Goal: Task Accomplishment & Management: Complete application form

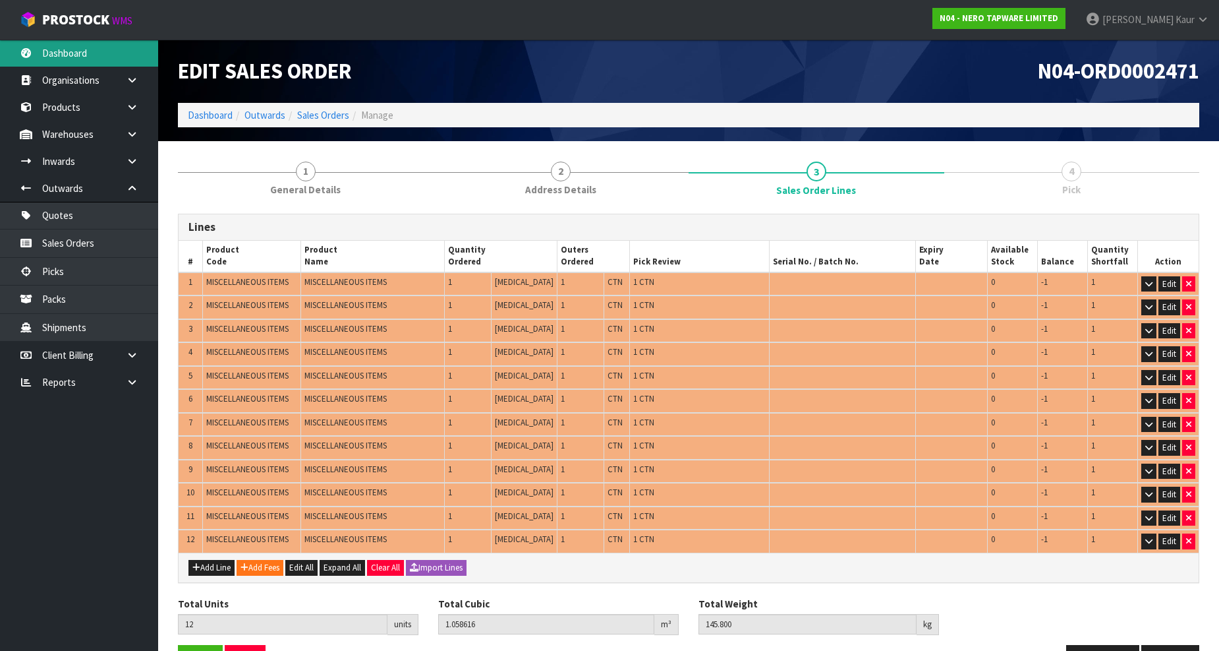
click at [83, 54] on link "Dashboard" at bounding box center [79, 53] width 158 height 27
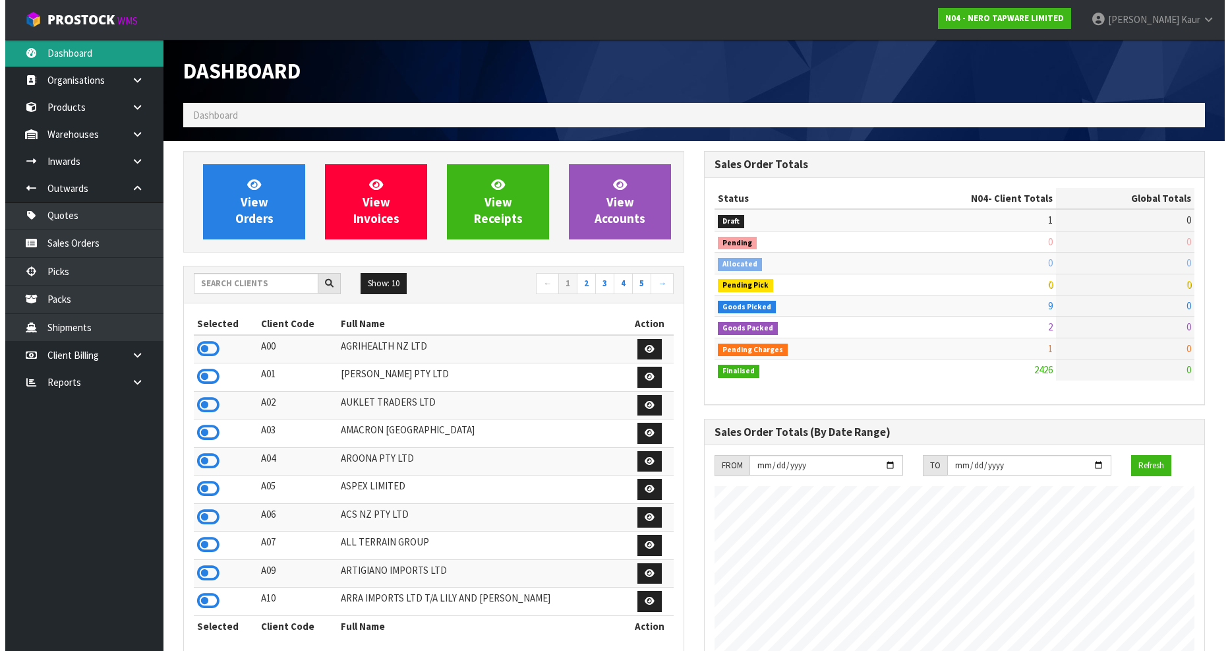
scroll to position [1027, 521]
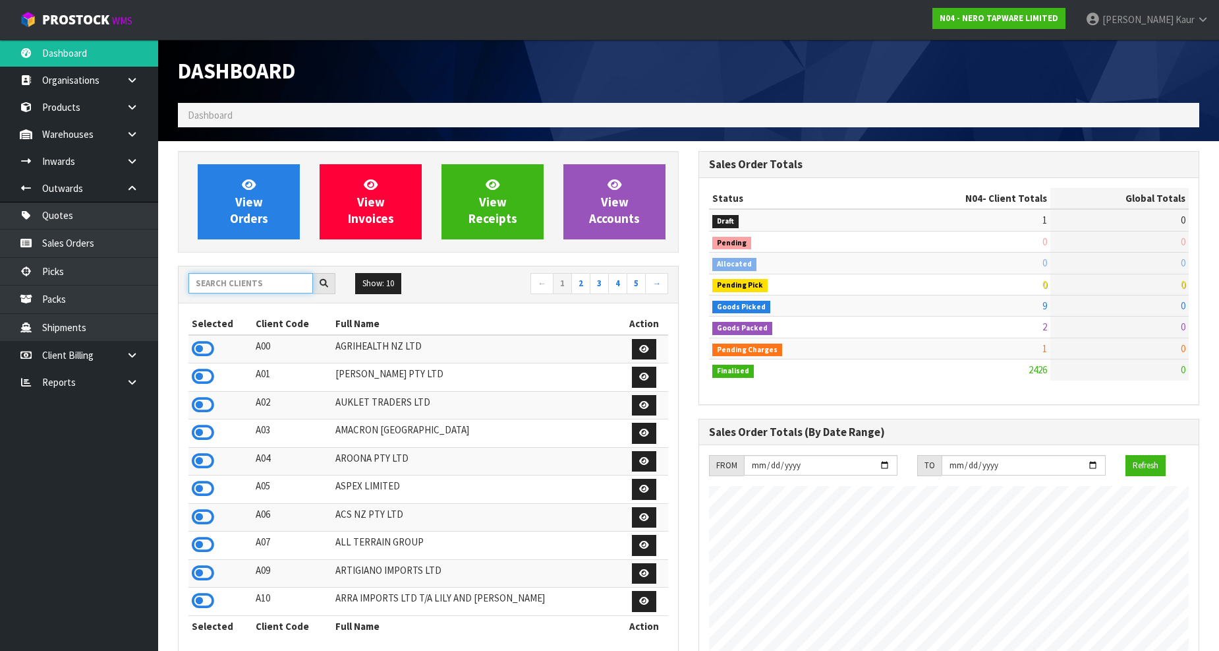
click at [225, 280] on input "text" at bounding box center [250, 283] width 125 height 20
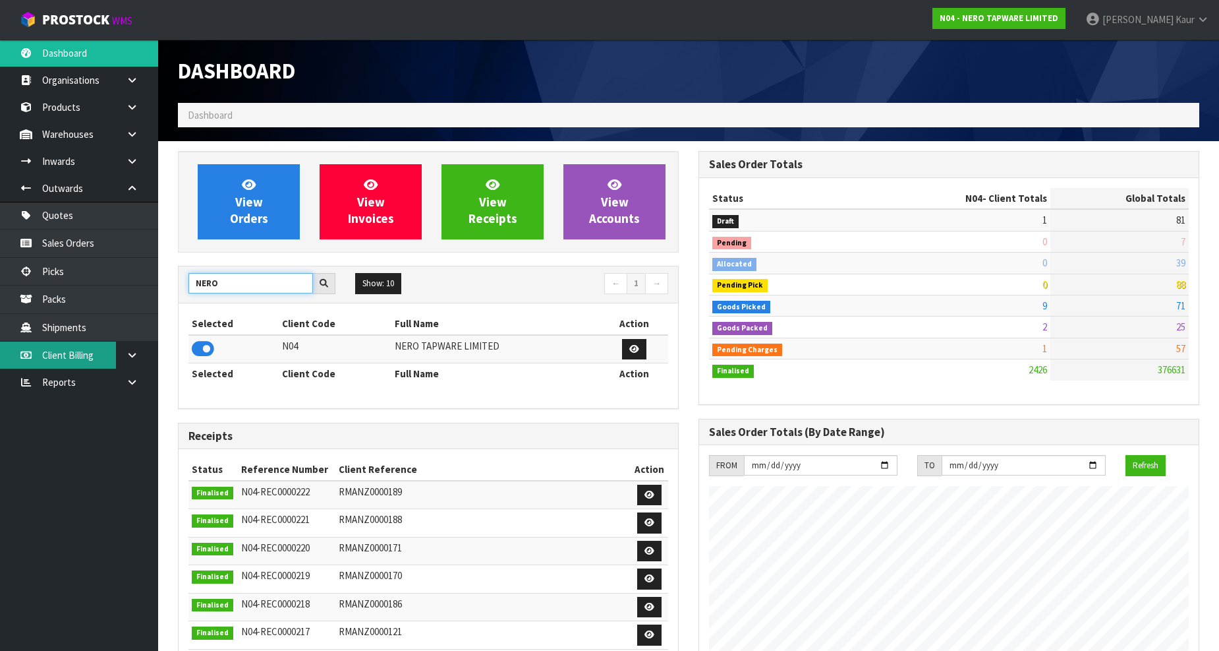
type input "NERO"
click at [141, 160] on link at bounding box center [137, 161] width 42 height 27
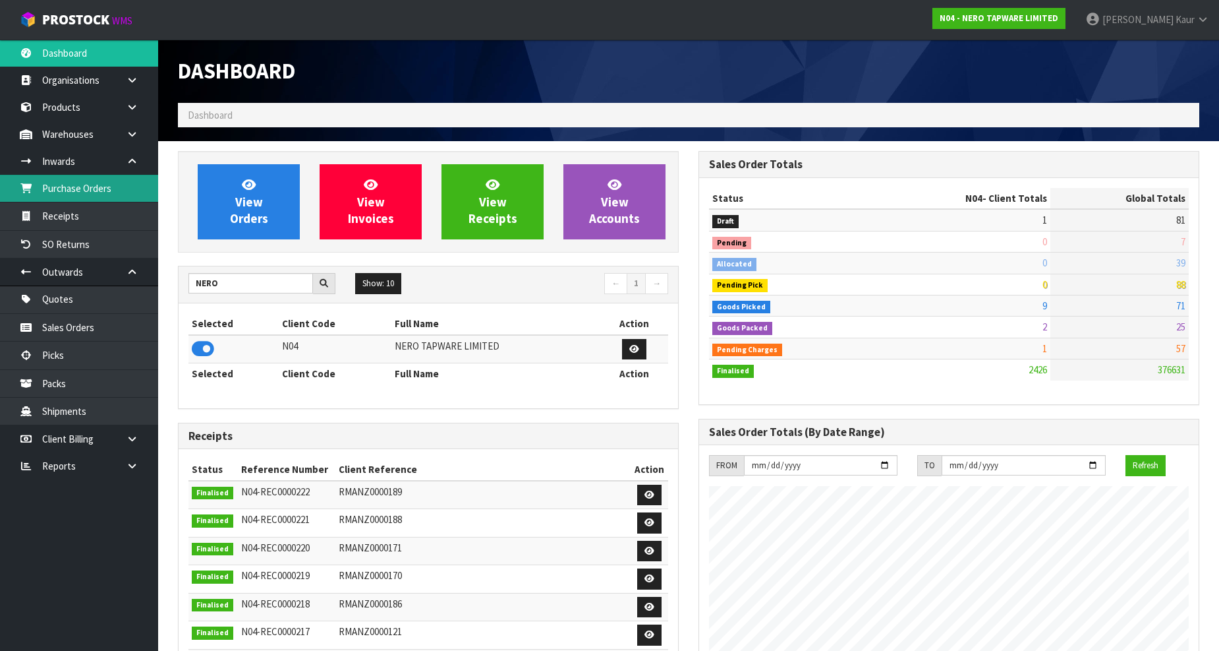
click at [96, 191] on link "Purchase Orders" at bounding box center [79, 188] width 158 height 27
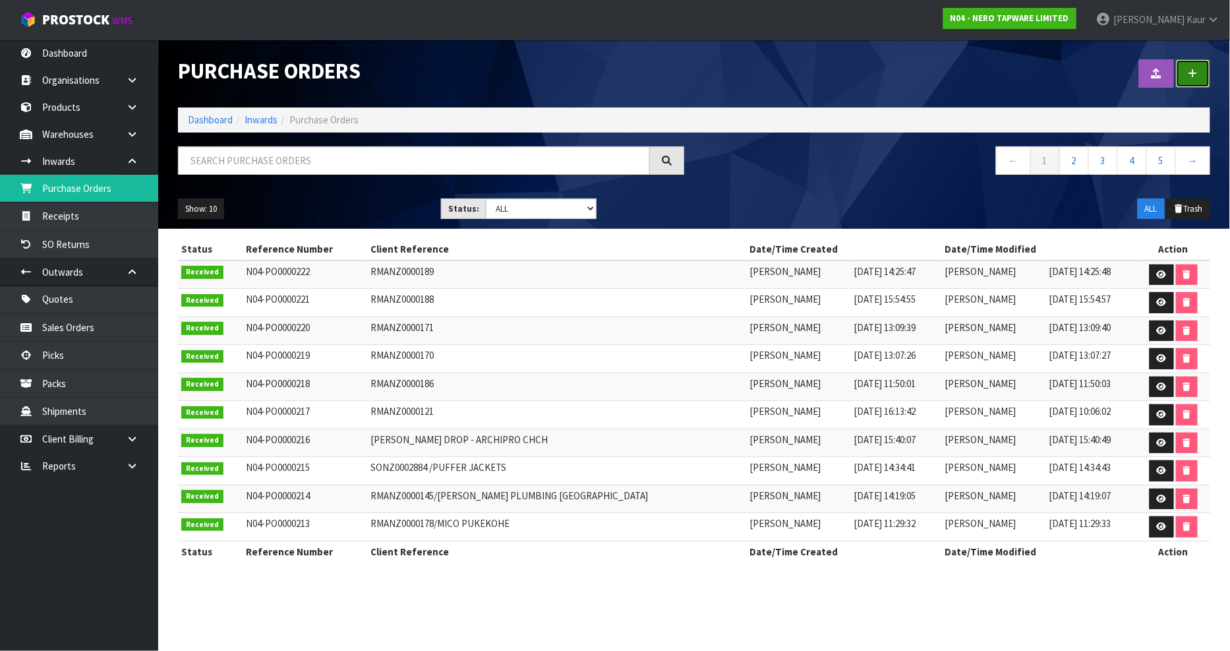
click at [1190, 77] on icon at bounding box center [1192, 74] width 9 height 10
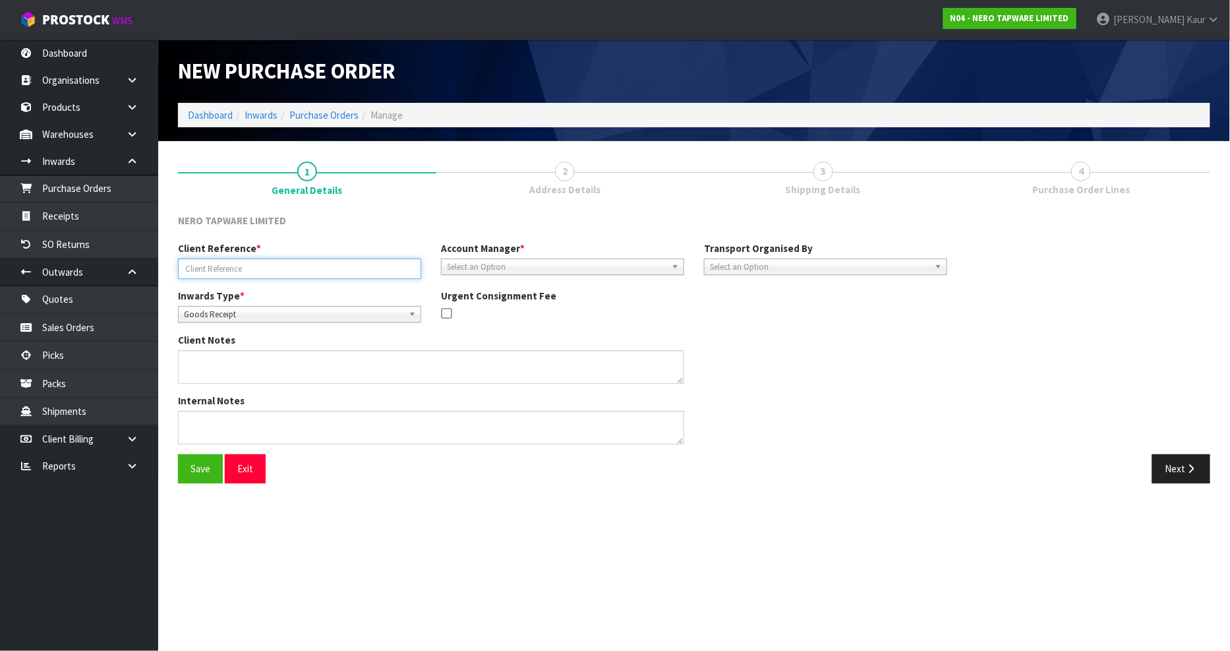
click at [188, 270] on input "text" at bounding box center [299, 268] width 243 height 20
paste input "S05153370"
click at [237, 269] on input "S05153370/" at bounding box center [299, 268] width 243 height 20
paste input "SONZ0003060"
type input "S05153370/ SONZ0003060"
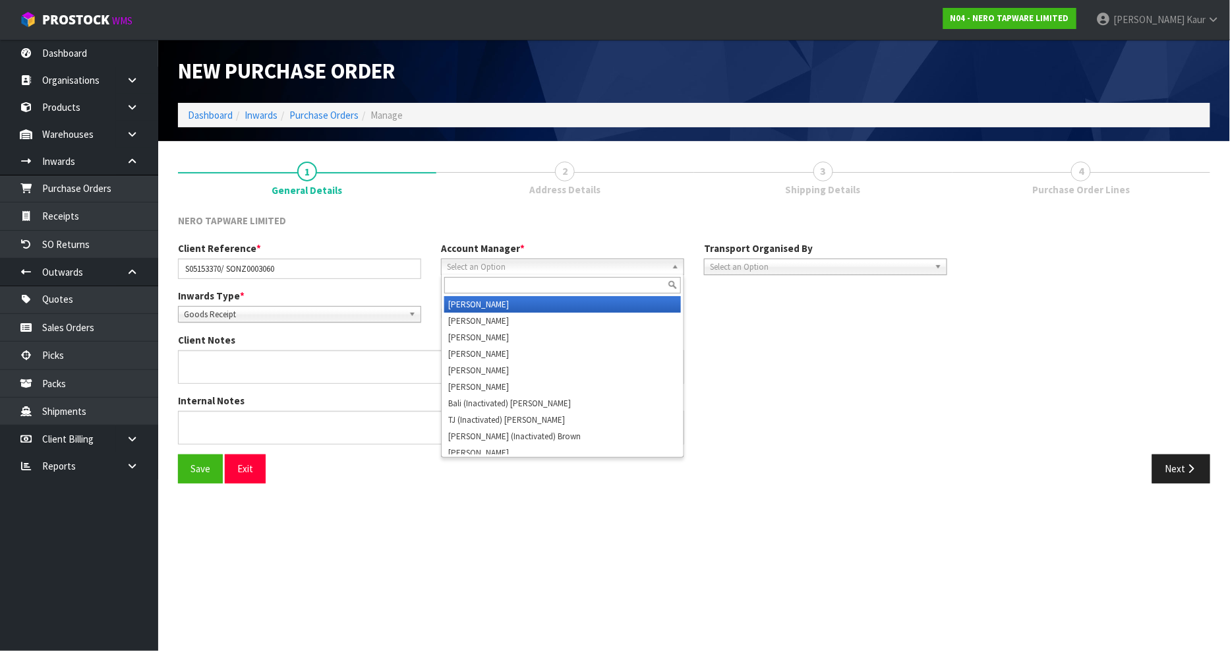
click at [508, 259] on span "Select an Option" at bounding box center [556, 267] width 219 height 16
type input "v"
click at [503, 297] on li "V [PERSON_NAME]" at bounding box center [562, 304] width 237 height 16
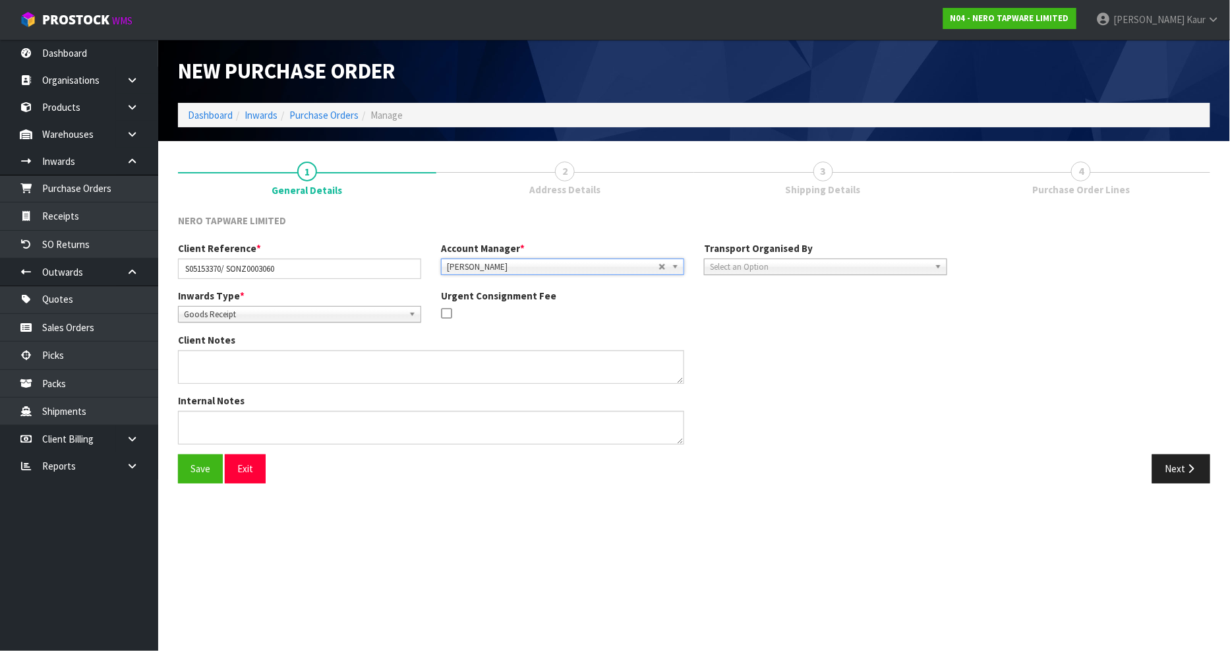
click at [861, 262] on span "Select an Option" at bounding box center [819, 267] width 219 height 16
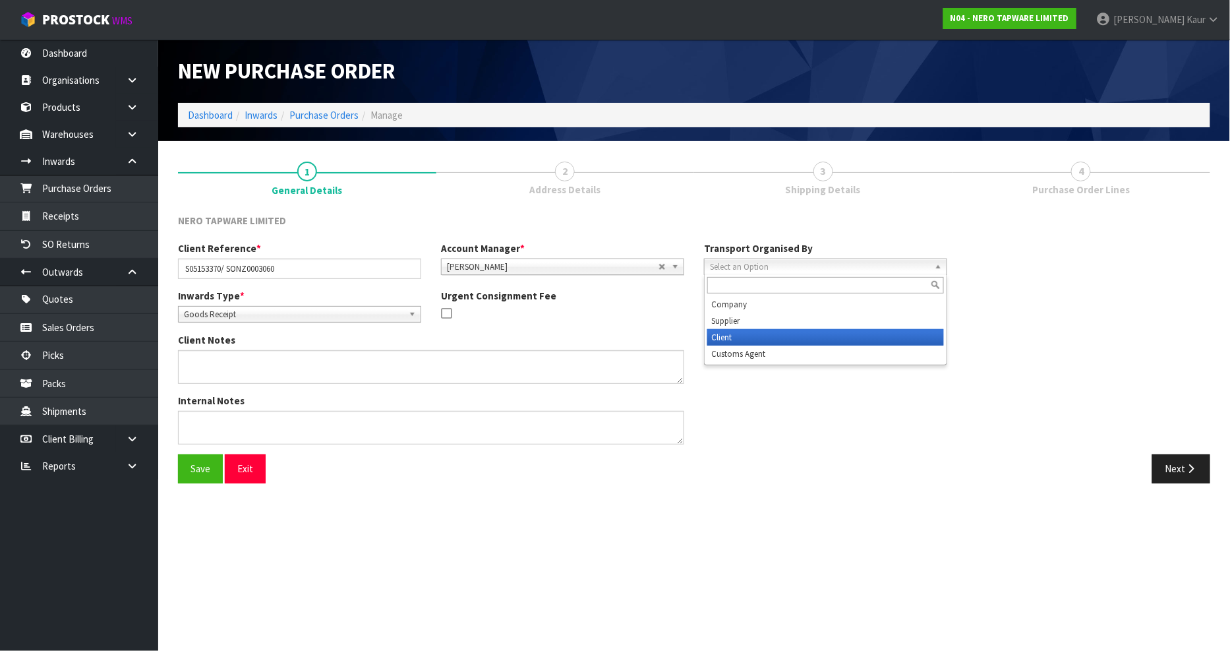
click at [820, 335] on li "Client" at bounding box center [825, 337] width 237 height 16
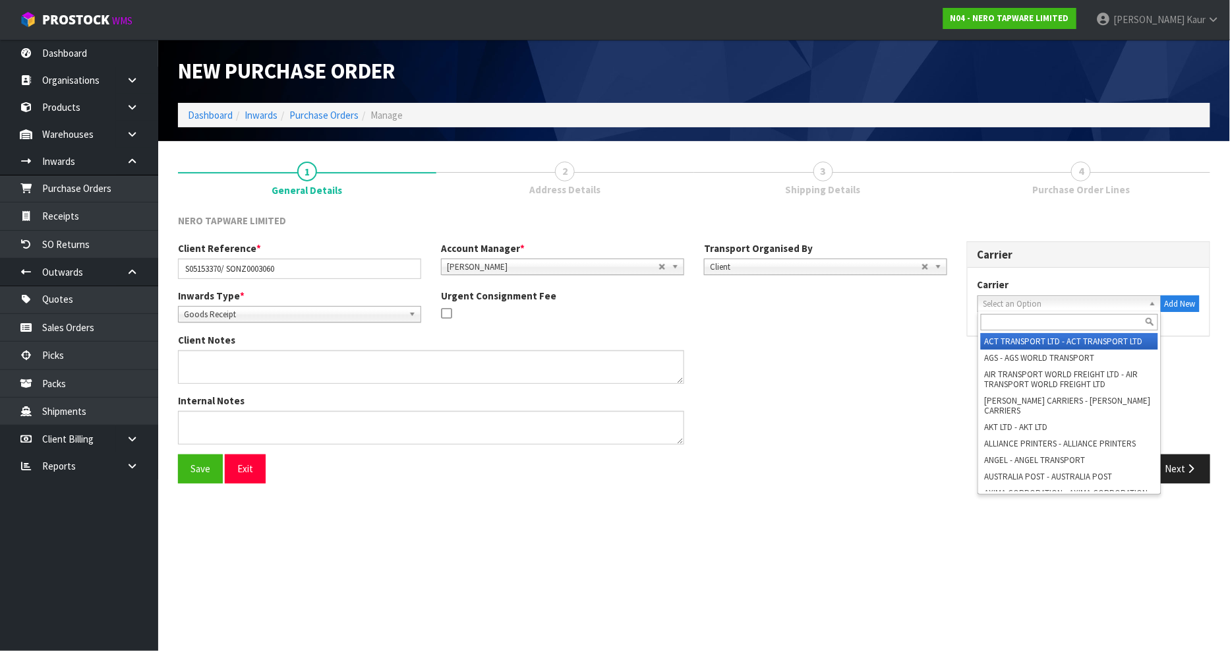
click at [996, 300] on span "Select an Option" at bounding box center [1063, 304] width 160 height 16
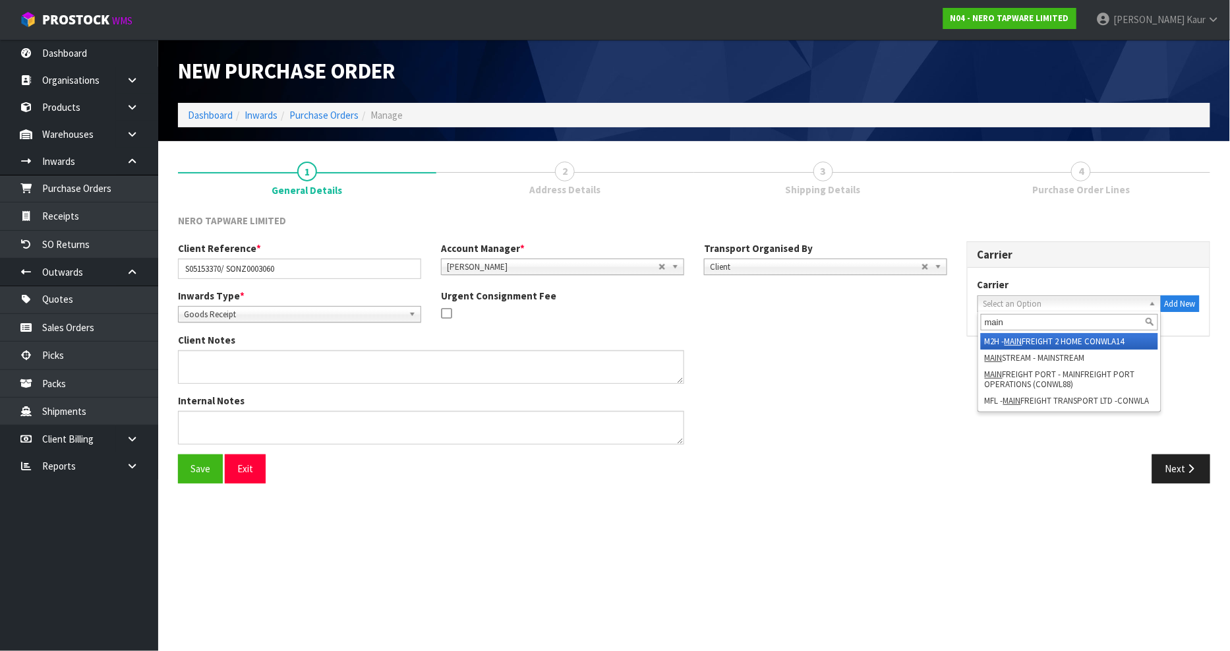
type input "main"
click at [1022, 341] on em "MAIN" at bounding box center [1013, 340] width 18 height 11
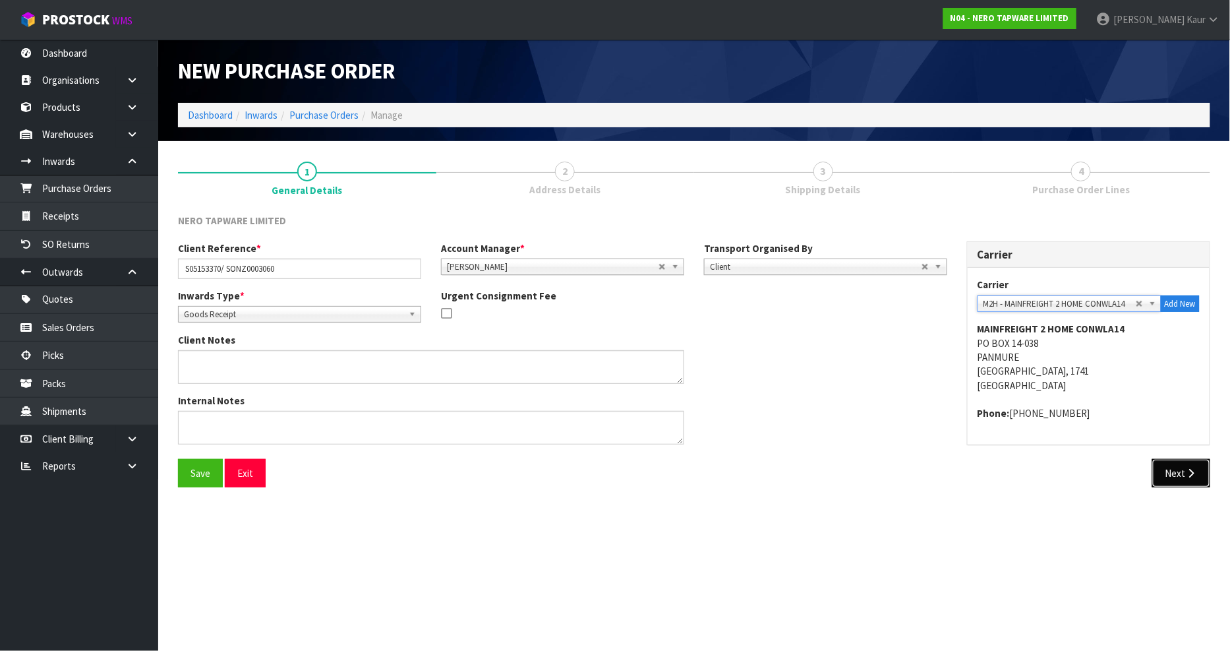
click at [1182, 469] on button "Next" at bounding box center [1181, 473] width 58 height 28
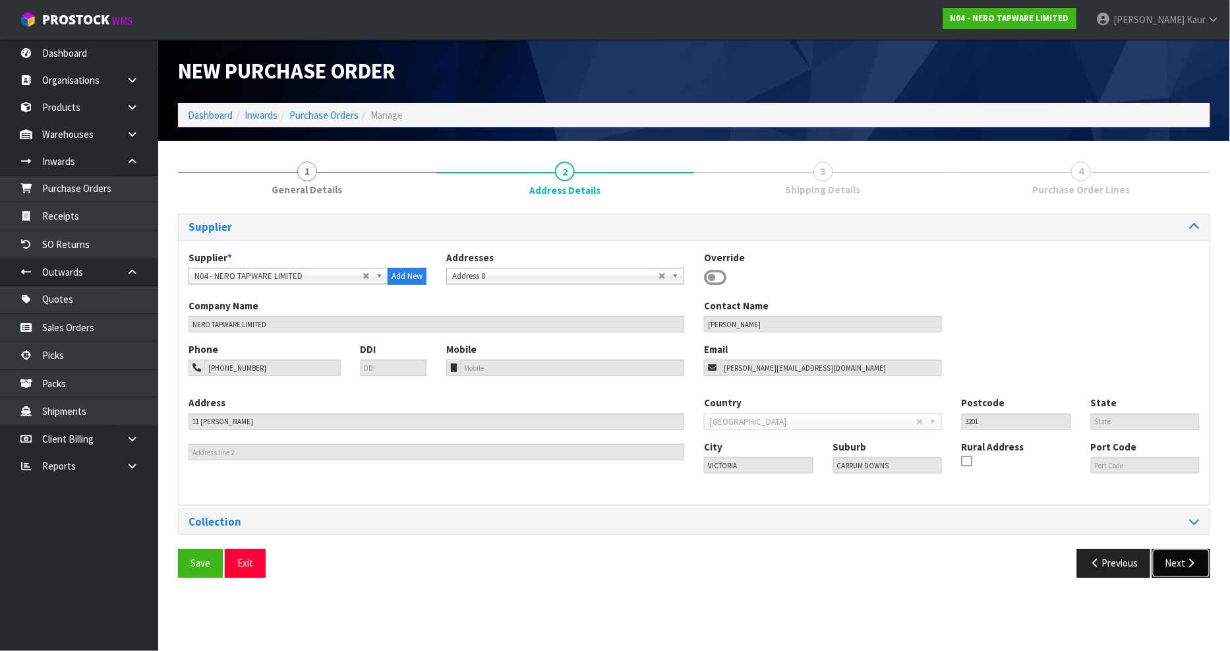
click at [1178, 567] on button "Next" at bounding box center [1181, 562] width 58 height 28
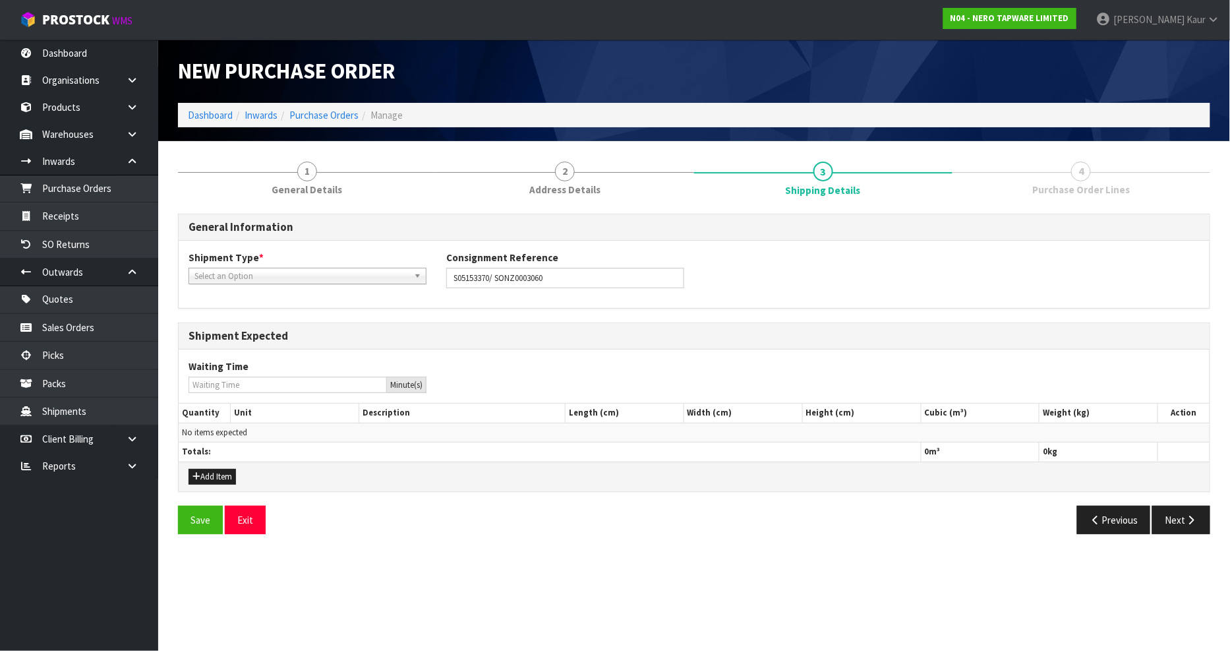
click at [225, 268] on span "Select an Option" at bounding box center [301, 276] width 214 height 16
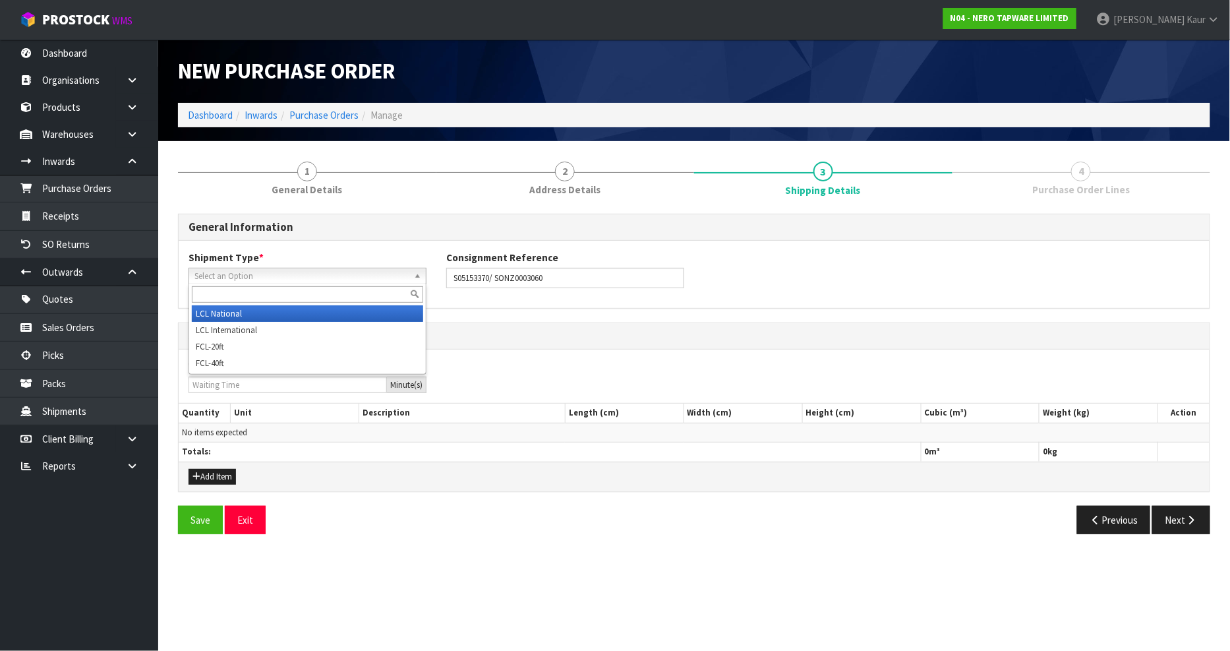
click at [281, 313] on li "LCL National" at bounding box center [307, 313] width 231 height 16
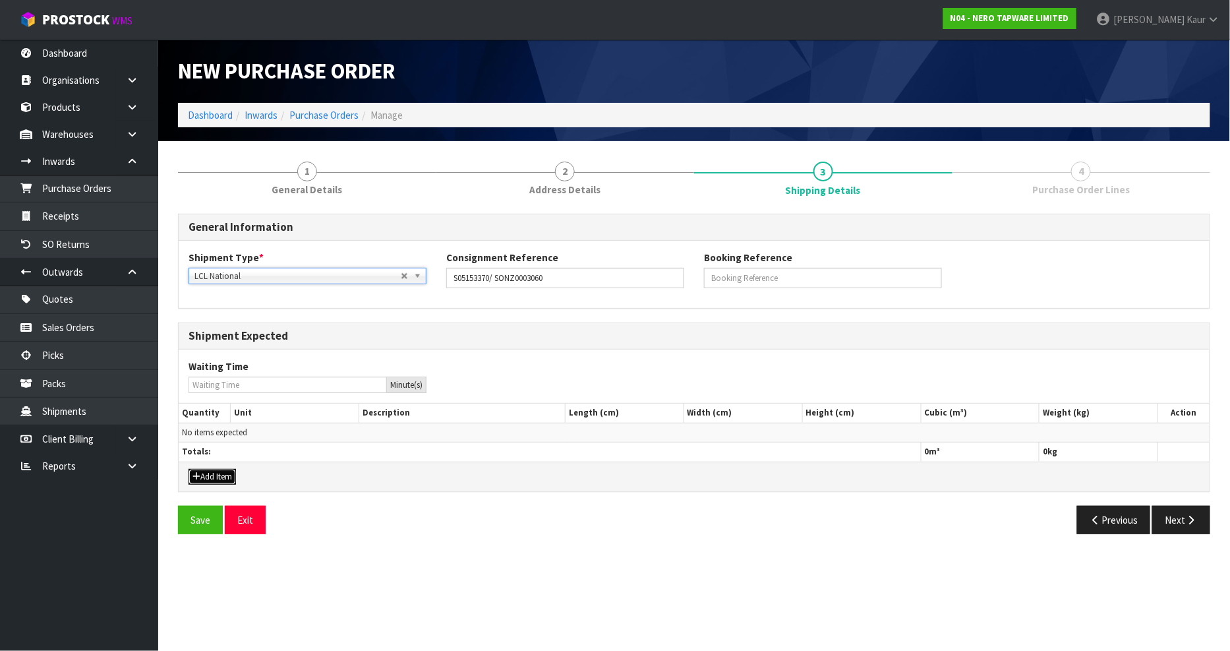
click at [224, 478] on button "Add Item" at bounding box center [211, 477] width 47 height 16
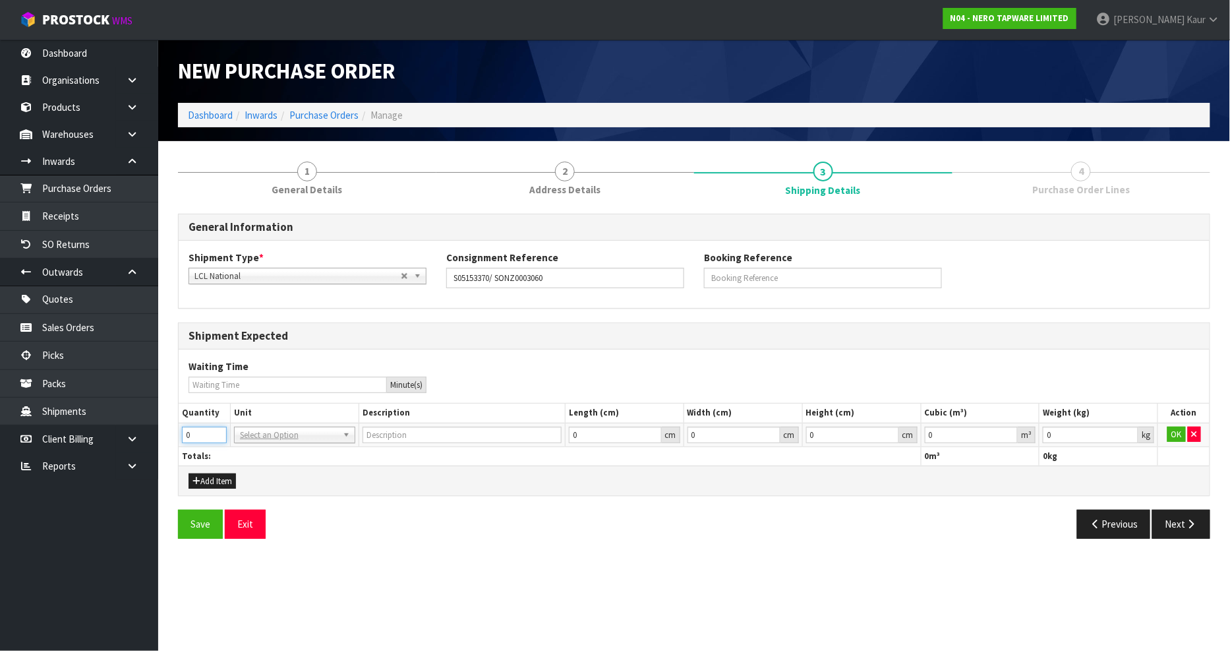
drag, startPoint x: 206, startPoint y: 434, endPoint x: 182, endPoint y: 442, distance: 25.6
click at [182, 442] on input "0" at bounding box center [204, 434] width 45 height 16
type input "4"
click at [277, 446] on input "text" at bounding box center [294, 453] width 115 height 16
type input "cr"
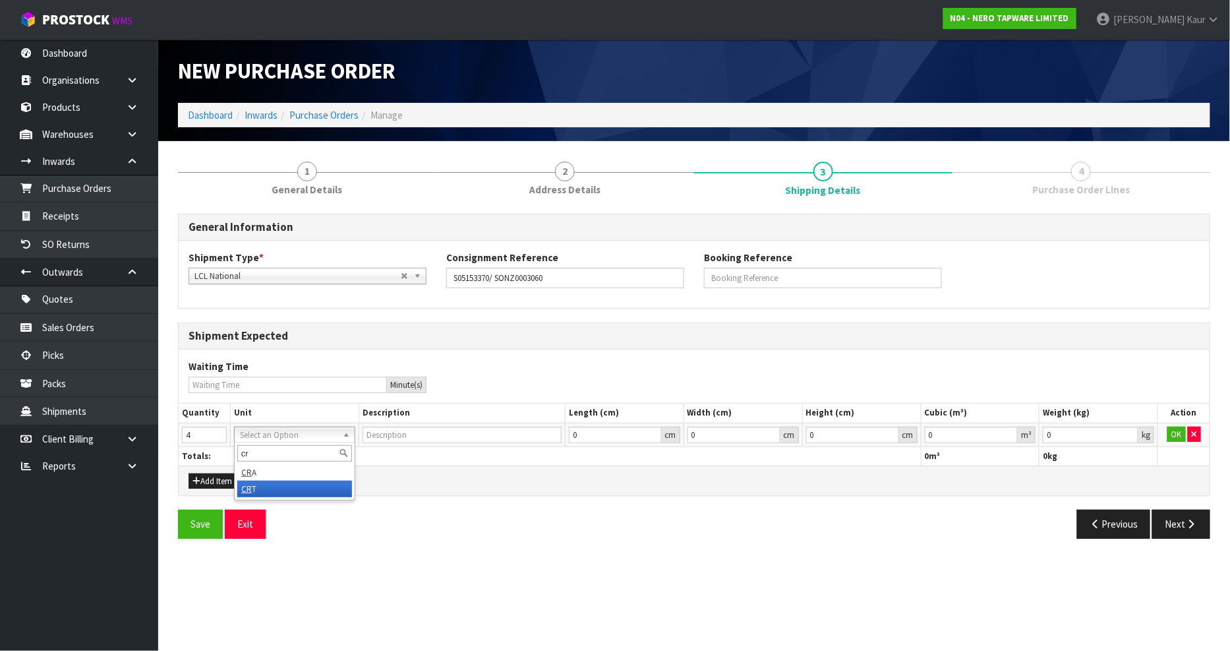
type input "CRATE"
type input "0.000001"
click at [1006, 430] on input "0.000001" at bounding box center [972, 434] width 94 height 16
type input "0.001"
click at [1130, 432] on input "0.001" at bounding box center [1091, 434] width 96 height 16
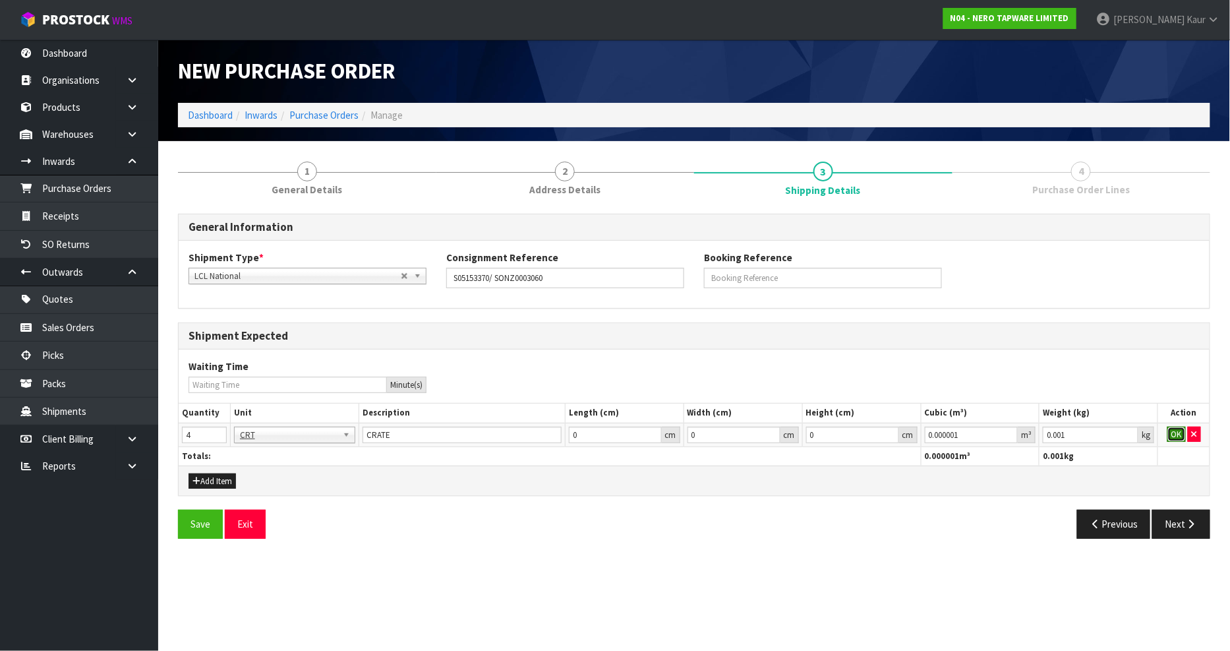
click at [1182, 439] on button "OK" at bounding box center [1176, 434] width 18 height 16
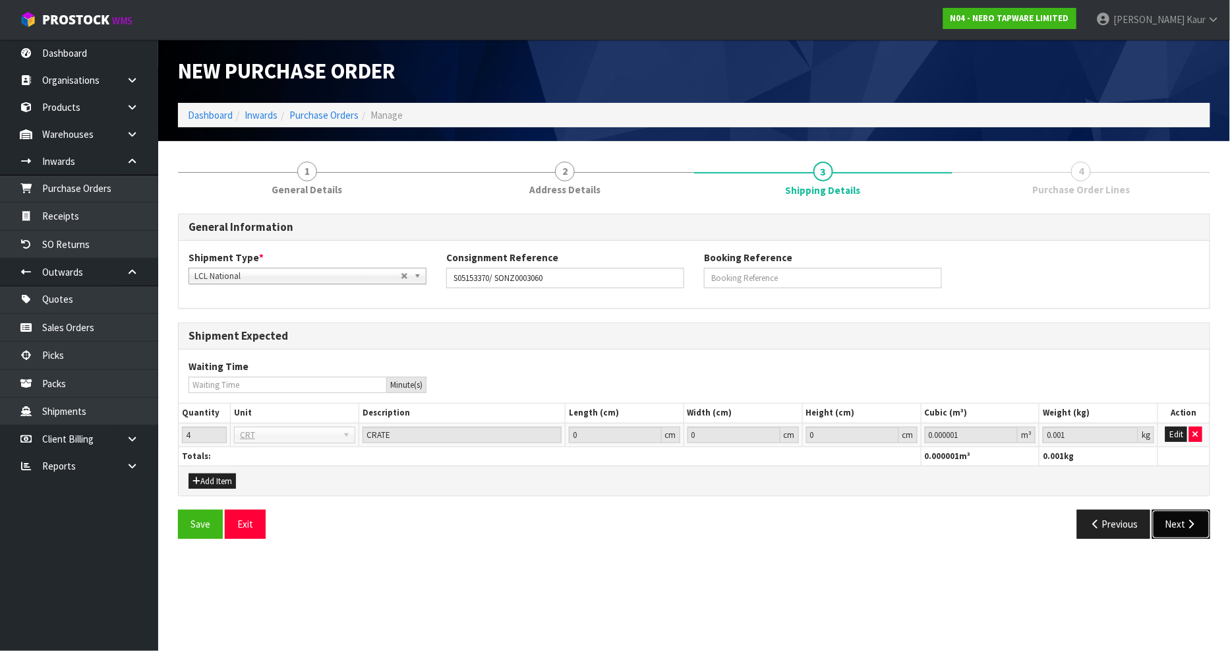
click at [1180, 521] on button "Next" at bounding box center [1181, 523] width 58 height 28
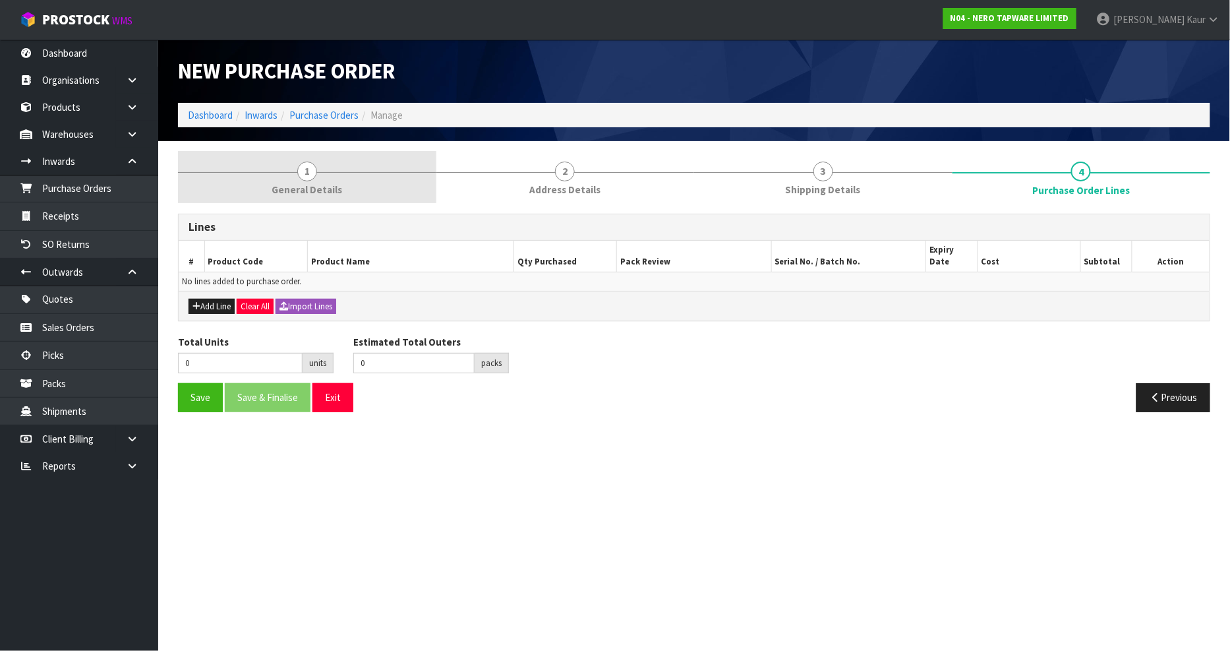
click at [335, 198] on link "1 General Details" at bounding box center [307, 177] width 258 height 52
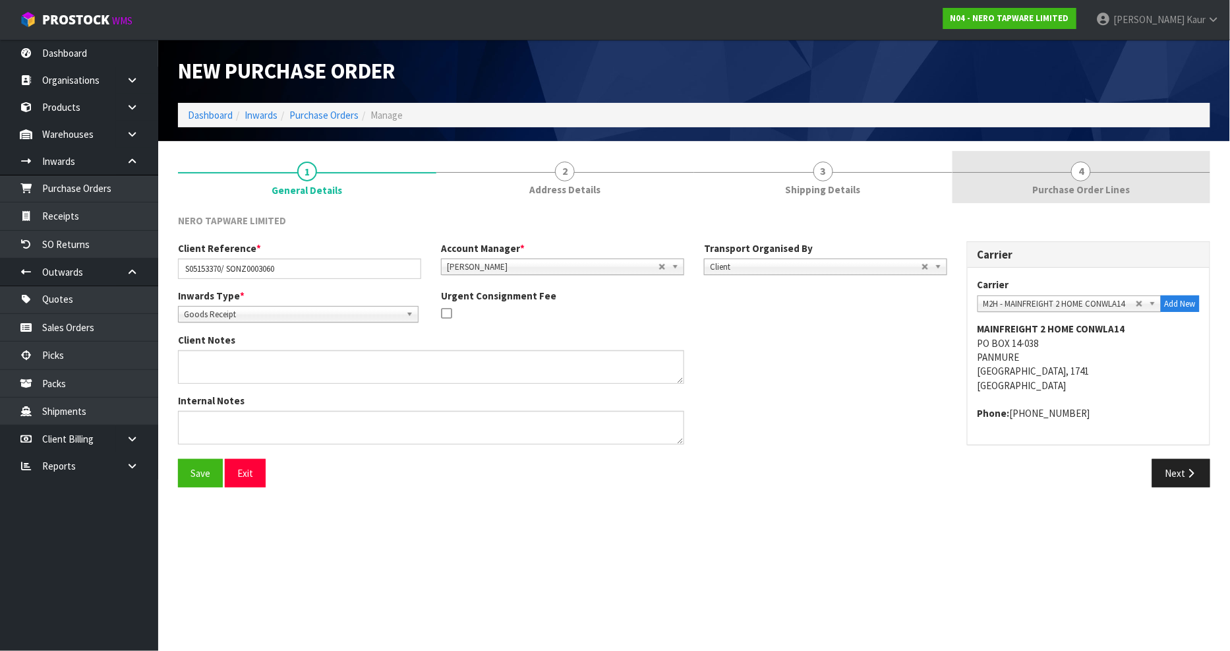
click at [1068, 198] on link "4 Purchase Order Lines" at bounding box center [1081, 177] width 258 height 52
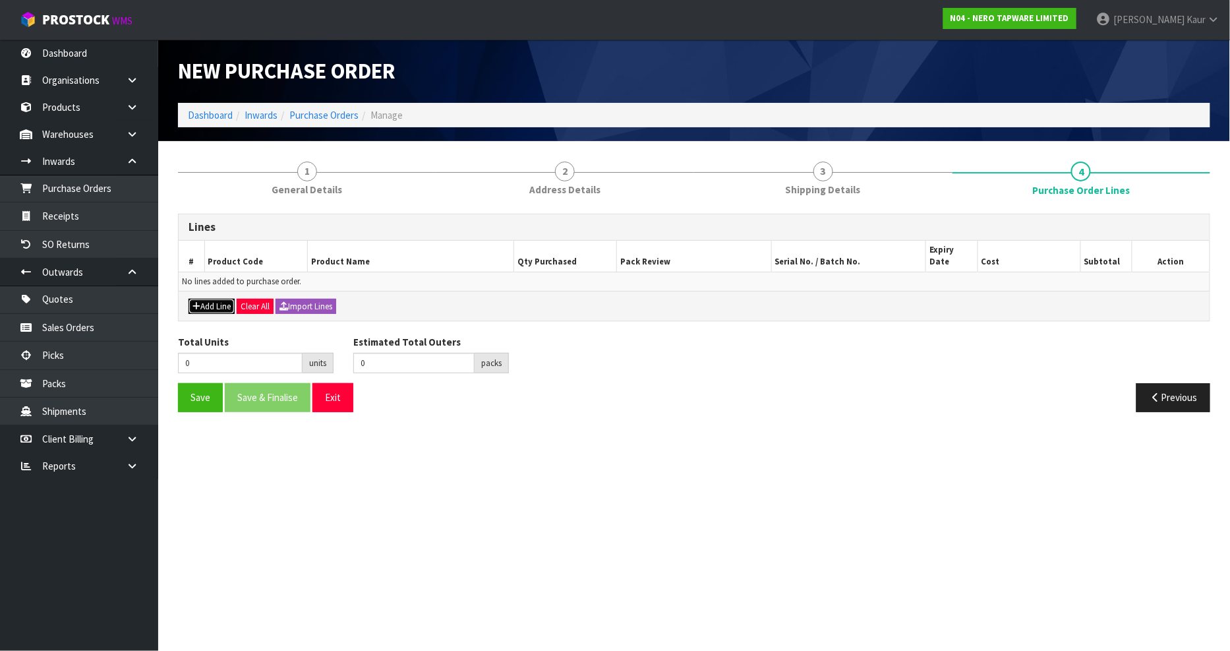
click at [206, 299] on button "Add Line" at bounding box center [211, 307] width 46 height 16
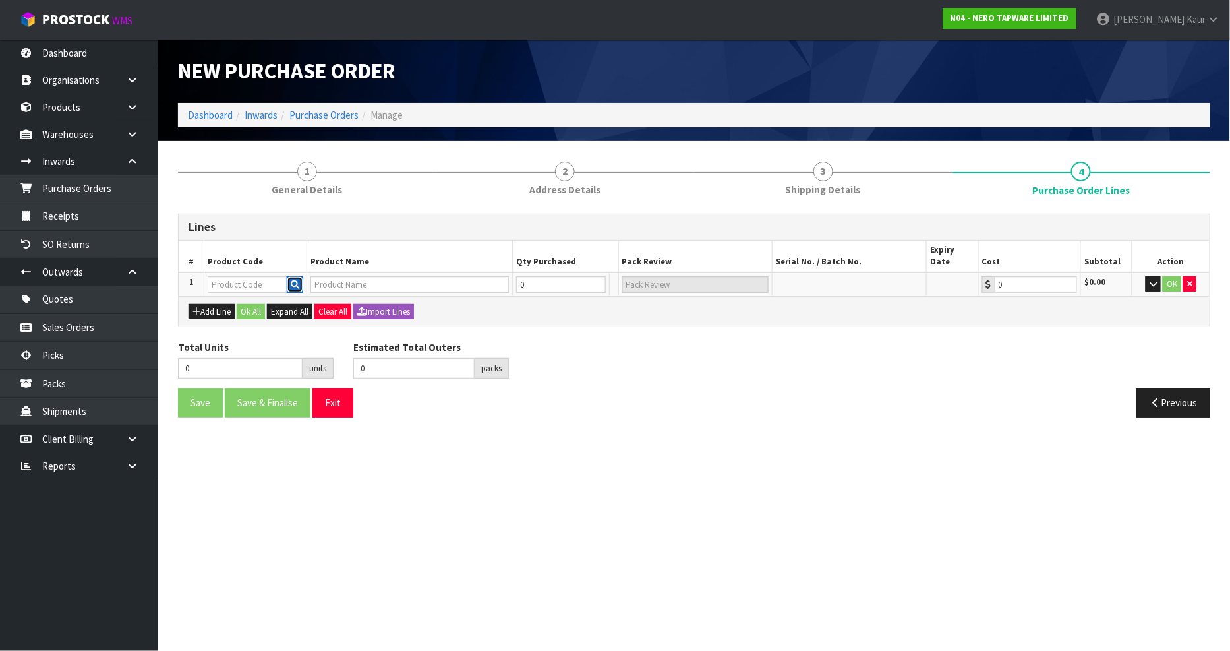
click at [297, 280] on icon "button" at bounding box center [295, 284] width 9 height 9
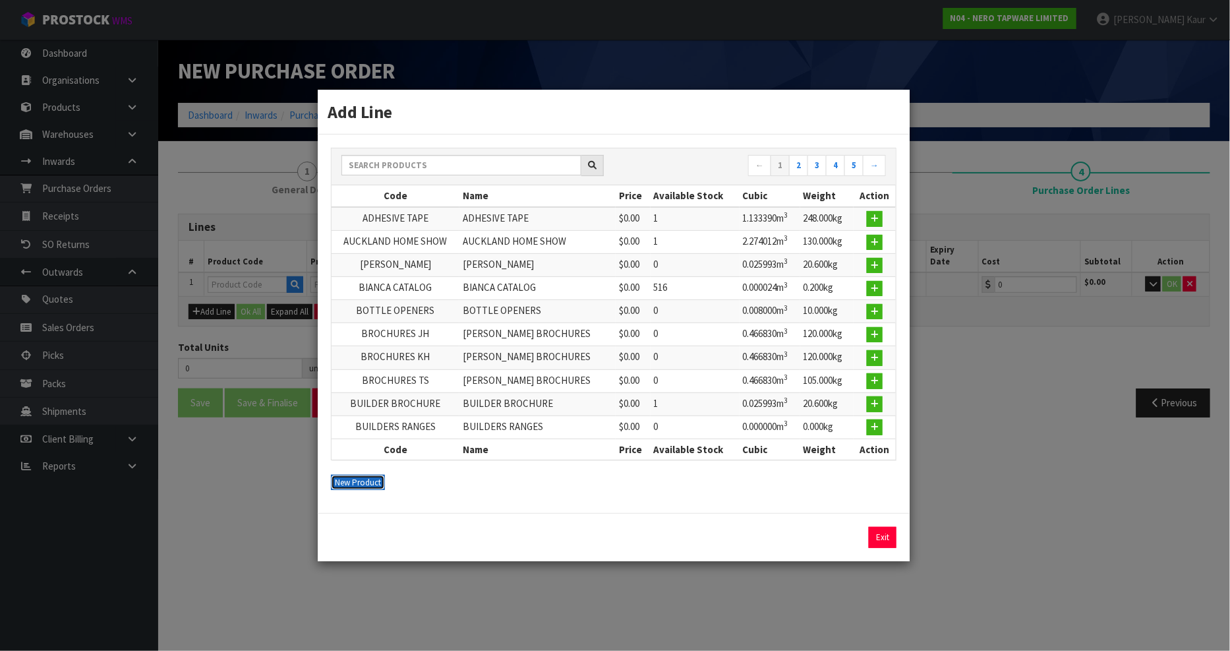
click at [364, 478] on button "New Product" at bounding box center [358, 483] width 54 height 16
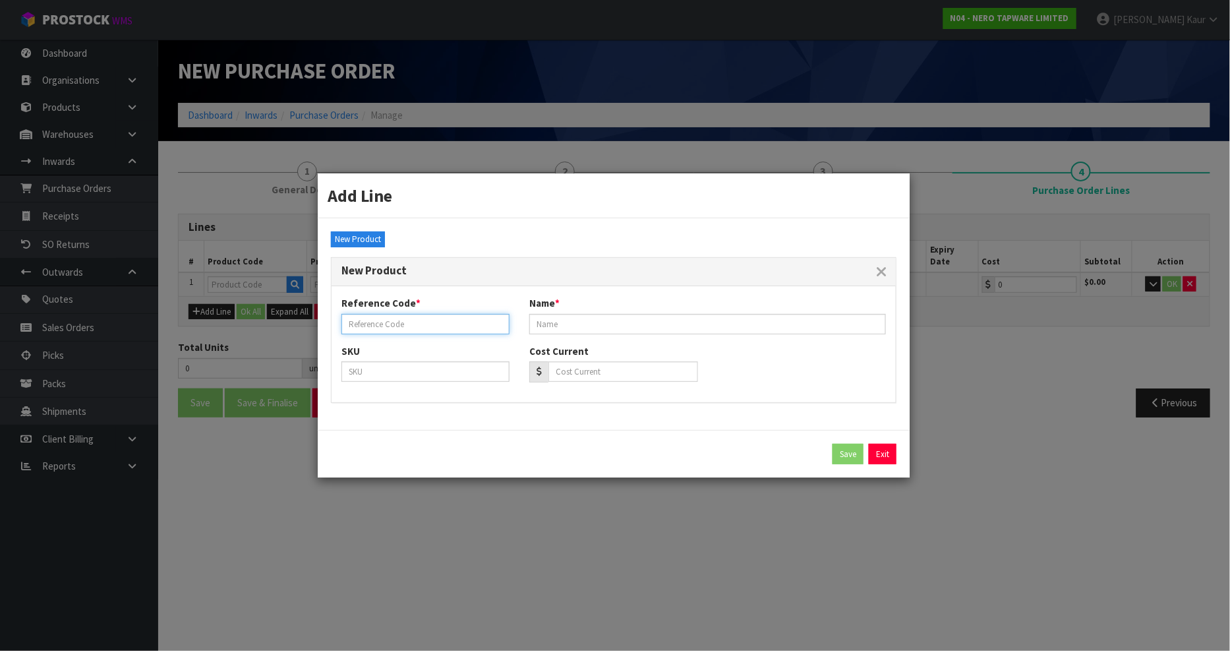
click at [368, 325] on input "text" at bounding box center [425, 324] width 168 height 20
type input "MELBOURNE CRATE 1"
drag, startPoint x: 436, startPoint y: 325, endPoint x: 344, endPoint y: 333, distance: 92.6
click at [344, 333] on input "MELBOURNE CRATE 1" at bounding box center [425, 324] width 168 height 20
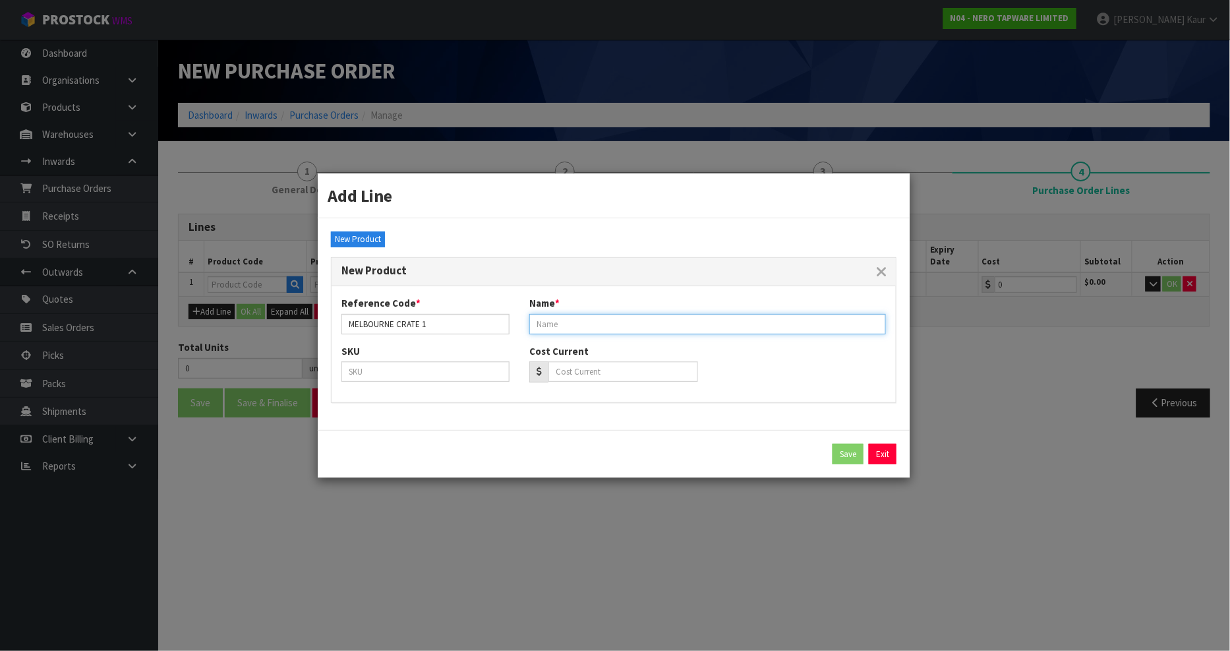
click at [627, 326] on input "text" at bounding box center [707, 324] width 357 height 20
paste input "MELBOURNE CRATE 1"
type input "MELBOURNE CRATE 1"
click at [846, 450] on button "Save" at bounding box center [847, 454] width 31 height 21
type input "MELBOURNE CRATE 1"
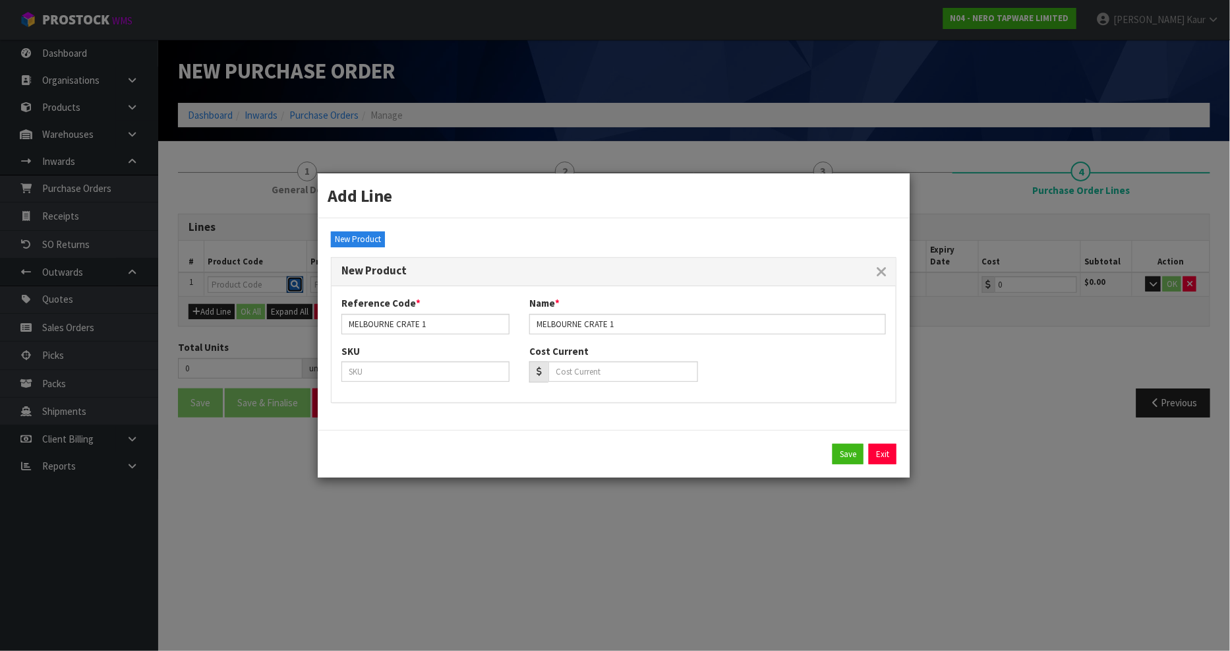
type input "MELBOURNE CRATE 1"
type input "0.00"
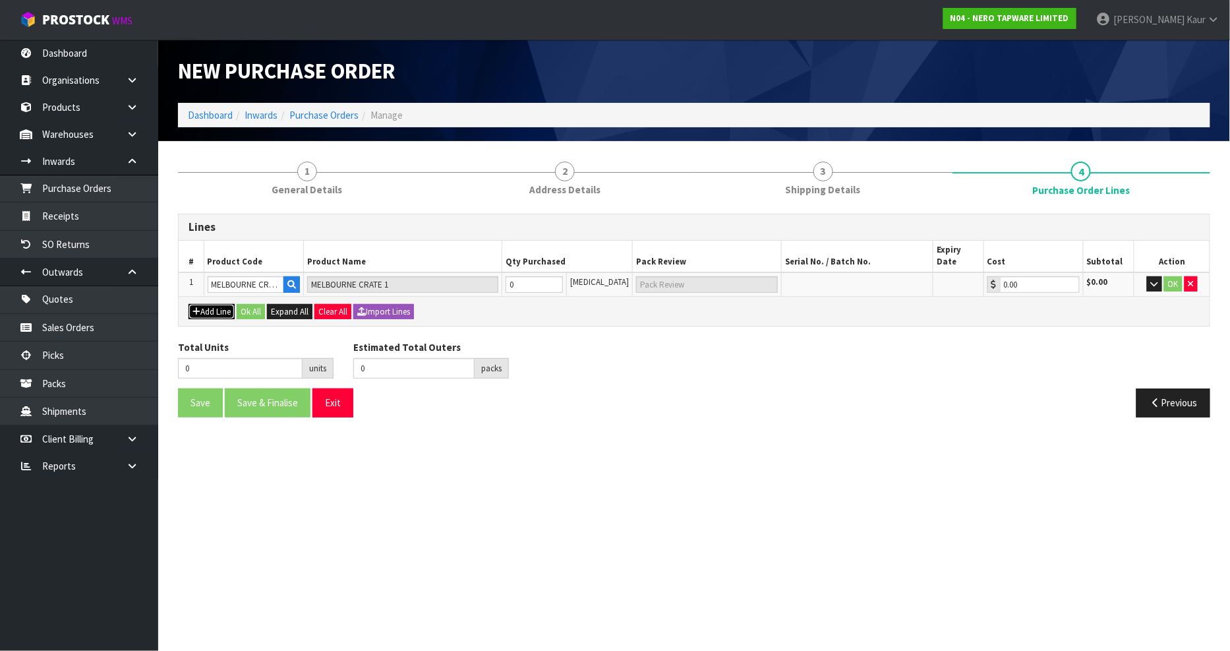
click at [209, 304] on button "Add Line" at bounding box center [211, 312] width 46 height 16
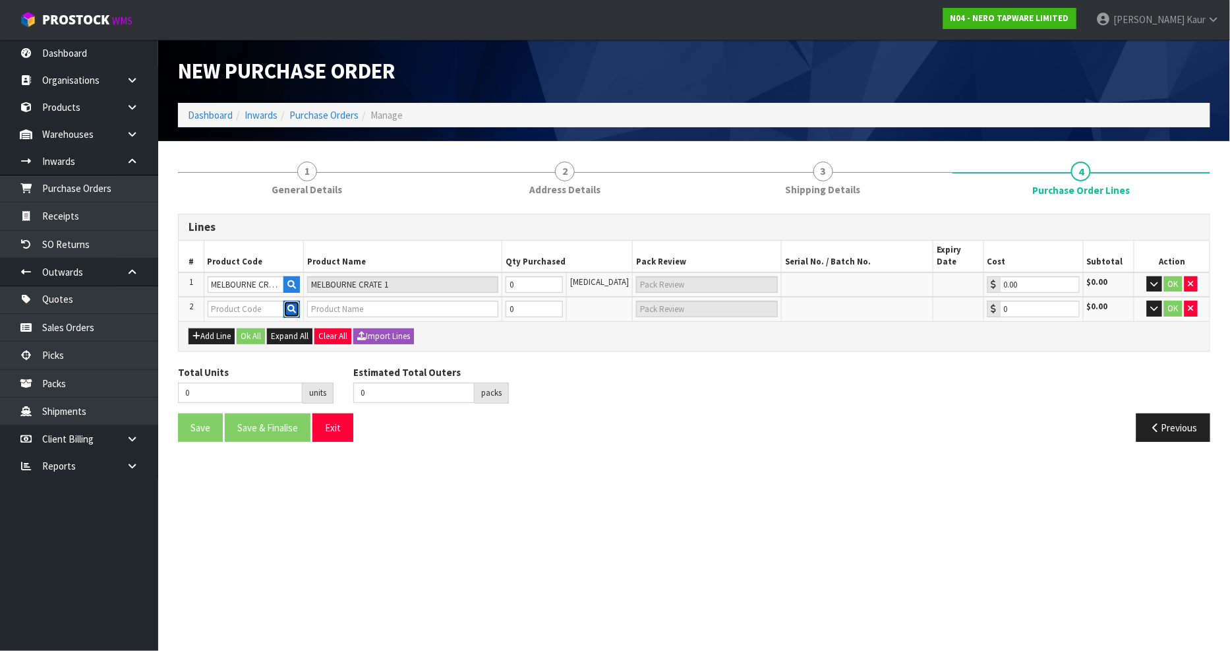
click at [291, 304] on icon "button" at bounding box center [291, 308] width 9 height 9
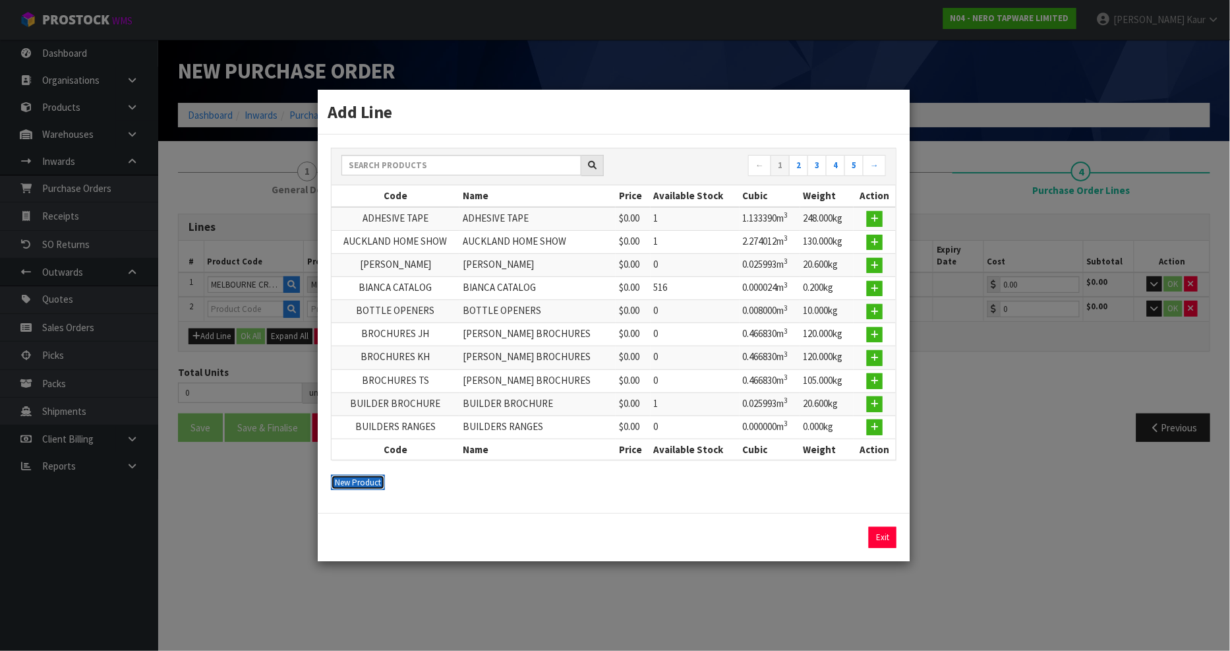
click at [341, 480] on button "New Product" at bounding box center [358, 483] width 54 height 16
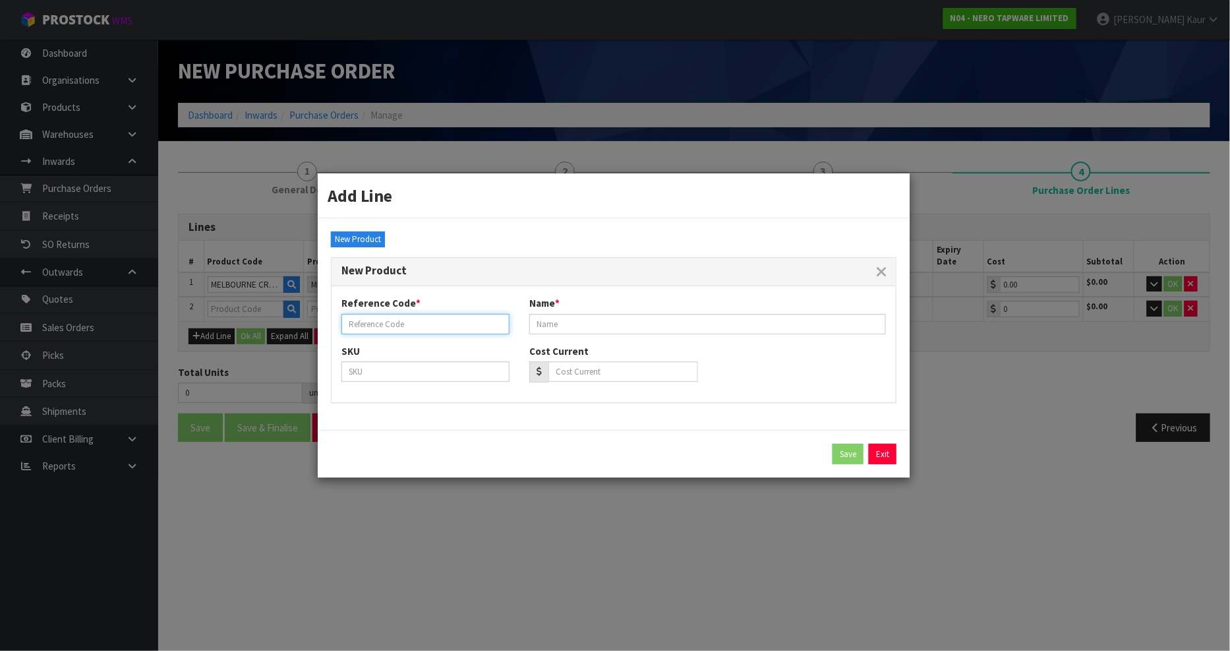
click at [357, 330] on input "text" at bounding box center [425, 324] width 168 height 20
drag, startPoint x: 452, startPoint y: 332, endPoint x: 361, endPoint y: 324, distance: 92.0
click at [323, 325] on div "← 1 2 3 4 5 → Code Name Price Available Stock Cubic Weight Action ADHESIVE TAPE…" at bounding box center [614, 324] width 592 height 212
type input "MELBOURNE CRATE 2"
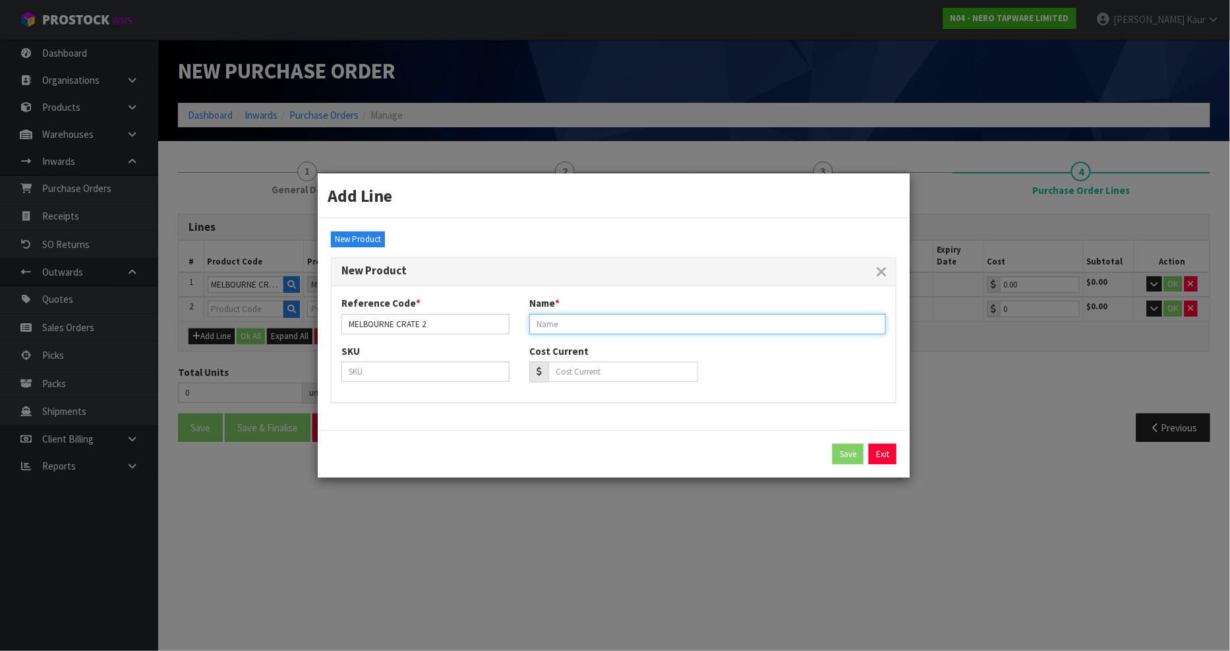
click at [694, 324] on input "text" at bounding box center [707, 324] width 357 height 20
paste input "MELBOURNE CRATE 2"
type input "MELBOURNE CRATE 2"
click at [855, 456] on button "Save" at bounding box center [847, 454] width 31 height 21
type input "MELBOURNE CRATE 2"
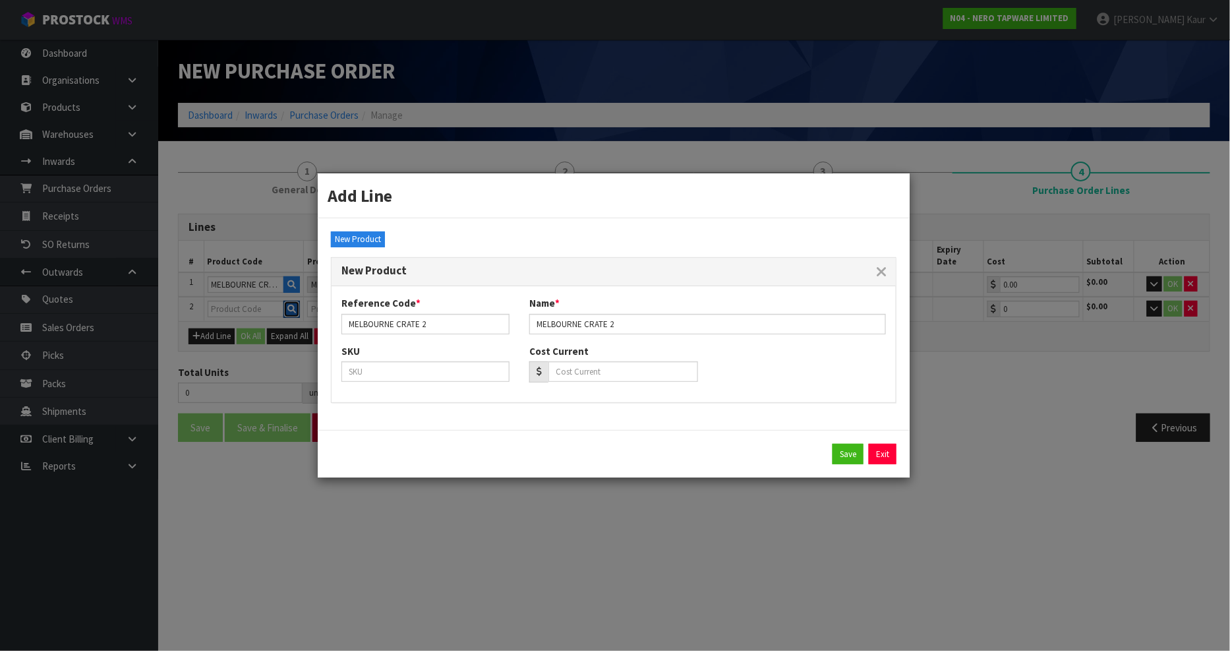
type input "MELBOURNE CRATE 2"
type input "0.00"
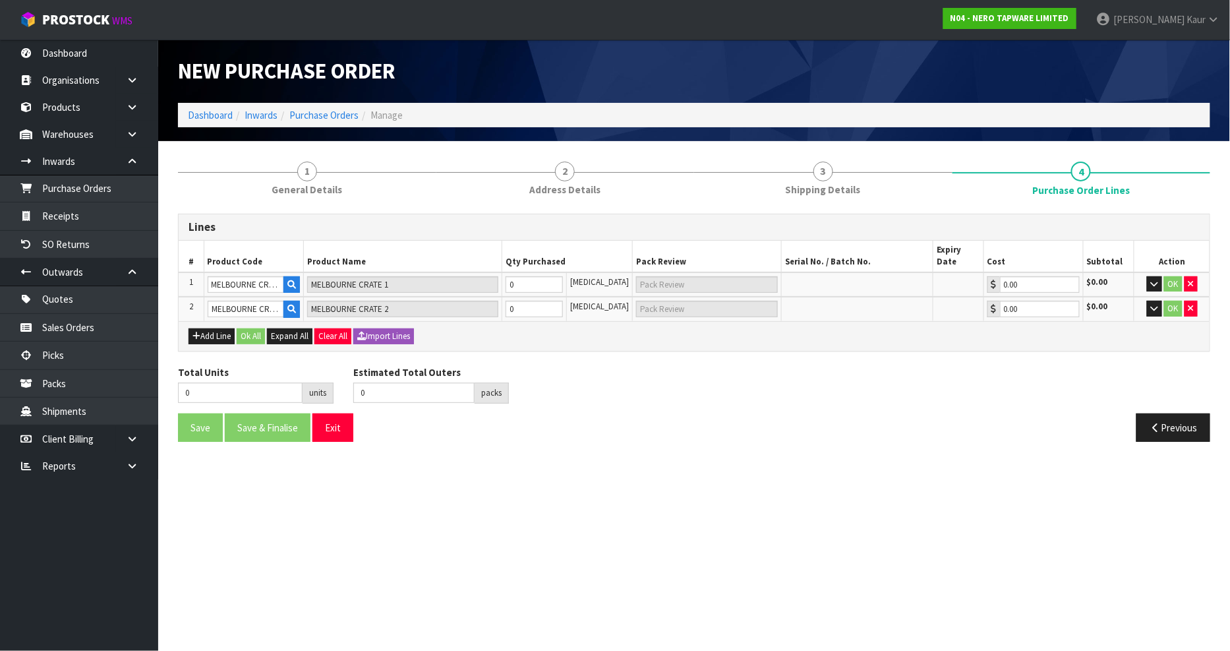
click at [225, 330] on div "Add Line Ok All Expand All Clear All Import Lines" at bounding box center [694, 336] width 1031 height 30
click at [212, 328] on button "Add Line" at bounding box center [211, 336] width 46 height 16
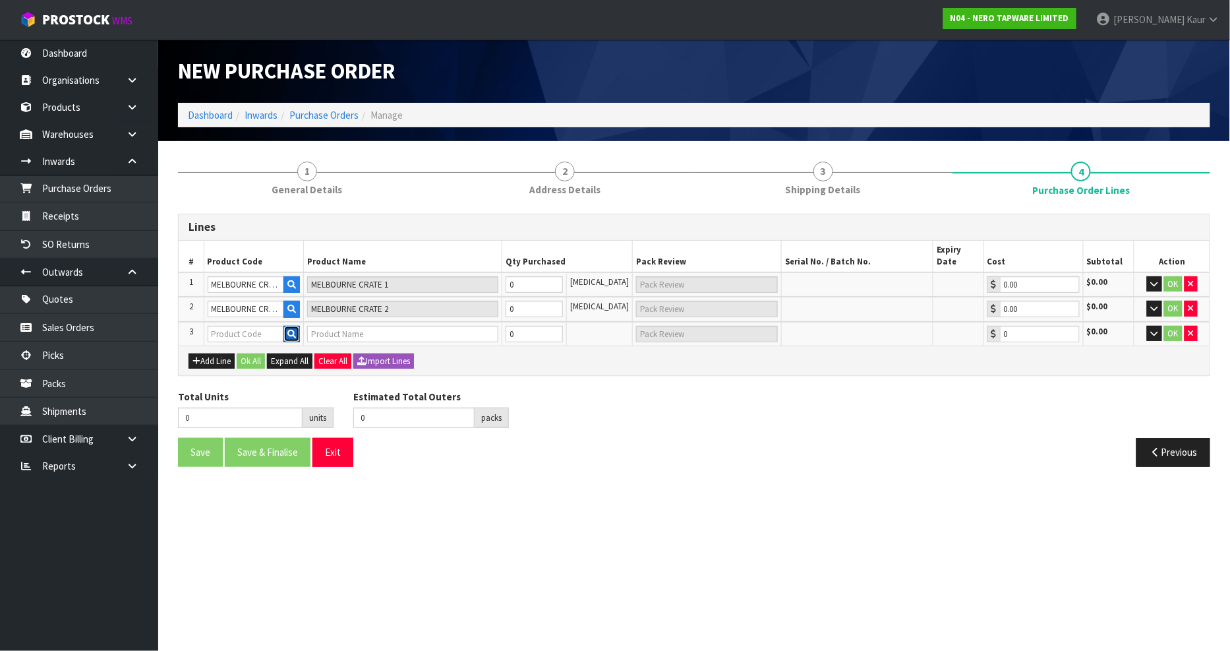
click at [296, 330] on icon "button" at bounding box center [291, 334] width 9 height 9
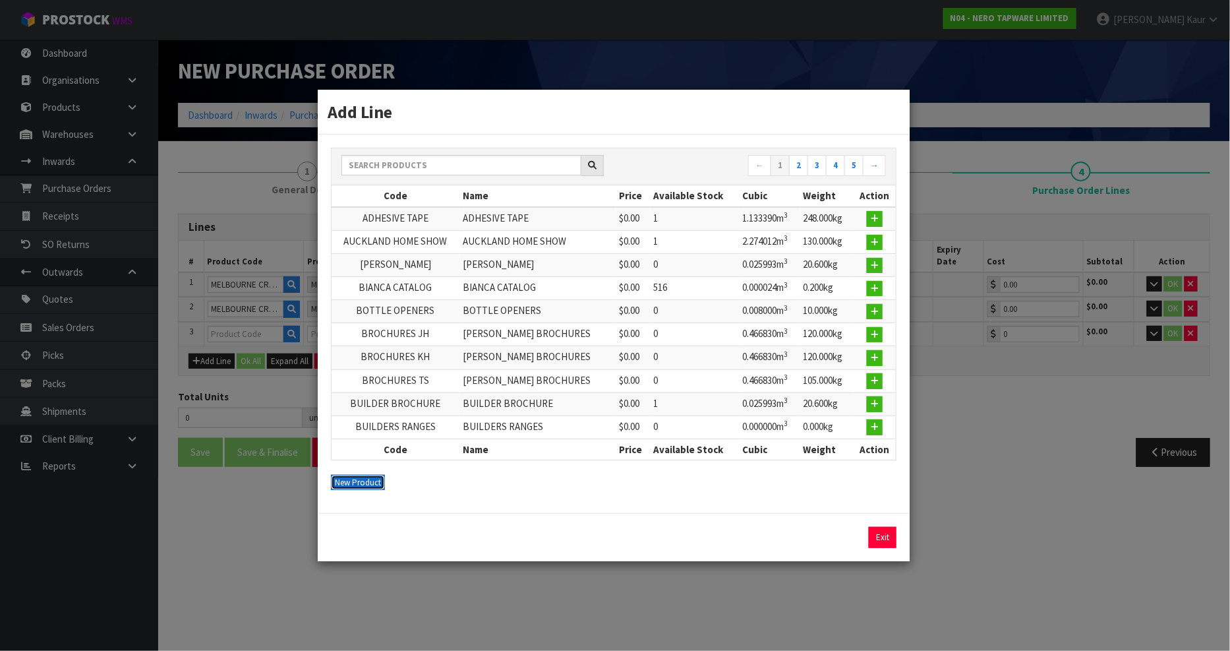
click at [351, 484] on button "New Product" at bounding box center [358, 483] width 54 height 16
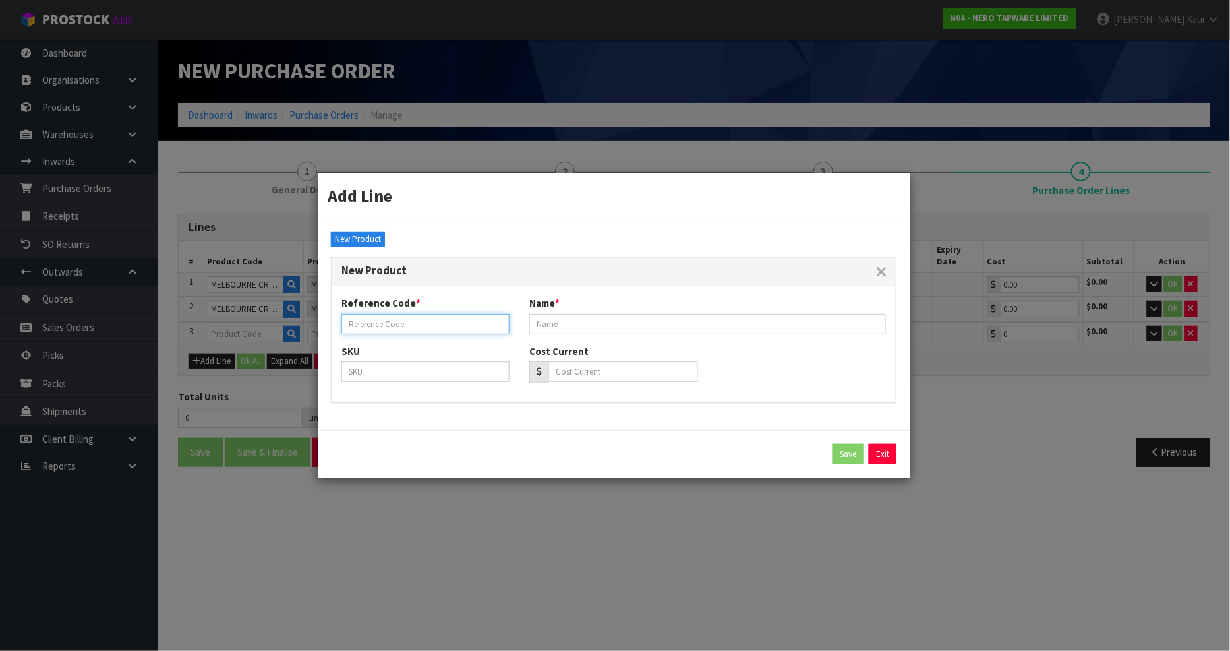
click at [388, 321] on input "text" at bounding box center [425, 324] width 168 height 20
drag, startPoint x: 432, startPoint y: 322, endPoint x: 344, endPoint y: 327, distance: 87.8
click at [344, 327] on input "MELBOURNE CRATE 3" at bounding box center [425, 324] width 168 height 20
type input "MELBOURNE CRATE 3"
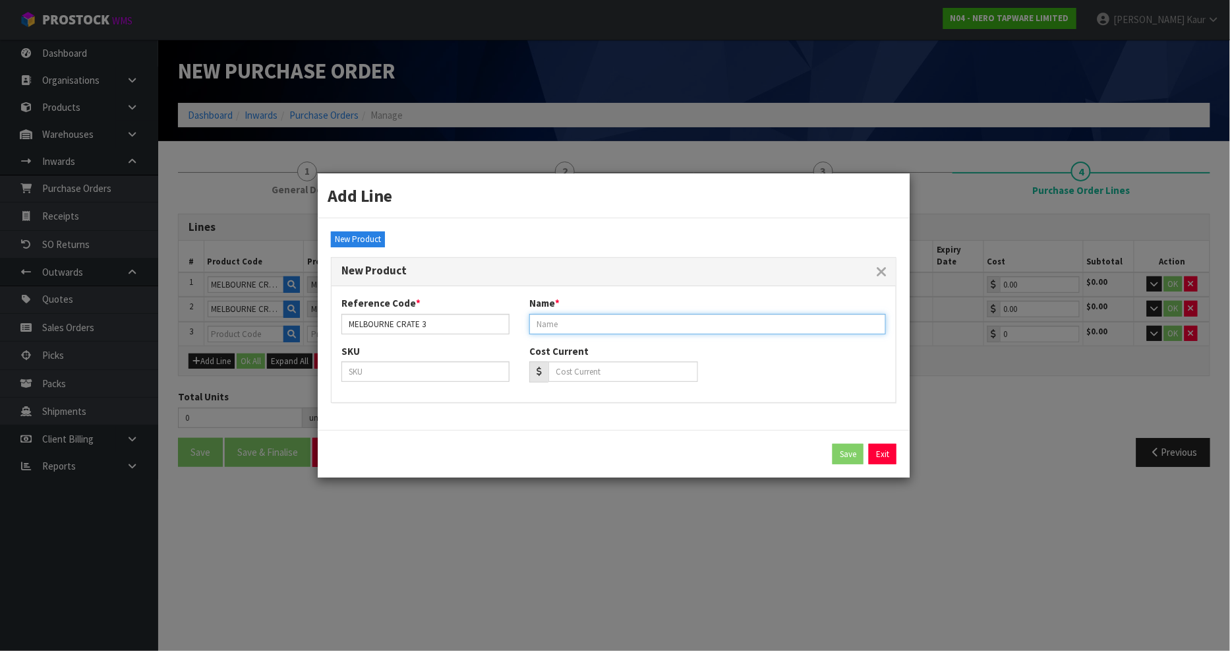
click at [538, 327] on input "text" at bounding box center [707, 324] width 357 height 20
paste input "MELBOURNE CRATE 3"
type input "MELBOURNE CRATE 3"
click at [842, 457] on button "Save" at bounding box center [847, 454] width 31 height 21
type input "MELBOURNE CRATE 3"
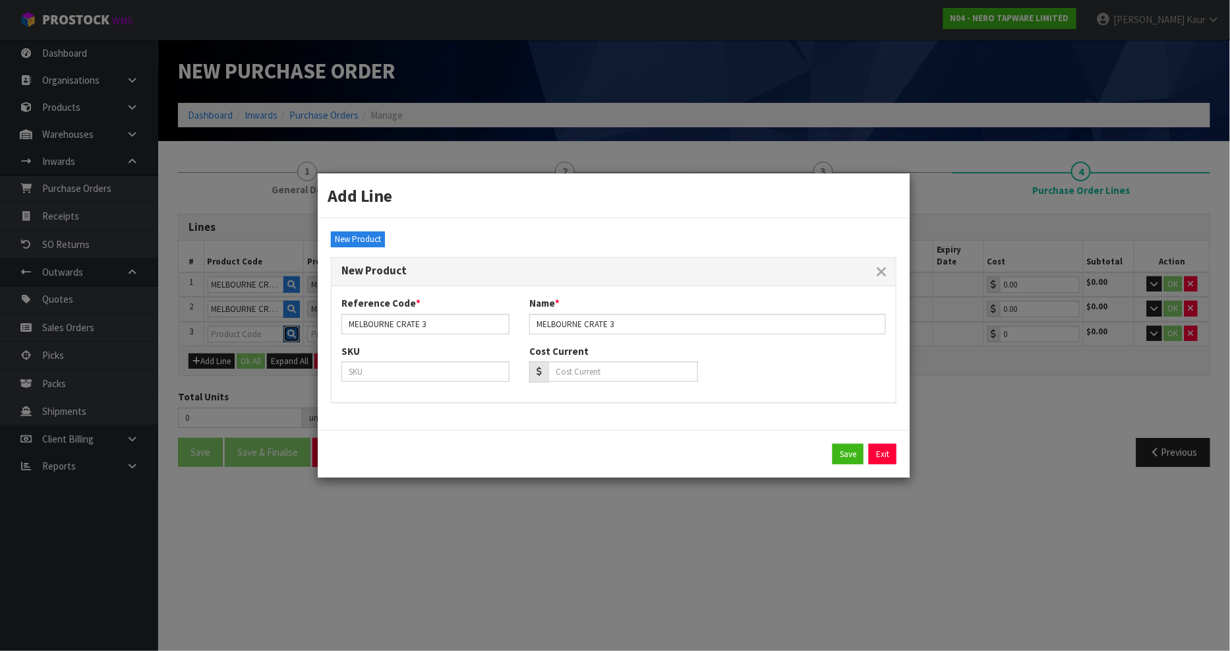
type input "MELBOURNE CRATE 3"
type input "0.00"
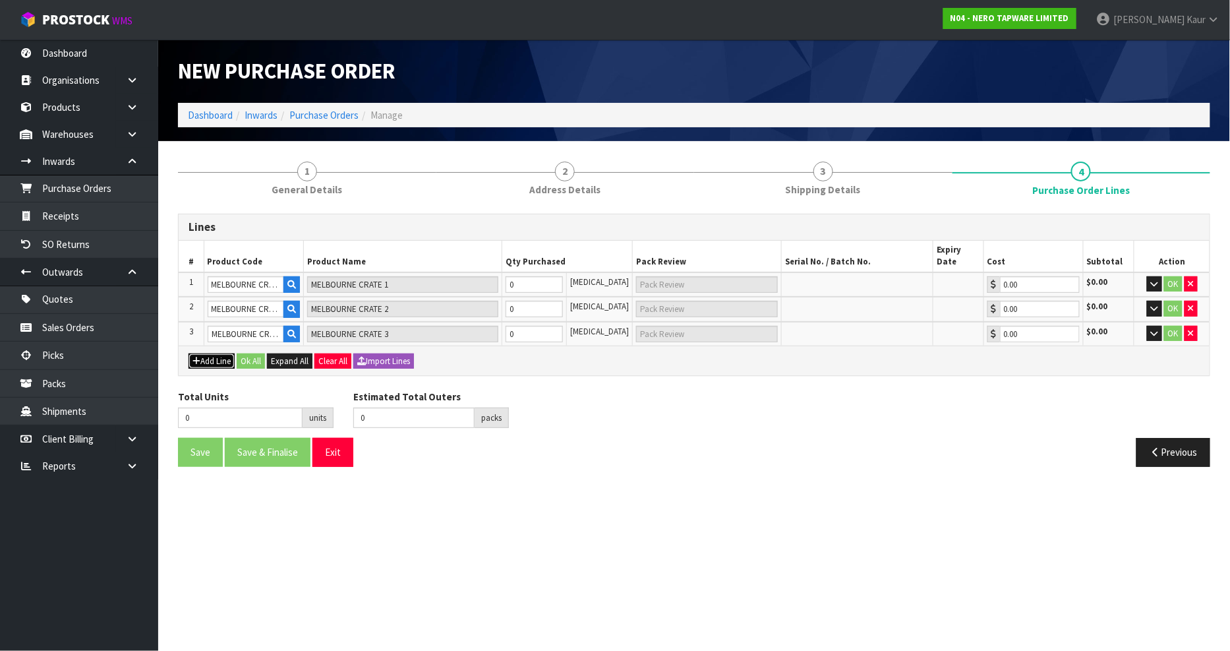
click at [208, 353] on button "Add Line" at bounding box center [211, 361] width 46 height 16
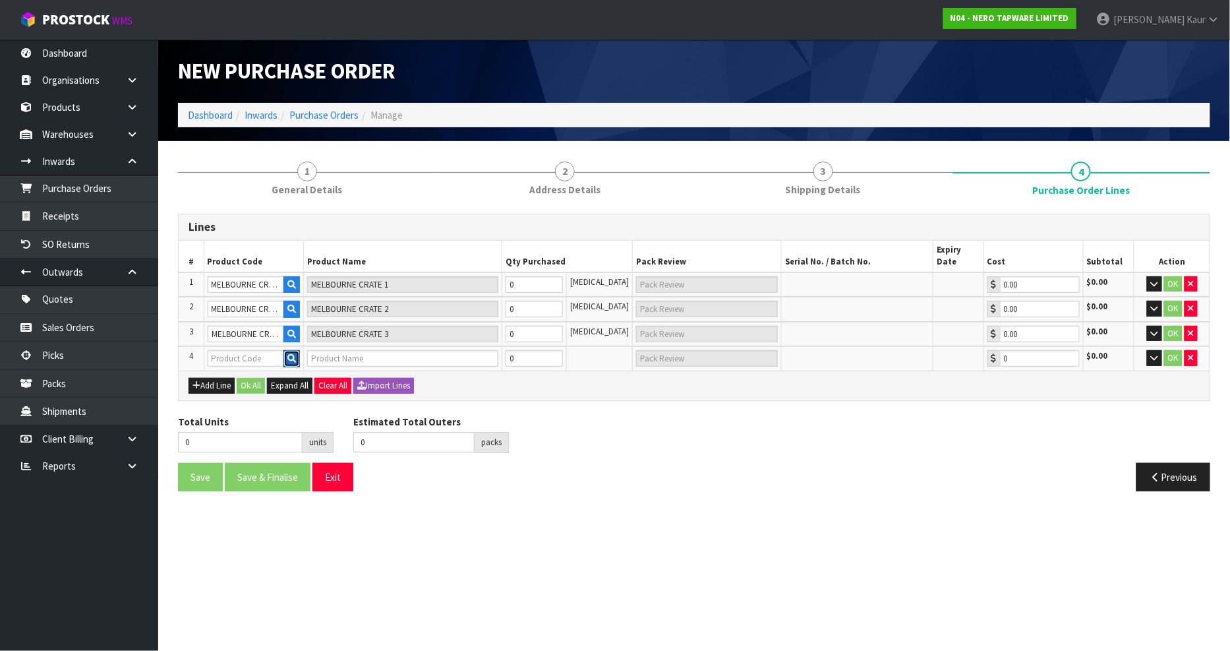
click at [290, 351] on button "button" at bounding box center [291, 358] width 16 height 17
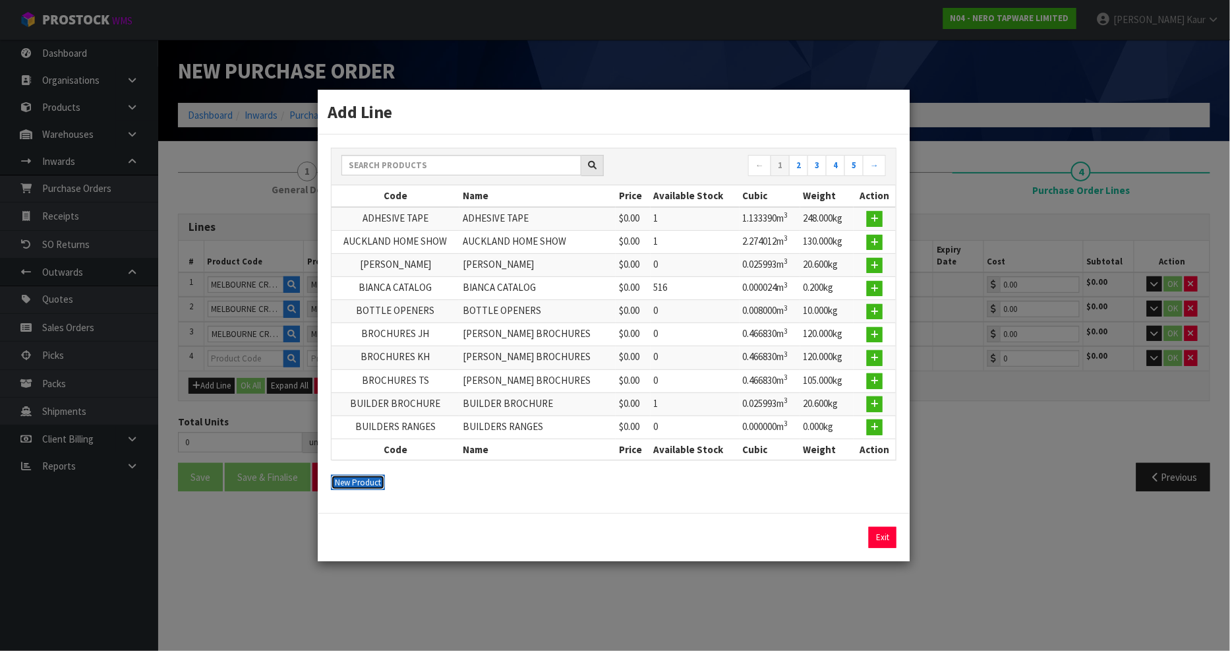
click at [351, 478] on button "New Product" at bounding box center [358, 483] width 54 height 16
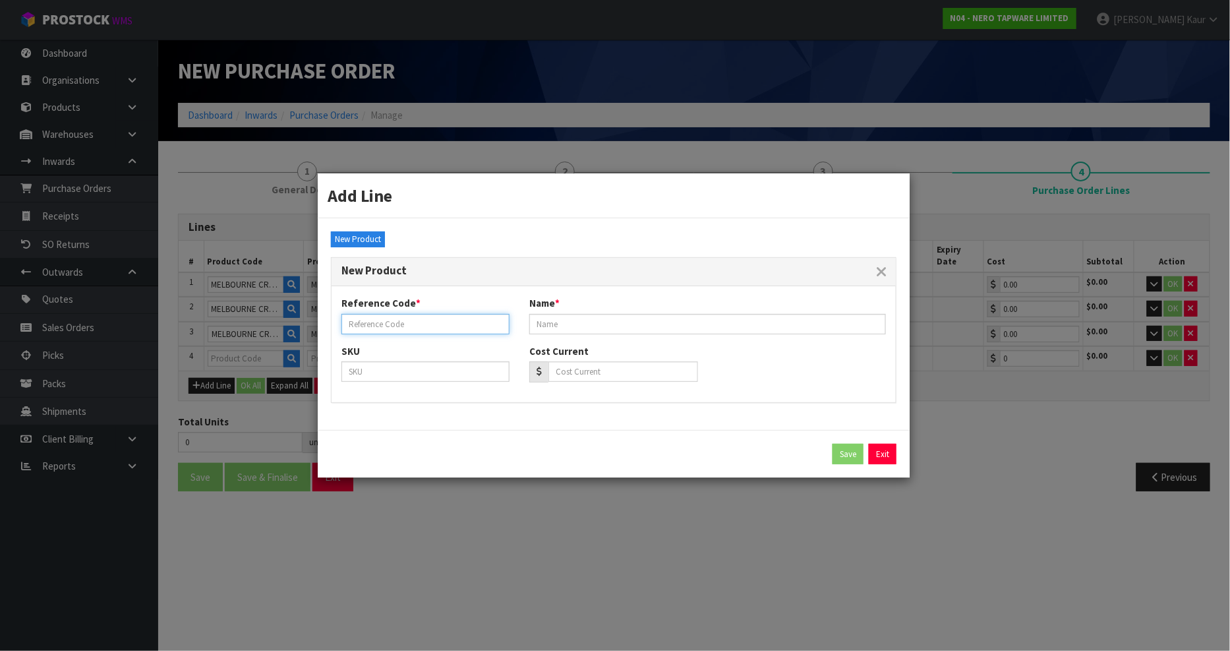
click at [378, 319] on input "text" at bounding box center [425, 324] width 168 height 20
drag, startPoint x: 442, startPoint y: 326, endPoint x: 343, endPoint y: 337, distance: 100.2
click at [343, 337] on div "Reference Code * MELBOURNE CRATE 4 Name *" at bounding box center [614, 319] width 564 height 47
type input "MELBOURNE CRATE 4"
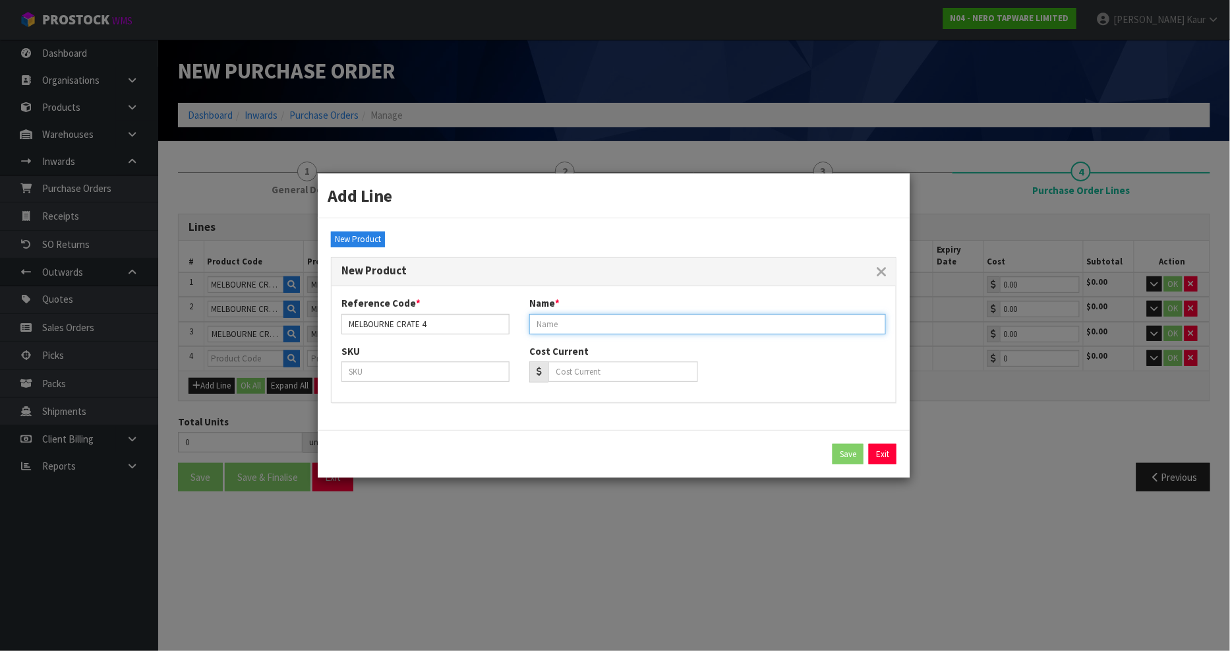
click at [649, 328] on input "text" at bounding box center [707, 324] width 357 height 20
paste input "MELBOURNE CRATE 4"
type input "MELBOURNE CRATE 4"
click at [842, 465] on div "Save Exit" at bounding box center [614, 454] width 592 height 48
click at [840, 450] on button "Save" at bounding box center [847, 454] width 31 height 21
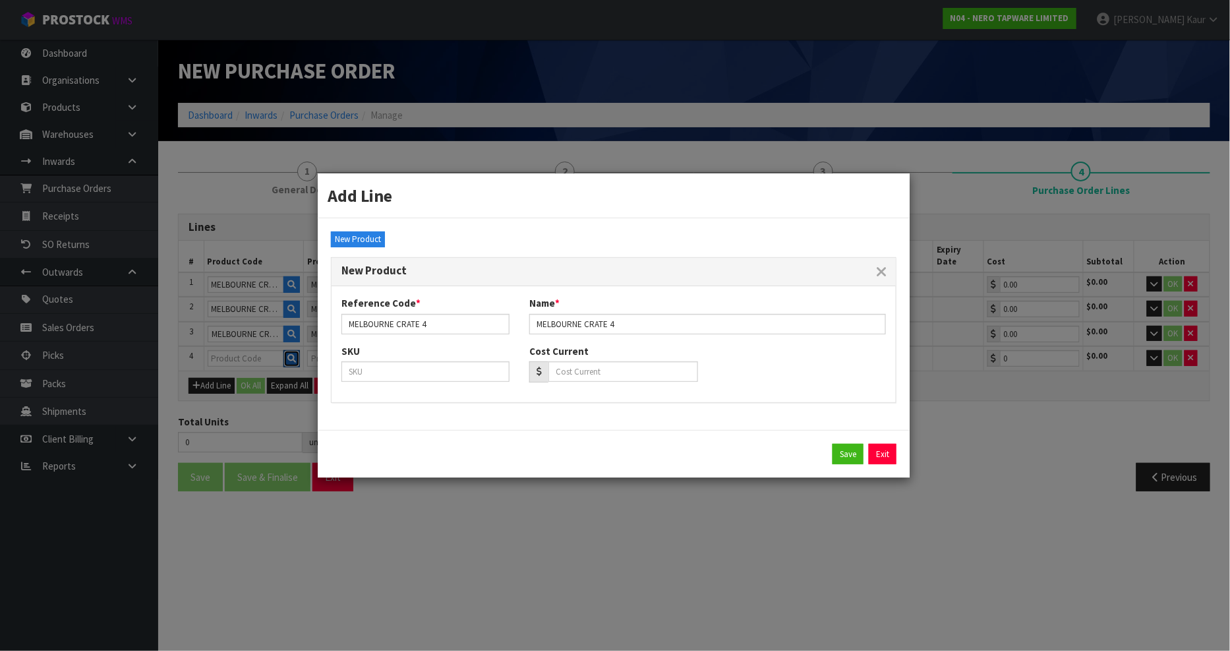
type input "MELBOURNE CRATE 4"
type input "0.00"
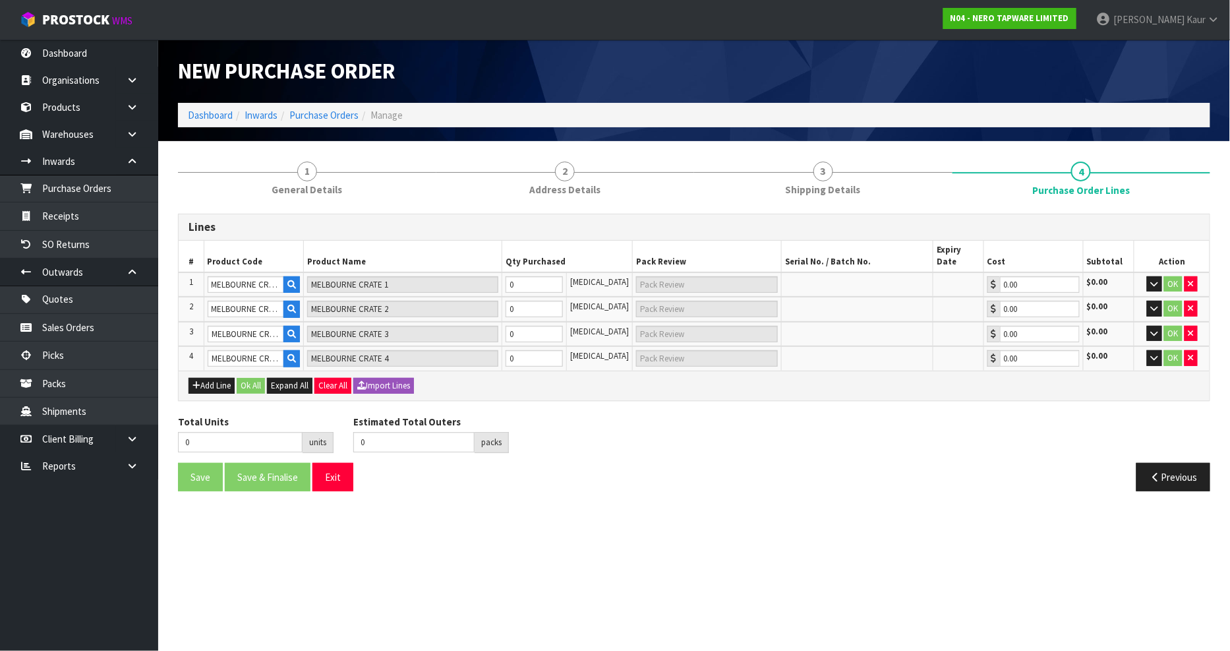
click at [772, 525] on section "New Purchase Order Dashboard Inwards Purchase Orders Manage 1 General Details 2…" at bounding box center [615, 325] width 1230 height 651
click at [546, 276] on input "0" at bounding box center [535, 284] width 58 height 16
click at [1154, 279] on icon "button" at bounding box center [1154, 283] width 7 height 9
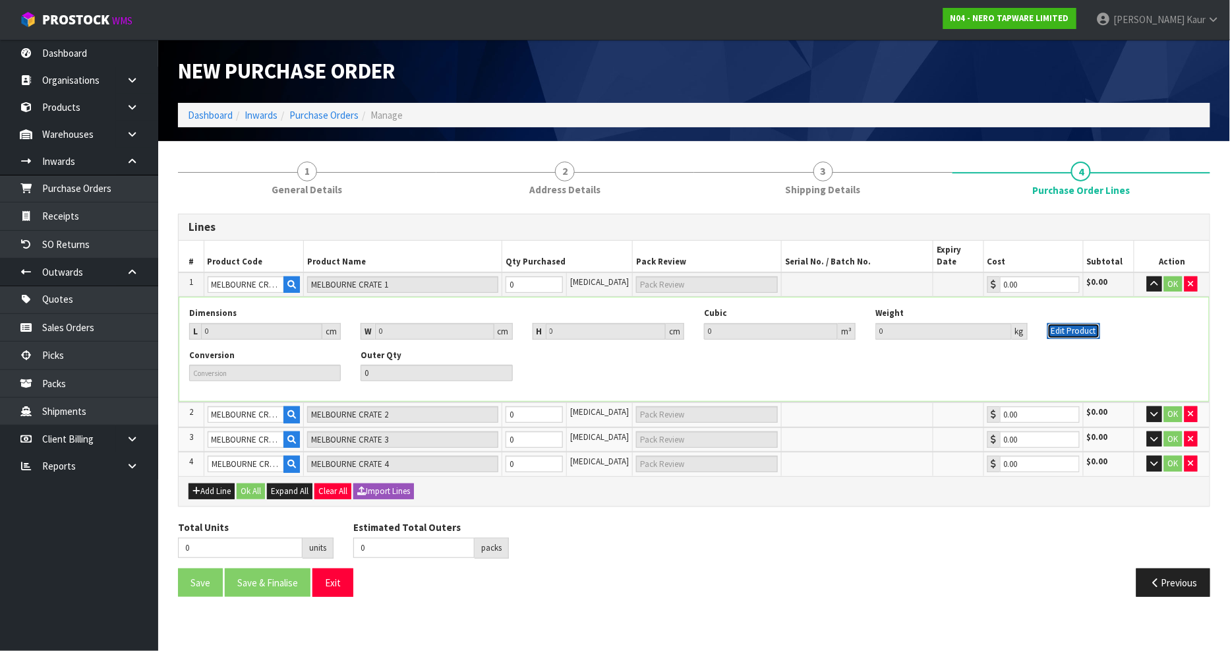
click at [1059, 323] on button "Edit Product" at bounding box center [1073, 331] width 53 height 16
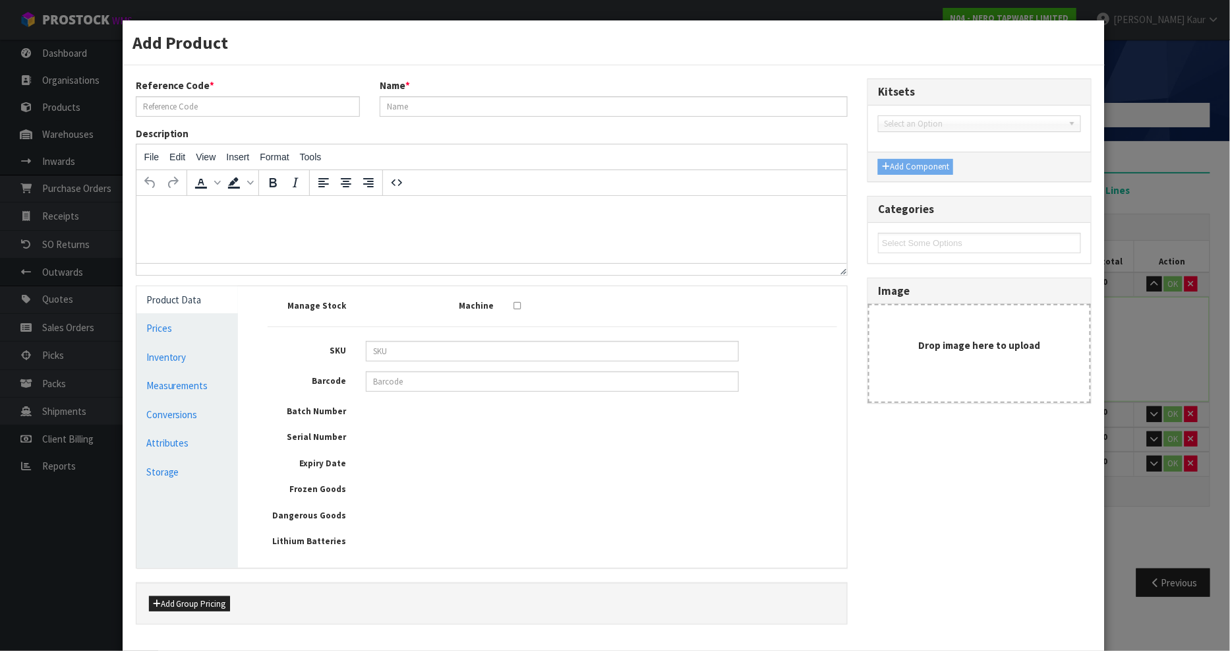
type input "MELBOURNE CRATE 1"
click at [194, 387] on link "Measurements" at bounding box center [187, 385] width 102 height 27
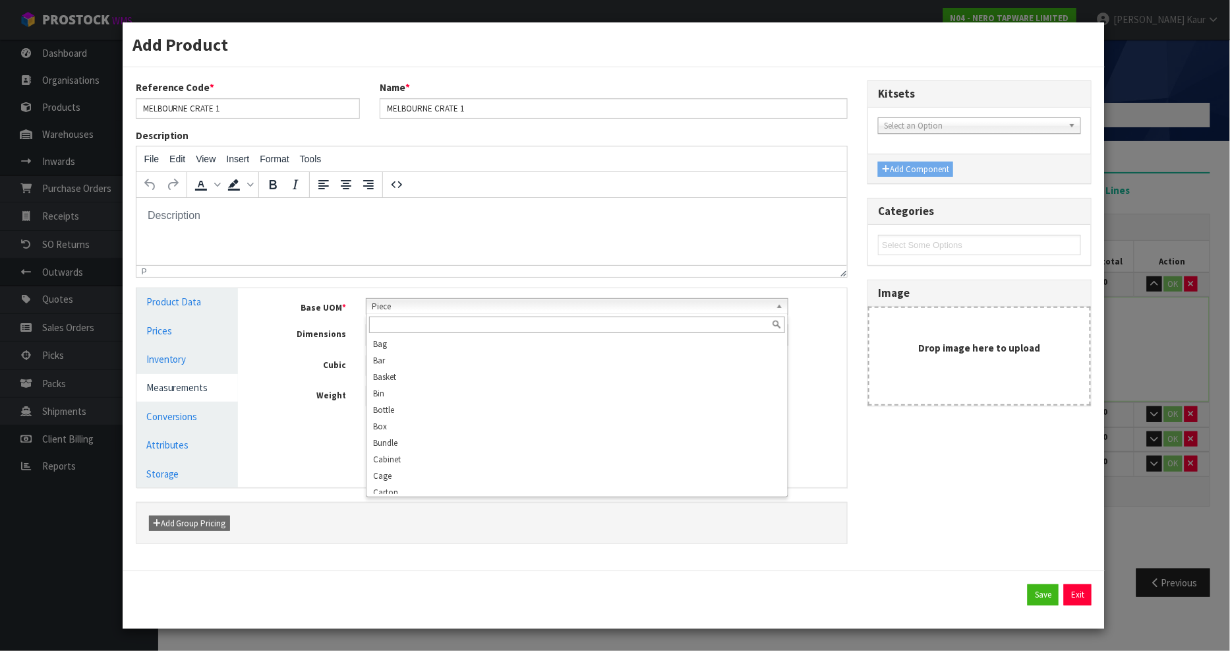
scroll to position [237, 0]
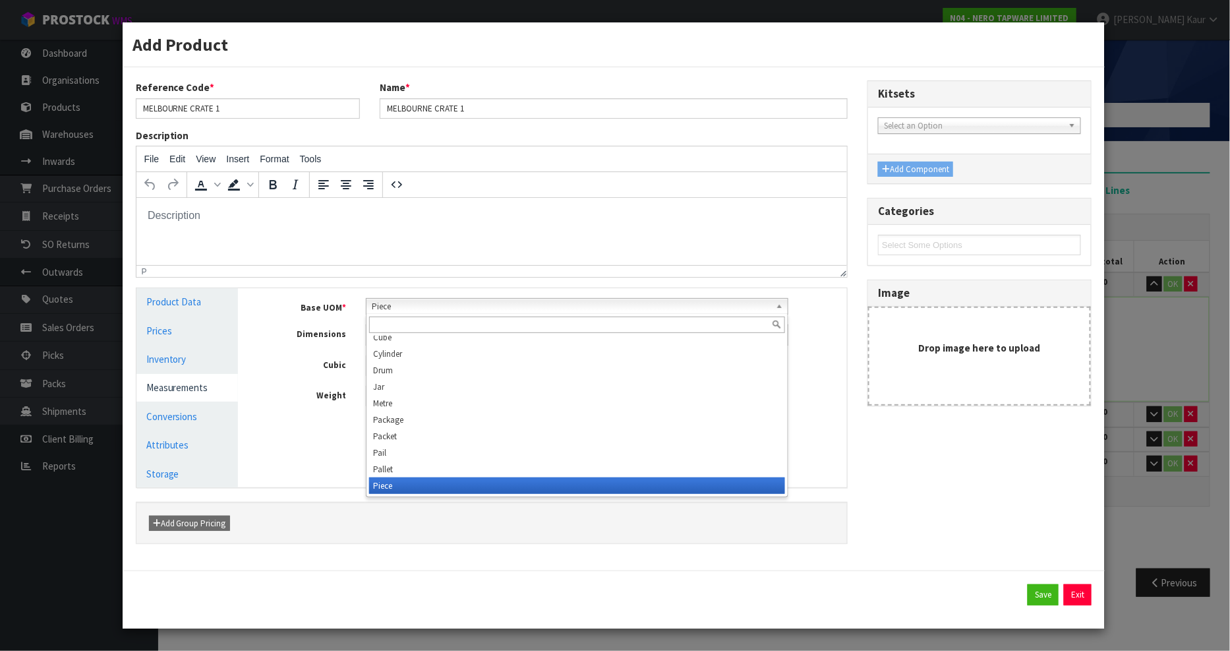
click at [390, 306] on span "Piece" at bounding box center [571, 307] width 398 height 16
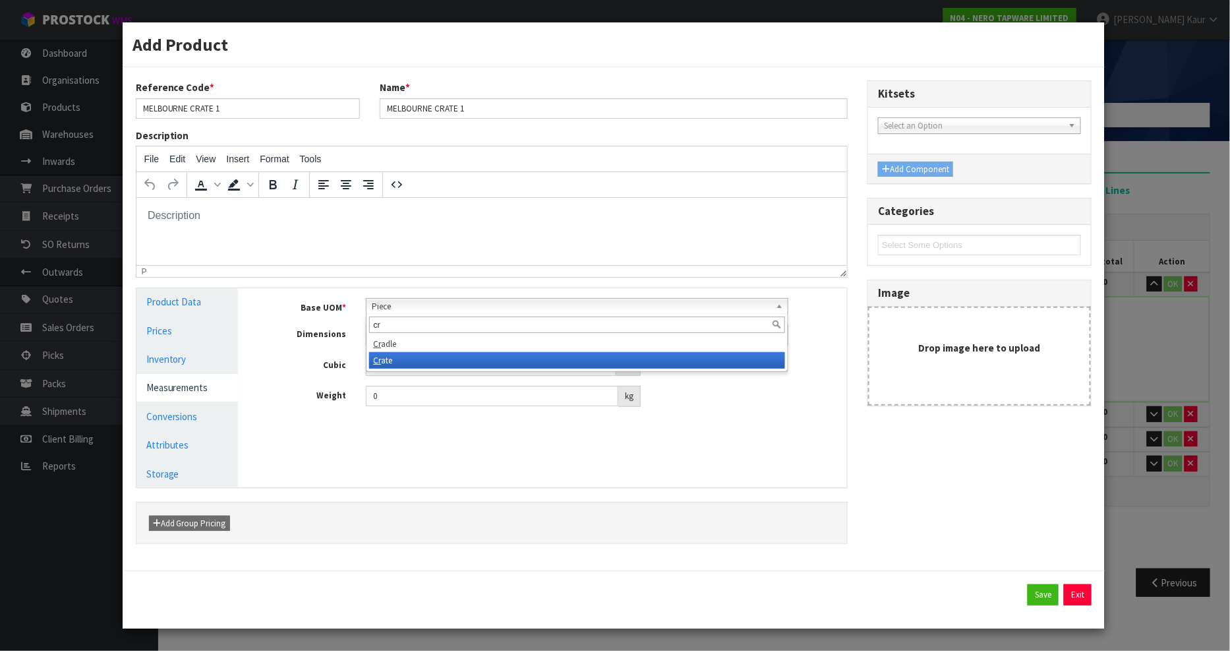
type input "cr"
click at [396, 359] on li "Cr ate" at bounding box center [576, 360] width 415 height 16
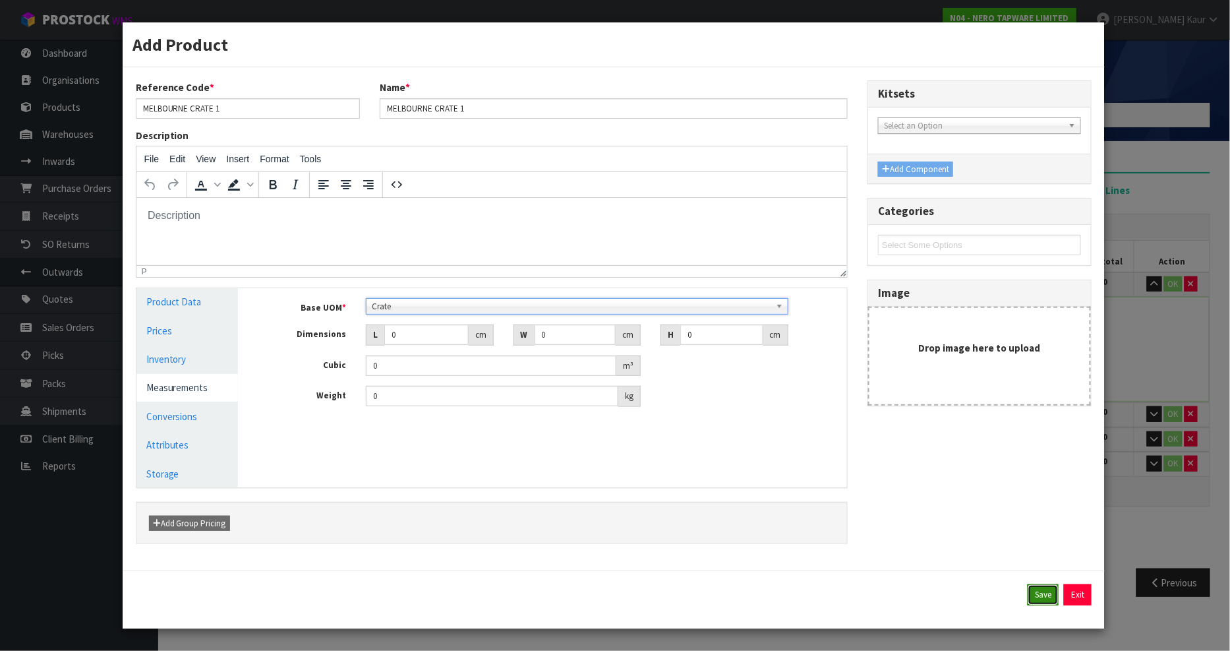
click at [1033, 595] on button "Save" at bounding box center [1043, 594] width 31 height 21
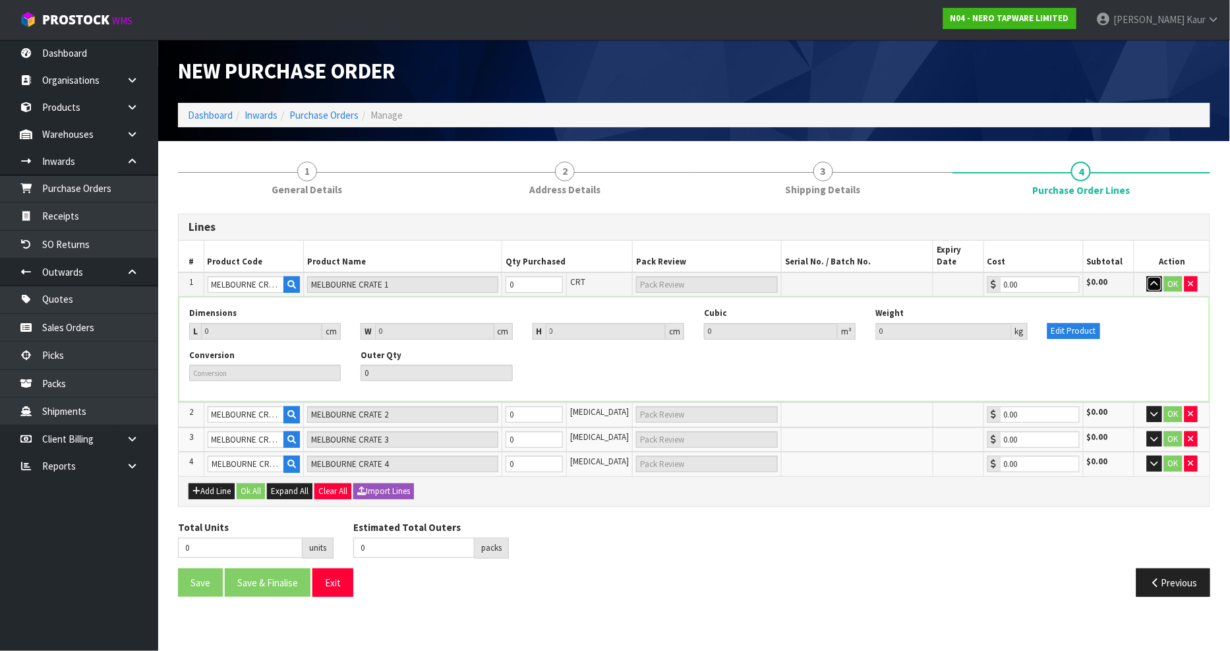
click at [1153, 279] on icon "button" at bounding box center [1154, 283] width 7 height 9
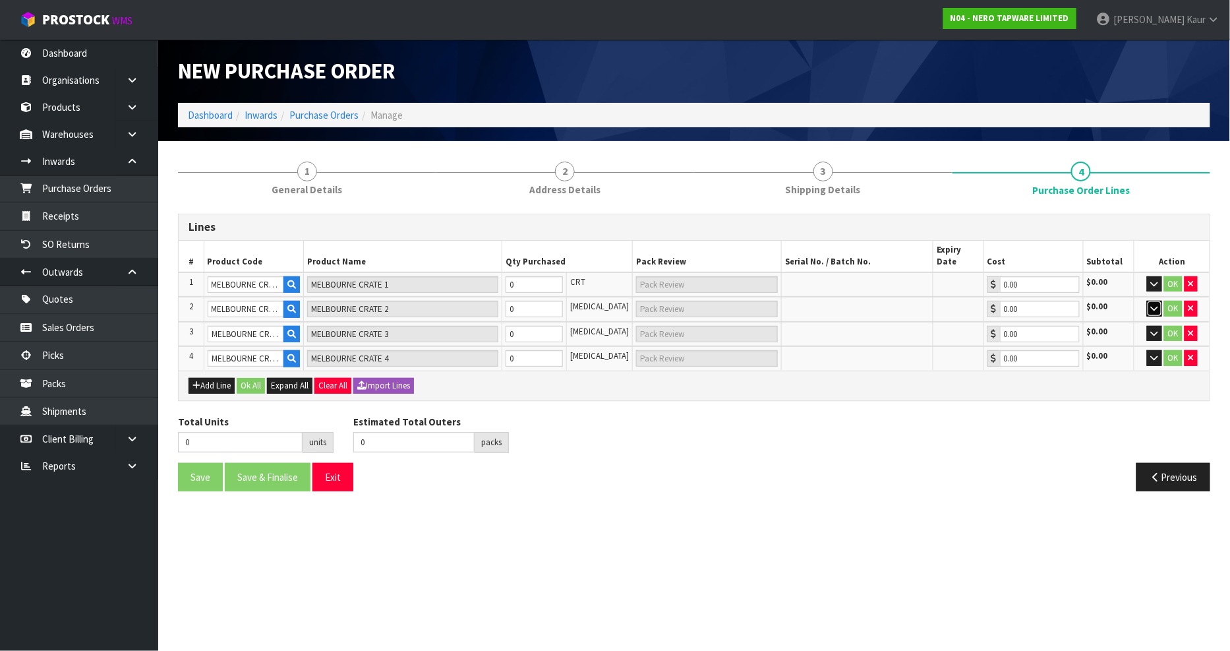
click at [1157, 304] on icon "button" at bounding box center [1154, 308] width 7 height 9
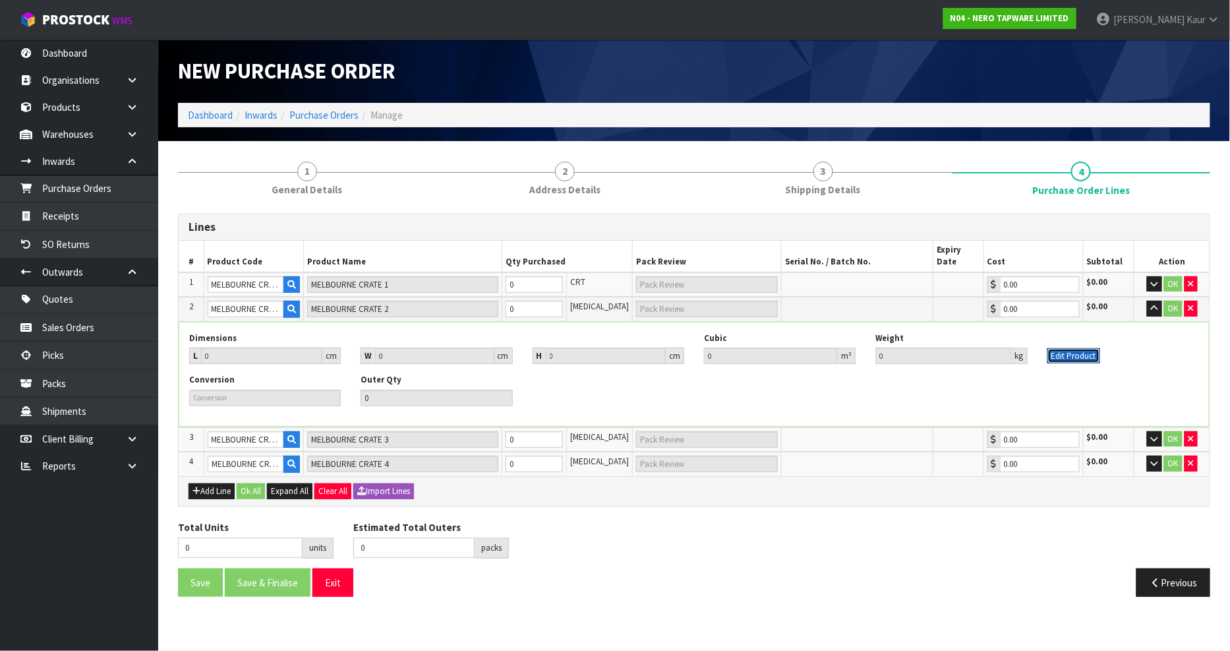
click at [1084, 348] on button "Edit Product" at bounding box center [1073, 356] width 53 height 16
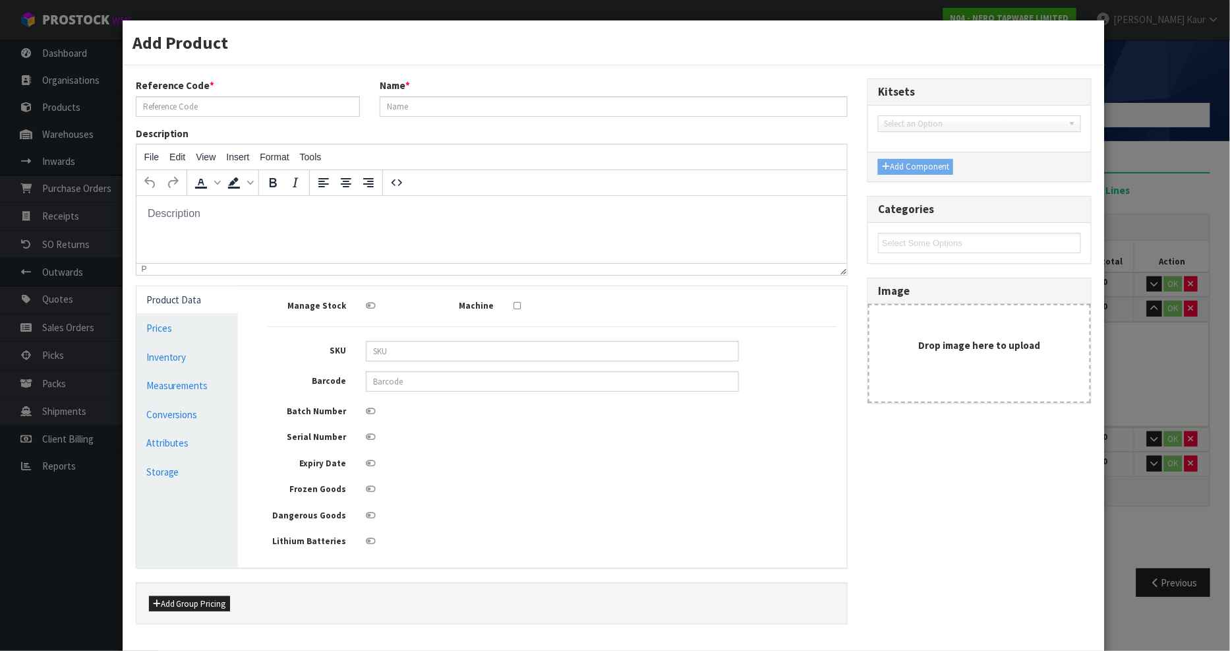
type input "MELBOURNE CRATE 2"
click at [181, 382] on link "Measurements" at bounding box center [187, 385] width 102 height 27
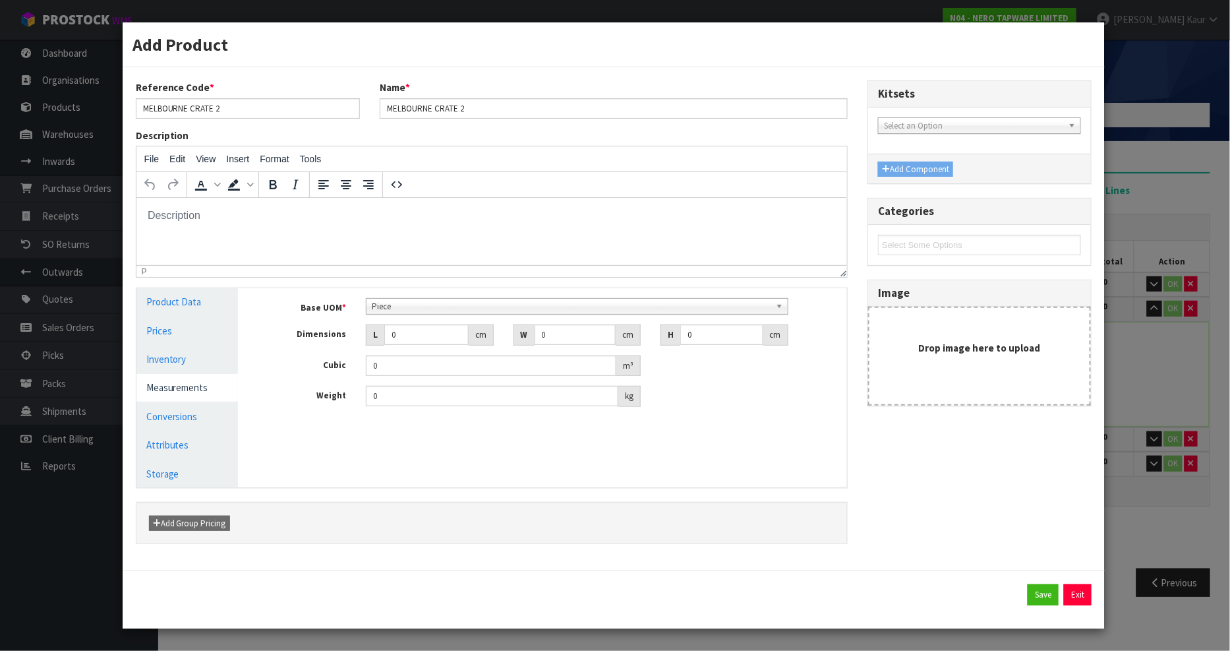
scroll to position [237, 0]
click at [453, 306] on span "Piece" at bounding box center [571, 307] width 398 height 16
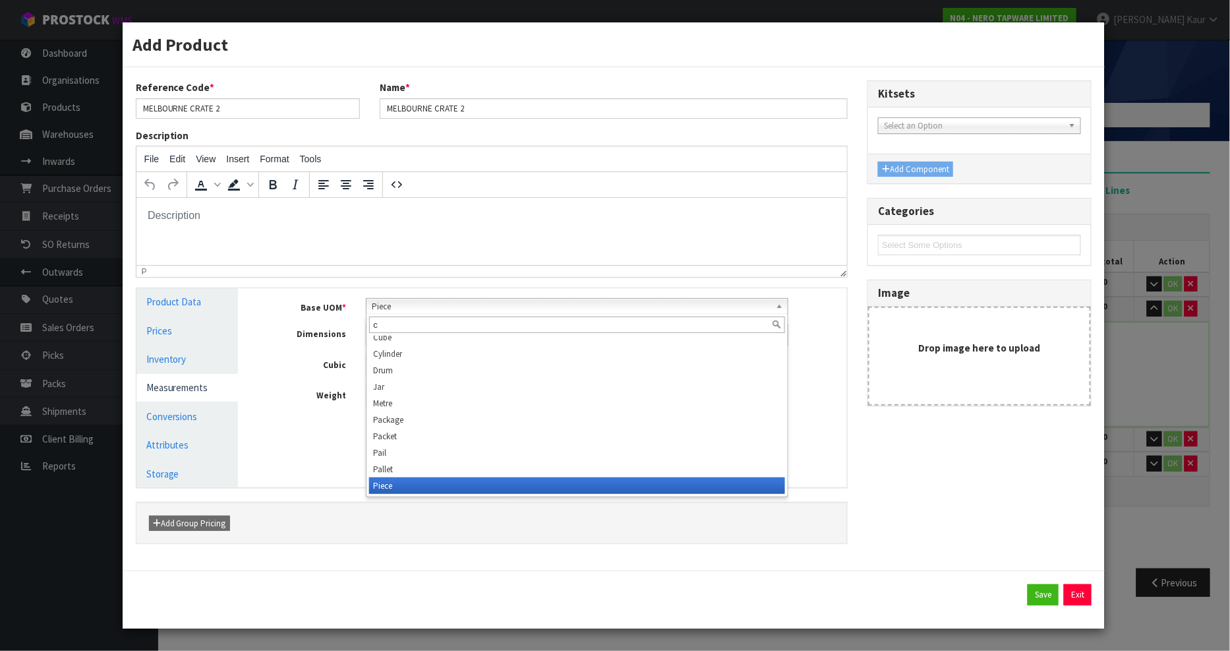
scroll to position [0, 0]
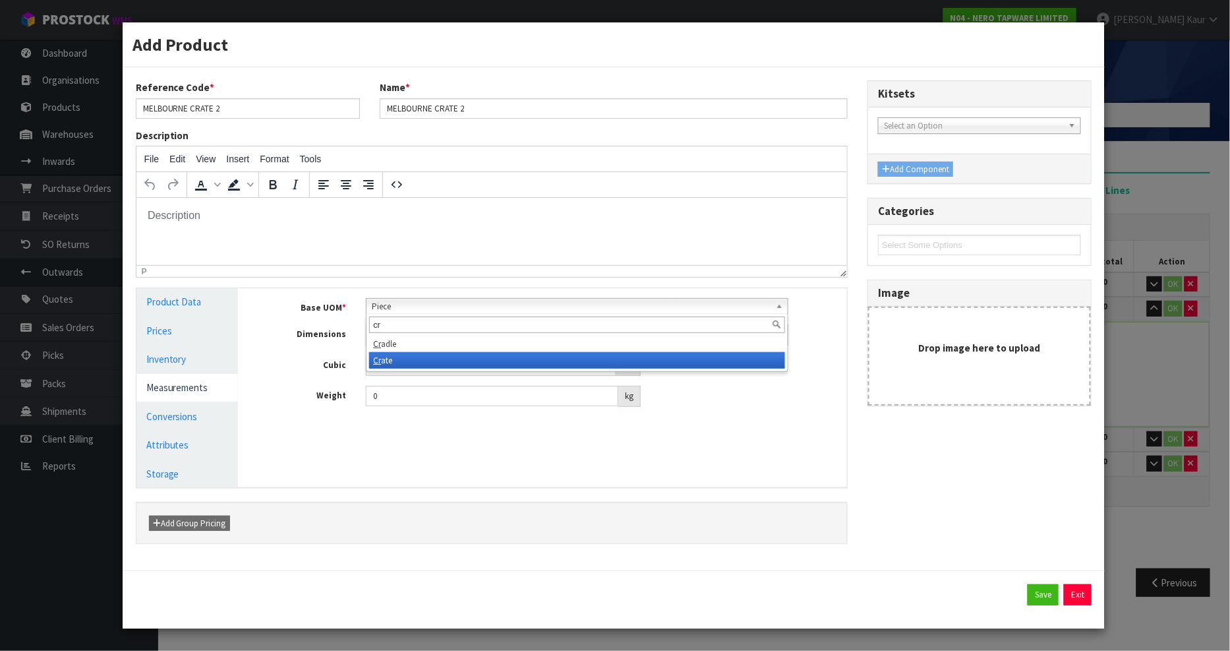
type input "cr"
click at [397, 353] on li "Cr ate" at bounding box center [576, 360] width 415 height 16
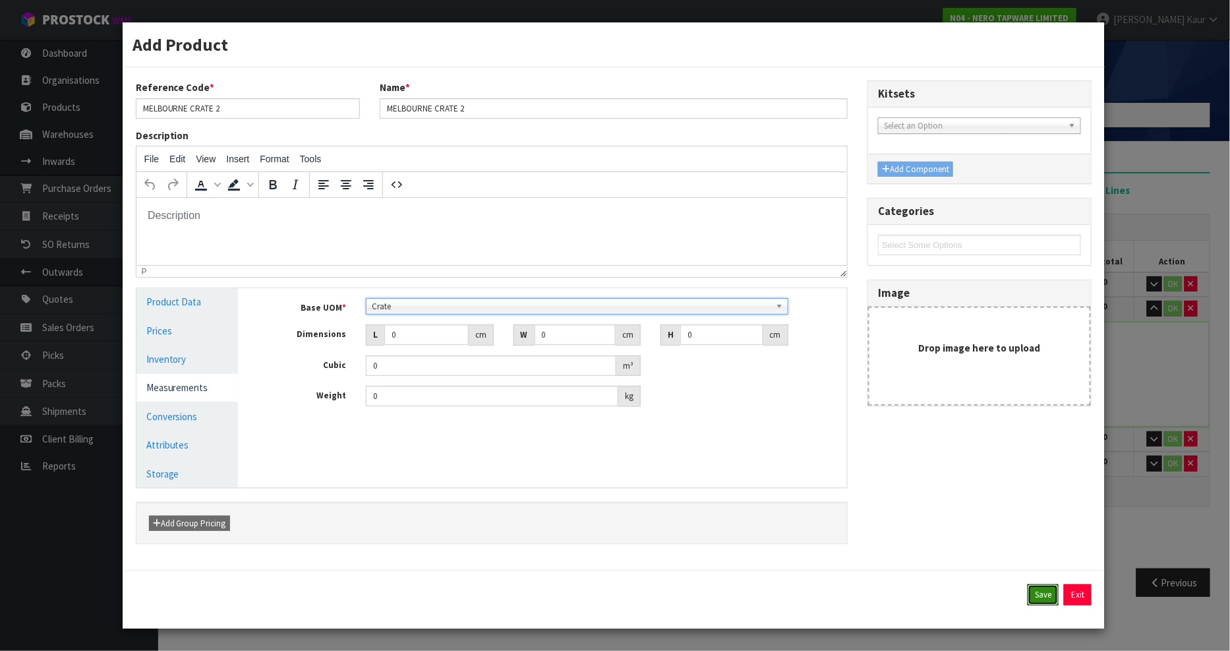
click at [1049, 589] on button "Save" at bounding box center [1043, 594] width 31 height 21
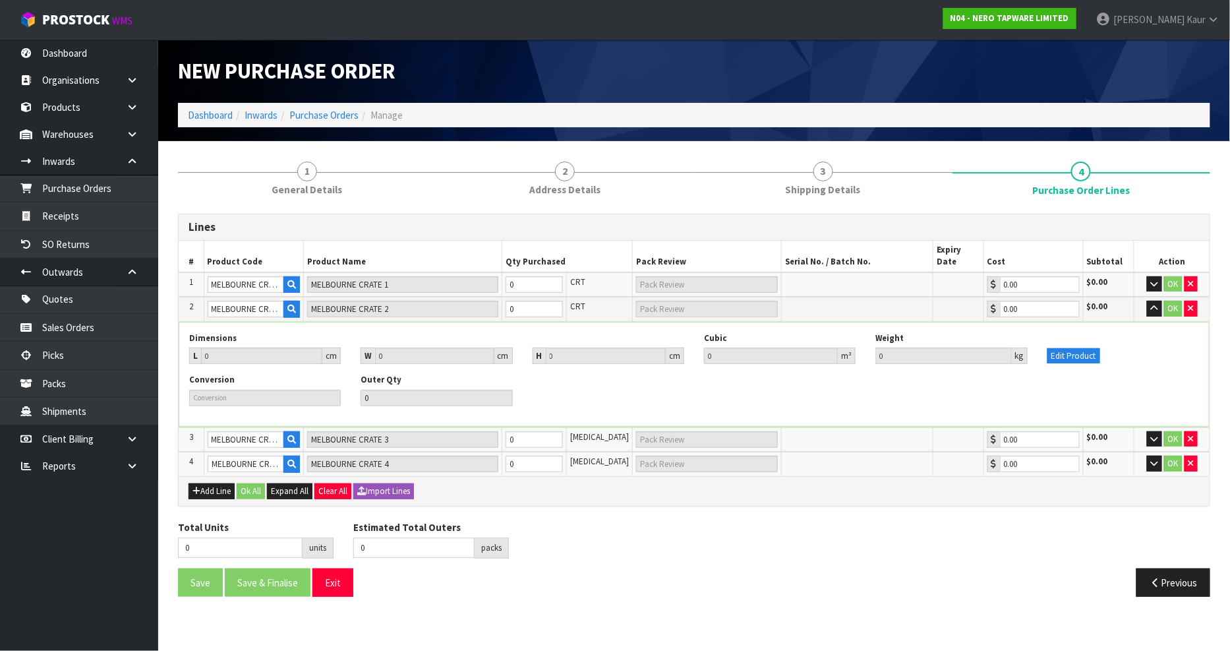
click at [1149, 337] on div "Edit Product" at bounding box center [1122, 348] width 171 height 32
click at [1153, 304] on icon "button" at bounding box center [1154, 308] width 7 height 9
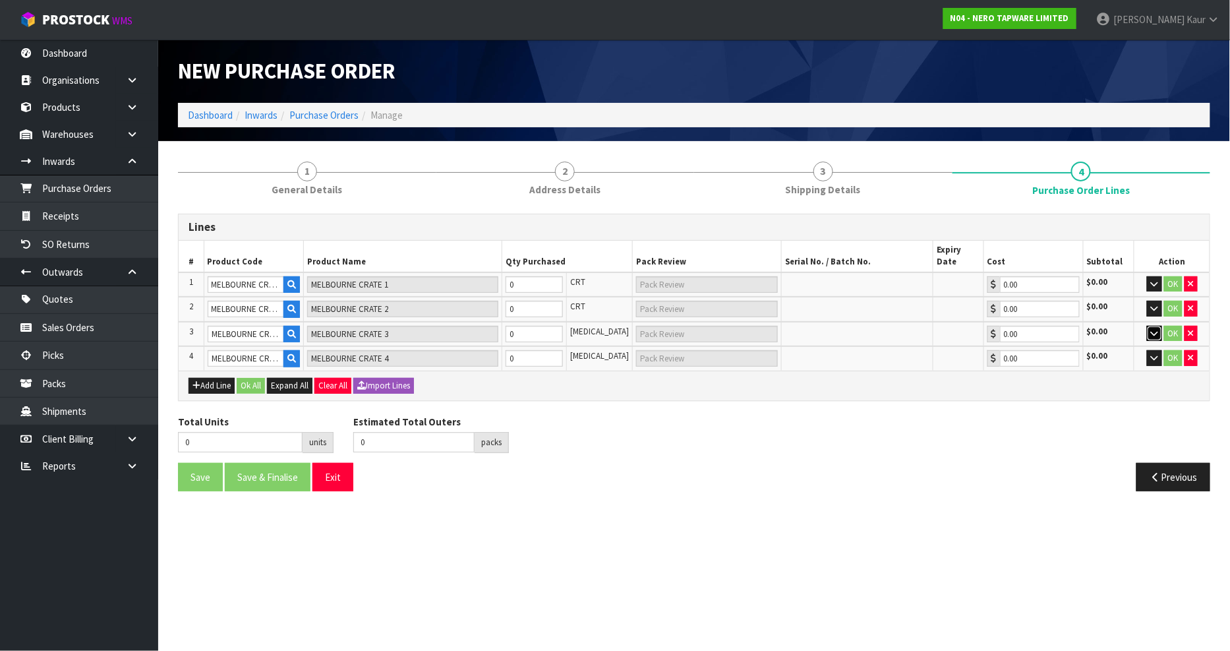
click at [1152, 329] on icon "button" at bounding box center [1154, 333] width 7 height 9
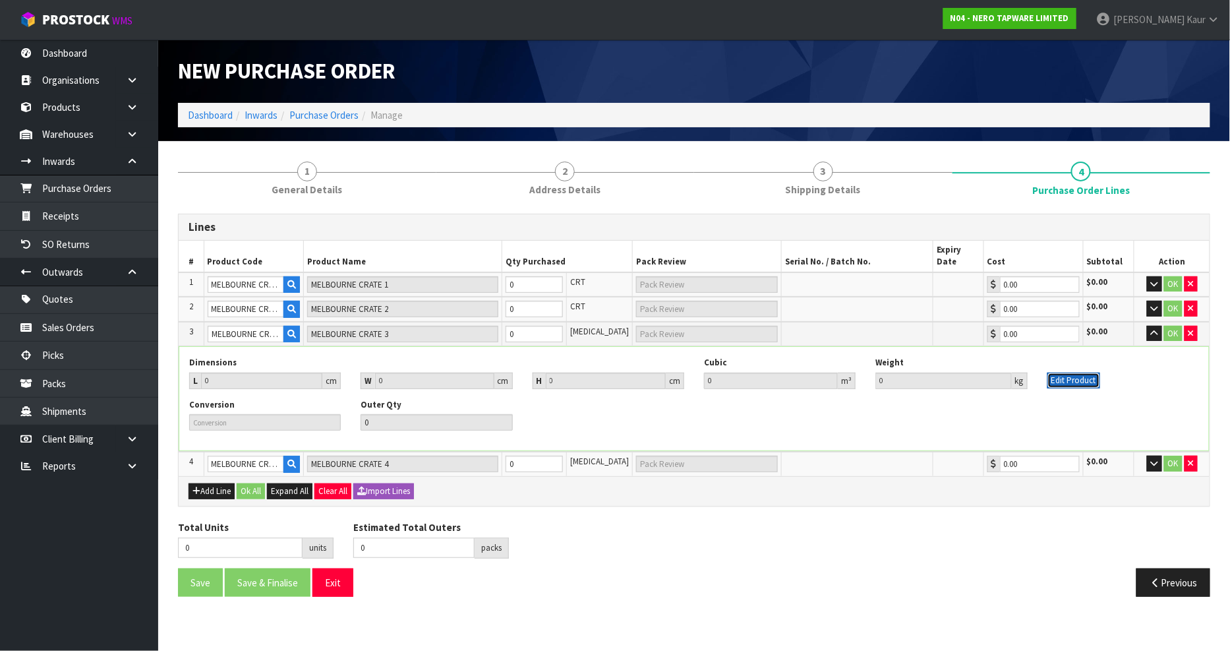
click at [1057, 372] on button "Edit Product" at bounding box center [1073, 380] width 53 height 16
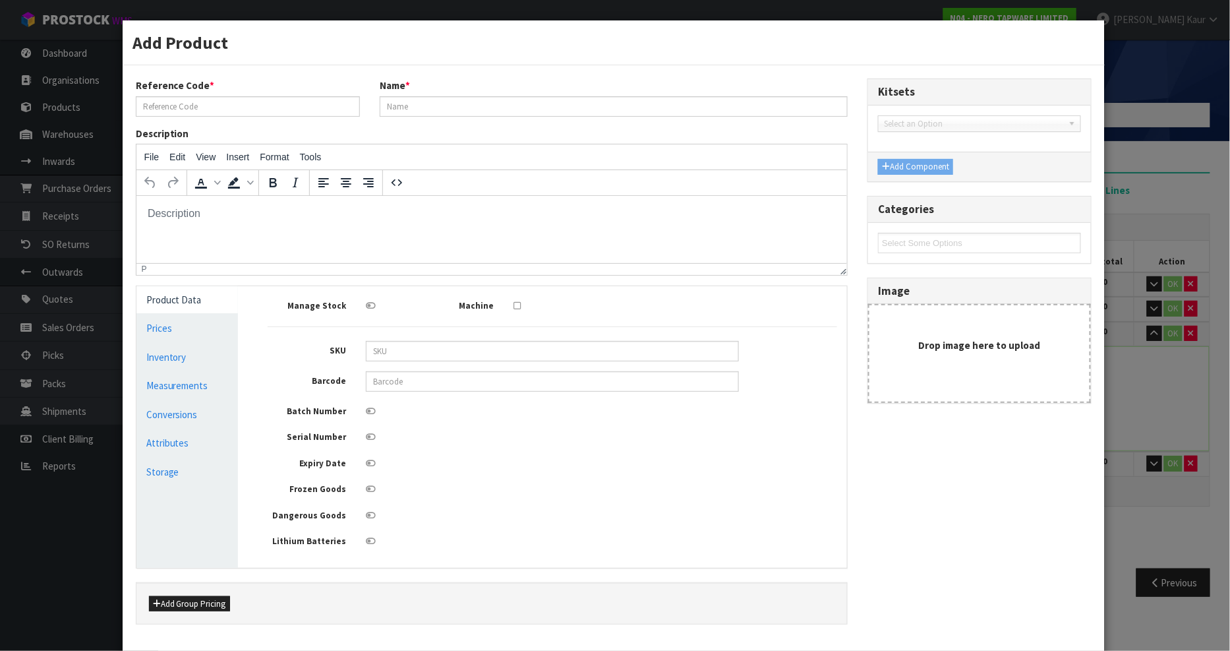
type input "MELBOURNE CRATE 3"
click at [187, 387] on link "Measurements" at bounding box center [187, 385] width 102 height 27
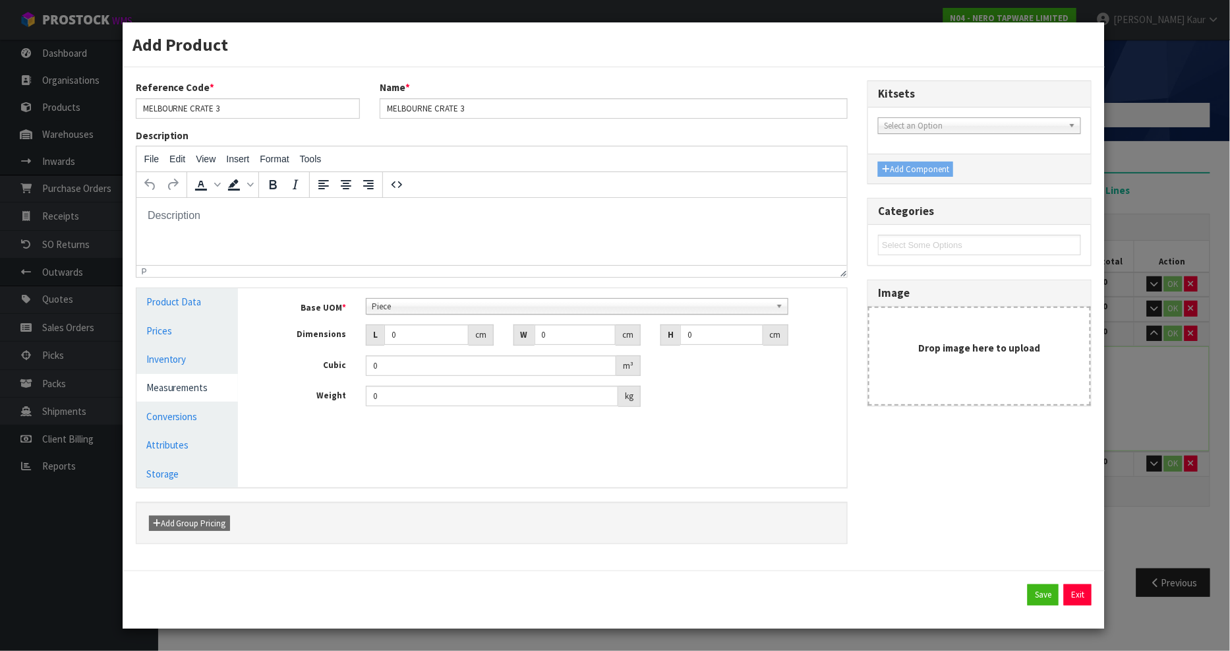
scroll to position [237, 0]
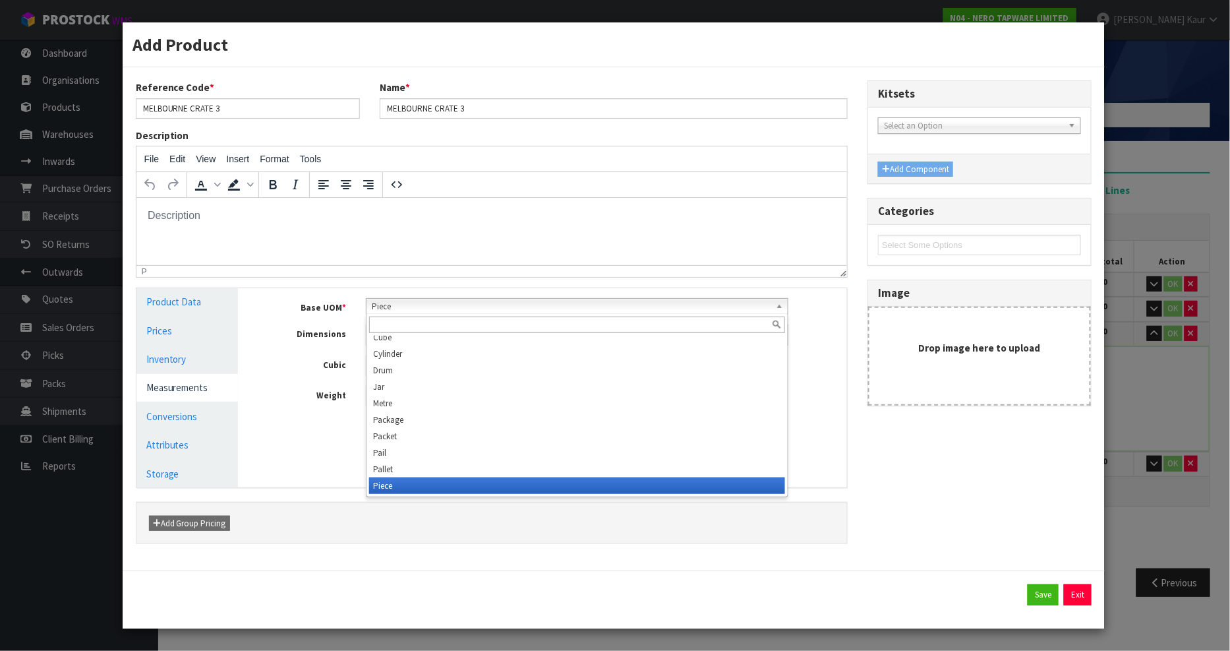
click at [380, 299] on span "Piece" at bounding box center [571, 307] width 398 height 16
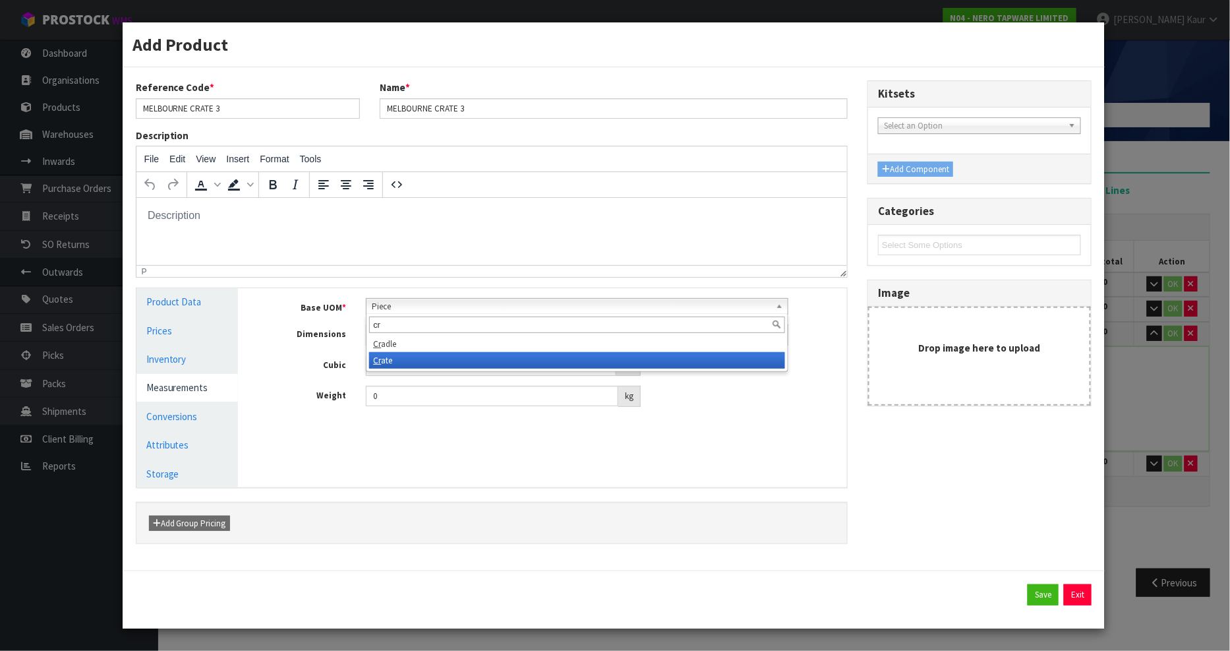
type input "cr"
click at [403, 355] on li "Cr ate" at bounding box center [576, 360] width 415 height 16
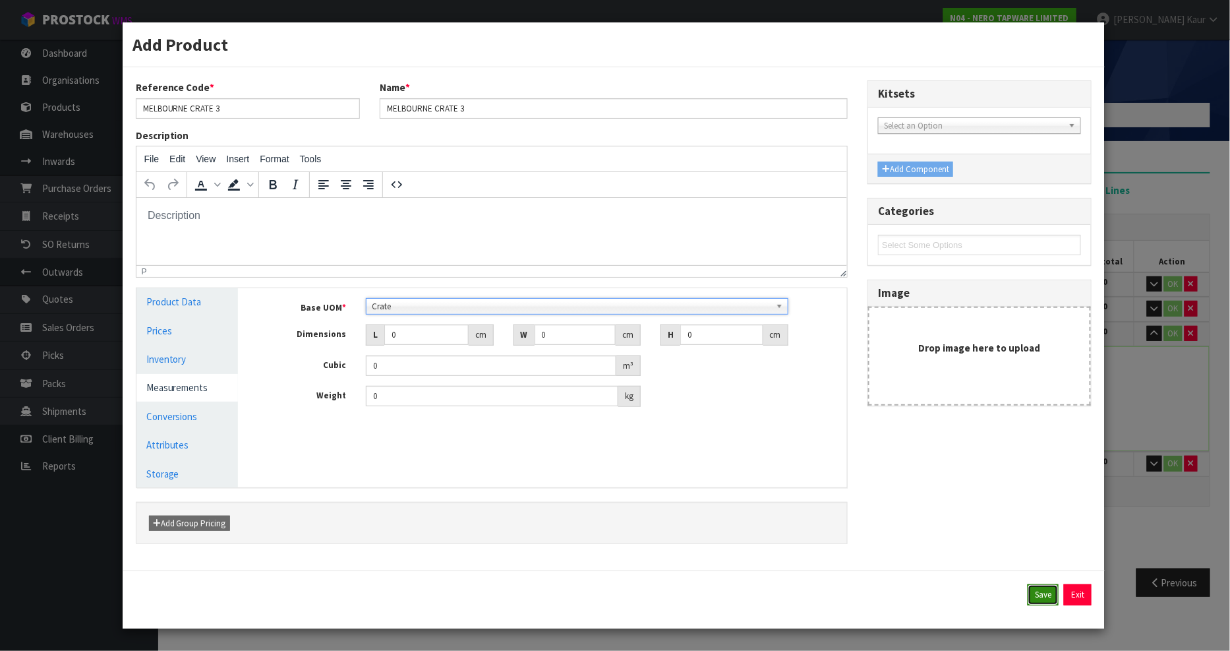
click at [1039, 590] on button "Save" at bounding box center [1043, 594] width 31 height 21
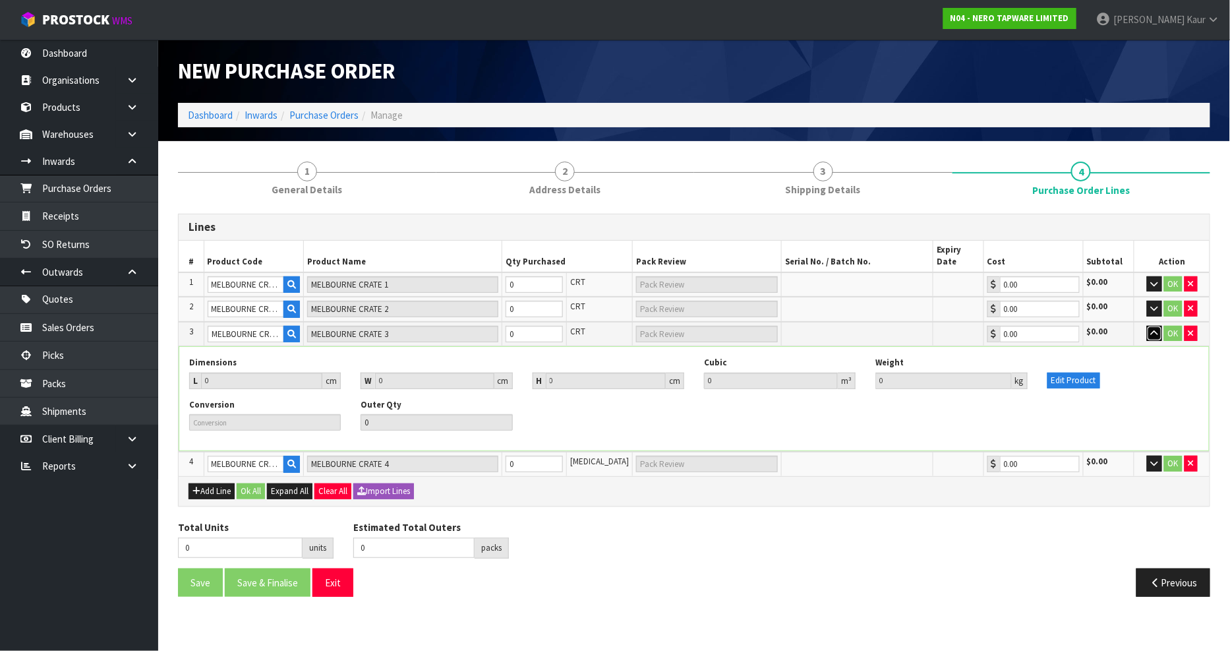
click at [1154, 326] on button "button" at bounding box center [1154, 334] width 15 height 16
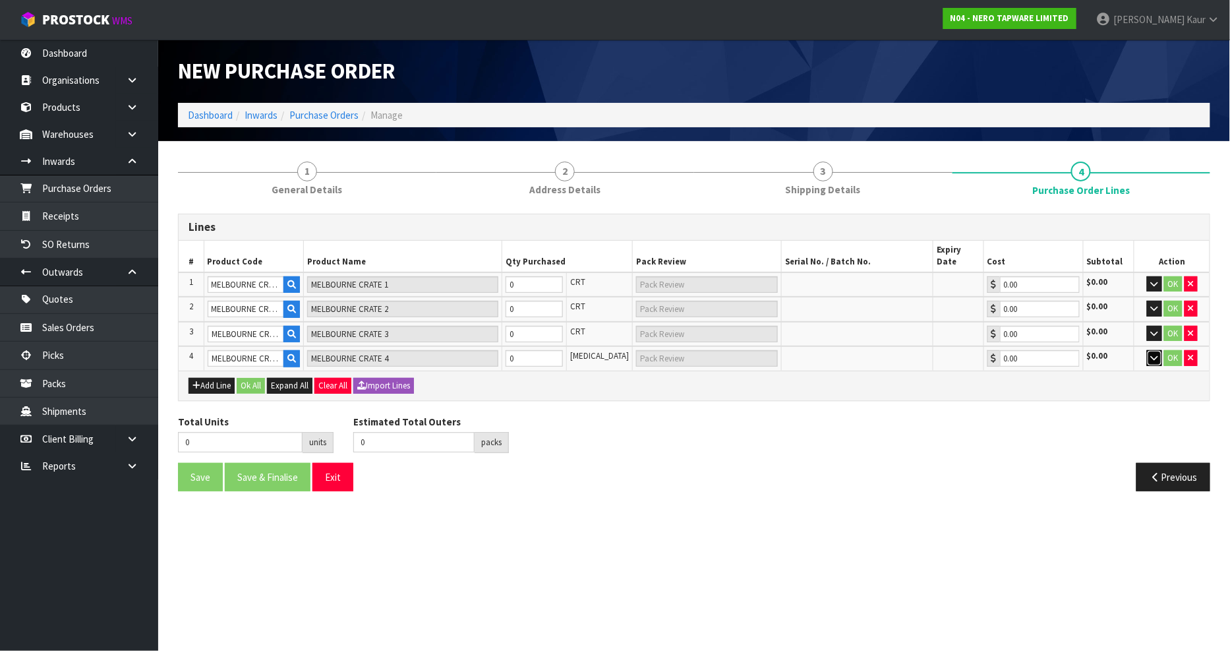
click at [1151, 353] on icon "button" at bounding box center [1154, 357] width 7 height 9
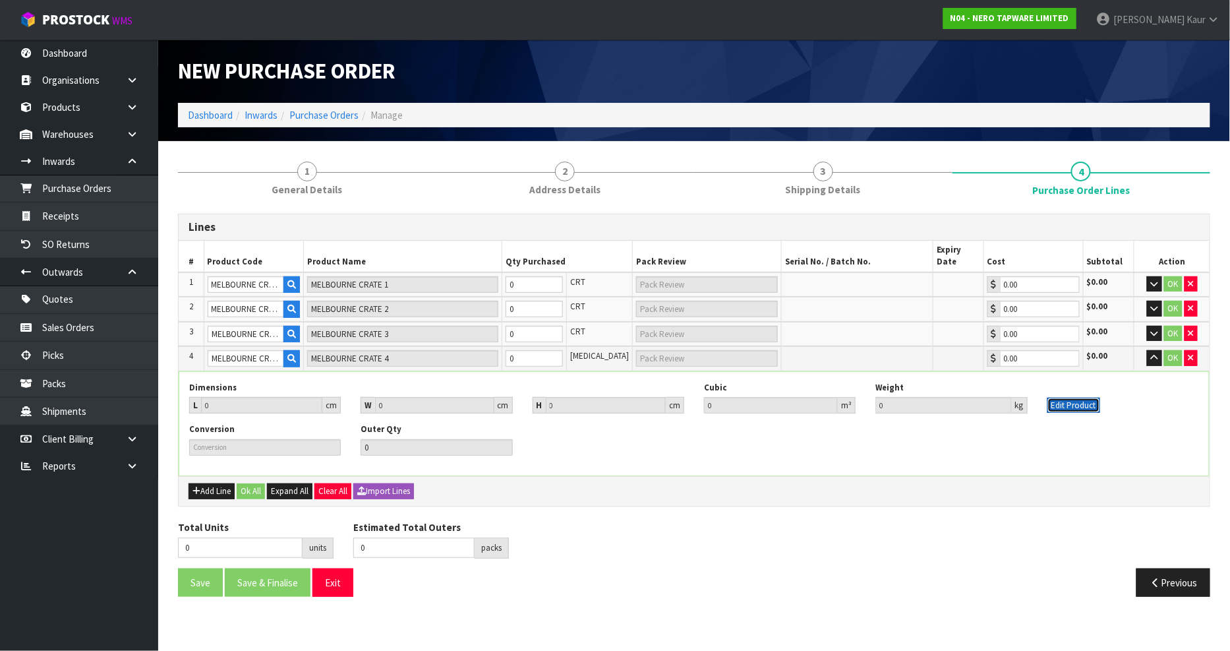
click at [1072, 397] on button "Edit Product" at bounding box center [1073, 405] width 53 height 16
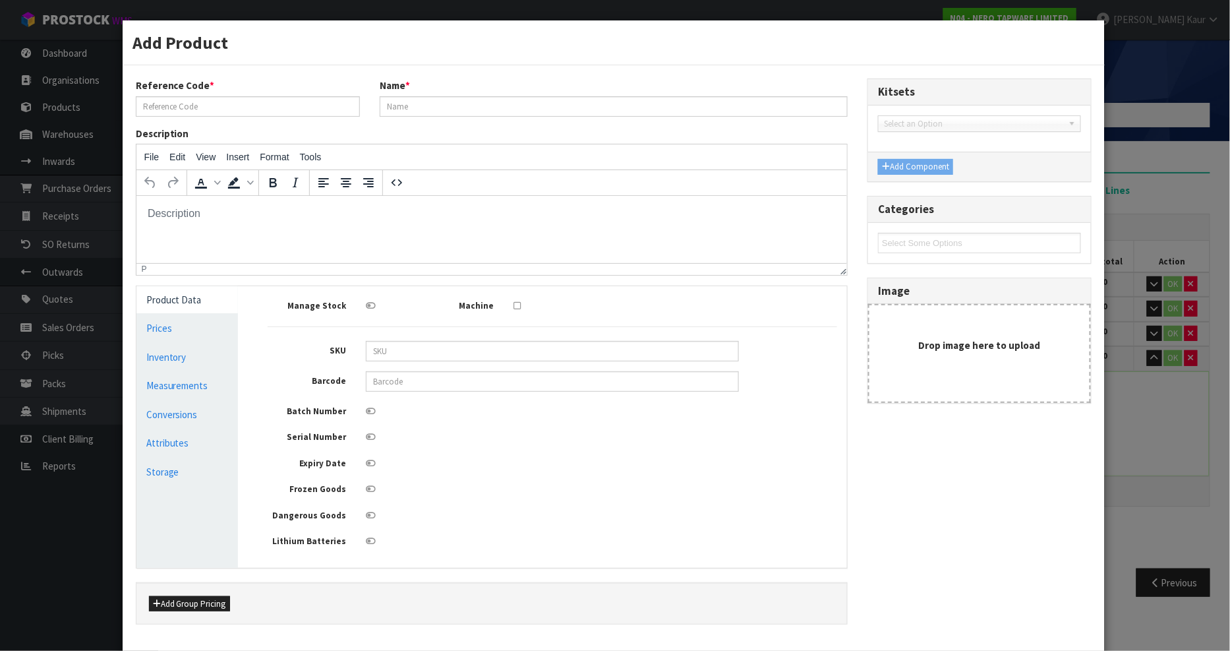
type input "MELBOURNE CRATE 4"
click at [203, 378] on link "Measurements" at bounding box center [187, 385] width 102 height 27
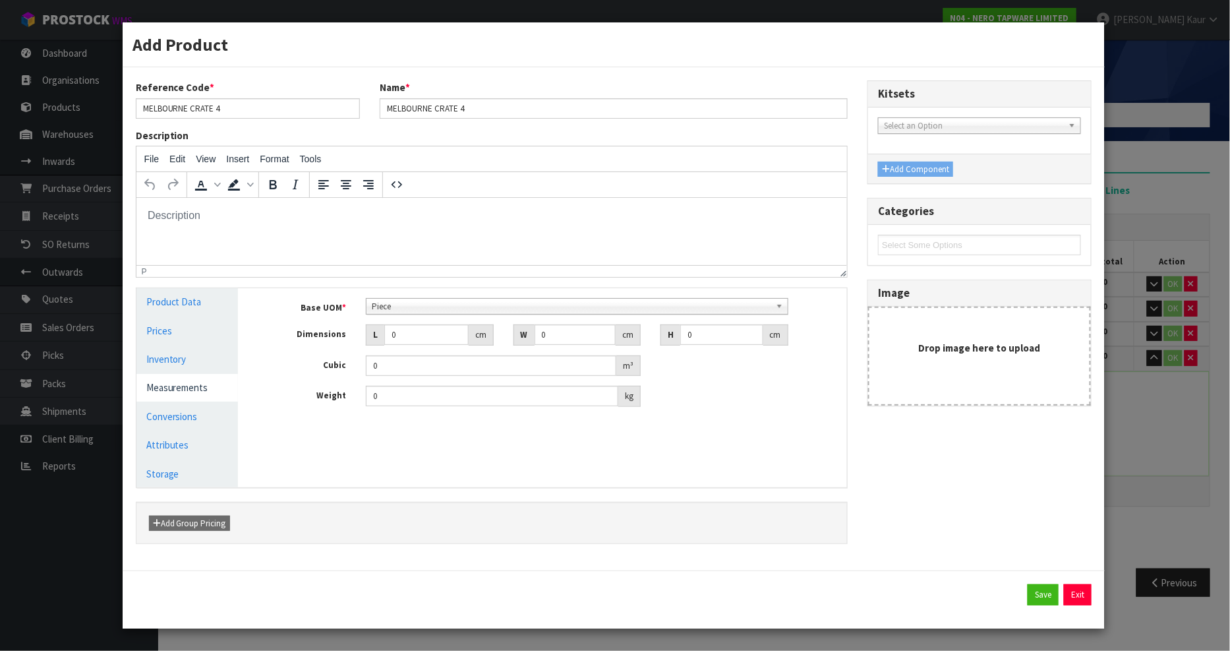
scroll to position [237, 0]
click at [413, 310] on span "Piece" at bounding box center [571, 307] width 398 height 16
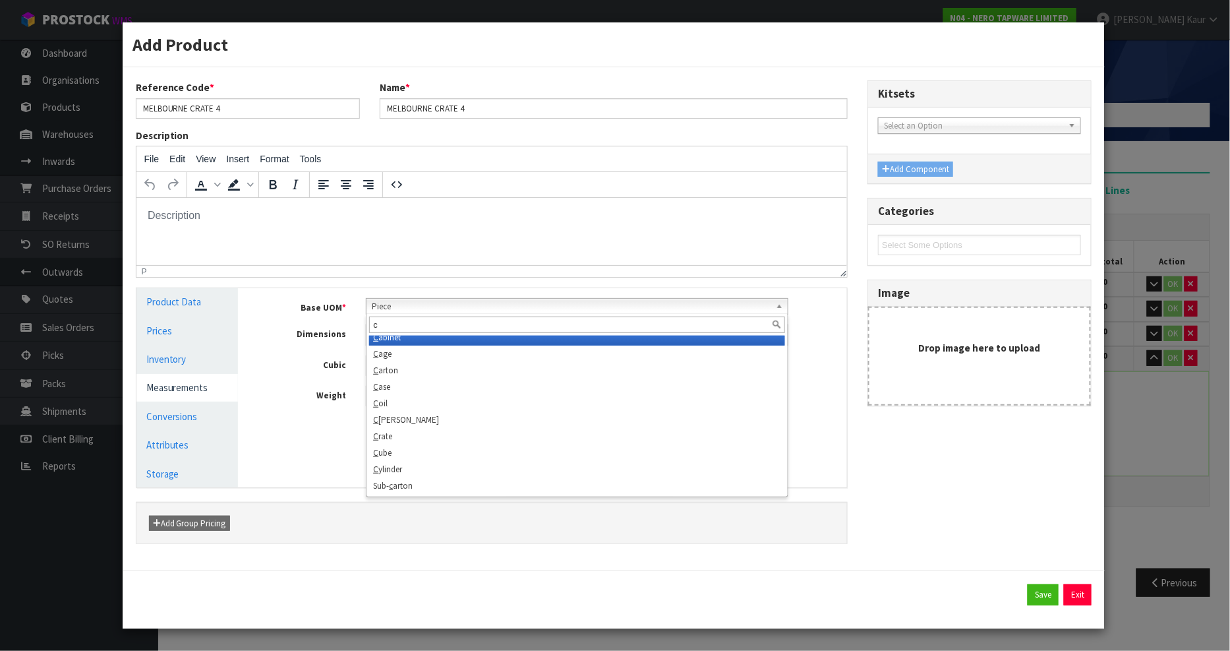
scroll to position [0, 0]
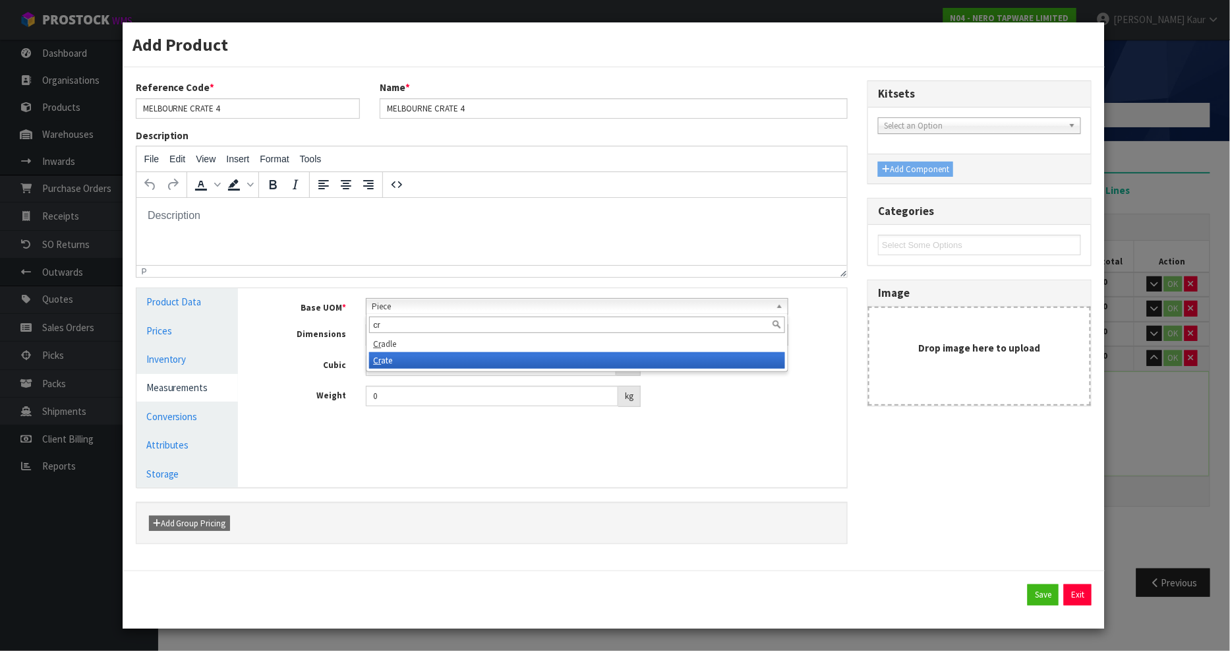
type input "cr"
click at [403, 361] on li "Cr ate" at bounding box center [576, 360] width 415 height 16
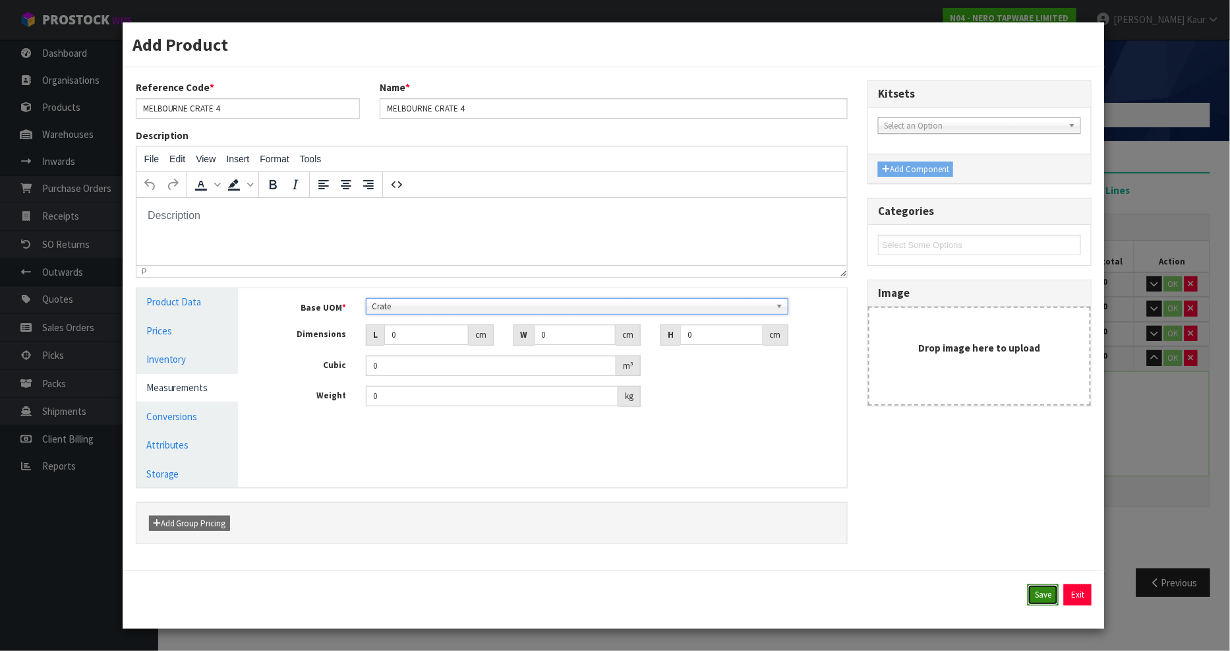
click at [1028, 594] on button "Save" at bounding box center [1043, 594] width 31 height 21
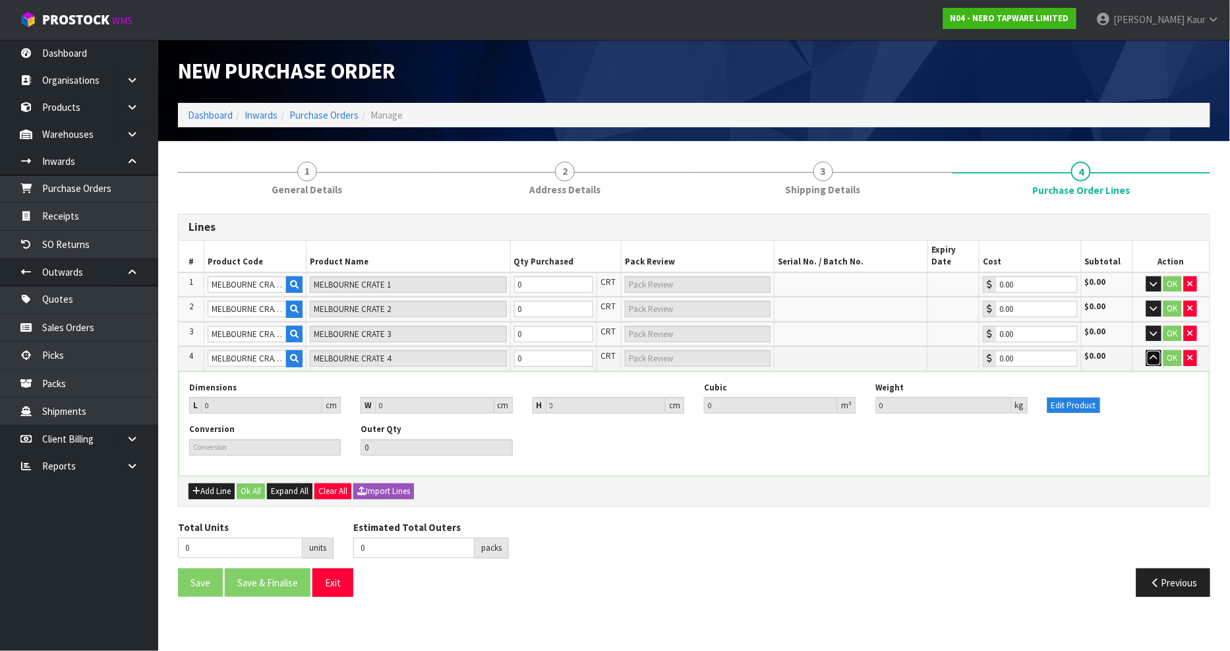
click at [1157, 350] on button "button" at bounding box center [1153, 358] width 15 height 16
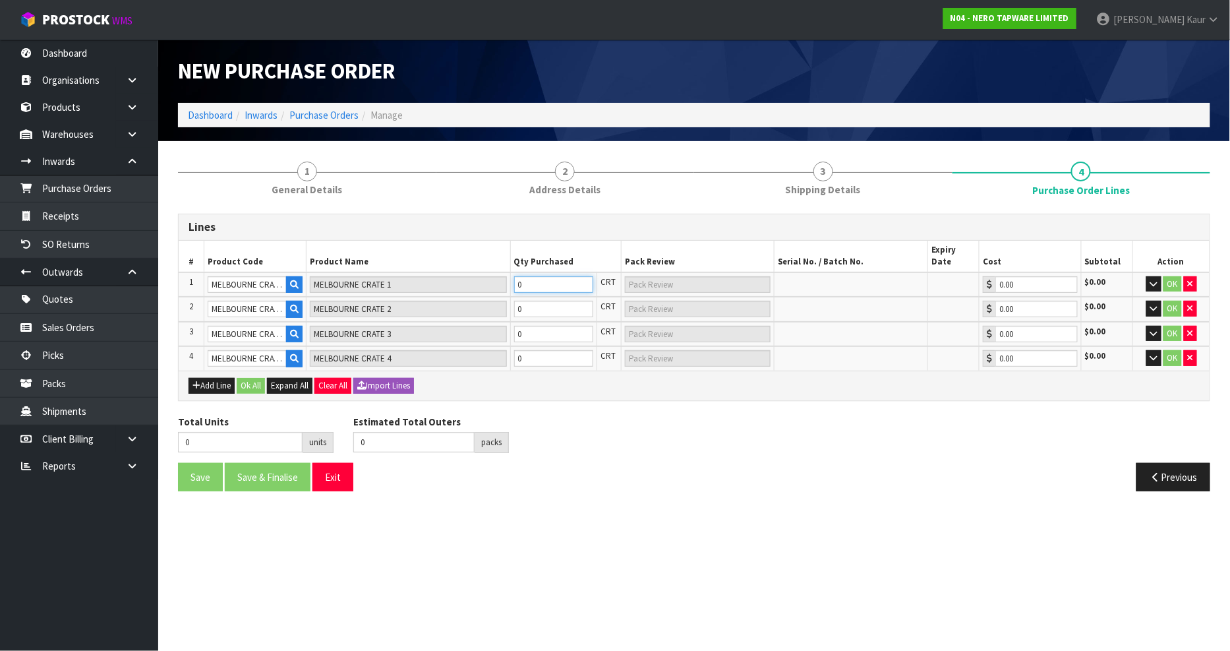
click at [523, 278] on input "0" at bounding box center [553, 284] width 79 height 16
type input "1"
type input "1 CRT"
type input "1"
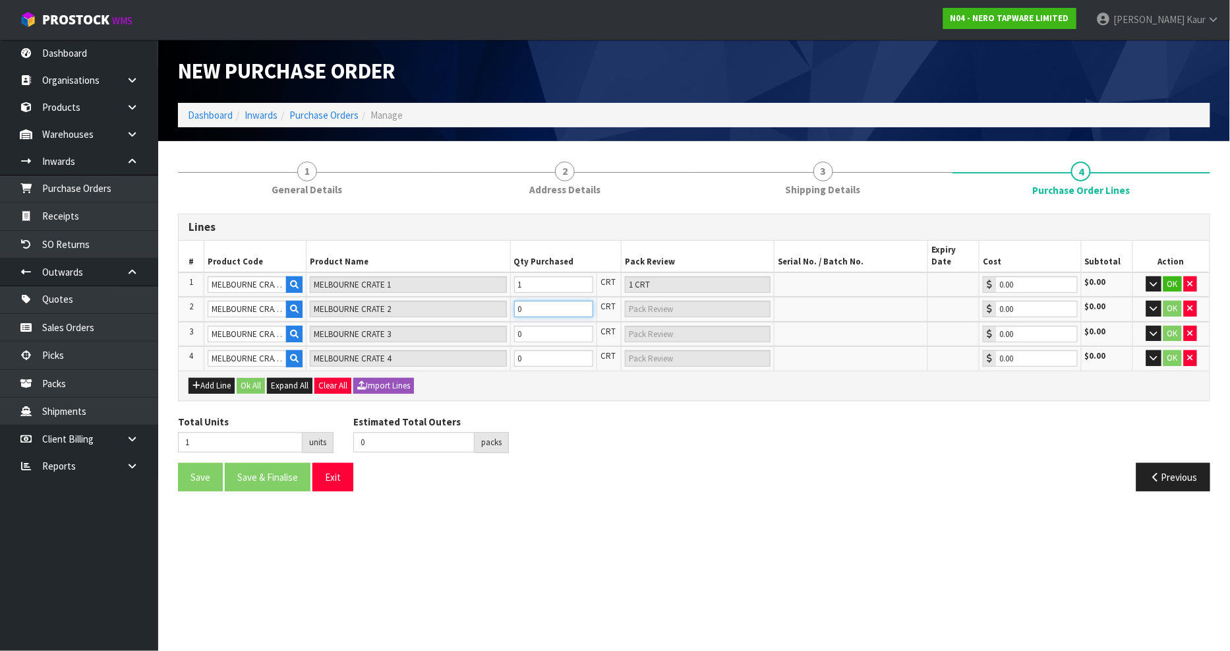
click at [536, 301] on input "0" at bounding box center [553, 309] width 79 height 16
type input "2"
type input "1"
type input "1 CRT"
type input "1"
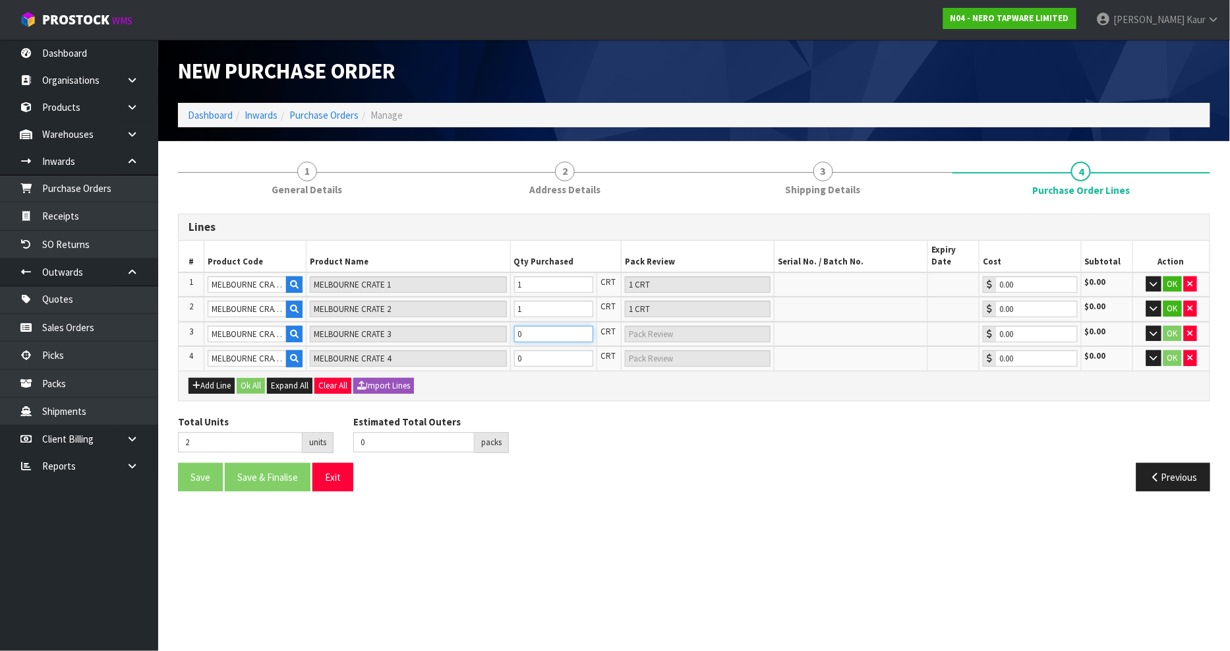
click at [529, 326] on input "0" at bounding box center [553, 334] width 79 height 16
type input "3"
type input "1"
type input "1 CRT"
type input "1"
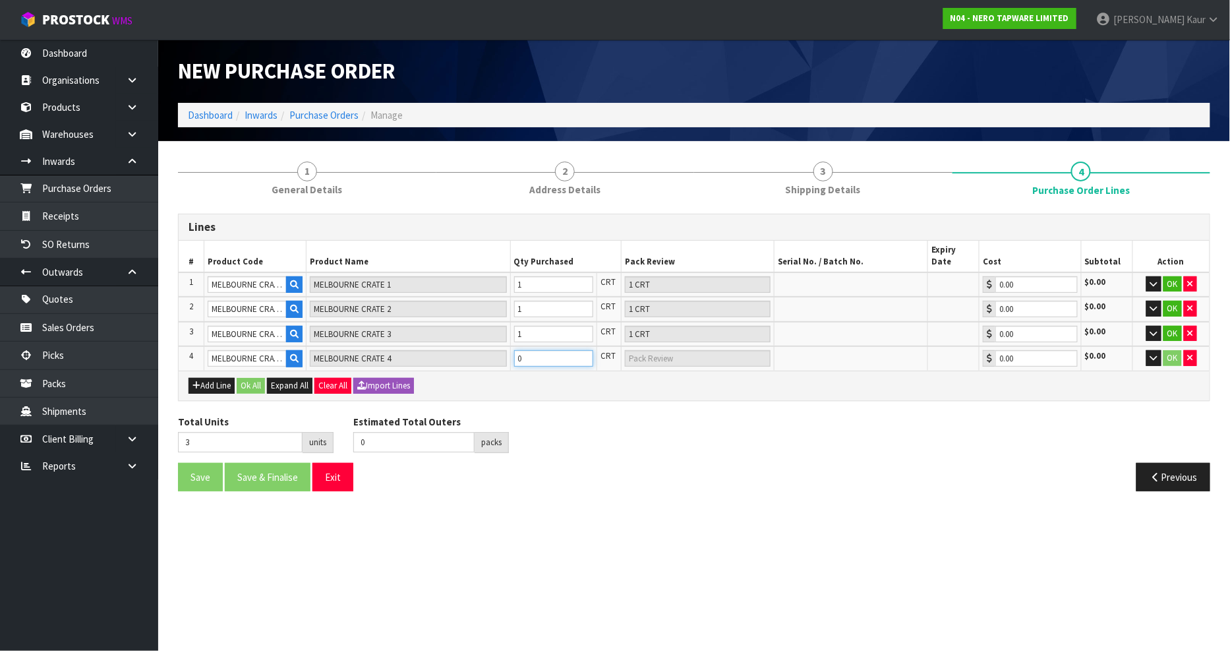
click at [535, 350] on input "0" at bounding box center [553, 358] width 79 height 16
type input "4"
type input "1"
type input "1 CRT"
type input "1"
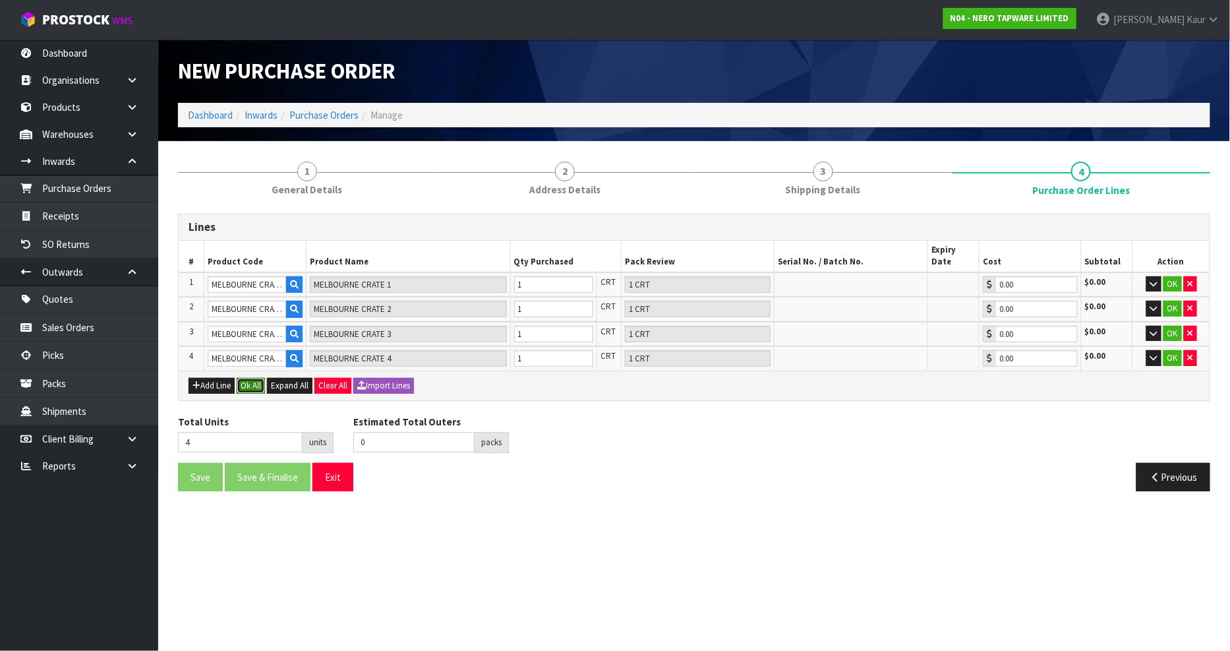
click at [246, 378] on button "Ok All" at bounding box center [251, 386] width 28 height 16
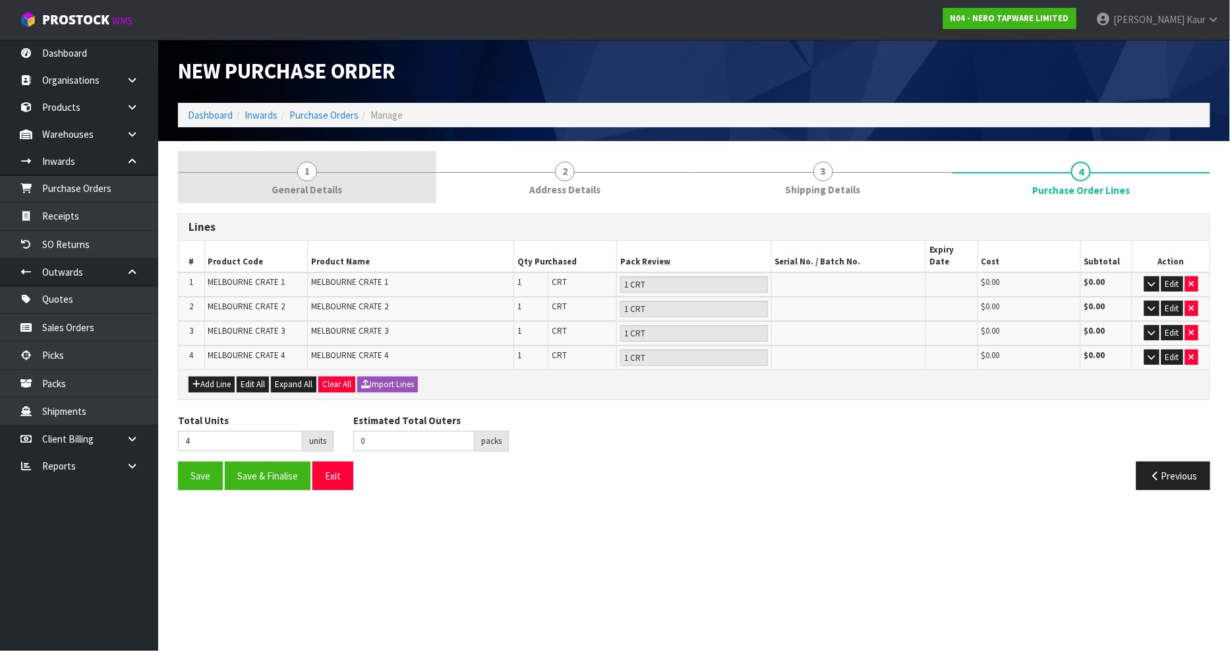
click at [307, 175] on span "1" at bounding box center [307, 171] width 20 height 20
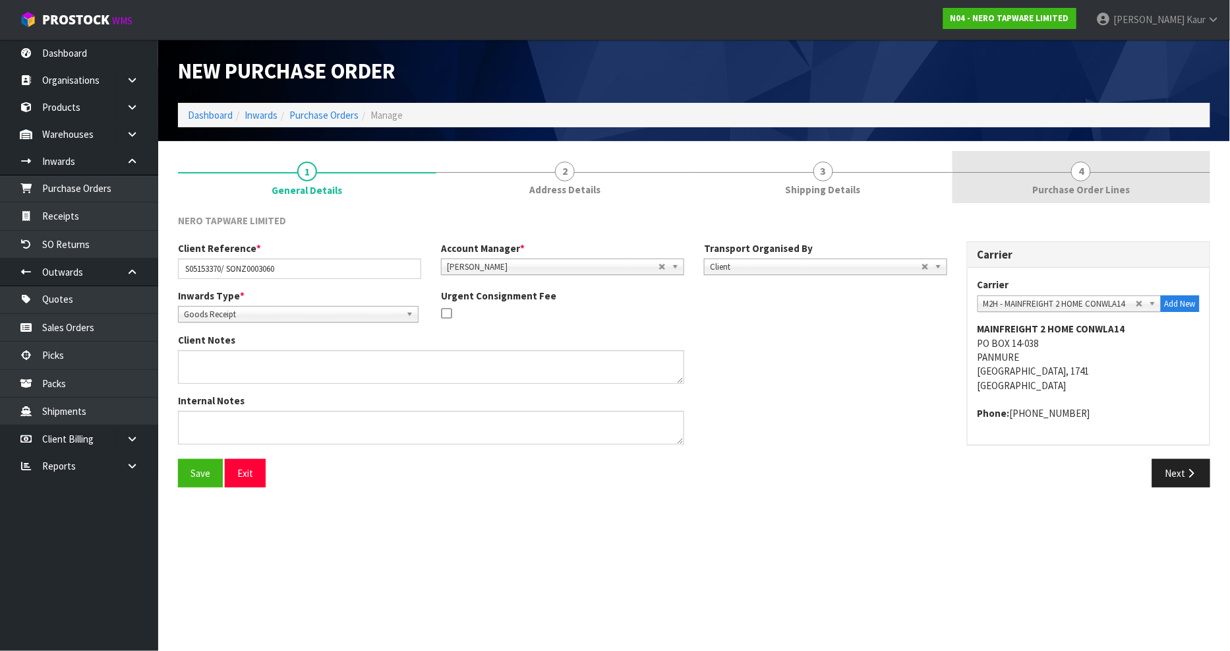
click at [1081, 189] on span "Purchase Order Lines" at bounding box center [1081, 190] width 98 height 14
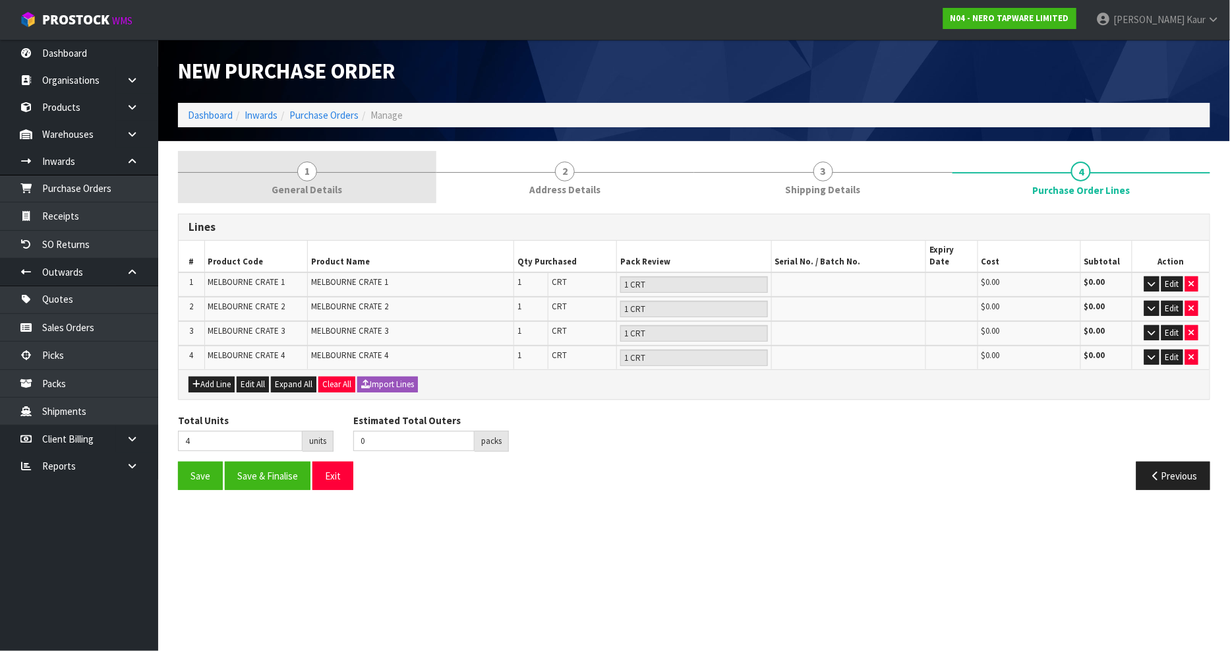
click at [300, 187] on span "General Details" at bounding box center [307, 190] width 71 height 14
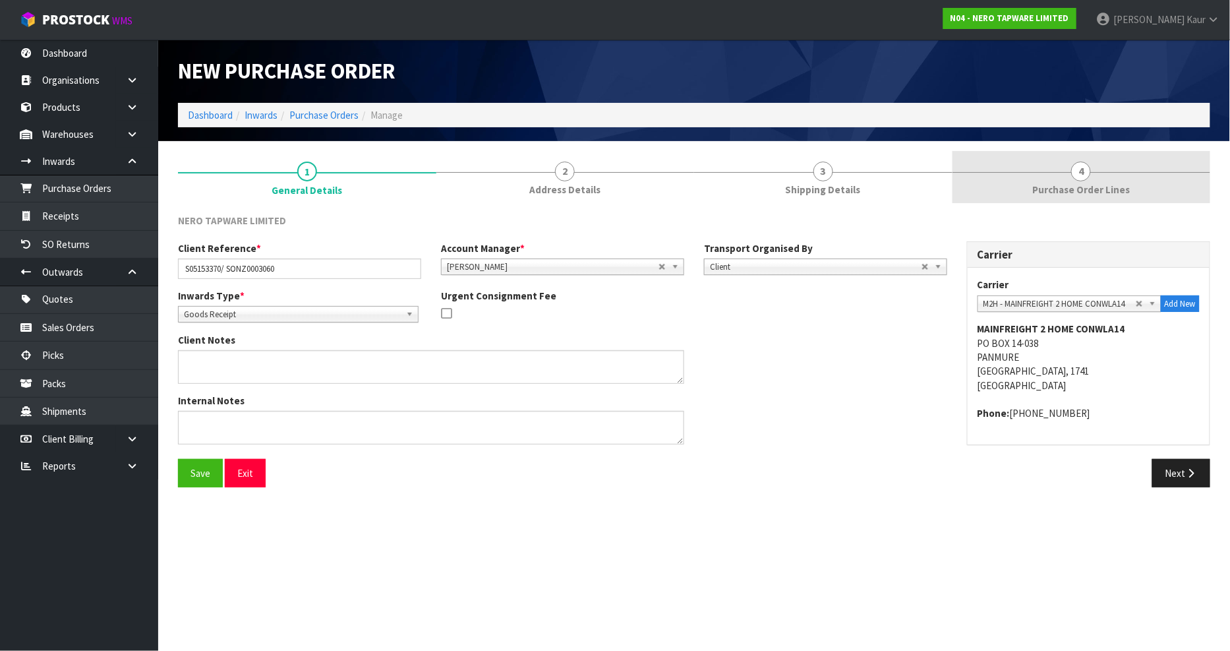
drag, startPoint x: 1058, startPoint y: 178, endPoint x: 992, endPoint y: 182, distance: 66.0
click at [1058, 180] on link "4 Purchase Order Lines" at bounding box center [1081, 177] width 258 height 52
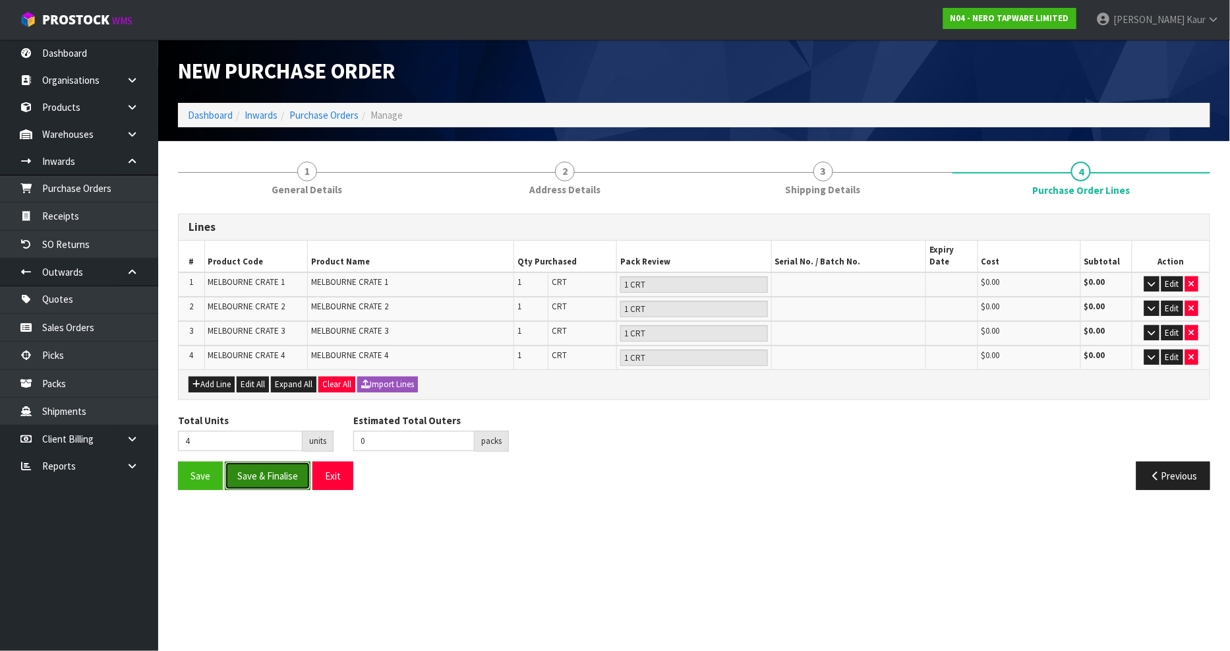
click at [266, 470] on button "Save & Finalise" at bounding box center [268, 475] width 86 height 28
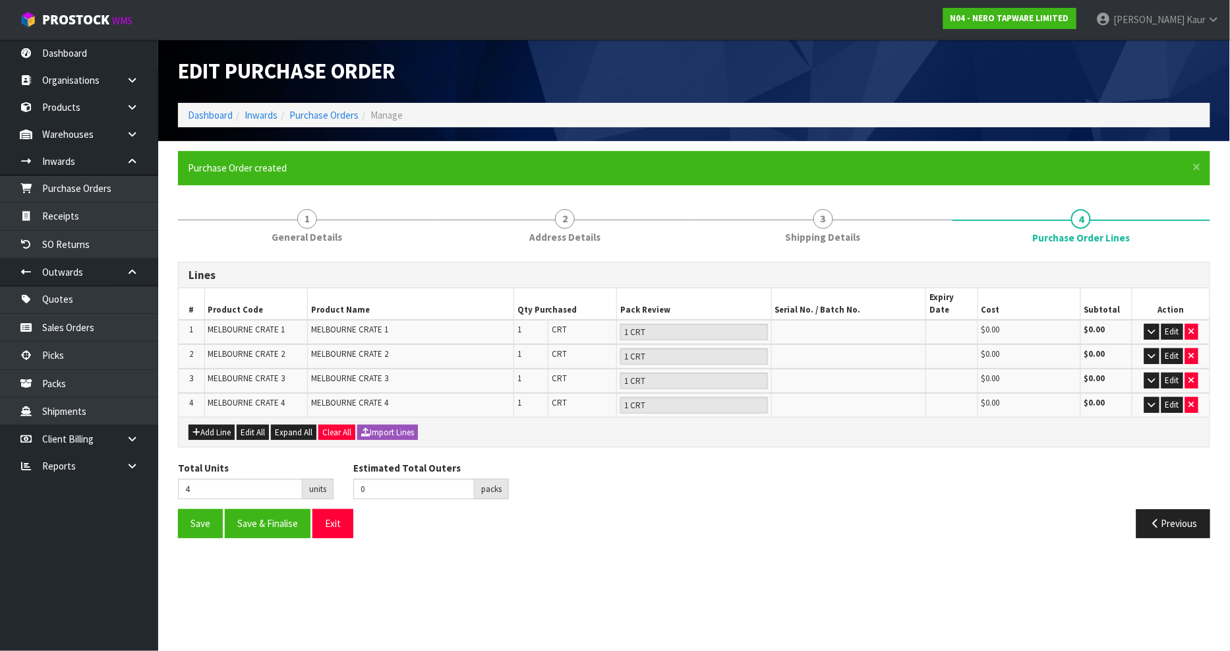
type input "0"
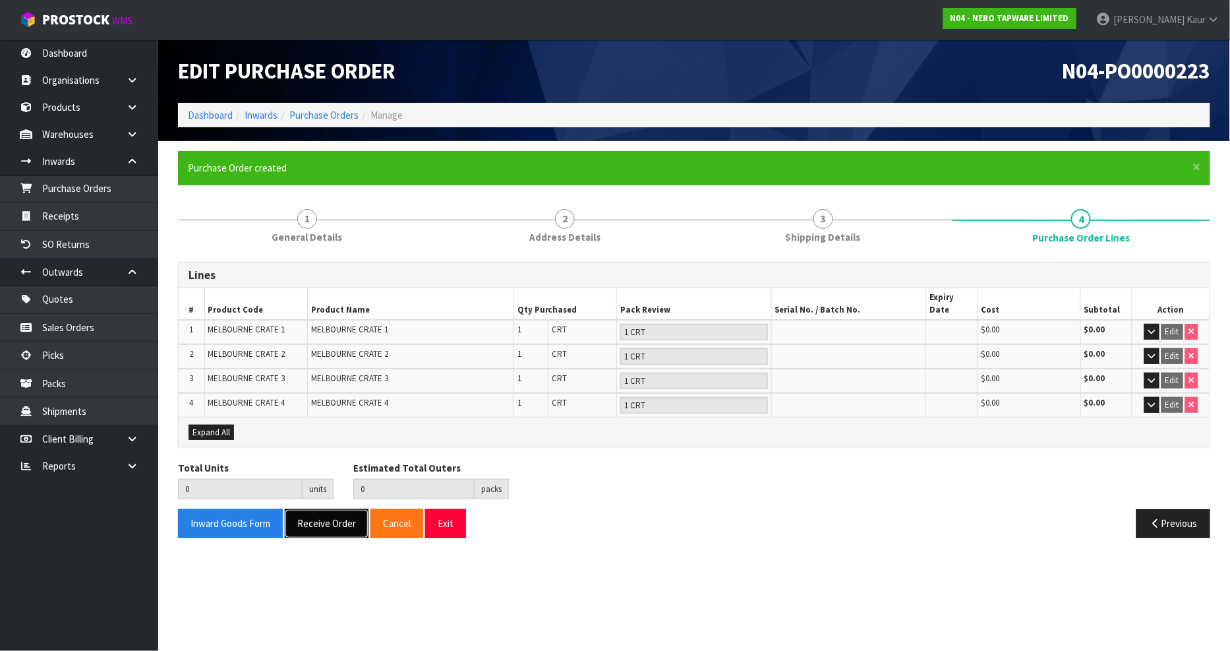
click at [317, 515] on button "Receive Order" at bounding box center [327, 523] width 84 height 28
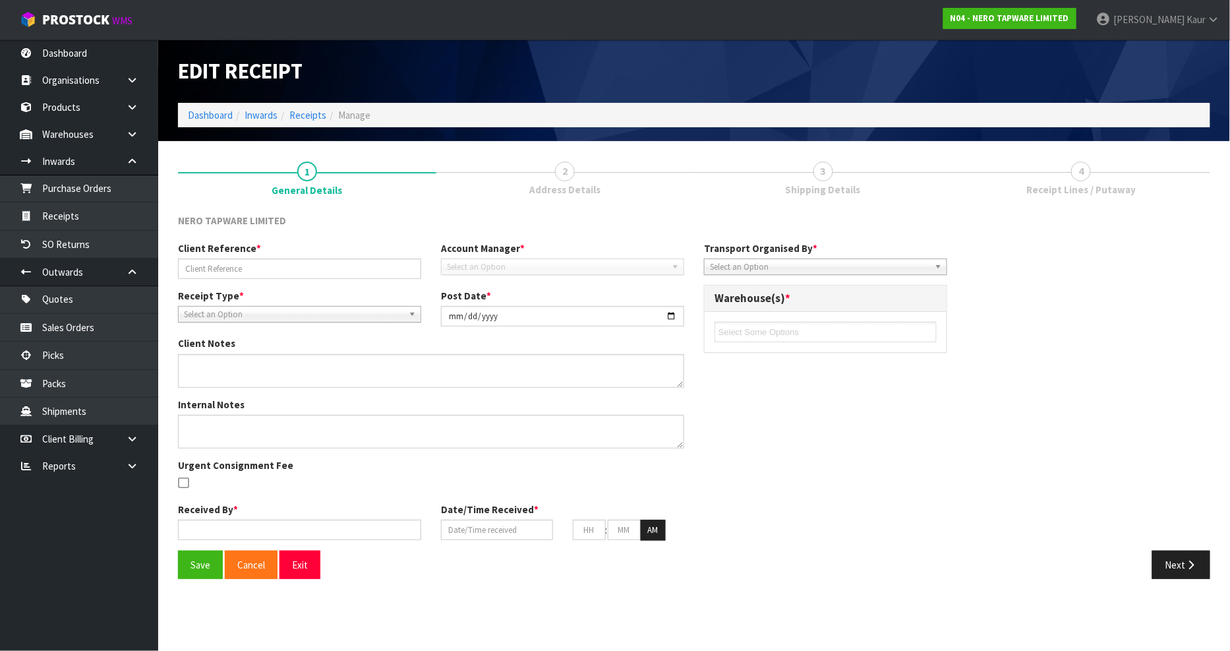
type input "S05153370/ SONZ0003060"
type input "[DATE]"
type input "[PERSON_NAME]"
type input "[DATE]"
type input "12"
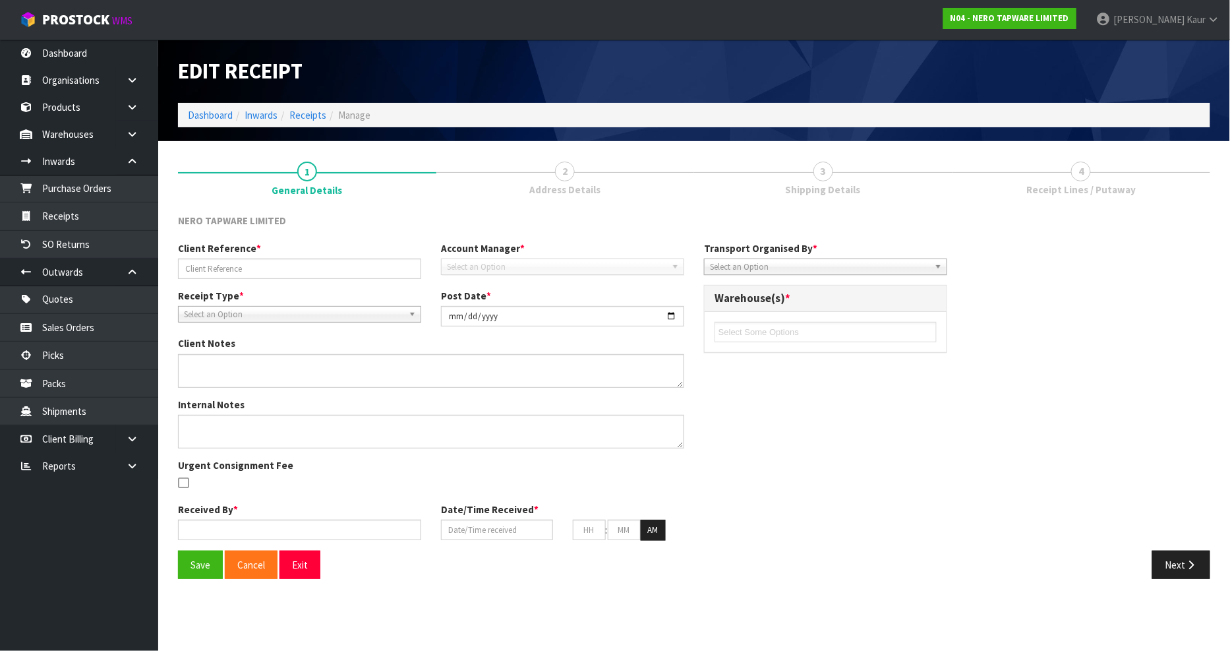
type input "43"
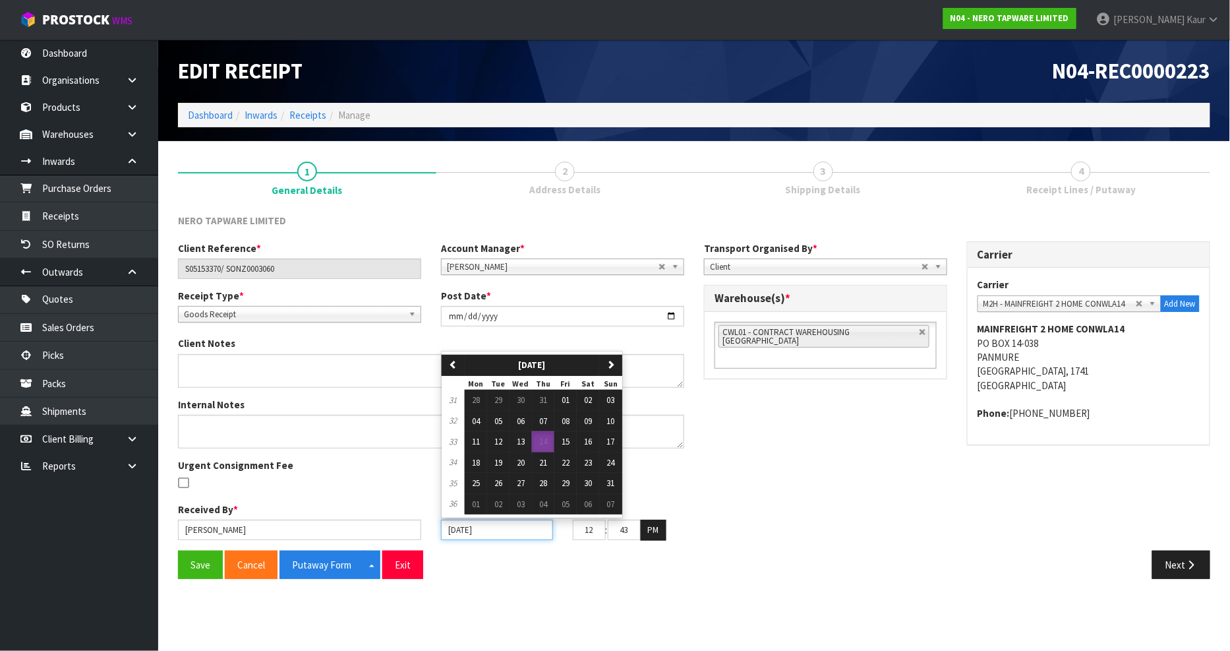
click at [456, 525] on input "[DATE]" at bounding box center [497, 529] width 112 height 20
click at [525, 440] on span "13" at bounding box center [521, 441] width 8 height 11
type input "[DATE]"
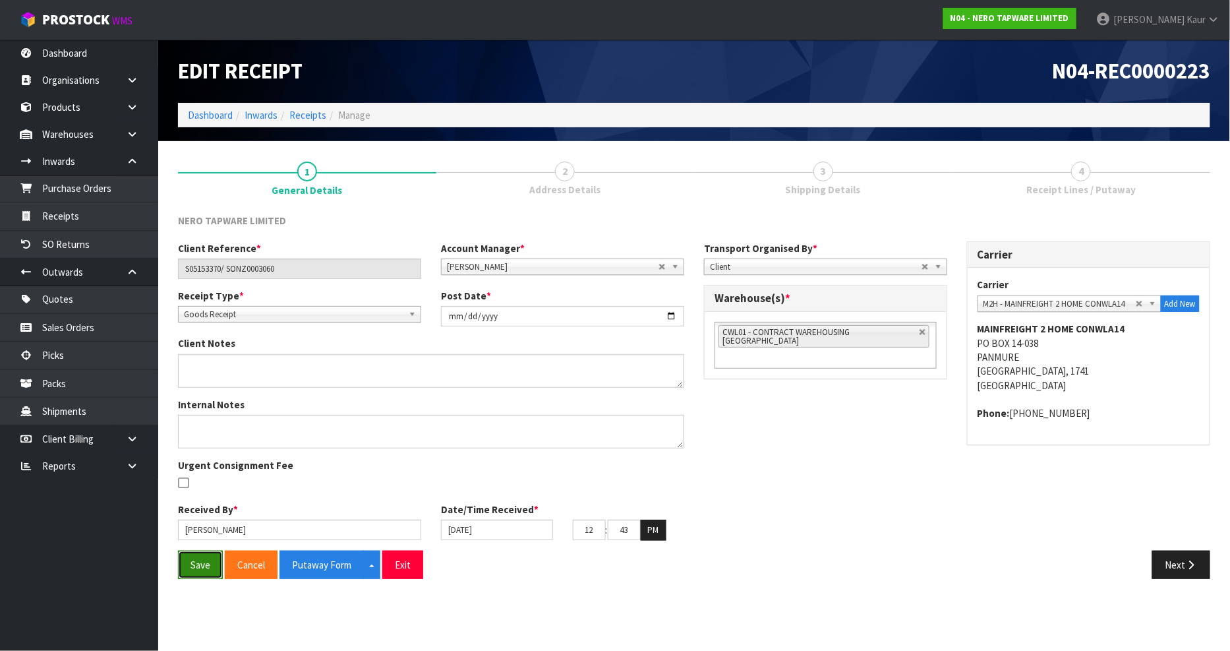
click at [194, 565] on button "Save" at bounding box center [200, 564] width 45 height 28
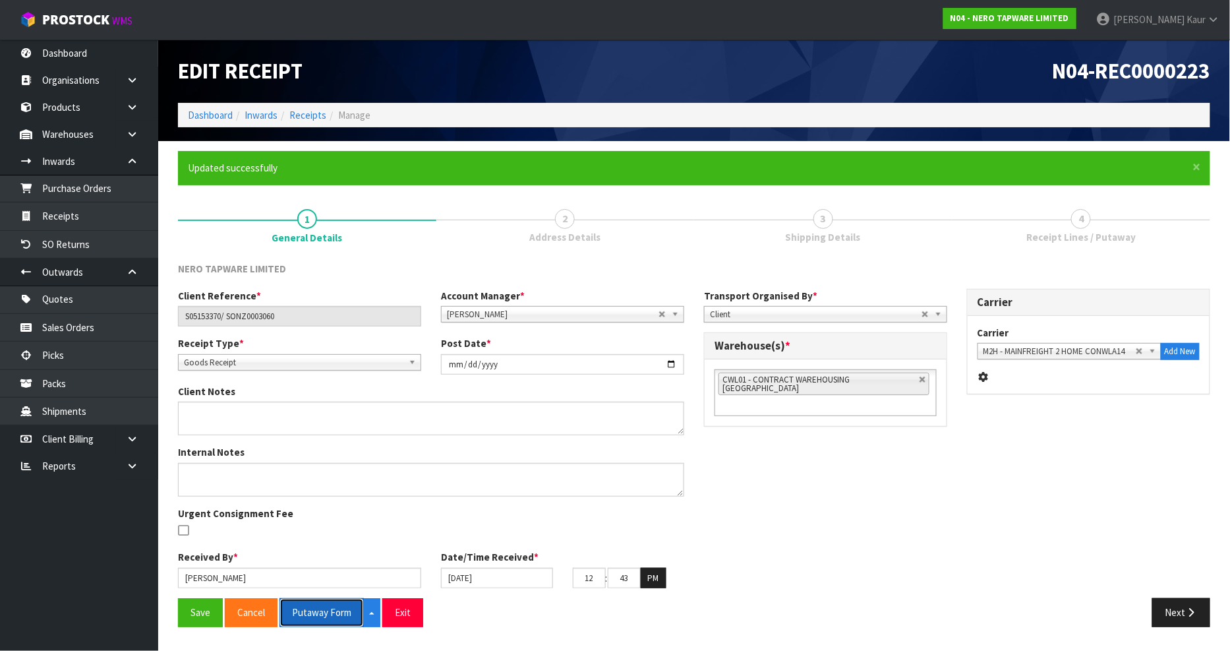
click at [328, 610] on button "Putaway Form" at bounding box center [321, 612] width 84 height 28
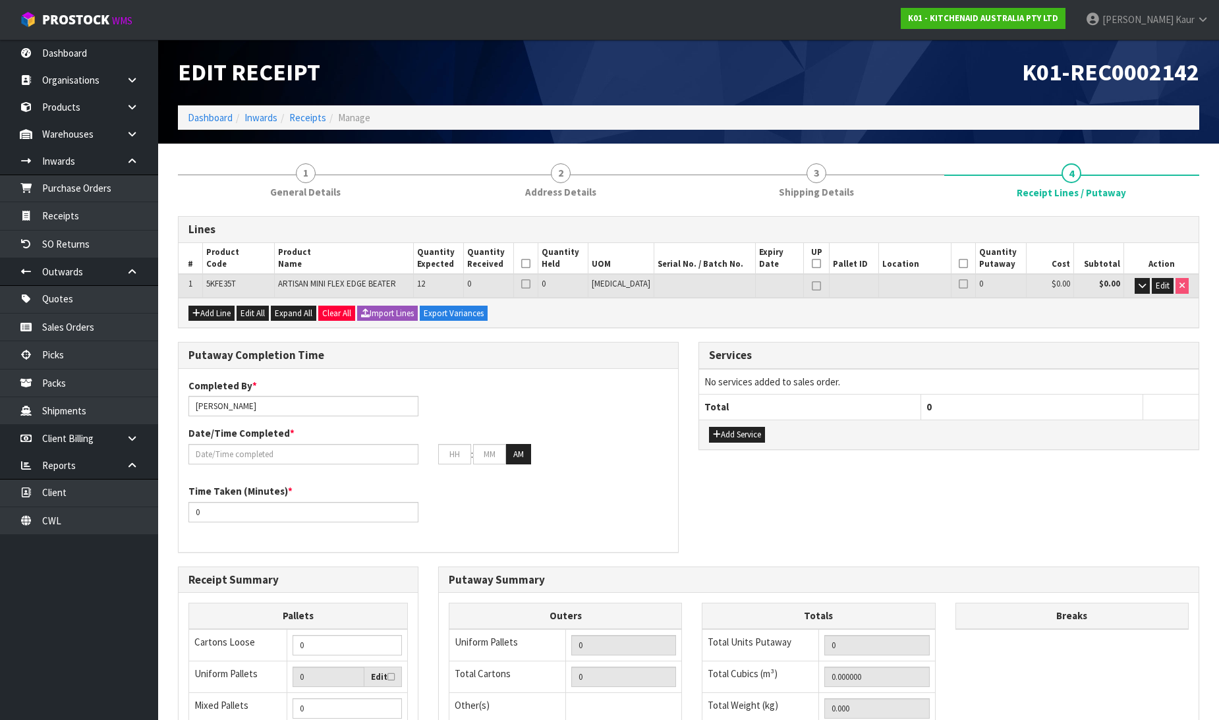
scroll to position [76, 0]
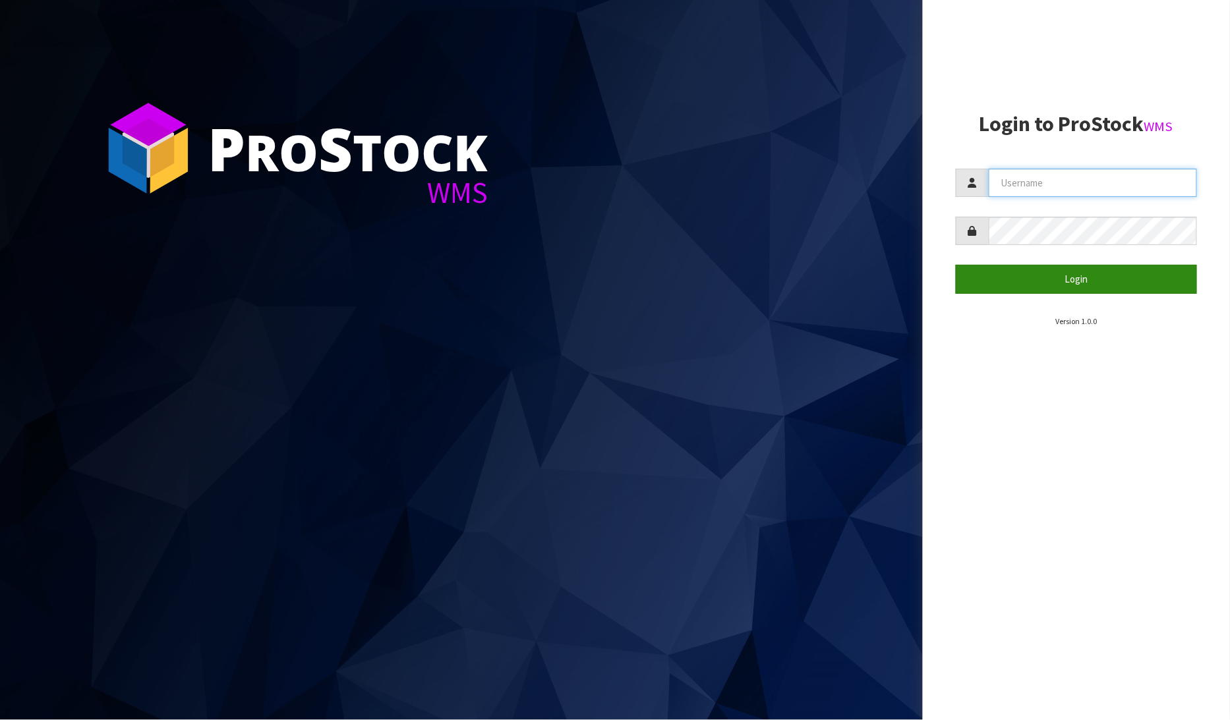
type input "[PERSON_NAME]"
click at [1128, 279] on button "Login" at bounding box center [1077, 279] width 242 height 28
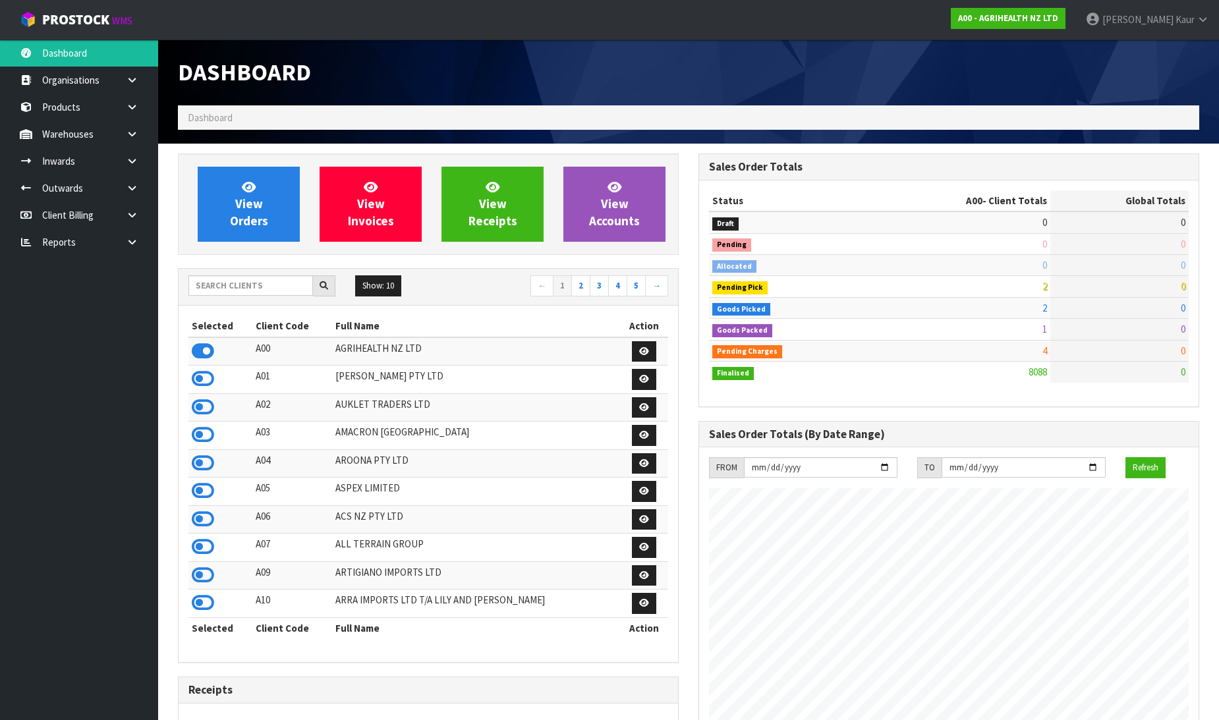
scroll to position [999, 521]
click at [270, 280] on input "text" at bounding box center [250, 285] width 125 height 20
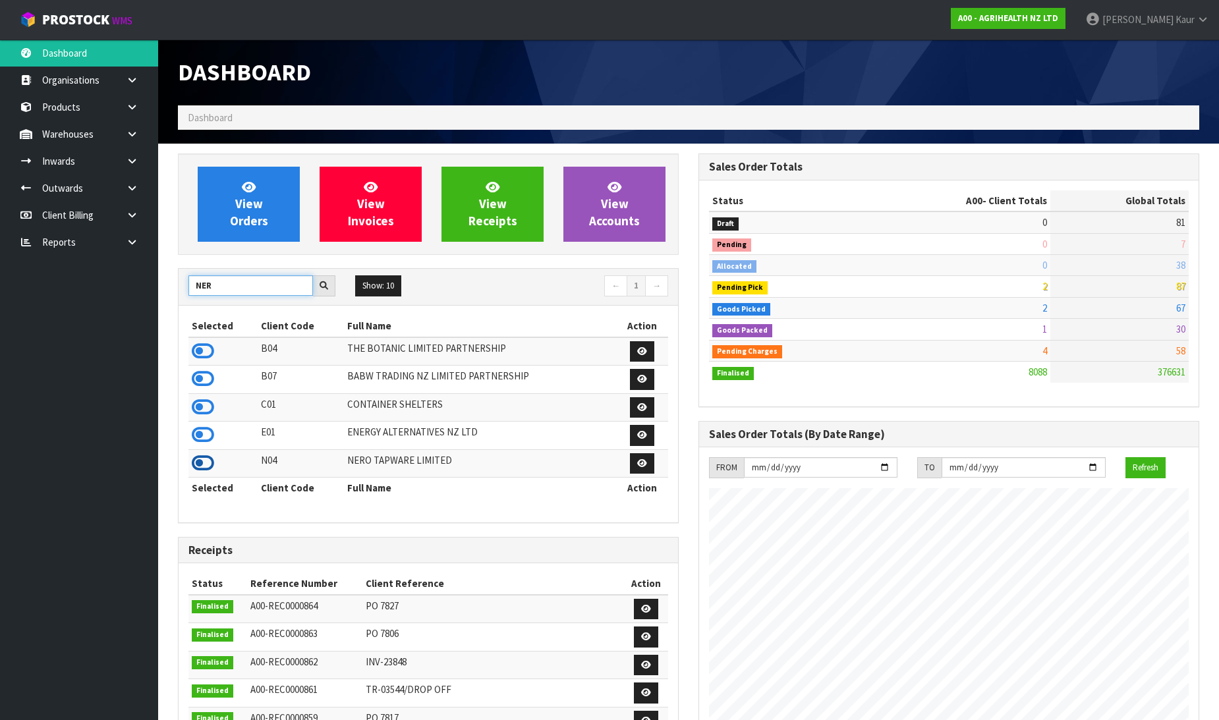
type input "NER"
click at [200, 461] on icon at bounding box center [203, 463] width 22 height 20
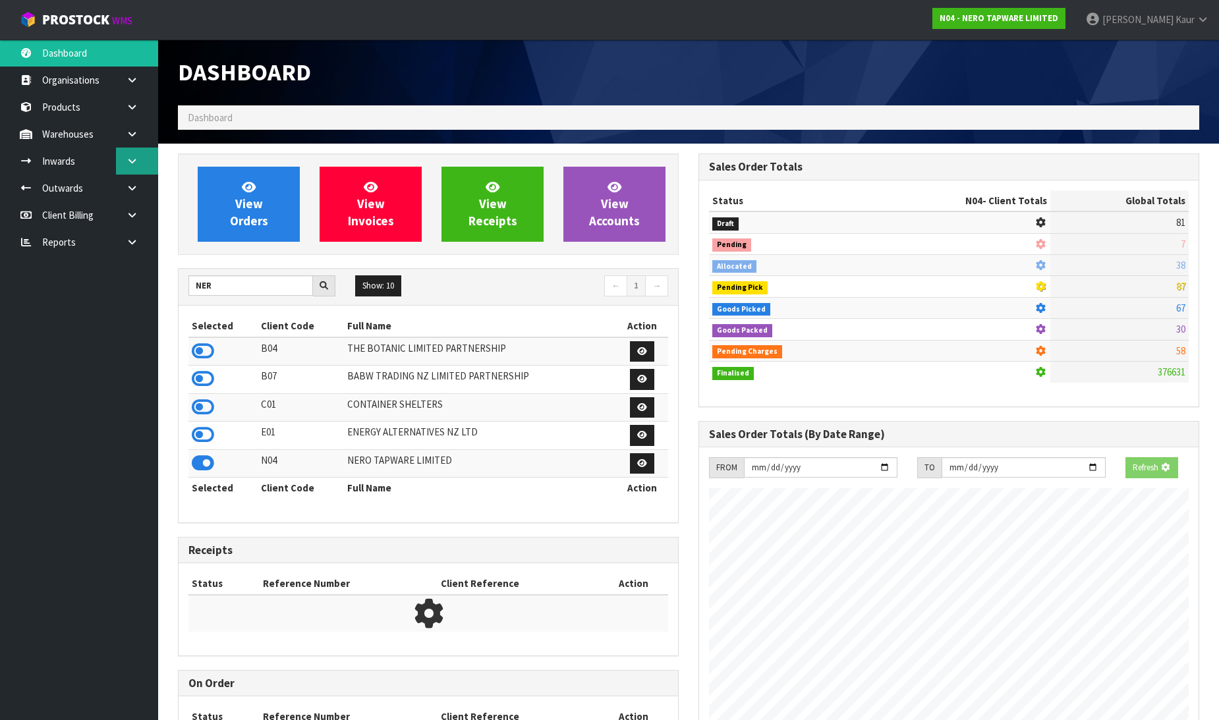
scroll to position [1027, 521]
click at [135, 167] on link at bounding box center [137, 161] width 42 height 27
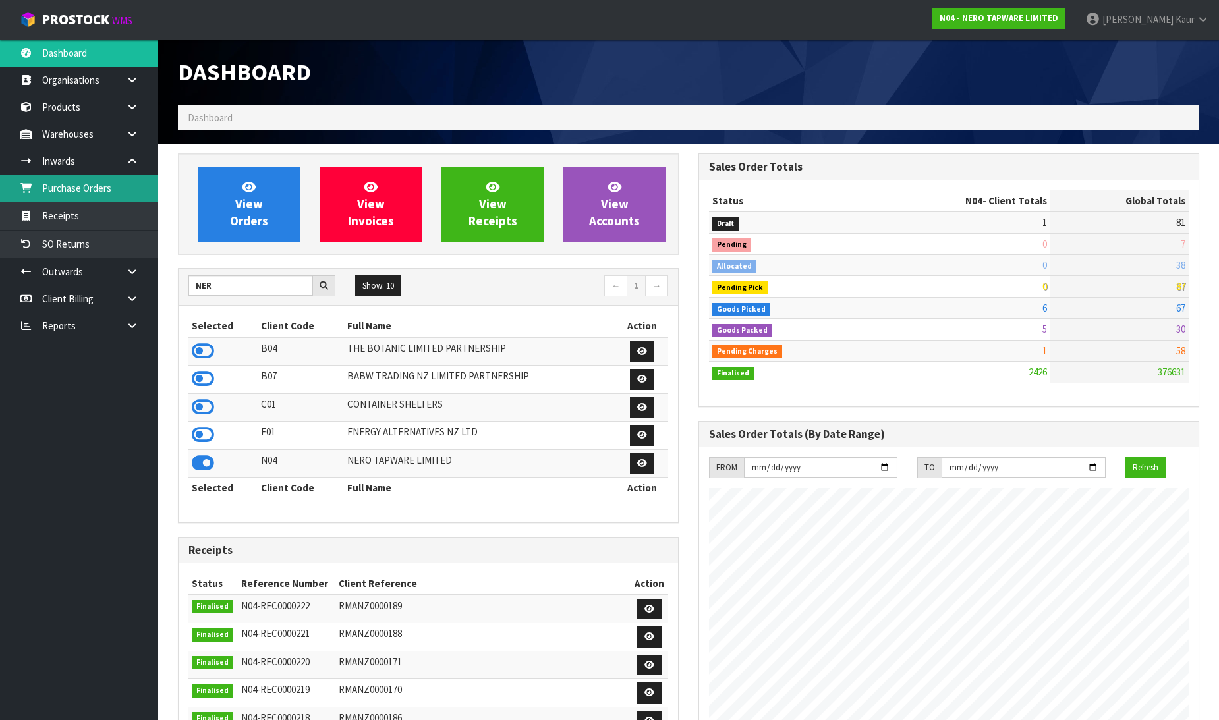
click at [113, 193] on link "Purchase Orders" at bounding box center [79, 188] width 158 height 27
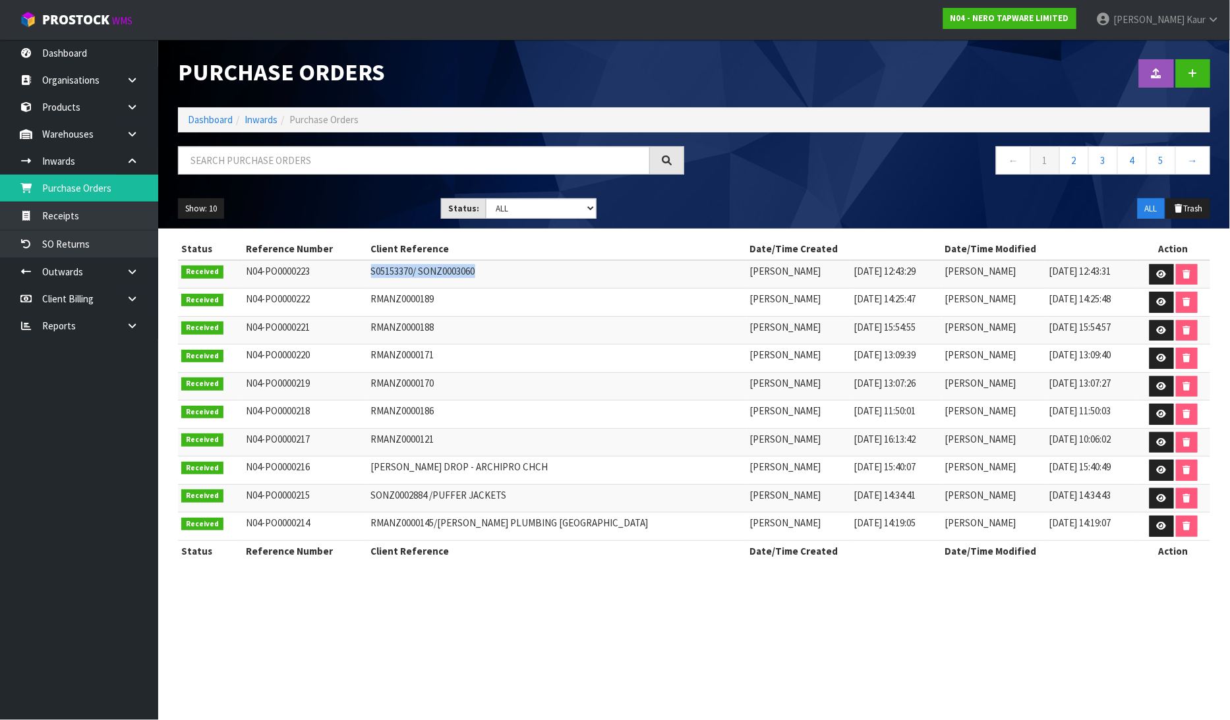
drag, startPoint x: 486, startPoint y: 273, endPoint x: 353, endPoint y: 272, distance: 133.8
click at [353, 272] on tr "Received N04-PO0000223 S05153370/ SONZ0003060 [PERSON_NAME] [DATE] 12:43:29 [PE…" at bounding box center [694, 274] width 1032 height 28
copy tr "S05153370/ SONZ0003060"
click at [132, 323] on icon at bounding box center [132, 326] width 13 height 10
click at [73, 380] on link "CWL" at bounding box center [79, 381] width 158 height 27
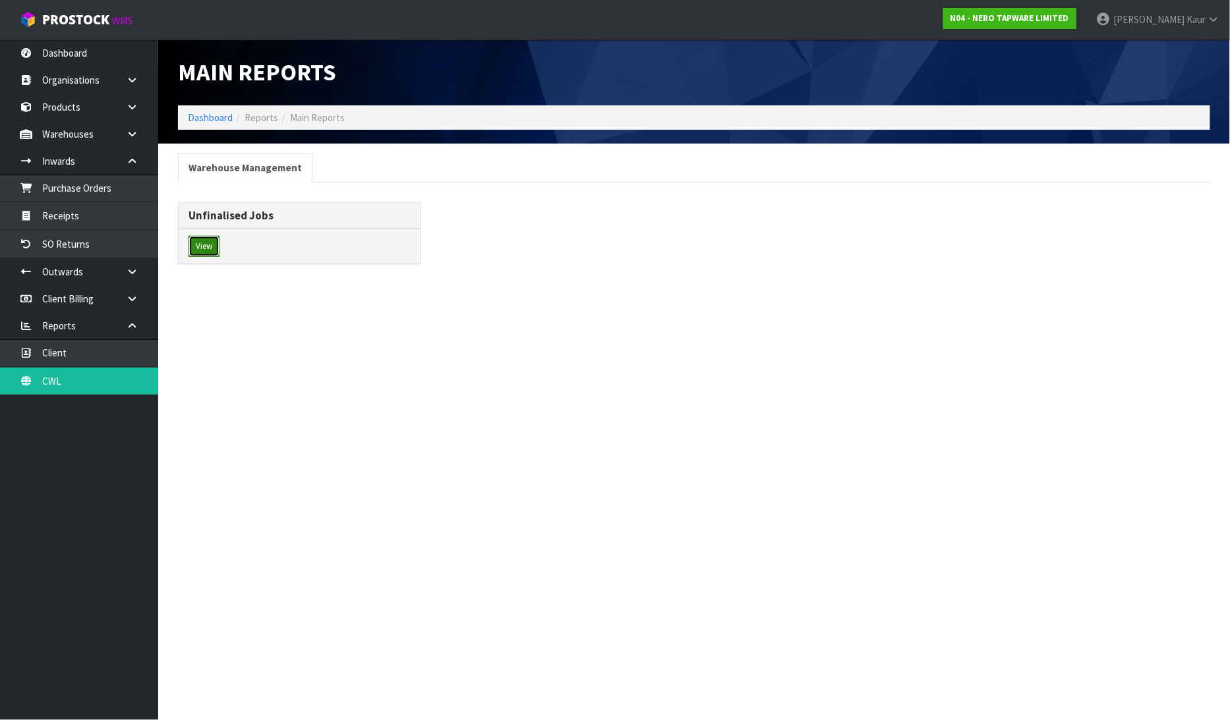
click at [206, 255] on button "View" at bounding box center [203, 246] width 31 height 21
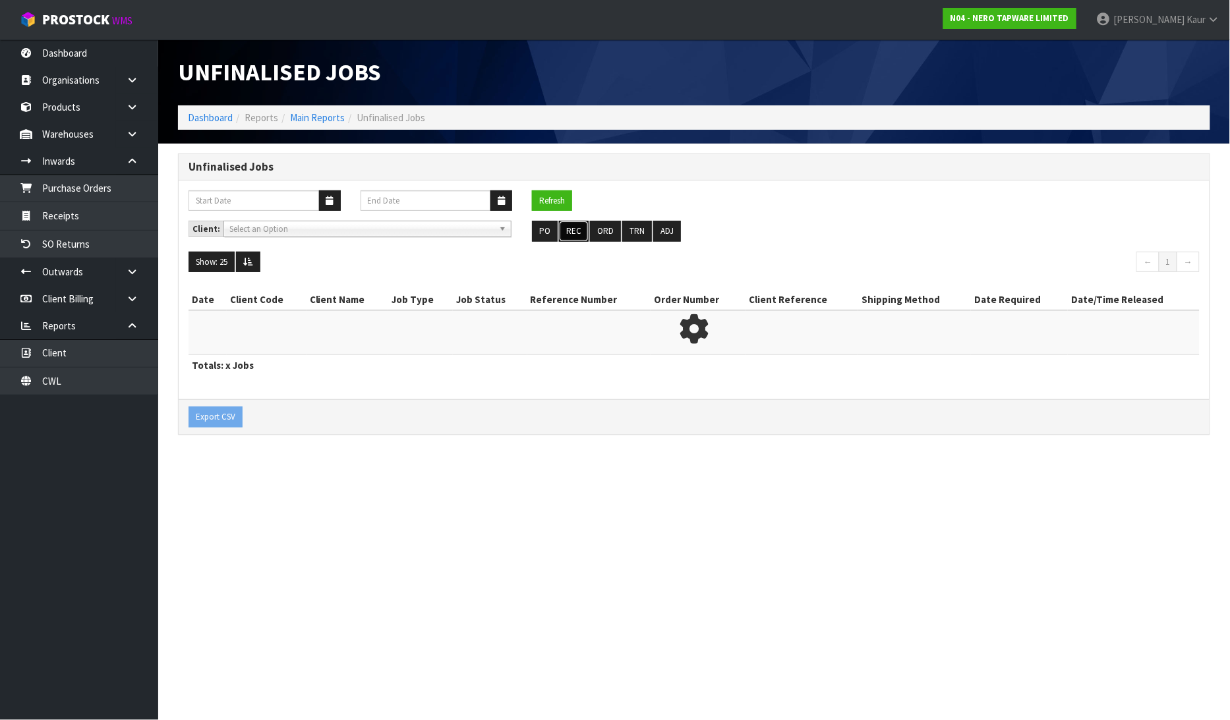
click at [568, 231] on button "REC" at bounding box center [574, 231] width 30 height 21
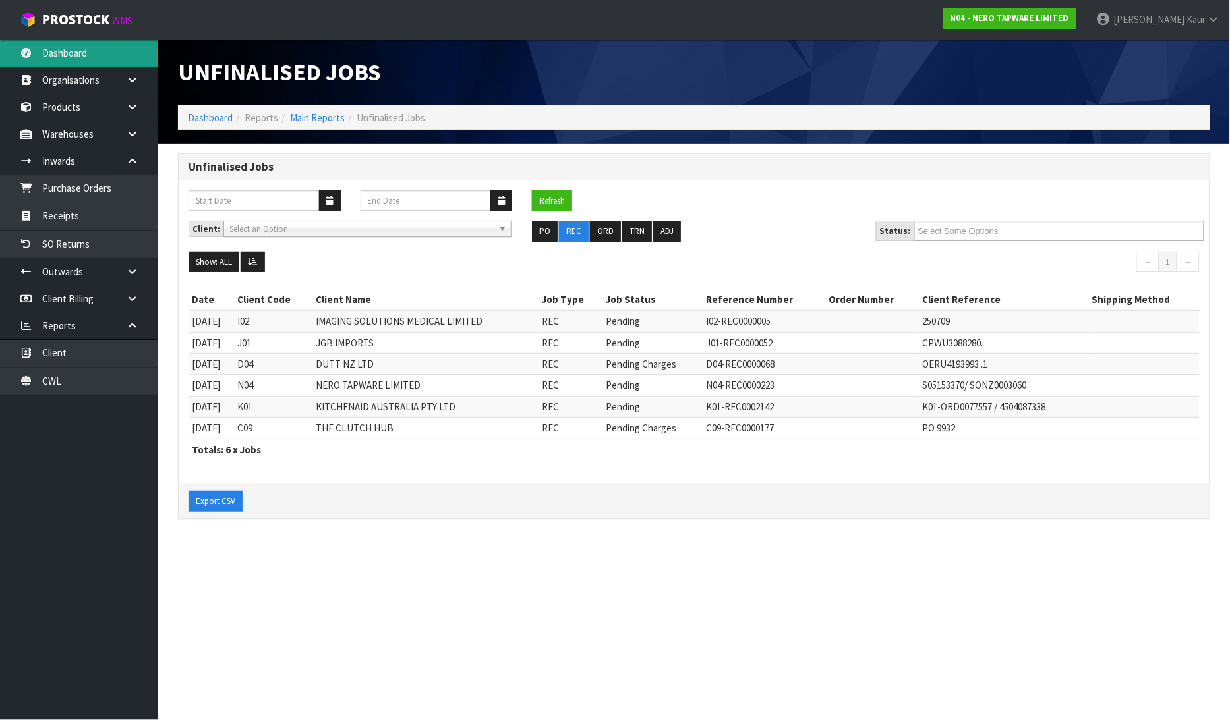
click at [127, 47] on link "Dashboard" at bounding box center [79, 53] width 158 height 27
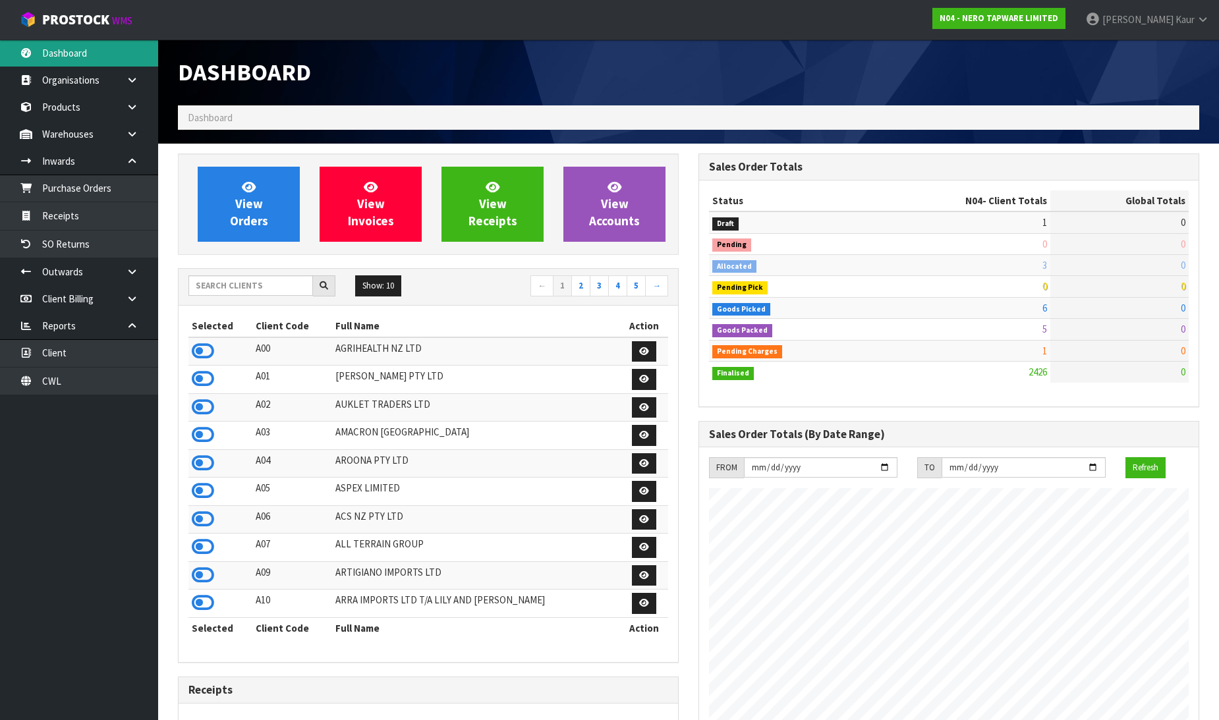
scroll to position [1027, 521]
click at [262, 287] on input "text" at bounding box center [250, 285] width 125 height 20
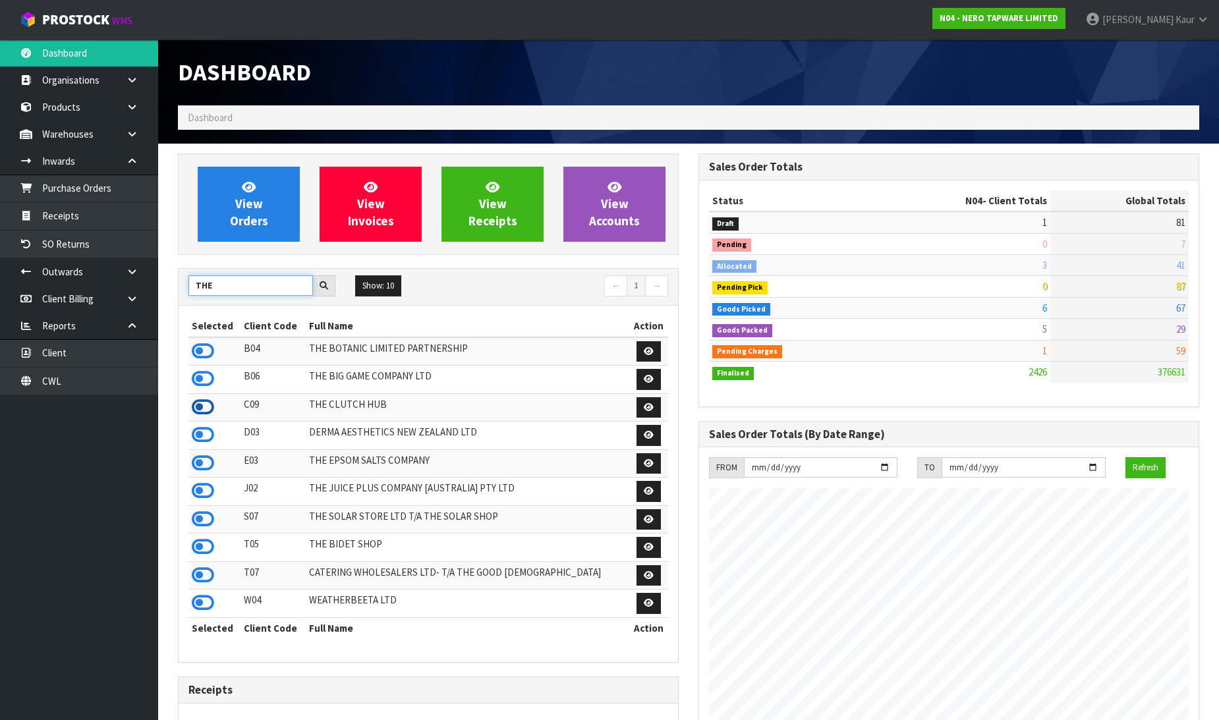
type input "THE"
click at [201, 405] on icon at bounding box center [203, 407] width 22 height 20
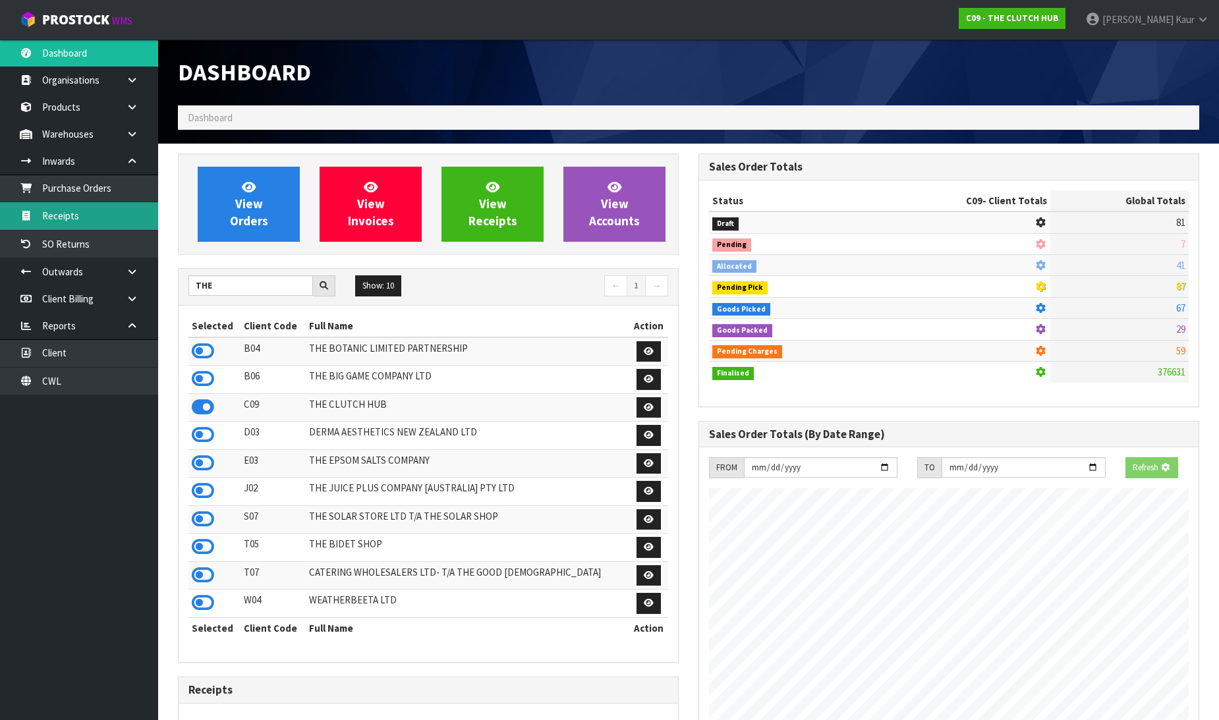
scroll to position [956, 521]
drag, startPoint x: 99, startPoint y: 210, endPoint x: 478, endPoint y: 204, distance: 379.0
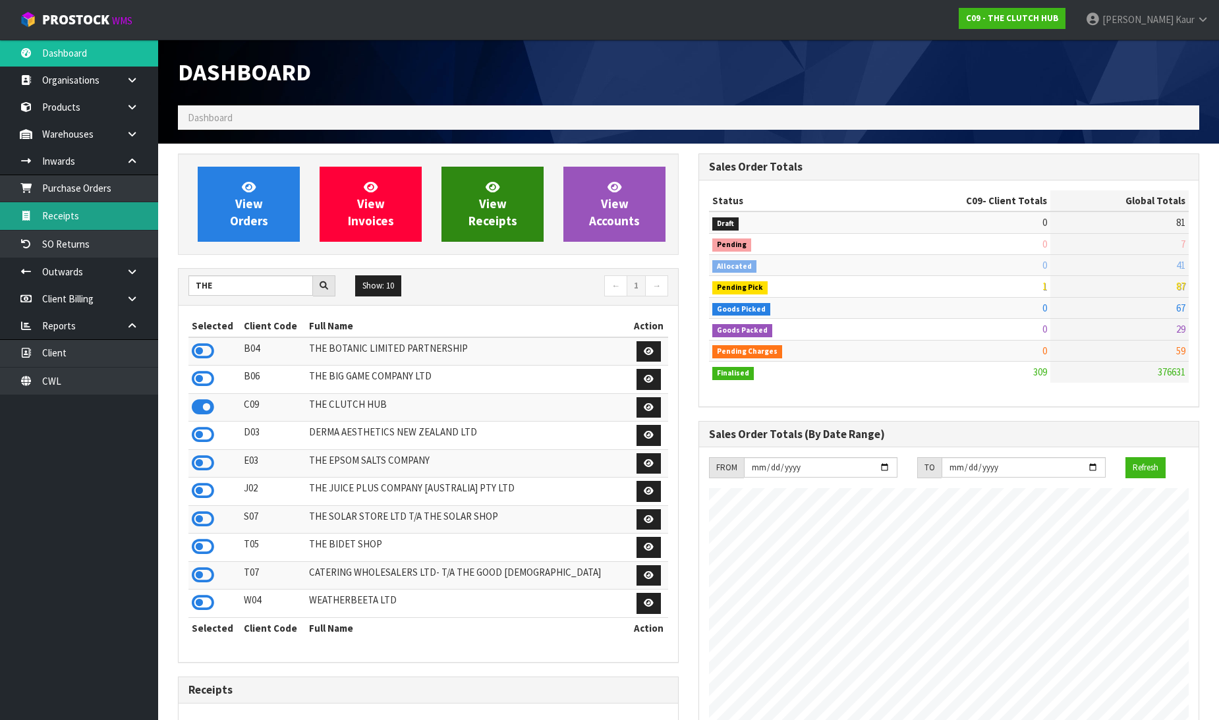
click at [99, 209] on link "Receipts" at bounding box center [79, 215] width 158 height 27
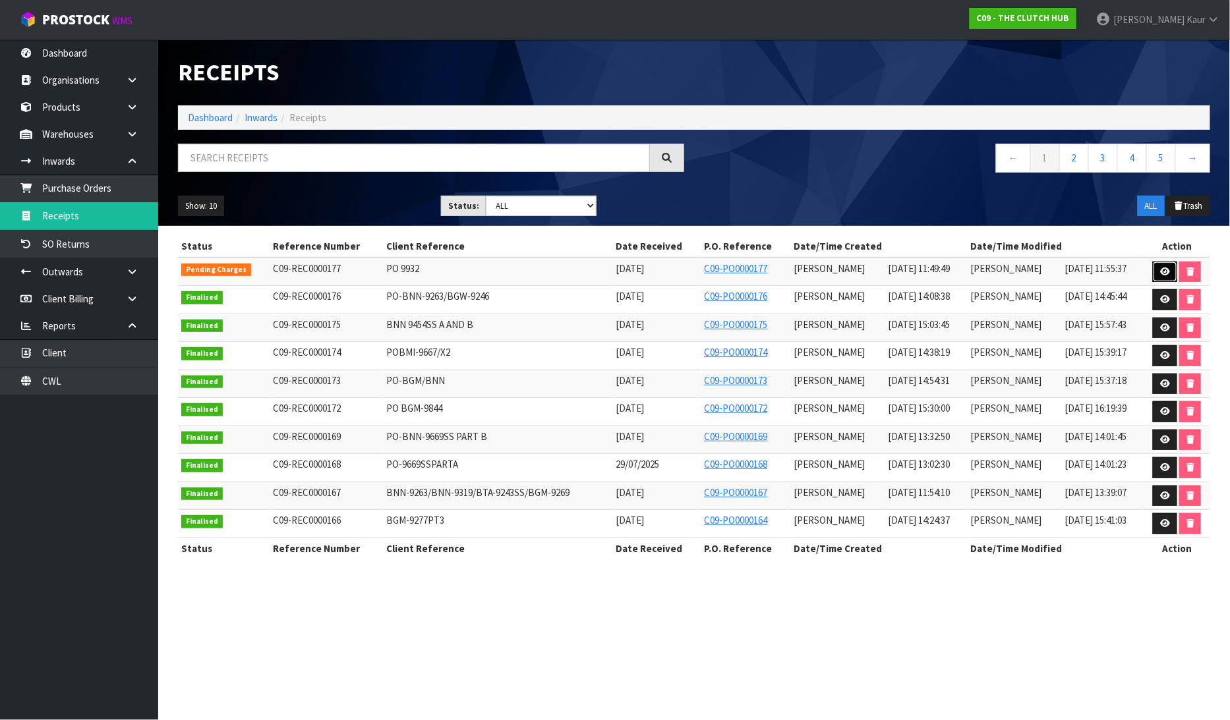
click at [1163, 273] on icon at bounding box center [1165, 272] width 10 height 9
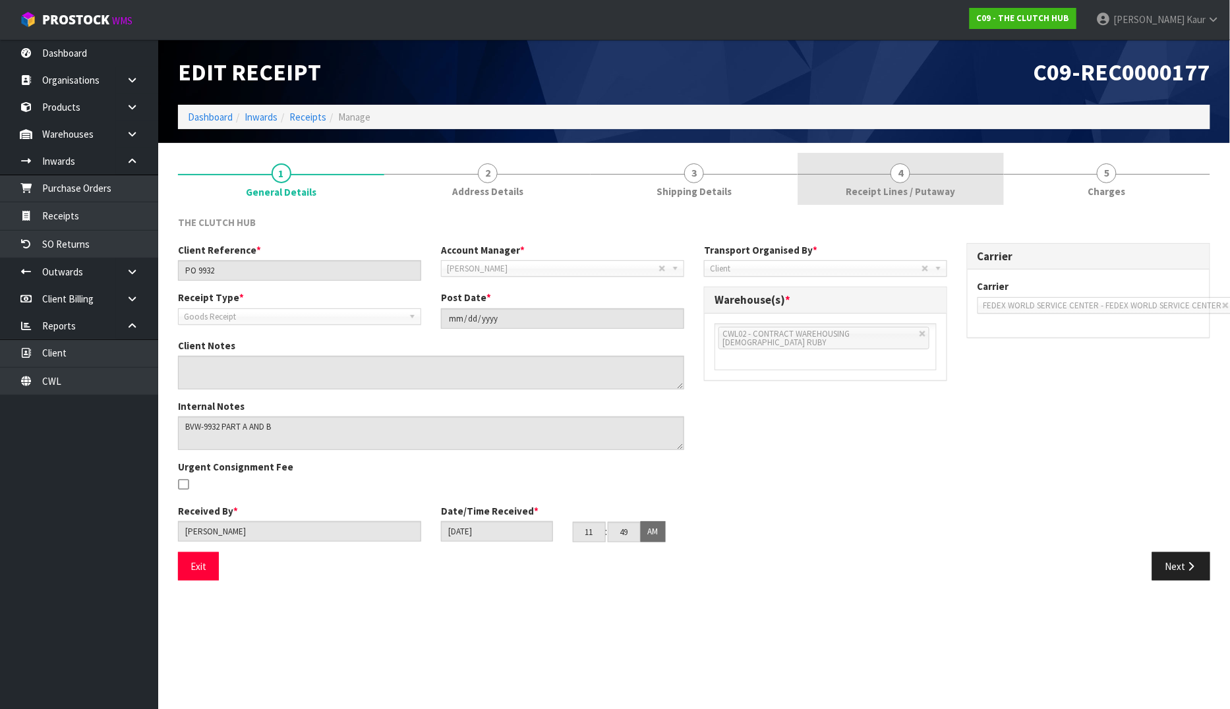
click at [908, 183] on link "4 Receipt Lines / Putaway" at bounding box center [900, 179] width 206 height 52
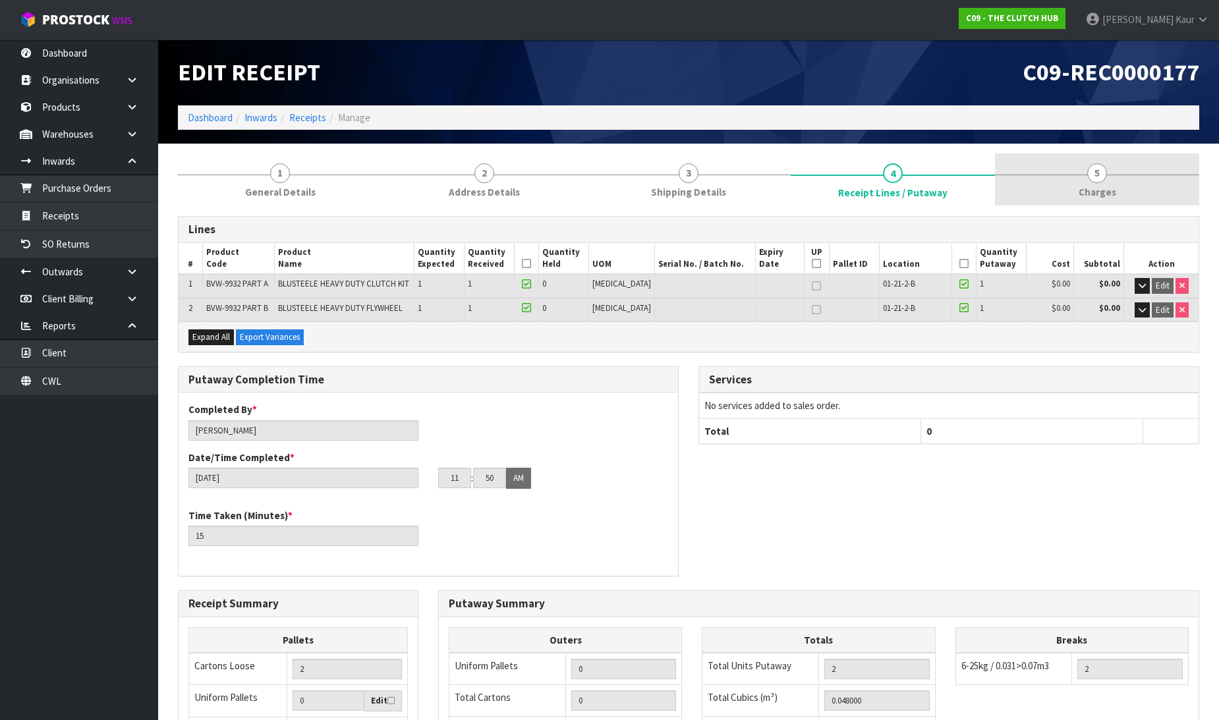
click at [1111, 194] on span "Charges" at bounding box center [1098, 192] width 38 height 14
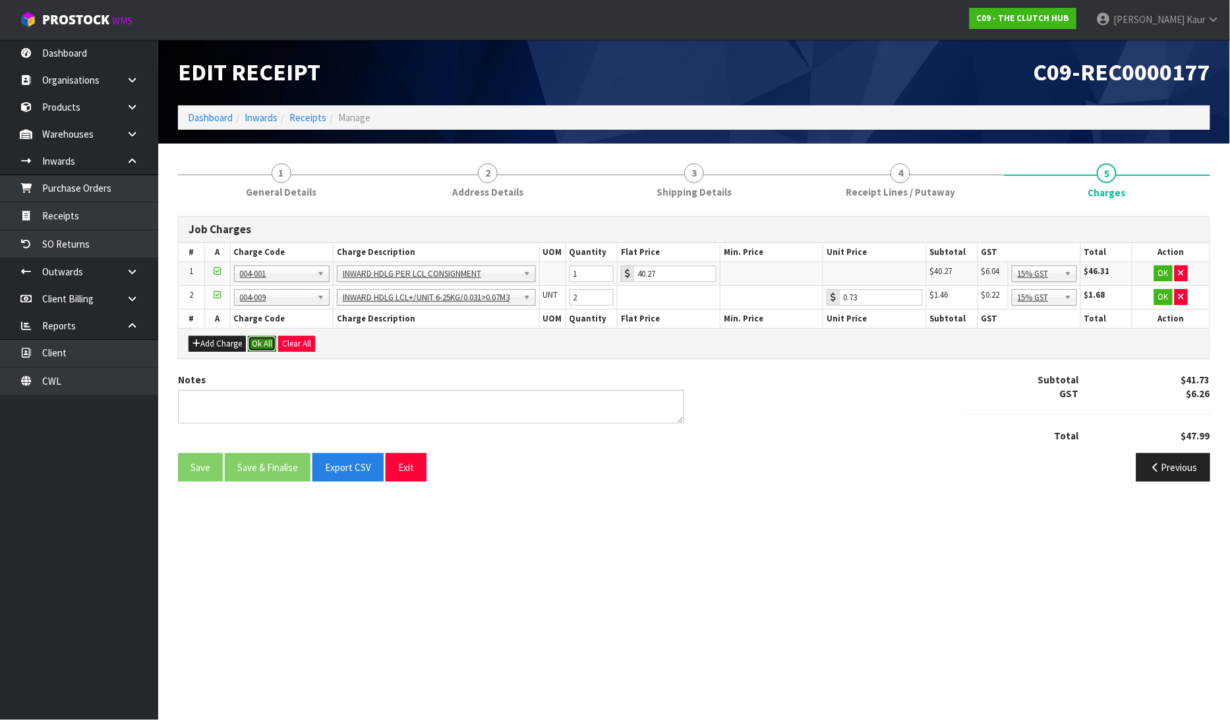
click at [266, 348] on button "Ok All" at bounding box center [262, 344] width 28 height 16
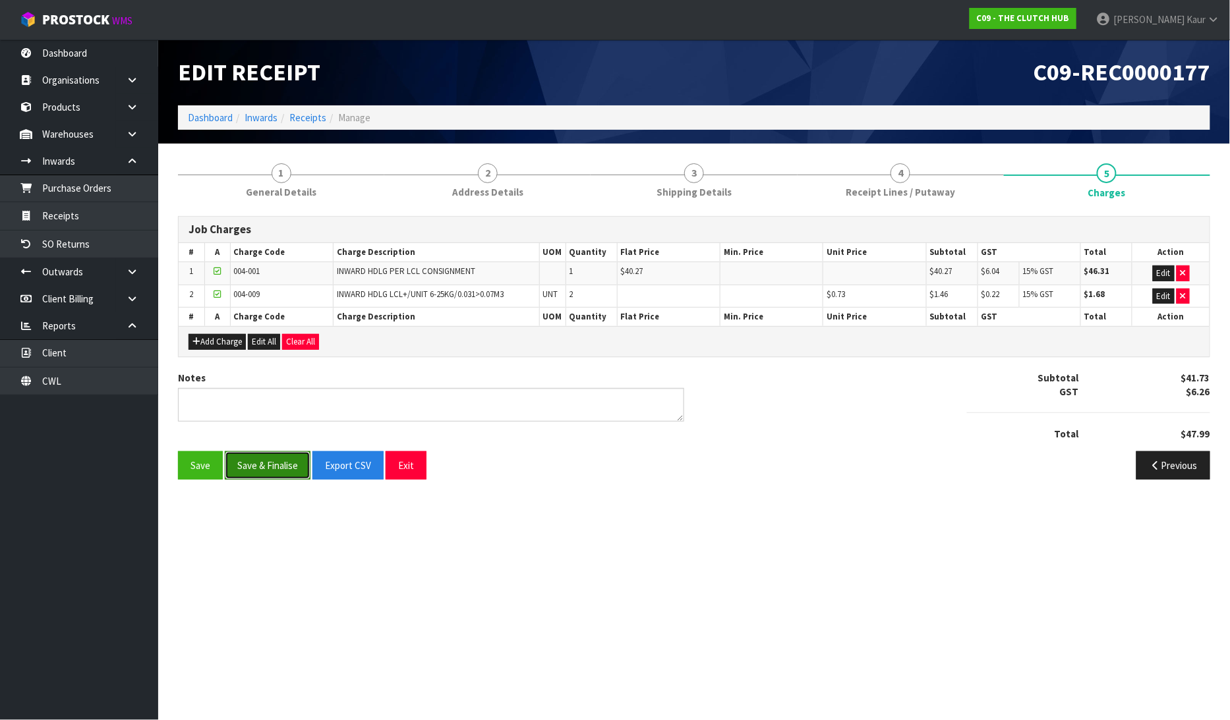
click at [266, 469] on button "Save & Finalise" at bounding box center [268, 465] width 86 height 28
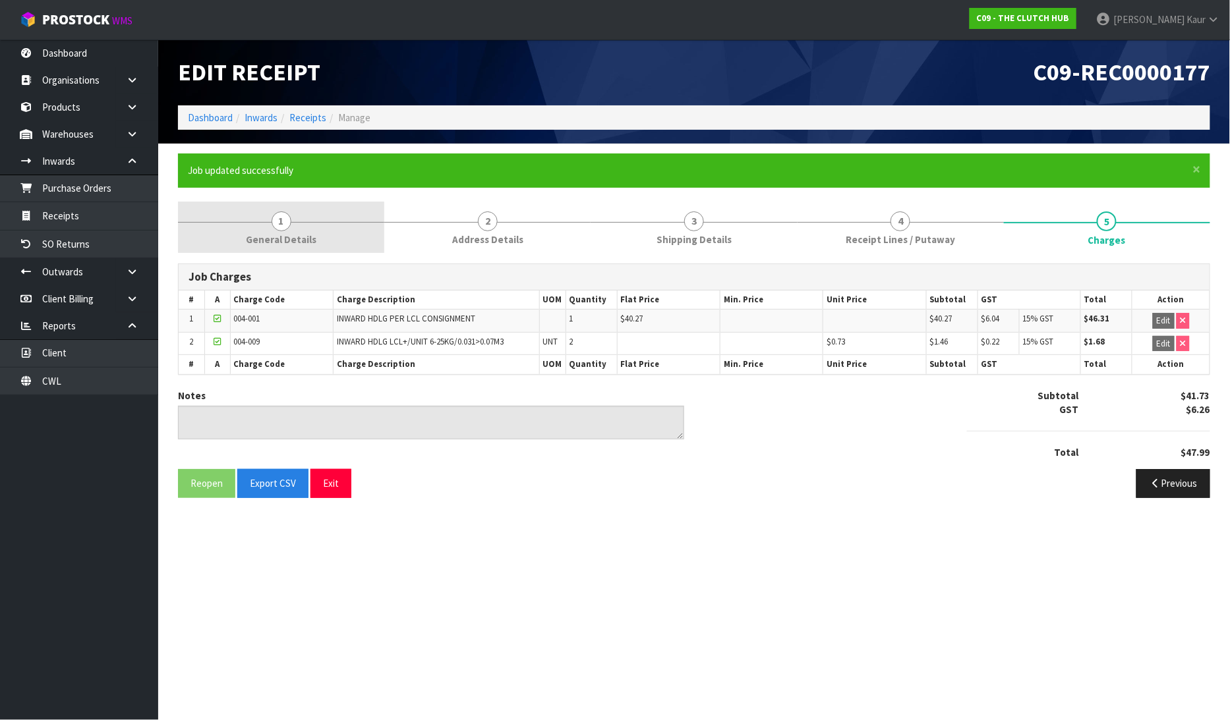
click at [273, 225] on span "1" at bounding box center [282, 222] width 20 height 20
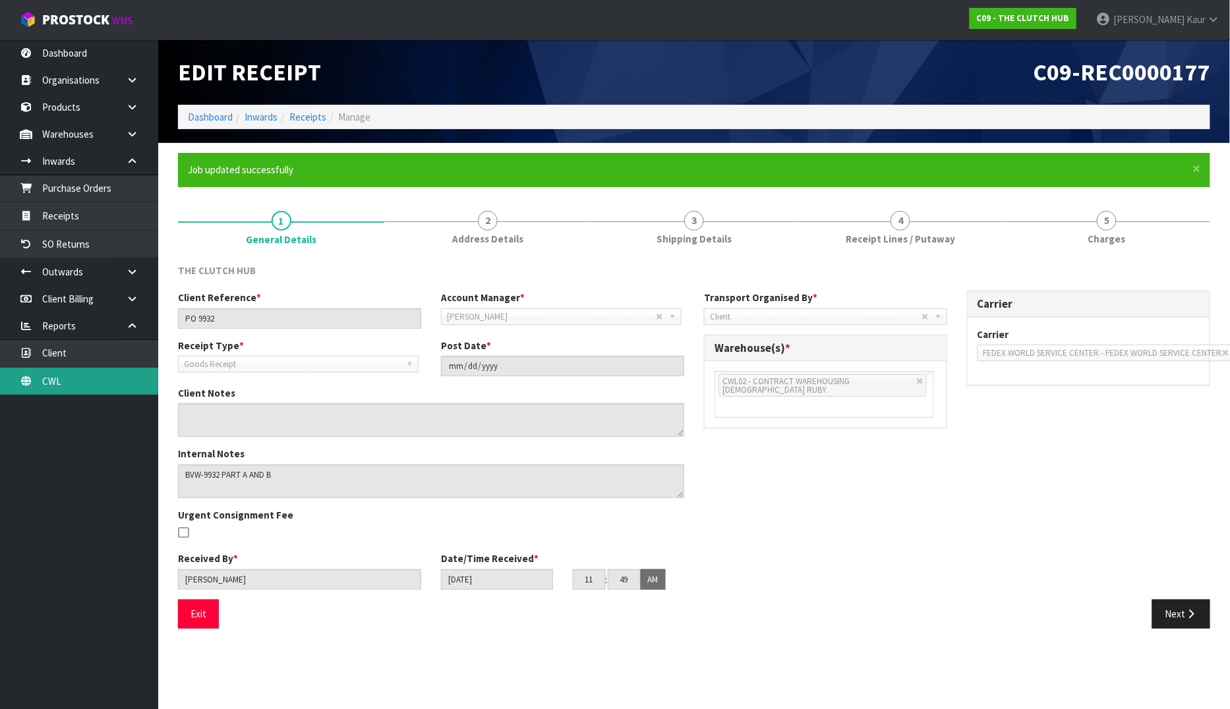
click at [80, 376] on link "CWL" at bounding box center [79, 381] width 158 height 27
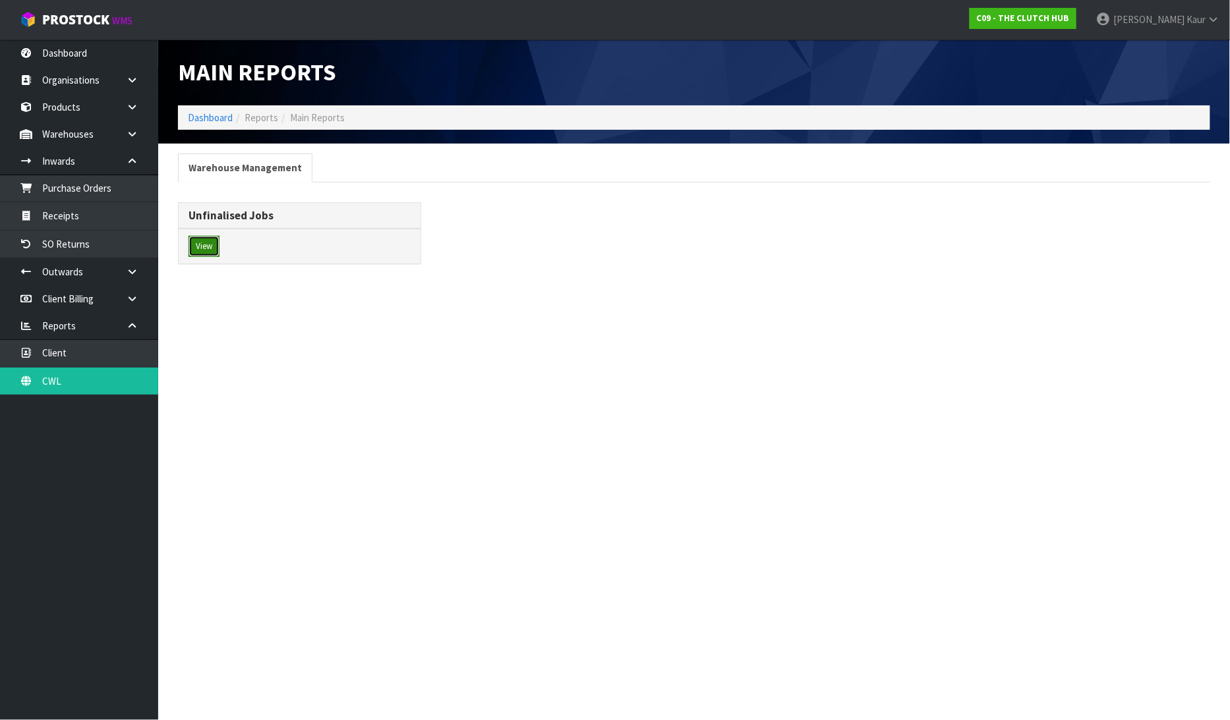
click at [194, 248] on button "View" at bounding box center [203, 246] width 31 height 21
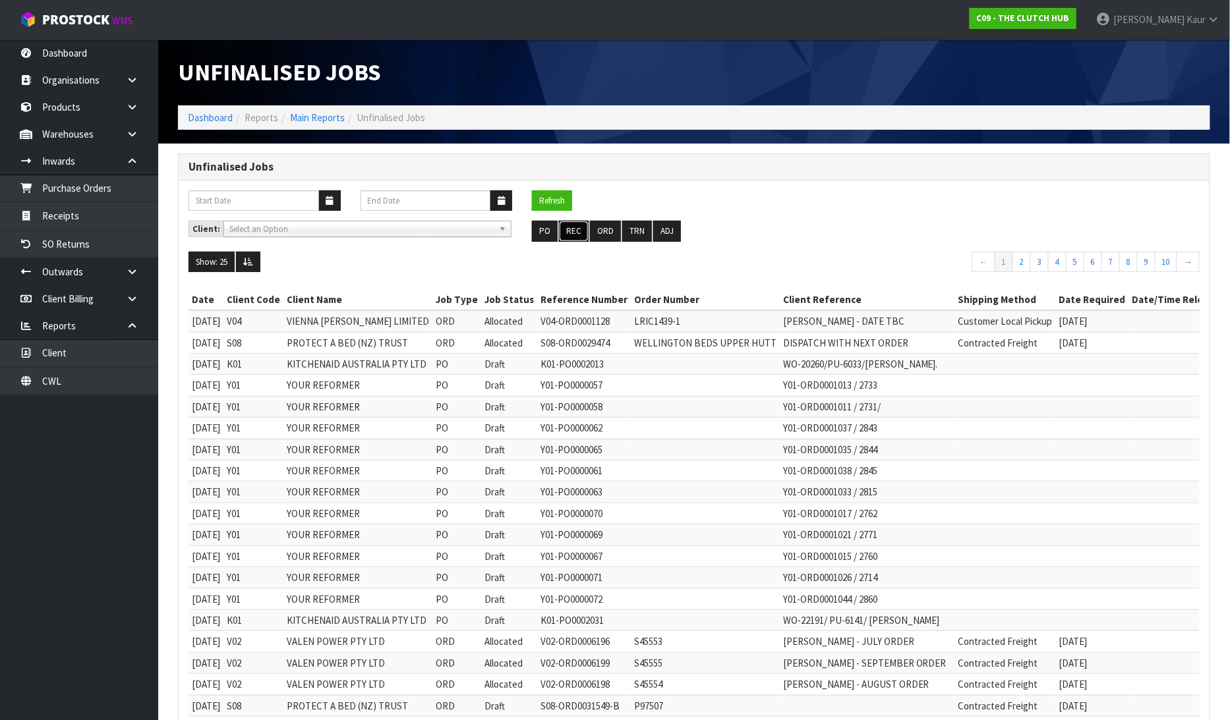
click at [575, 224] on button "REC" at bounding box center [574, 231] width 30 height 21
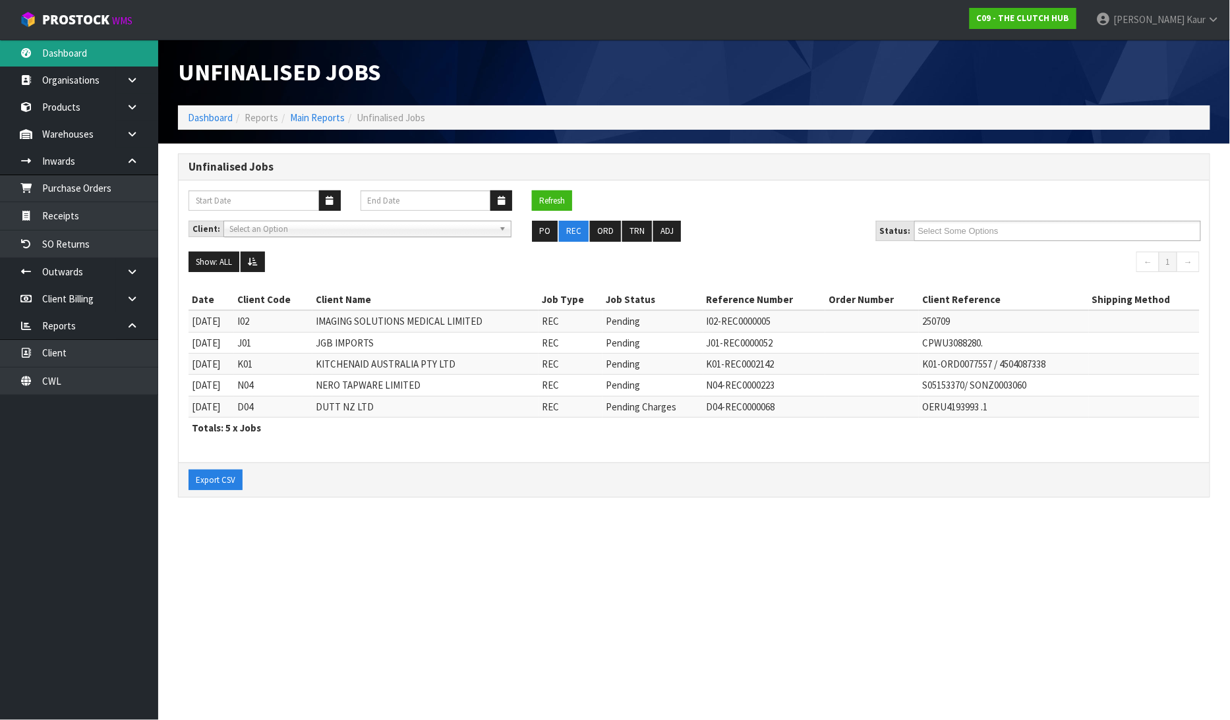
click at [88, 55] on link "Dashboard" at bounding box center [79, 53] width 158 height 27
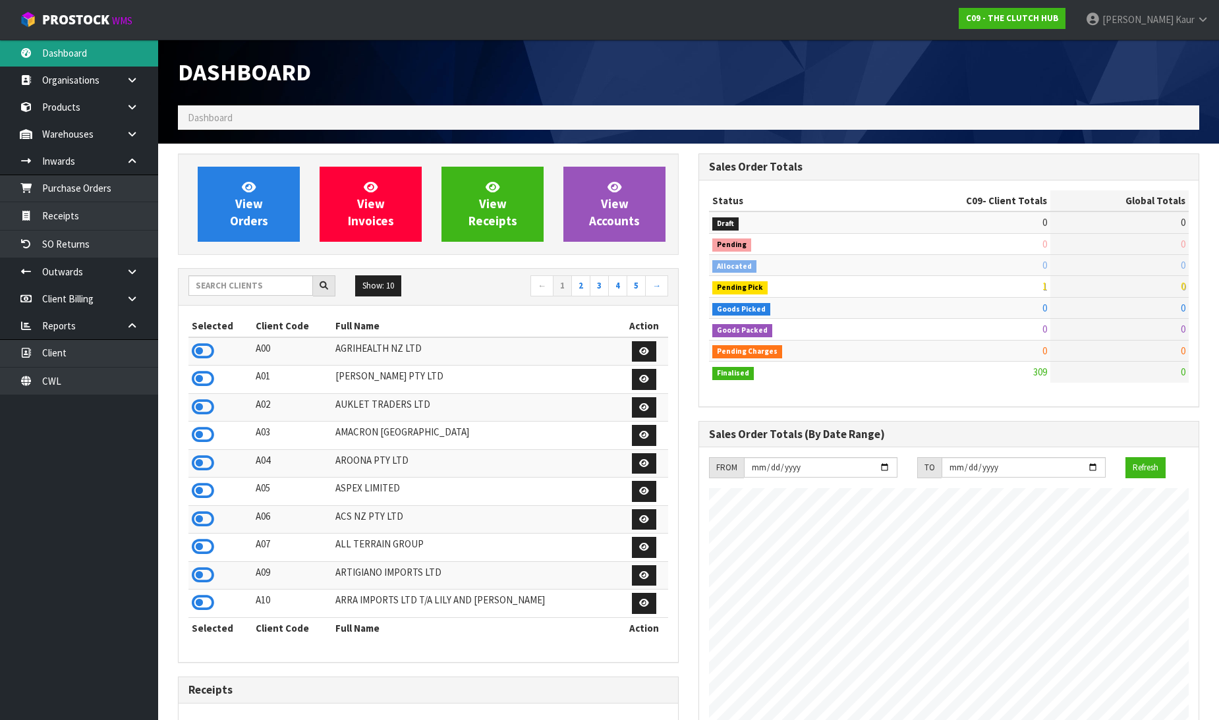
scroll to position [956, 521]
click at [249, 275] on input "text" at bounding box center [250, 285] width 125 height 20
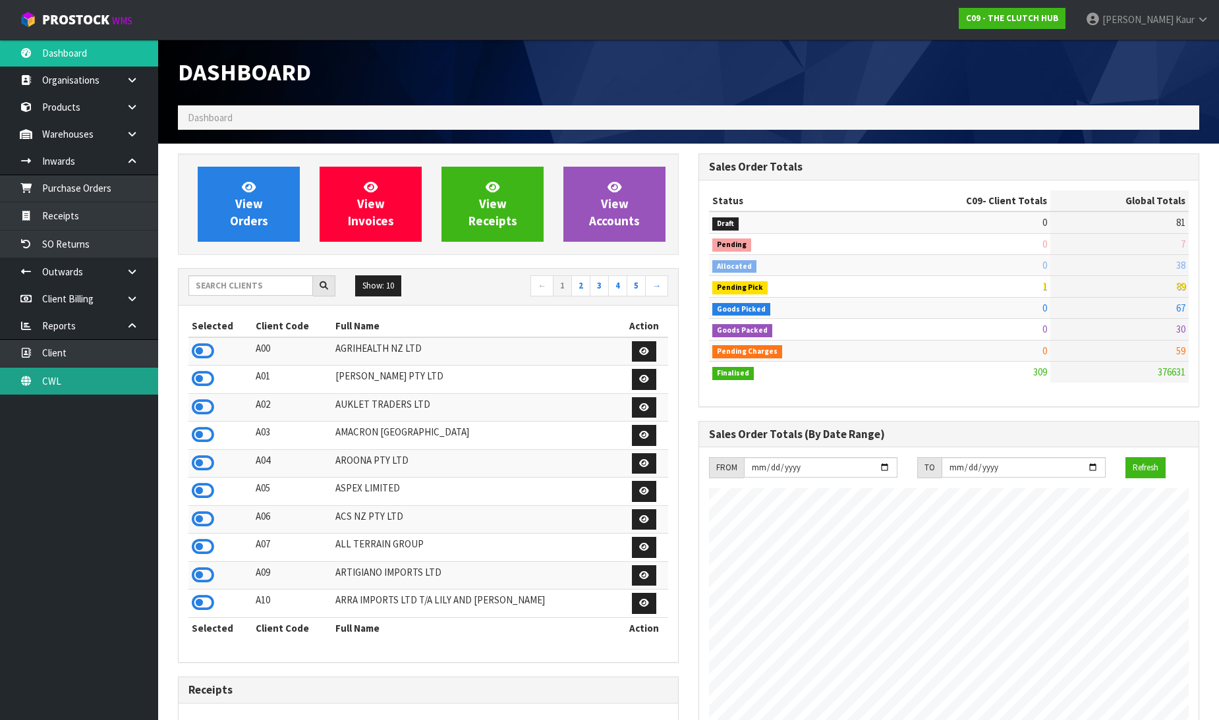
click at [100, 378] on link "CWL" at bounding box center [79, 381] width 158 height 27
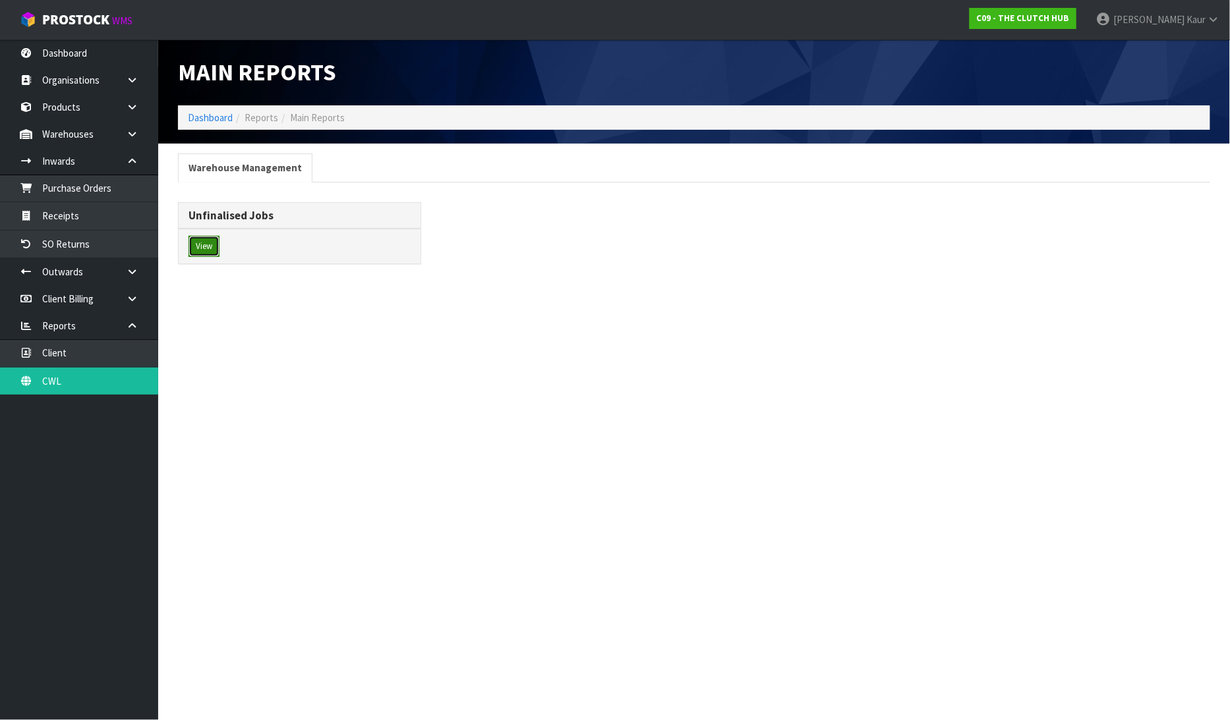
click at [203, 252] on button "View" at bounding box center [203, 246] width 31 height 21
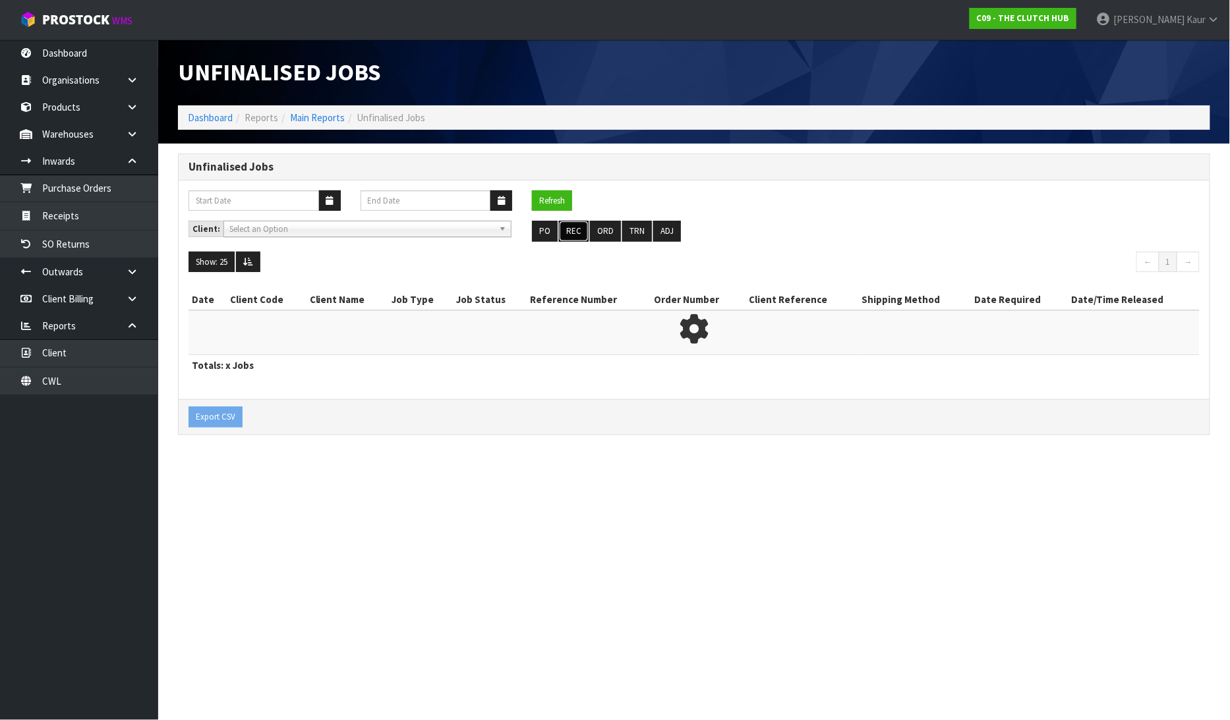
click at [580, 231] on button "REC" at bounding box center [574, 231] width 30 height 21
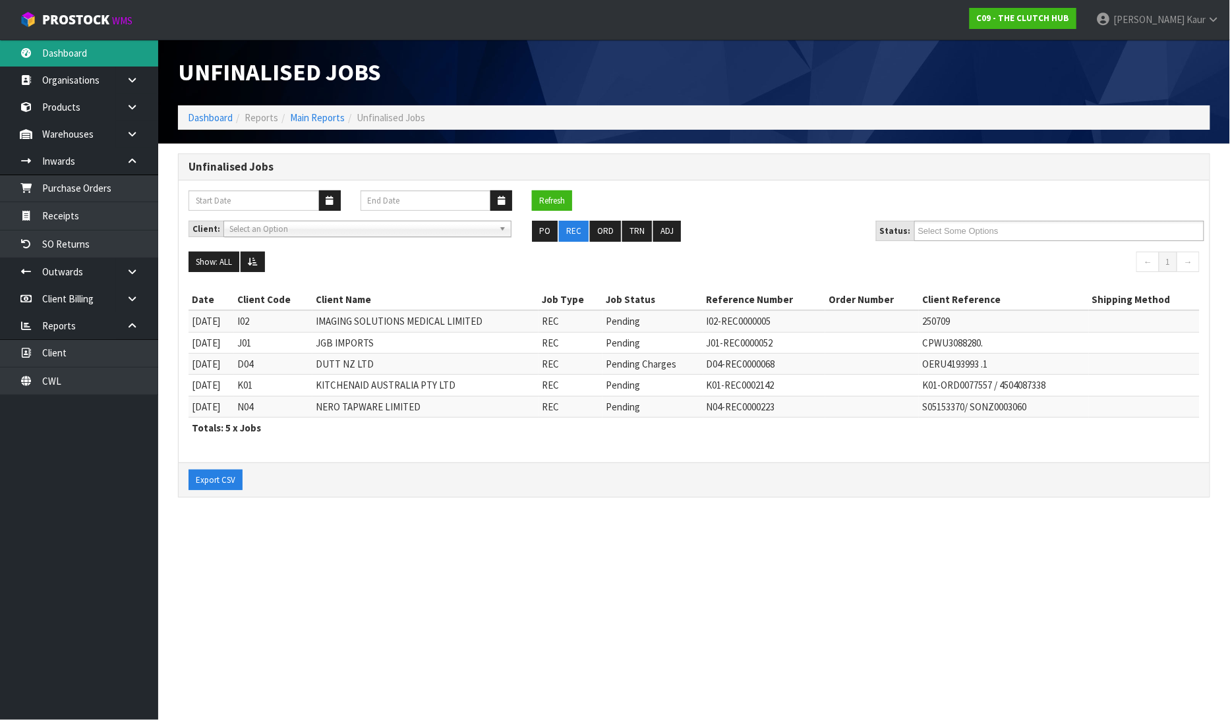
click at [80, 54] on link "Dashboard" at bounding box center [79, 53] width 158 height 27
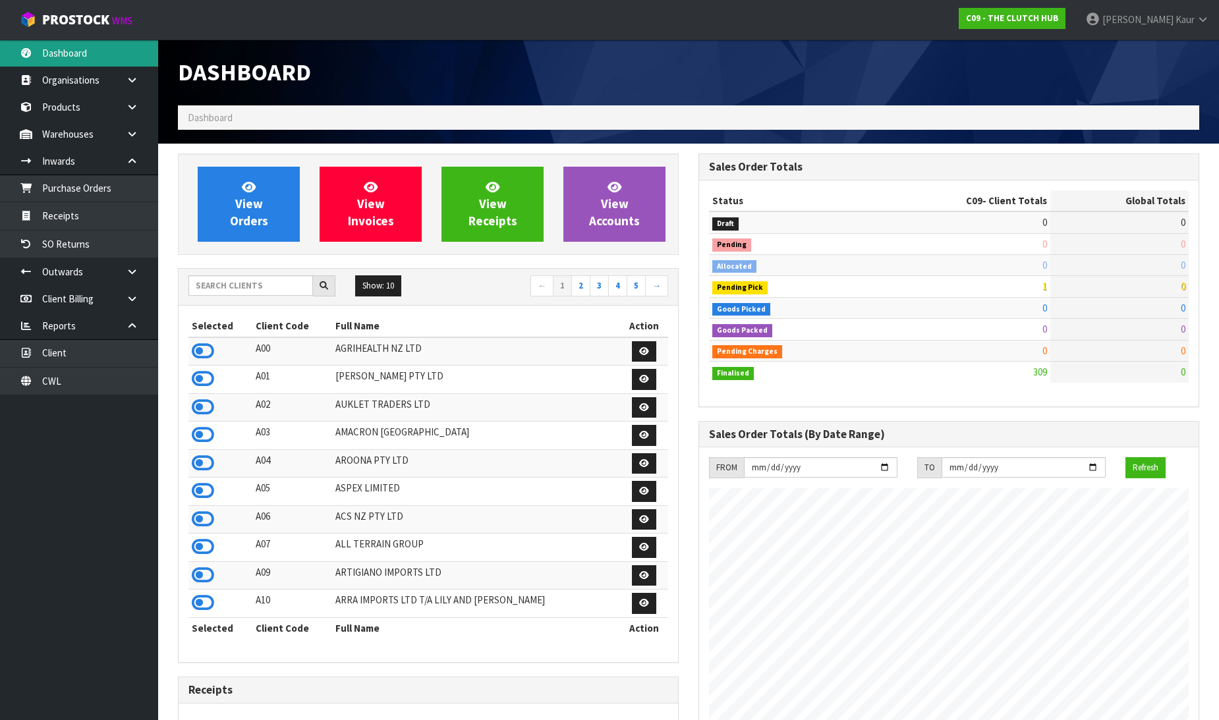
scroll to position [956, 521]
click at [233, 293] on input "text" at bounding box center [250, 285] width 125 height 20
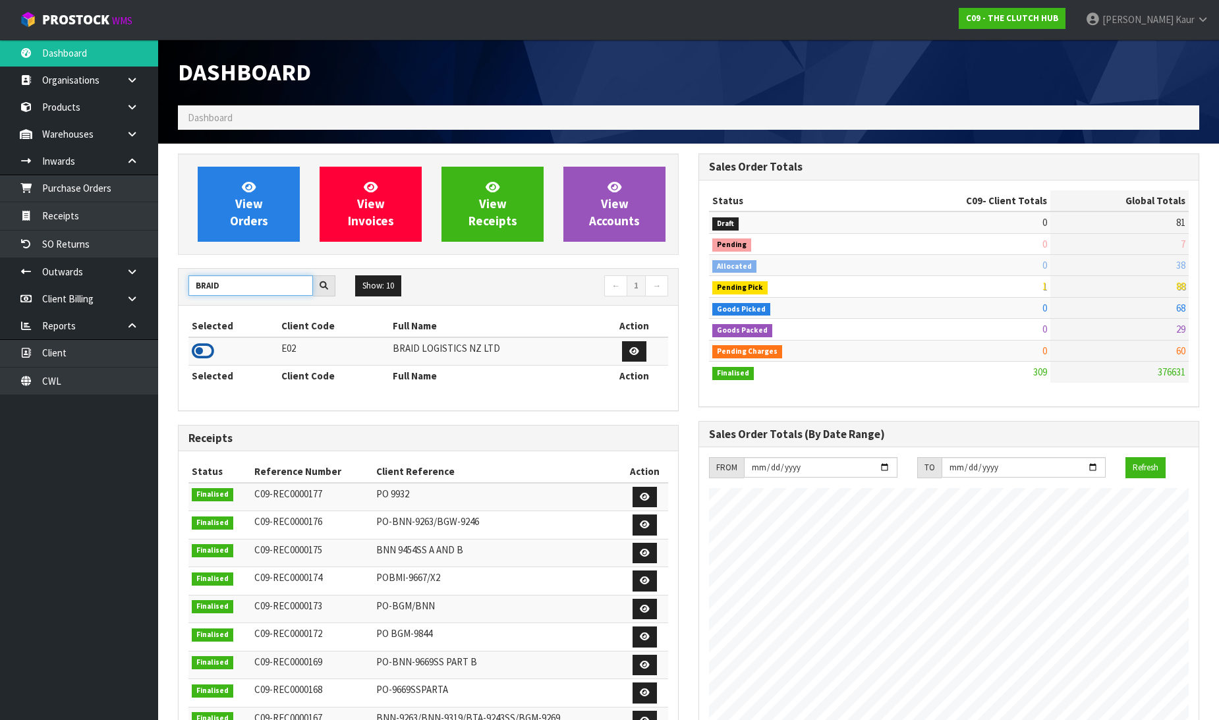
type input "BRAID"
click at [202, 348] on icon at bounding box center [203, 351] width 22 height 20
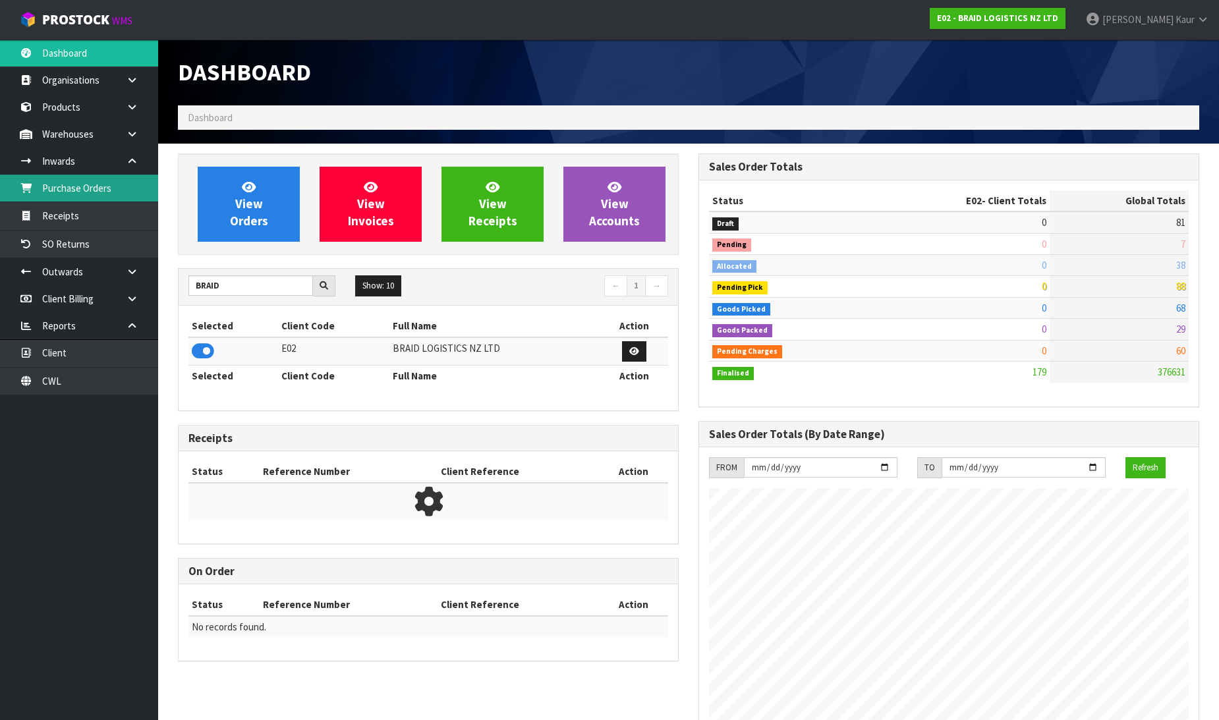
scroll to position [848, 521]
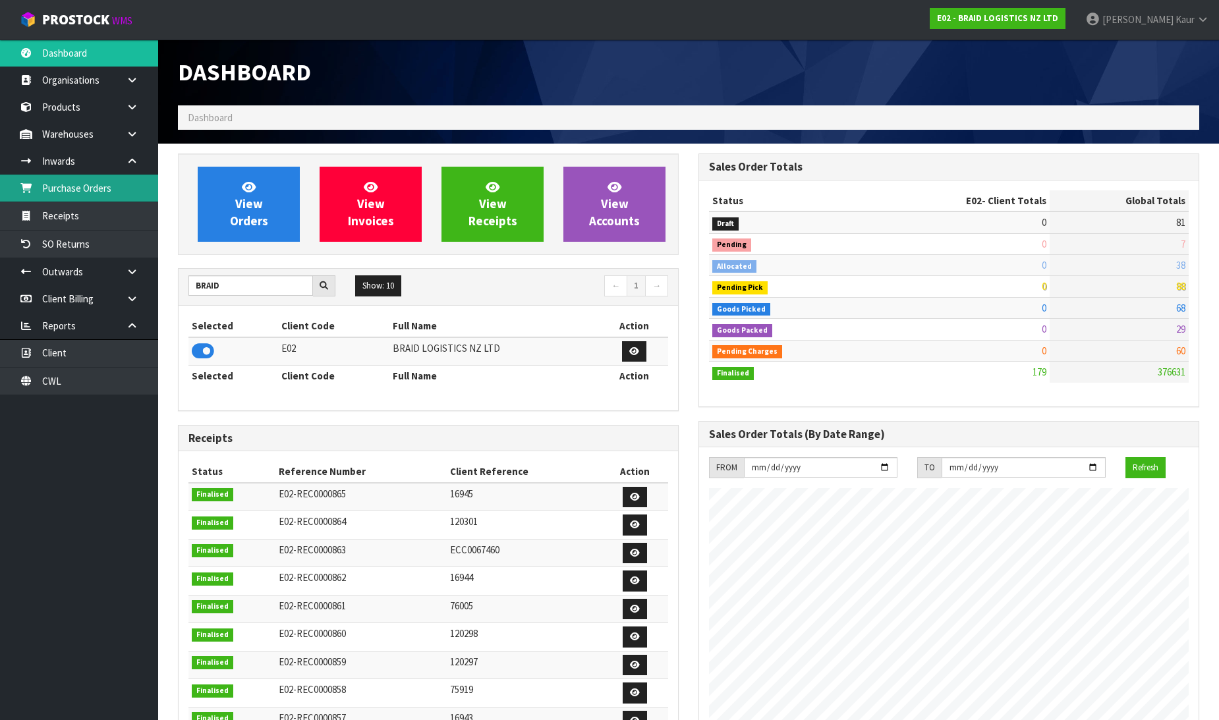
click at [112, 183] on link "Purchase Orders" at bounding box center [79, 188] width 158 height 27
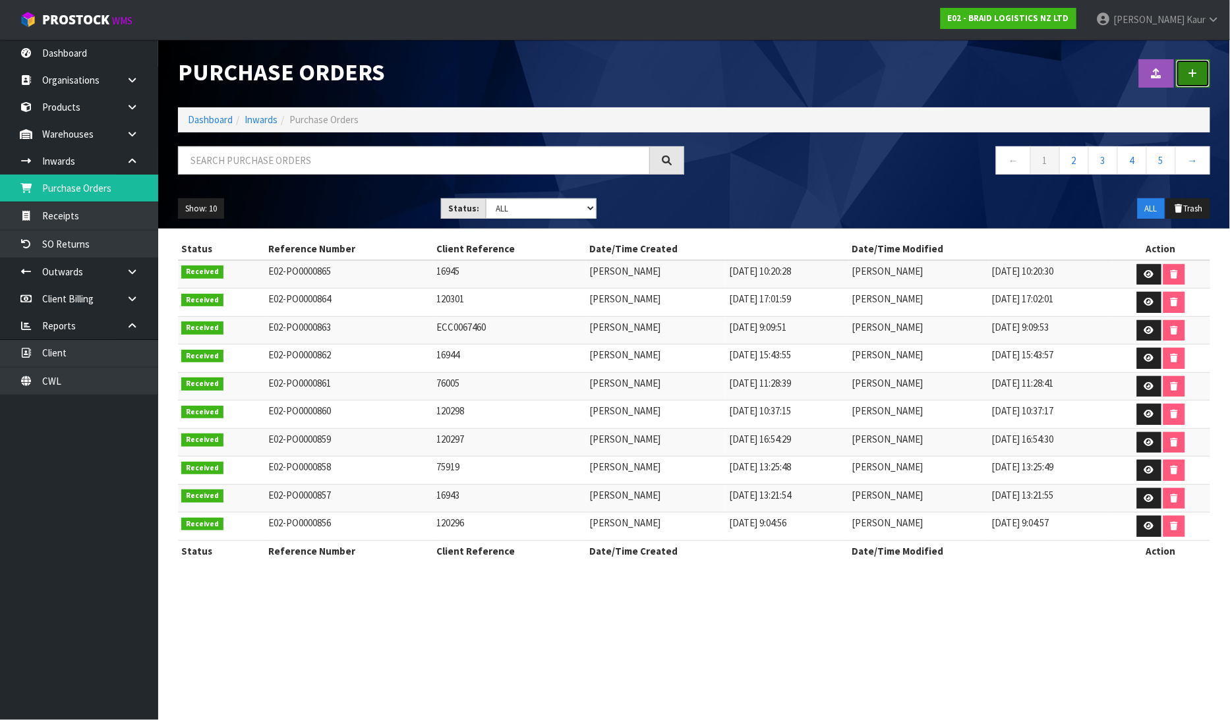
click at [1200, 73] on link at bounding box center [1193, 73] width 34 height 28
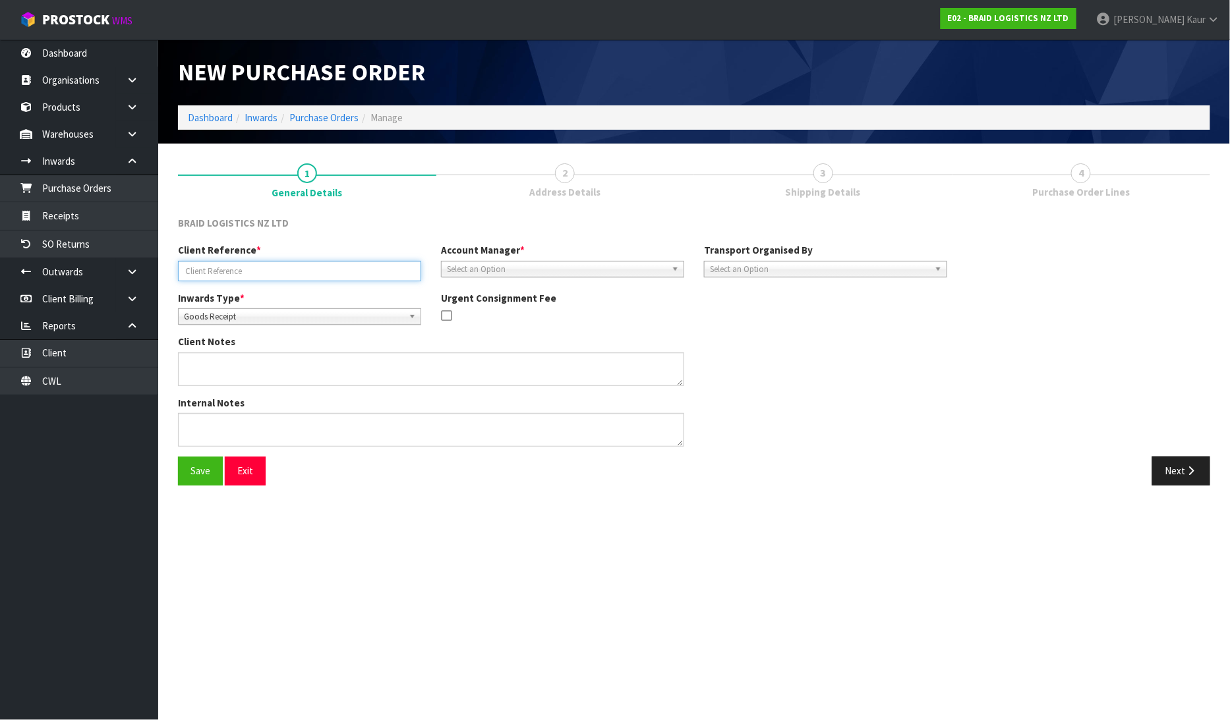
click at [221, 268] on input "text" at bounding box center [299, 271] width 243 height 20
type input "43304"
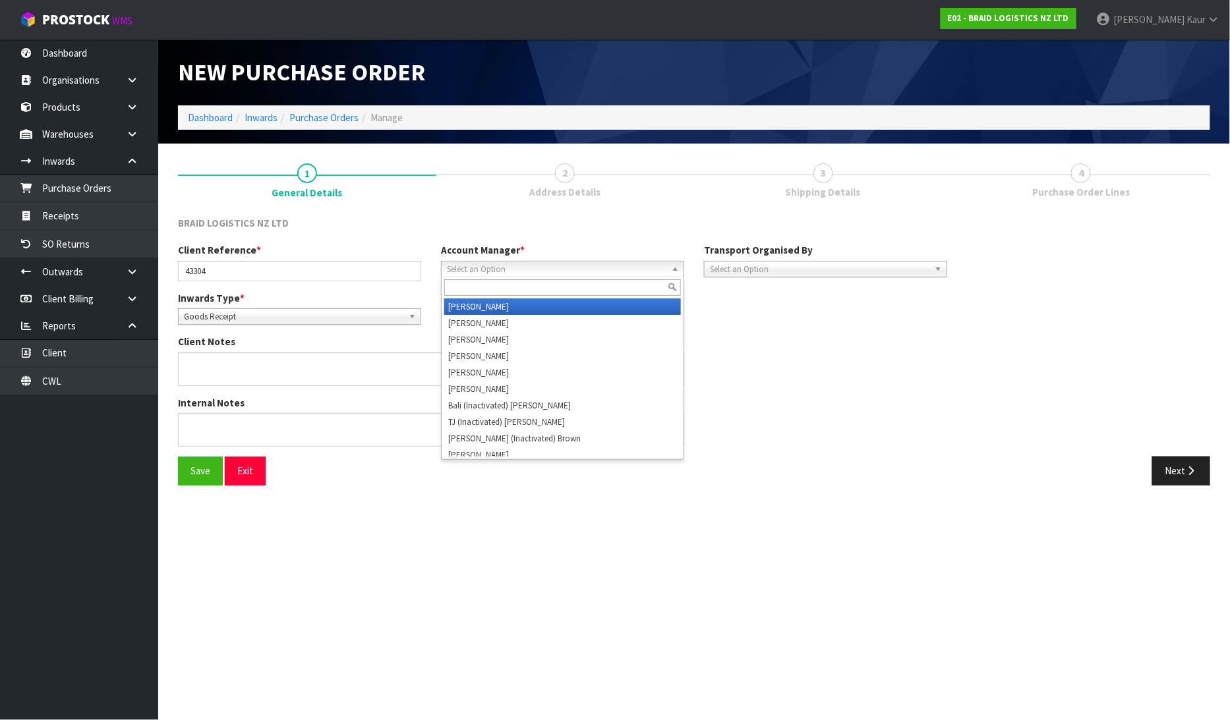
click at [479, 265] on span "Select an Option" at bounding box center [556, 270] width 219 height 16
type input "D"
drag, startPoint x: 475, startPoint y: 302, endPoint x: 888, endPoint y: 307, distance: 412.6
click at [476, 302] on li "D [PERSON_NAME]" at bounding box center [562, 307] width 237 height 16
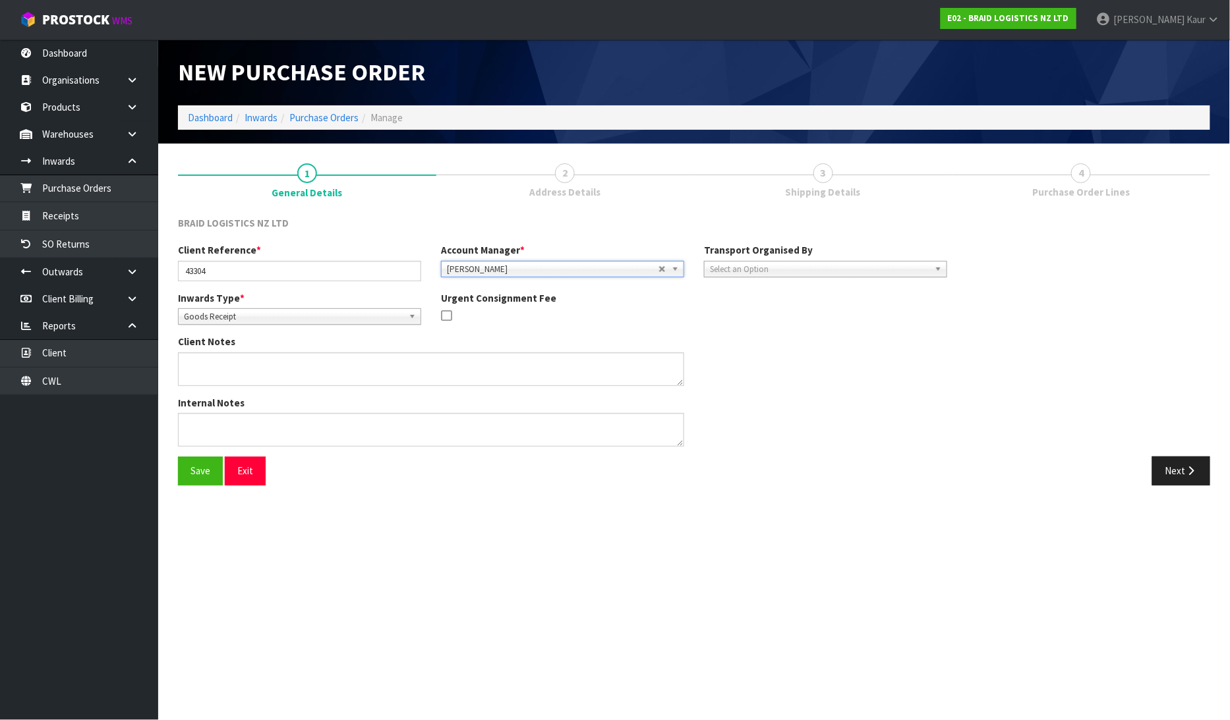
click at [787, 265] on span "Select an Option" at bounding box center [819, 270] width 219 height 16
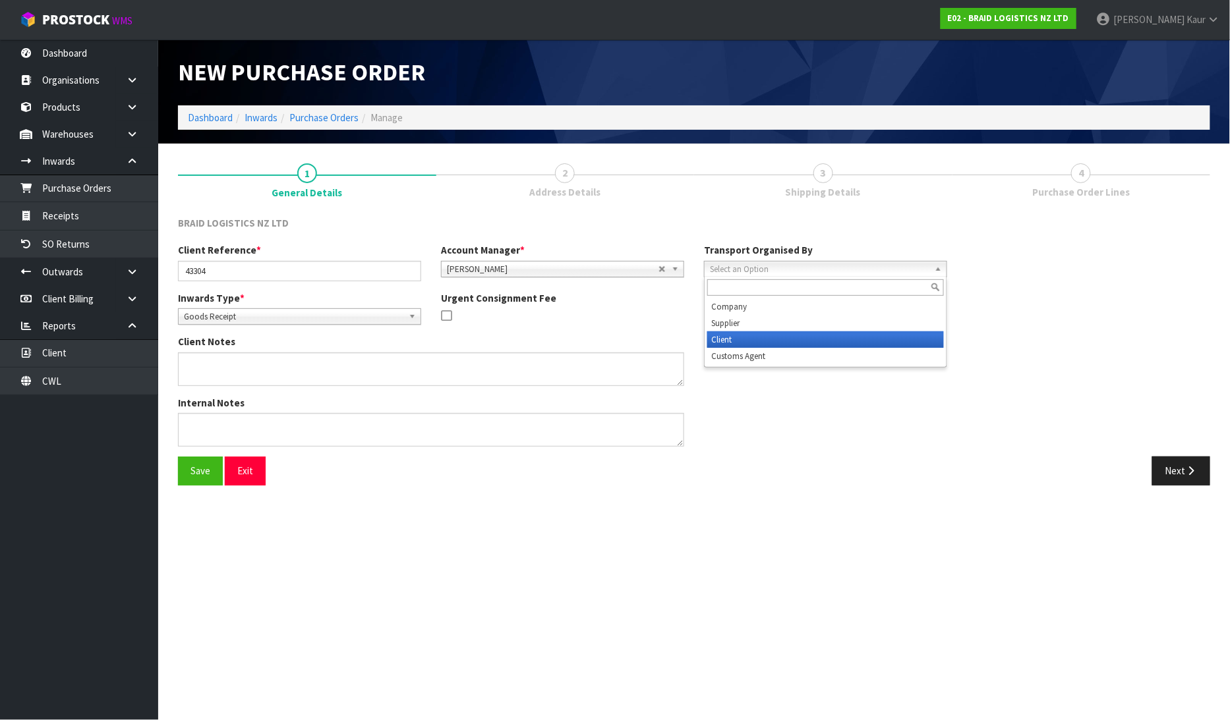
click at [786, 336] on li "Client" at bounding box center [825, 340] width 237 height 16
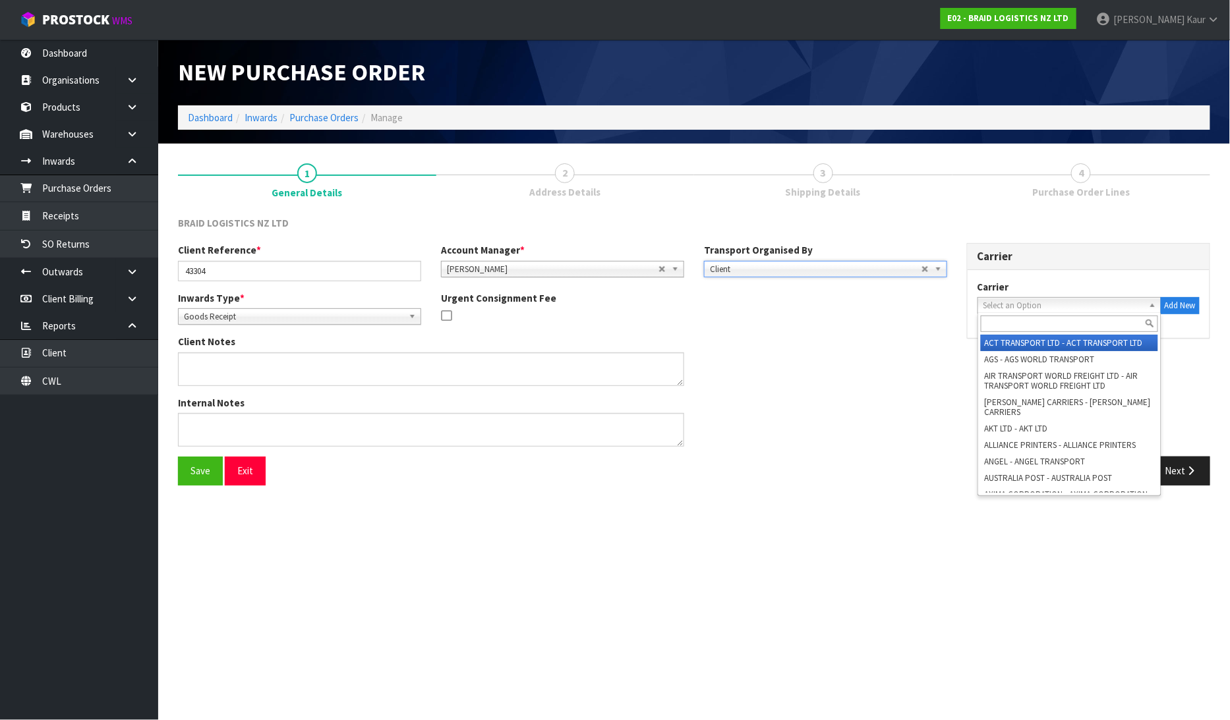
click at [1099, 310] on span "Select an Option" at bounding box center [1063, 306] width 160 height 16
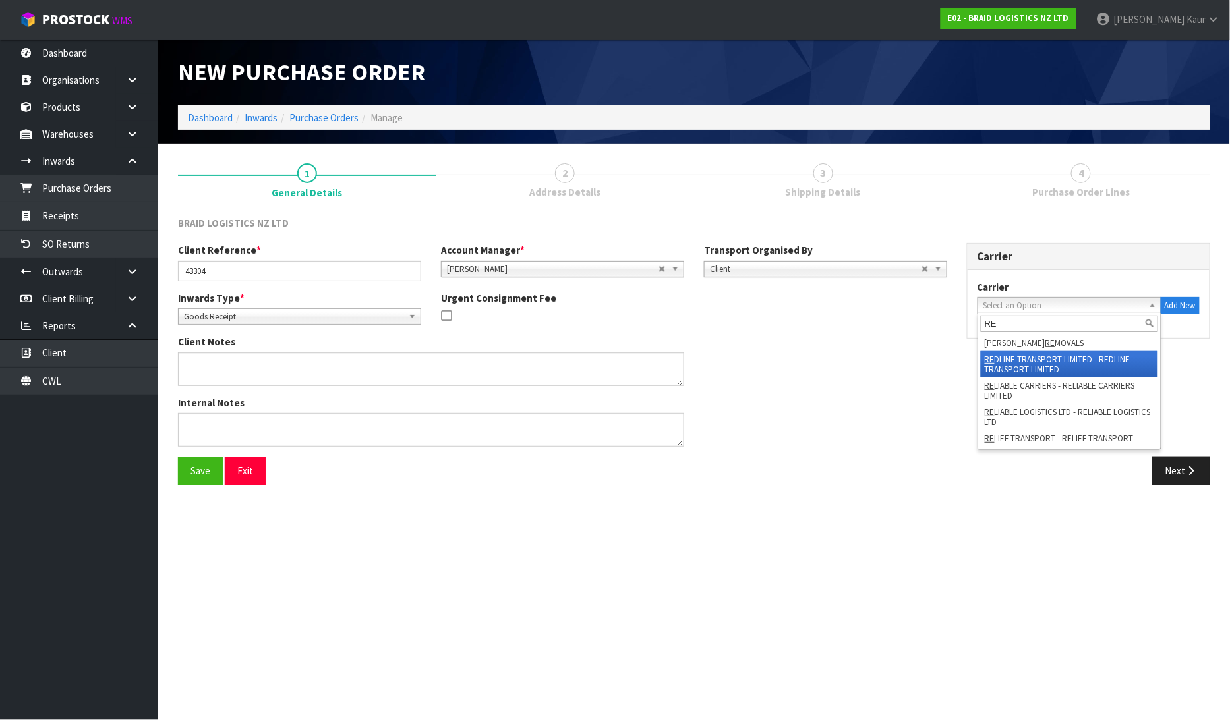
type input "RE"
click at [1051, 361] on li "RE DLINE TRANSPORT LIMITED - REDLINE TRANSPORT LIMITED" at bounding box center [1069, 364] width 177 height 26
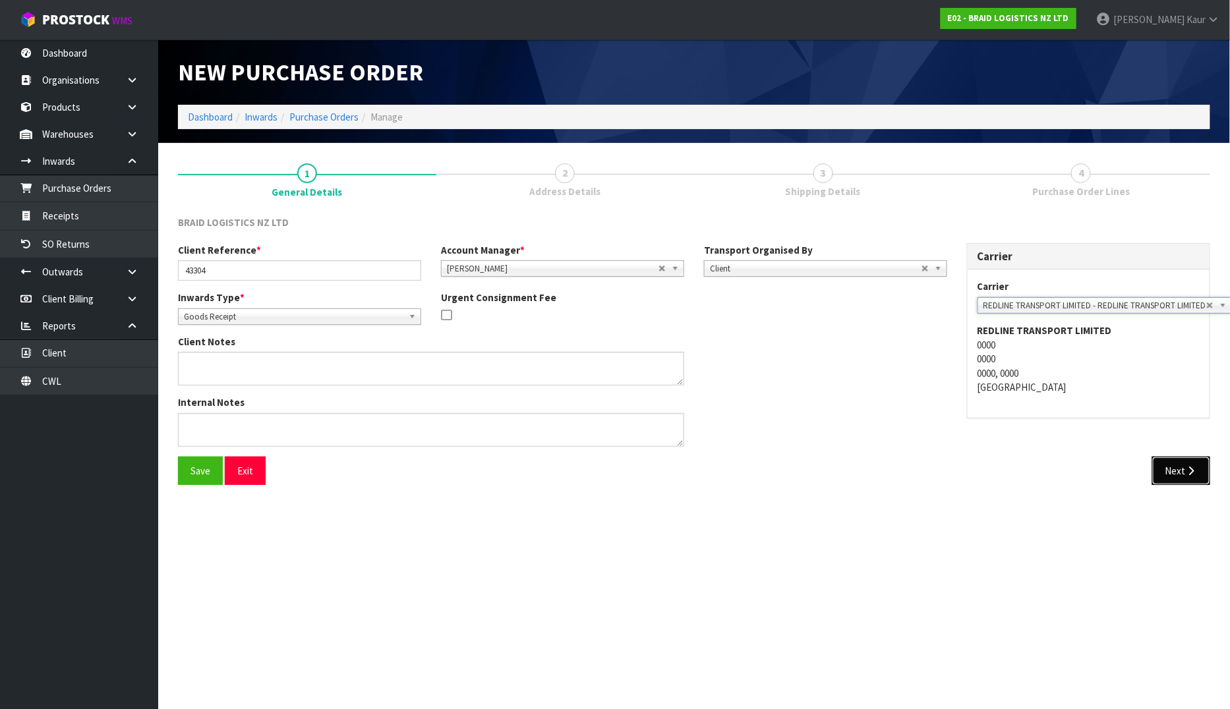
click at [1160, 481] on button "Next" at bounding box center [1181, 471] width 58 height 28
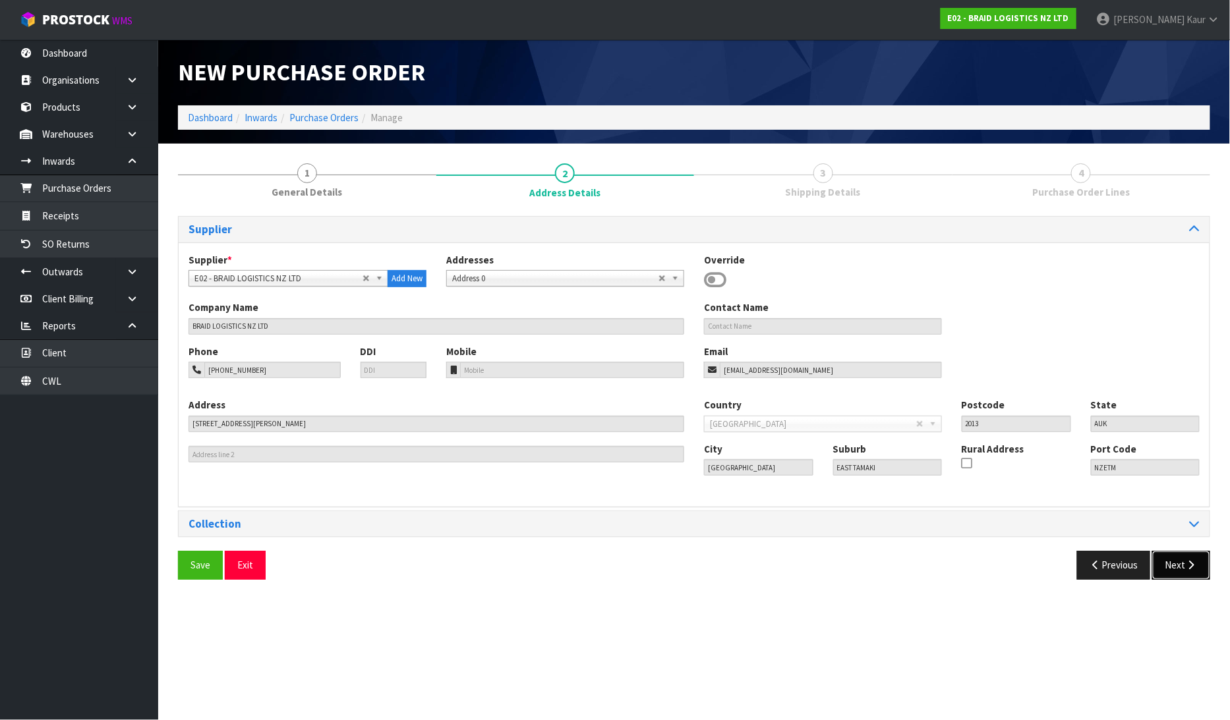
click at [1180, 558] on button "Next" at bounding box center [1181, 565] width 58 height 28
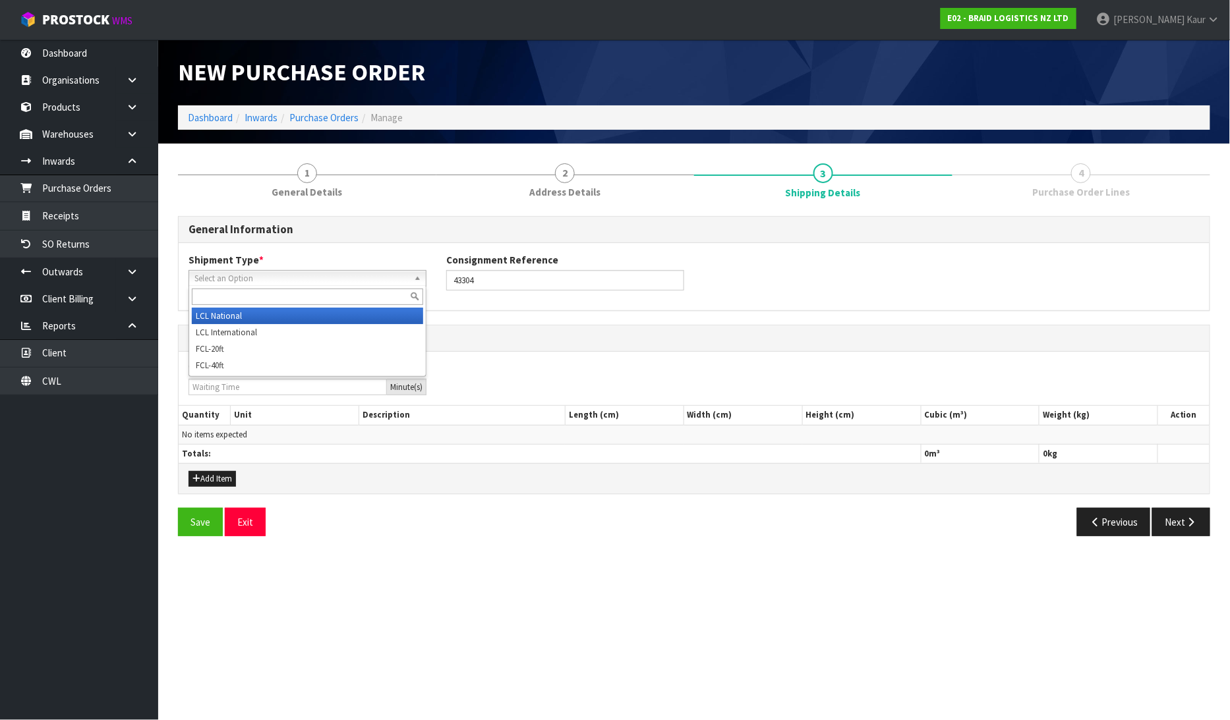
click at [286, 275] on span "Select an Option" at bounding box center [301, 279] width 214 height 16
click at [266, 319] on li "LCL National" at bounding box center [307, 316] width 231 height 16
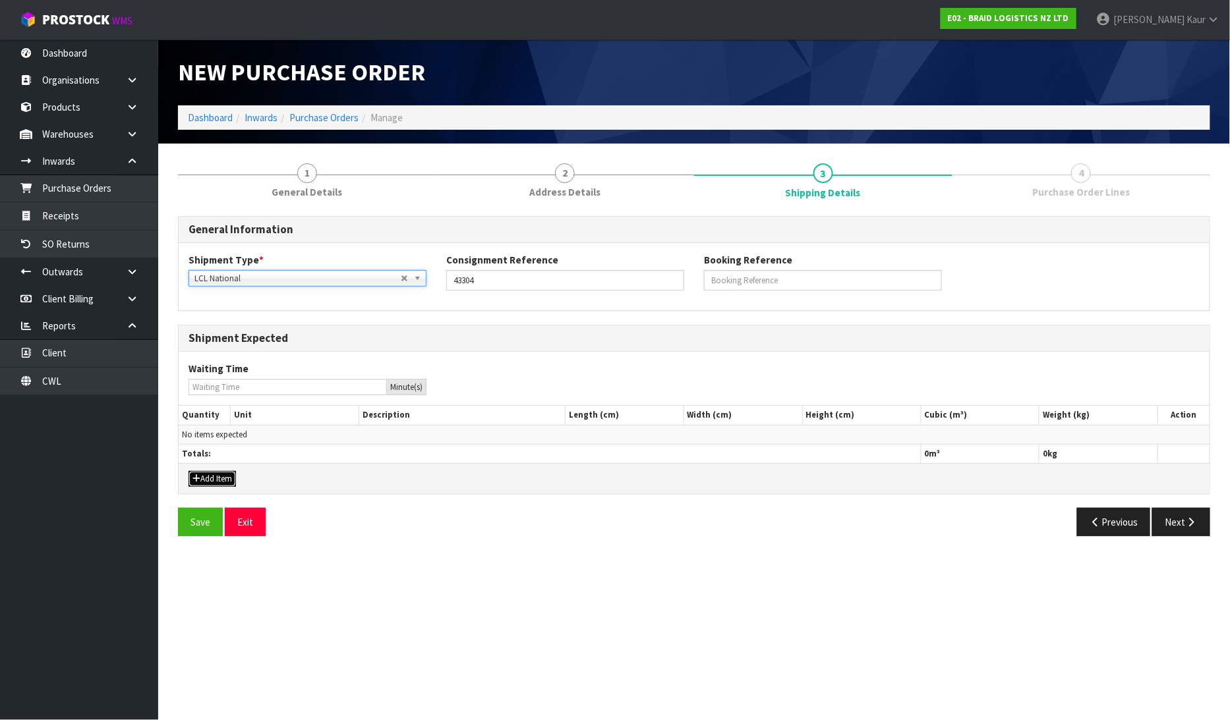
click at [200, 483] on button "Add Item" at bounding box center [211, 479] width 47 height 16
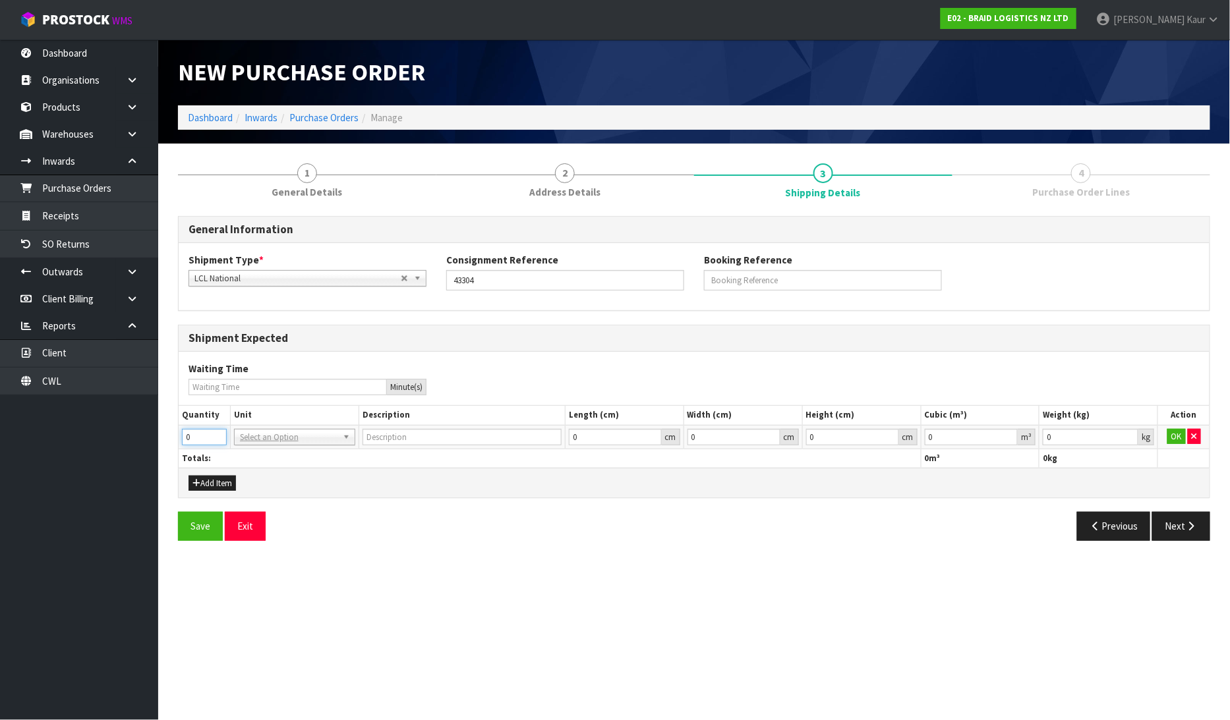
drag, startPoint x: 206, startPoint y: 434, endPoint x: 186, endPoint y: 436, distance: 20.5
click at [186, 436] on input "0" at bounding box center [204, 437] width 45 height 16
drag, startPoint x: 254, startPoint y: 438, endPoint x: 252, endPoint y: 452, distance: 14.0
type input "8"
type input "BAG"
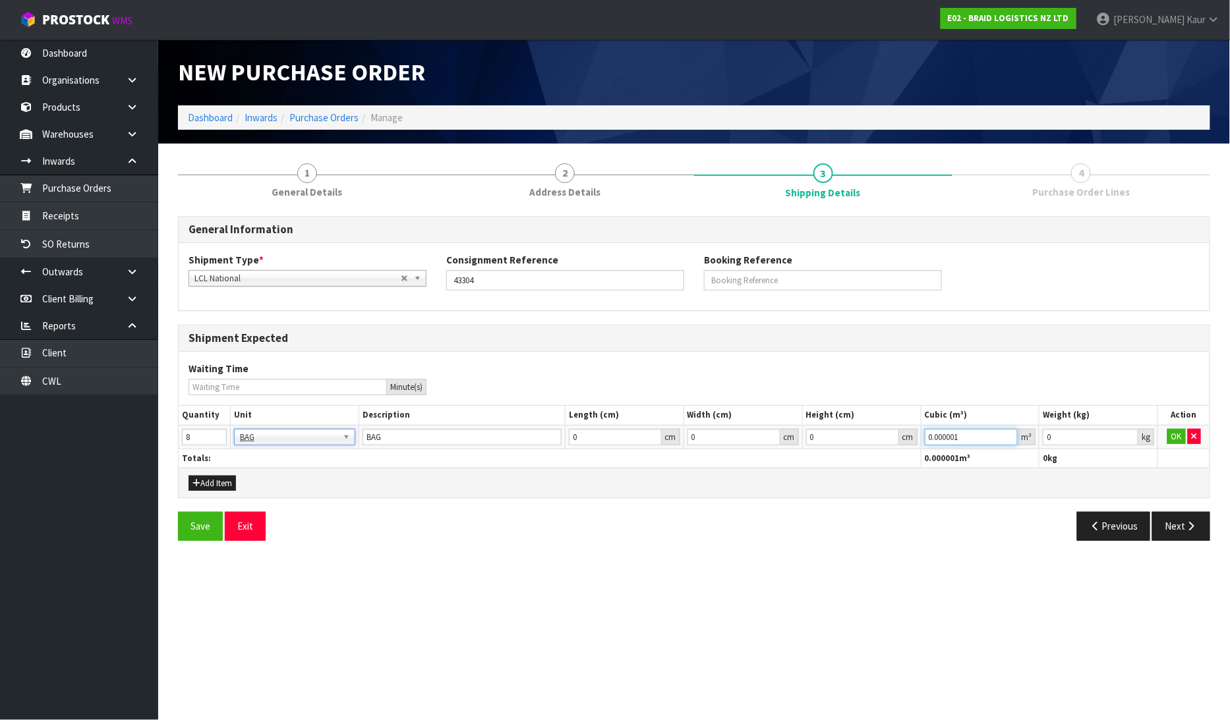
type input "0.000001"
click at [1014, 432] on input "0.000001" at bounding box center [972, 437] width 94 height 16
type input "0.001"
click at [1130, 433] on input "0.001" at bounding box center [1091, 437] width 96 height 16
click at [1167, 435] on button "OK" at bounding box center [1176, 437] width 18 height 16
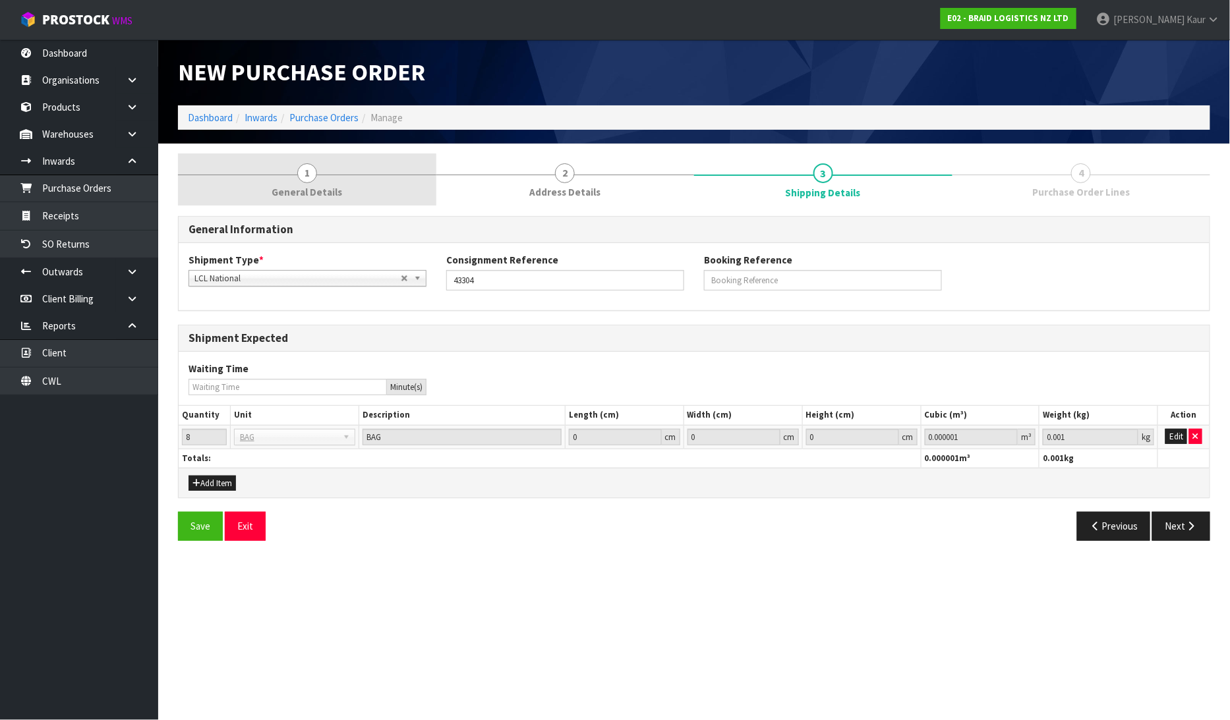
click at [293, 199] on link "1 General Details" at bounding box center [307, 180] width 258 height 52
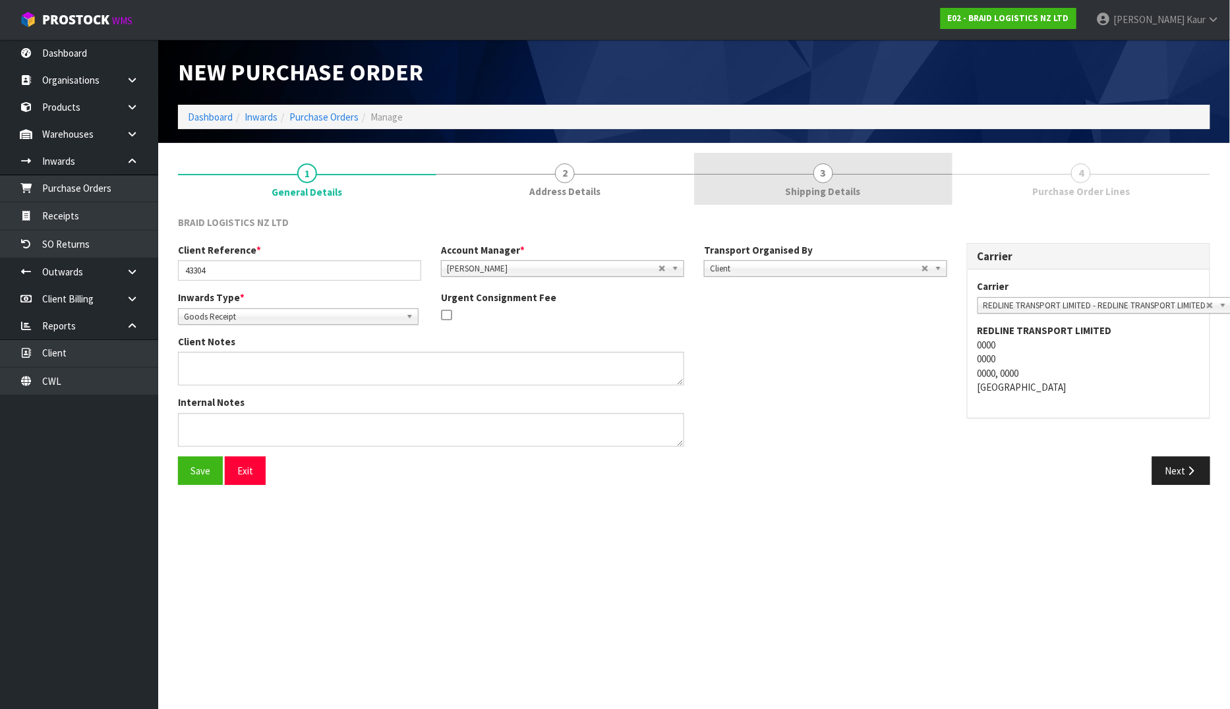
click at [796, 199] on link "3 Shipping Details" at bounding box center [823, 179] width 258 height 52
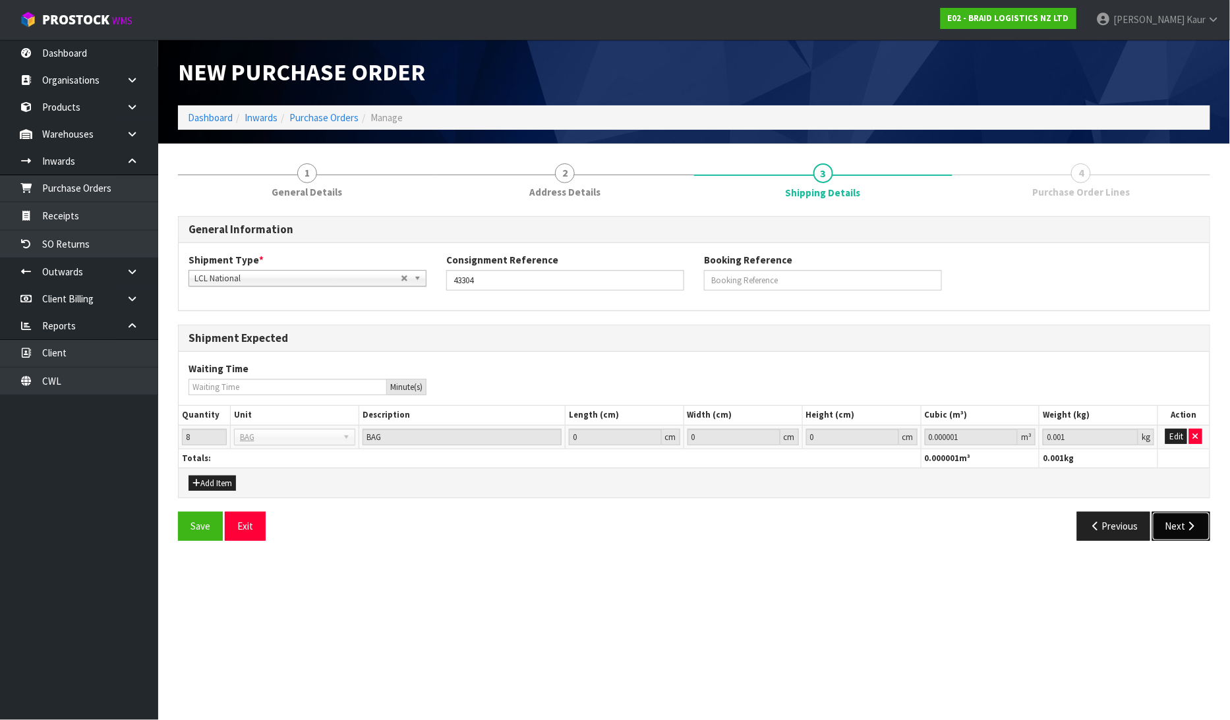
click at [1191, 519] on button "Next" at bounding box center [1181, 526] width 58 height 28
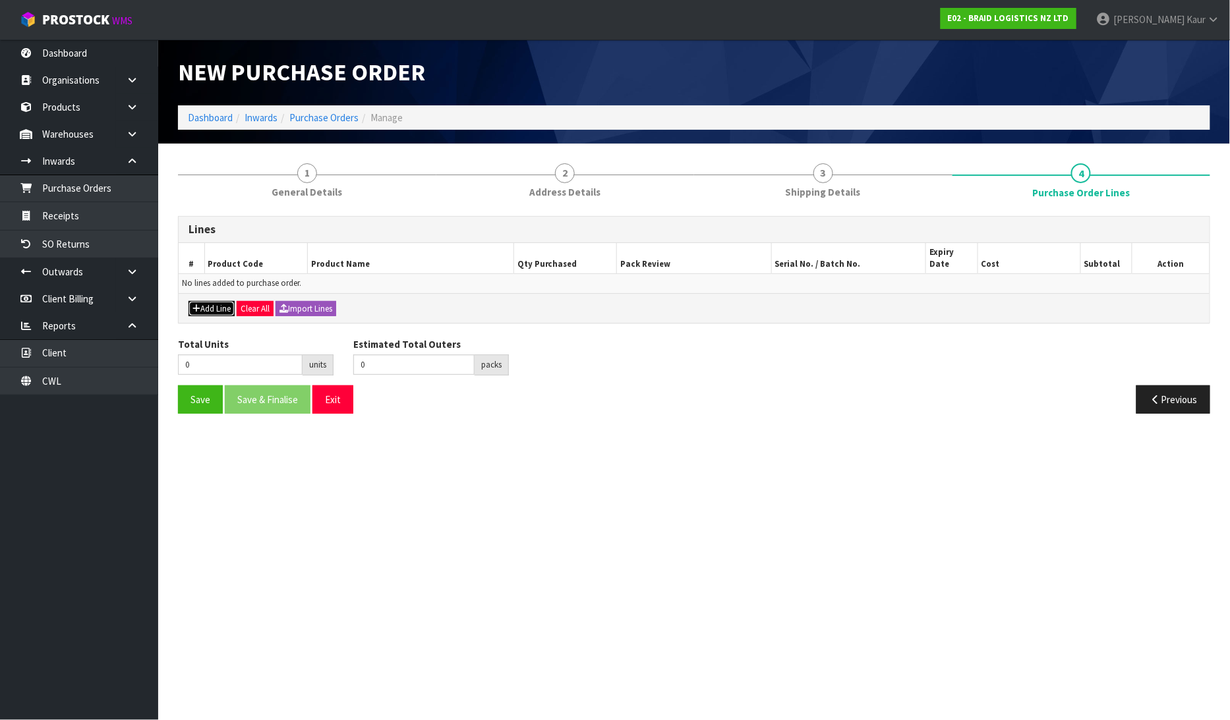
click at [194, 304] on icon "button" at bounding box center [196, 308] width 8 height 9
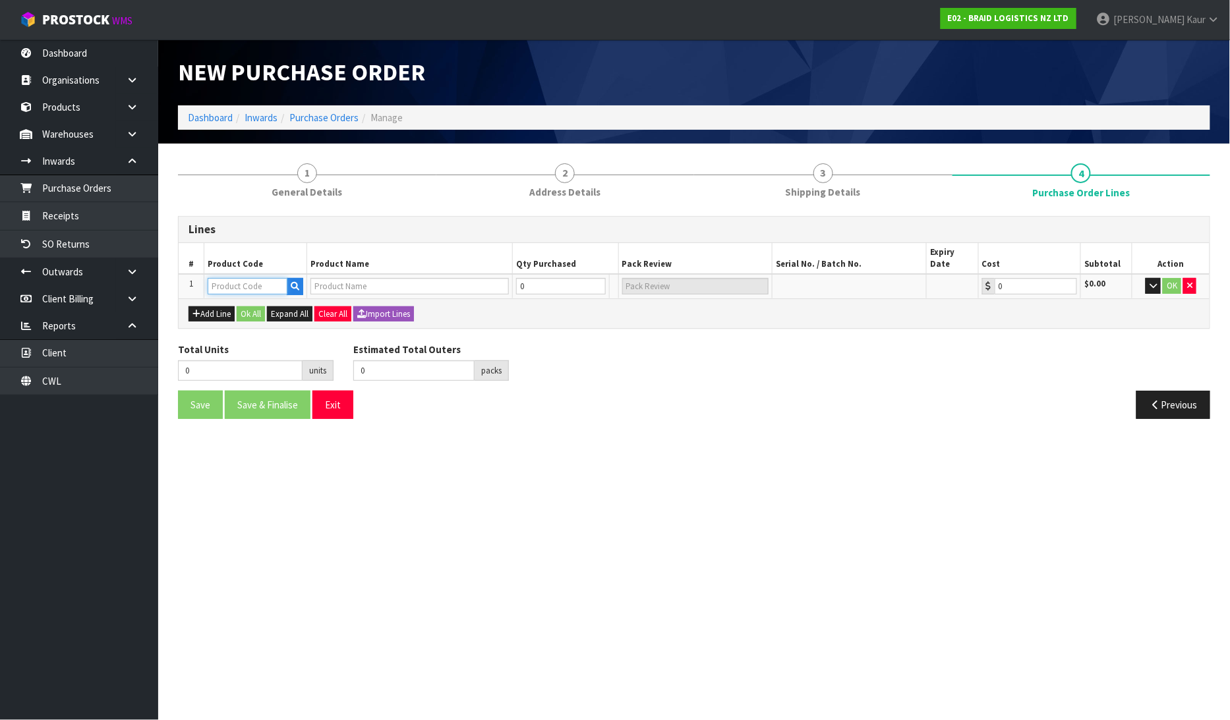
click at [239, 278] on input "text" at bounding box center [248, 286] width 80 height 16
type input "BR"
drag, startPoint x: 536, startPoint y: 279, endPoint x: 518, endPoint y: 278, distance: 17.8
click at [518, 278] on input "0" at bounding box center [561, 286] width 90 height 16
click at [270, 278] on input "text" at bounding box center [248, 286] width 80 height 16
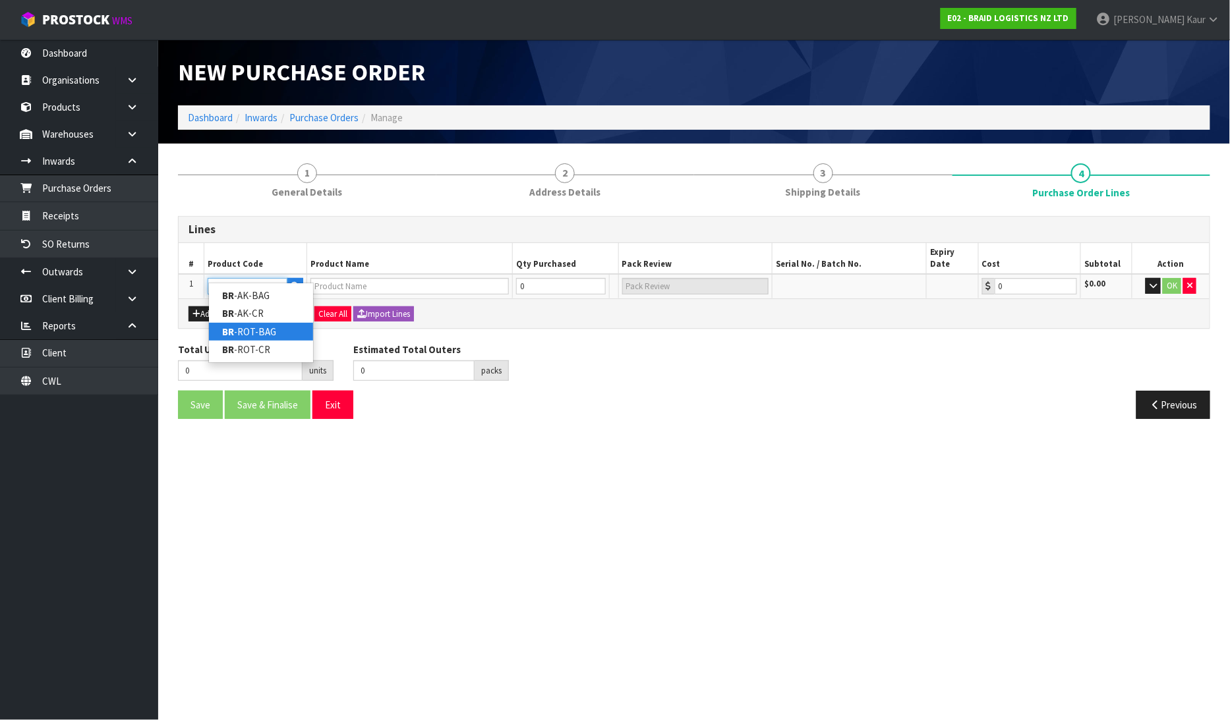
type input "BR"
click at [246, 325] on link "BR -ROT-BAG" at bounding box center [261, 332] width 104 height 18
type input "BR-ROT-BAG"
type input "BS ROTORUA-BAG RUBBER CHIPS"
type input "0.00"
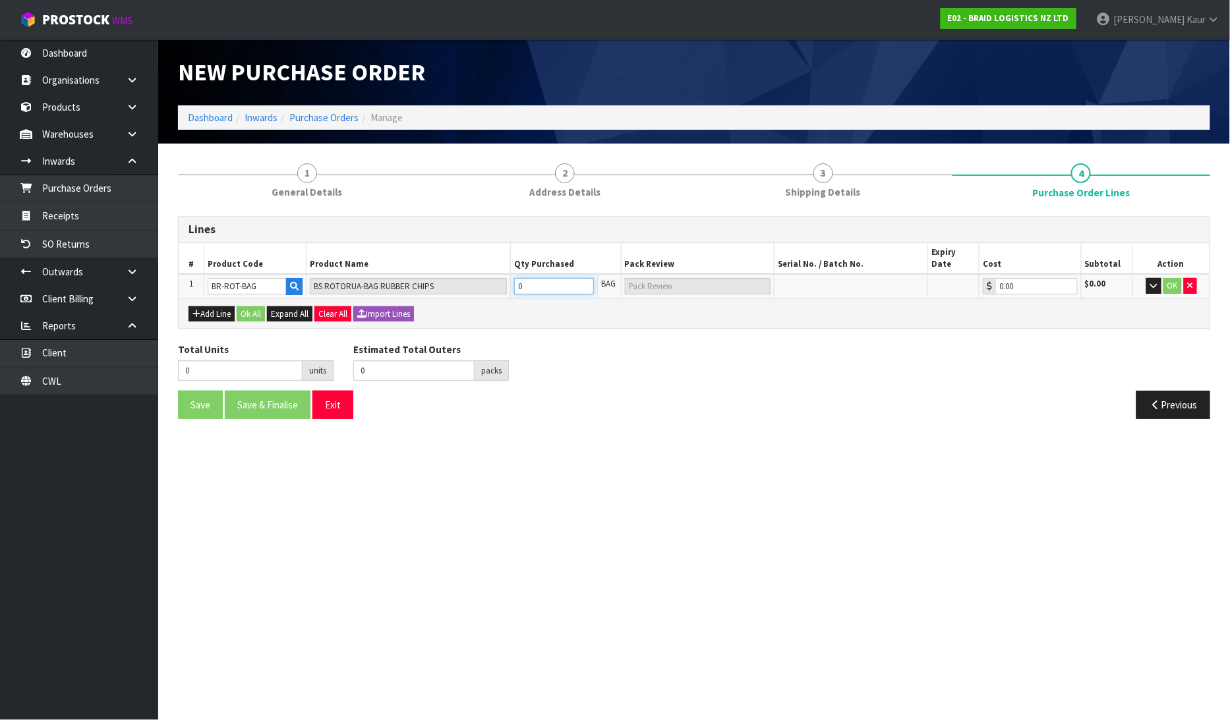
drag, startPoint x: 557, startPoint y: 272, endPoint x: 510, endPoint y: 281, distance: 47.7
click at [510, 281] on tr "1 [GEOGRAPHIC_DATA]-BAG BS ROTORUA-BAG RUBBER CHIPS 0 BAG 0.00 $0.00 OK" at bounding box center [694, 286] width 1031 height 24
type input "8"
type input "8 PLT"
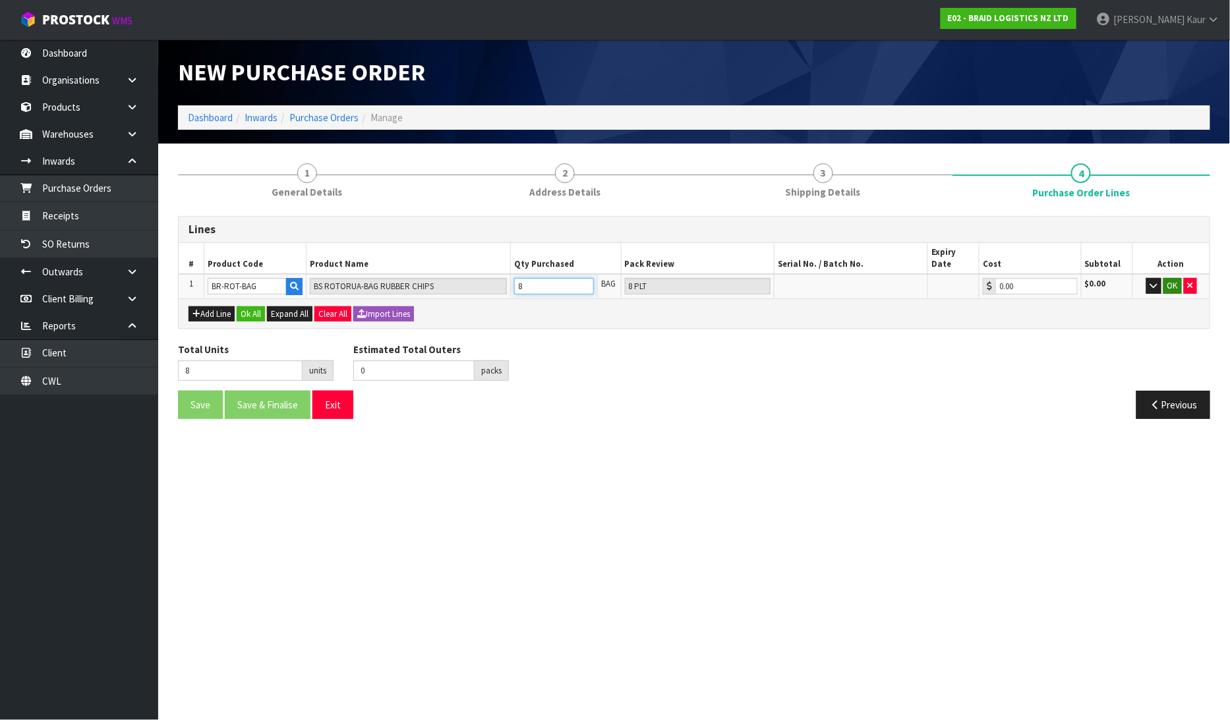
type input "8"
click at [1177, 278] on button "OK" at bounding box center [1172, 286] width 18 height 16
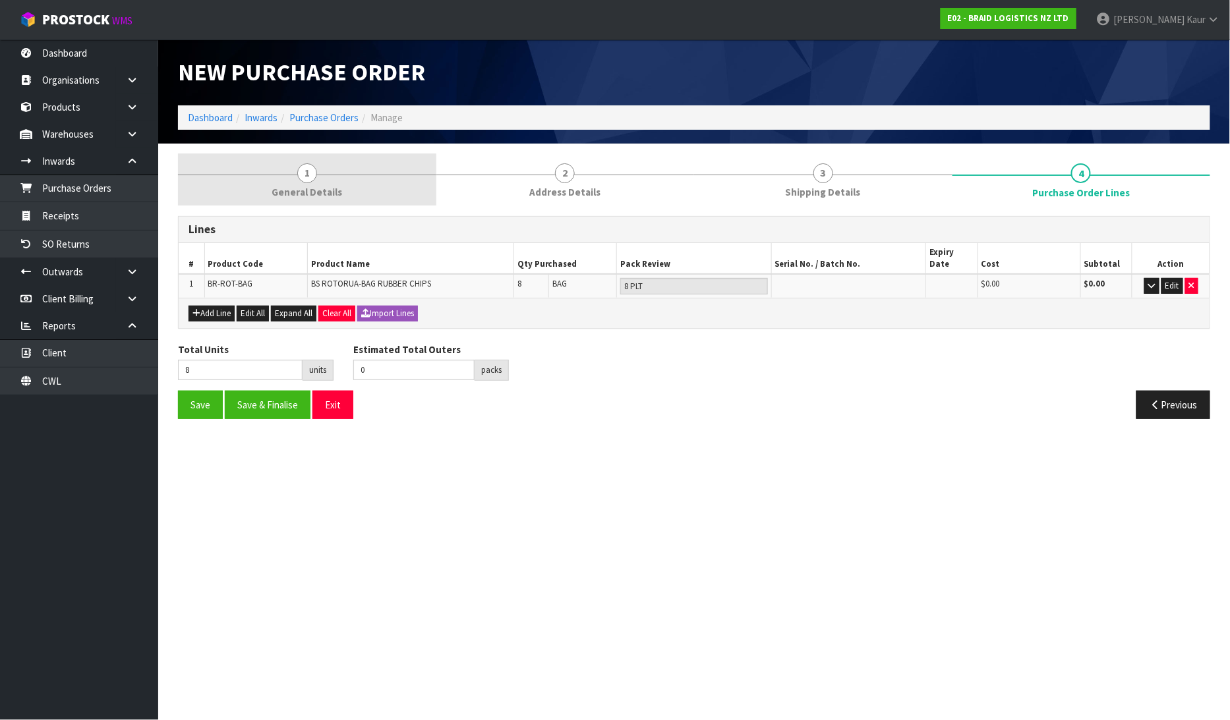
click at [302, 194] on span "General Details" at bounding box center [307, 192] width 71 height 14
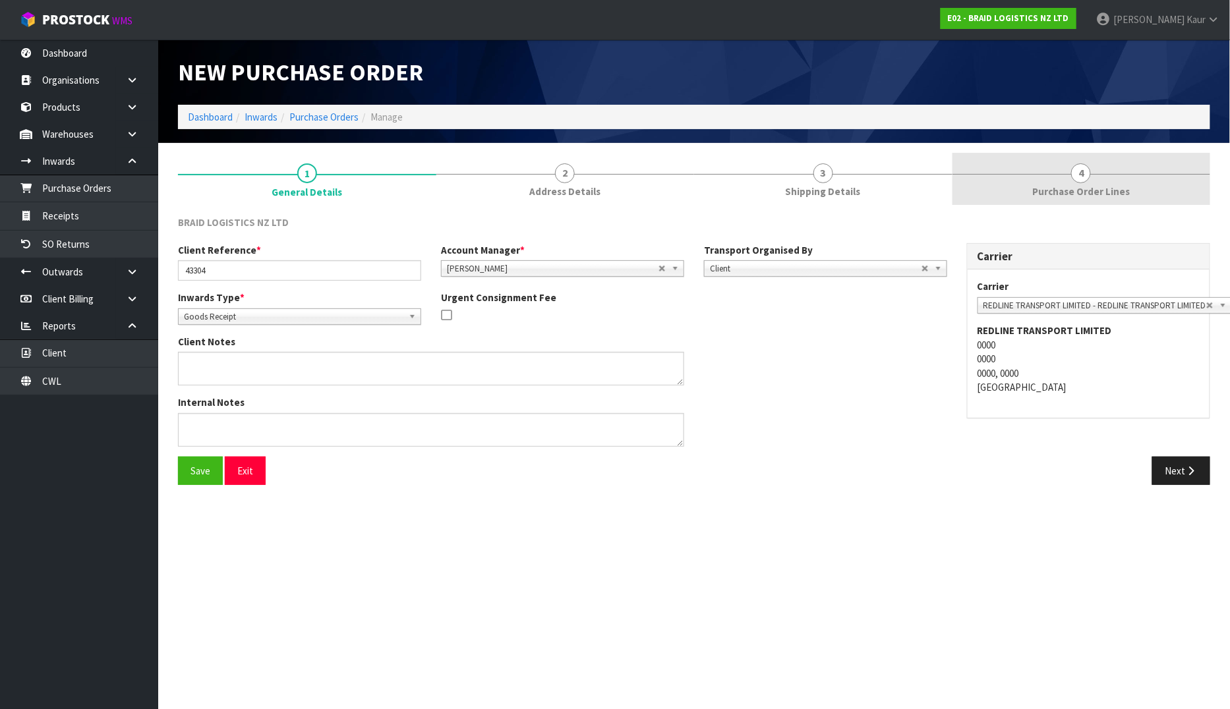
click at [1103, 174] on div at bounding box center [1081, 174] width 258 height 1
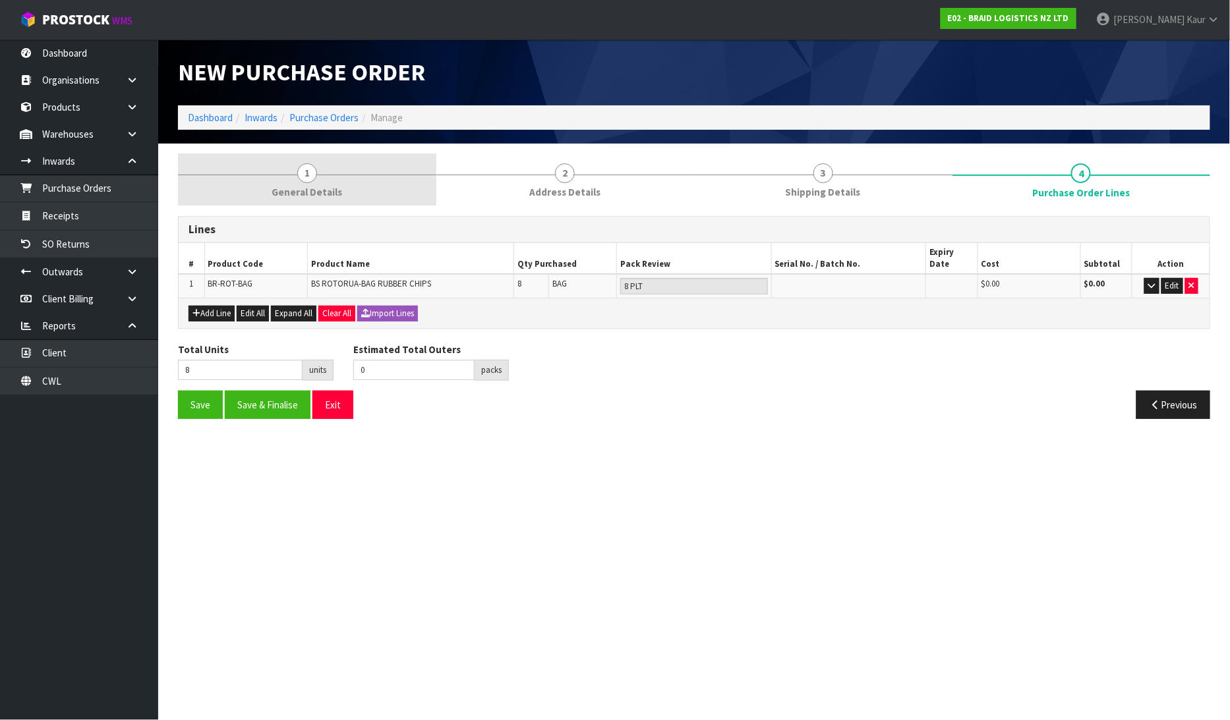
click at [293, 181] on link "1 General Details" at bounding box center [307, 180] width 258 height 52
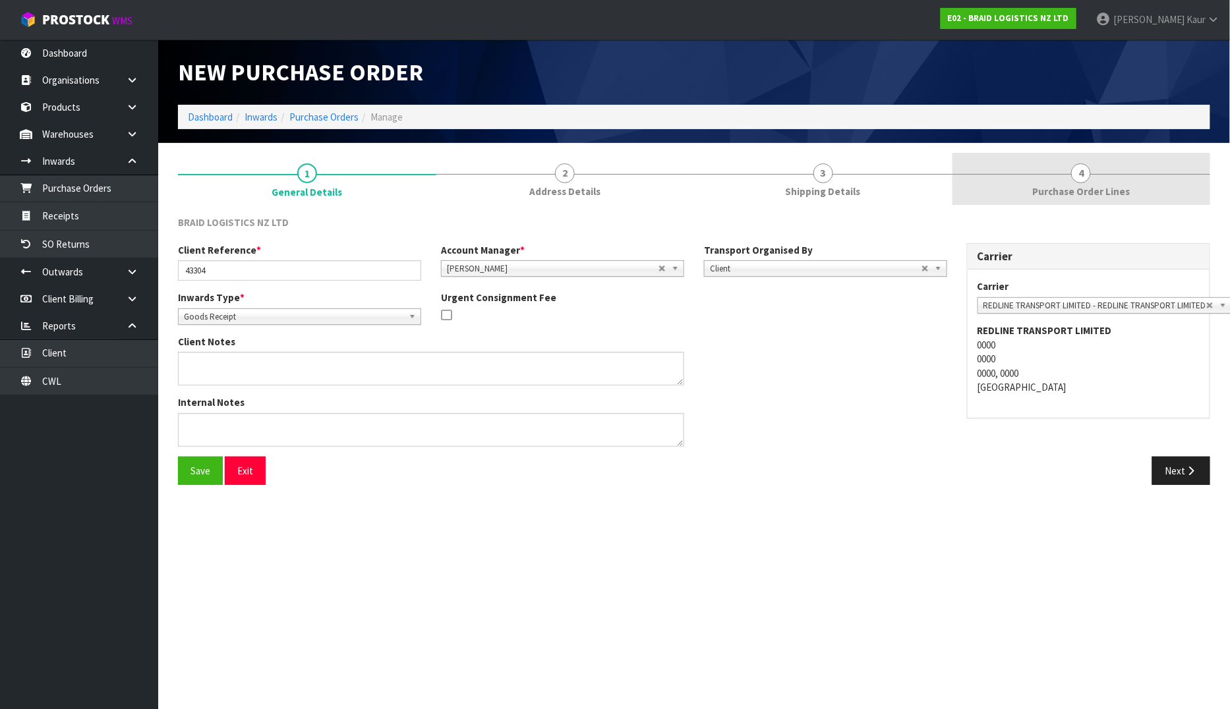
click at [1103, 188] on span "Purchase Order Lines" at bounding box center [1081, 192] width 98 height 14
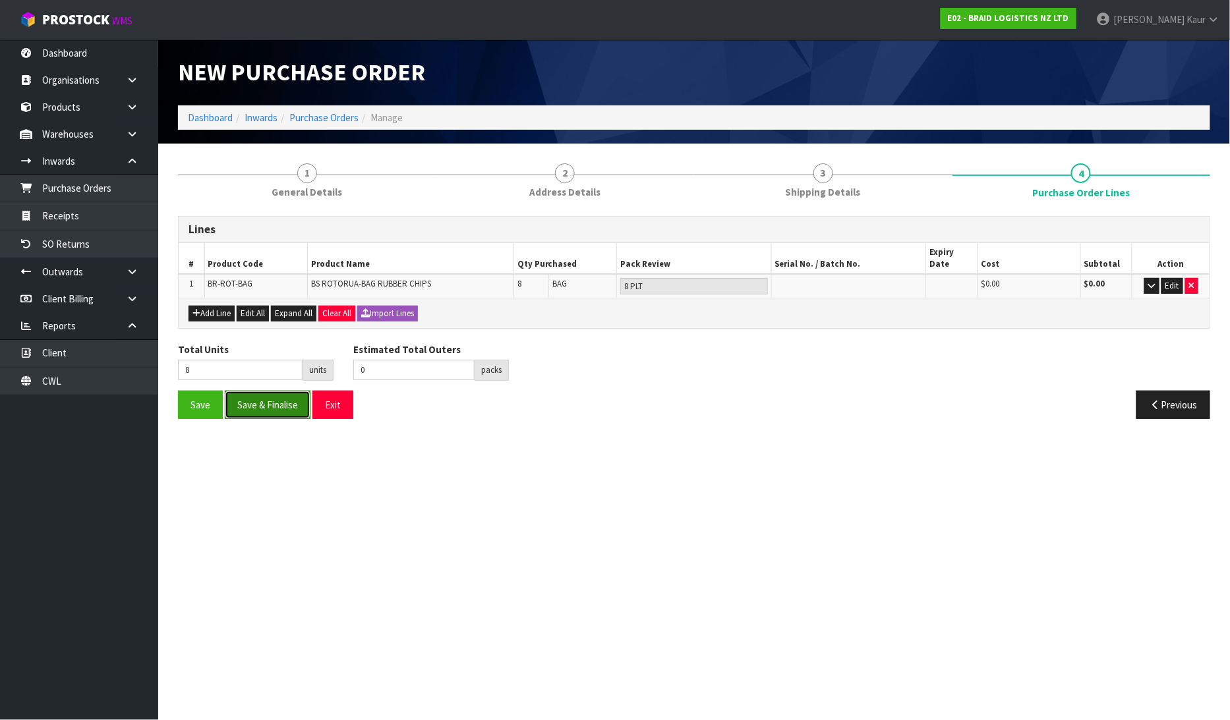
click at [262, 399] on button "Save & Finalise" at bounding box center [268, 405] width 86 height 28
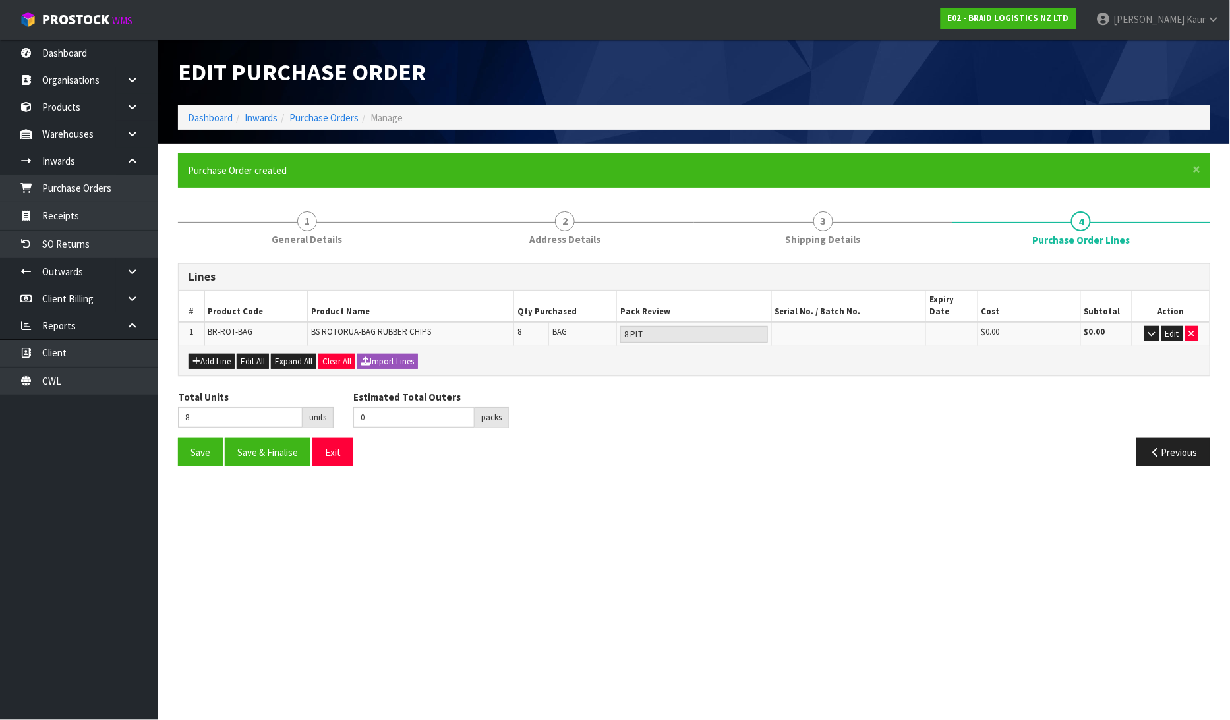
type input "0"
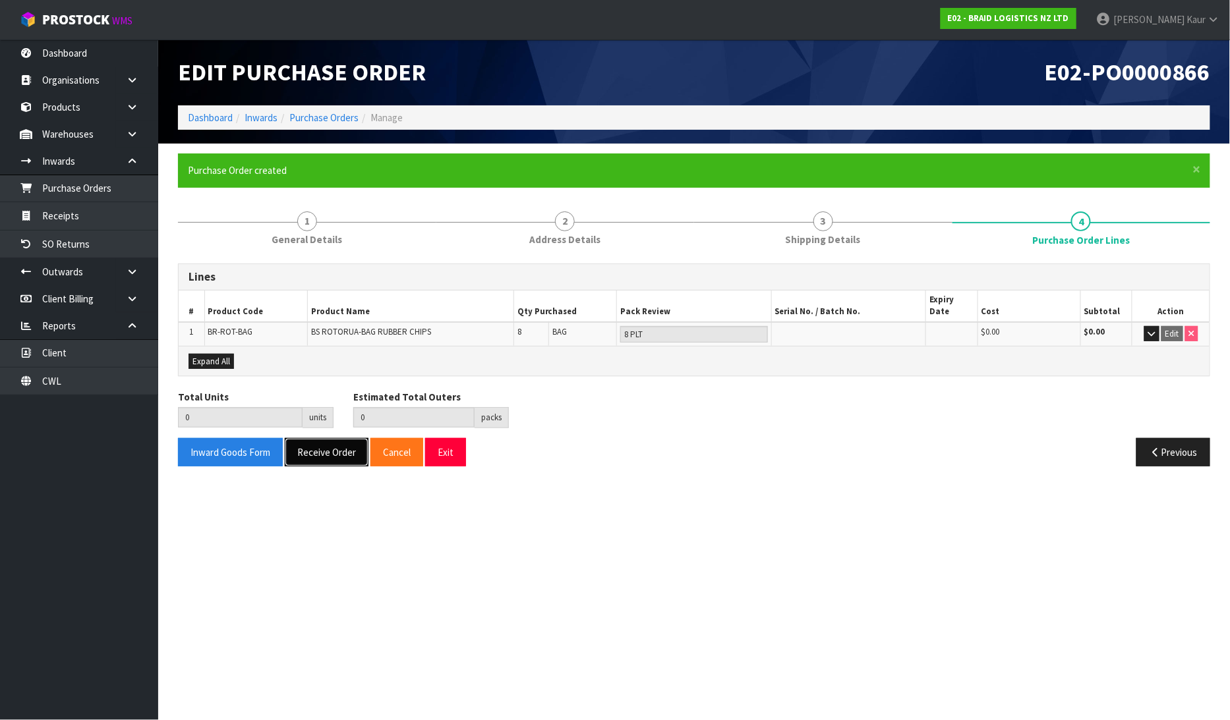
click at [314, 438] on button "Receive Order" at bounding box center [327, 452] width 84 height 28
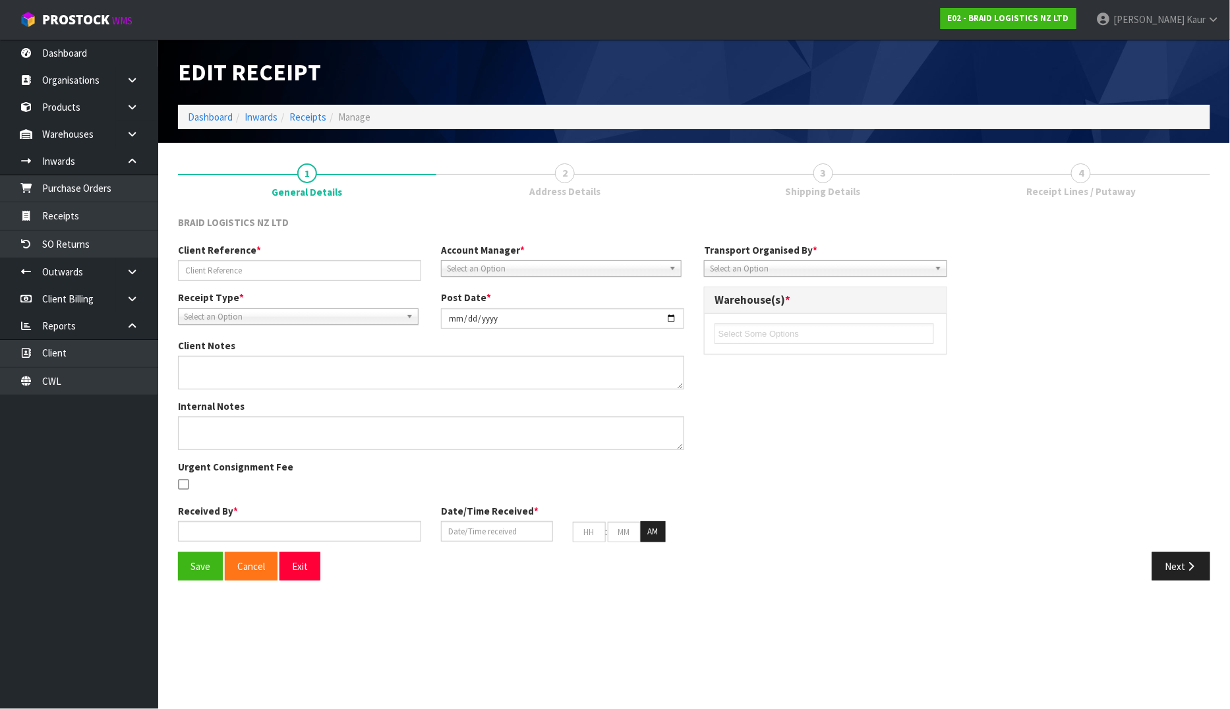
type input "43304"
type input "[DATE]"
type input "[PERSON_NAME]"
type input "[DATE]"
type input "12"
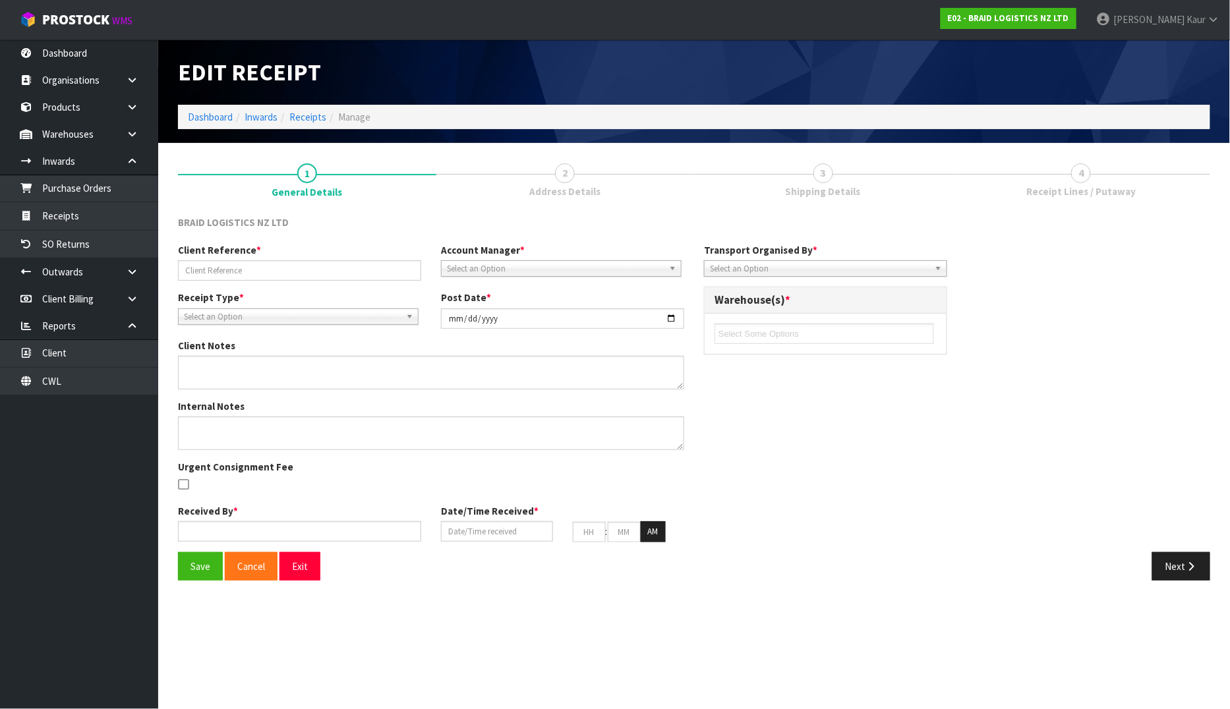
type input "52"
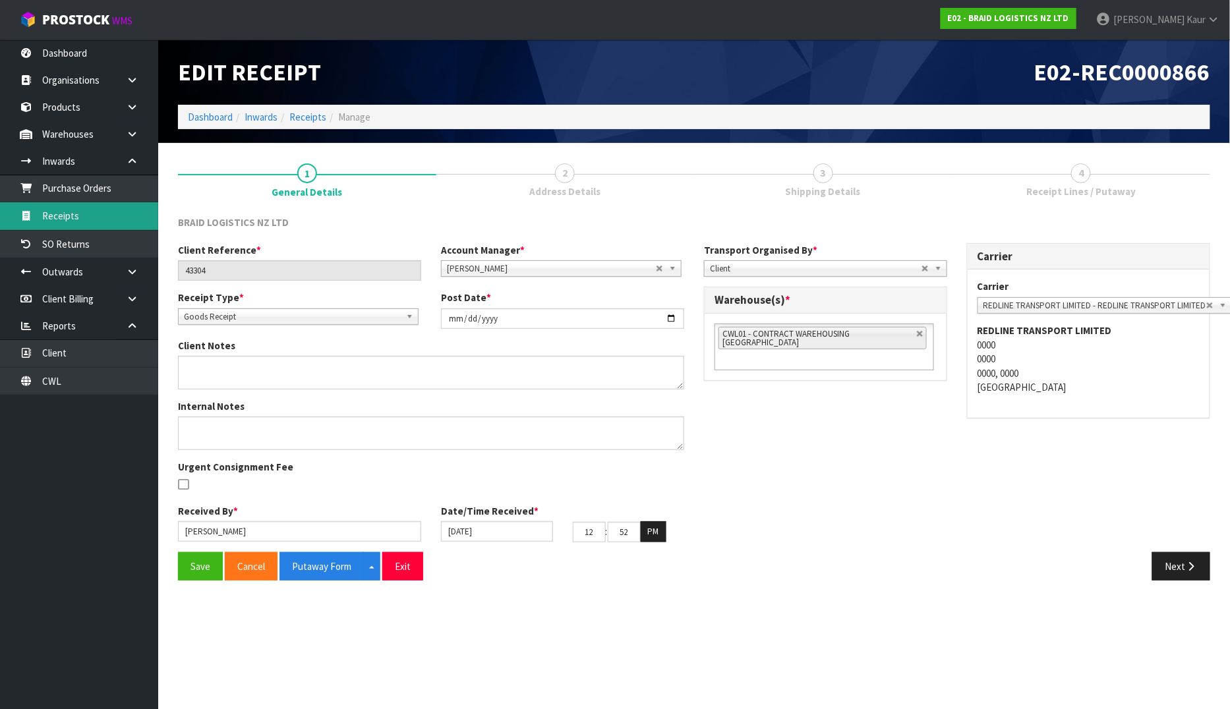
click at [72, 213] on link "Receipts" at bounding box center [79, 215] width 158 height 27
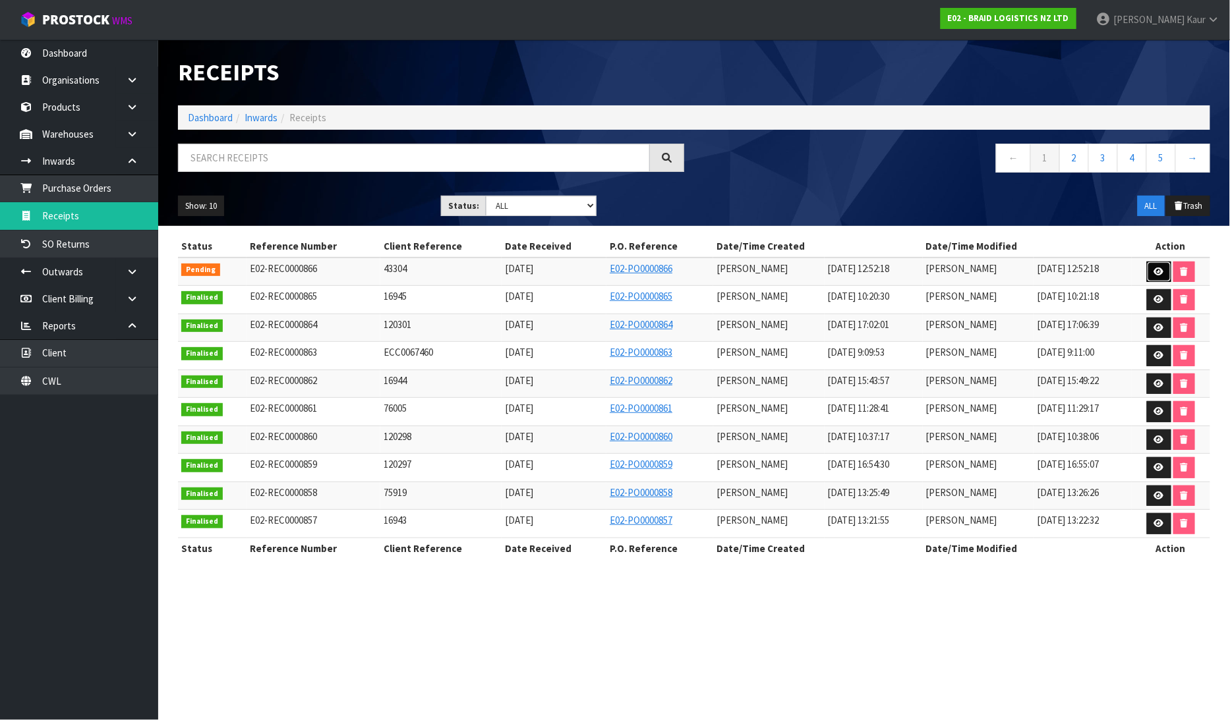
click at [1165, 268] on link at bounding box center [1159, 272] width 24 height 21
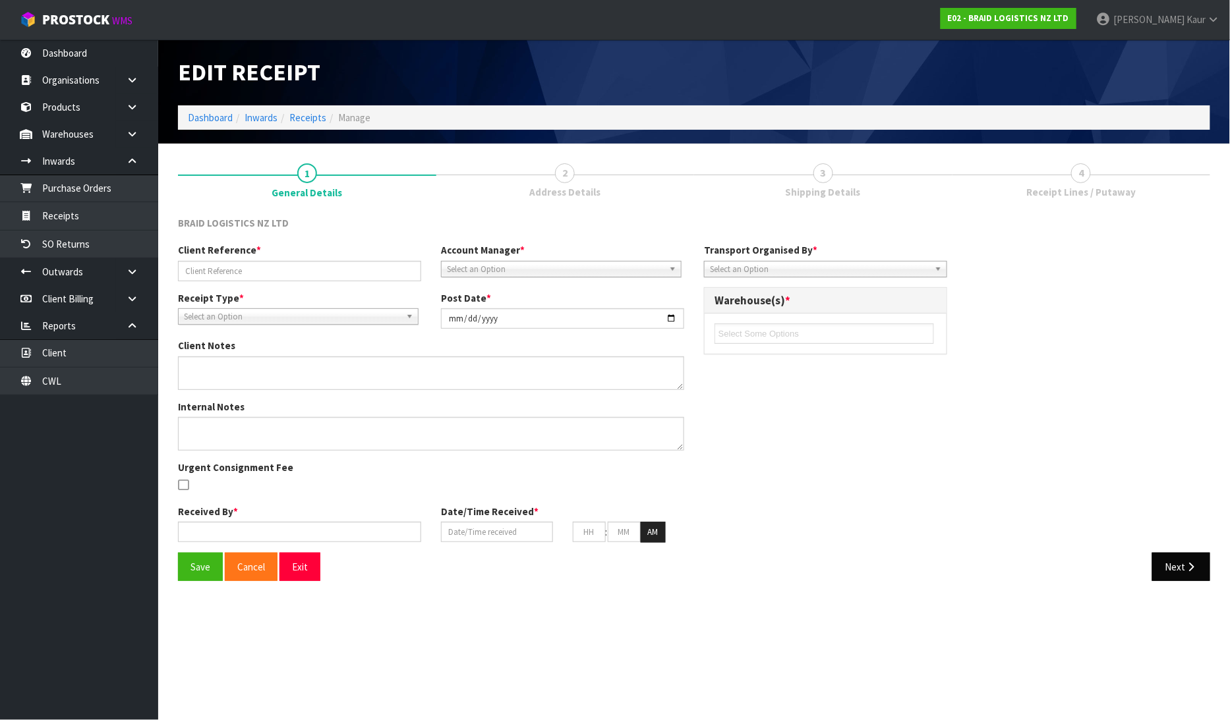
type input "43304"
type input "[DATE]"
type input "[PERSON_NAME]"
type input "[DATE]"
type input "12"
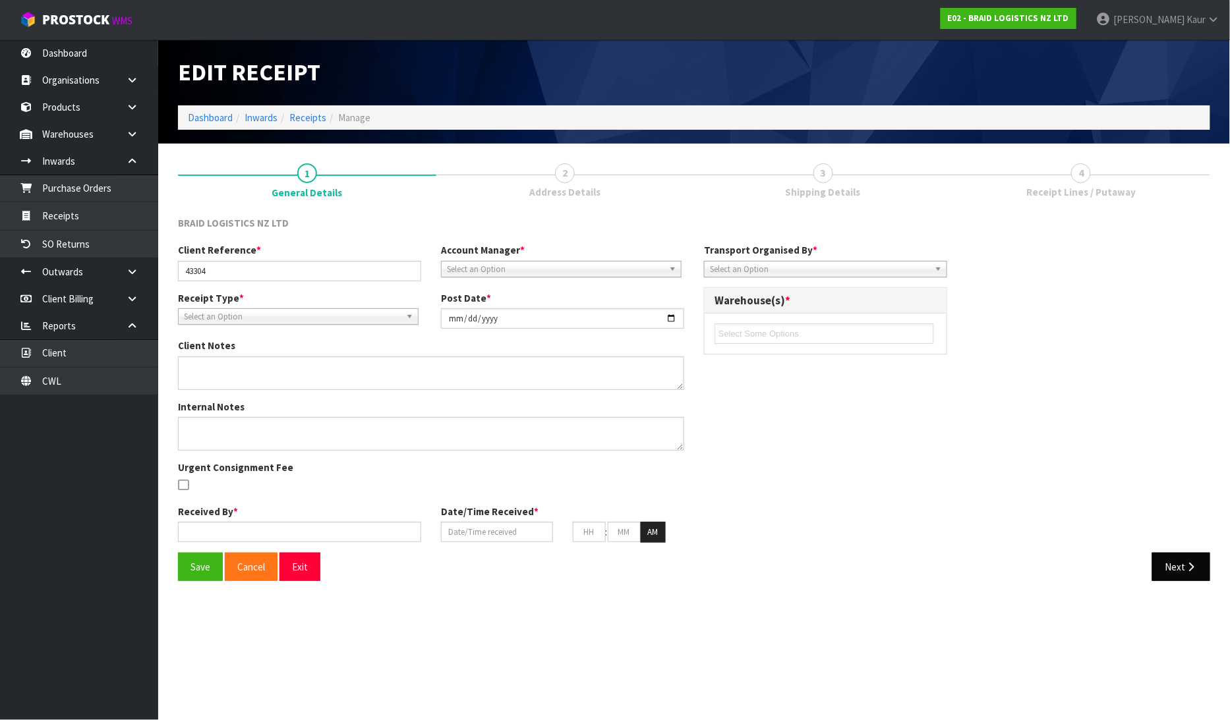
type input "52"
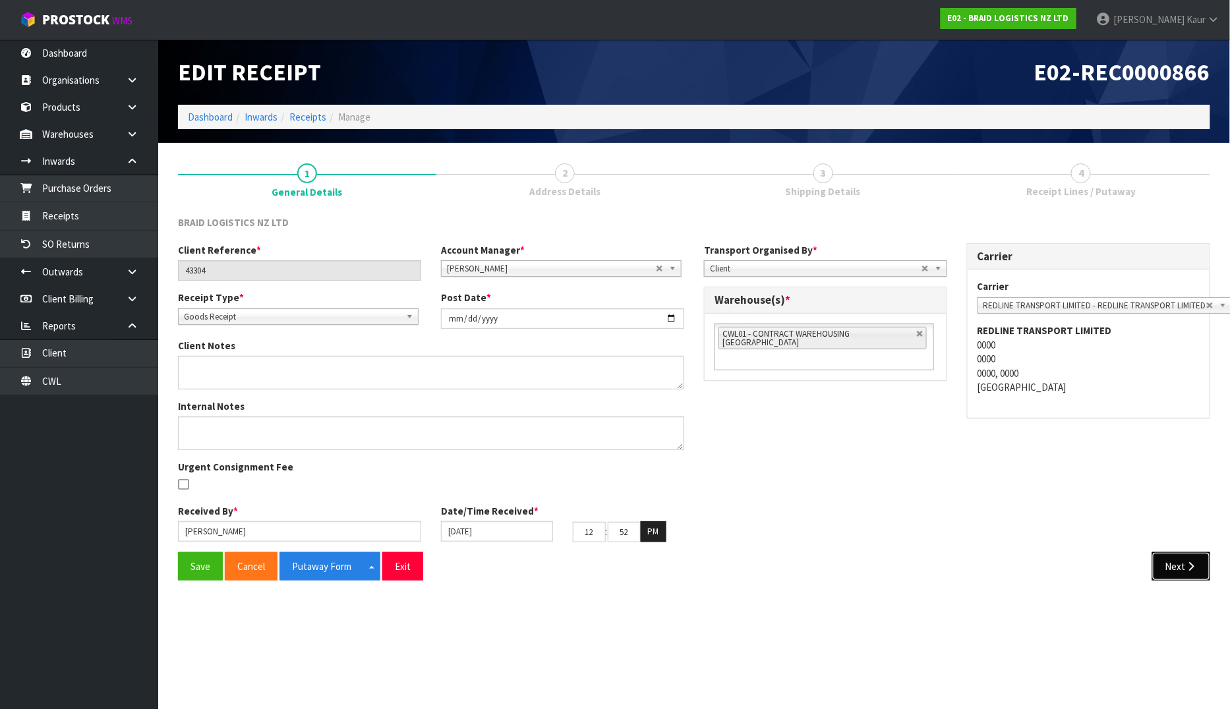
click at [1167, 562] on button "Next" at bounding box center [1181, 566] width 58 height 28
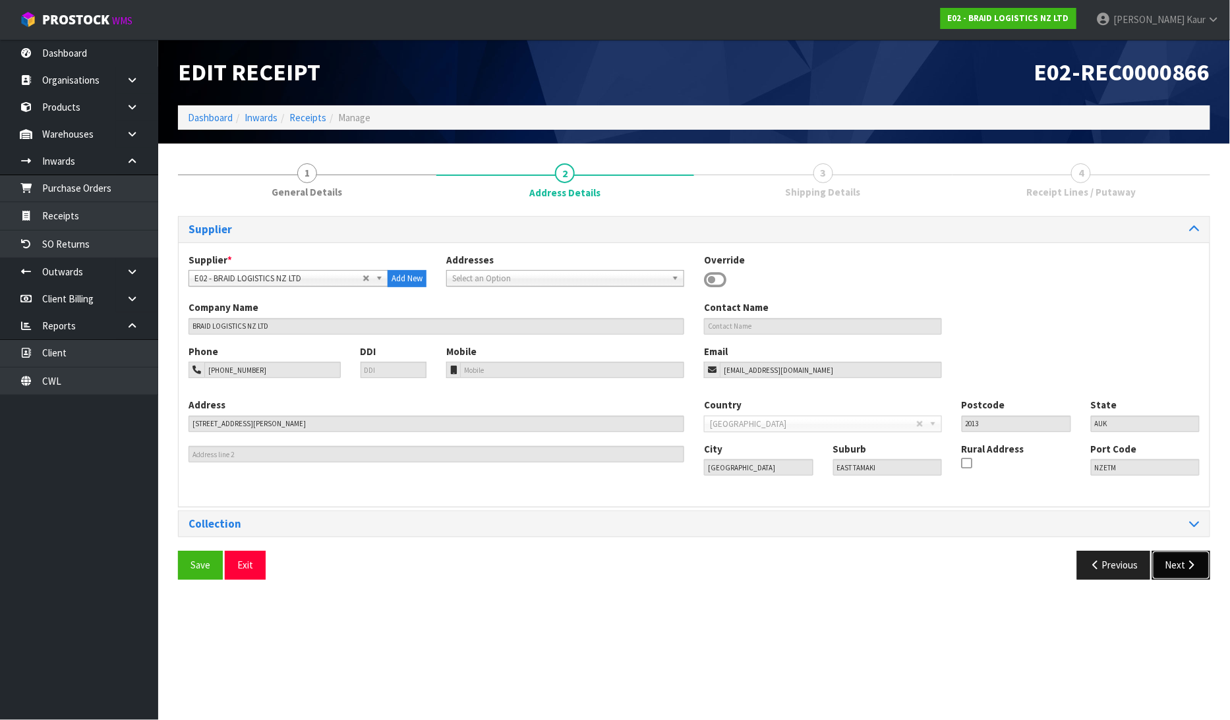
click at [1169, 558] on button "Next" at bounding box center [1181, 565] width 58 height 28
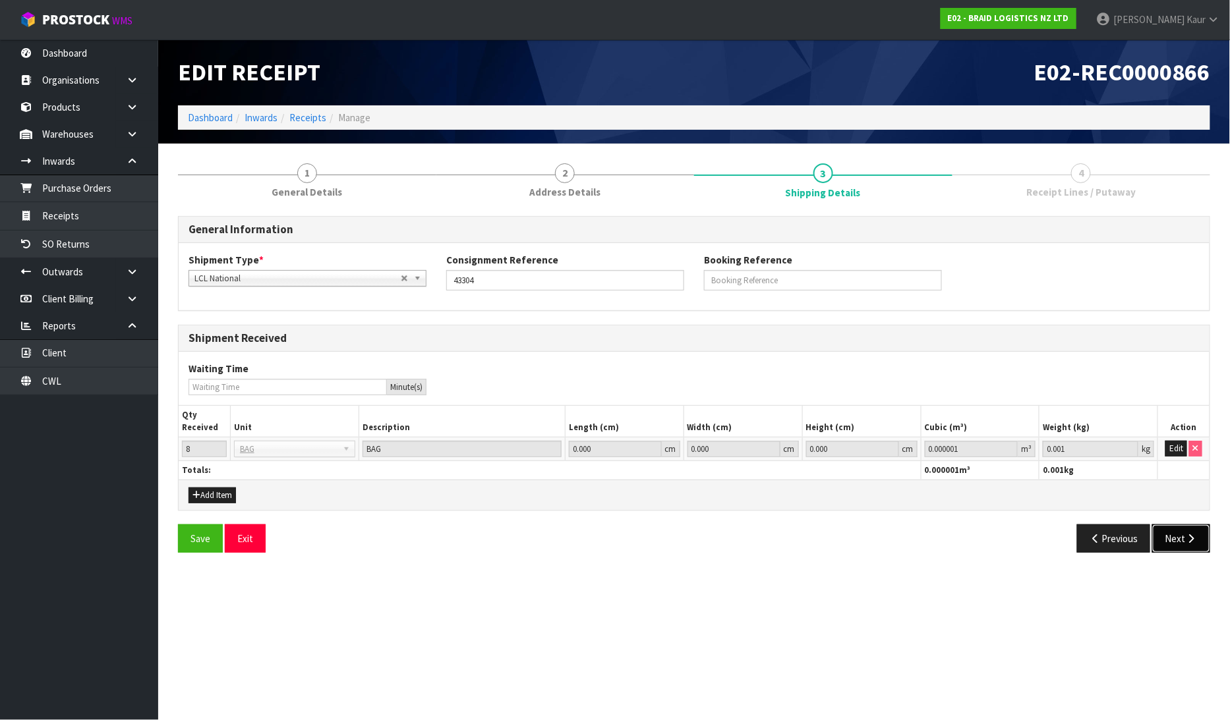
click at [1176, 534] on button "Next" at bounding box center [1181, 539] width 58 height 28
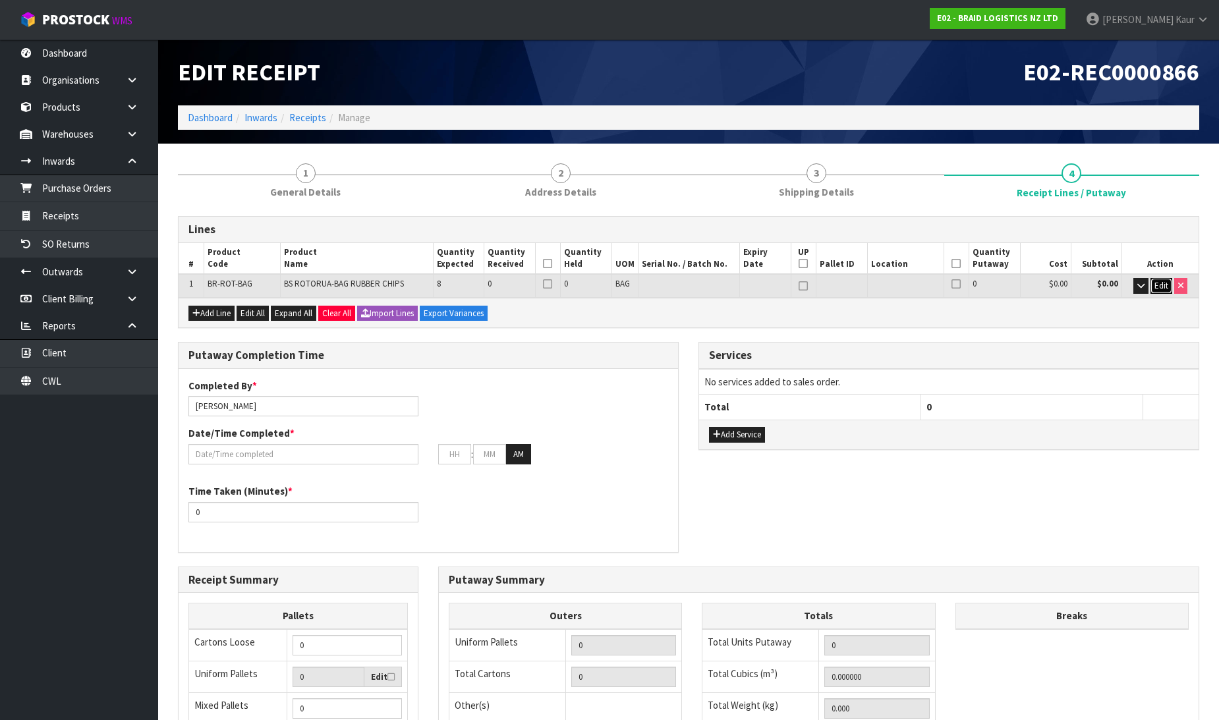
click at [1160, 287] on span "Edit" at bounding box center [1162, 285] width 14 height 11
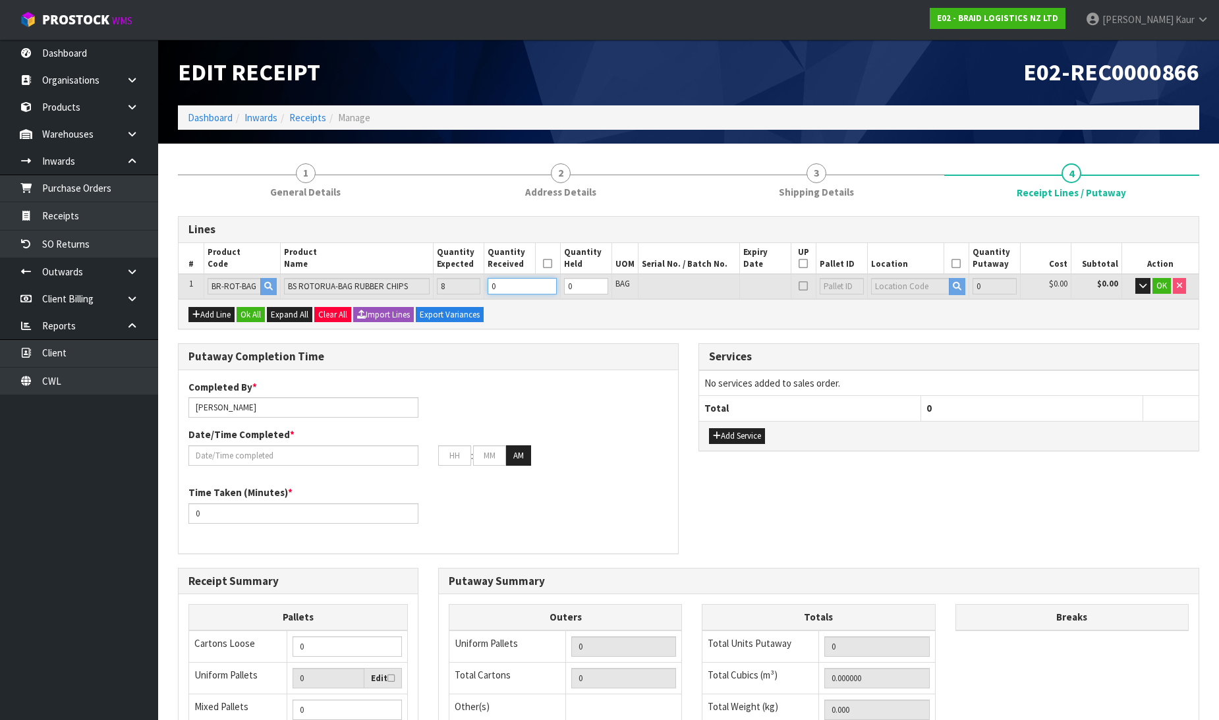
drag, startPoint x: 495, startPoint y: 279, endPoint x: 482, endPoint y: 280, distance: 13.2
click at [482, 280] on tr "1 [GEOGRAPHIC_DATA]-BAG BS ROTORUA-BAG RUBBER CHIPS 8 0 0 BAG 0 $0.00 $0.00 OK" at bounding box center [689, 286] width 1020 height 24
type input "8"
type input "5600"
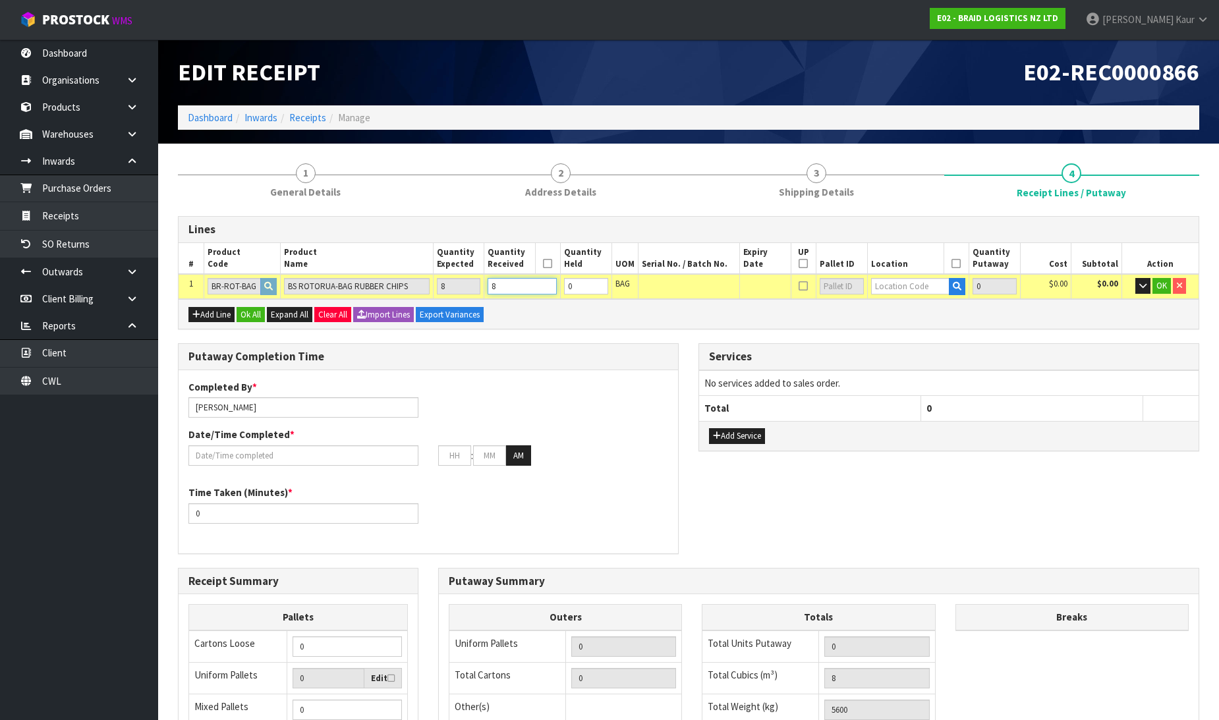
type input "8"
click at [907, 285] on input "text" at bounding box center [910, 286] width 79 height 16
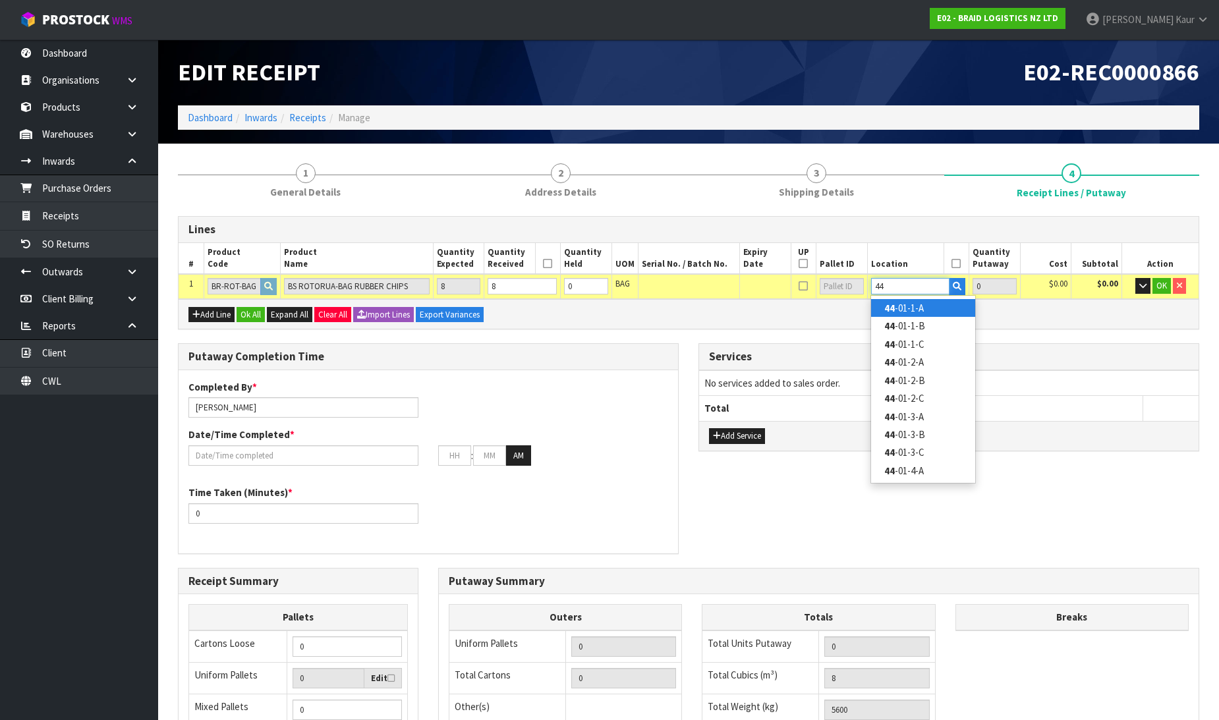
type input "44"
click at [900, 306] on link "44 -01-1-A" at bounding box center [923, 308] width 104 height 18
type input "8"
type input "44-01-1-A"
type input "8"
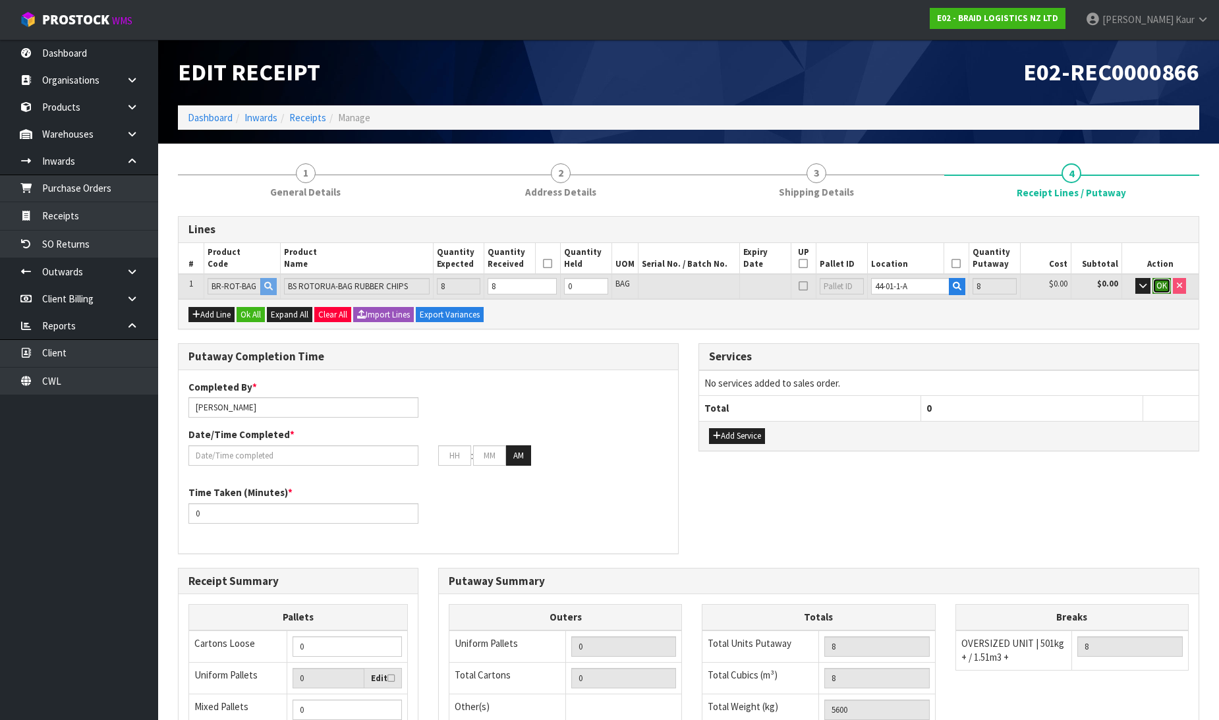
click at [1168, 290] on button "OK" at bounding box center [1162, 286] width 18 height 16
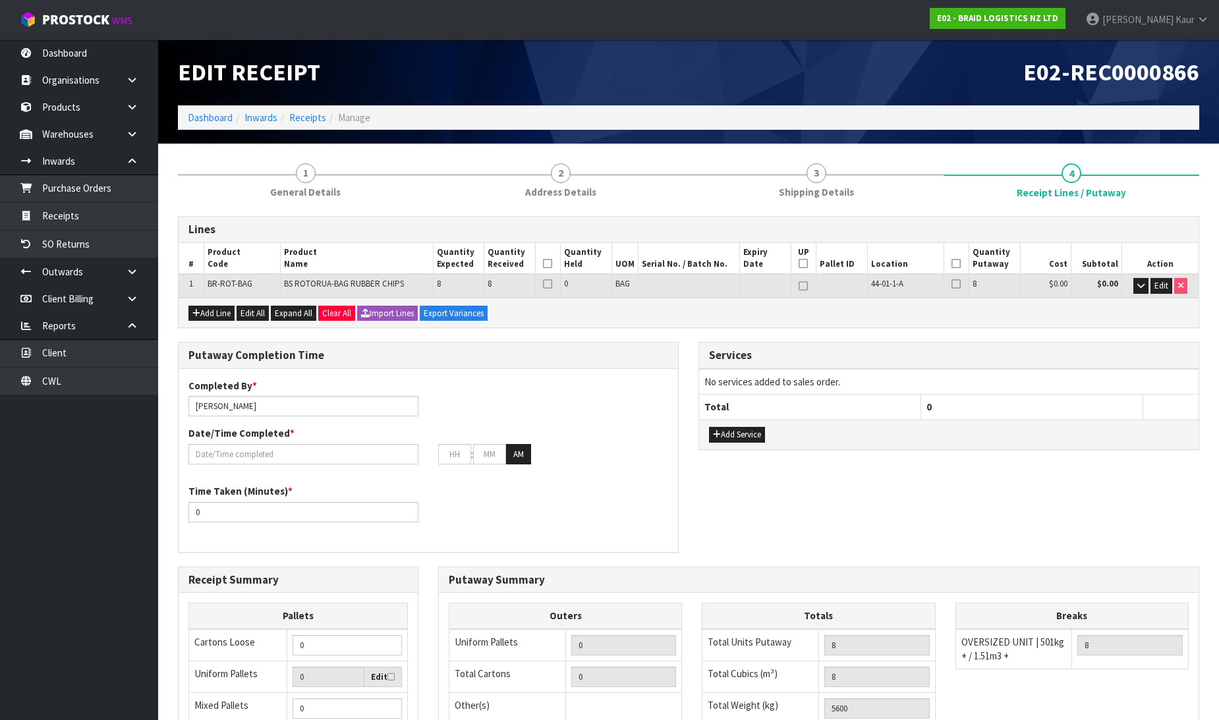
click at [550, 264] on icon at bounding box center [547, 264] width 9 height 1
click at [958, 264] on icon at bounding box center [956, 264] width 9 height 1
click at [226, 446] on input "text" at bounding box center [303, 454] width 230 height 20
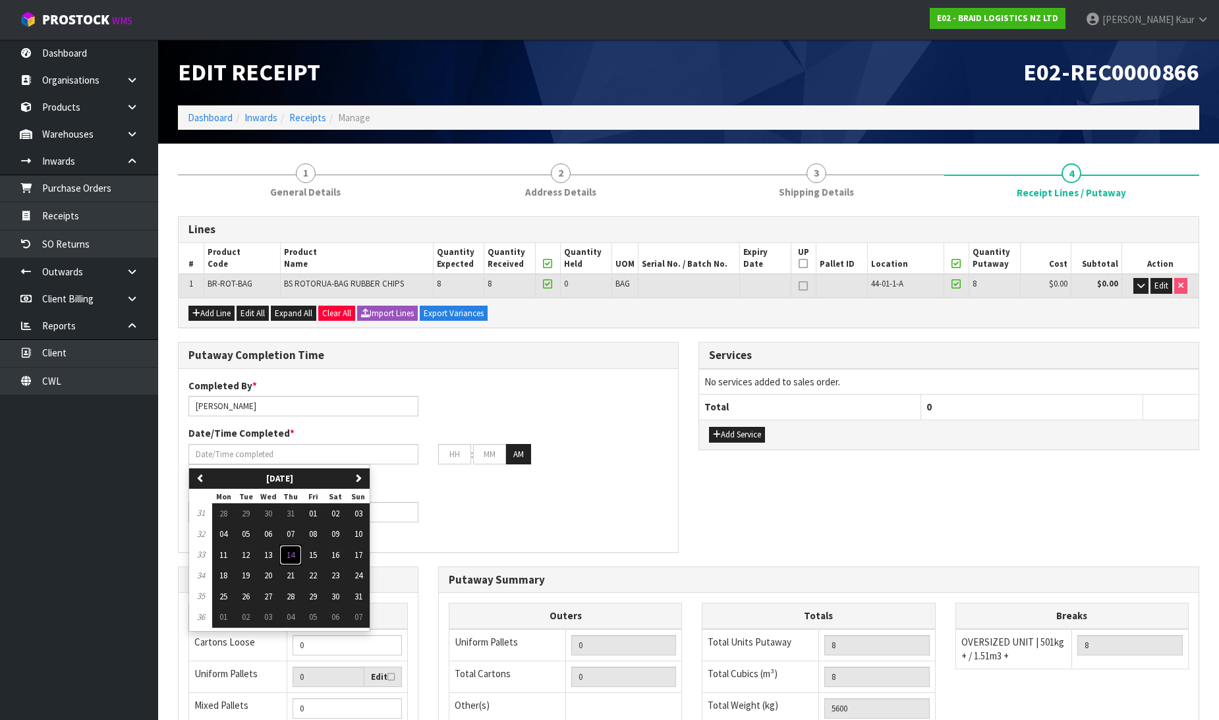
click at [300, 558] on button "14" at bounding box center [290, 555] width 22 height 21
type input "[DATE]"
type input "12"
type input "00"
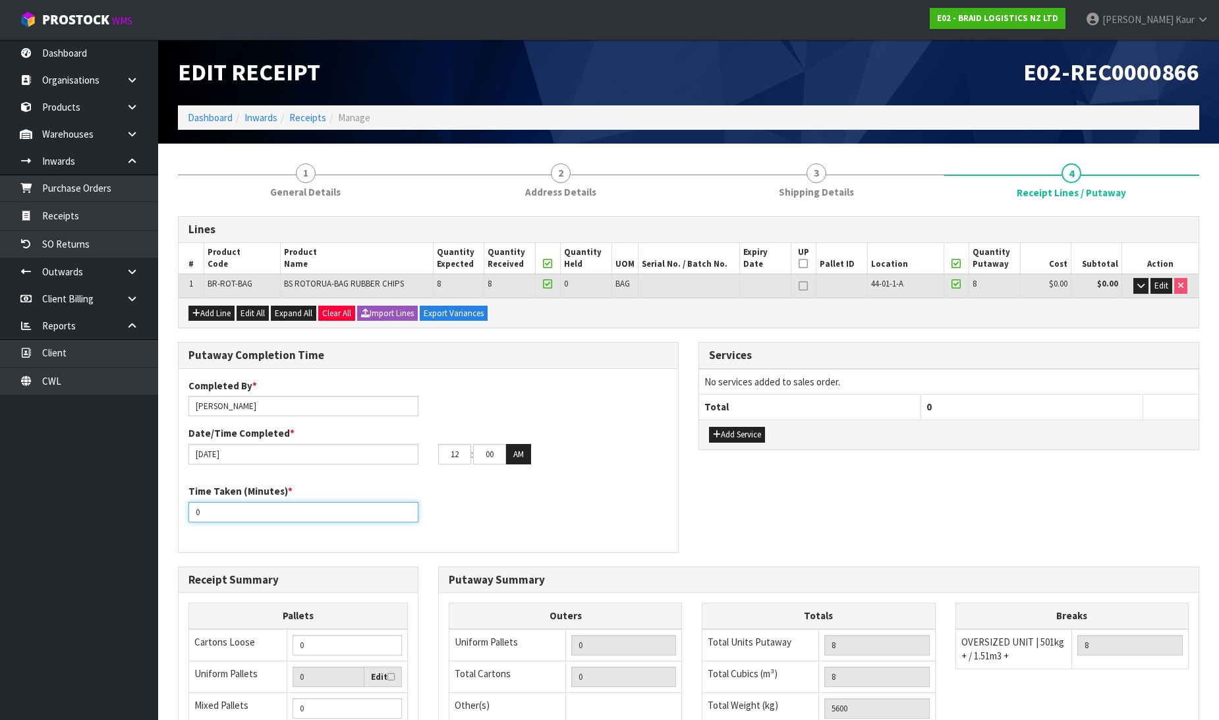
drag, startPoint x: 235, startPoint y: 513, endPoint x: 183, endPoint y: 513, distance: 52.7
click at [183, 513] on div "Time Taken (Minutes) * 0" at bounding box center [304, 503] width 250 height 38
type input "20"
drag, startPoint x: 498, startPoint y: 452, endPoint x: 458, endPoint y: 452, distance: 39.5
click at [458, 452] on tr "12 : 00 : 00 AM" at bounding box center [484, 454] width 93 height 21
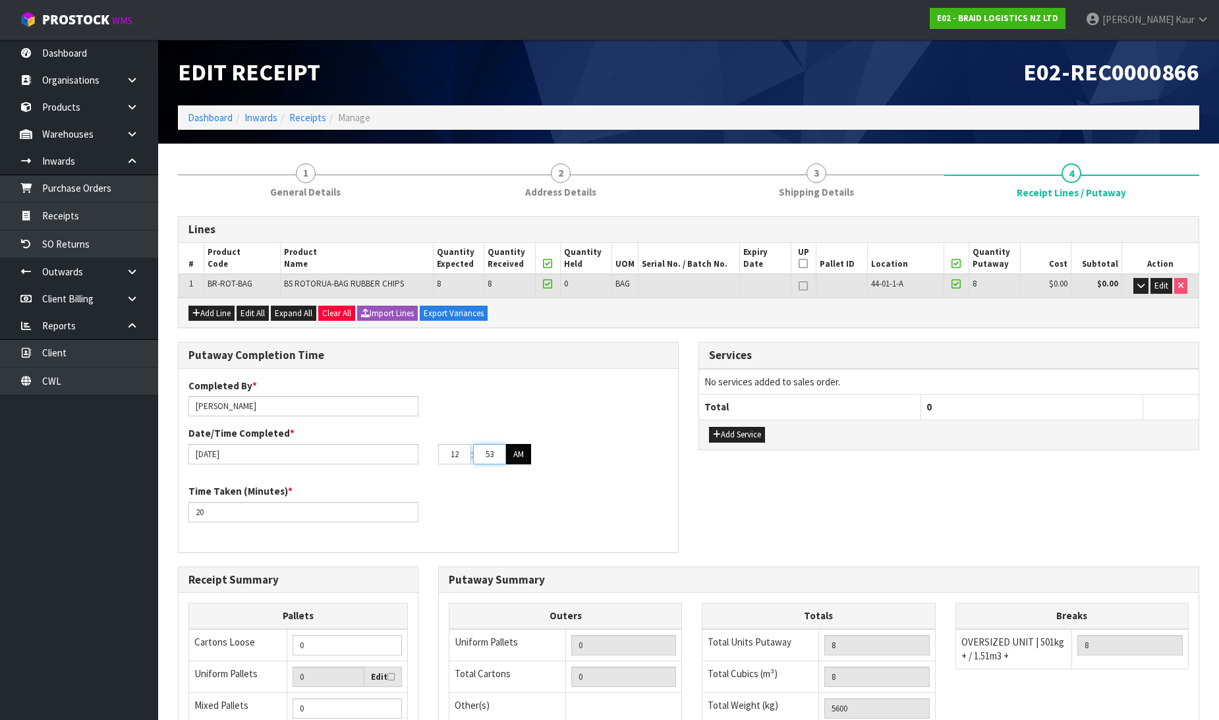
type input "53"
drag, startPoint x: 519, startPoint y: 455, endPoint x: 504, endPoint y: 482, distance: 30.1
click at [519, 456] on button "AM" at bounding box center [518, 454] width 25 height 21
click at [503, 486] on div "Time Taken (Minutes) * 20" at bounding box center [429, 507] width 500 height 47
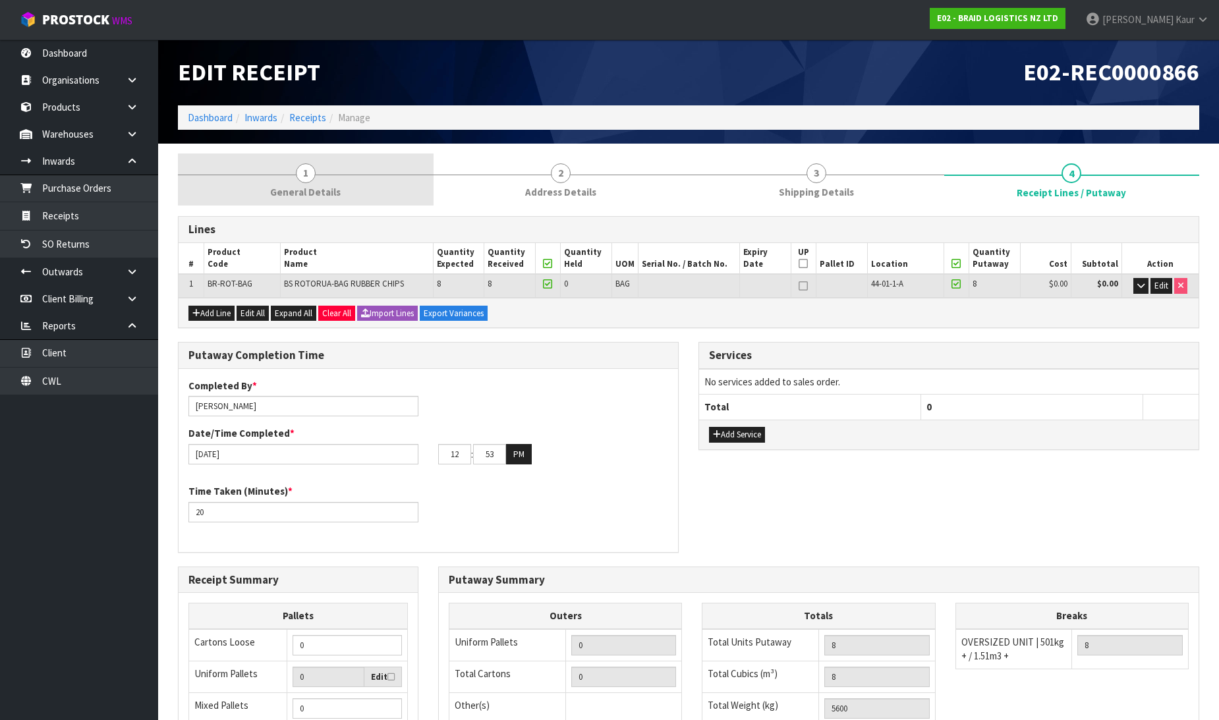
click at [299, 178] on span "1" at bounding box center [306, 173] width 20 height 20
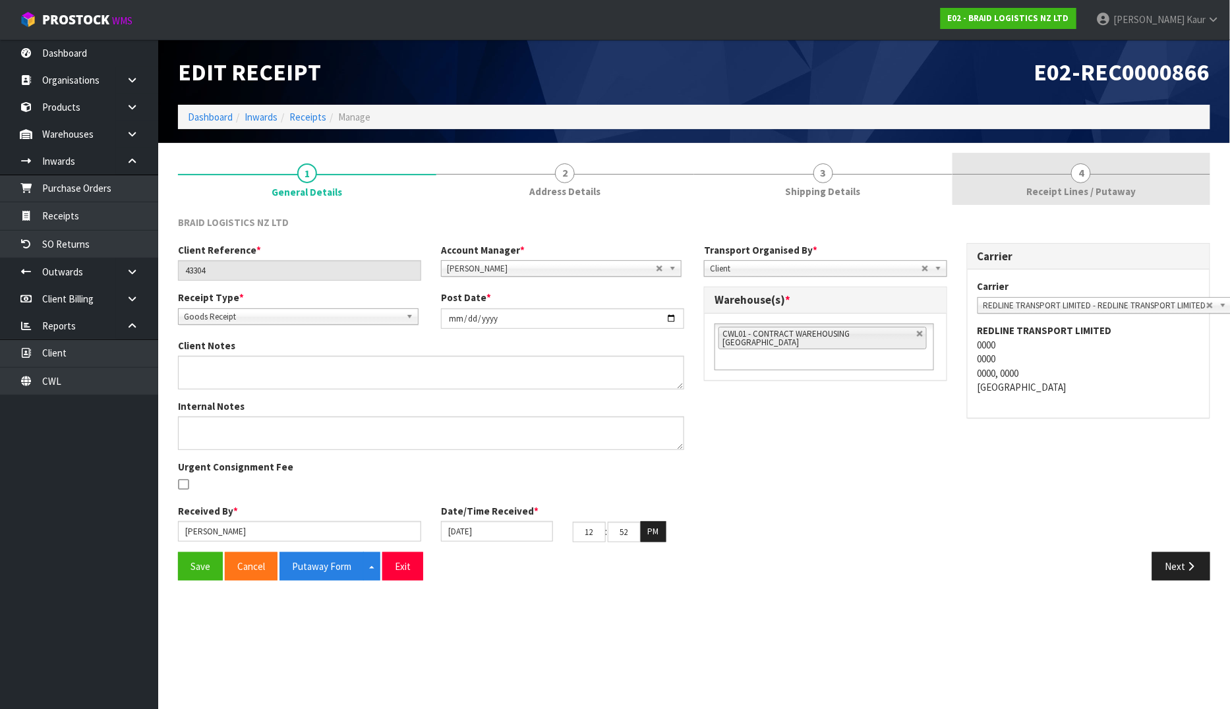
click at [1086, 186] on span "Receipt Lines / Putaway" at bounding box center [1080, 192] width 109 height 14
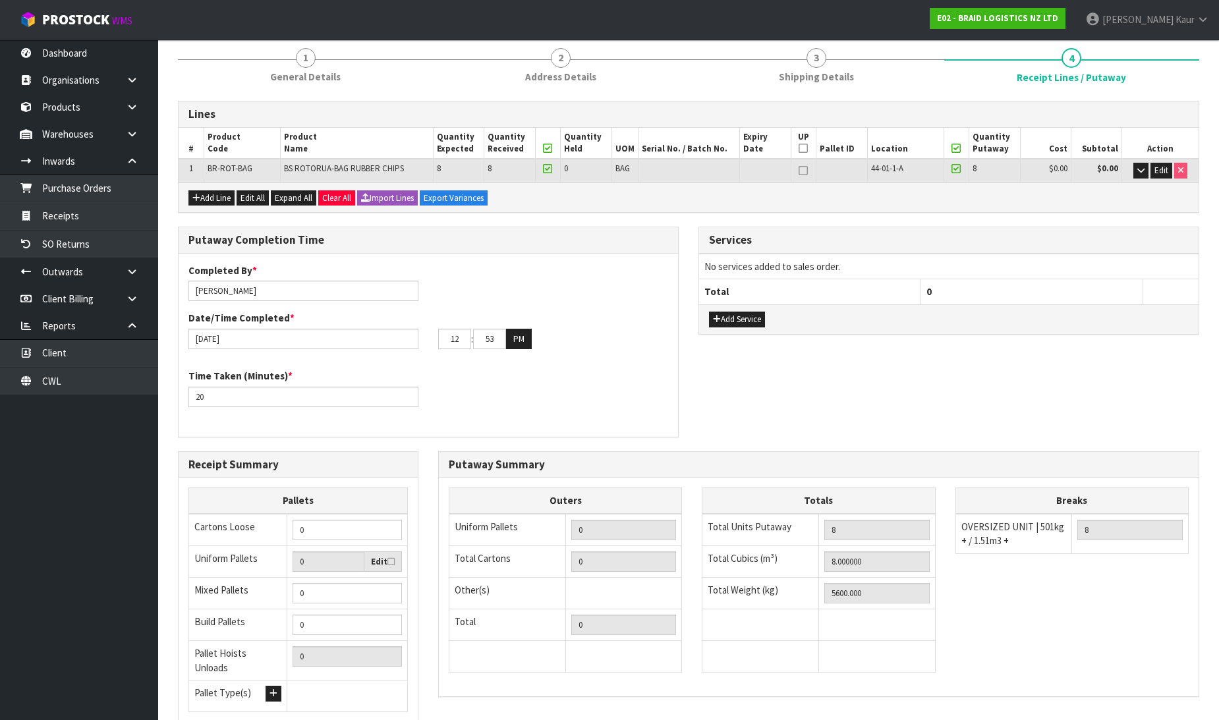
scroll to position [216, 0]
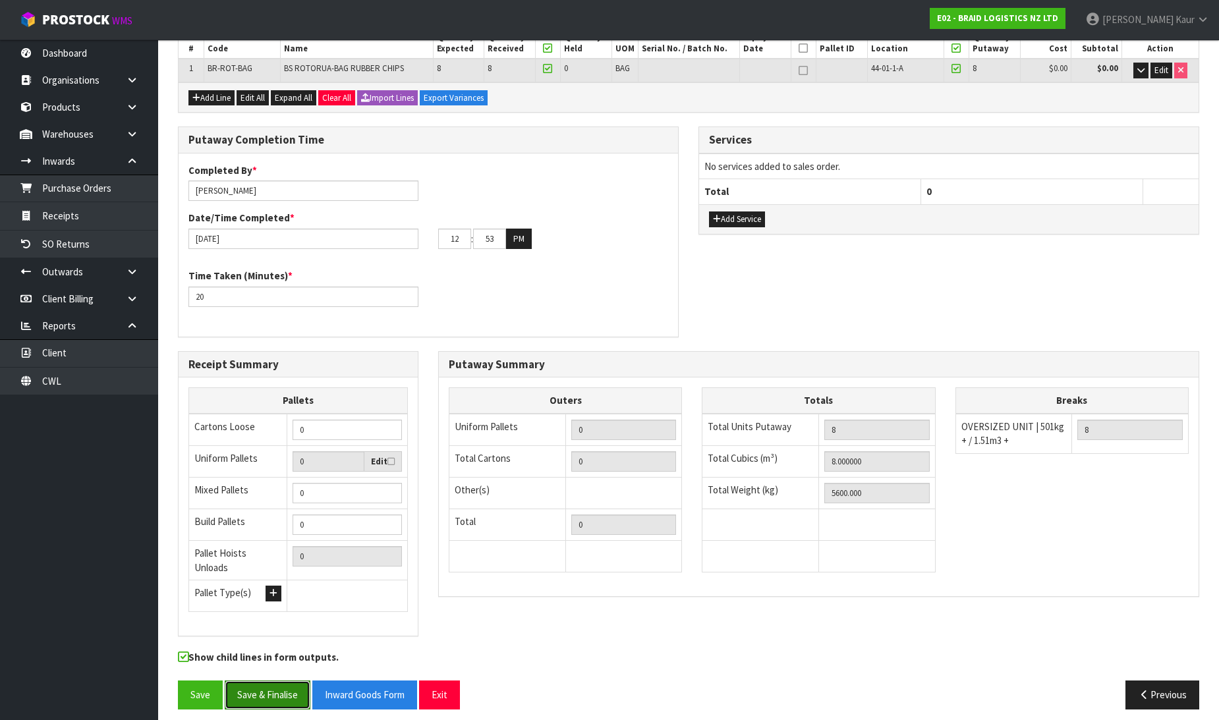
click at [275, 693] on button "Save & Finalise" at bounding box center [268, 695] width 86 height 28
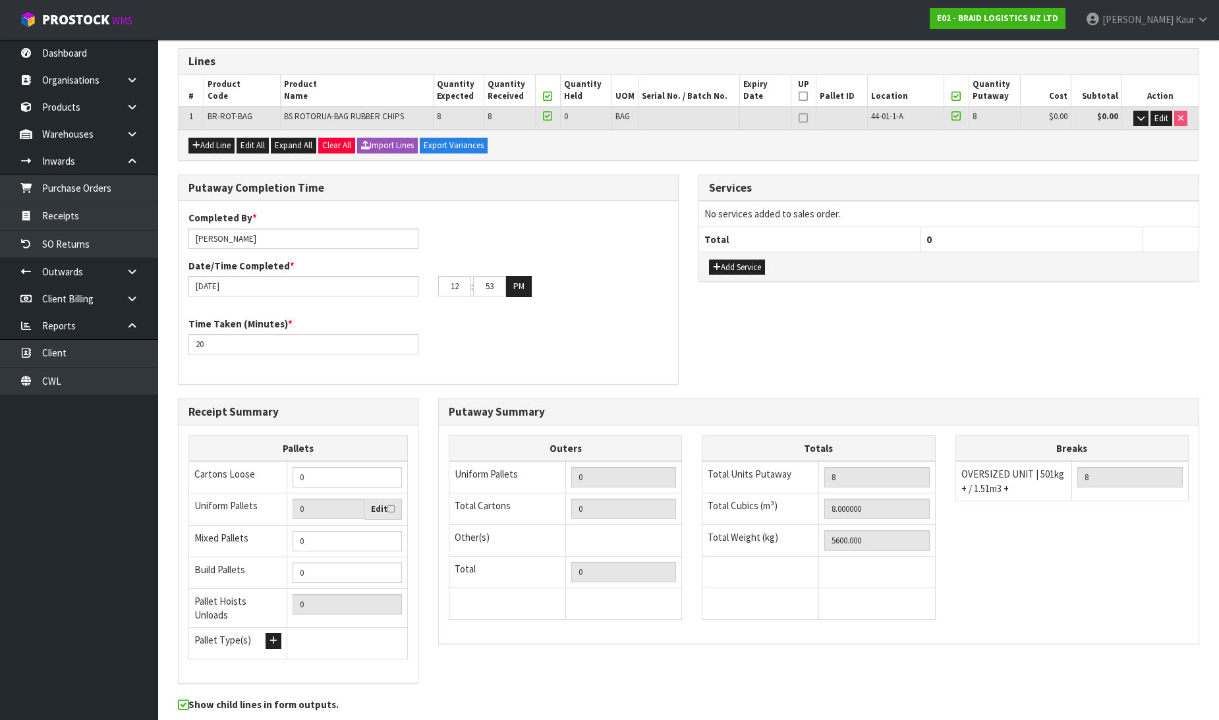
scroll to position [0, 0]
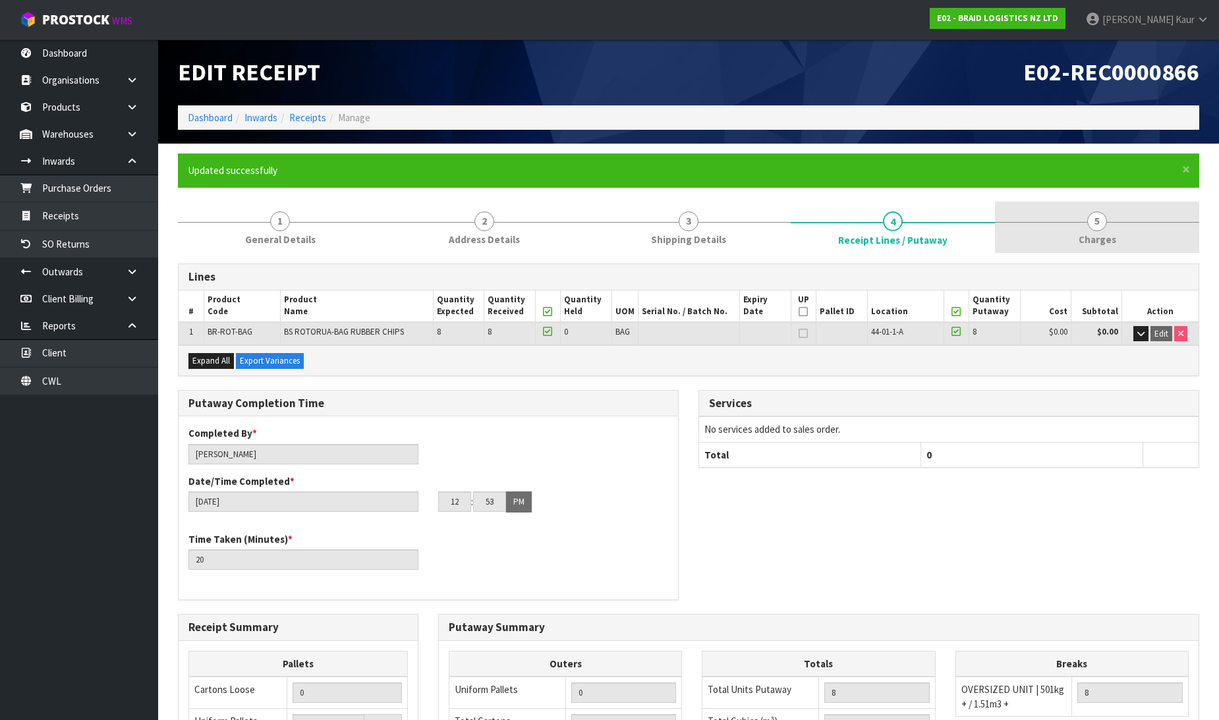
click at [1101, 243] on span "Charges" at bounding box center [1098, 240] width 38 height 14
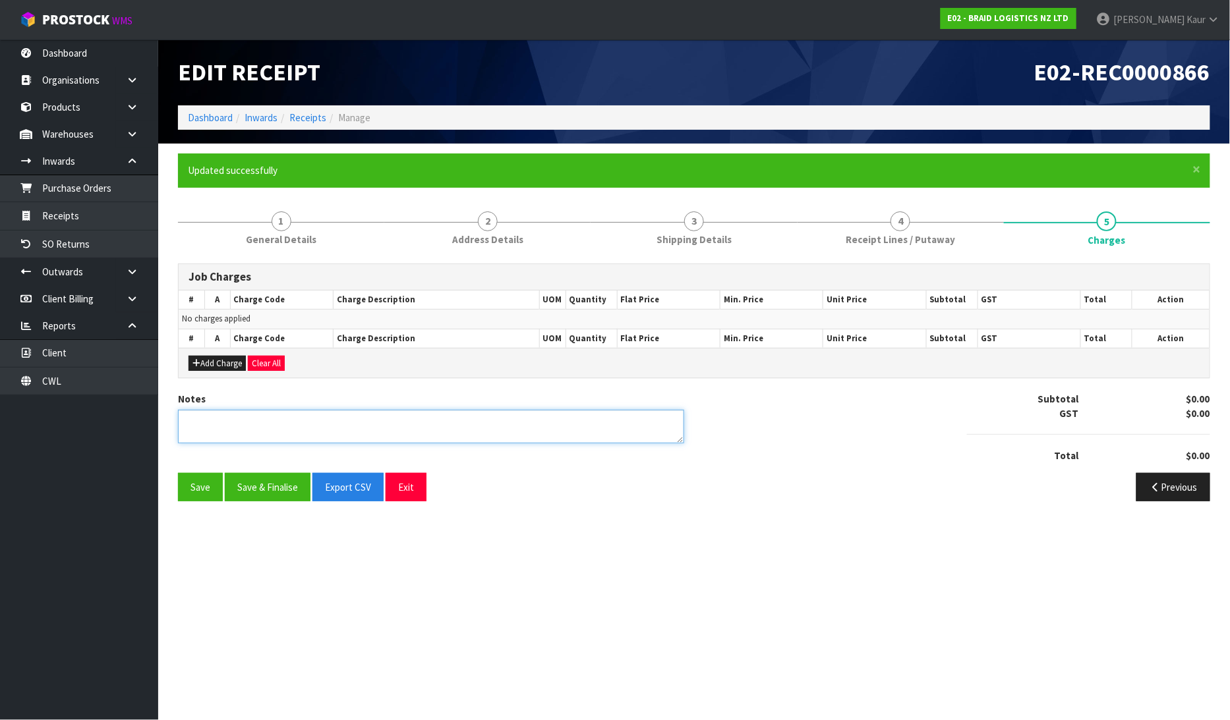
click at [367, 427] on textarea at bounding box center [431, 427] width 506 height 34
type textarea "NO CHARGES"
click at [267, 490] on button "Save & Finalise" at bounding box center [268, 487] width 86 height 28
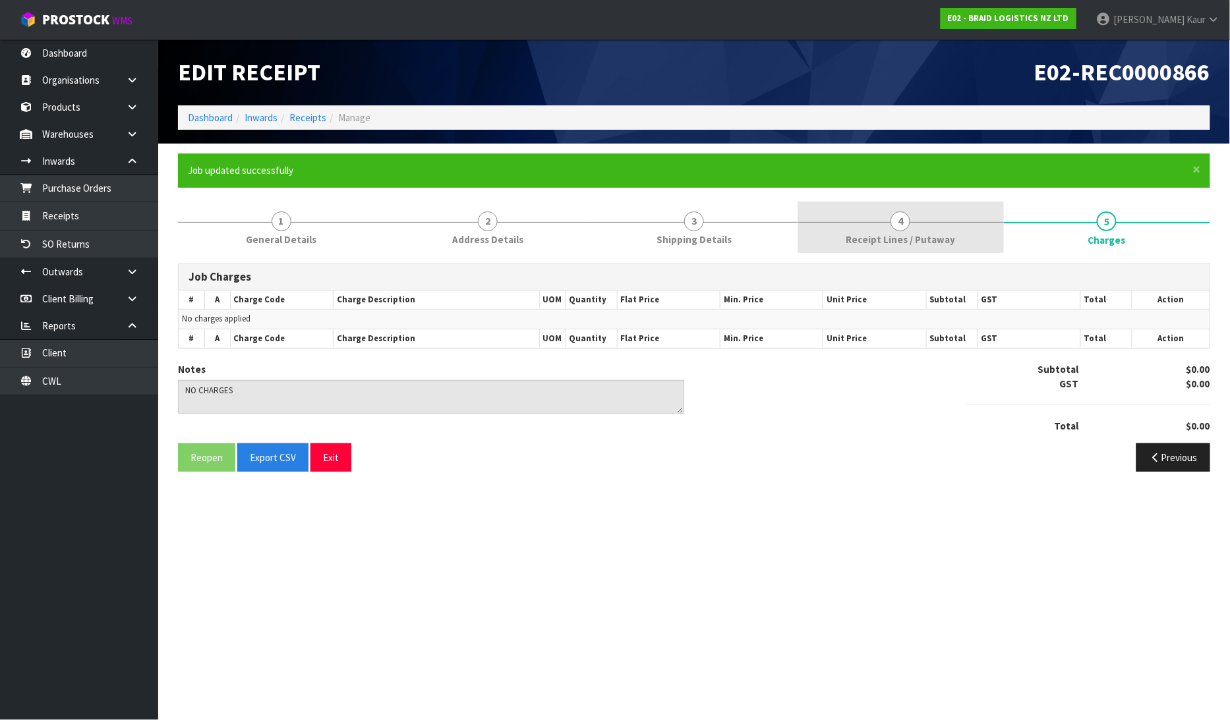
click at [930, 247] on link "4 Receipt Lines / Putaway" at bounding box center [900, 228] width 206 height 52
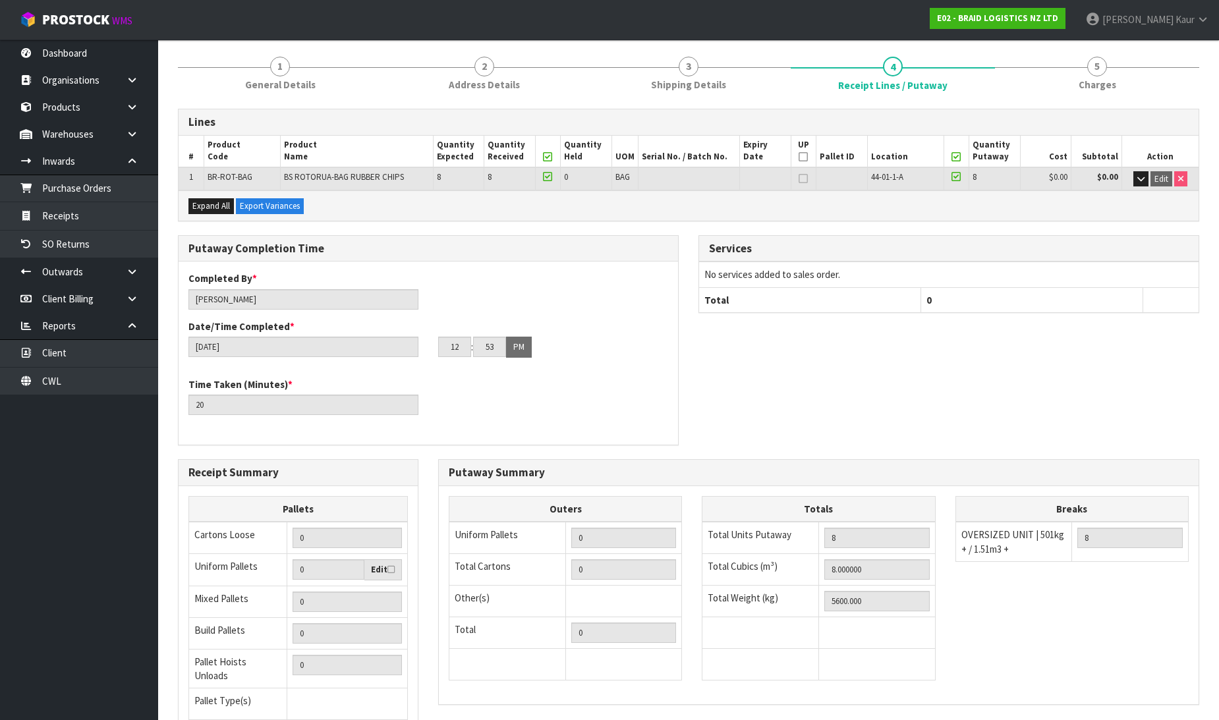
scroll to position [264, 0]
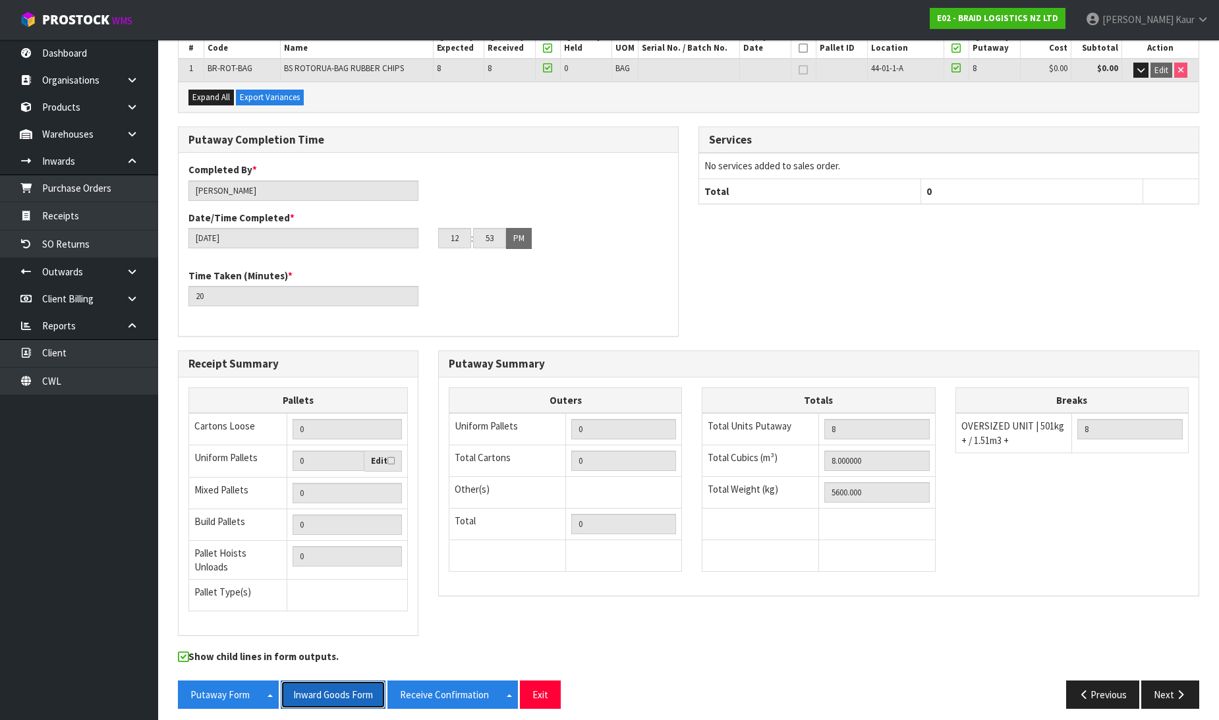
click at [334, 695] on button "Inward Goods Form" at bounding box center [333, 695] width 105 height 28
click at [88, 51] on link "Dashboard" at bounding box center [79, 53] width 158 height 27
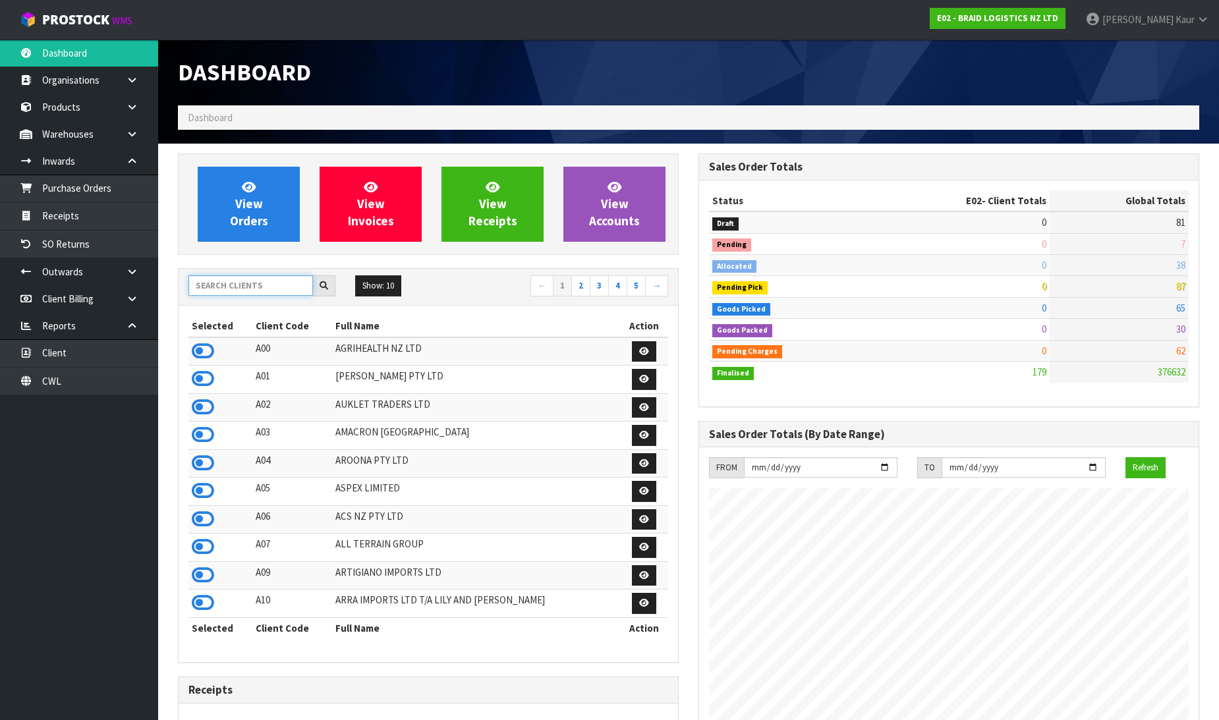
click at [281, 285] on input "text" at bounding box center [250, 285] width 125 height 20
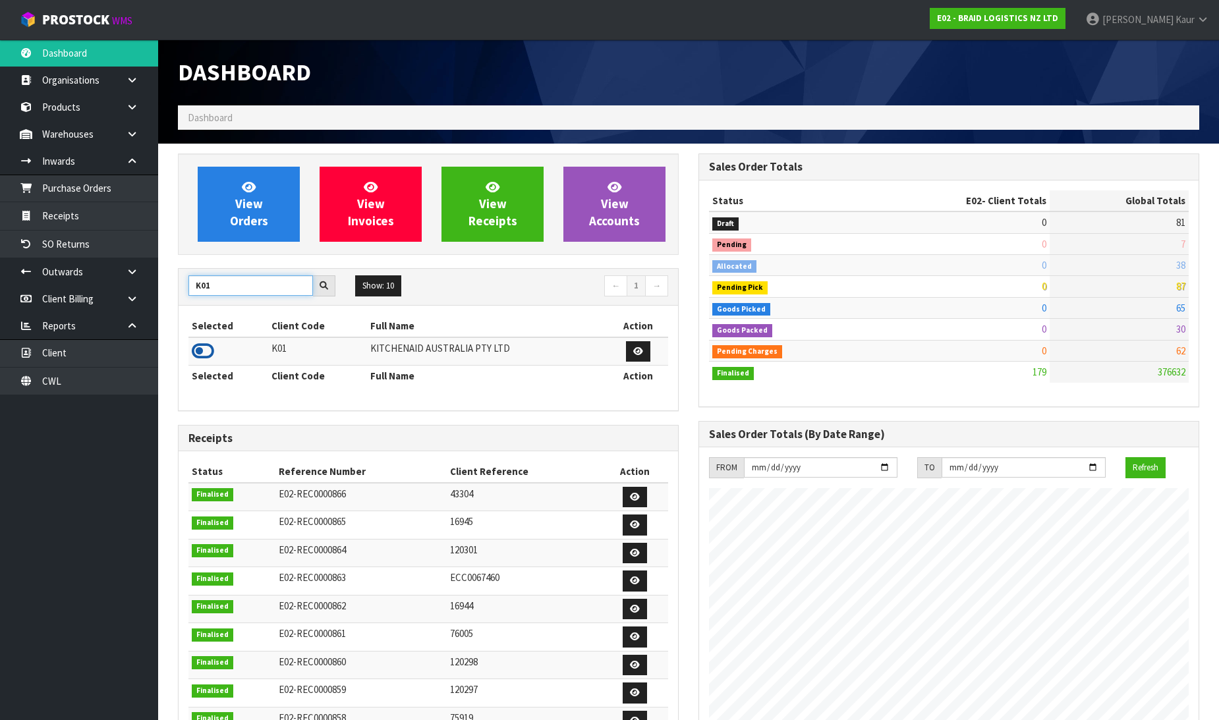
type input "K01"
click at [202, 350] on icon at bounding box center [203, 351] width 22 height 20
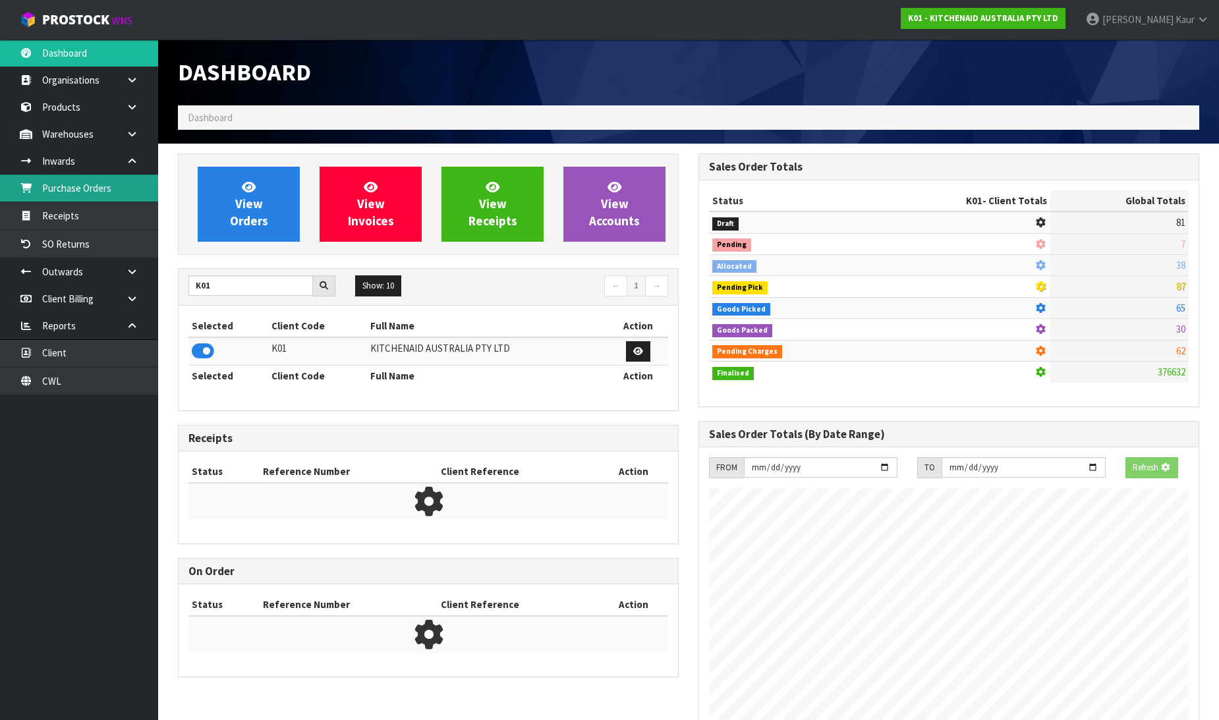
scroll to position [658262, 658563]
drag, startPoint x: 105, startPoint y: 179, endPoint x: 590, endPoint y: 261, distance: 491.3
click at [105, 181] on link "Purchase Orders" at bounding box center [79, 188] width 158 height 27
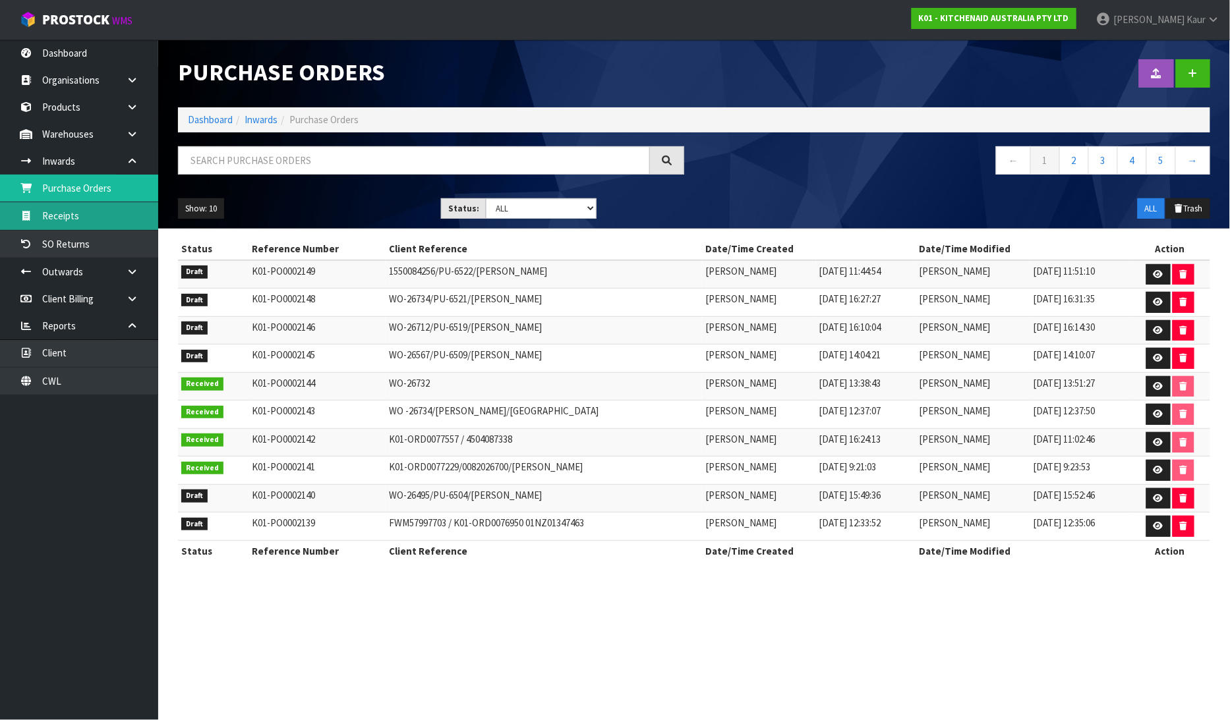
click at [122, 223] on link "Receipts" at bounding box center [79, 215] width 158 height 27
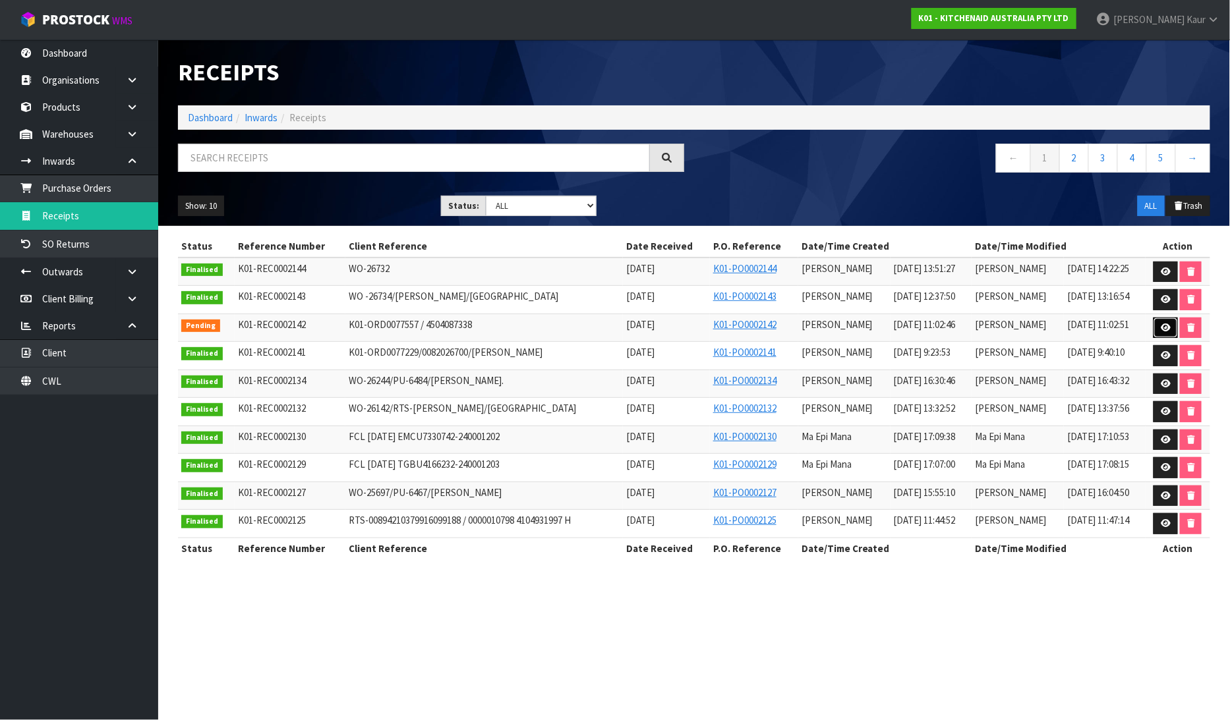
click at [1161, 322] on link at bounding box center [1165, 328] width 24 height 21
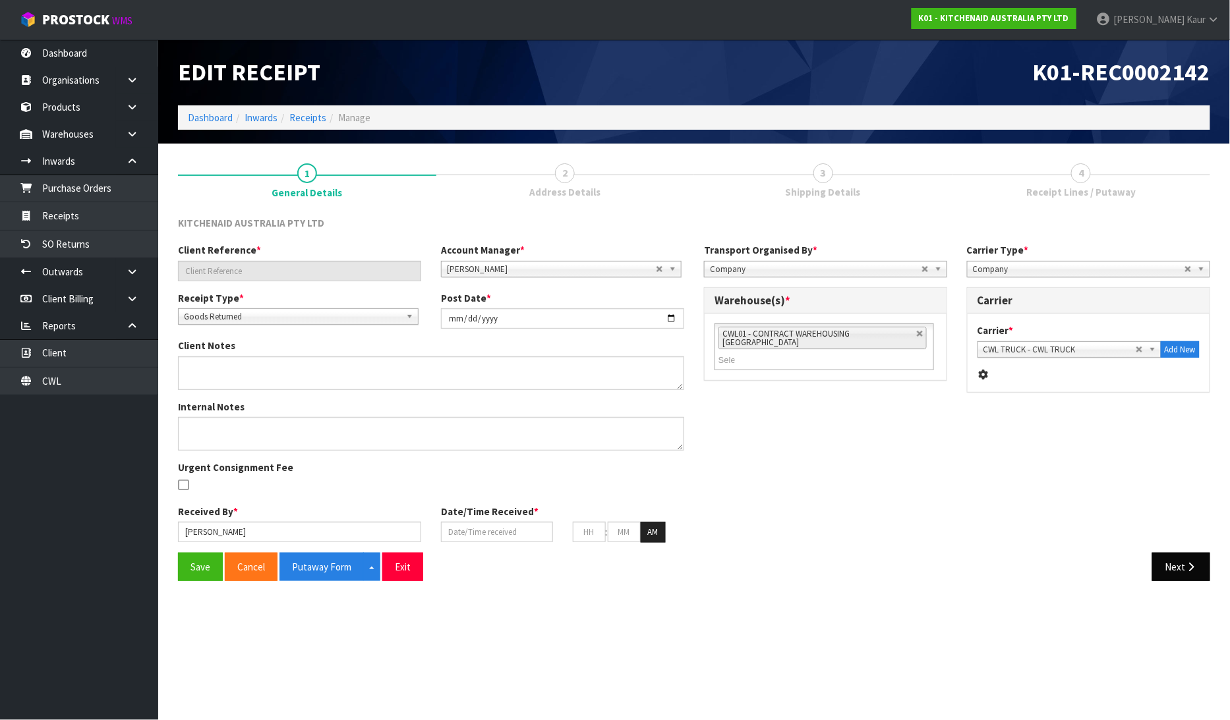
type input "K01-ORD0077557 / 4504087338"
type input "[DATE]"
type textarea "IT CAN BE COLLECTED FROM THE OFFICE. DC HAS SENT IT THROUGH TO [GEOGRAPHIC_DATA…"
type textarea "WE HAVE RECEIVED 2 CARTONS OF CODE 5KFE35T - FLEX EDGE BEATERS WHICH LOOKS LIKE…"
type input "[PERSON_NAME]"
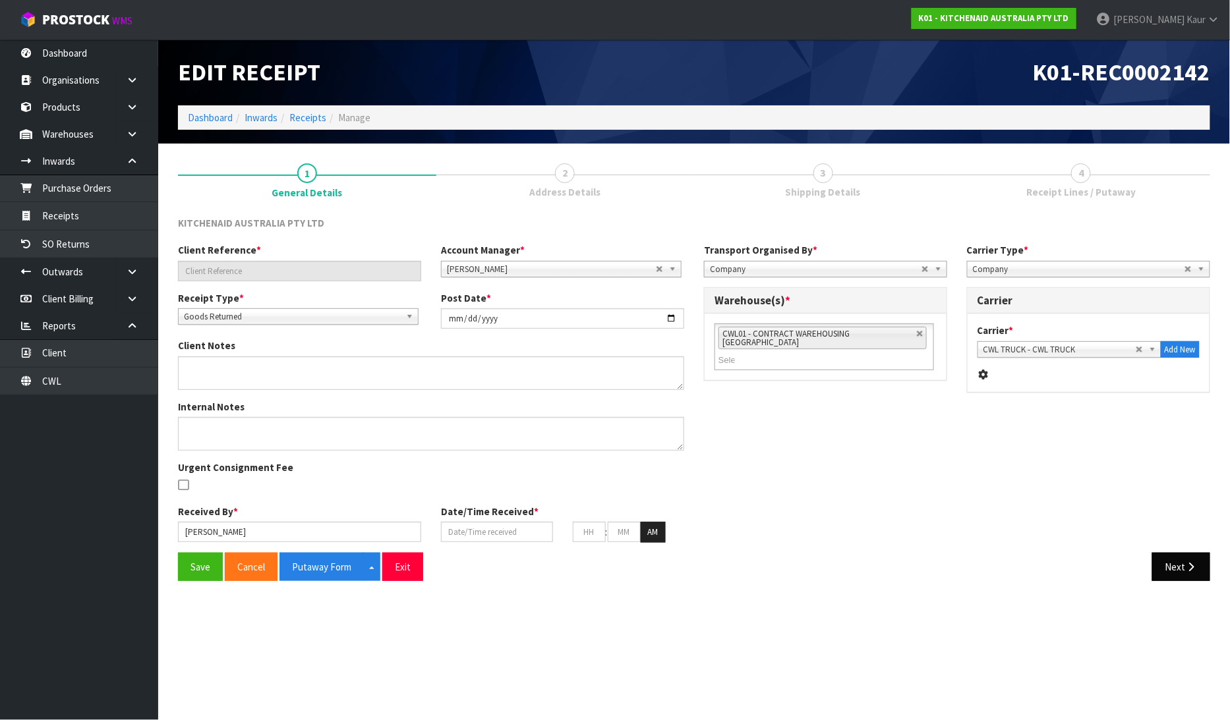
type input "[DATE]"
type input "11"
type input "02"
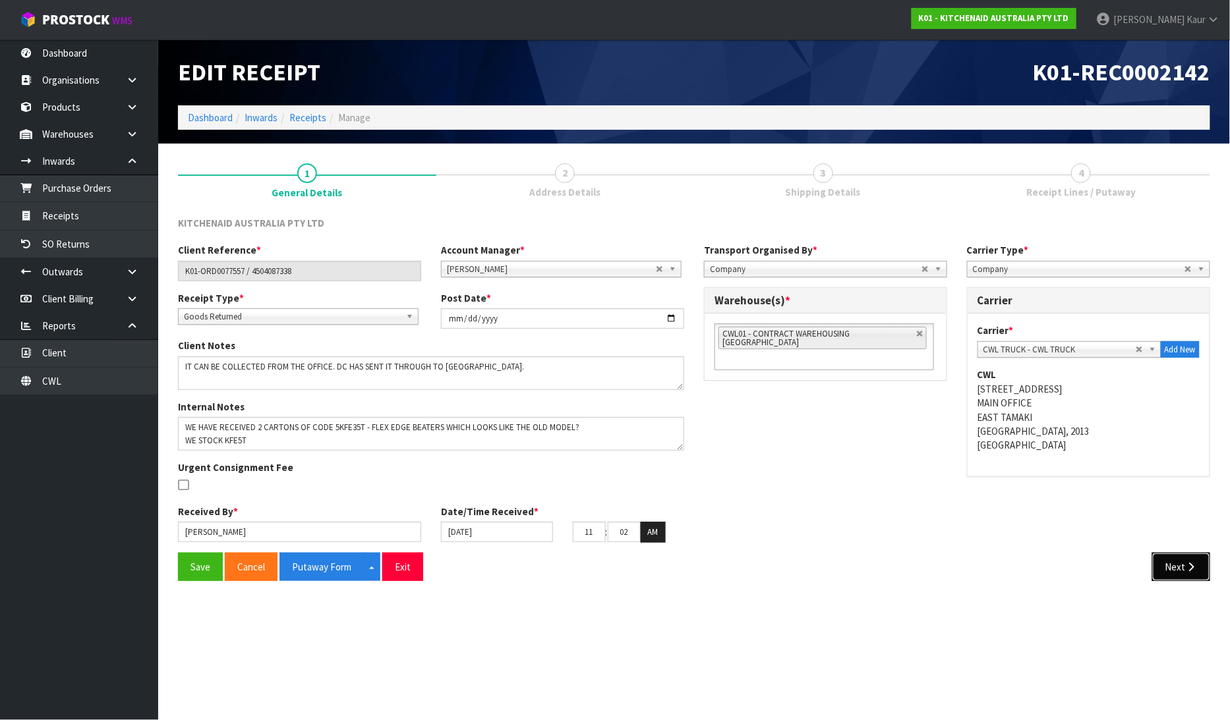
click at [1184, 554] on button "Next" at bounding box center [1181, 567] width 58 height 28
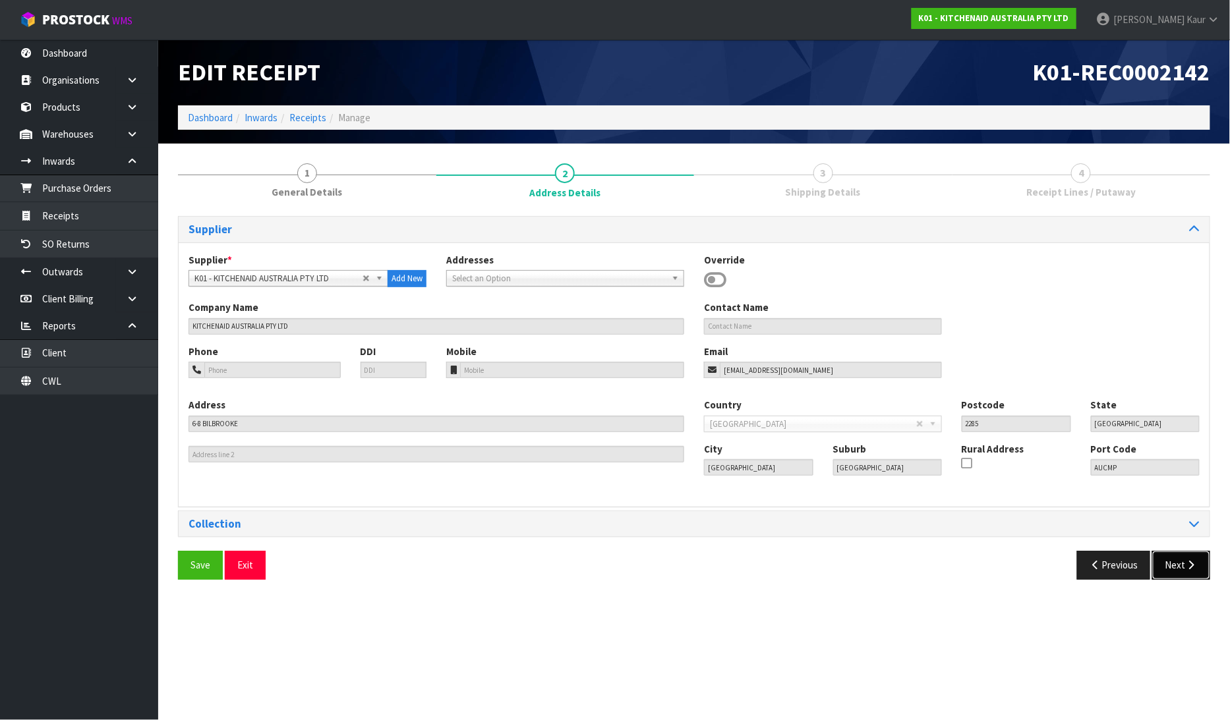
click at [1185, 556] on button "Next" at bounding box center [1181, 565] width 58 height 28
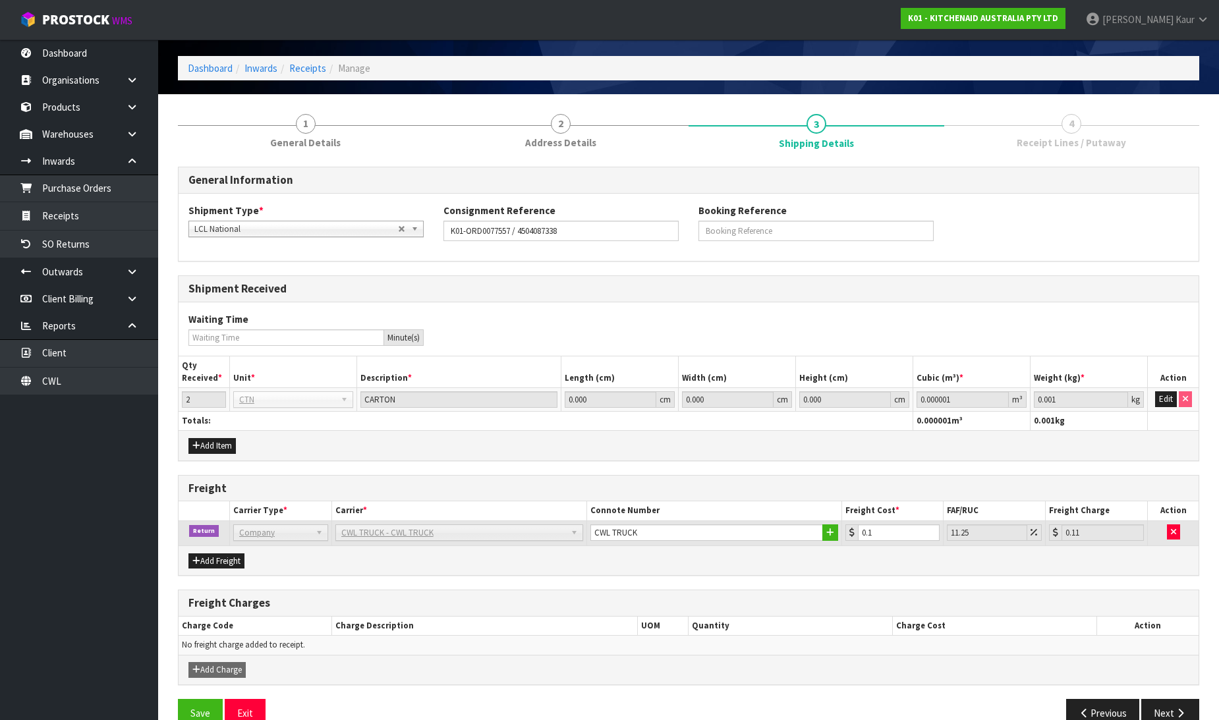
scroll to position [76, 0]
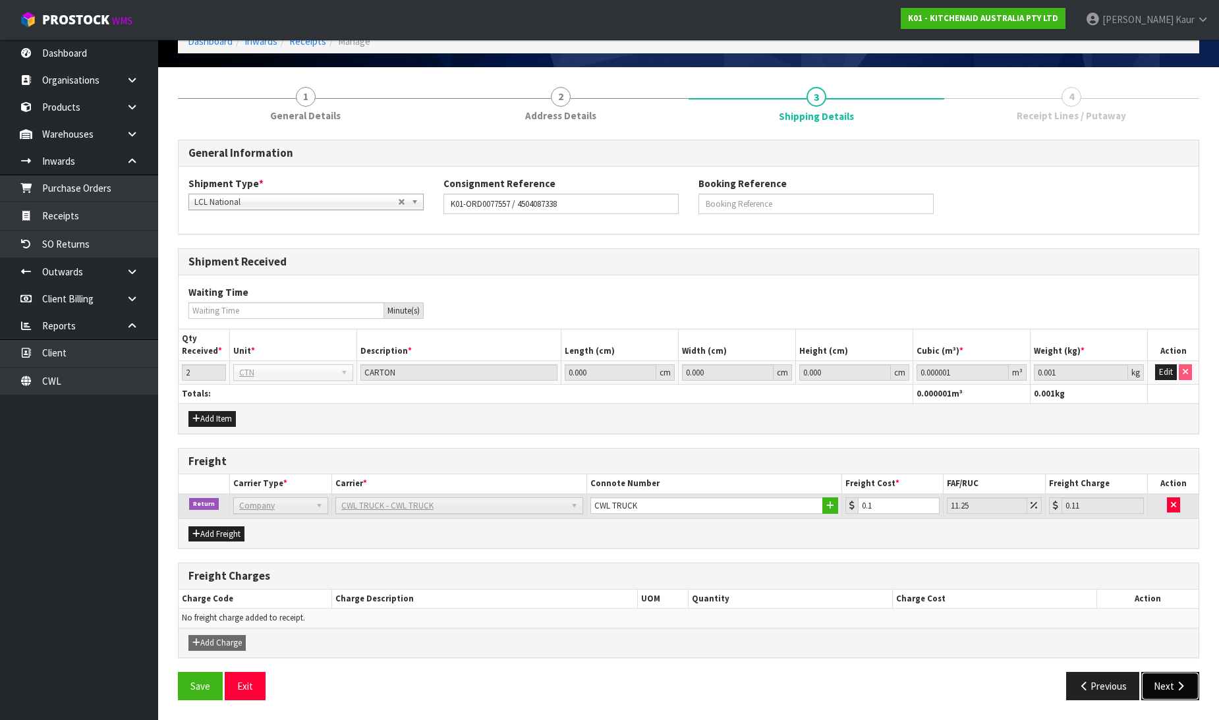
click at [1162, 686] on button "Next" at bounding box center [1171, 686] width 58 height 28
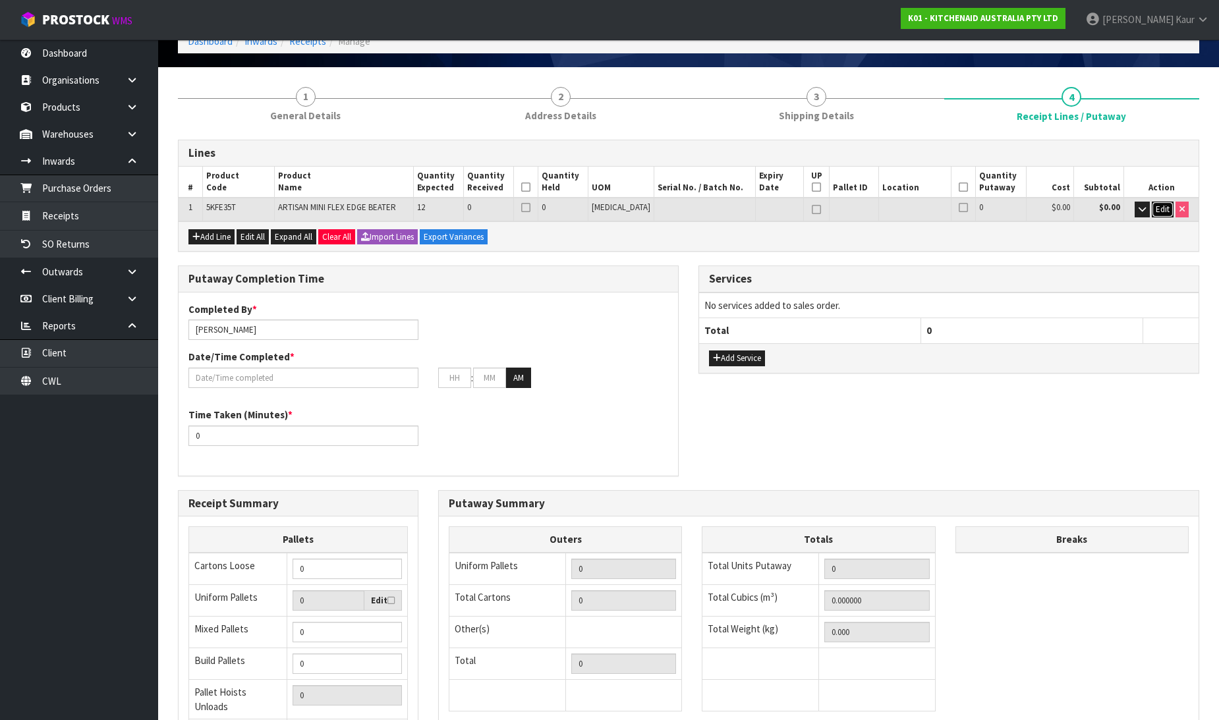
click at [1160, 212] on span "Edit" at bounding box center [1163, 209] width 14 height 11
click at [475, 209] on tr "1 5KFE35T ARTISAN MINI FLEX EDGE BEATER 12 0 0 [MEDICAL_DATA] 0 $0.00 $0.00 OK" at bounding box center [689, 210] width 1020 height 24
type input "0.001356"
type input "0.18"
type input "1"
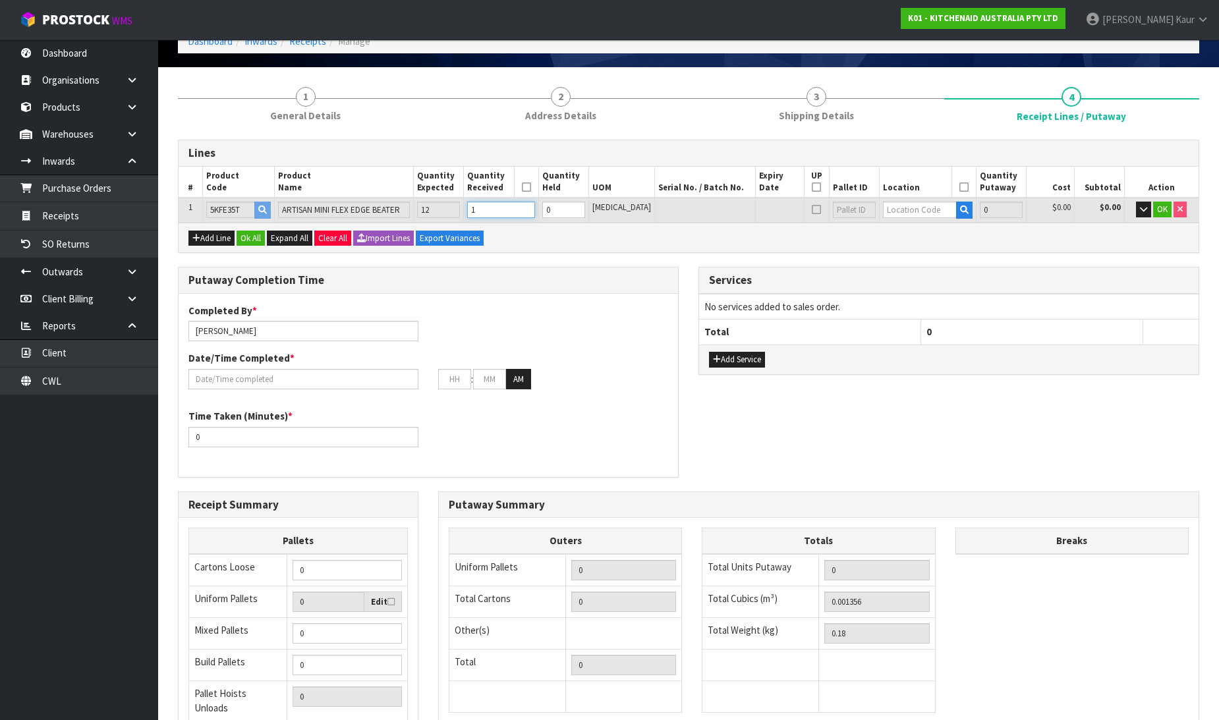
type input "2"
type input "0.002162"
type input "0.36"
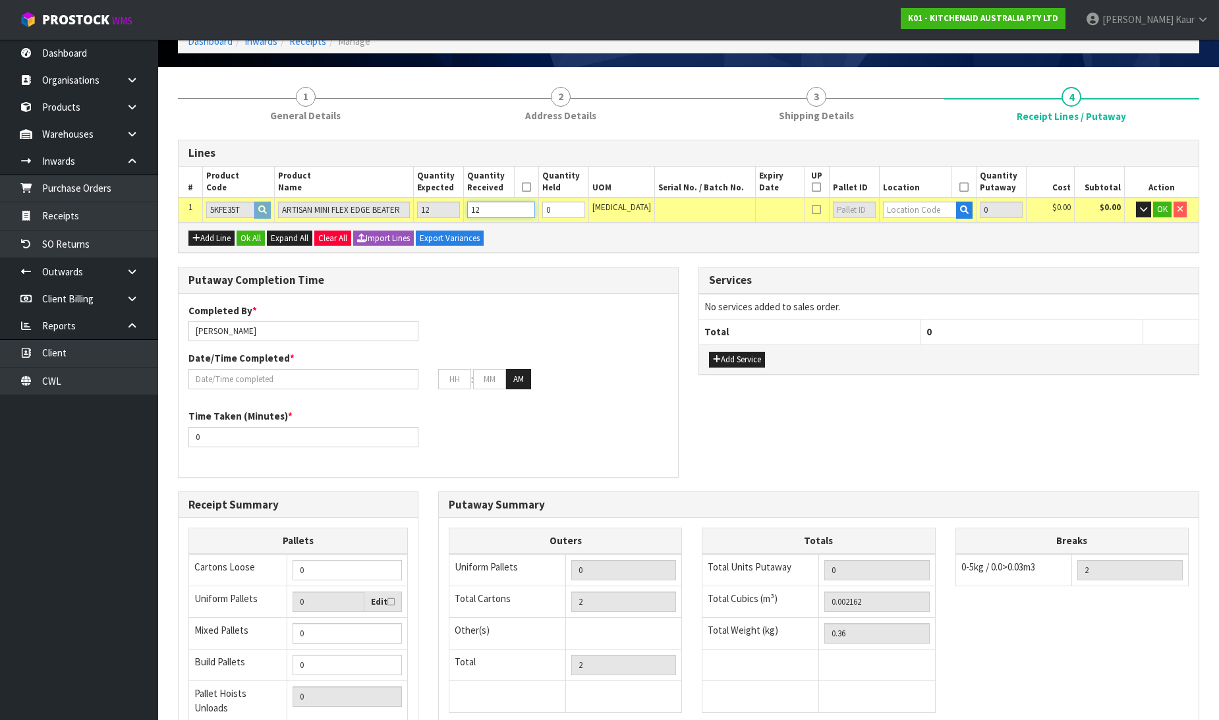
type input "12"
click at [908, 202] on input "text" at bounding box center [920, 210] width 74 height 16
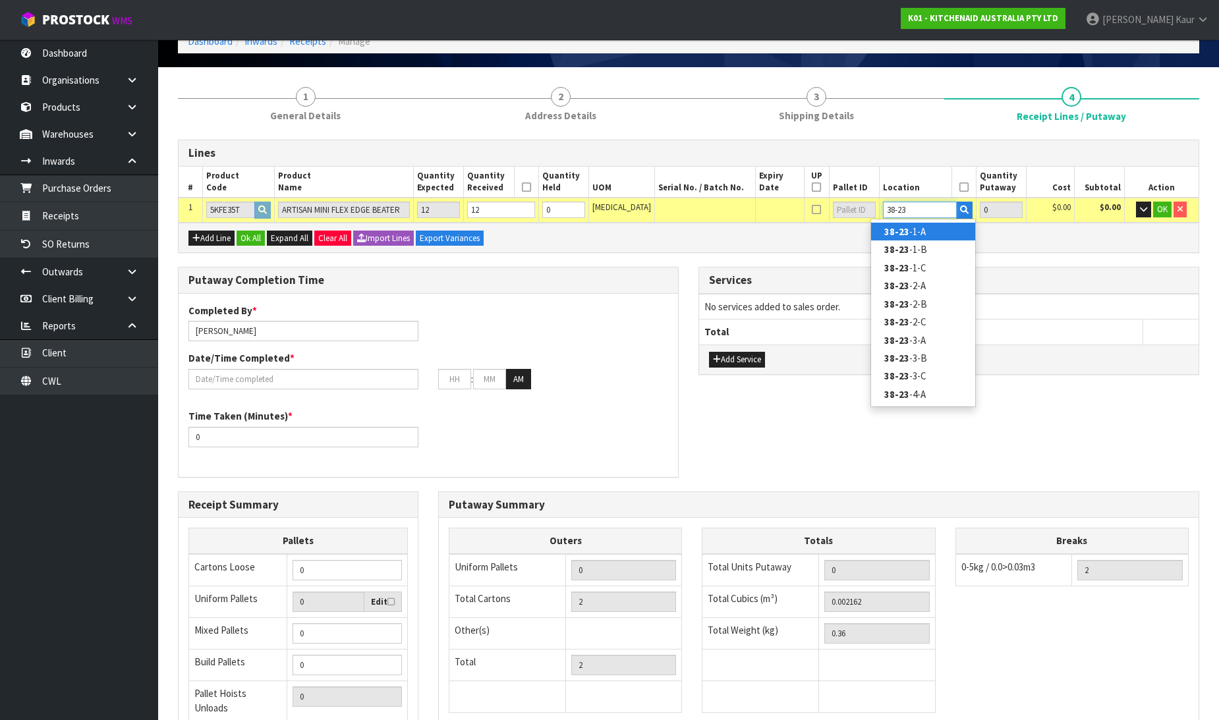
type input "38-23"
click at [901, 225] on strong "38-23" at bounding box center [896, 231] width 25 height 13
type input "12"
type input "38-23-1-A"
type input "12"
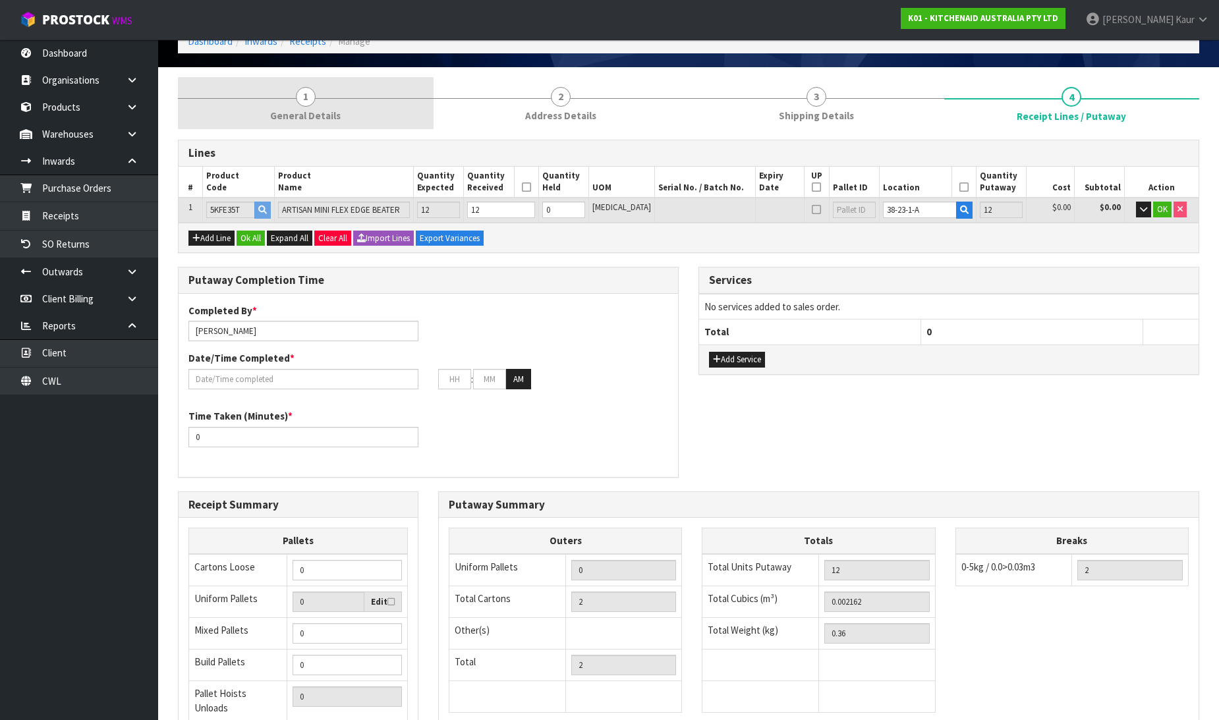
click at [321, 122] on link "1 General Details" at bounding box center [306, 103] width 256 height 52
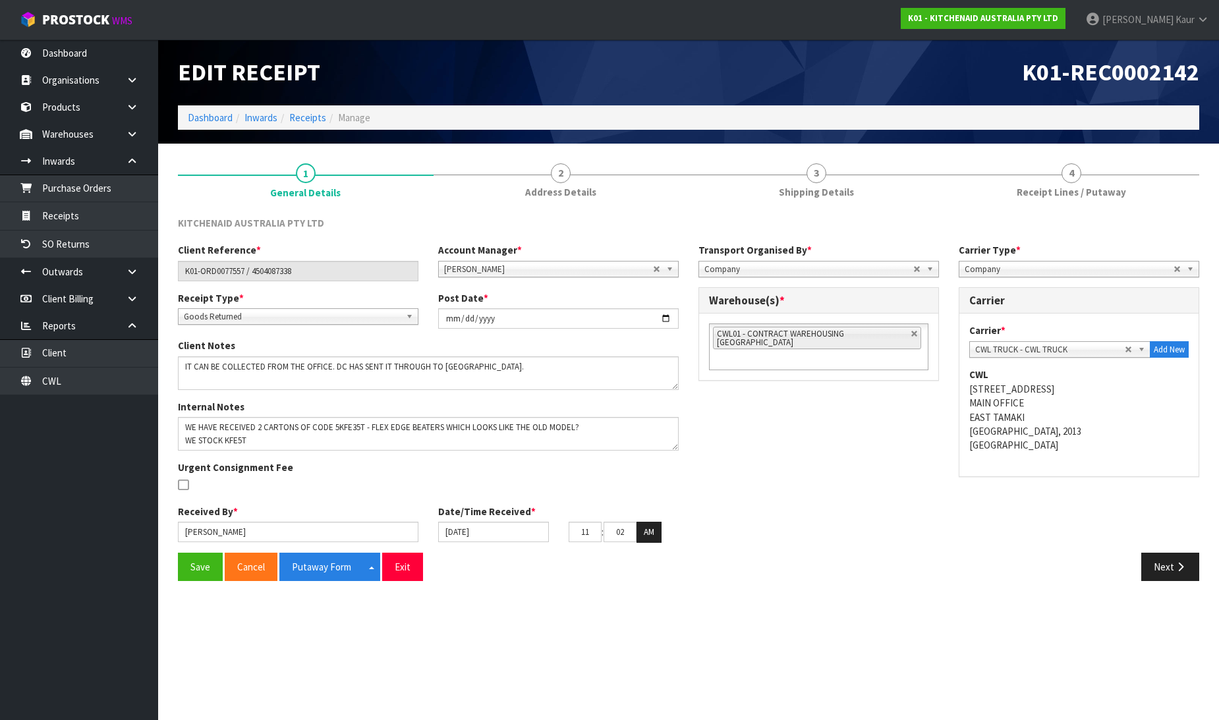
scroll to position [0, 0]
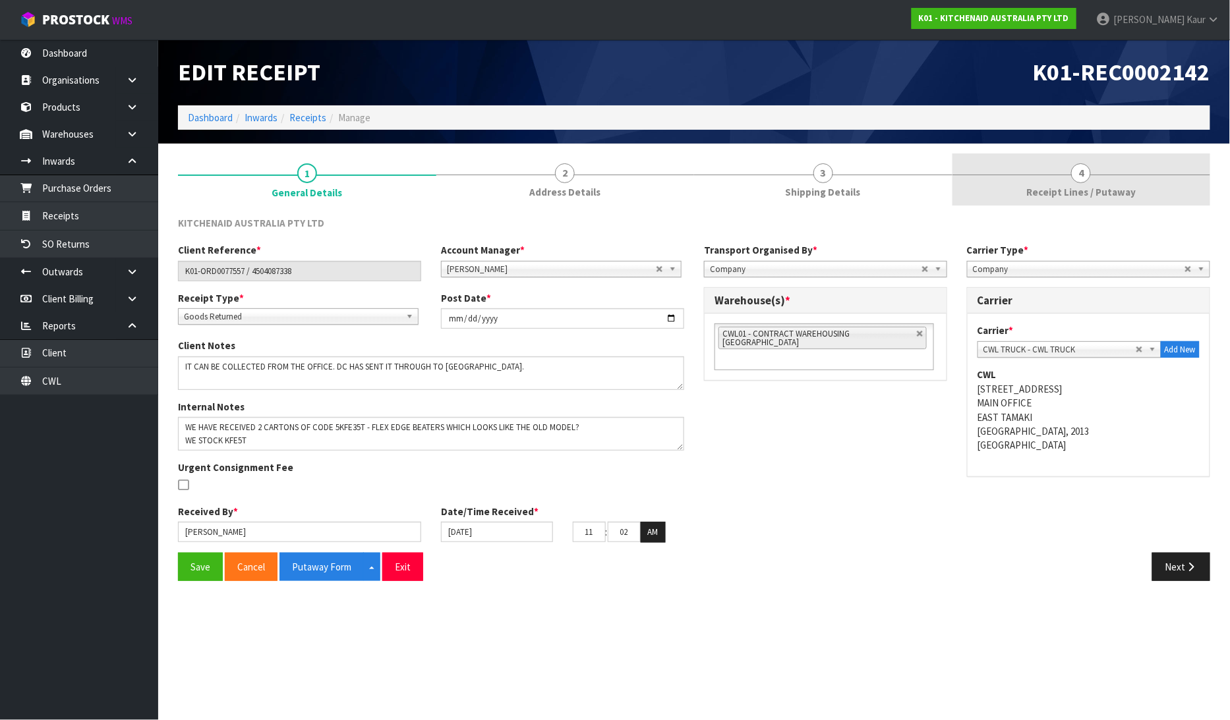
click at [1094, 173] on link "4 Receipt Lines / Putaway" at bounding box center [1081, 180] width 258 height 52
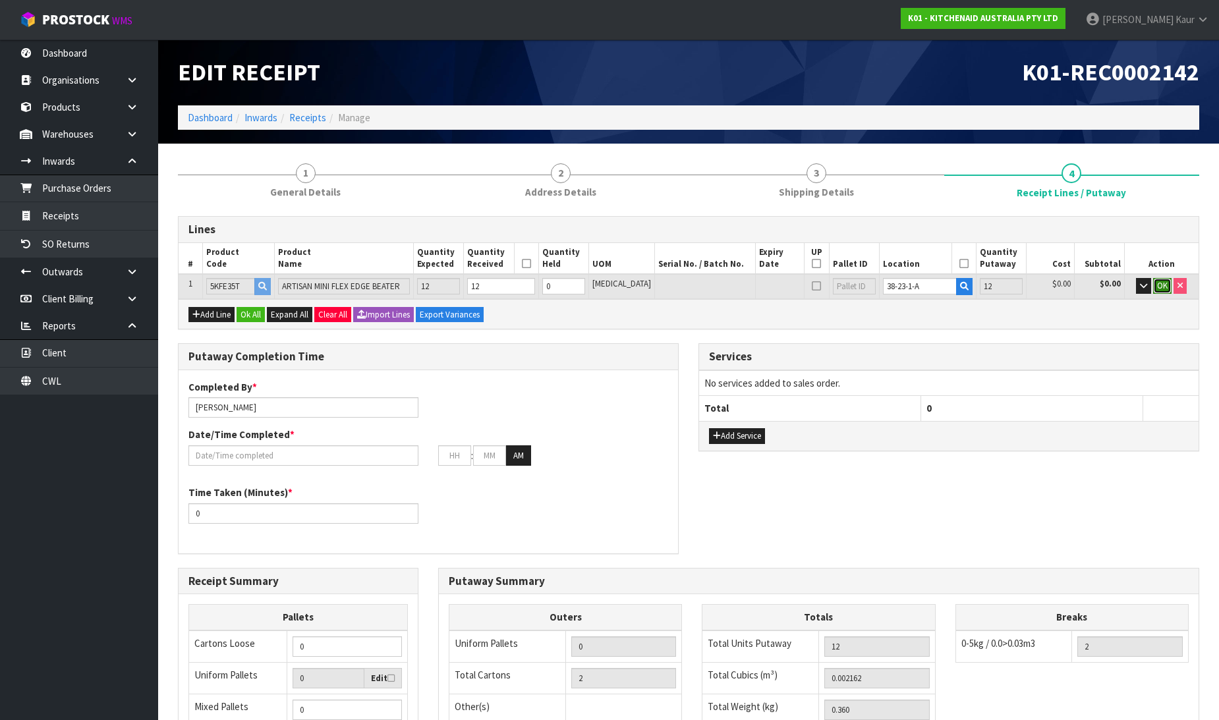
click at [1167, 287] on span "OK" at bounding box center [1162, 285] width 11 height 11
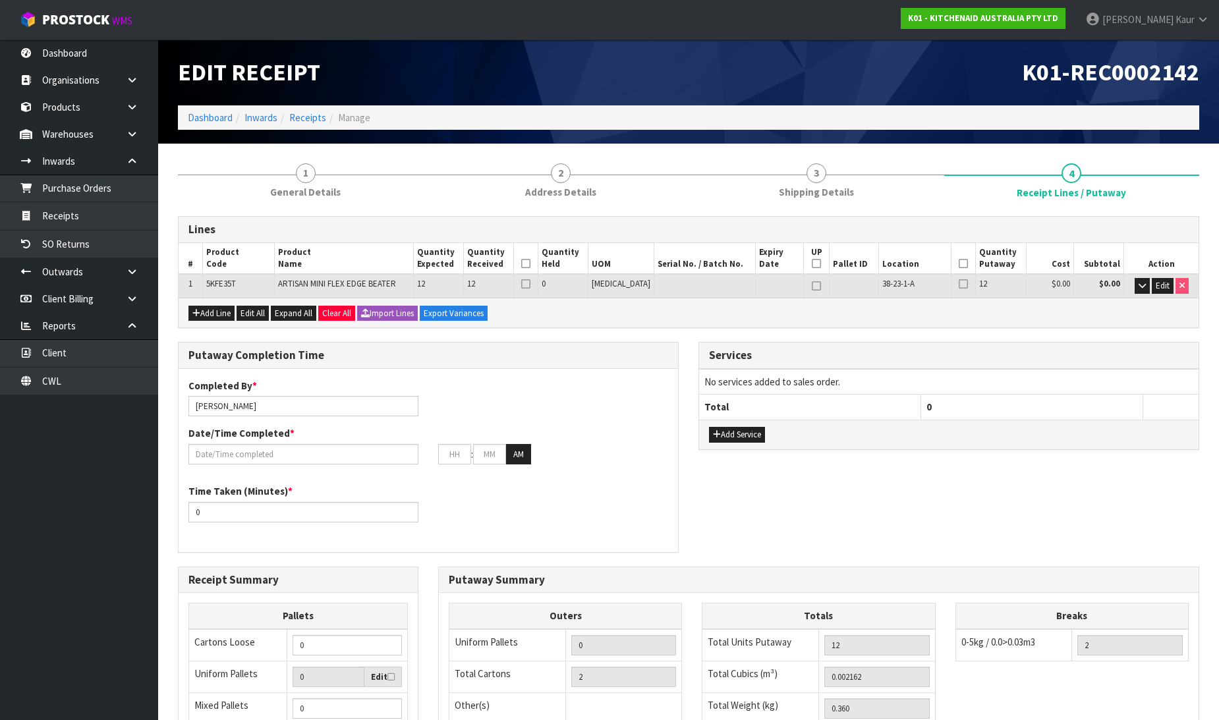
click at [531, 264] on icon at bounding box center [525, 264] width 9 height 1
drag, startPoint x: 956, startPoint y: 264, endPoint x: 940, endPoint y: 269, distance: 17.3
click at [959, 264] on icon at bounding box center [963, 264] width 9 height 1
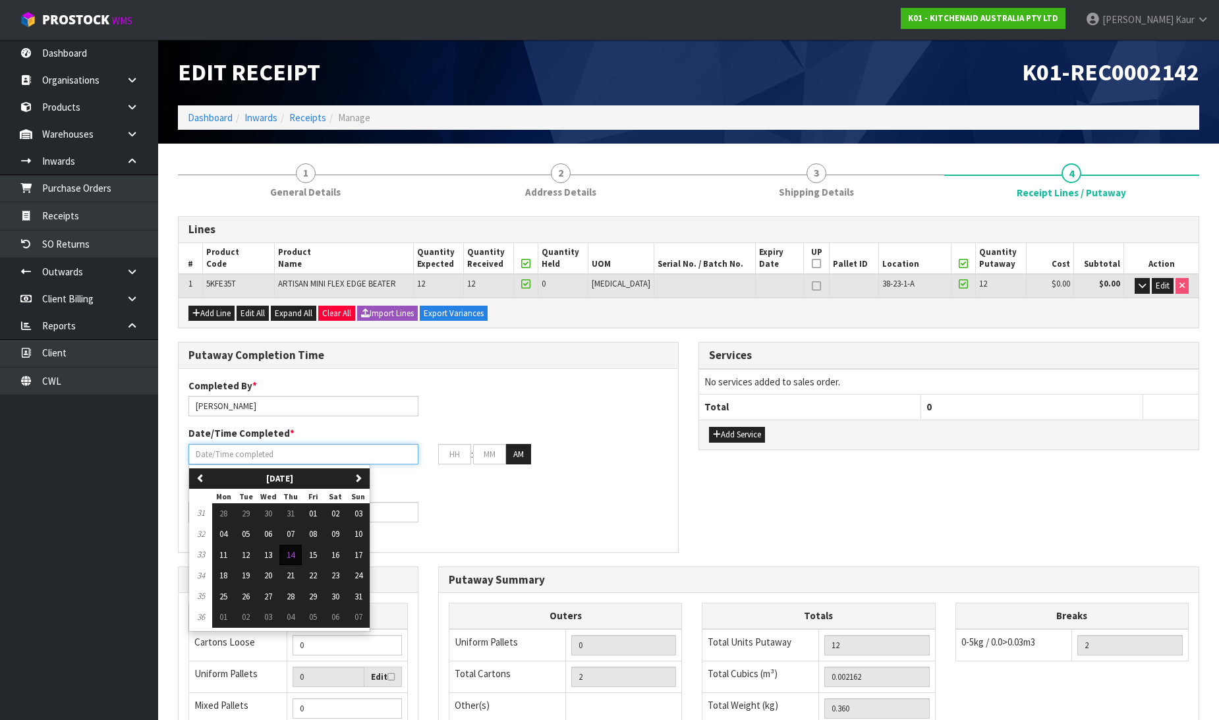
click at [247, 451] on input "text" at bounding box center [303, 454] width 230 height 20
click at [302, 552] on button "14" at bounding box center [290, 555] width 22 height 21
type input "[DATE]"
type input "12"
type input "00"
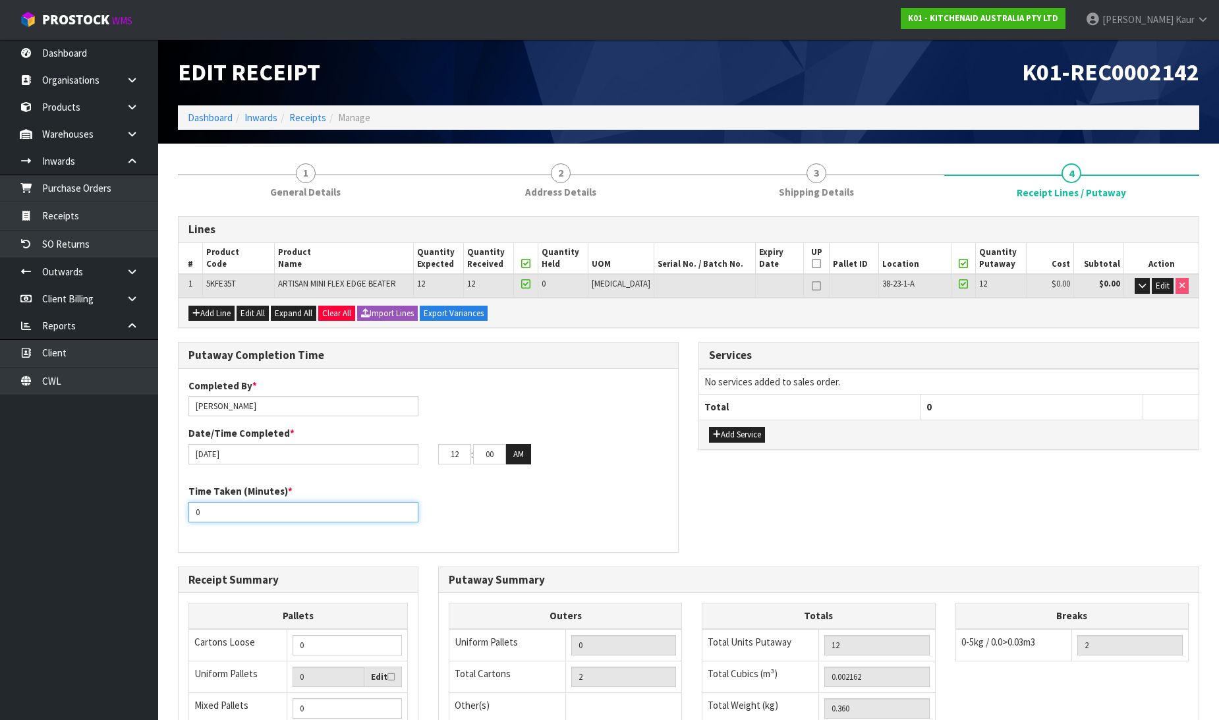
drag, startPoint x: 229, startPoint y: 515, endPoint x: 203, endPoint y: 515, distance: 25.7
click at [203, 515] on input "0" at bounding box center [303, 512] width 230 height 20
drag, startPoint x: 203, startPoint y: 515, endPoint x: 181, endPoint y: 515, distance: 22.4
click at [181, 515] on div "Time Taken (Minutes) * 0" at bounding box center [304, 503] width 250 height 38
type input "15"
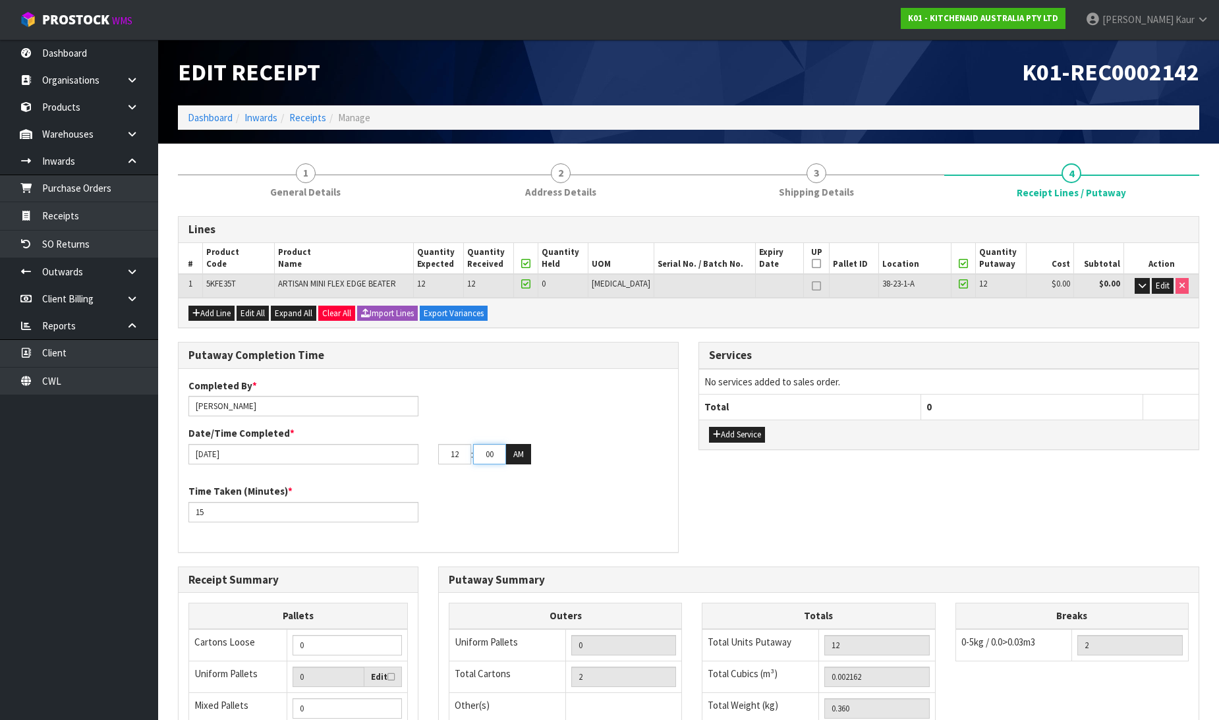
drag, startPoint x: 495, startPoint y: 455, endPoint x: 464, endPoint y: 451, distance: 31.3
click at [464, 451] on tr "12 : 00 : 00 AM" at bounding box center [484, 454] width 93 height 21
type input "55"
click at [523, 455] on button "AM" at bounding box center [518, 454] width 25 height 21
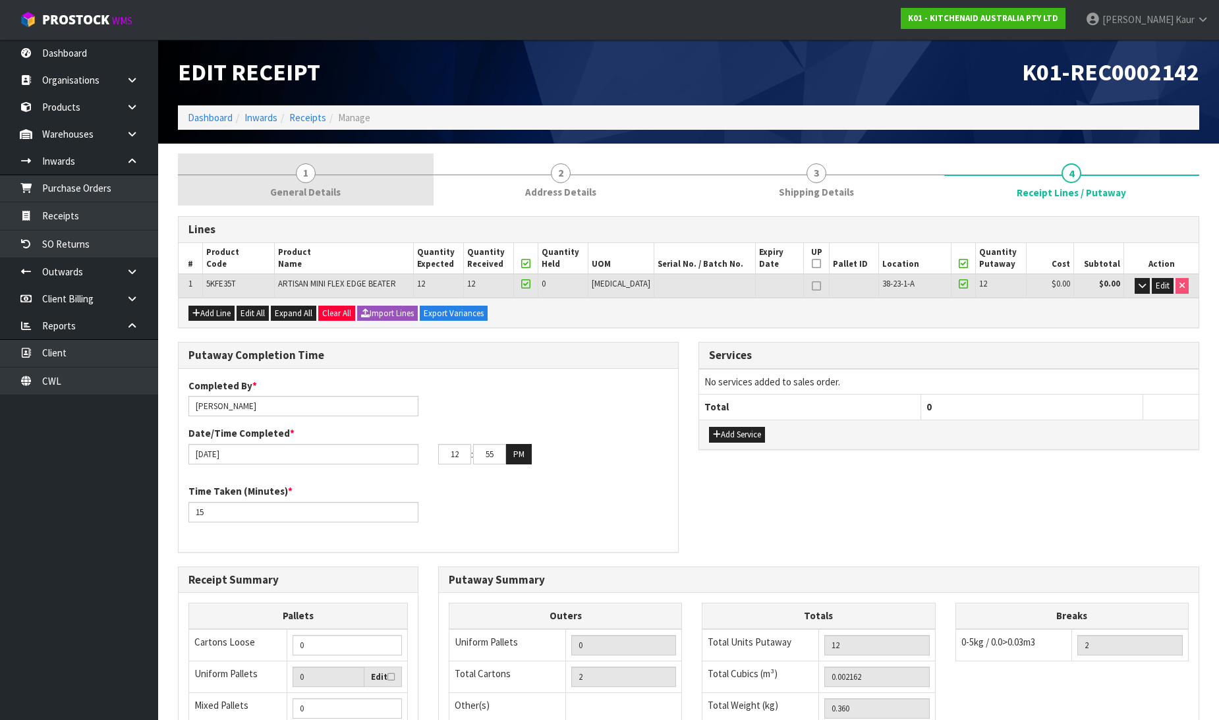
click at [305, 180] on span "1" at bounding box center [306, 173] width 20 height 20
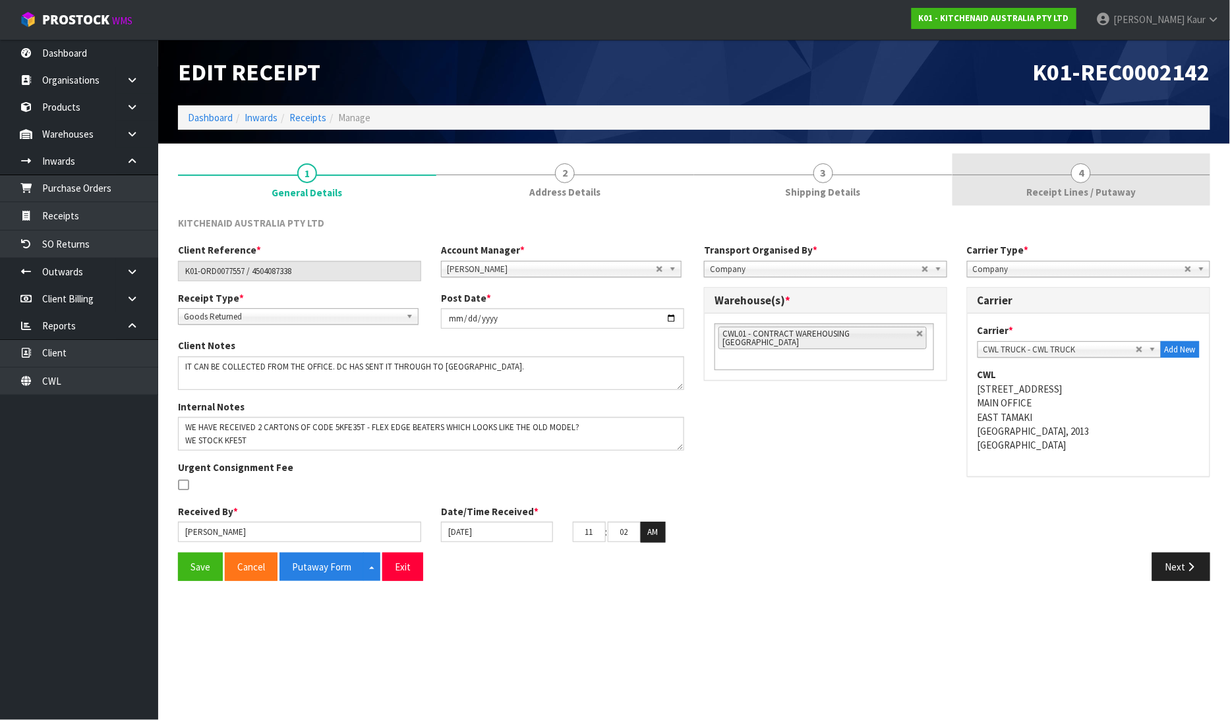
click at [1094, 195] on span "Receipt Lines / Putaway" at bounding box center [1080, 192] width 109 height 14
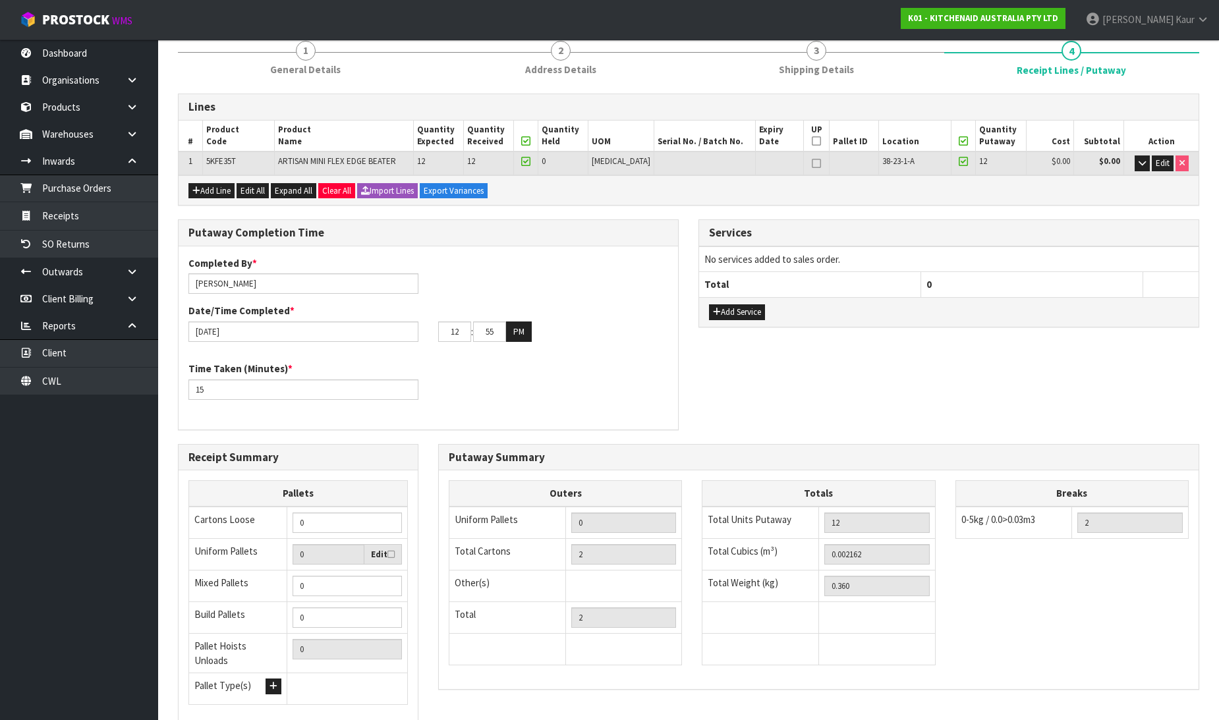
scroll to position [216, 0]
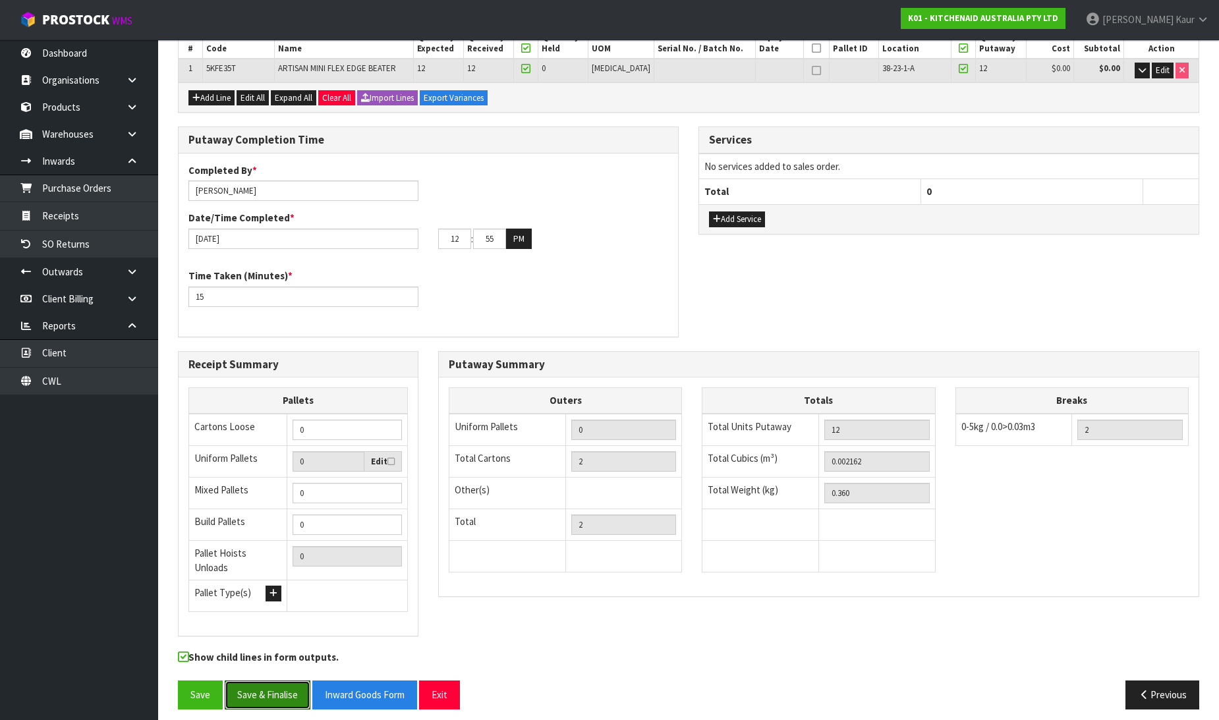
drag, startPoint x: 264, startPoint y: 689, endPoint x: 437, endPoint y: 589, distance: 200.0
click at [267, 685] on button "Save & Finalise" at bounding box center [268, 695] width 86 height 28
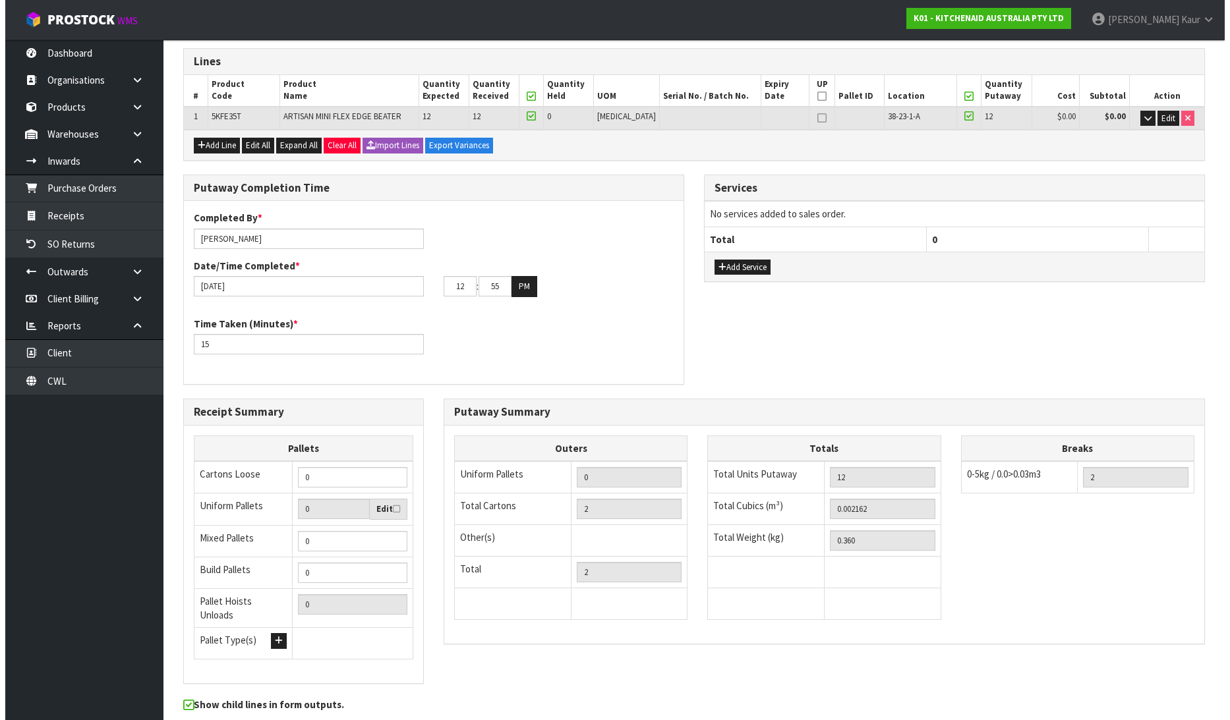
scroll to position [0, 0]
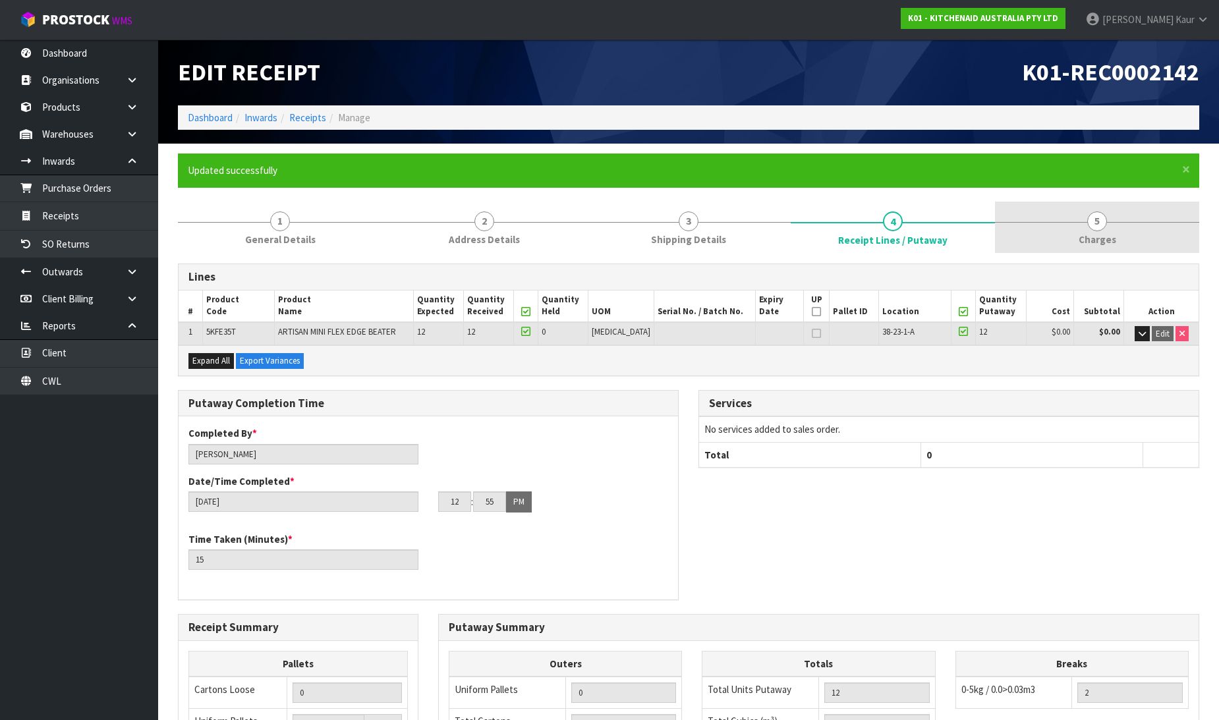
click at [1117, 231] on link "5 [GEOGRAPHIC_DATA]" at bounding box center [1097, 228] width 204 height 52
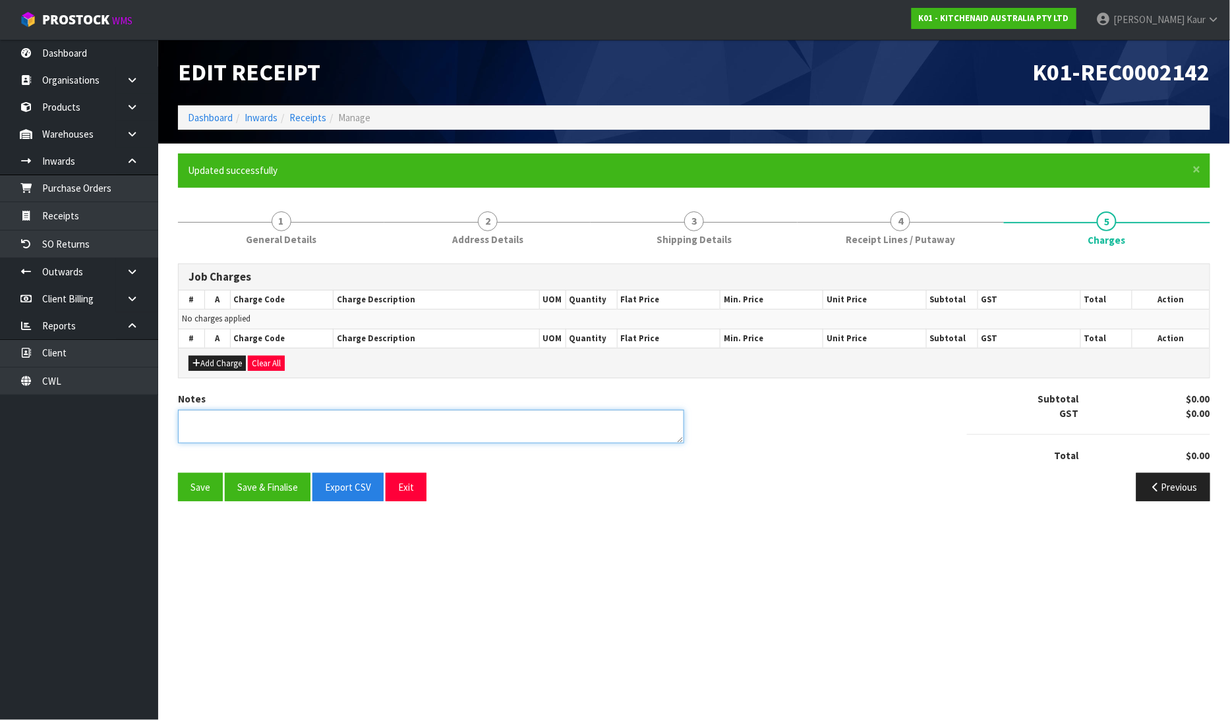
click at [337, 425] on textarea at bounding box center [431, 427] width 506 height 34
type textarea "C"
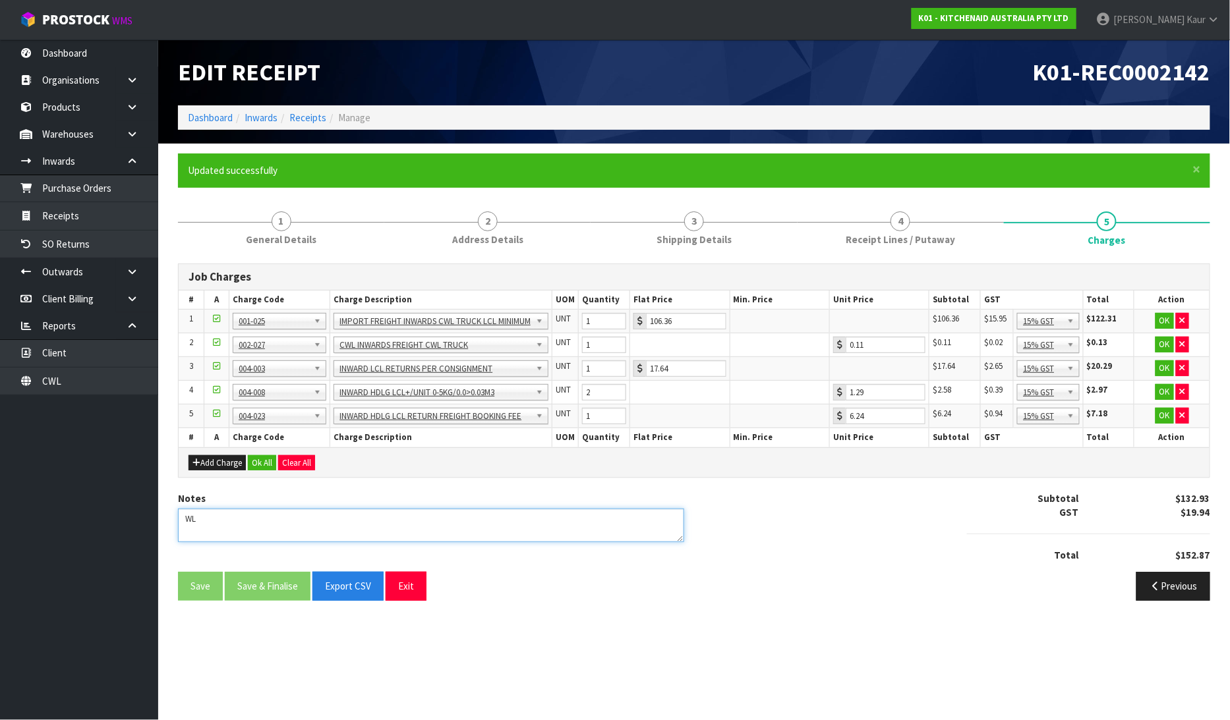
type textarea "W"
type textarea "CWL ERROR NO CHARGES"
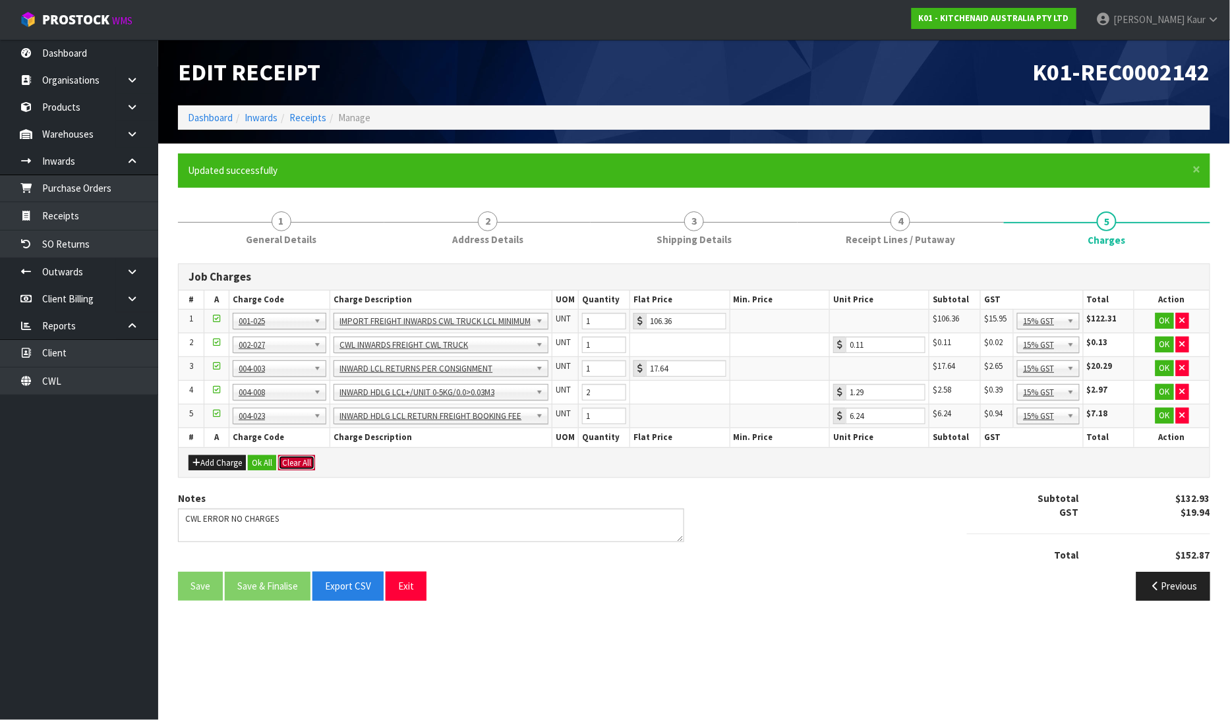
click at [299, 460] on button "Clear All" at bounding box center [296, 463] width 37 height 16
click at [308, 464] on span "Confirm" at bounding box center [296, 462] width 29 height 11
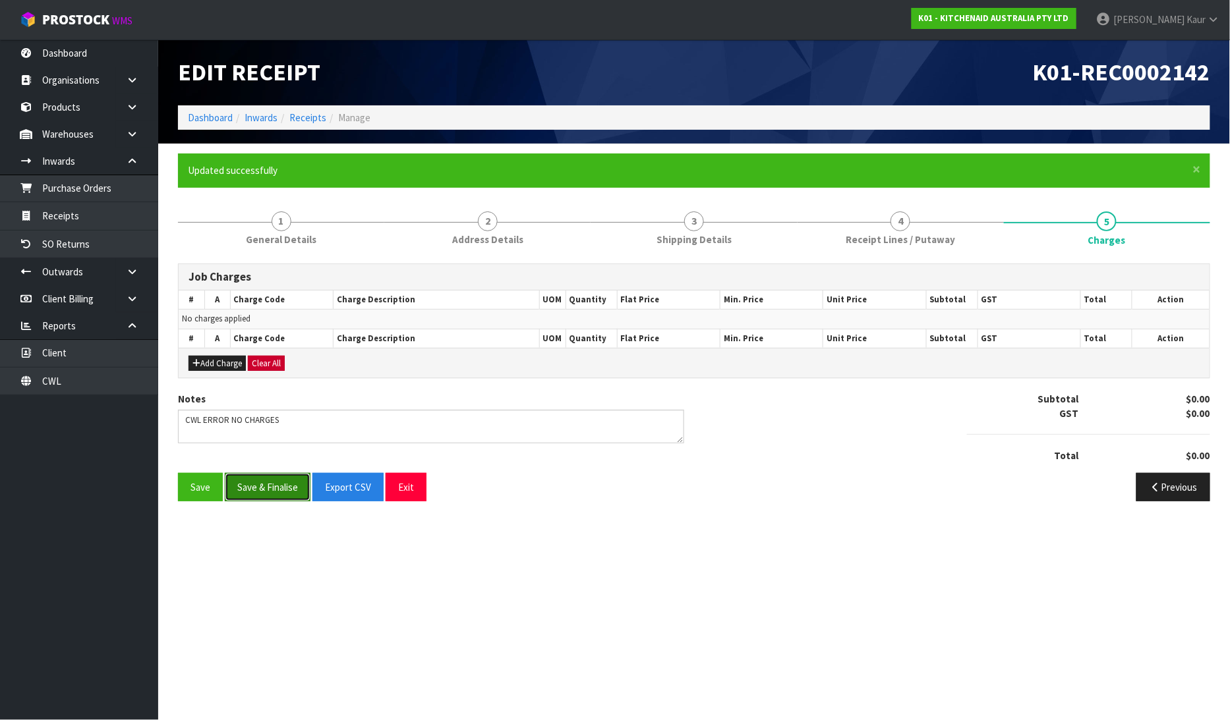
click at [274, 493] on button "Save & Finalise" at bounding box center [268, 487] width 86 height 28
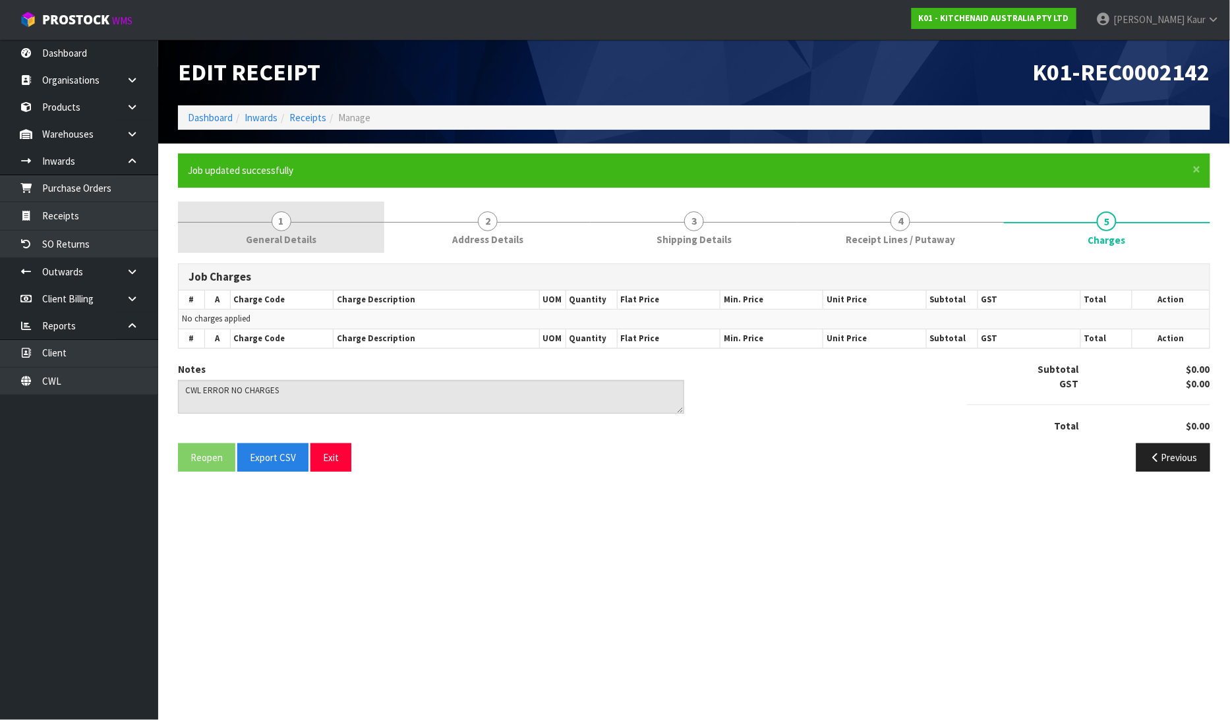
click at [264, 224] on link "1 General Details" at bounding box center [281, 228] width 206 height 52
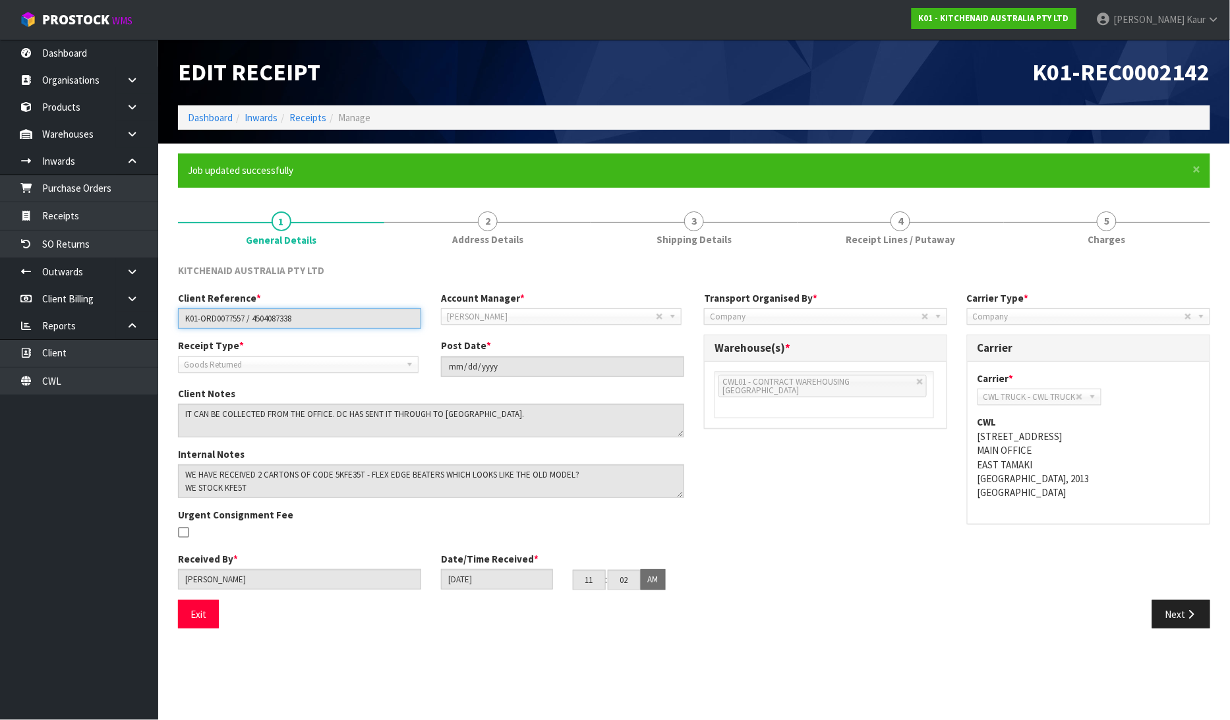
drag, startPoint x: 327, startPoint y: 322, endPoint x: 172, endPoint y: 320, distance: 154.9
click at [172, 320] on div "Client Reference * K01-ORD0077557 / 4504087338" at bounding box center [299, 310] width 263 height 38
drag, startPoint x: 496, startPoint y: 221, endPoint x: 523, endPoint y: 341, distance: 122.8
click at [496, 221] on span "2" at bounding box center [488, 222] width 20 height 20
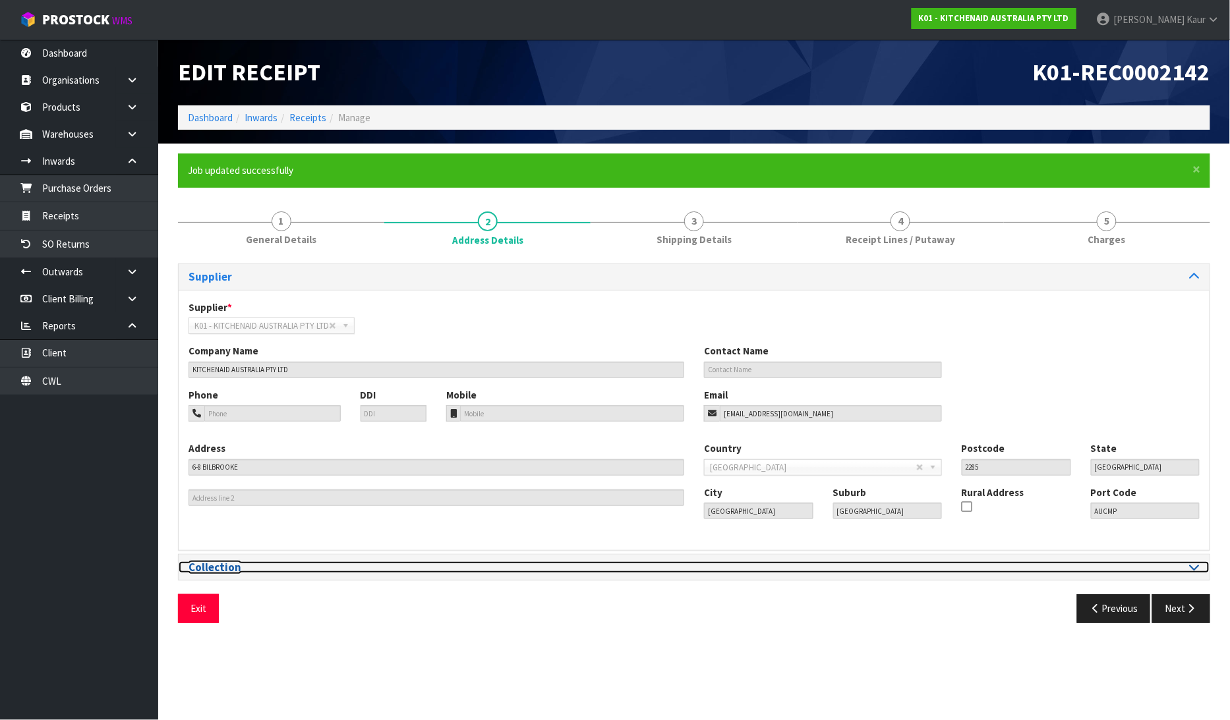
click at [1192, 569] on icon at bounding box center [1195, 567] width 10 height 11
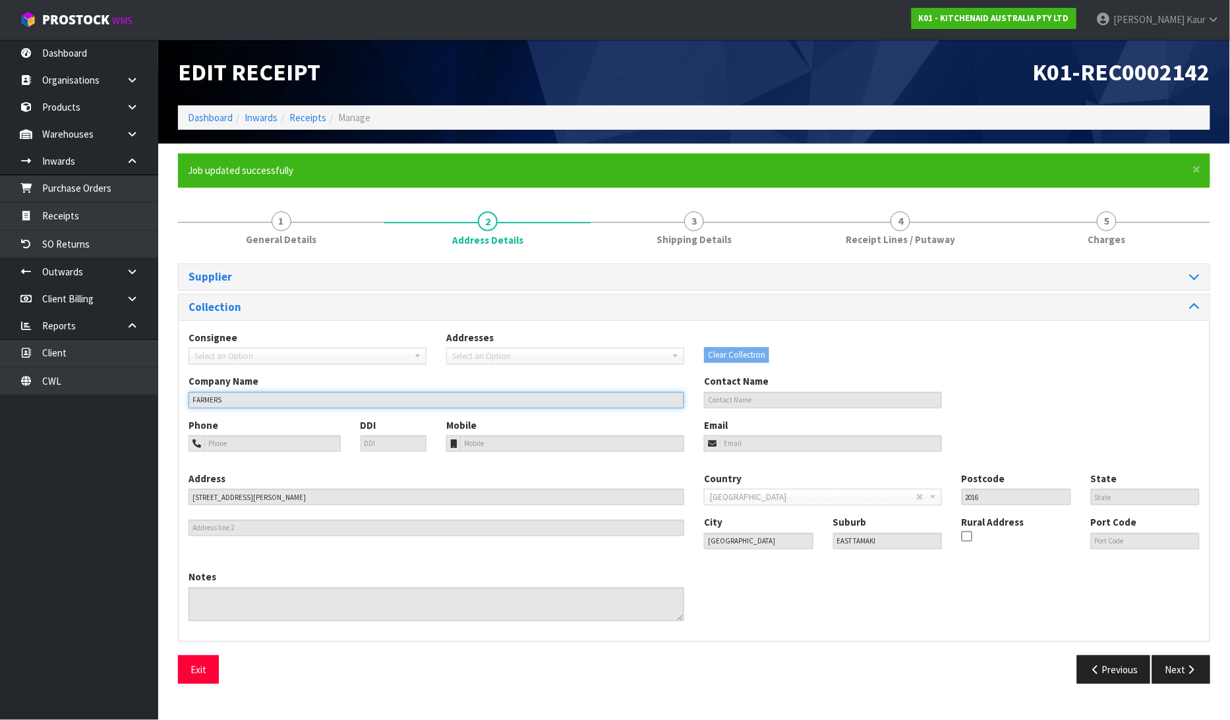
drag, startPoint x: 236, startPoint y: 404, endPoint x: 159, endPoint y: 397, distance: 77.4
click at [159, 397] on section "× Close Job updated successfully 1 General Details 2 Address Details 3 Shipping…" at bounding box center [694, 424] width 1072 height 560
drag, startPoint x: 844, startPoint y: 225, endPoint x: 730, endPoint y: 435, distance: 238.9
click at [844, 225] on link "4 Receipt Lines / Putaway" at bounding box center [900, 228] width 206 height 52
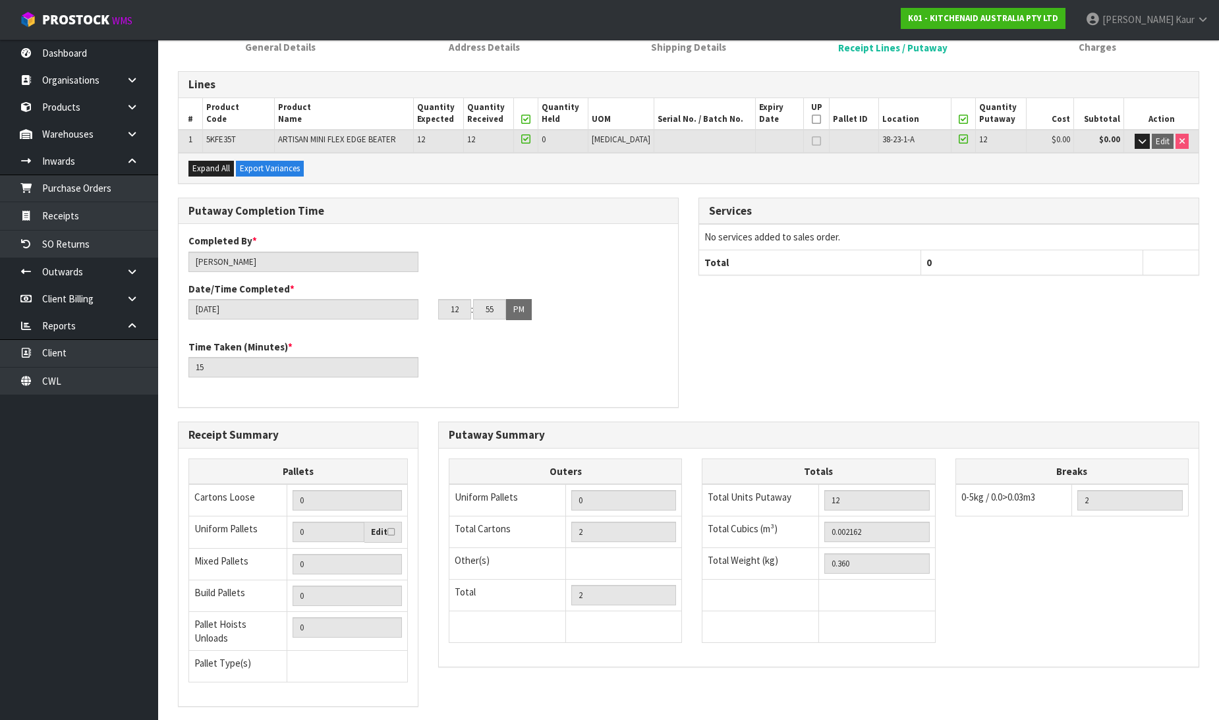
scroll to position [264, 0]
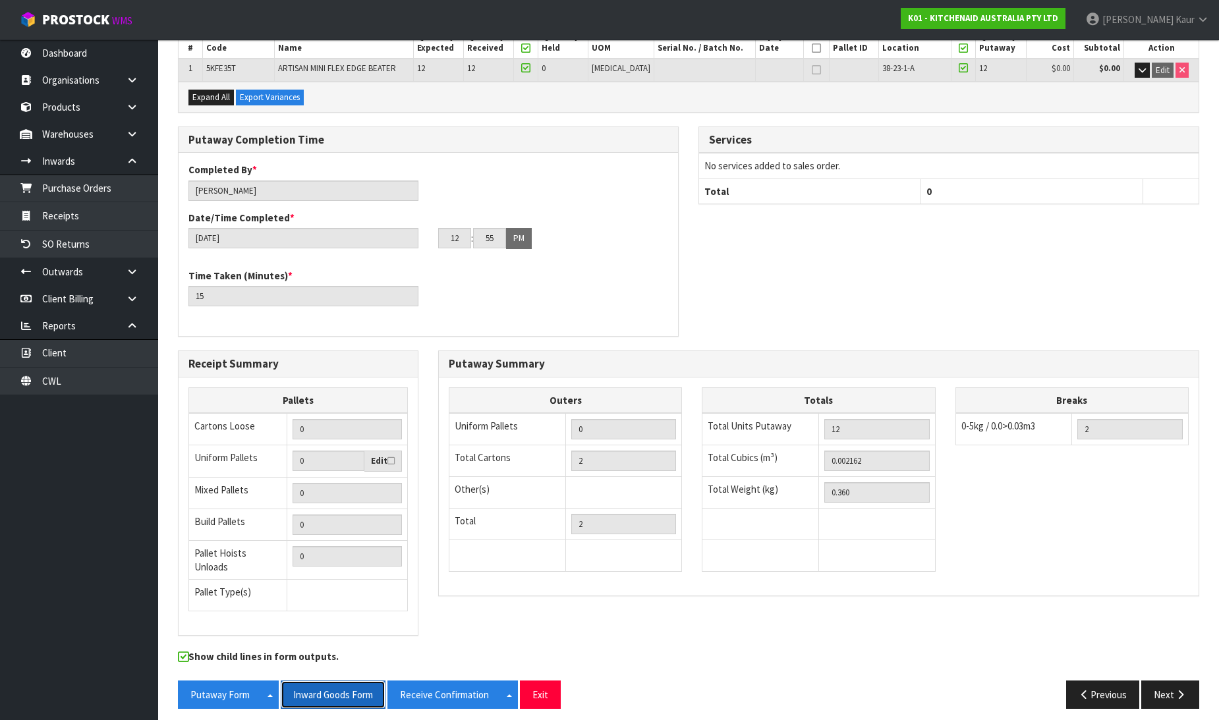
click at [331, 689] on button "Inward Goods Form" at bounding box center [333, 695] width 105 height 28
click at [90, 55] on link "Dashboard" at bounding box center [79, 53] width 158 height 27
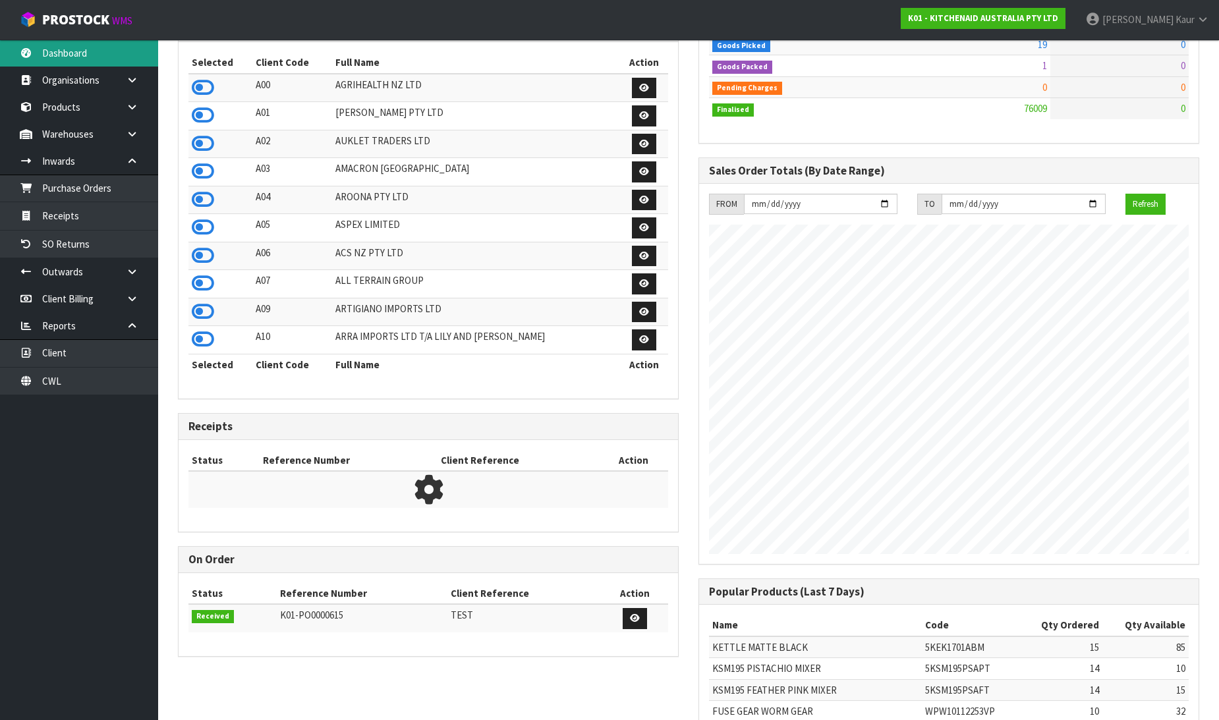
scroll to position [658084, 658563]
click at [200, 88] on icon at bounding box center [203, 88] width 22 height 20
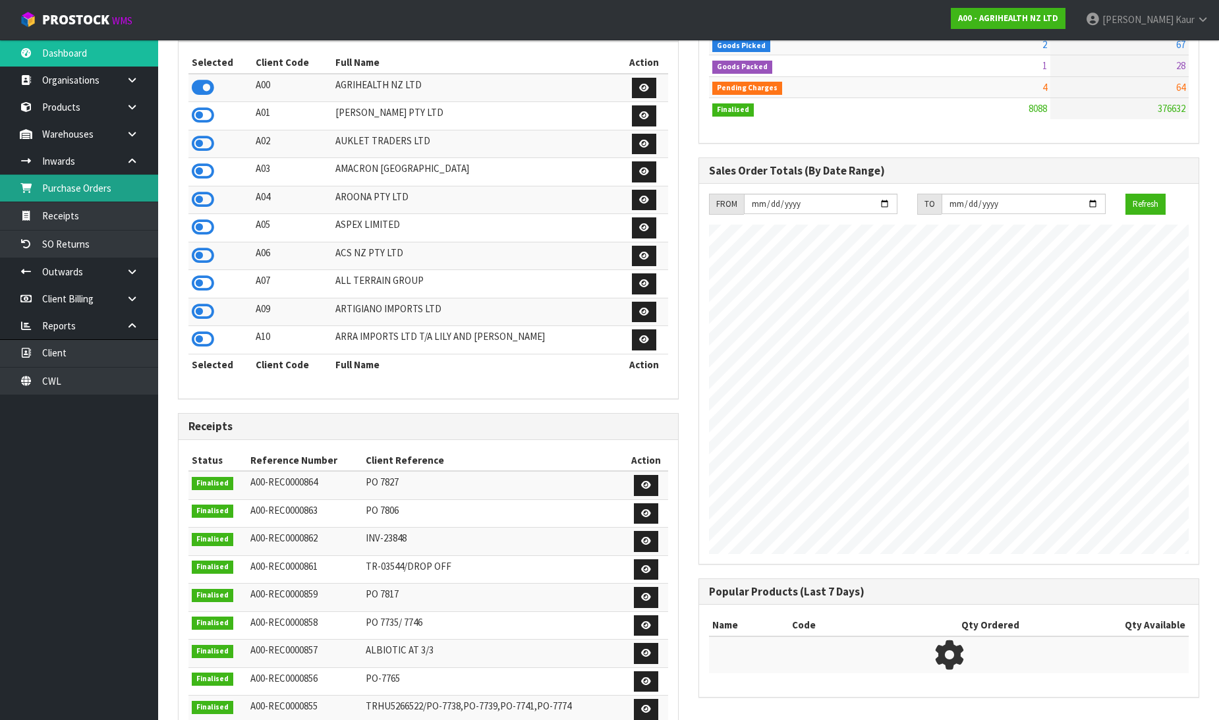
scroll to position [999, 521]
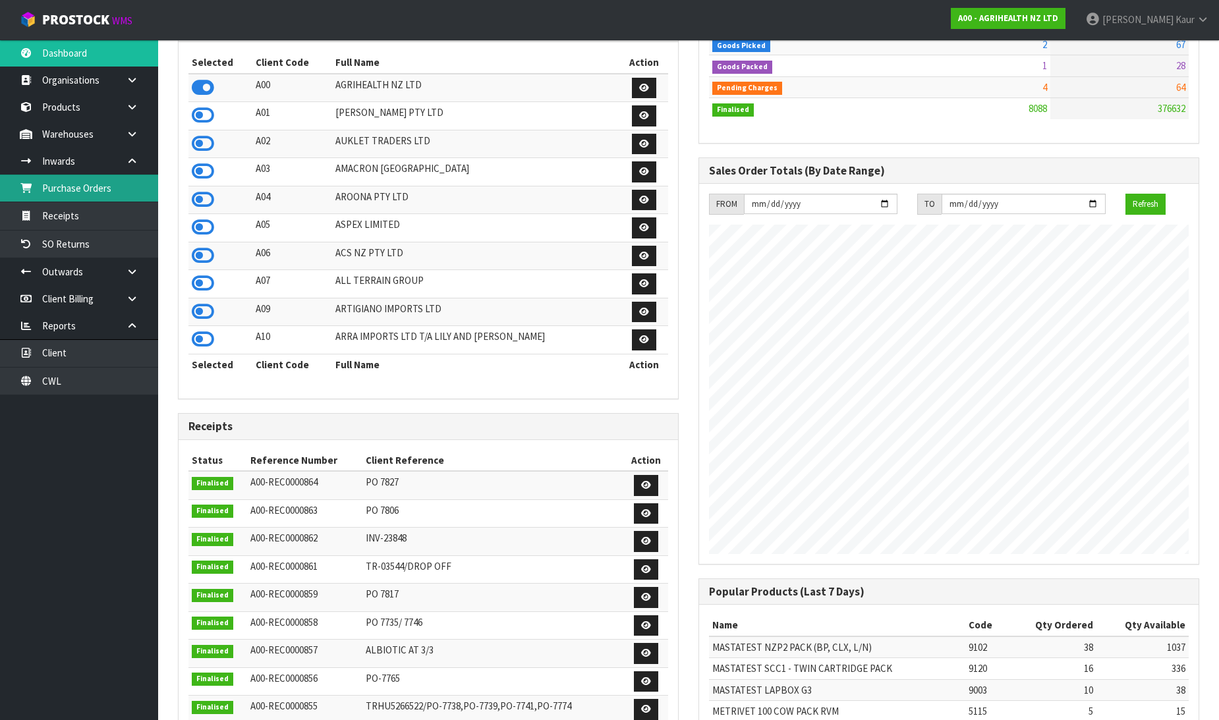
click at [97, 192] on link "Purchase Orders" at bounding box center [79, 188] width 158 height 27
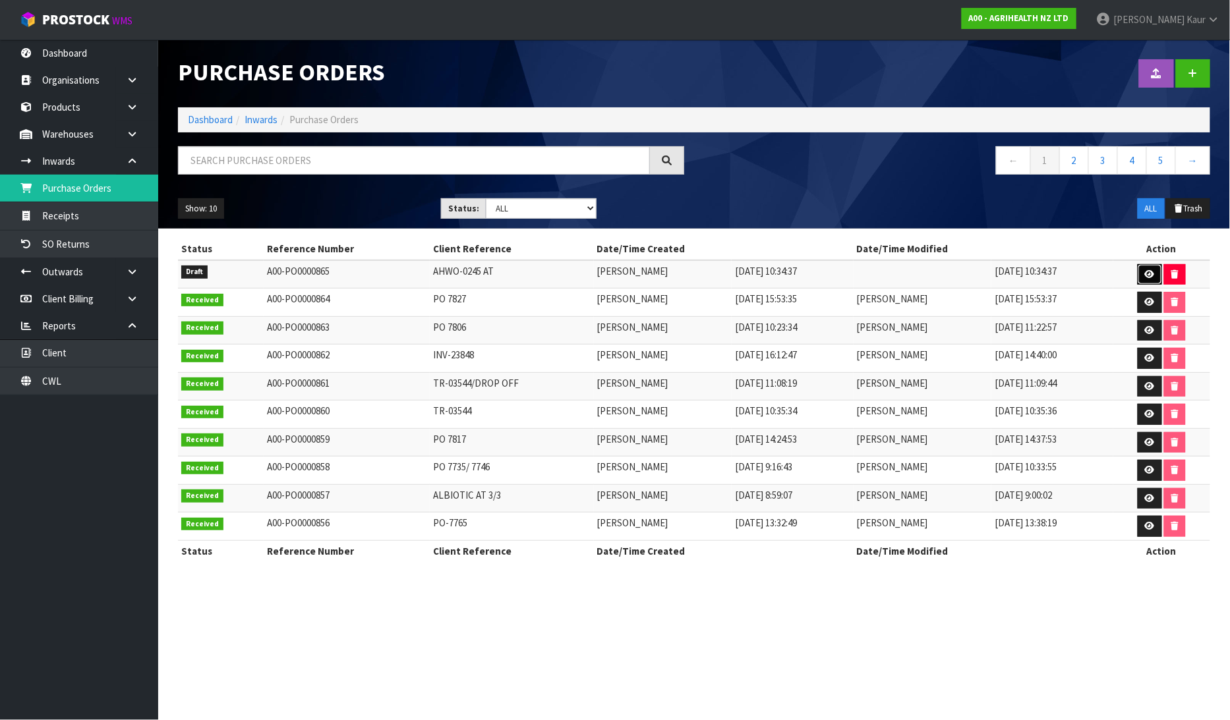
click at [1145, 272] on icon at bounding box center [1150, 274] width 10 height 9
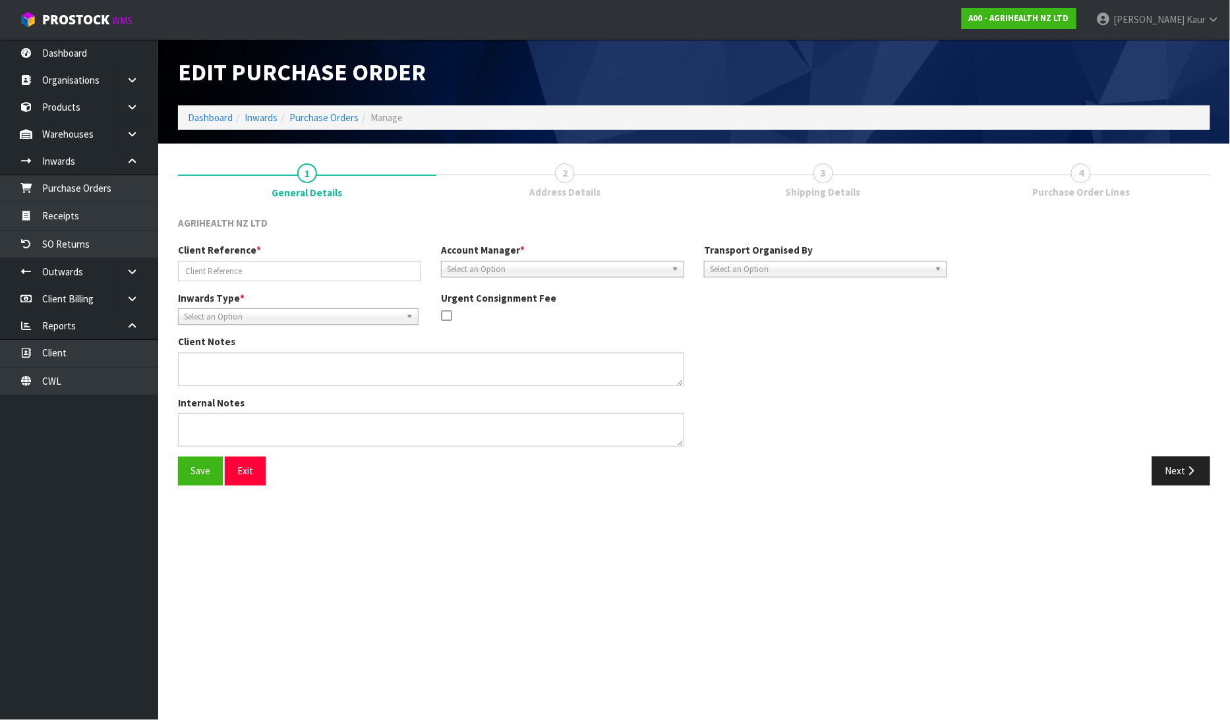
type input "AHWO-0245 AT"
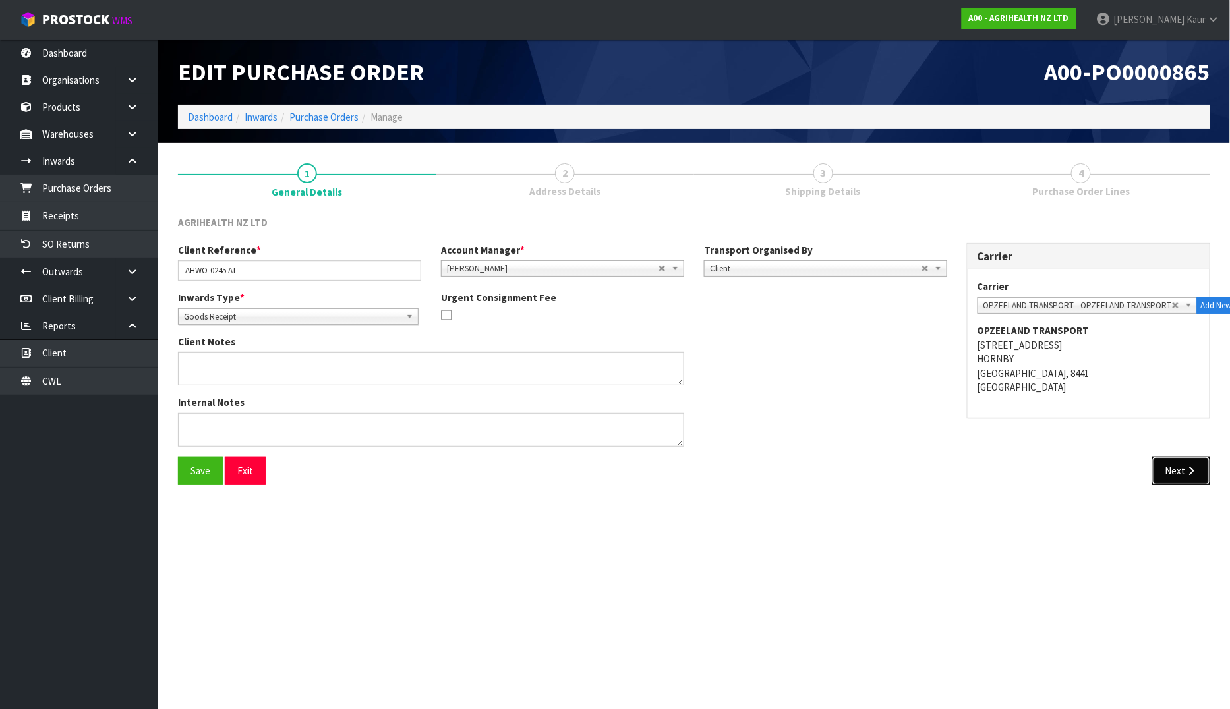
click at [1162, 467] on button "Next" at bounding box center [1181, 471] width 58 height 28
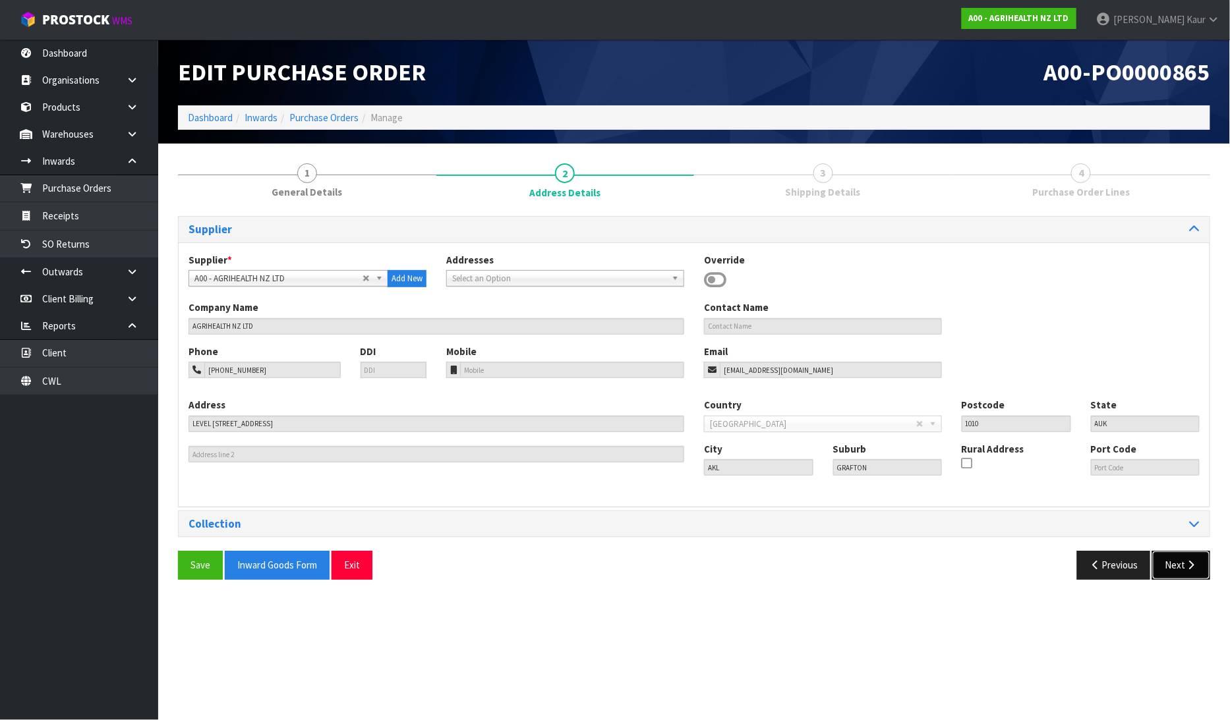
click at [1176, 565] on button "Next" at bounding box center [1181, 565] width 58 height 28
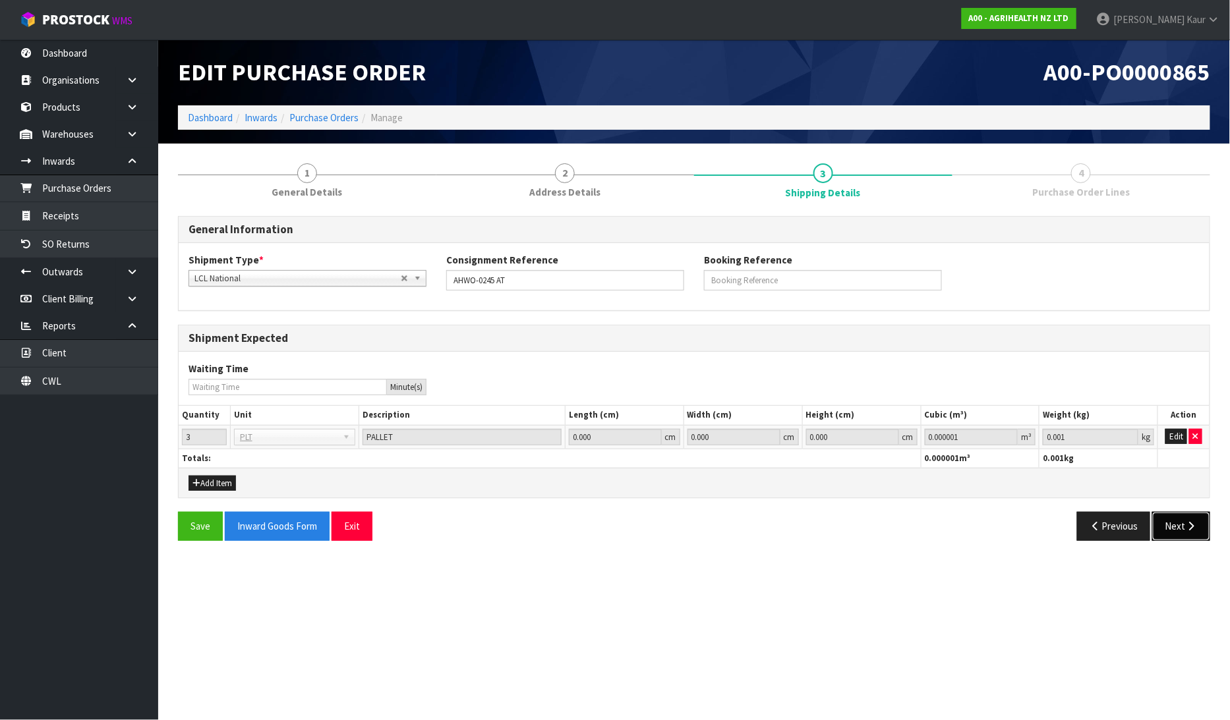
click at [1182, 527] on button "Next" at bounding box center [1181, 526] width 58 height 28
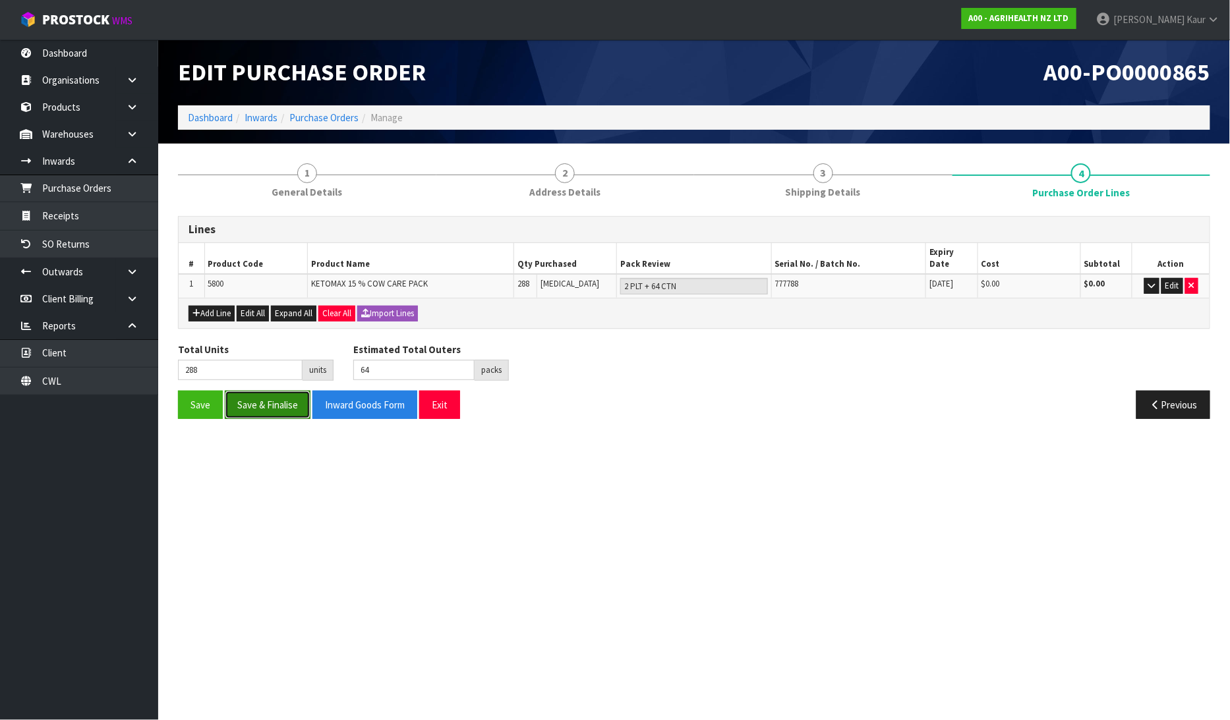
click at [252, 393] on button "Save & Finalise" at bounding box center [268, 405] width 86 height 28
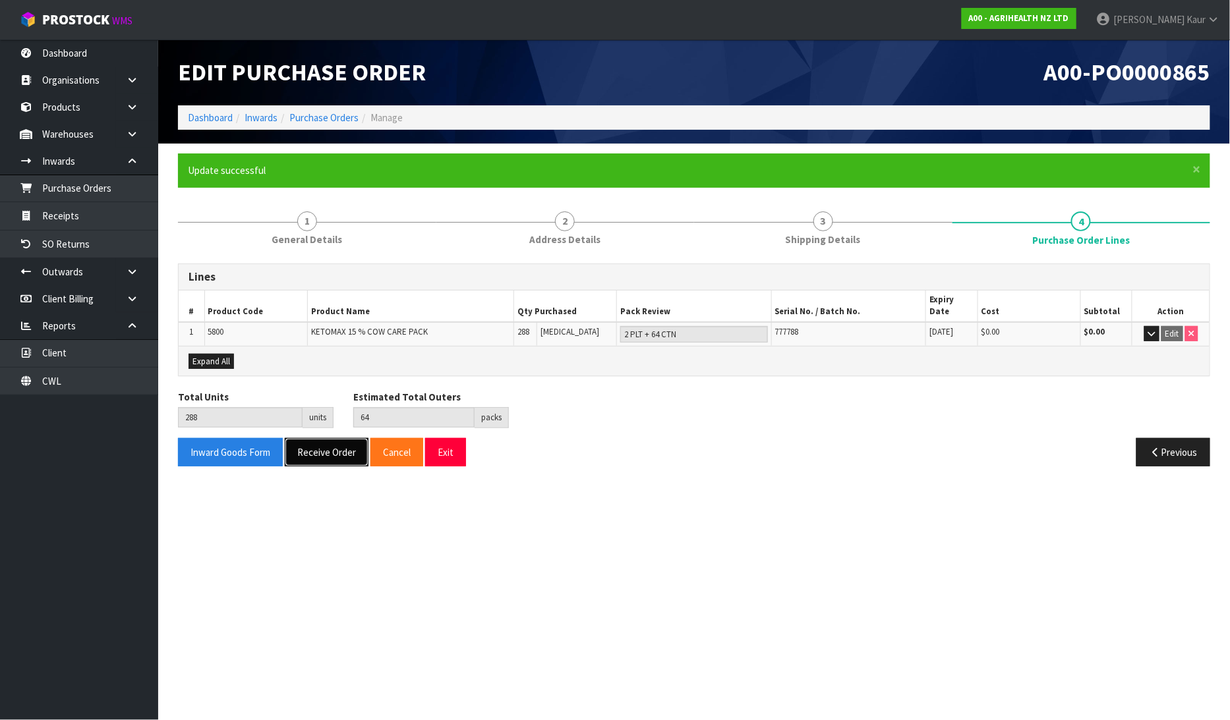
click at [323, 442] on button "Receive Order" at bounding box center [327, 452] width 84 height 28
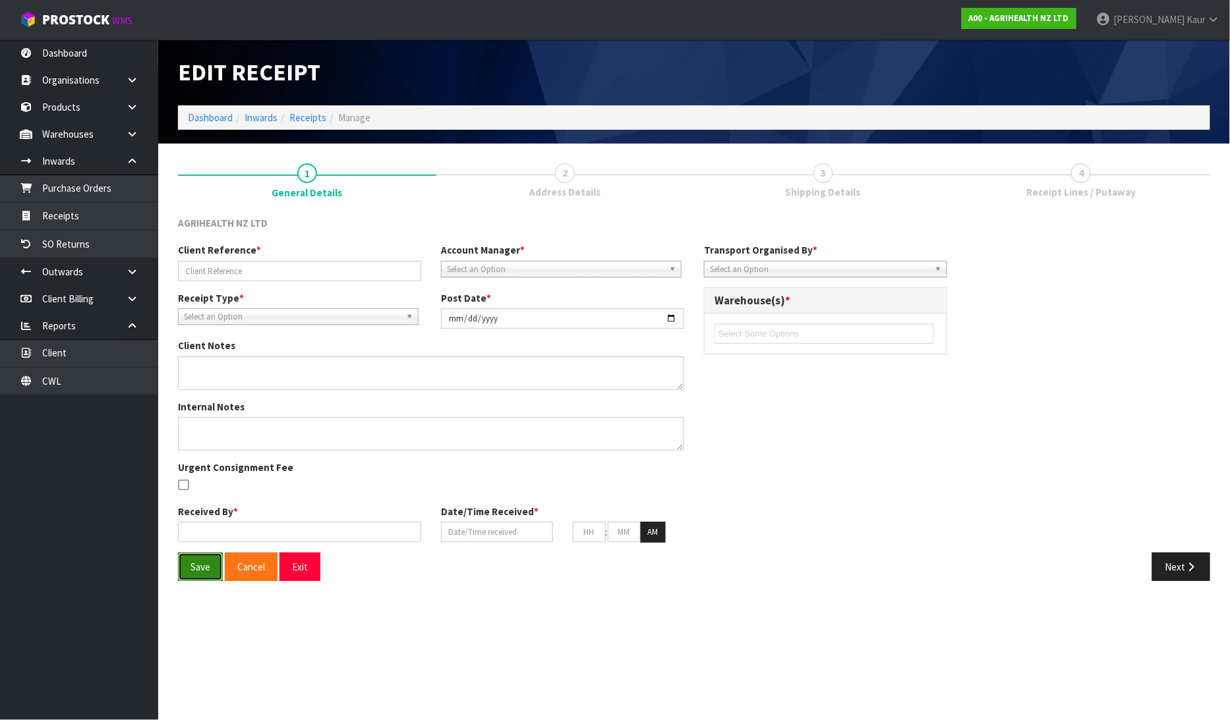
type input "AHWO-0245 AT"
type input "[DATE]"
type input "[PERSON_NAME]"
type input "[DATE]"
type input "12"
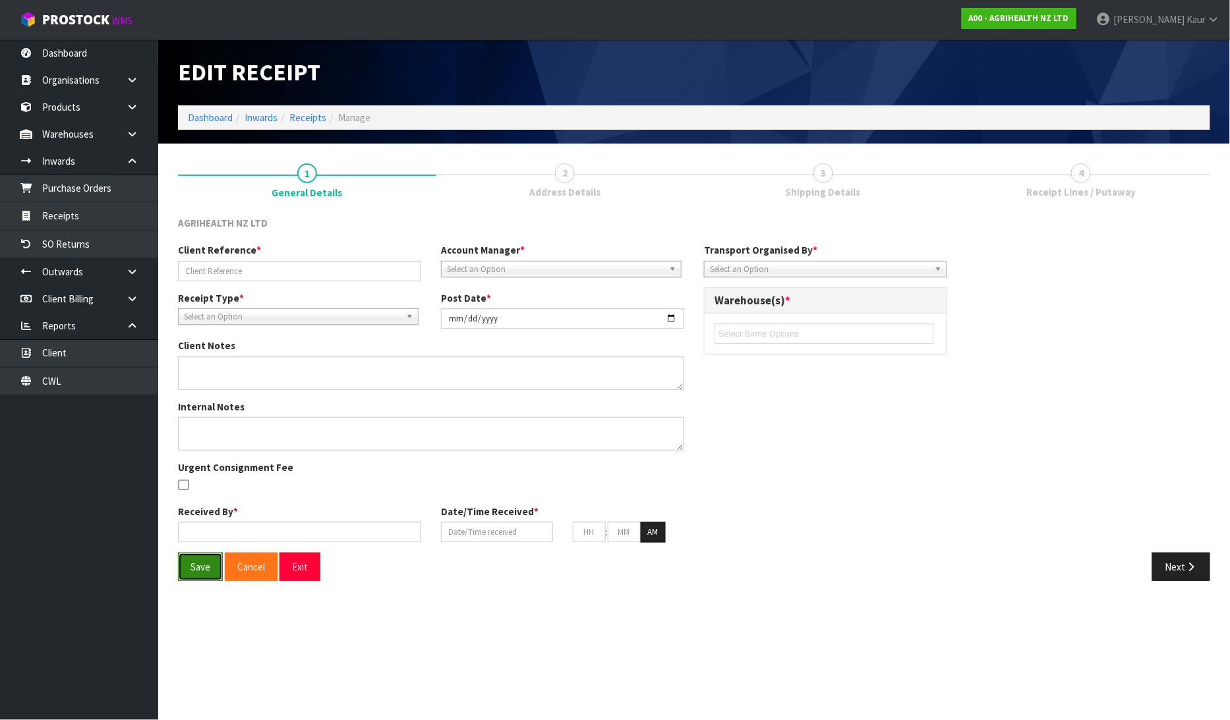
type input "57"
click at [200, 562] on button "Save" at bounding box center [200, 567] width 45 height 28
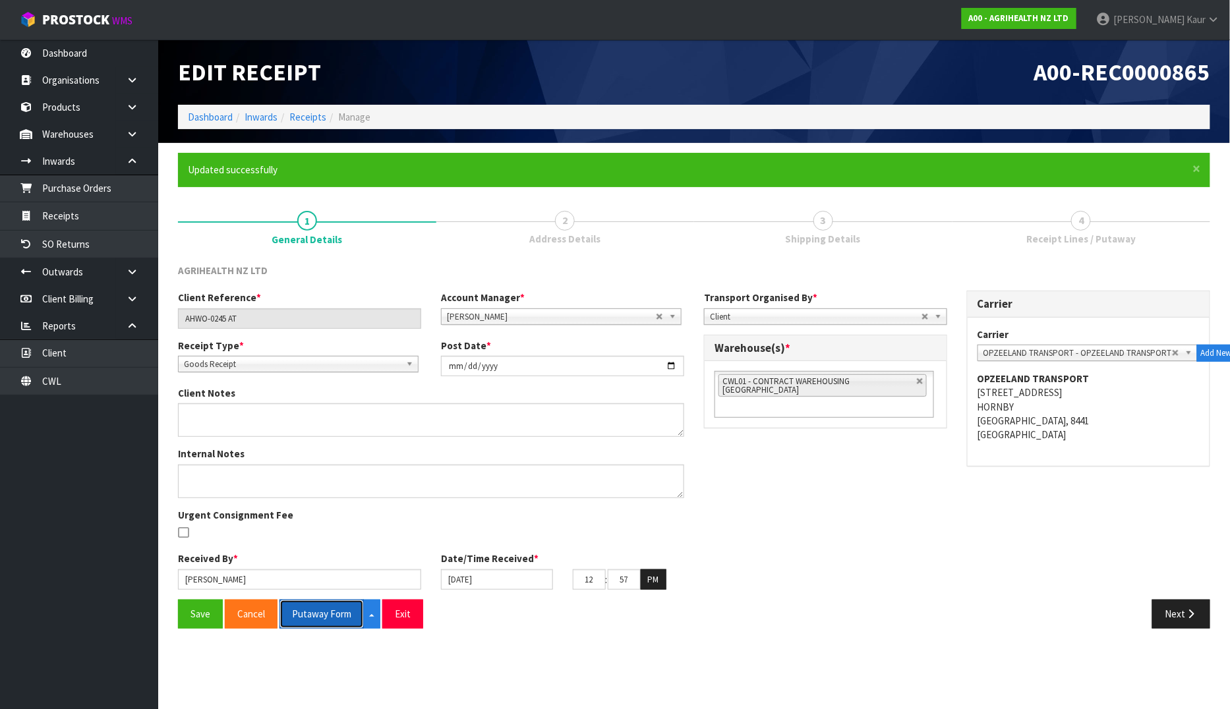
click at [319, 618] on button "Putaway Form" at bounding box center [321, 614] width 84 height 28
click at [297, 622] on button "Putaway Form" at bounding box center [328, 614] width 99 height 28
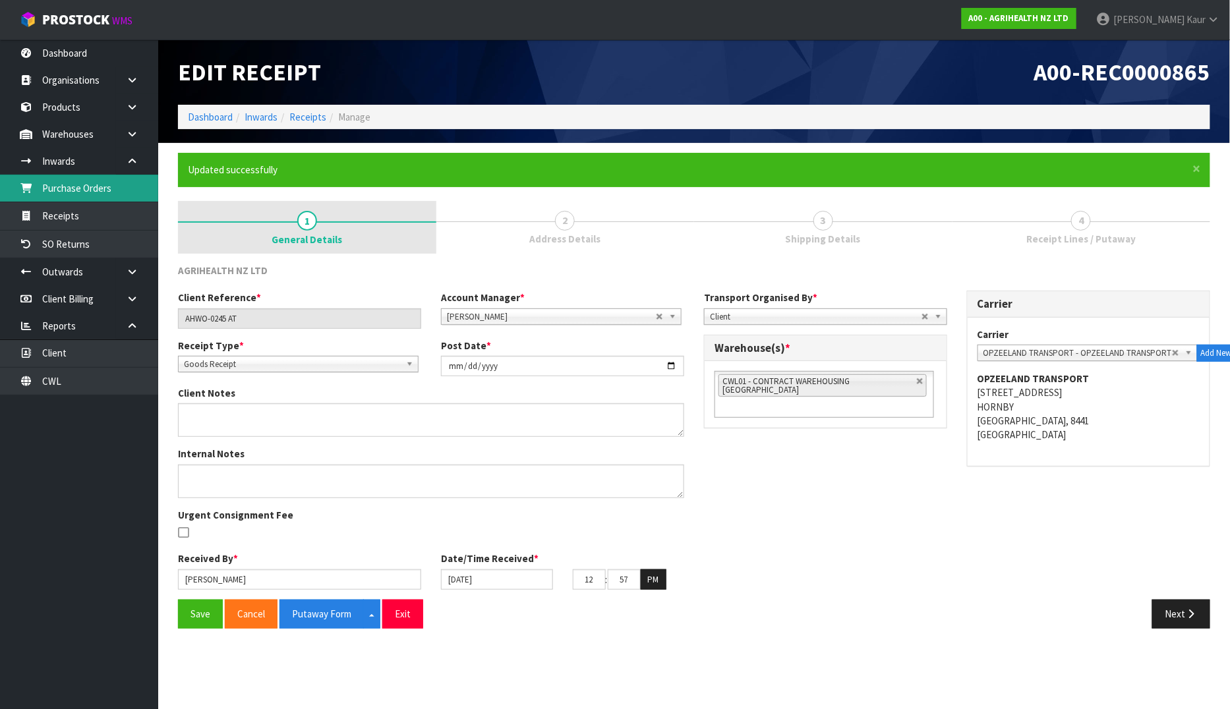
drag, startPoint x: 87, startPoint y: 183, endPoint x: 258, endPoint y: 215, distance: 173.7
click at [87, 183] on link "Purchase Orders" at bounding box center [79, 188] width 158 height 27
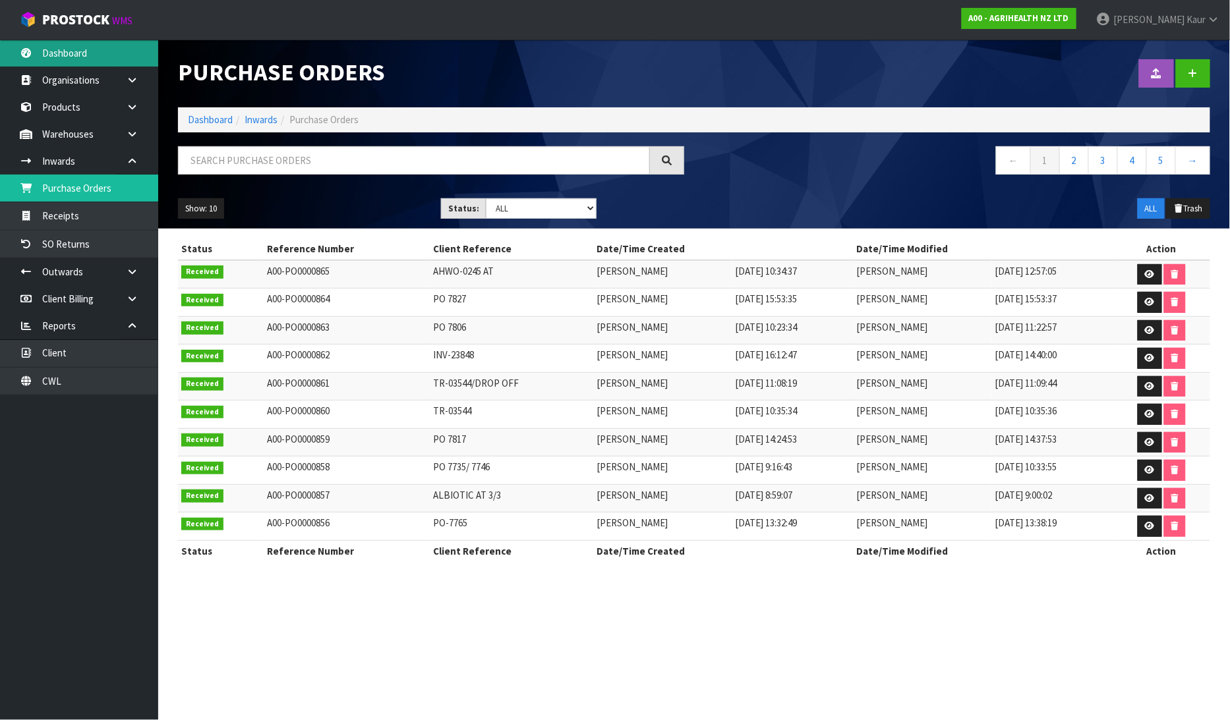
click at [99, 43] on link "Dashboard" at bounding box center [79, 53] width 158 height 27
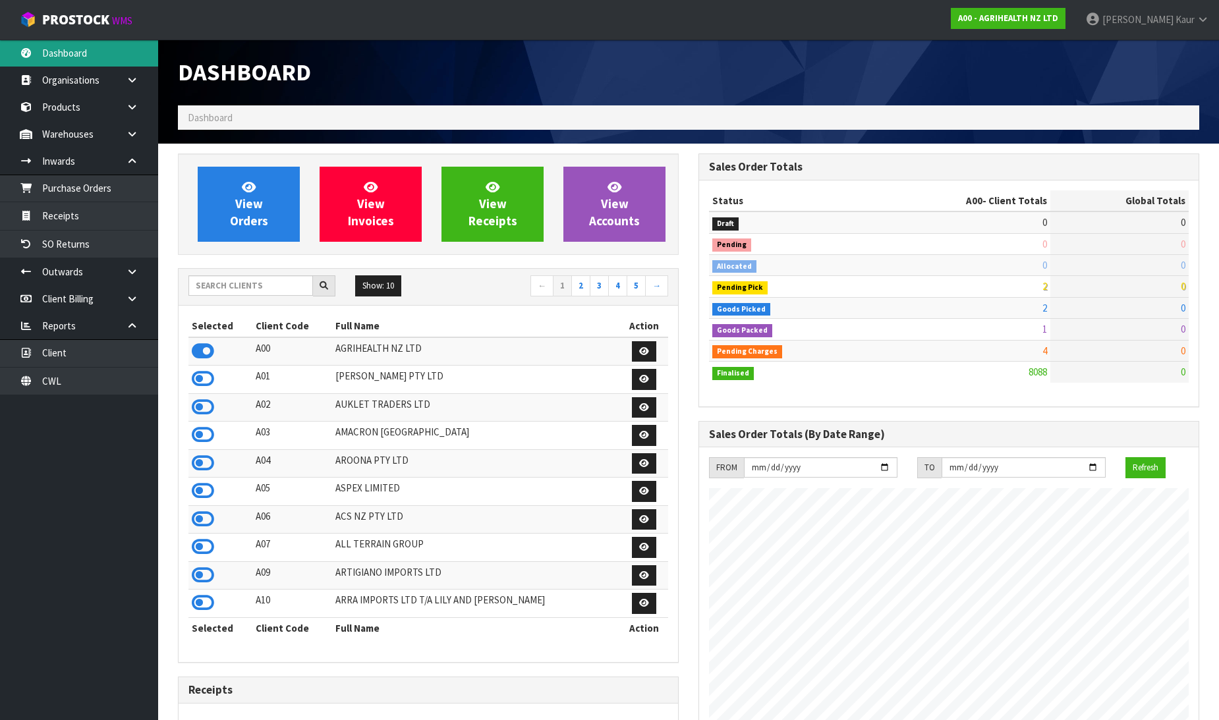
scroll to position [999, 521]
click at [200, 283] on input "text" at bounding box center [250, 285] width 125 height 20
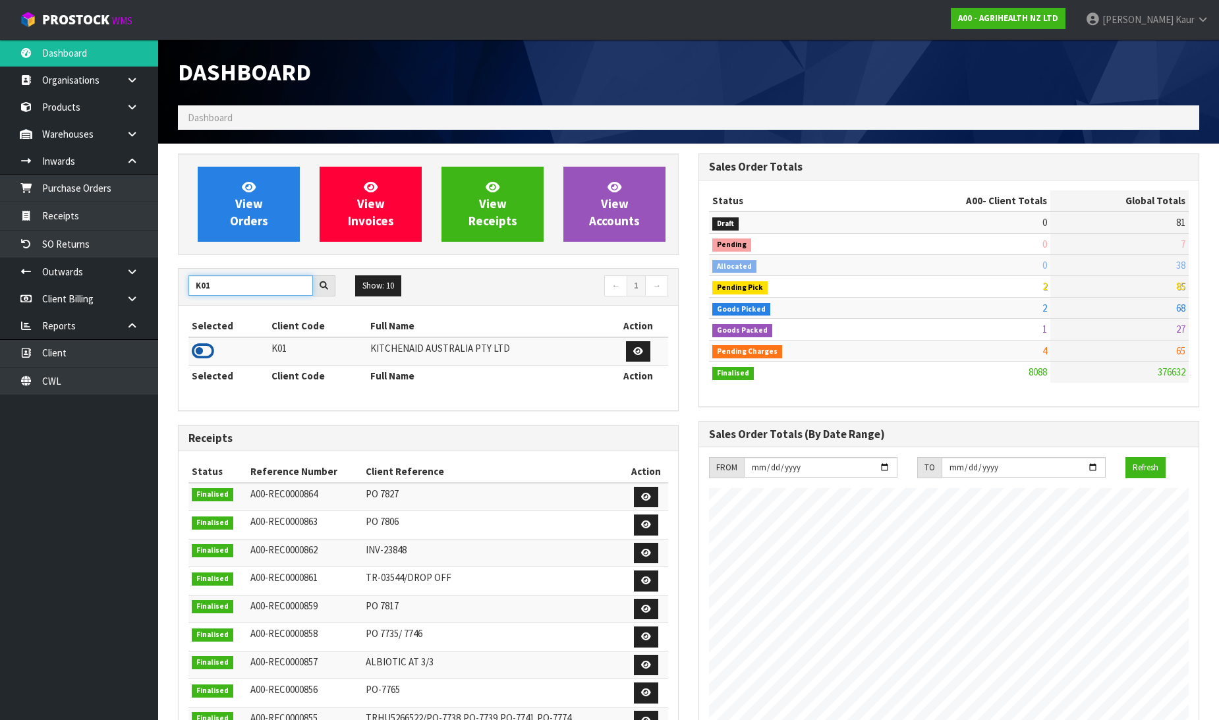
type input "K01"
click at [206, 348] on icon at bounding box center [203, 351] width 22 height 20
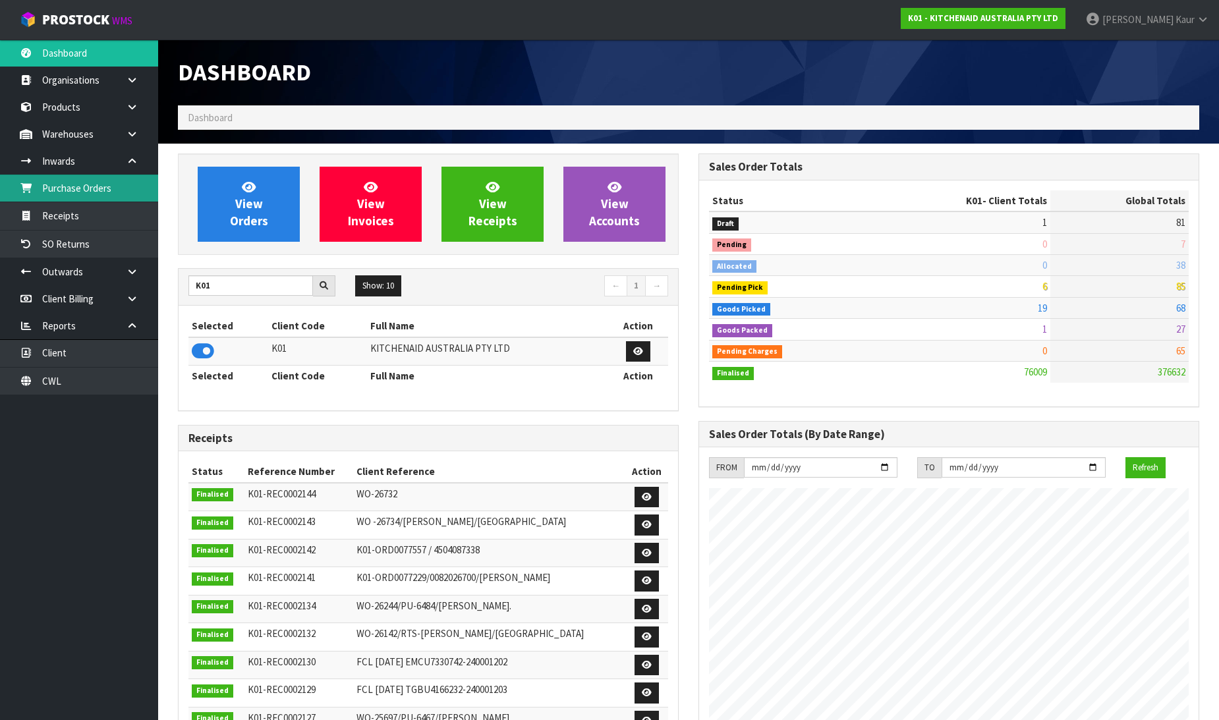
click at [119, 196] on link "Purchase Orders" at bounding box center [79, 188] width 158 height 27
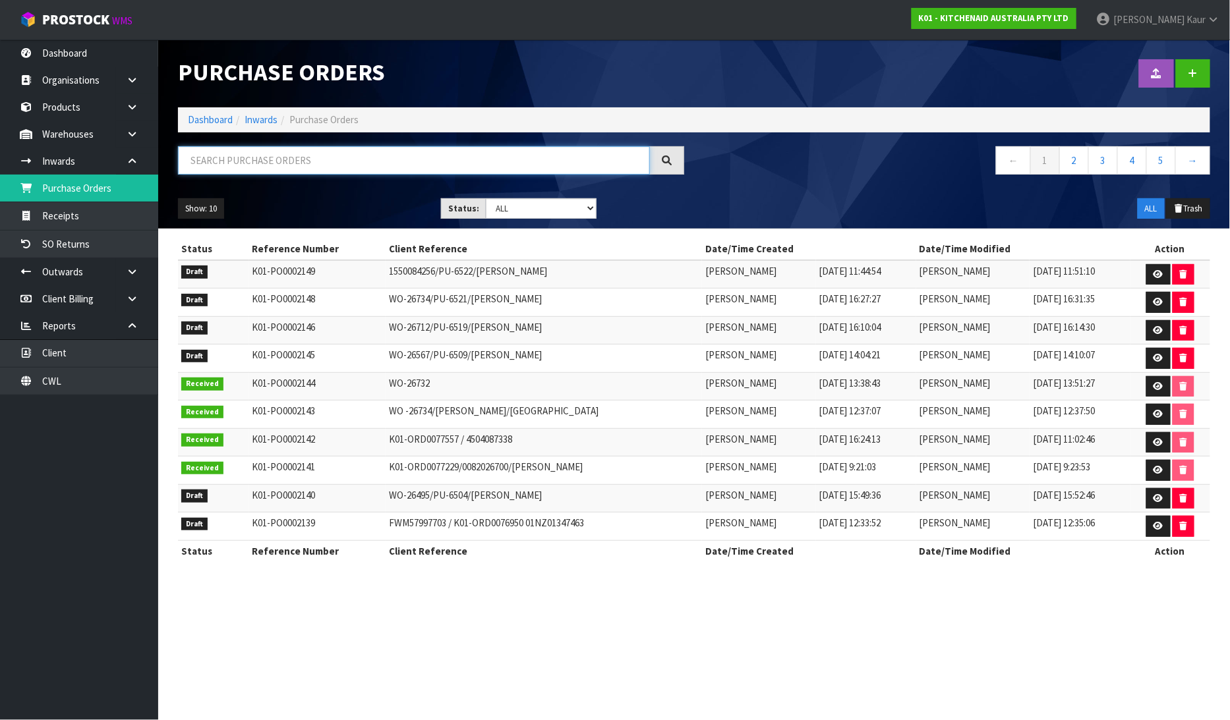
click at [273, 159] on input "text" at bounding box center [414, 160] width 472 height 28
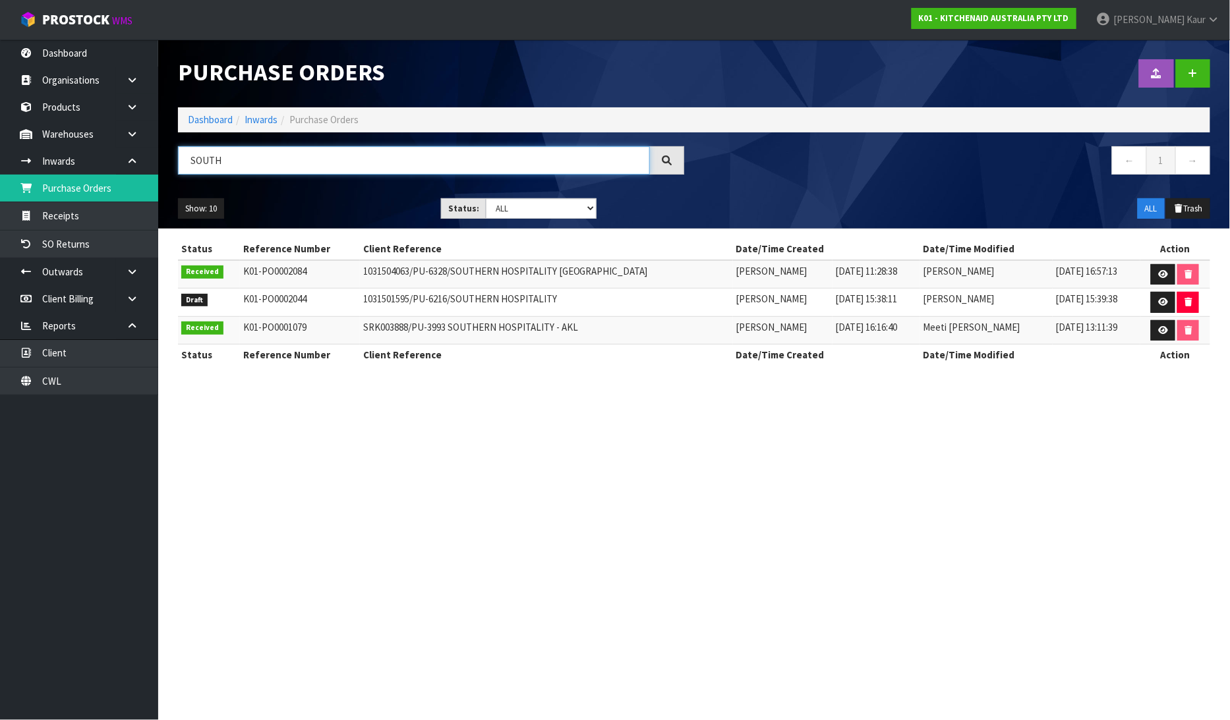
type input "SOUTH"
click at [1203, 83] on link at bounding box center [1193, 73] width 34 height 28
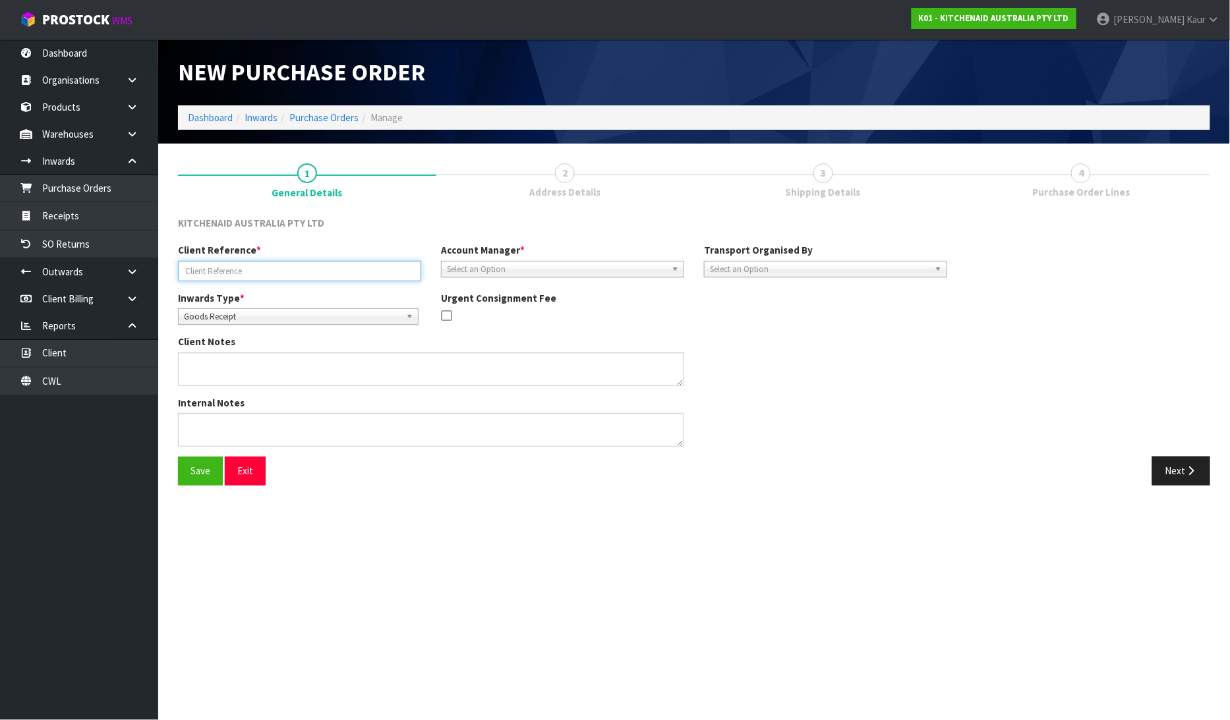
click at [248, 262] on input "text" at bounding box center [299, 271] width 243 height 20
paste input "P0312023"
type input "P0312023/SOUTHERN HOSPITALITY [GEOGRAPHIC_DATA]"
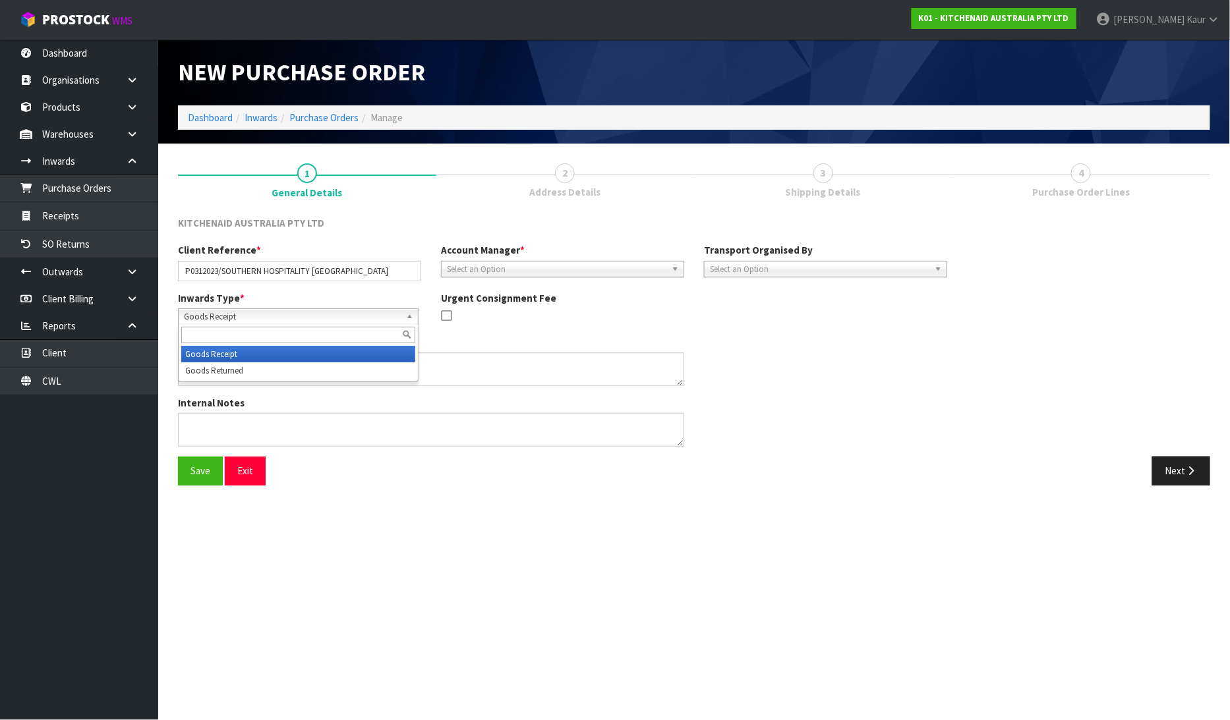
click at [255, 322] on span "Goods Receipt" at bounding box center [292, 317] width 217 height 16
click at [413, 353] on li "Goods Receipt" at bounding box center [298, 354] width 234 height 16
click at [258, 318] on span "Goods Receipt" at bounding box center [292, 317] width 217 height 16
click at [255, 366] on li "Goods Returned" at bounding box center [298, 370] width 234 height 16
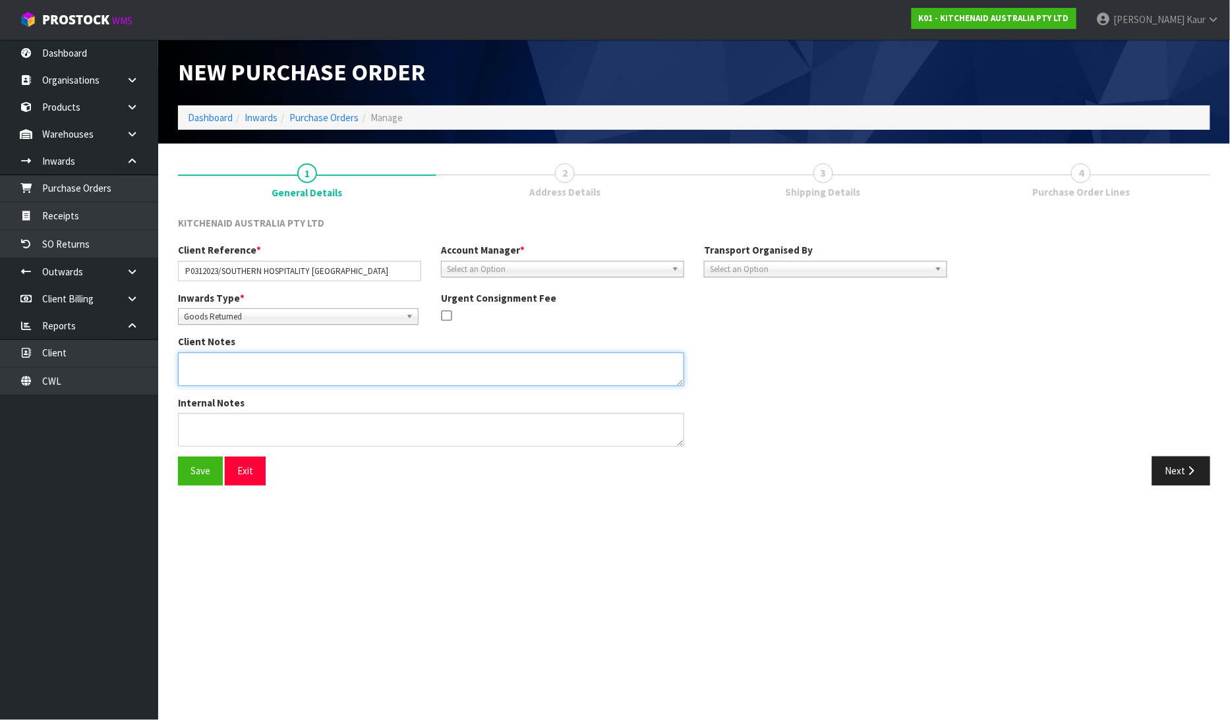
click at [194, 374] on textarea at bounding box center [431, 370] width 506 height 34
paste textarea "PLEASE CUT THE CORD AND DISPOSE OF 5KSMC895AER / WD1117600."
type textarea "PLEASE CUT THE CORD AND DISPOSE OF 5KSMC895AER / WD1117600."
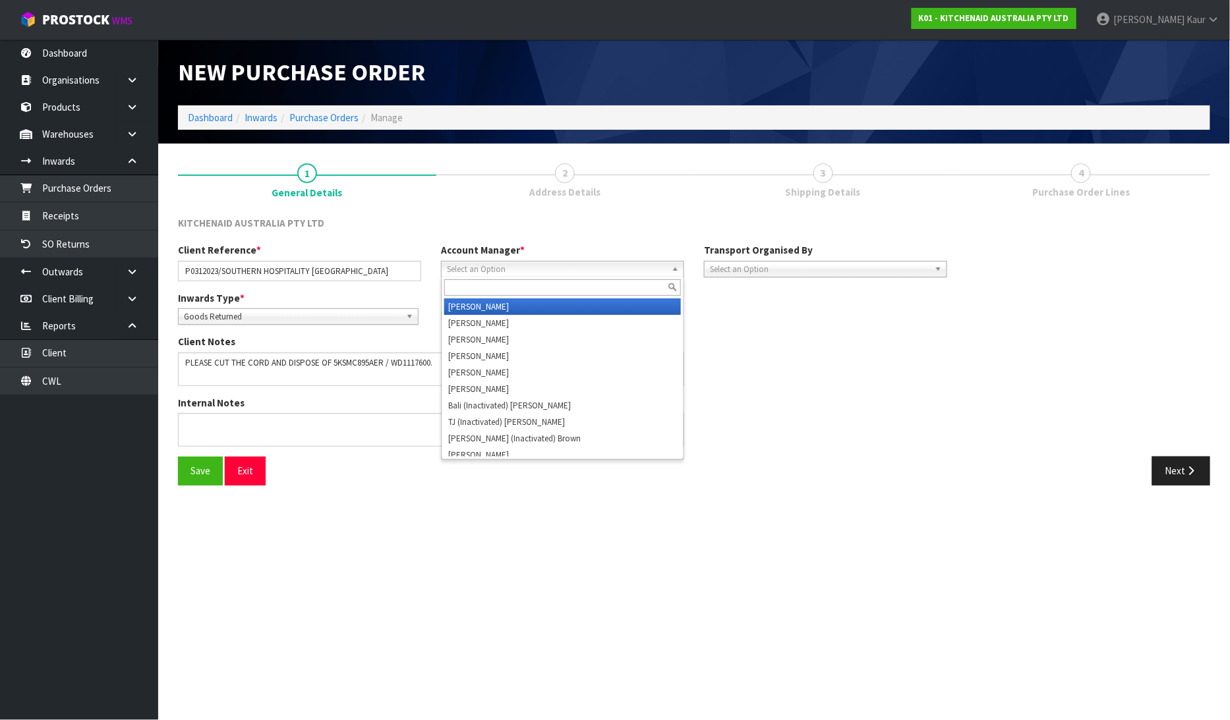
click at [449, 268] on span "Select an Option" at bounding box center [556, 270] width 219 height 16
type input "v"
click at [473, 307] on li "V [PERSON_NAME]" at bounding box center [562, 307] width 237 height 16
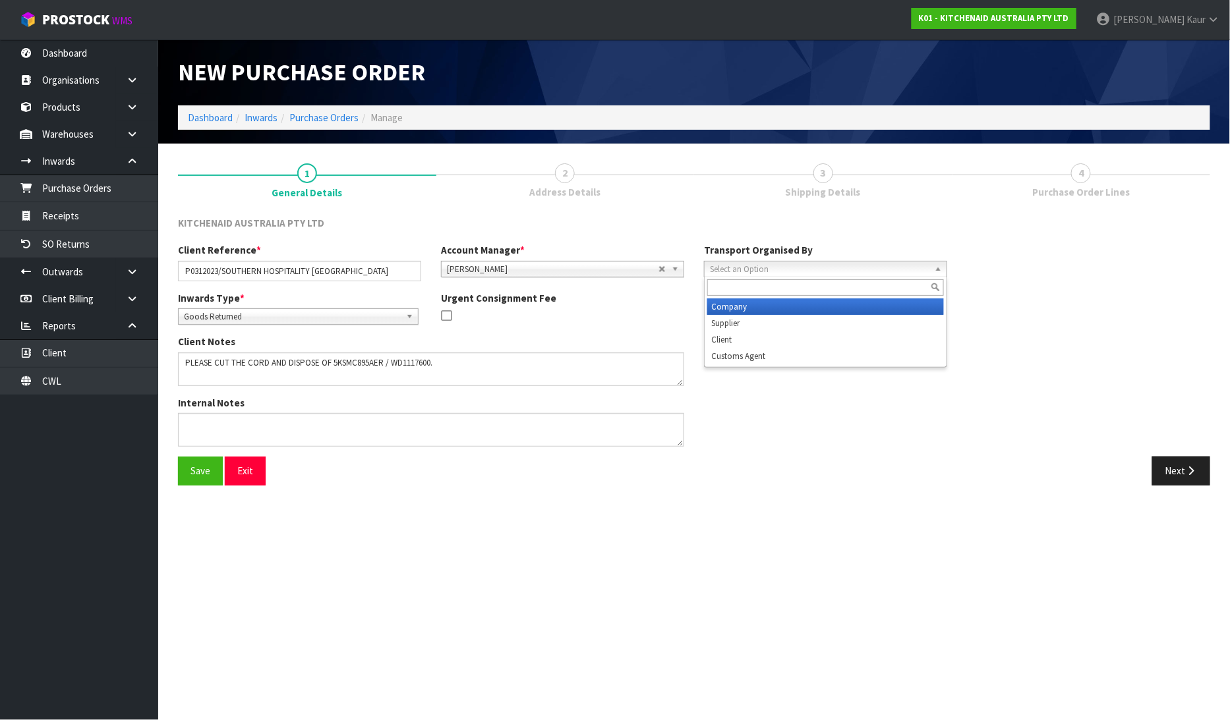
drag, startPoint x: 791, startPoint y: 262, endPoint x: 789, endPoint y: 300, distance: 38.3
click at [790, 267] on span "Select an Option" at bounding box center [819, 270] width 219 height 16
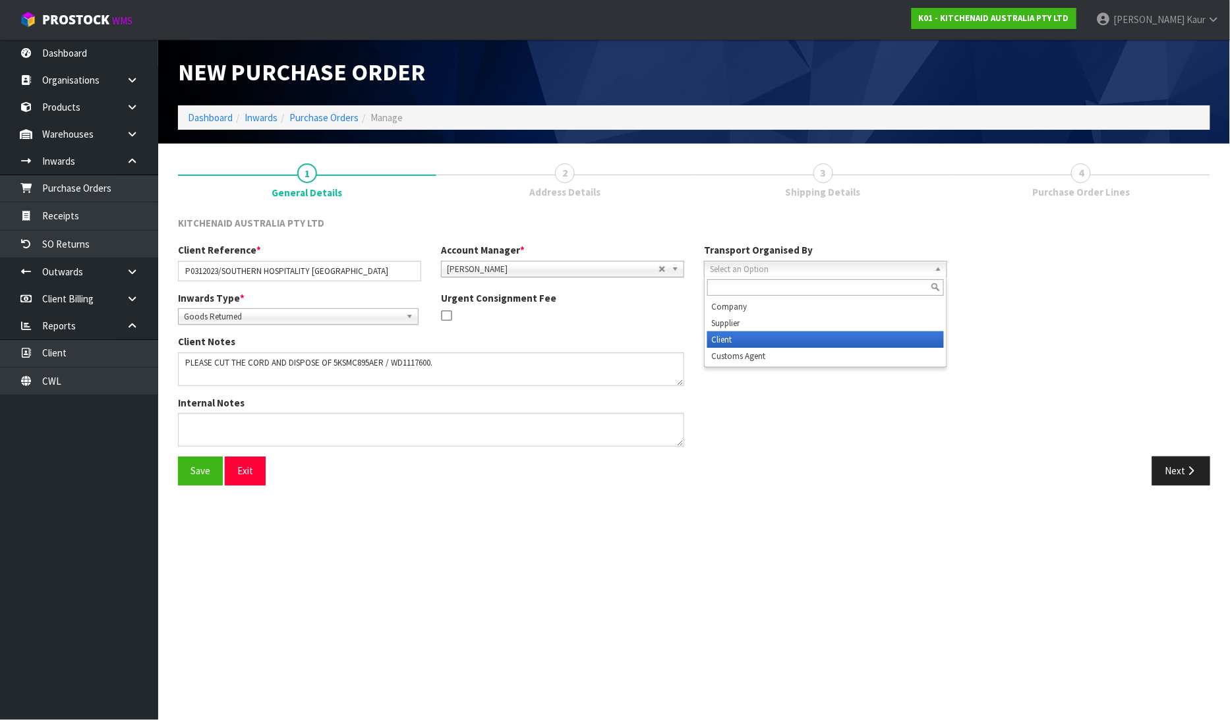
click at [767, 338] on li "Client" at bounding box center [825, 340] width 237 height 16
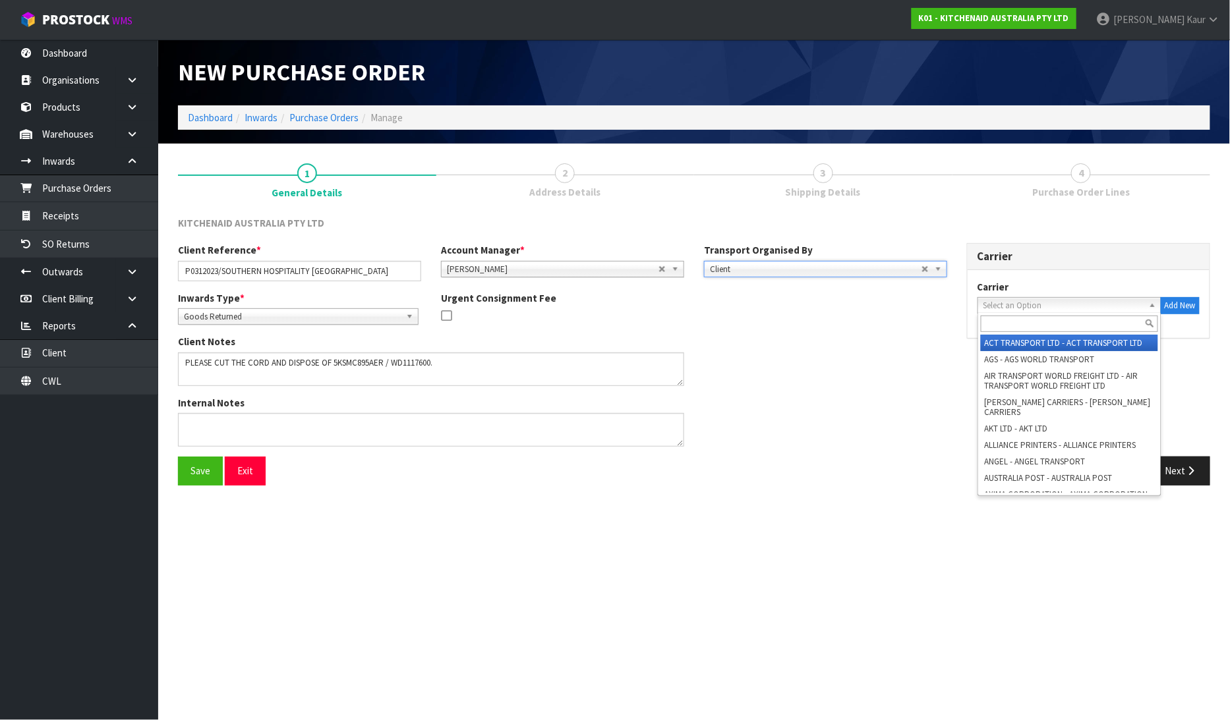
click at [999, 308] on span "Select an Option" at bounding box center [1063, 306] width 160 height 16
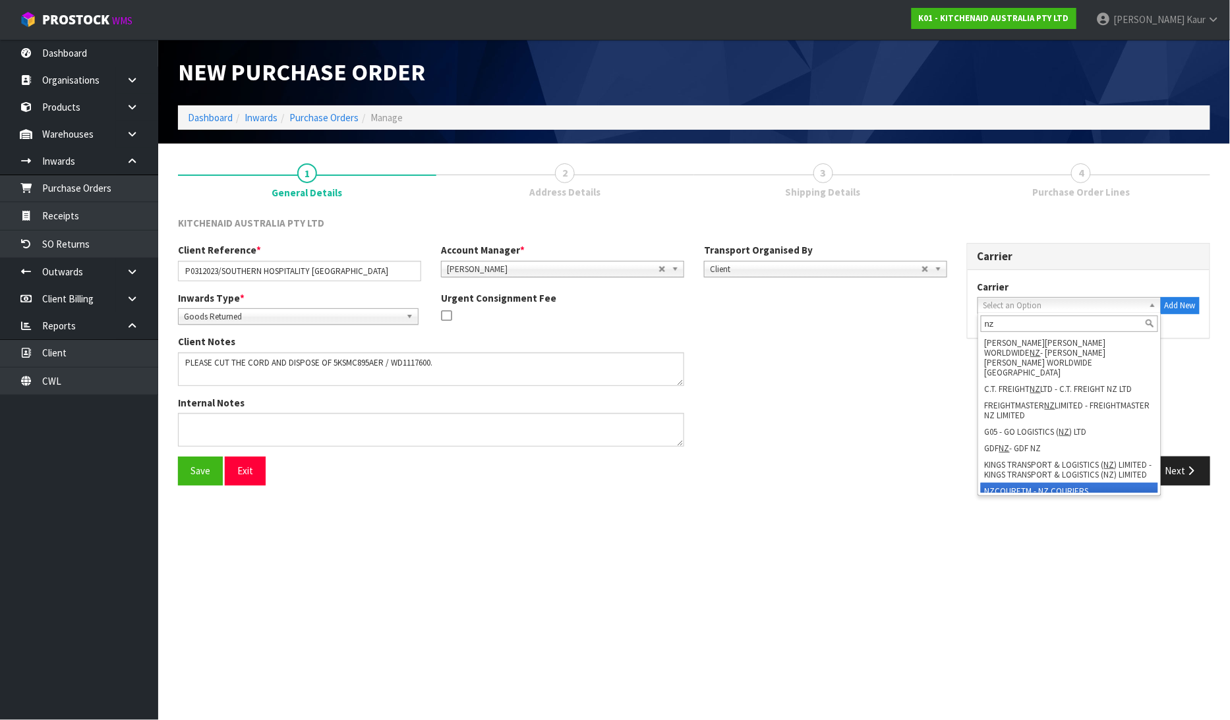
type input "nz"
click at [1045, 483] on li "NZ COURETM - NZ COURIERS" at bounding box center [1069, 491] width 177 height 16
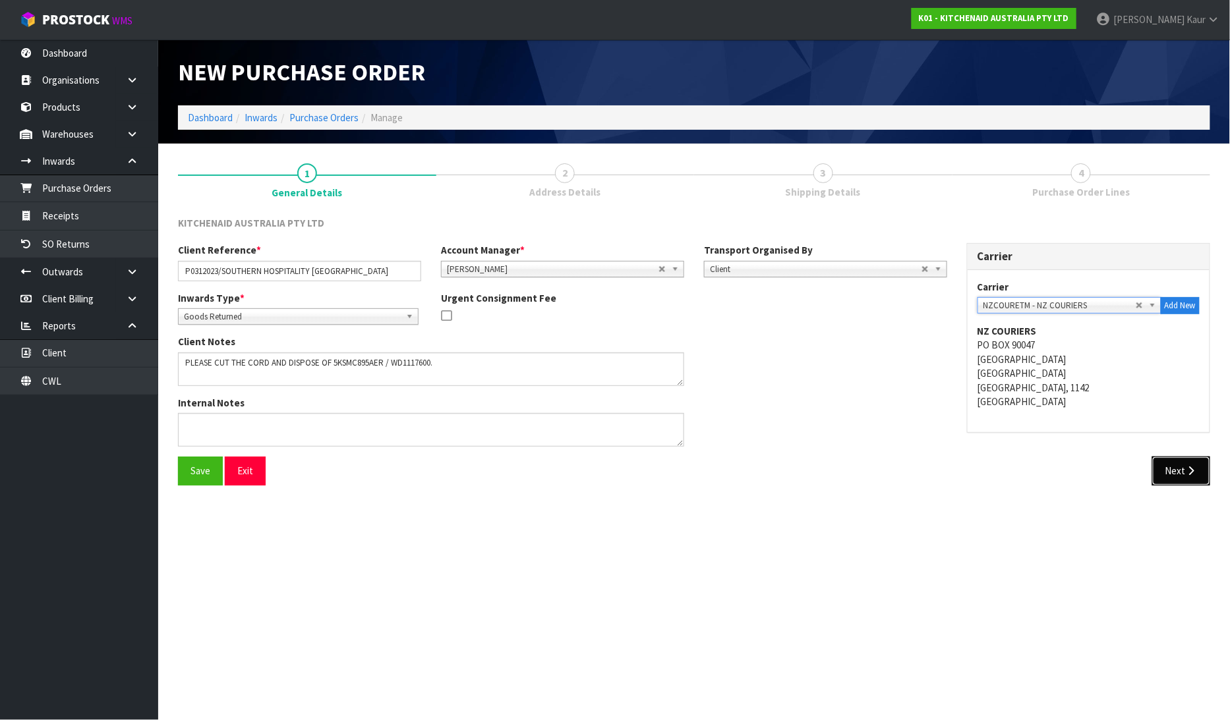
click at [1180, 470] on button "Next" at bounding box center [1181, 471] width 58 height 28
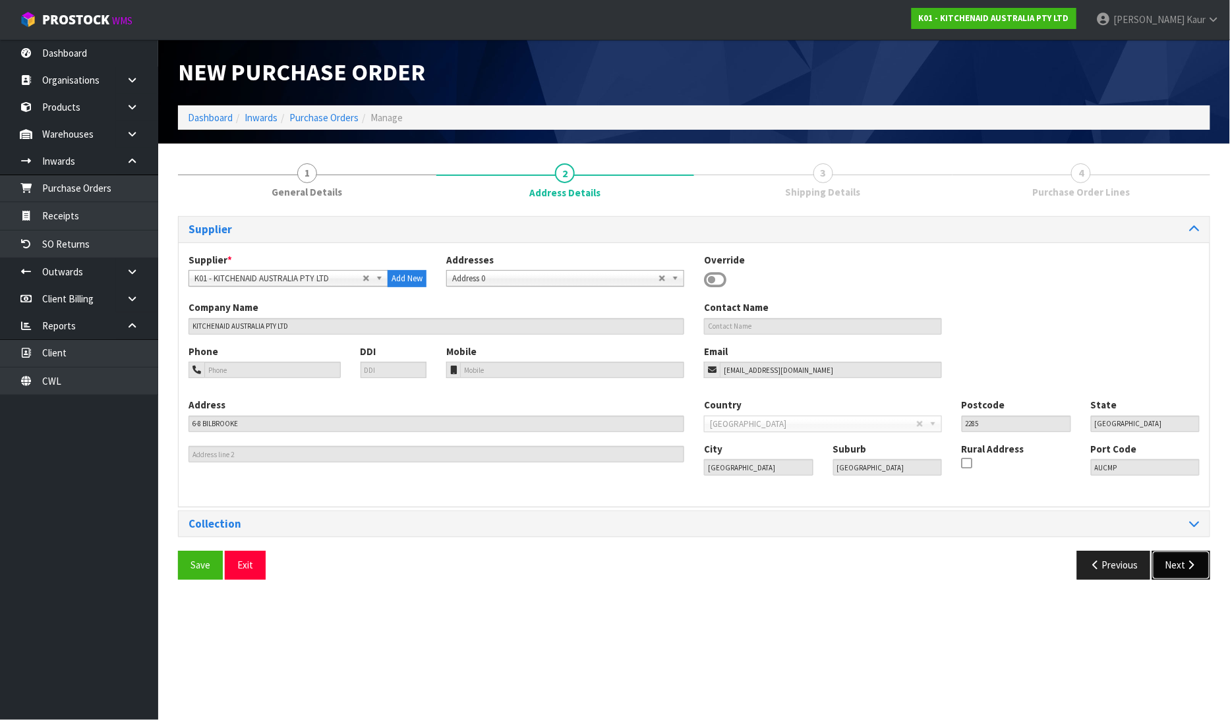
click at [1191, 557] on button "Next" at bounding box center [1181, 565] width 58 height 28
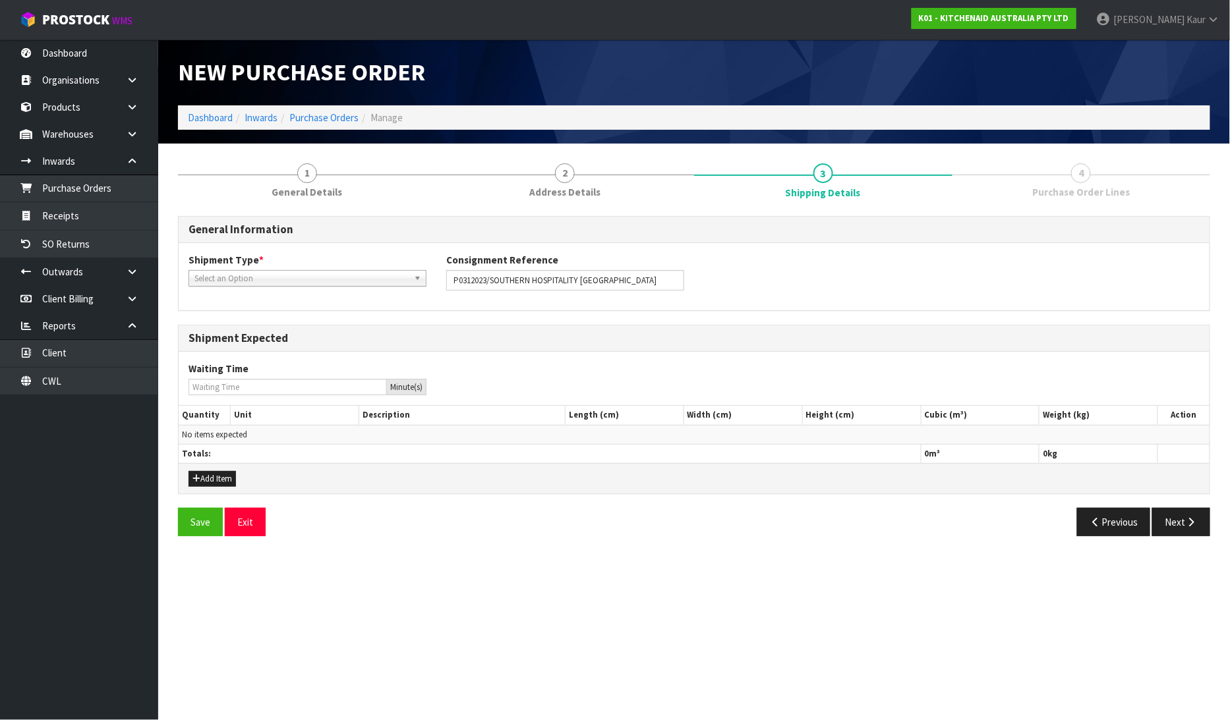
click at [277, 275] on span "Select an Option" at bounding box center [301, 279] width 214 height 16
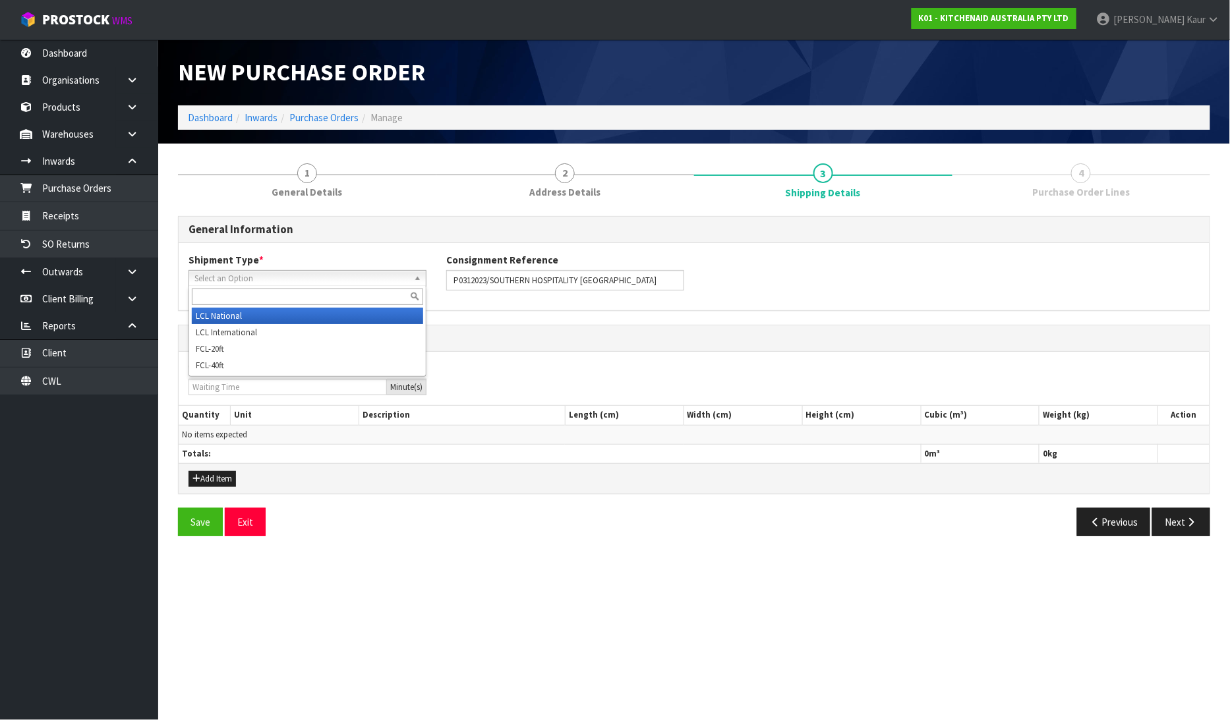
click at [290, 316] on li "LCL National" at bounding box center [307, 316] width 231 height 16
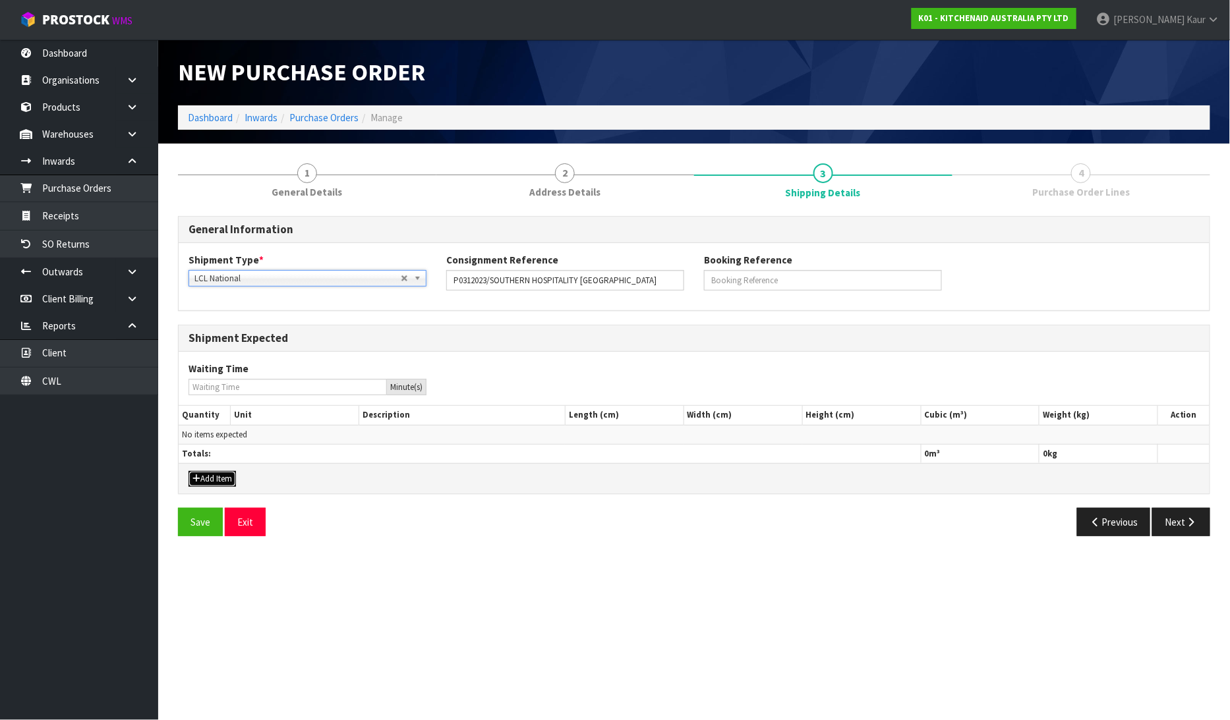
click at [211, 481] on button "Add Item" at bounding box center [211, 479] width 47 height 16
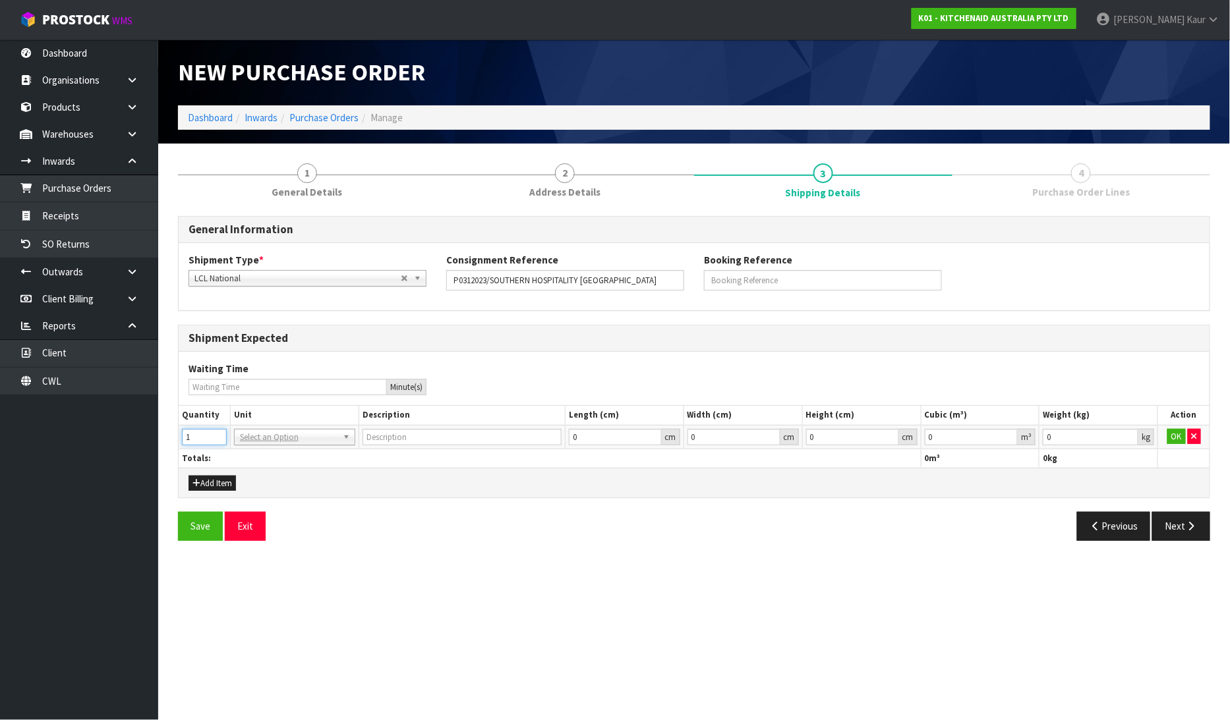
type input "1"
click at [216, 433] on input "1" at bounding box center [204, 437] width 45 height 16
click at [246, 455] on input "text" at bounding box center [294, 455] width 115 height 16
type input "ctn"
type input "CARTON"
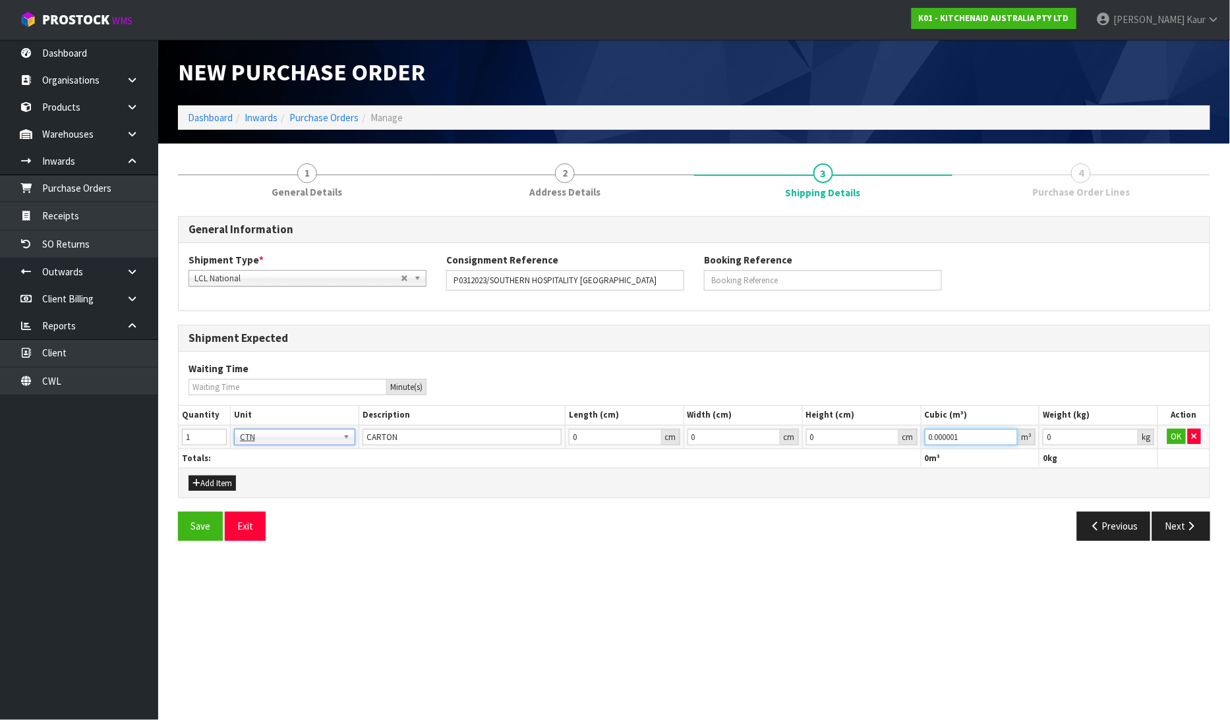
type input "0.000001"
click at [1013, 433] on input "0.000001" at bounding box center [972, 437] width 94 height 16
type input "0.001"
click at [1128, 432] on input "0.001" at bounding box center [1091, 437] width 96 height 16
click at [1169, 436] on button "OK" at bounding box center [1176, 437] width 18 height 16
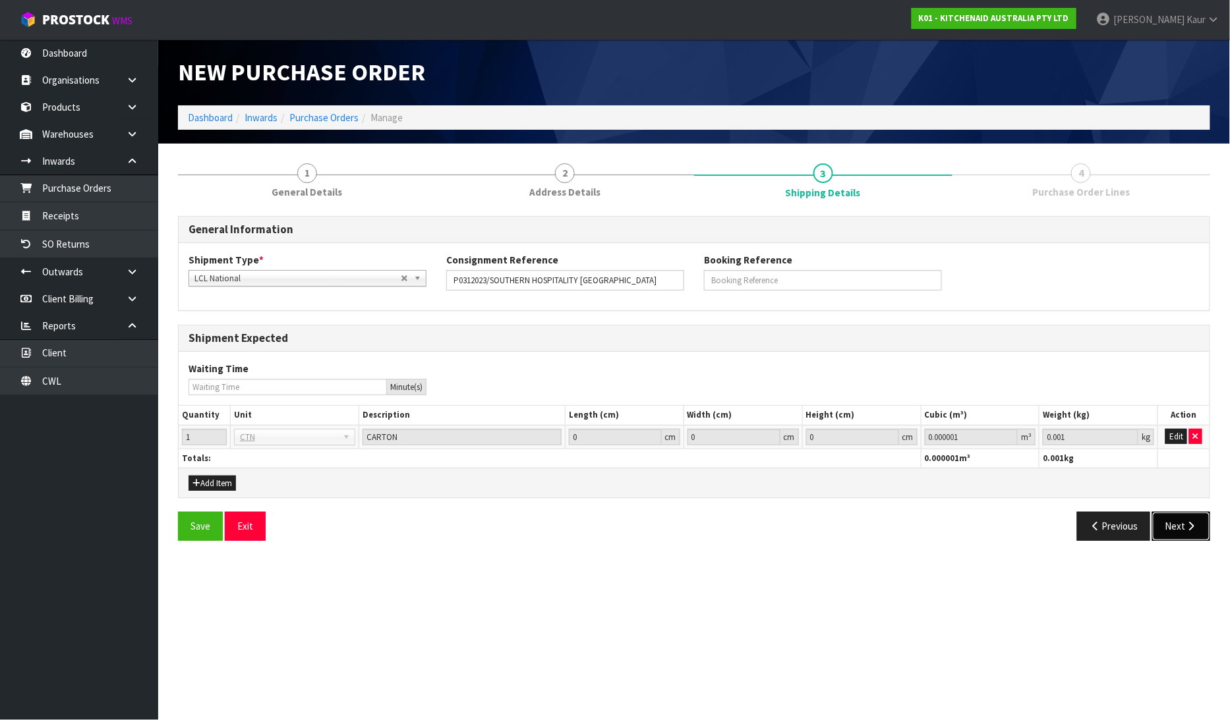
click at [1190, 525] on icon "button" at bounding box center [1191, 526] width 13 height 10
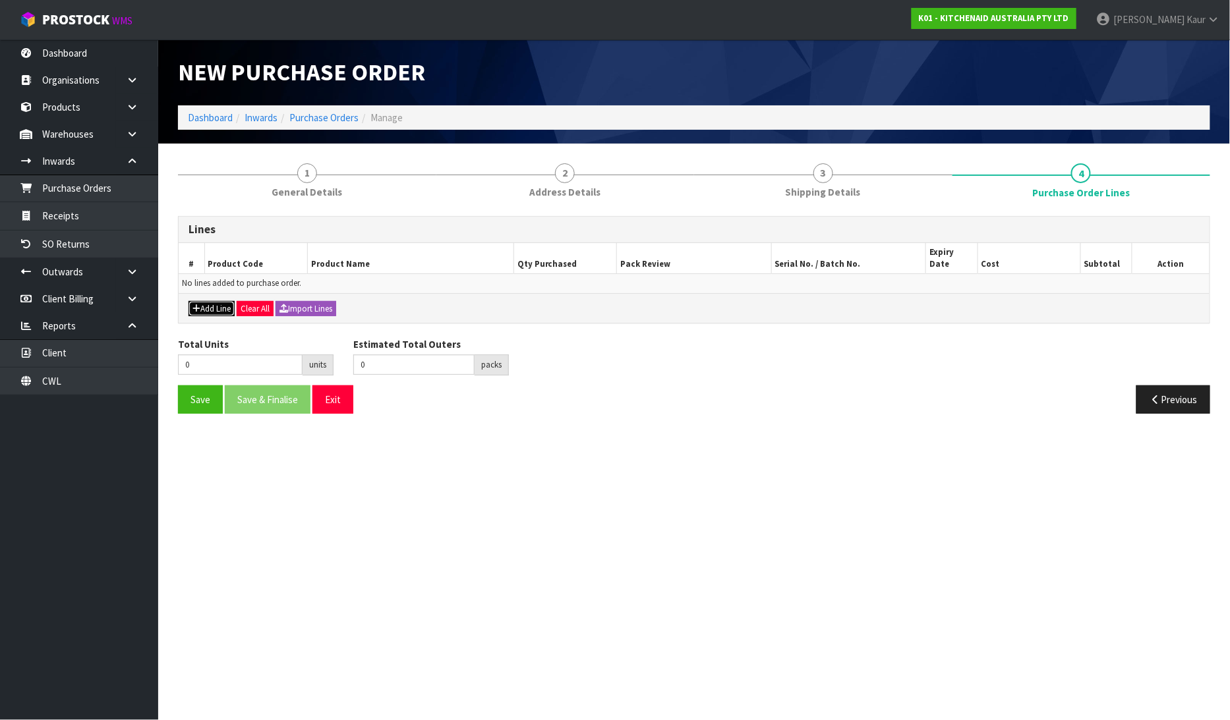
click at [229, 301] on button "Add Line" at bounding box center [211, 309] width 46 height 16
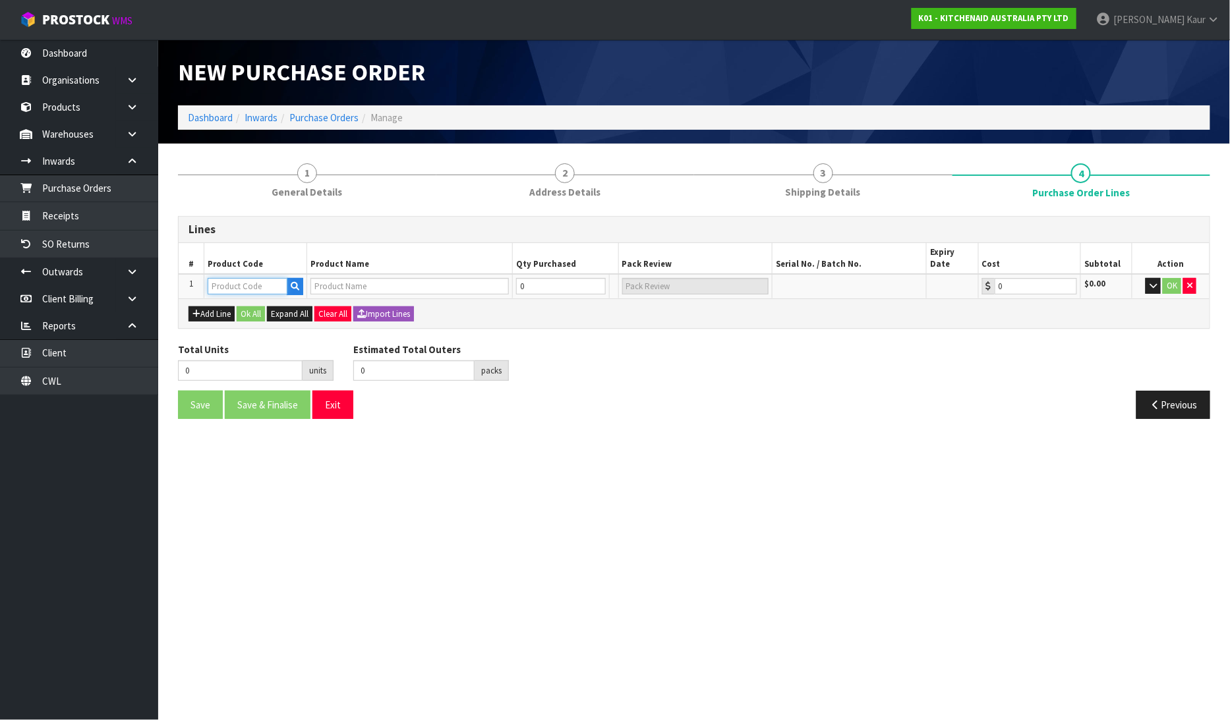
click at [227, 278] on input "text" at bounding box center [248, 286] width 80 height 16
paste input "5KSMC895AER"
type input "5KSMC895AER"
type input "7.6L COMMERCIAL STAND MIXER"
type input "0.00"
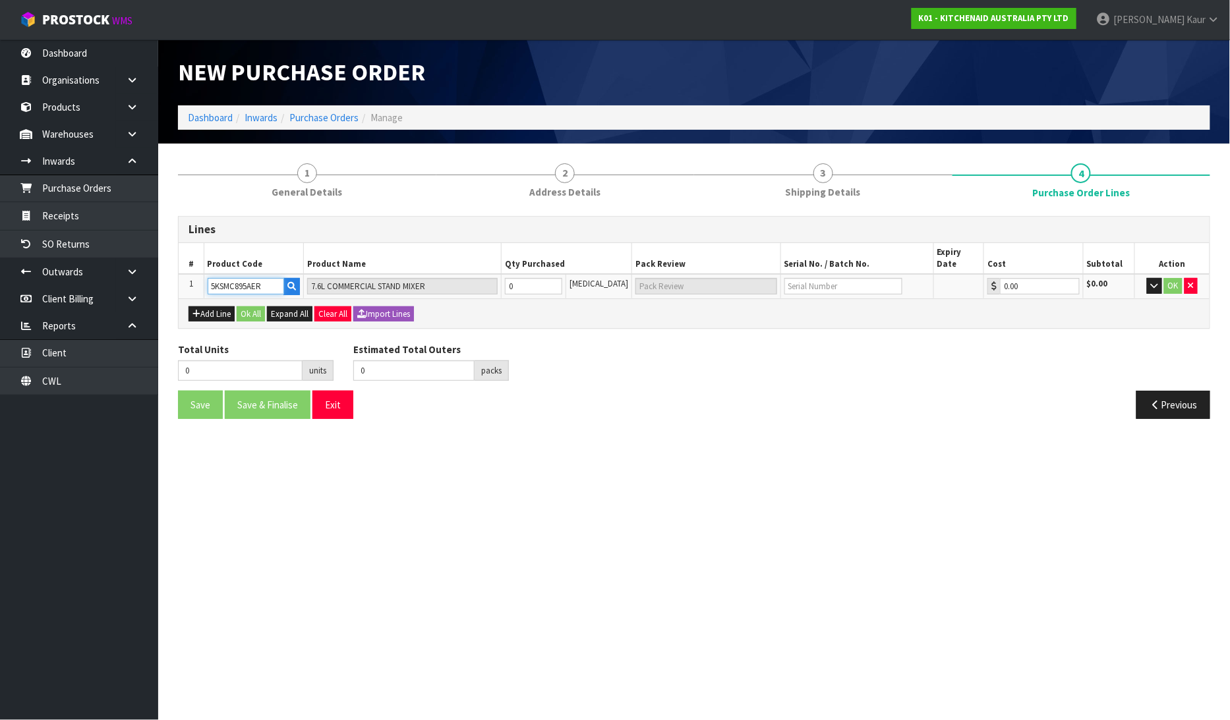
type input "5KSMC895AER"
click at [533, 278] on input "0" at bounding box center [533, 286] width 57 height 16
type input "1"
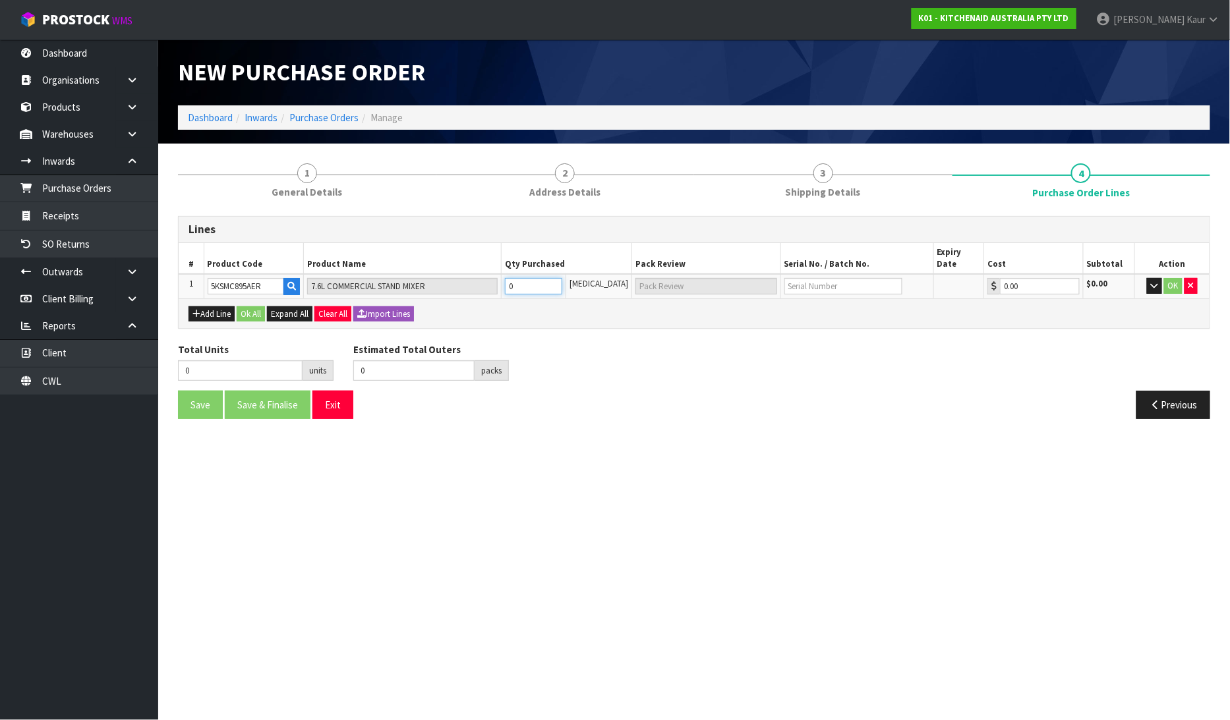
type input "1 CTN"
type input "1"
click at [814, 279] on input "text" at bounding box center [843, 286] width 118 height 16
paste input "WD1117600"
type input "WD1117600"
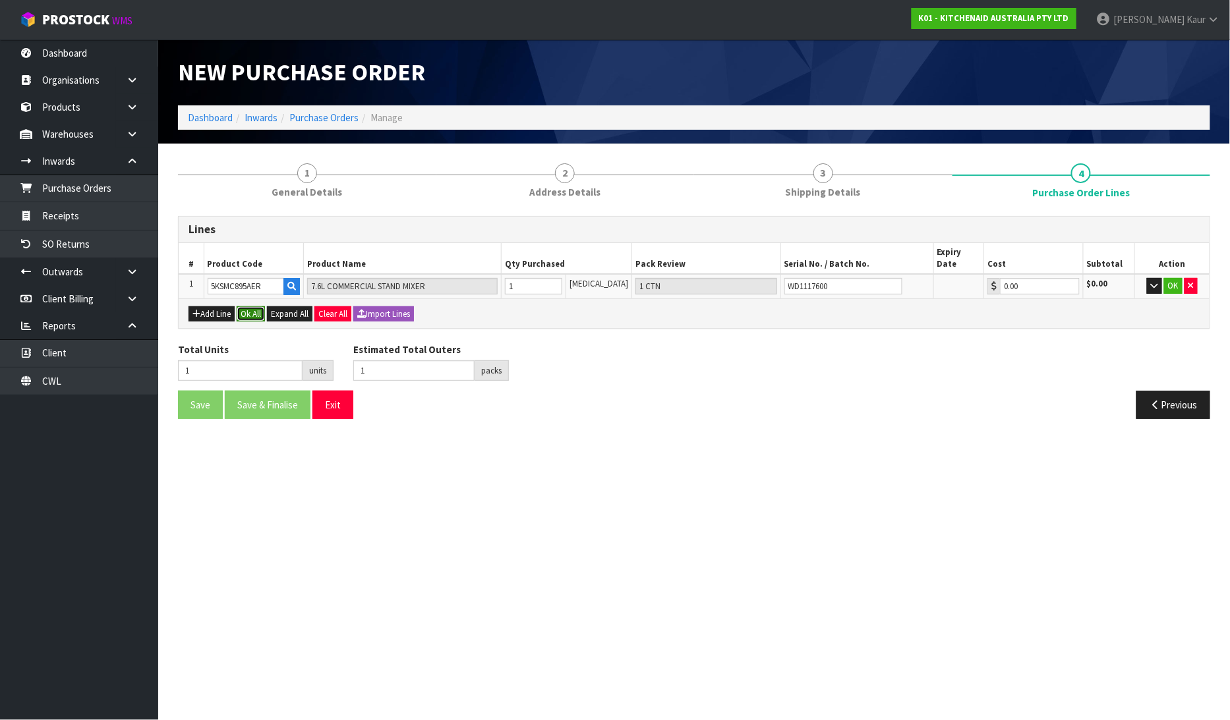
drag, startPoint x: 247, startPoint y: 297, endPoint x: 253, endPoint y: 291, distance: 8.4
click at [248, 306] on button "Ok All" at bounding box center [251, 314] width 28 height 16
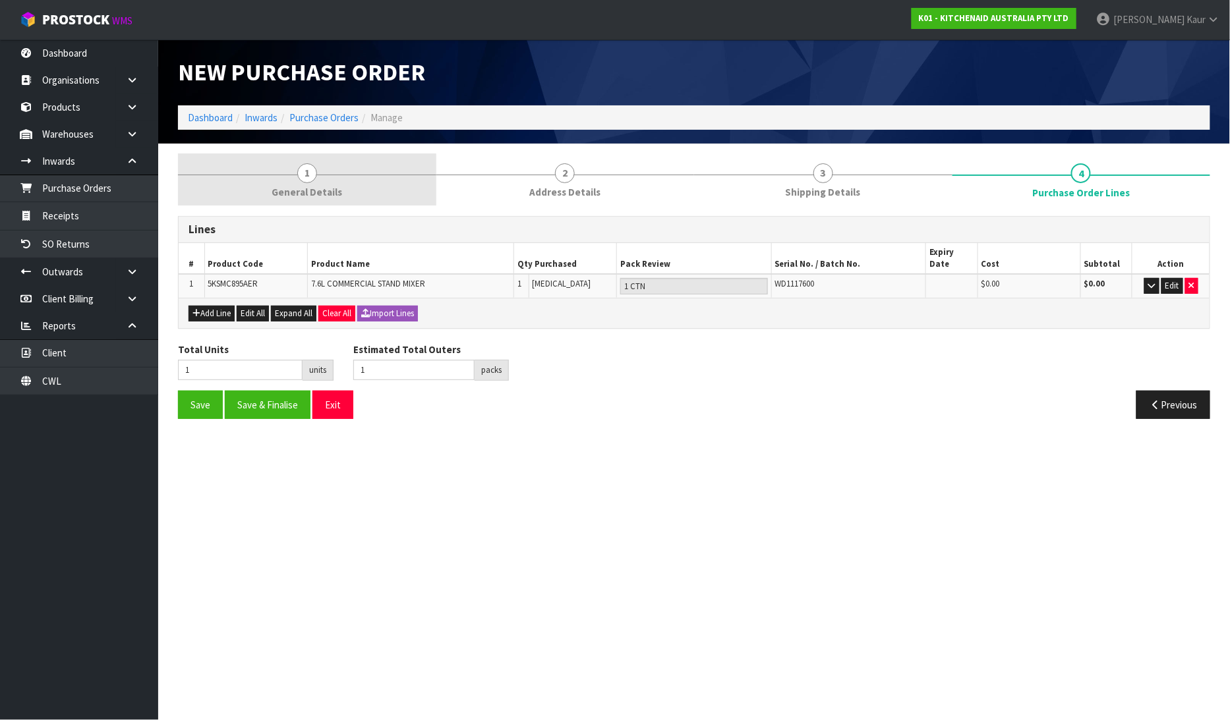
click at [331, 179] on link "1 General Details" at bounding box center [307, 180] width 258 height 52
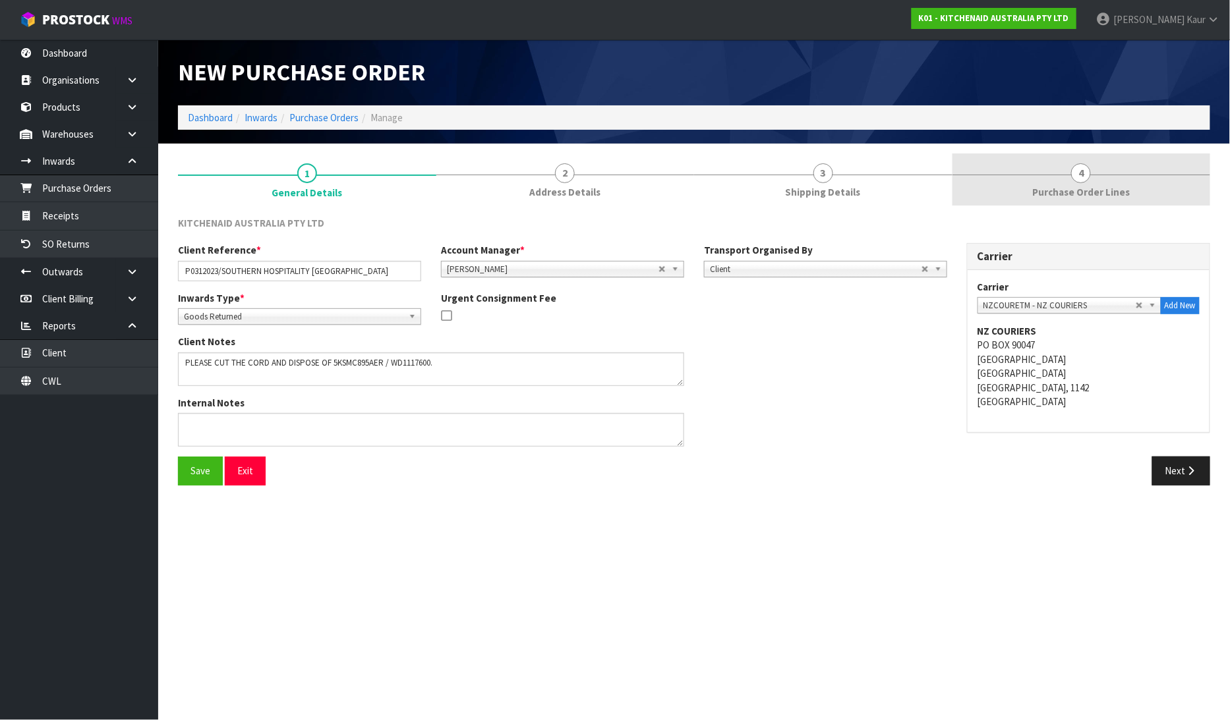
click at [1111, 190] on span "Purchase Order Lines" at bounding box center [1081, 192] width 98 height 14
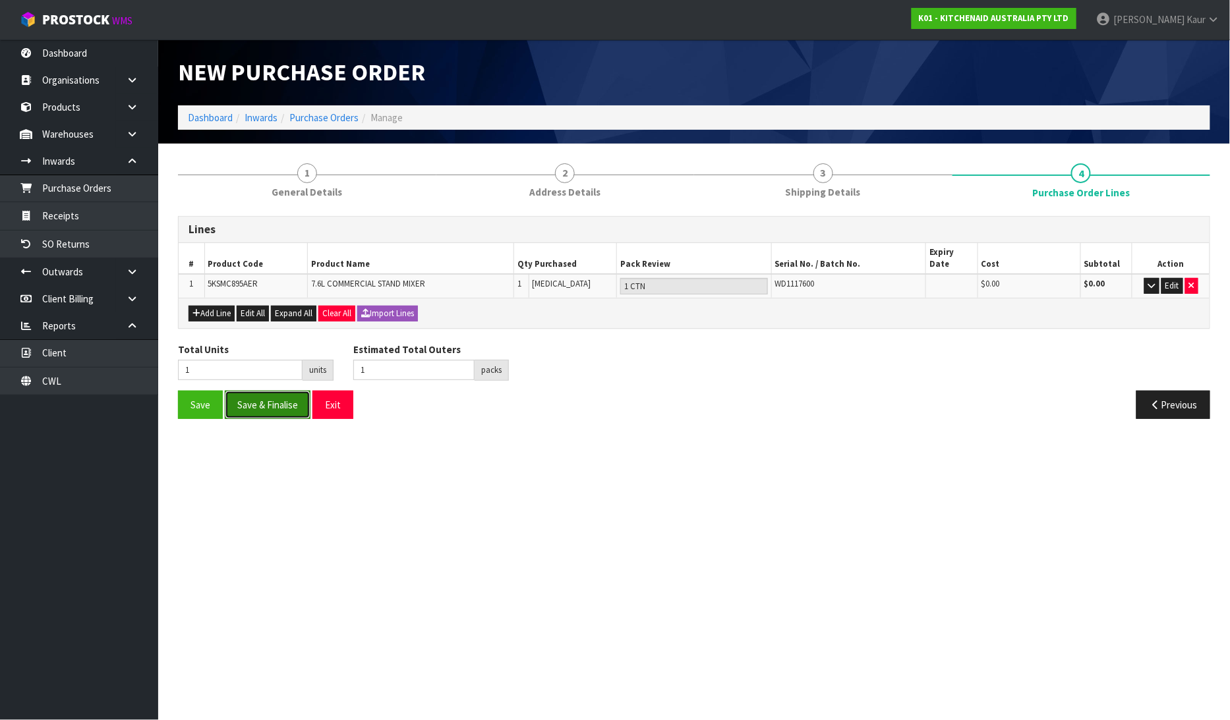
click at [261, 391] on button "Save & Finalise" at bounding box center [268, 405] width 86 height 28
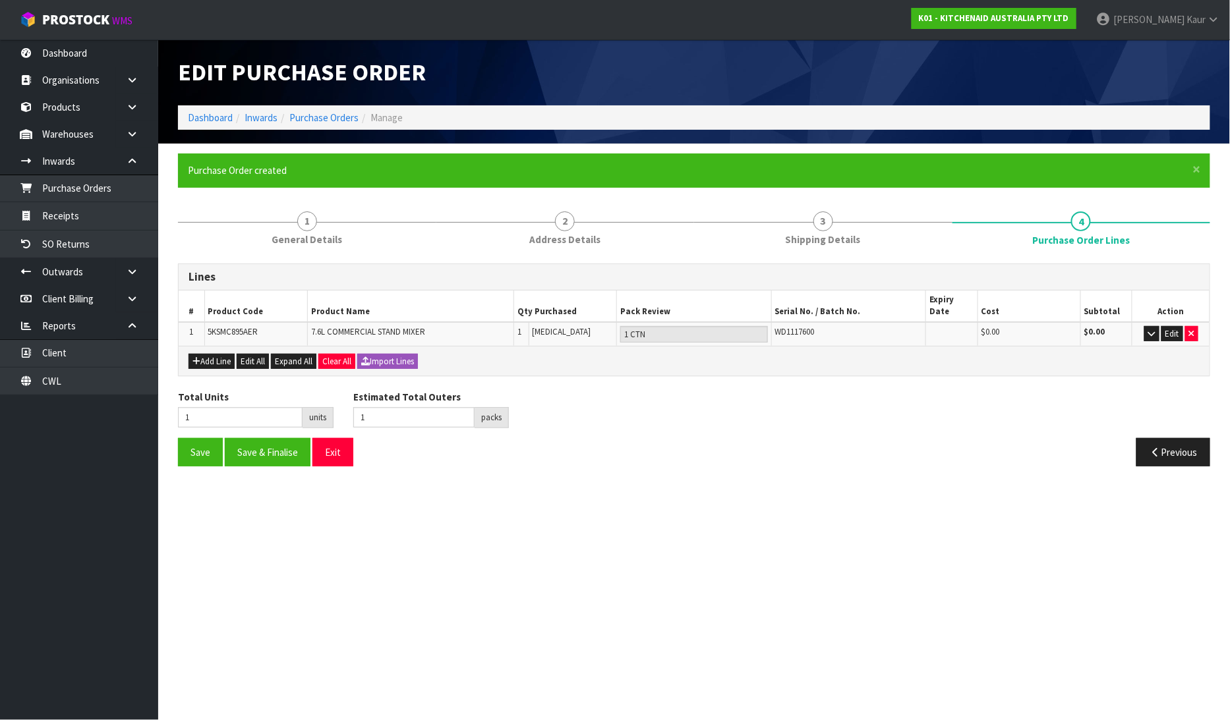
type input "0"
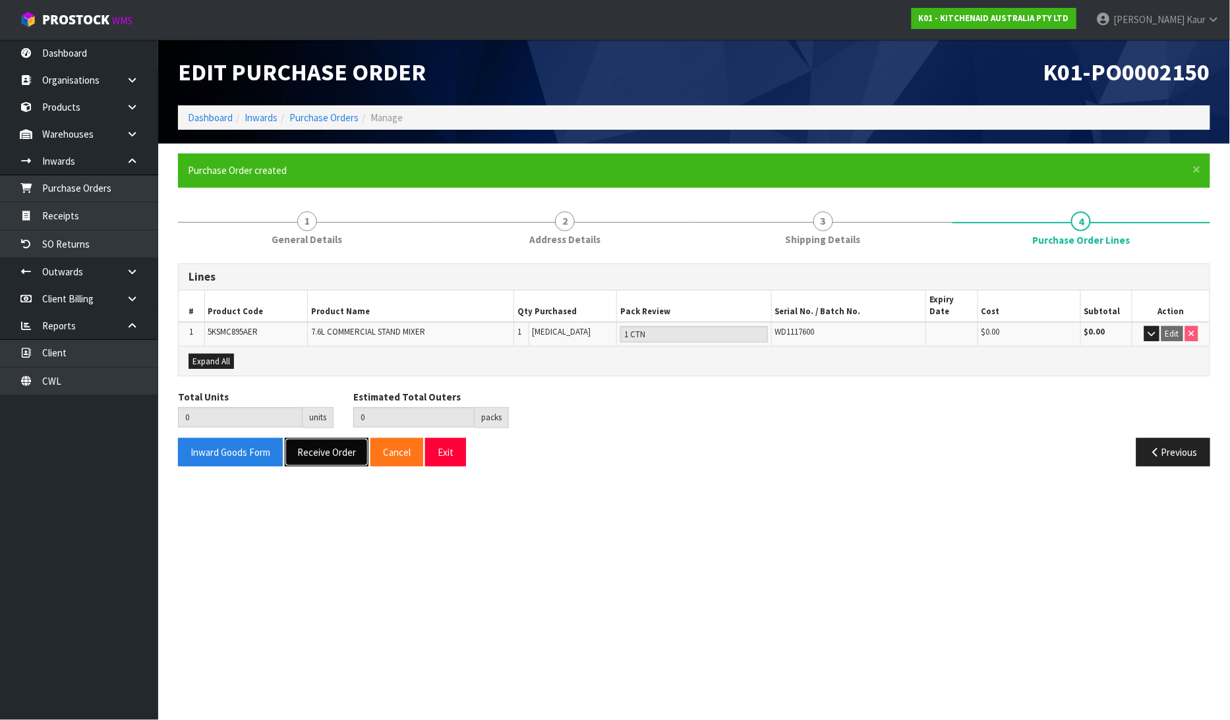
click at [324, 440] on button "Receive Order" at bounding box center [327, 452] width 84 height 28
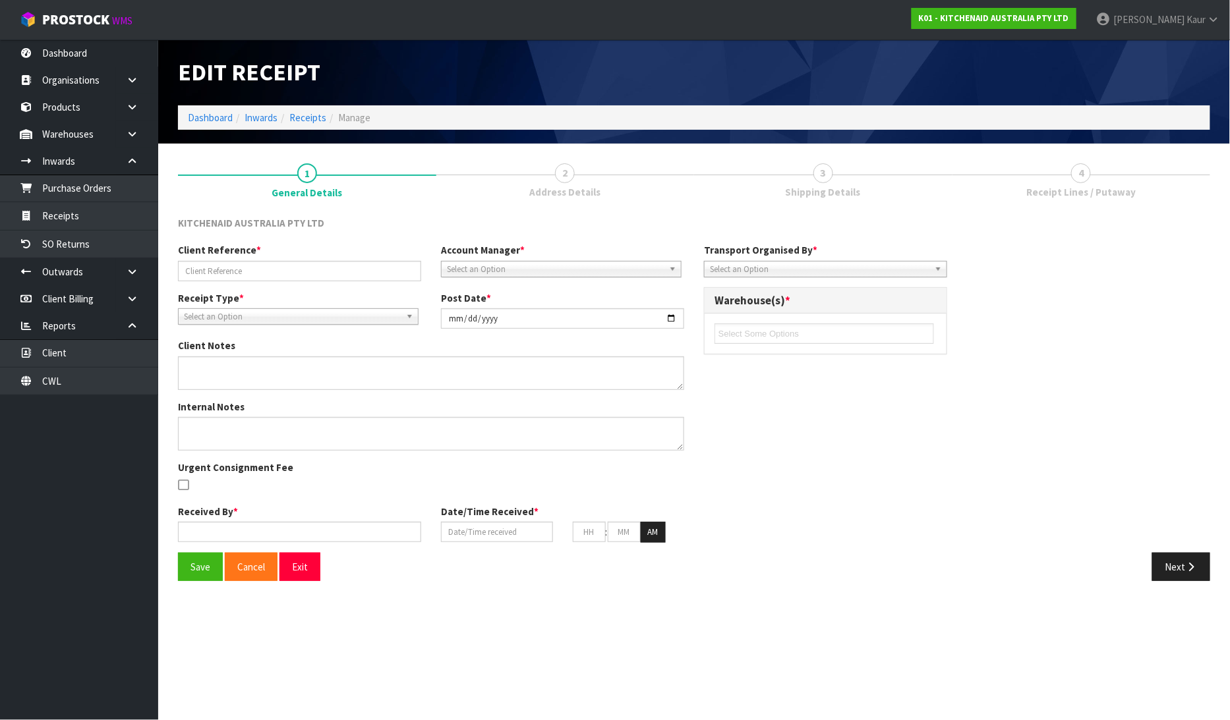
type input "P0312023/SOUTHERN HOSPITALITY [GEOGRAPHIC_DATA]"
type input "[DATE]"
type textarea "PLEASE CUT THE CORD AND DISPOSE OF 5KSMC895AER / WD1117600."
type input "[PERSON_NAME]"
type input "[DATE]"
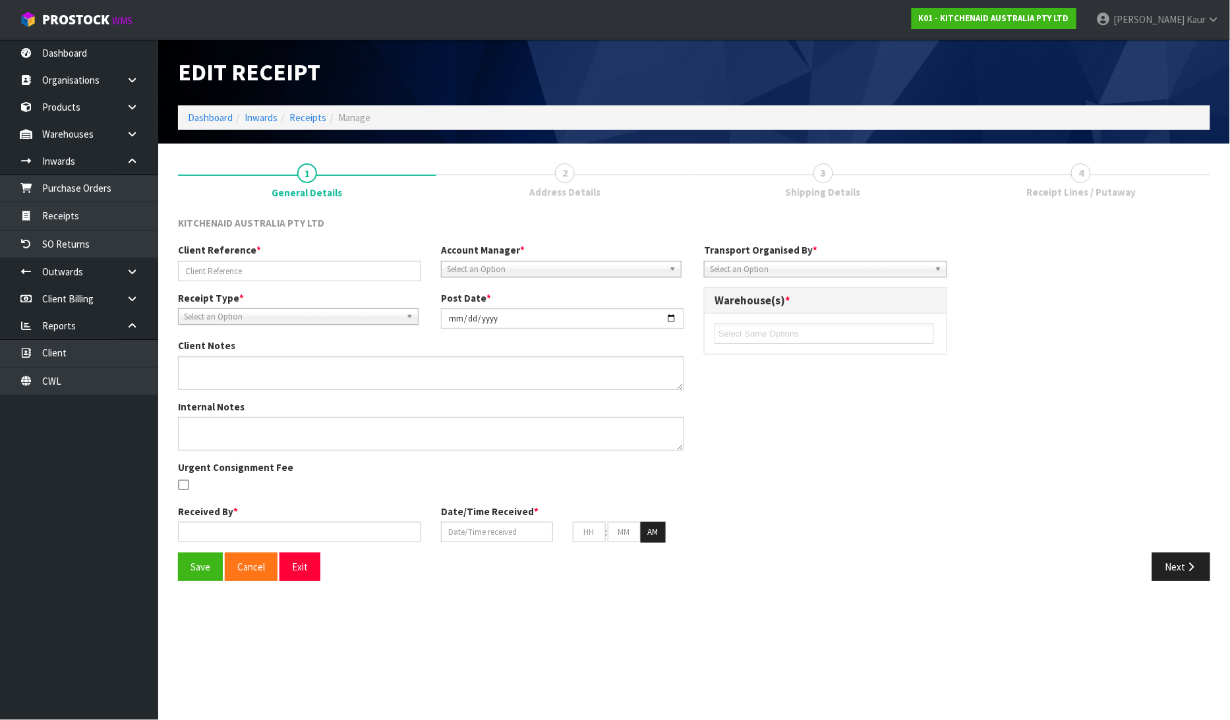
type input "01"
type input "06"
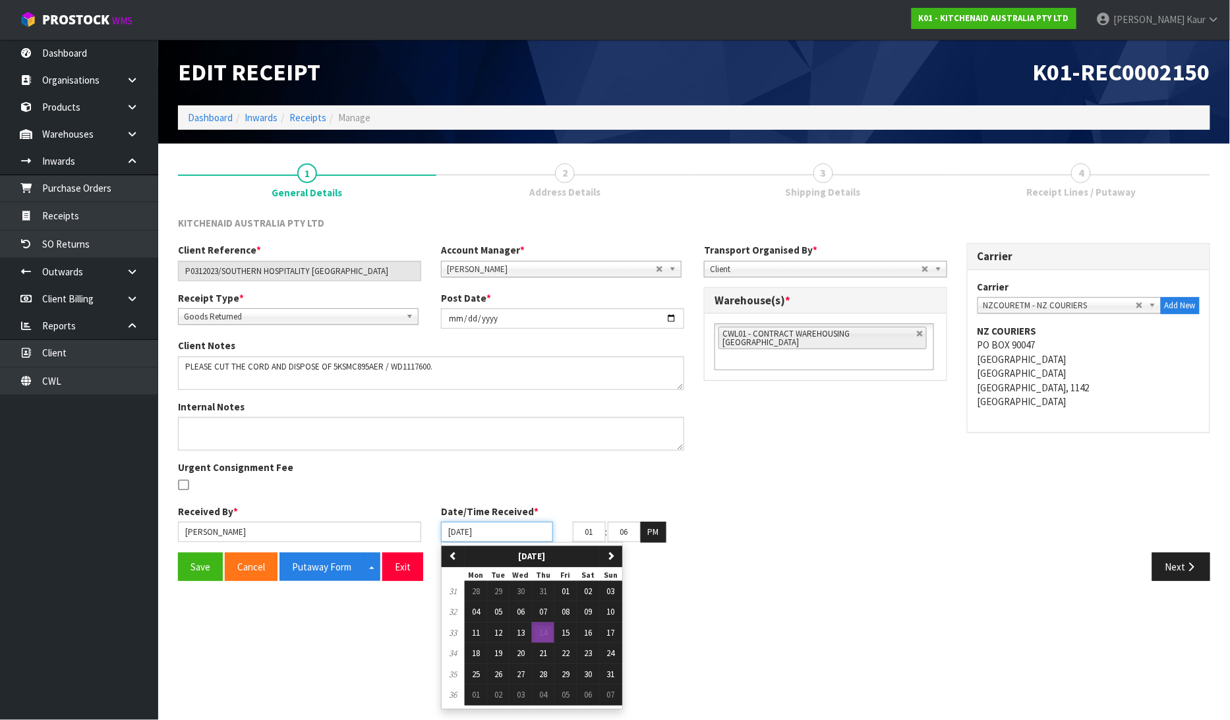
click at [459, 532] on input "[DATE]" at bounding box center [497, 532] width 112 height 20
drag, startPoint x: 571, startPoint y: 590, endPoint x: 543, endPoint y: 587, distance: 27.8
click at [569, 589] on span "01" at bounding box center [566, 591] width 8 height 11
type input "[DATE]"
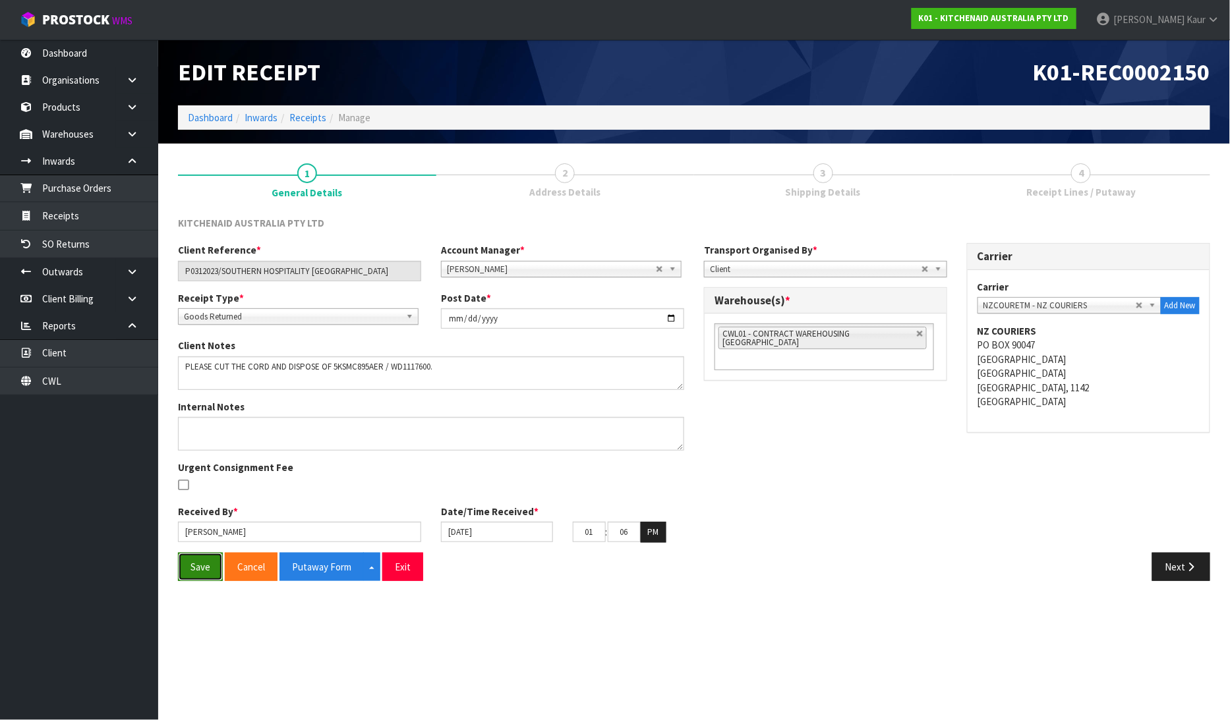
click at [208, 560] on button "Save" at bounding box center [200, 567] width 45 height 28
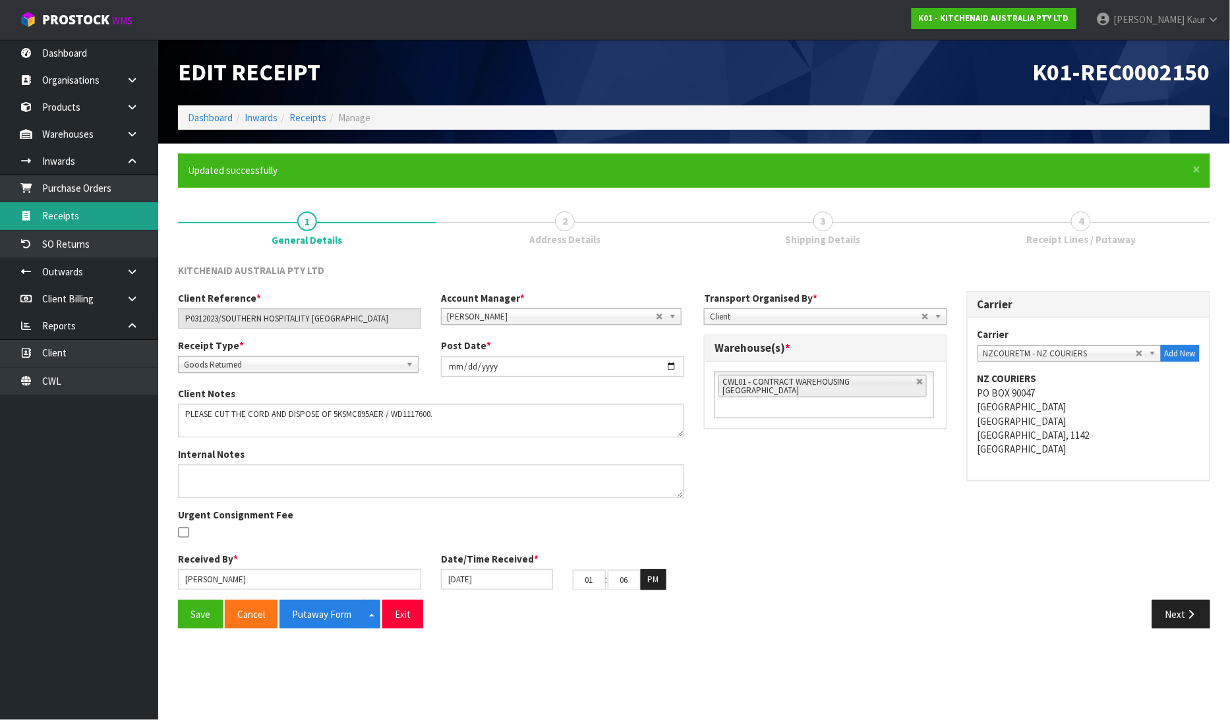
click at [91, 210] on link "Receipts" at bounding box center [79, 215] width 158 height 27
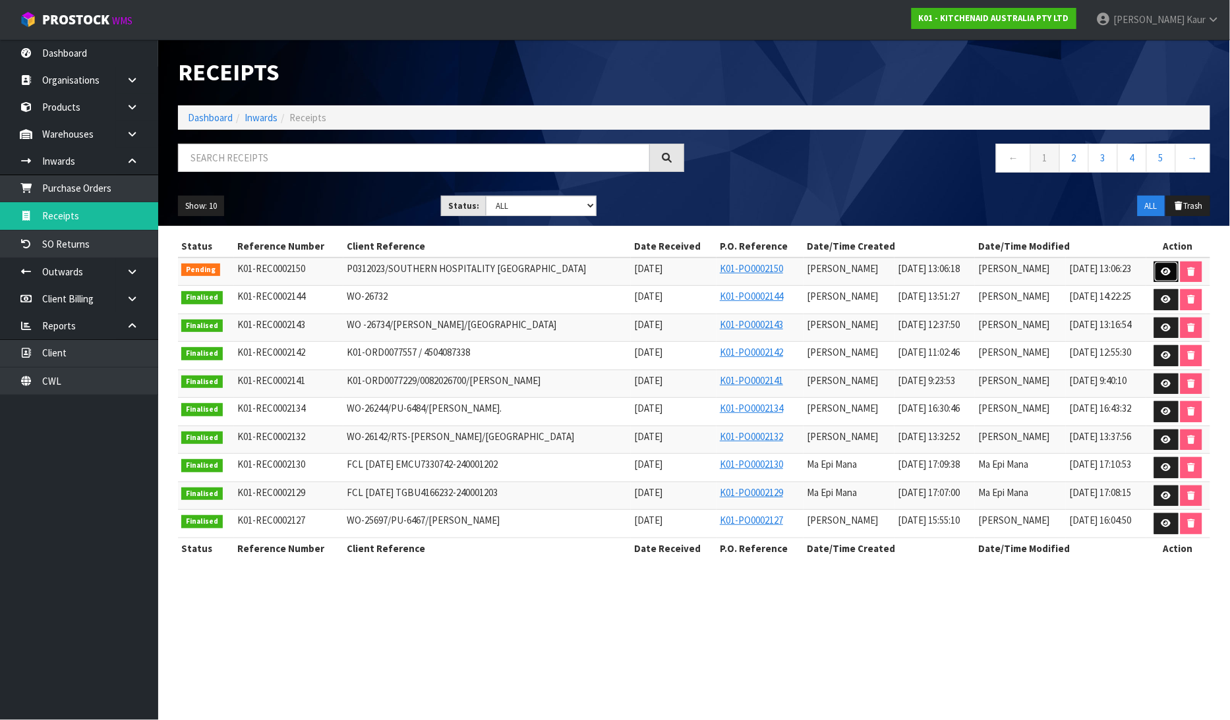
click at [1170, 275] on link at bounding box center [1166, 272] width 24 height 21
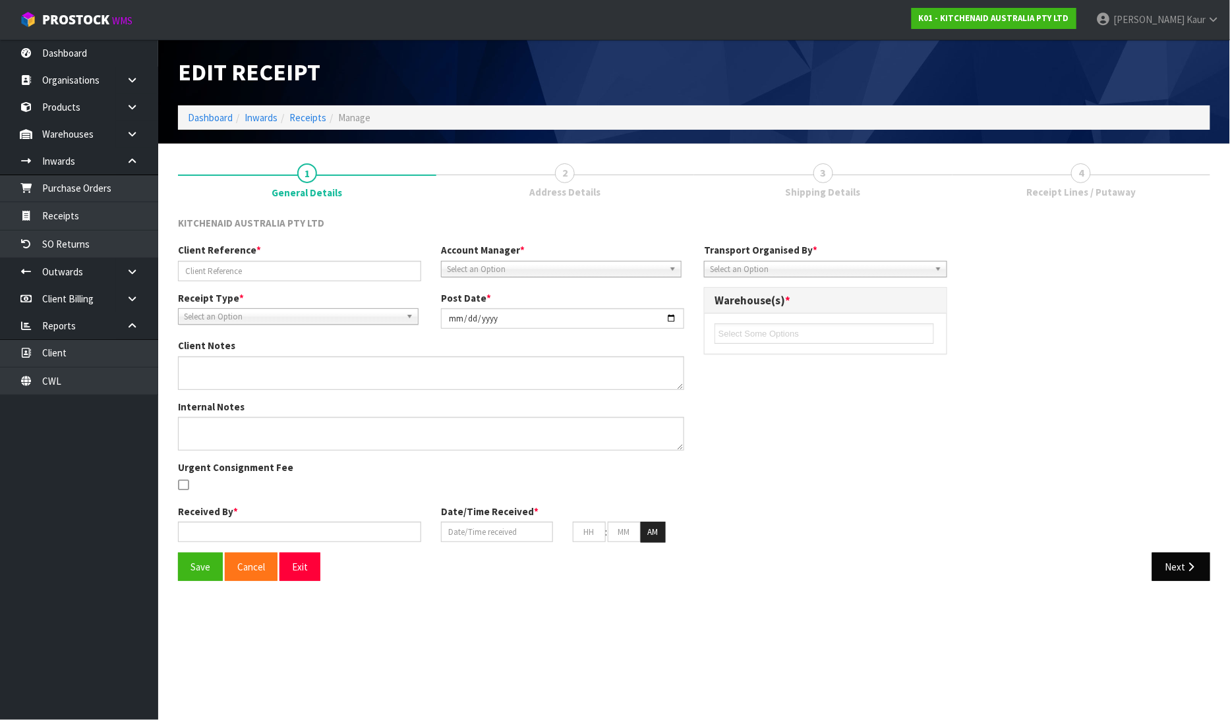
type input "P0312023/SOUTHERN HOSPITALITY [GEOGRAPHIC_DATA]"
type input "[DATE]"
type textarea "PLEASE CUT THE CORD AND DISPOSE OF 5KSMC895AER / WD1117600."
type input "[PERSON_NAME]"
type input "[DATE]"
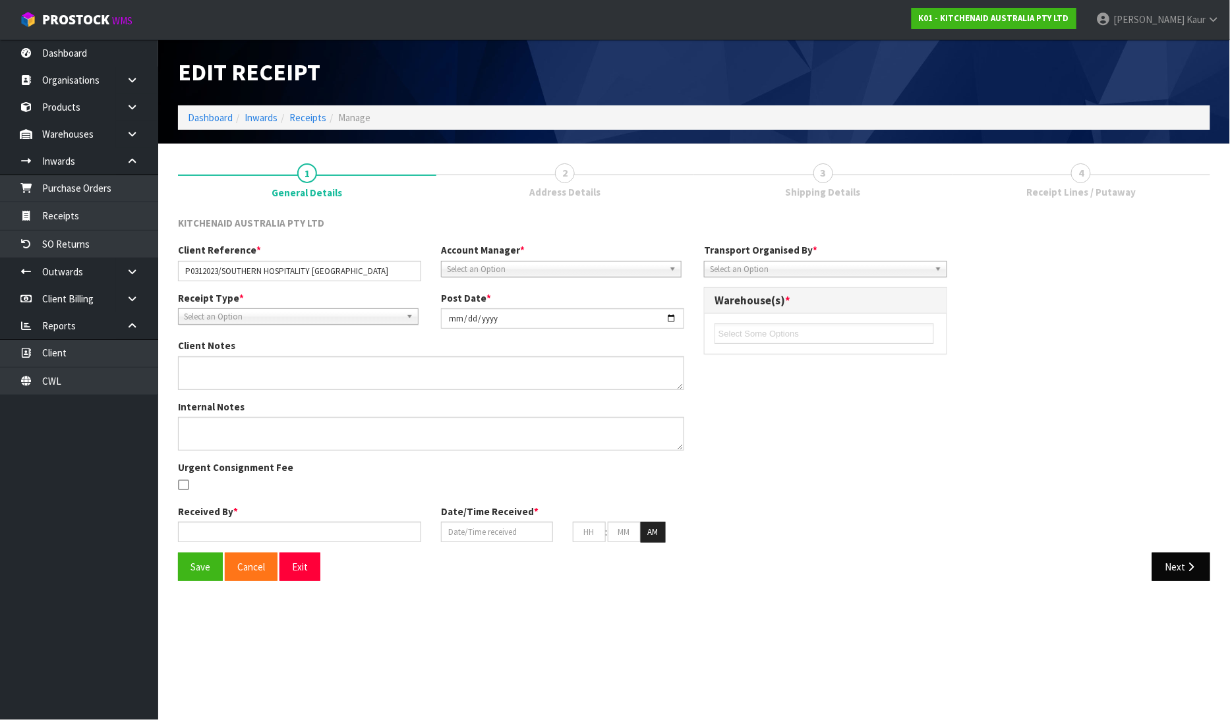
type input "01"
type input "06"
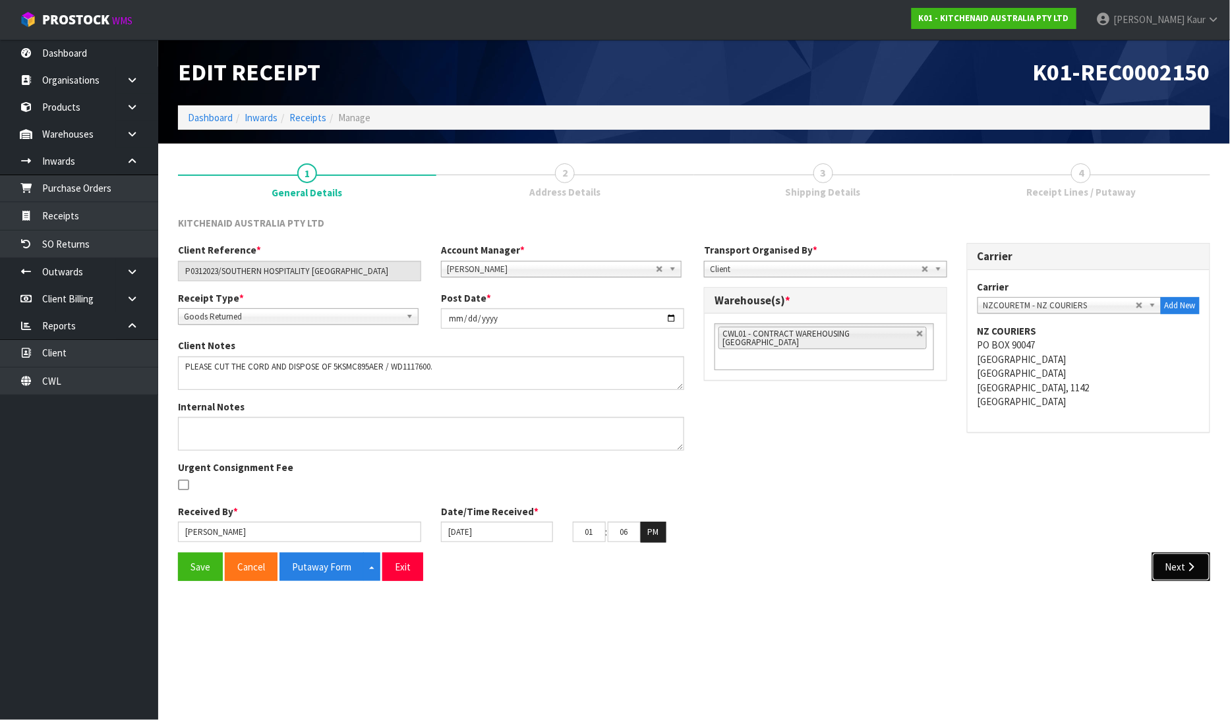
click at [1177, 569] on button "Next" at bounding box center [1181, 567] width 58 height 28
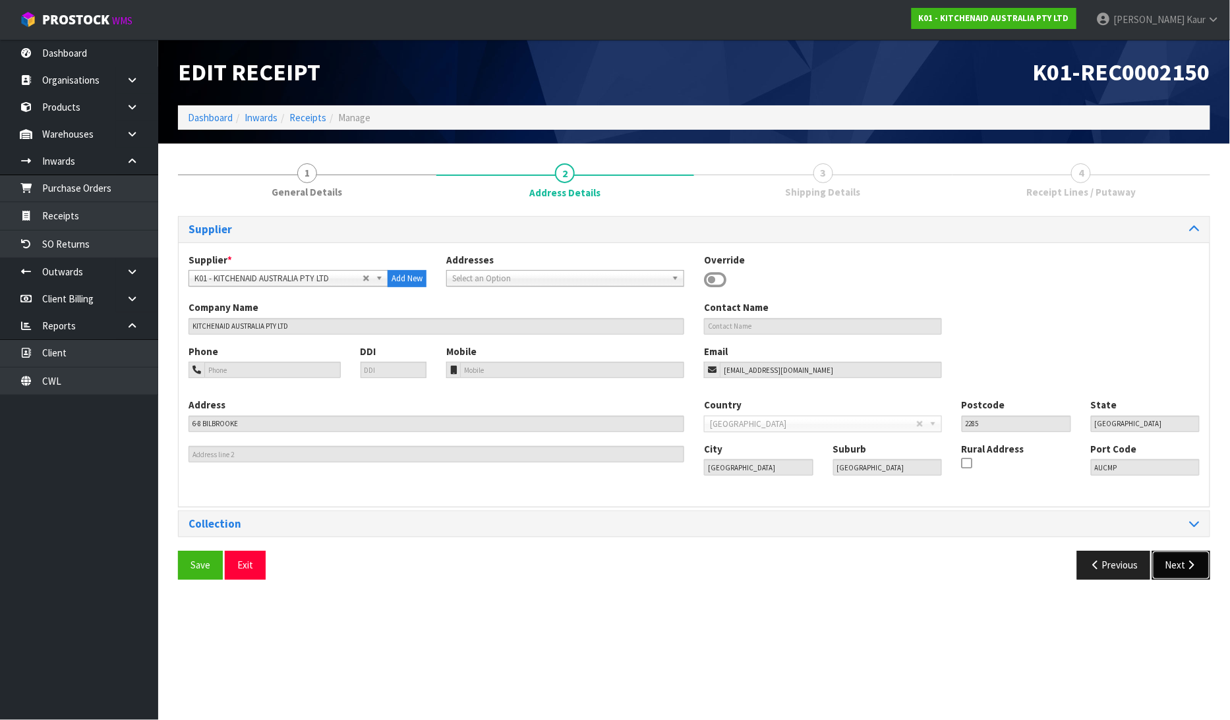
click at [1183, 571] on button "Next" at bounding box center [1181, 565] width 58 height 28
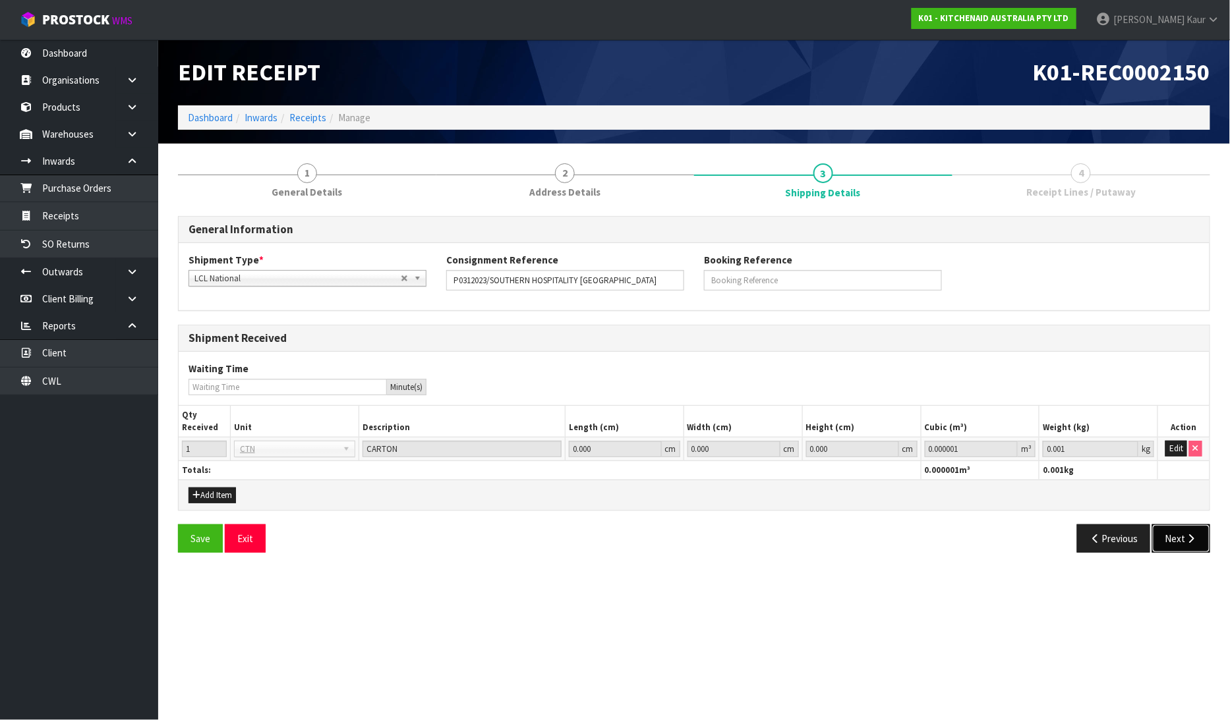
click at [1176, 536] on button "Next" at bounding box center [1181, 539] width 58 height 28
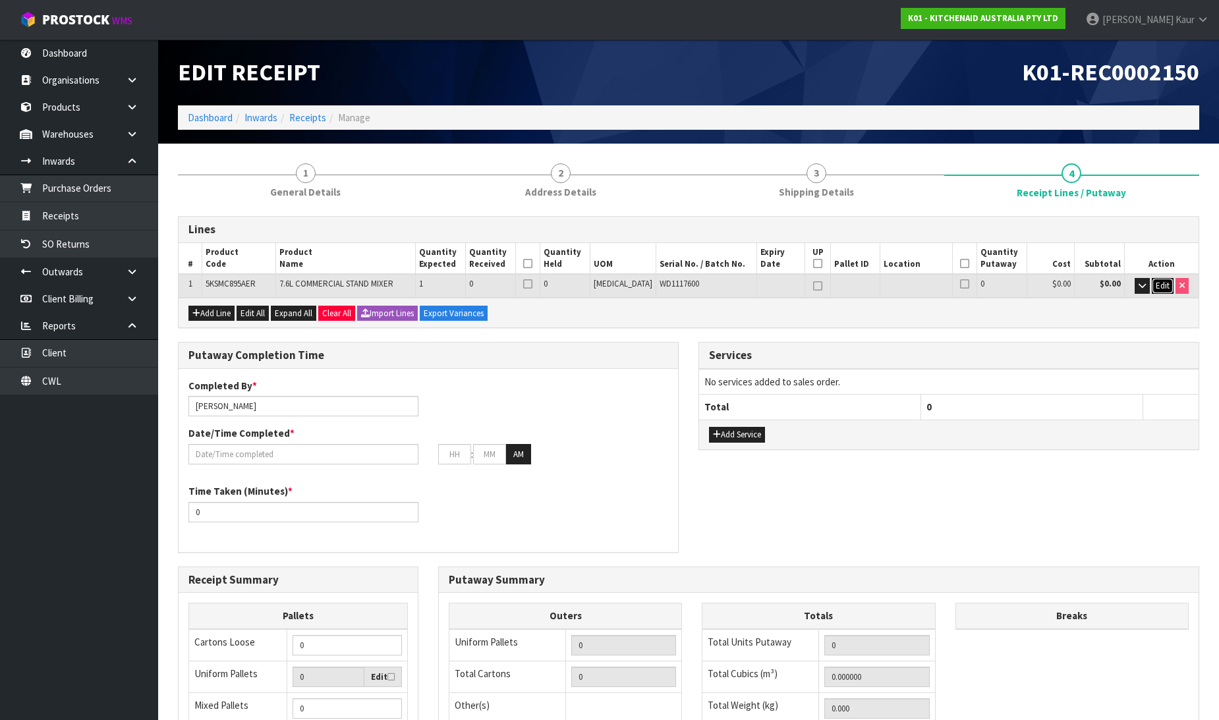
click at [1164, 281] on span "Edit" at bounding box center [1163, 285] width 14 height 11
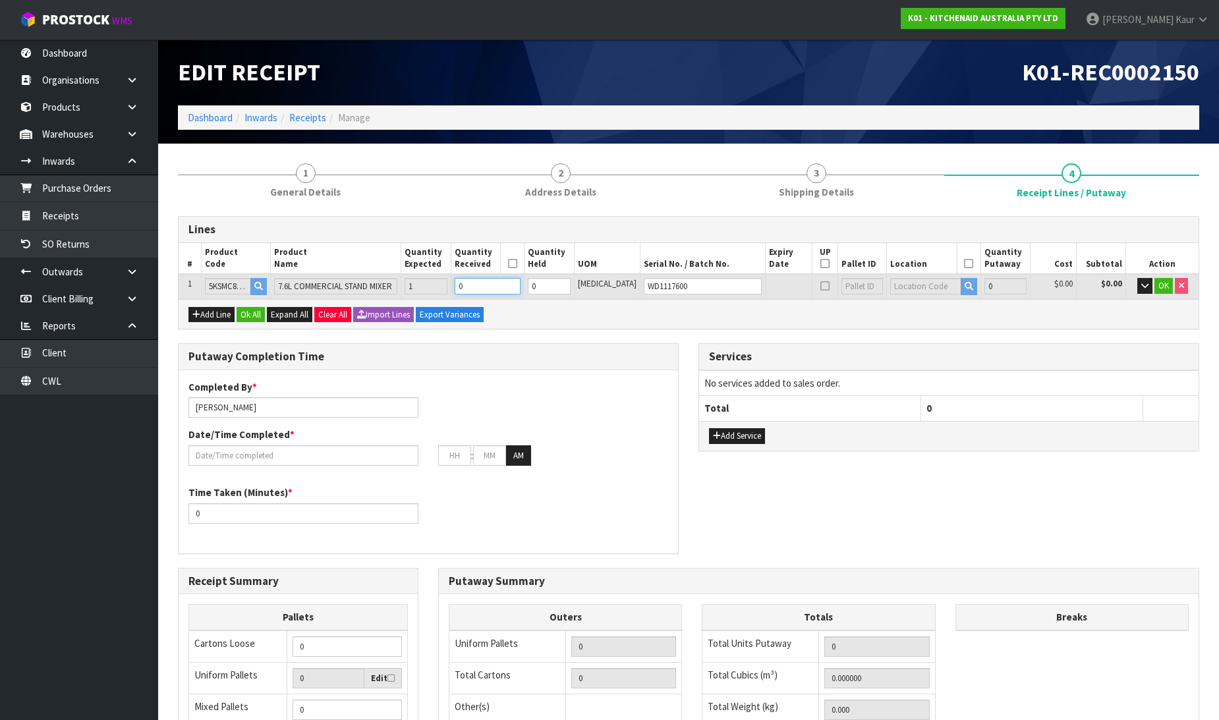
click at [507, 285] on input "0" at bounding box center [488, 286] width 66 height 16
type input "1"
type input "0.0748"
type input "16.32"
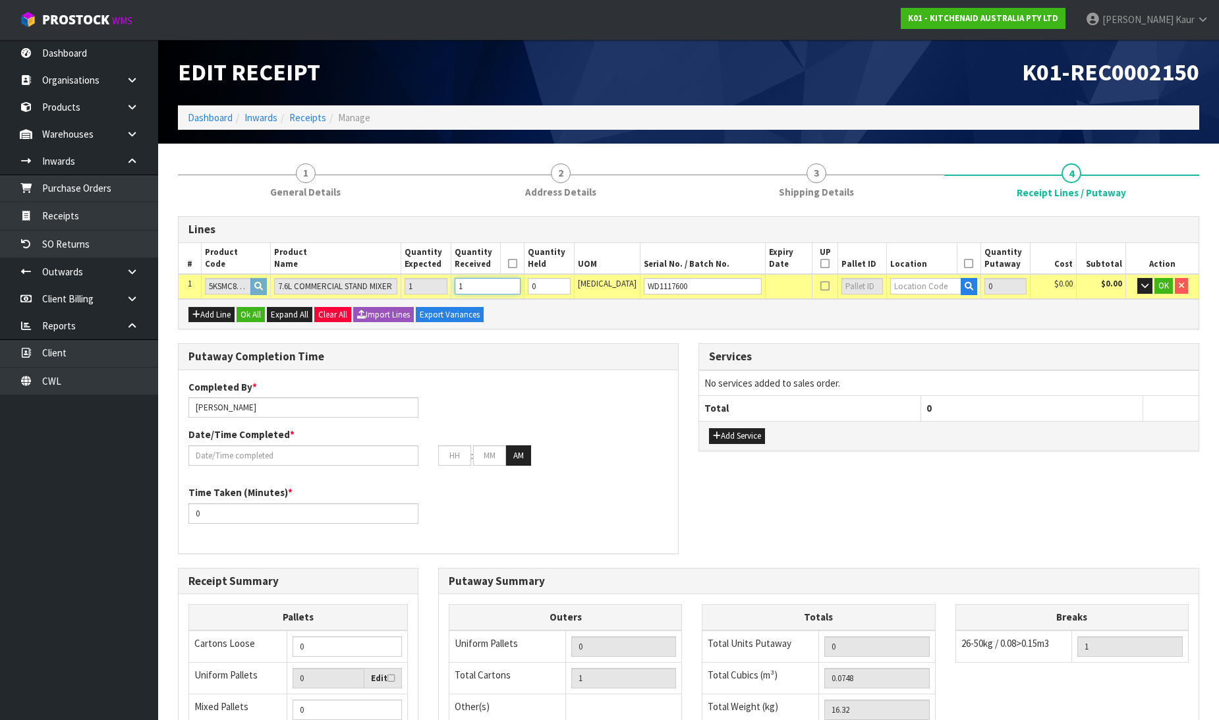
type input "1"
click at [912, 285] on input "text" at bounding box center [925, 286] width 71 height 16
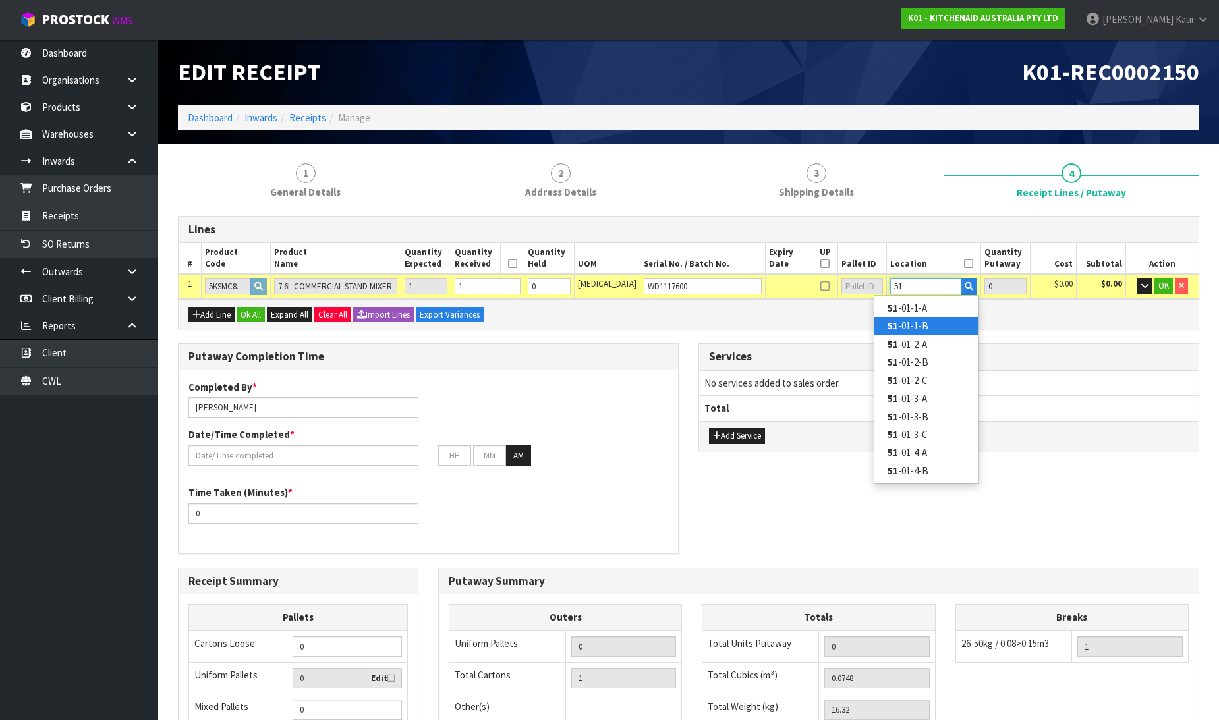
type input "51"
click at [927, 320] on link "51 -01-1-B" at bounding box center [927, 326] width 104 height 18
type input "1"
type input "51-01-1-B"
type input "1"
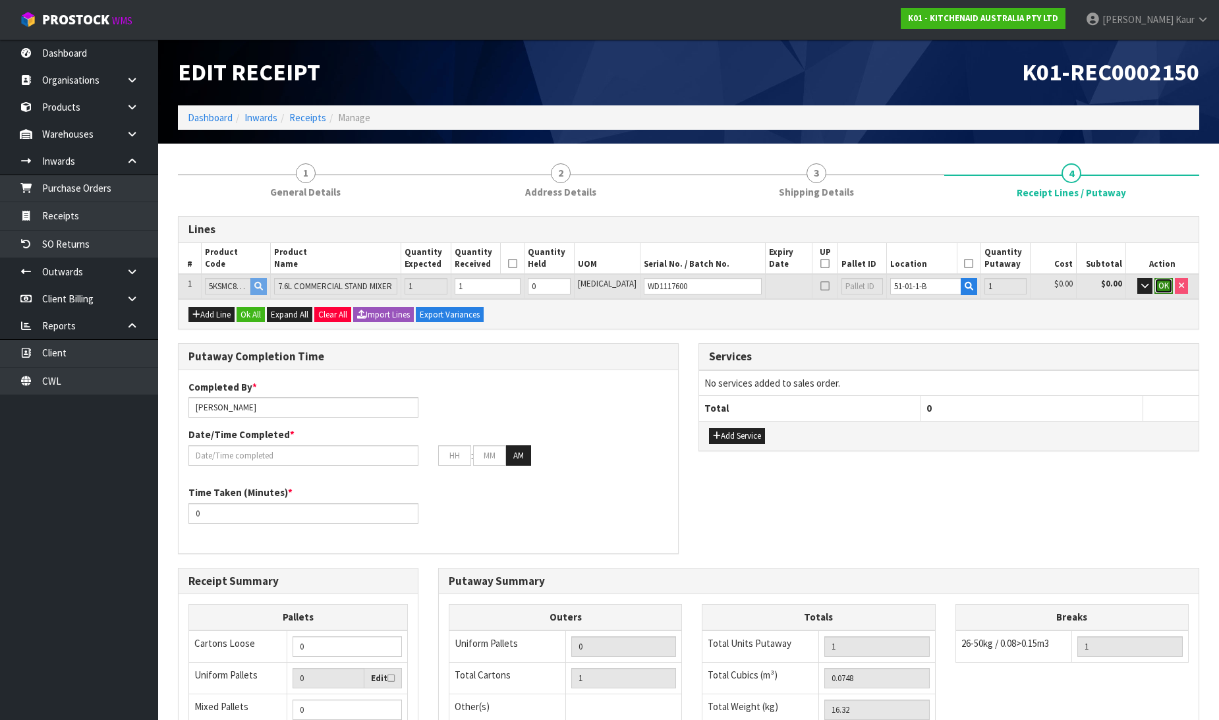
click at [1161, 285] on span "OK" at bounding box center [1164, 285] width 11 height 11
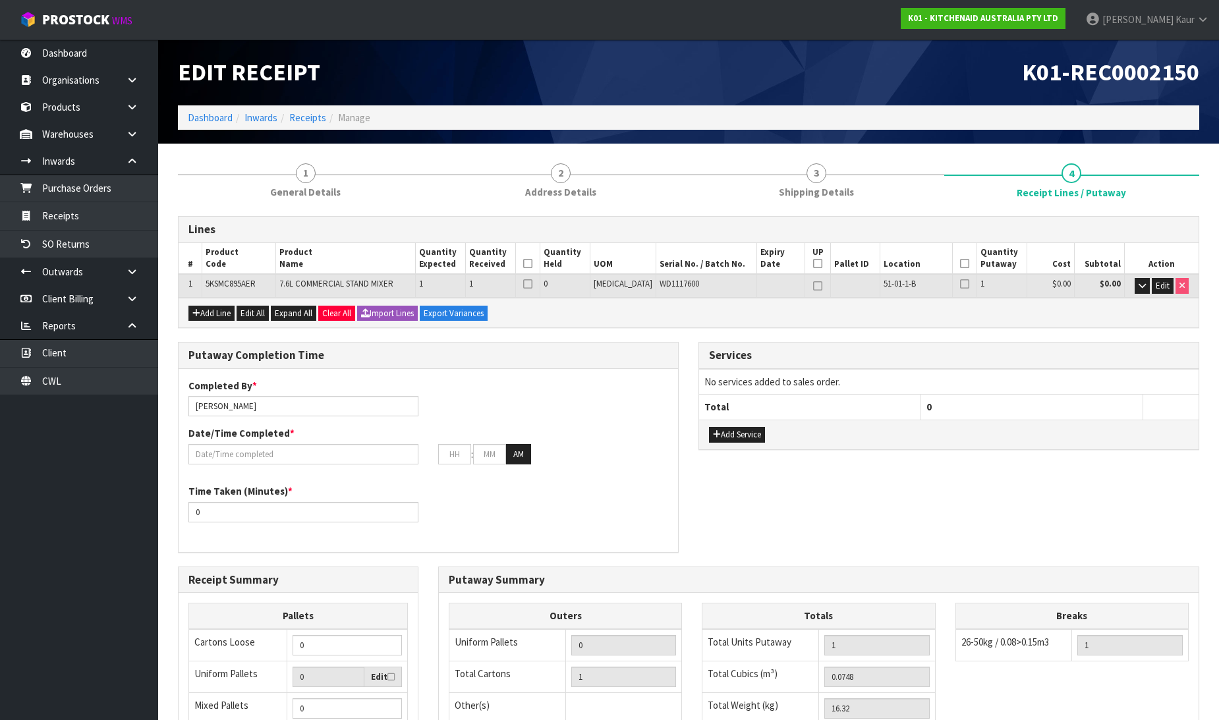
click at [533, 264] on icon at bounding box center [527, 264] width 9 height 1
click at [960, 264] on icon at bounding box center [964, 264] width 9 height 1
click at [257, 444] on input "text" at bounding box center [303, 454] width 230 height 20
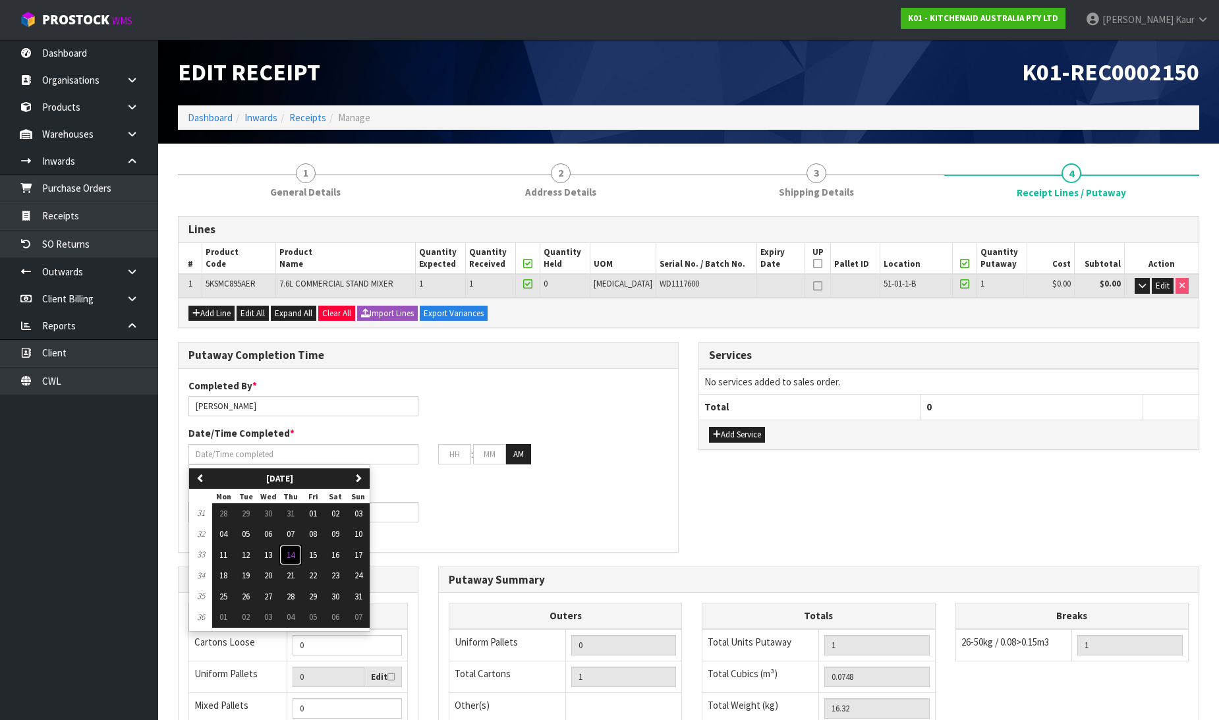
click at [293, 546] on button "14" at bounding box center [290, 555] width 22 height 21
type input "[DATE]"
type input "12"
type input "00"
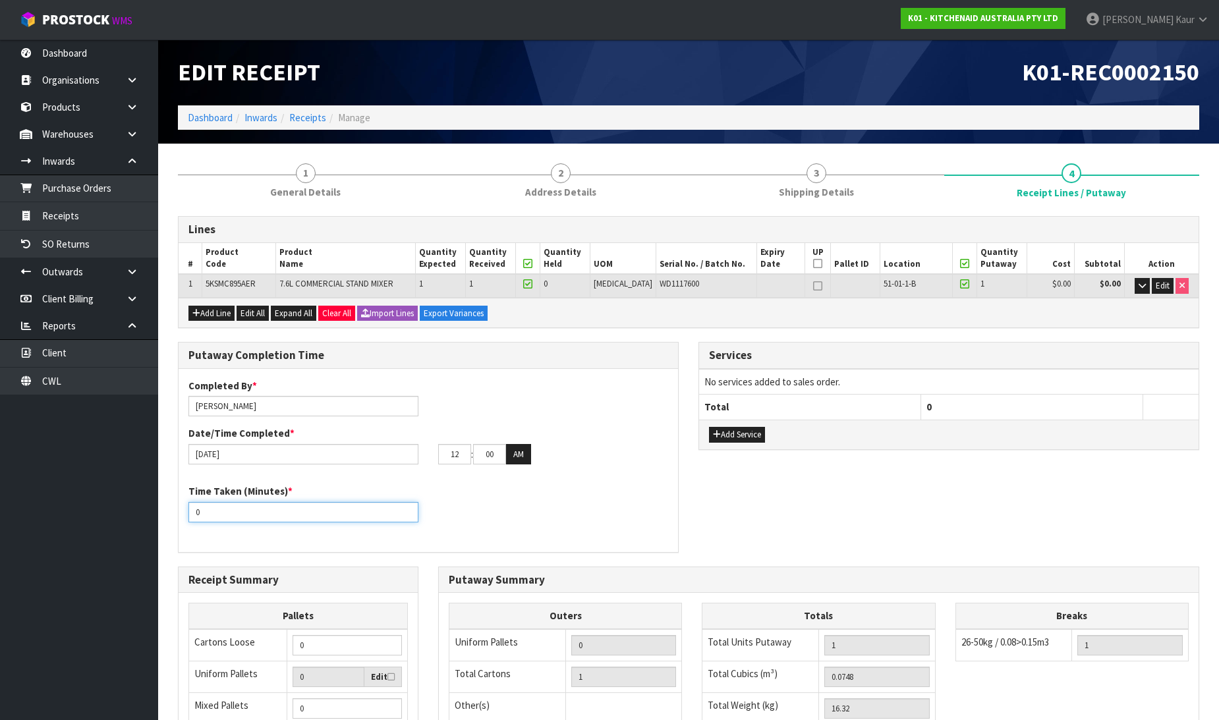
drag, startPoint x: 212, startPoint y: 515, endPoint x: 188, endPoint y: 515, distance: 24.4
click at [188, 515] on input "0" at bounding box center [303, 512] width 230 height 20
type input "10"
drag, startPoint x: 459, startPoint y: 455, endPoint x: 424, endPoint y: 459, distance: 35.8
click at [424, 459] on div "[DATE] 12 : 00 : 00 AM" at bounding box center [429, 454] width 500 height 21
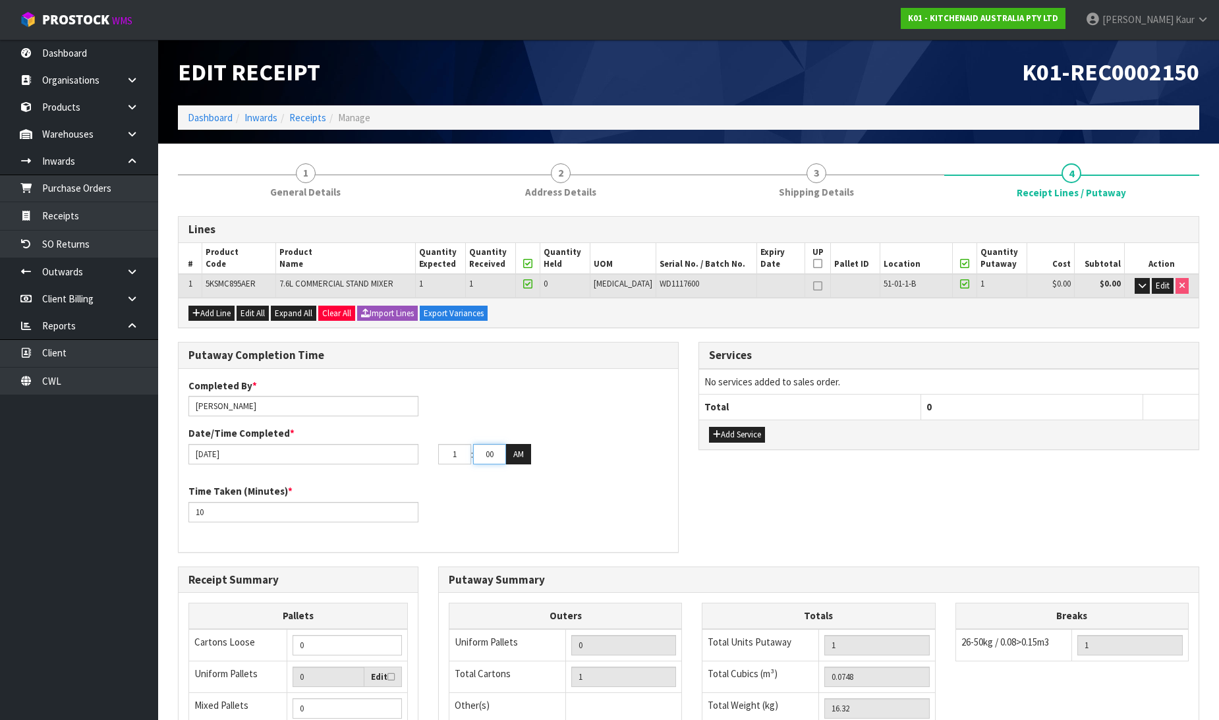
type input "01"
drag, startPoint x: 496, startPoint y: 455, endPoint x: 478, endPoint y: 453, distance: 17.8
click at [478, 453] on input "00" at bounding box center [489, 454] width 33 height 20
type input "07"
click at [516, 450] on button "AM" at bounding box center [518, 454] width 25 height 21
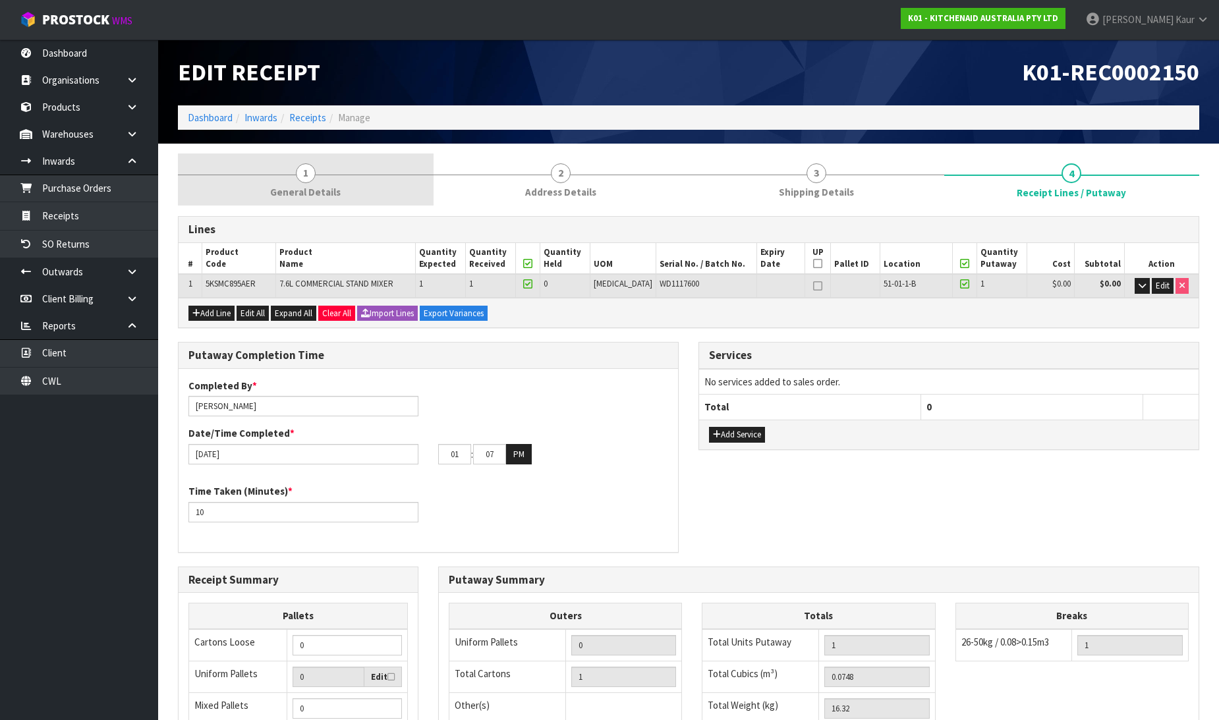
click at [293, 165] on link "1 General Details" at bounding box center [306, 180] width 256 height 52
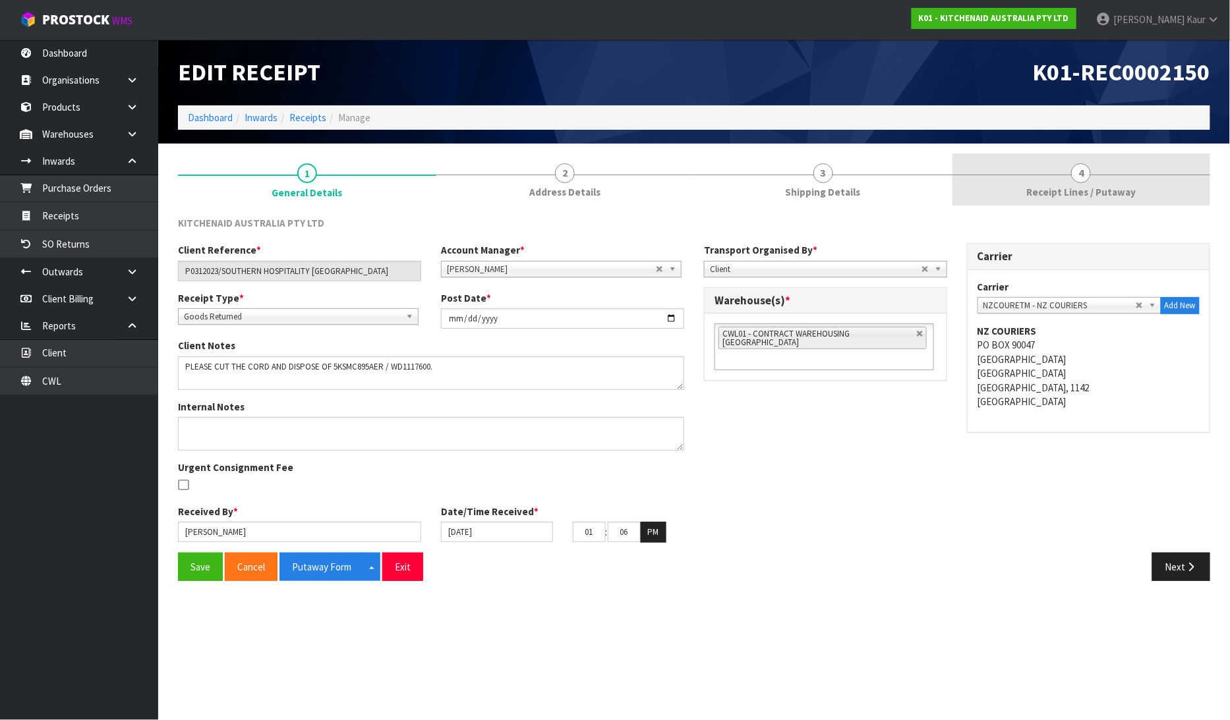
click at [1063, 190] on span "Receipt Lines / Putaway" at bounding box center [1080, 192] width 109 height 14
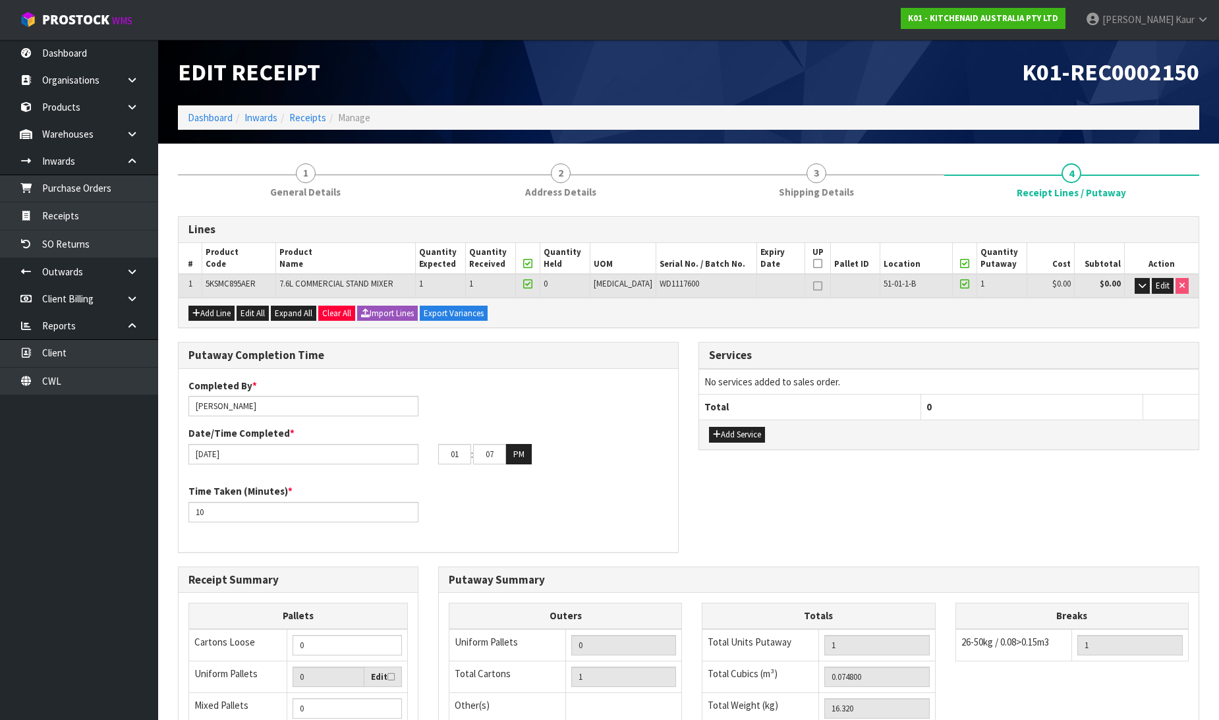
scroll to position [216, 0]
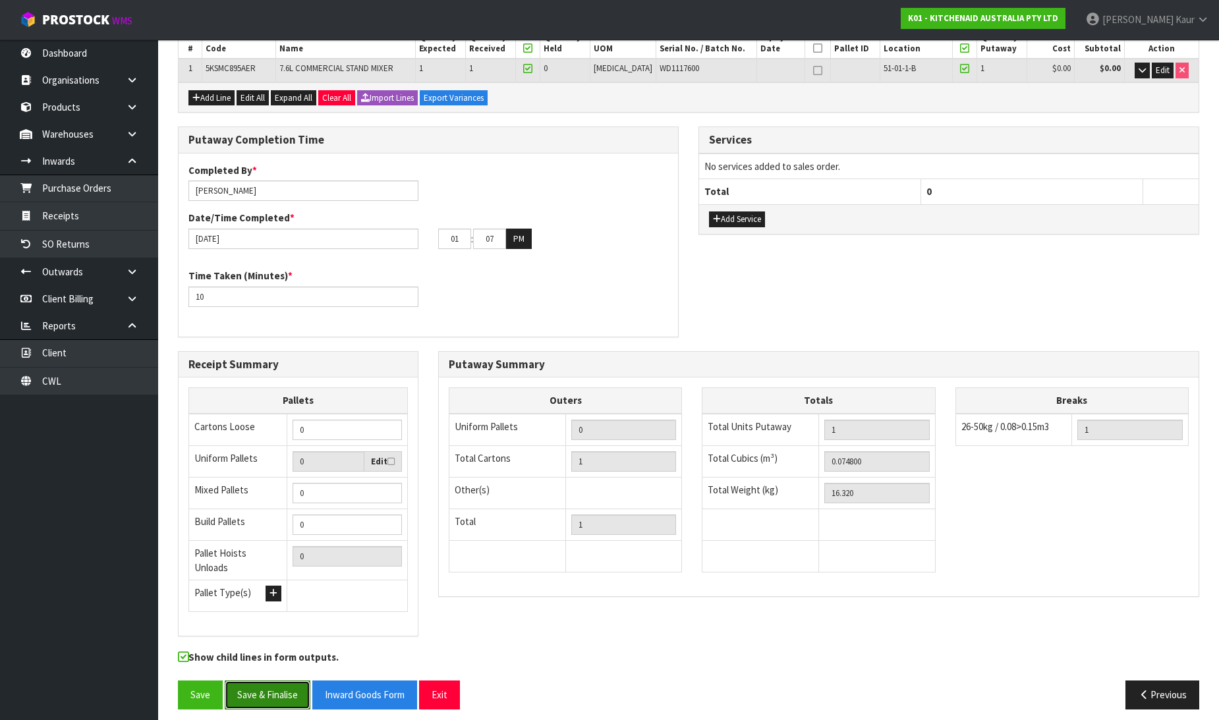
click at [268, 681] on button "Save & Finalise" at bounding box center [268, 695] width 86 height 28
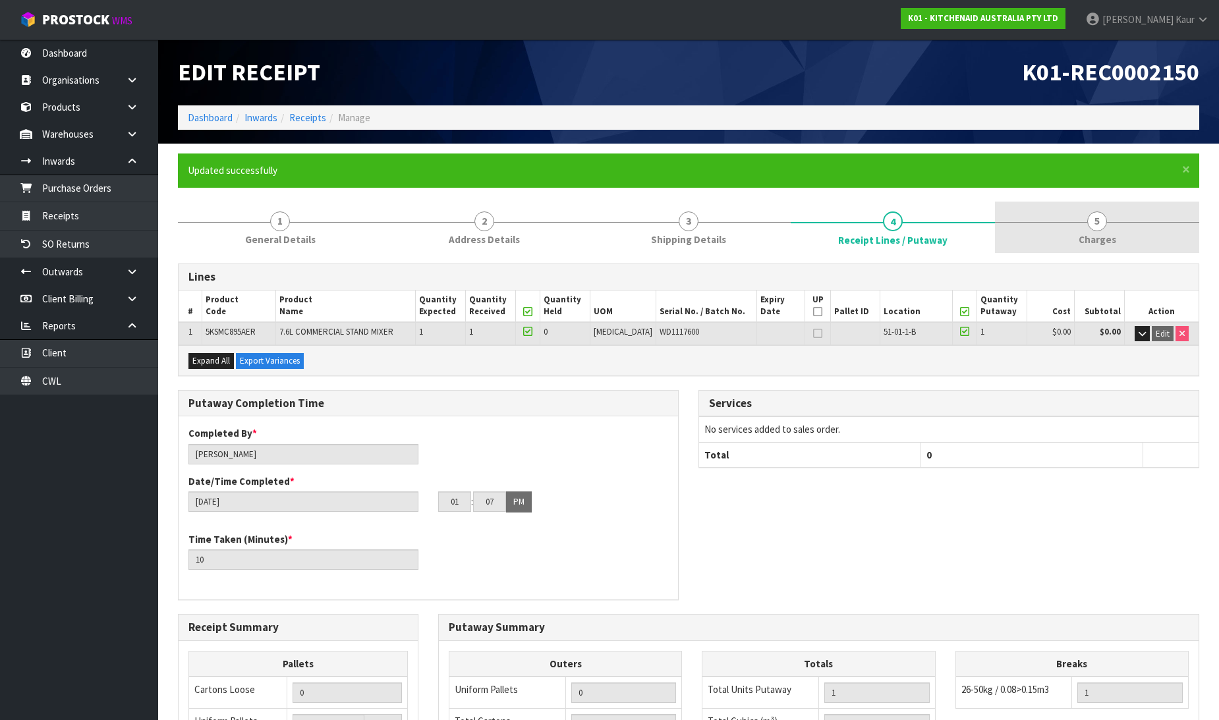
click at [1093, 231] on link "5 [GEOGRAPHIC_DATA]" at bounding box center [1097, 228] width 204 height 52
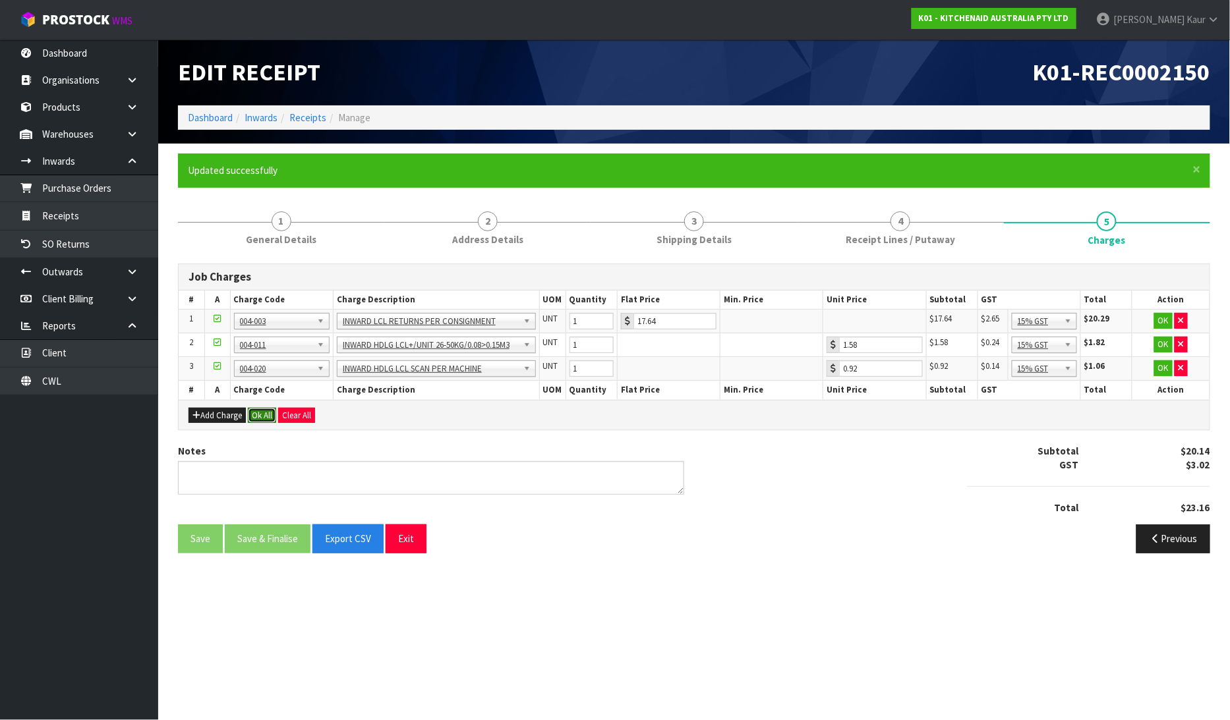
click at [271, 417] on button "Ok All" at bounding box center [262, 416] width 28 height 16
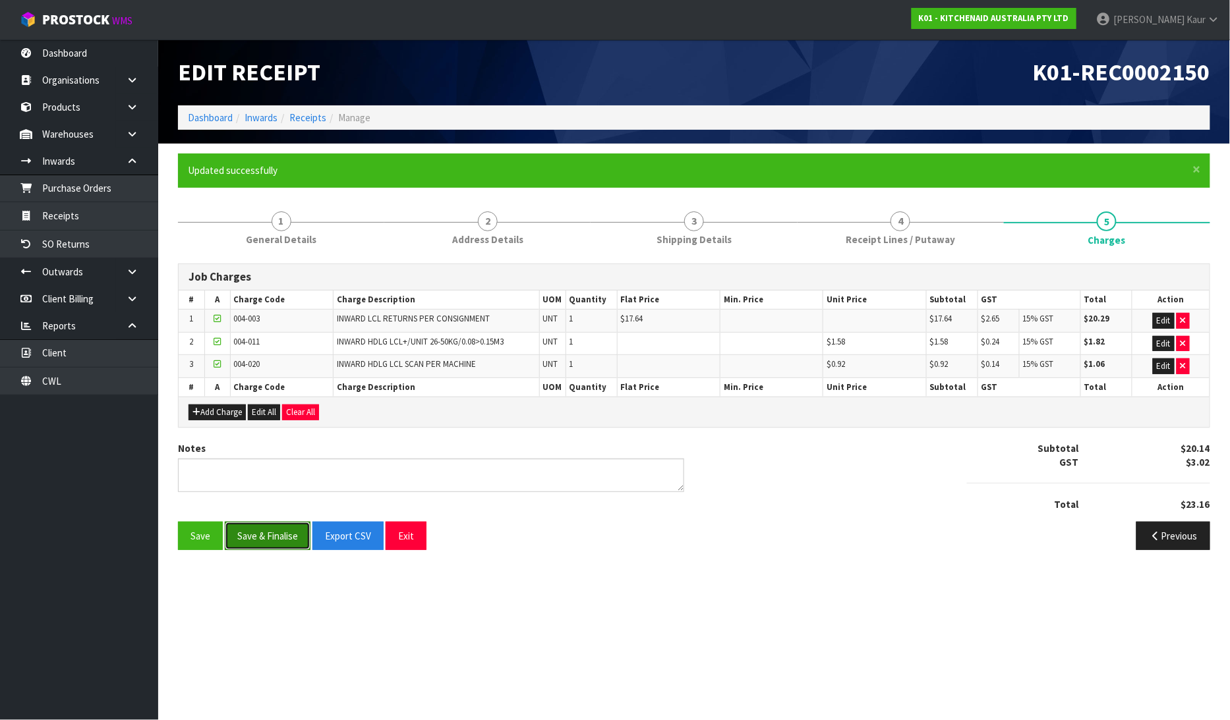
click at [268, 535] on button "Save & Finalise" at bounding box center [268, 536] width 86 height 28
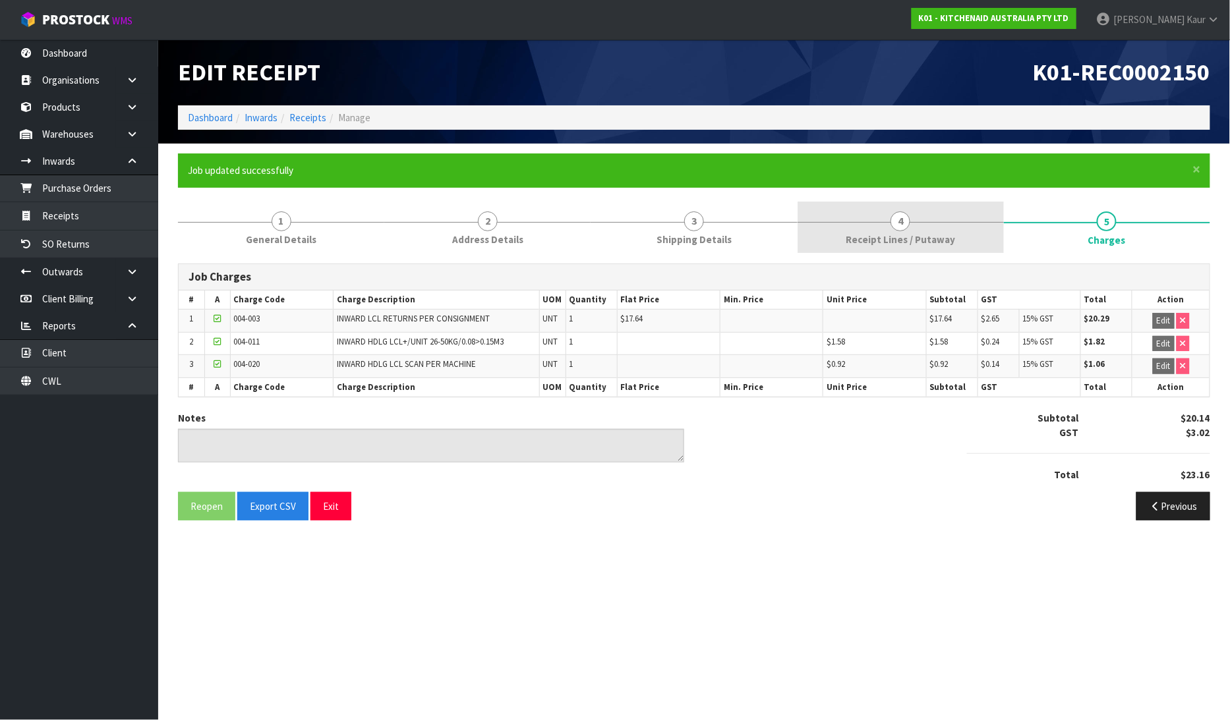
drag, startPoint x: 848, startPoint y: 241, endPoint x: 840, endPoint y: 252, distance: 14.1
click at [848, 241] on span "Receipt Lines / Putaway" at bounding box center [900, 240] width 109 height 14
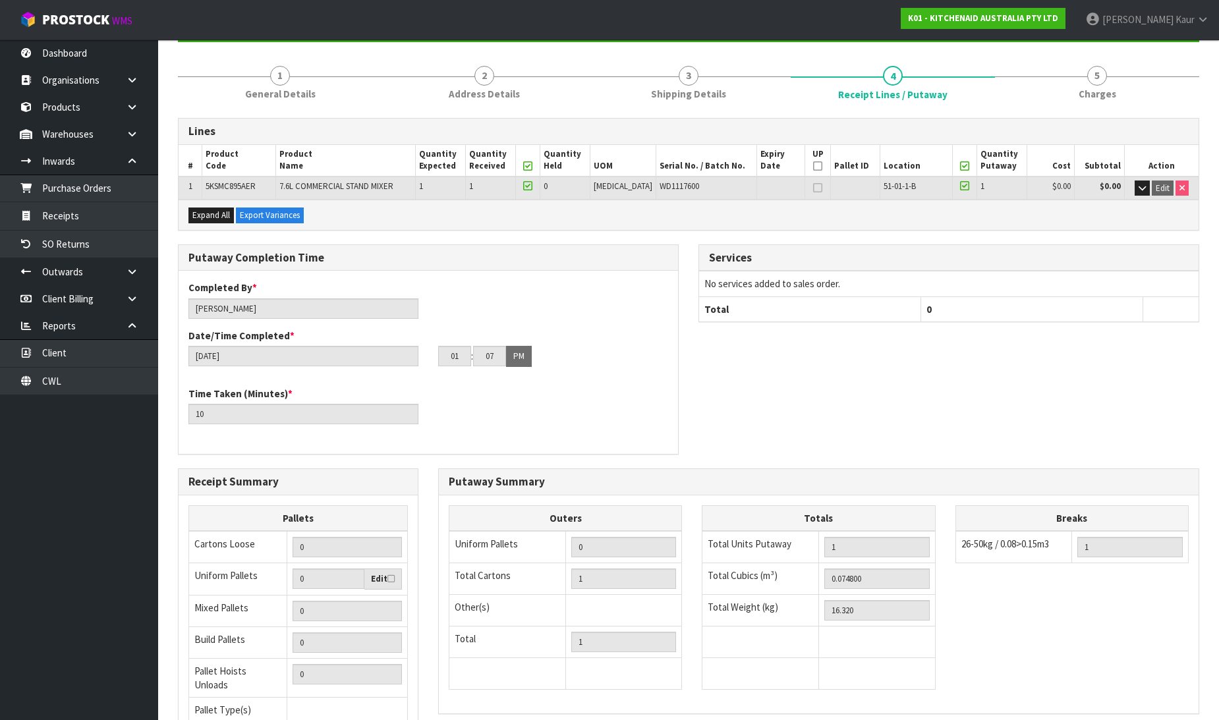
scroll to position [264, 0]
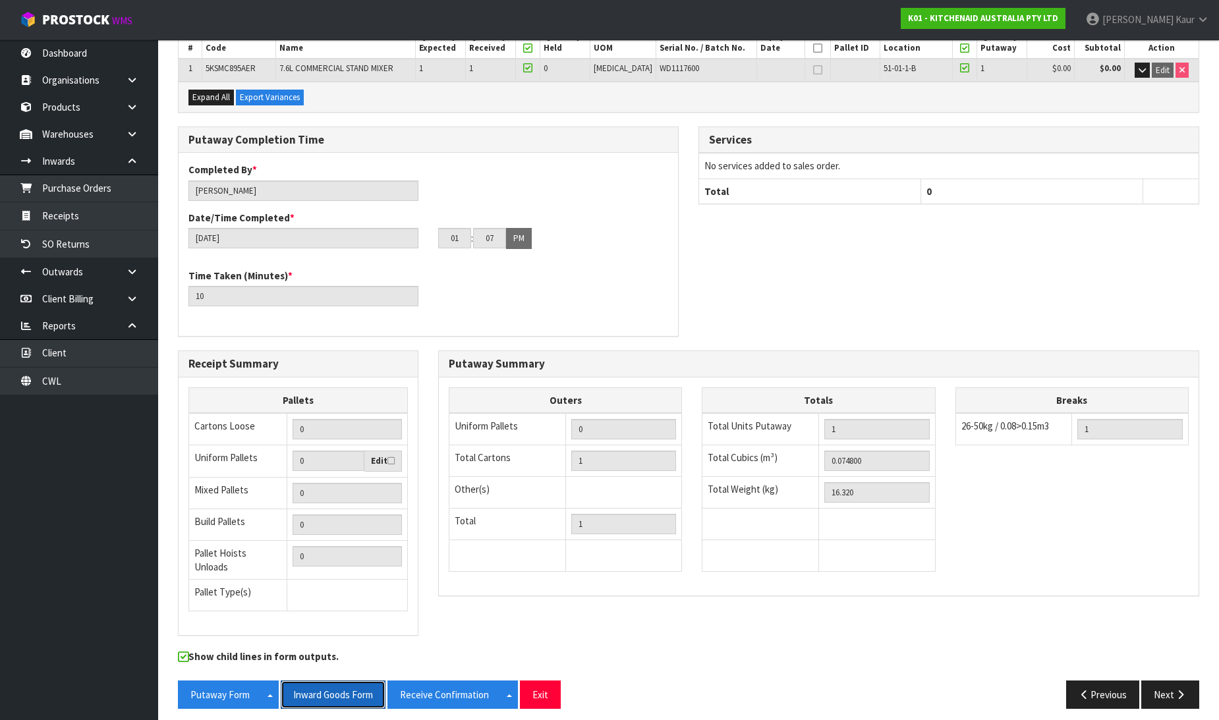
click at [350, 687] on button "Inward Goods Form" at bounding box center [333, 695] width 105 height 28
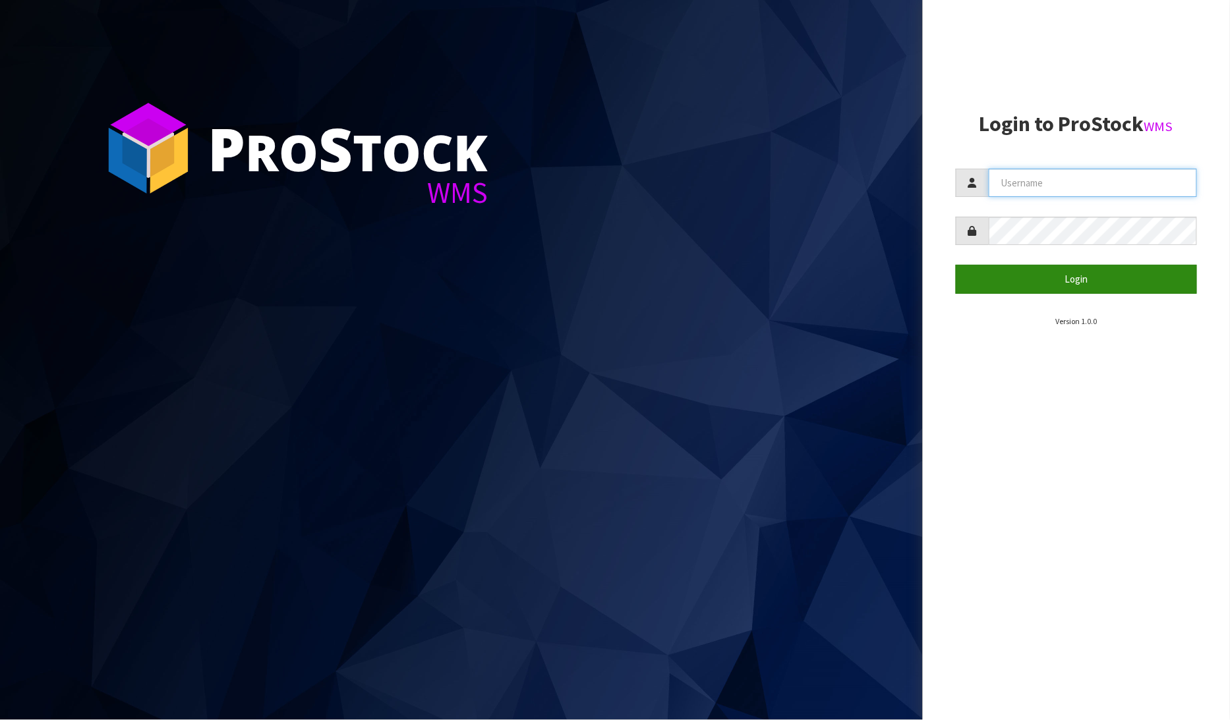
type input "[PERSON_NAME]"
click at [1089, 286] on button "Login" at bounding box center [1077, 279] width 242 height 28
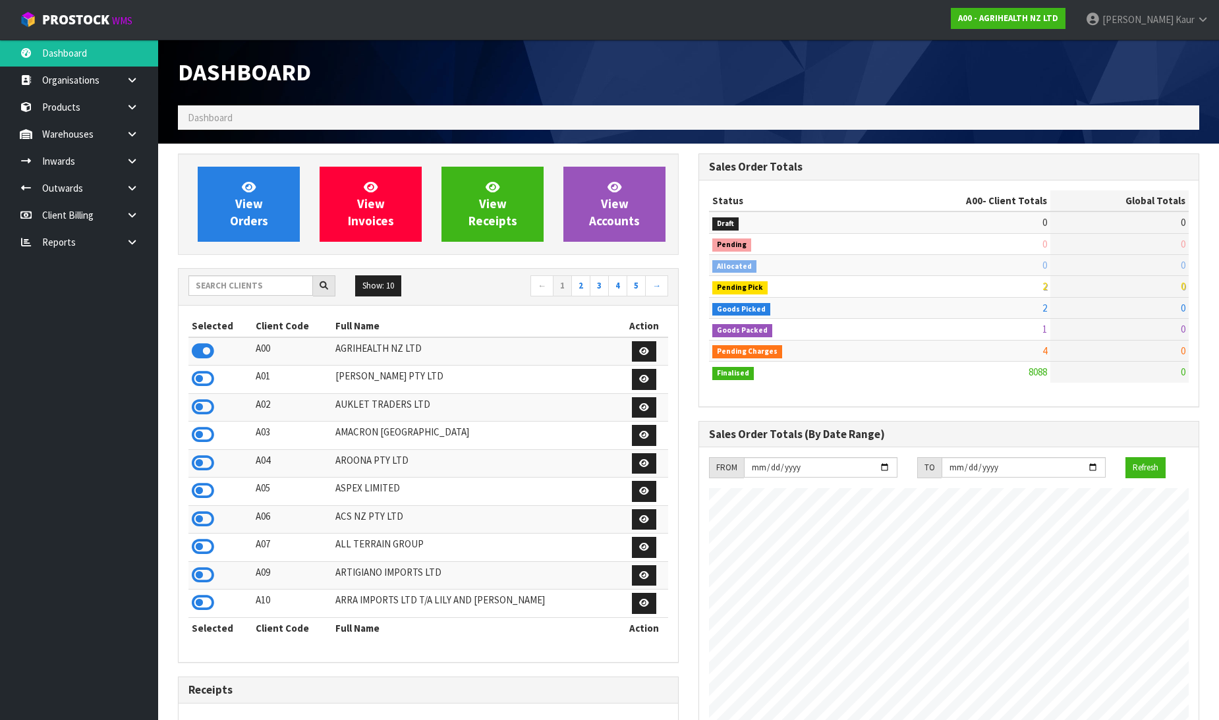
scroll to position [999, 521]
click at [751, 53] on div at bounding box center [949, 50] width 521 height 20
click at [203, 278] on input "text" at bounding box center [250, 285] width 125 height 20
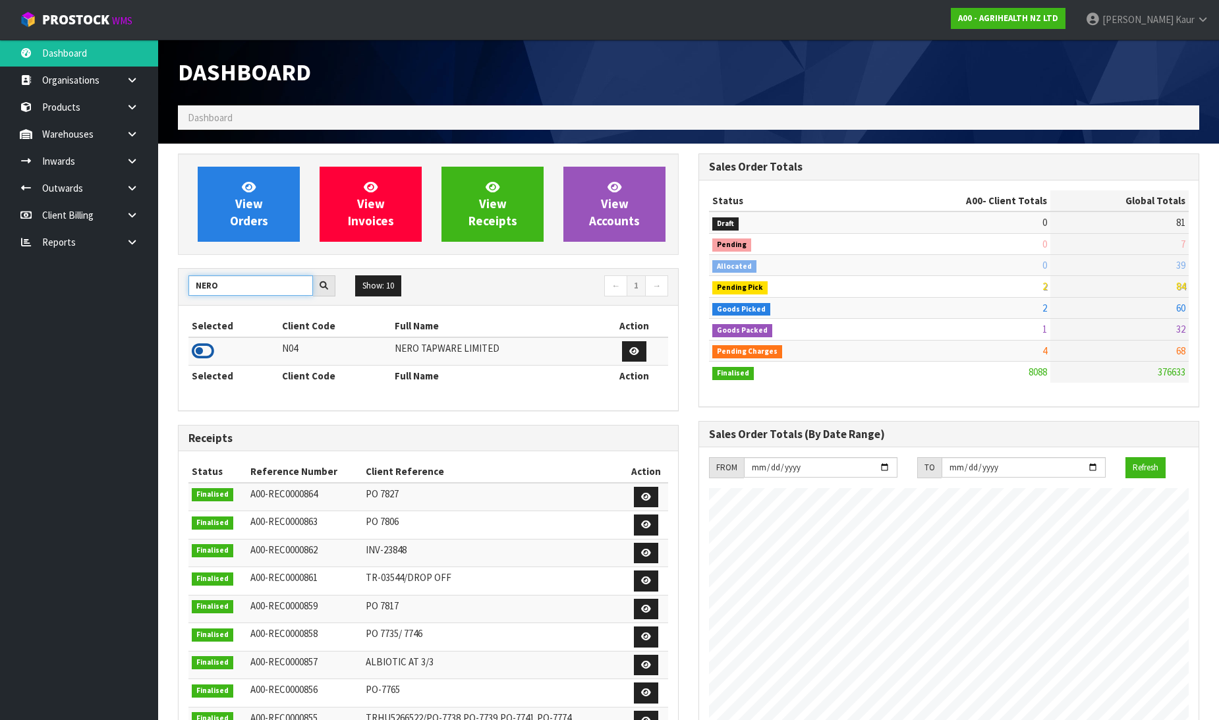
type input "NERO"
click at [194, 347] on icon at bounding box center [203, 351] width 22 height 20
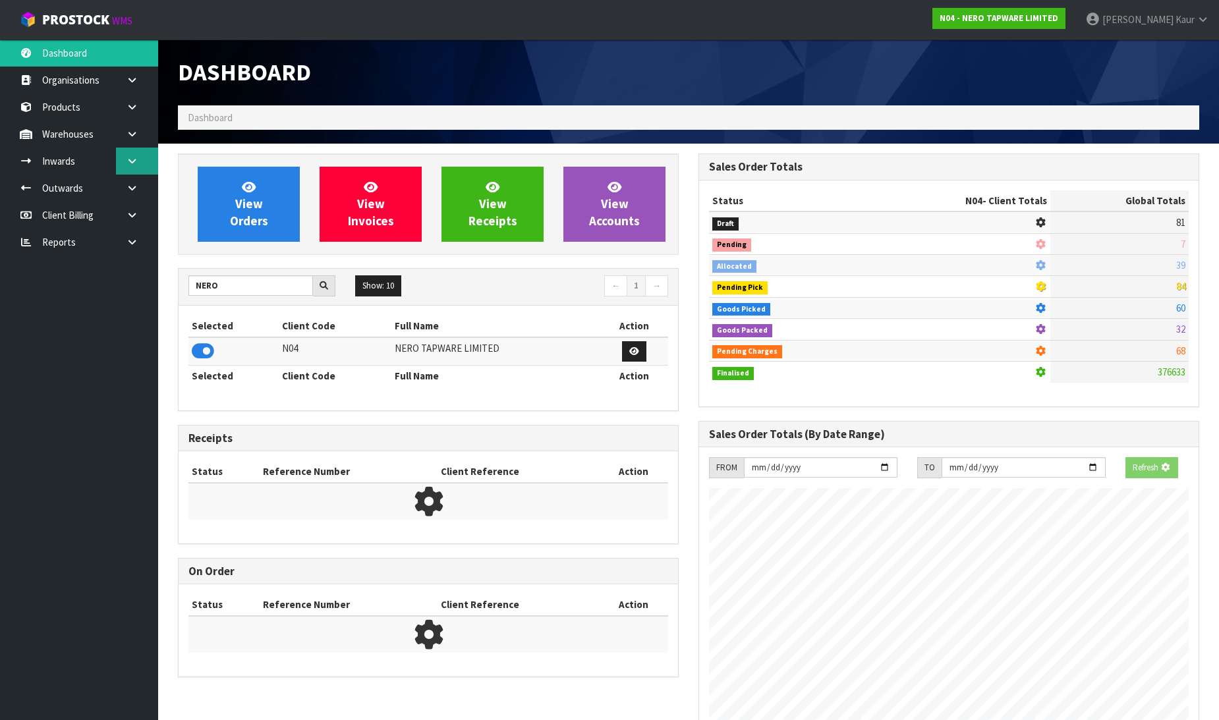
scroll to position [1027, 521]
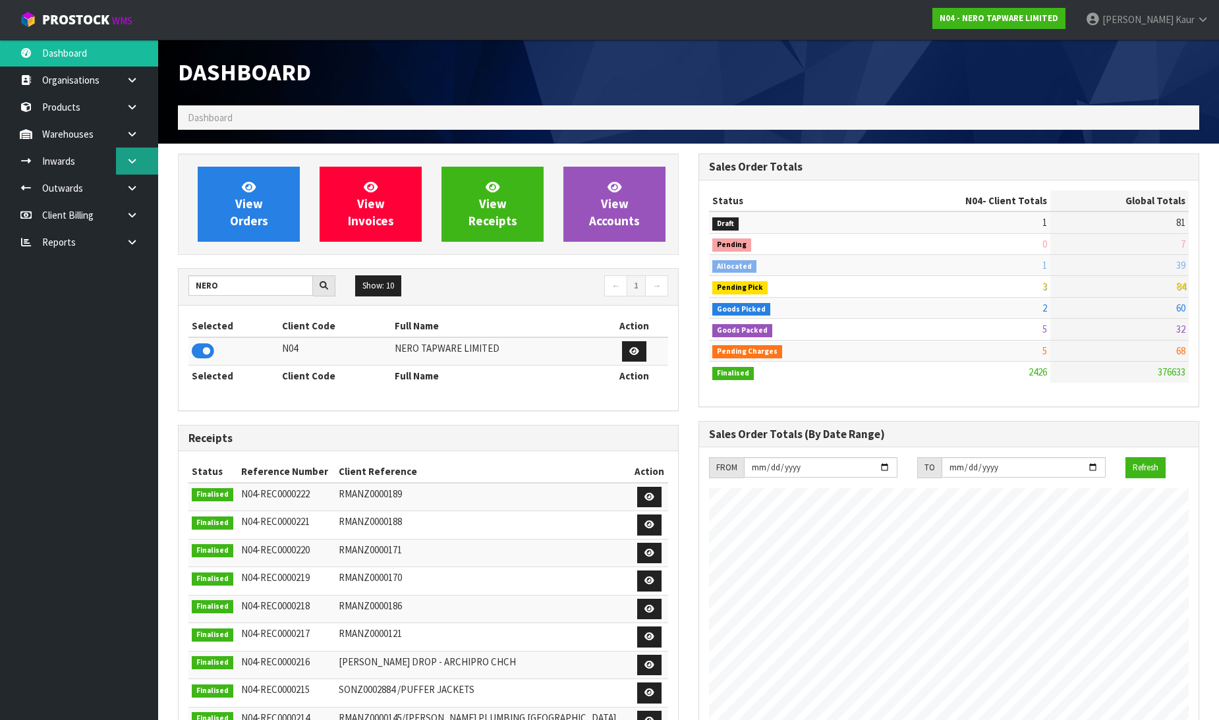
click at [130, 152] on link at bounding box center [137, 161] width 42 height 27
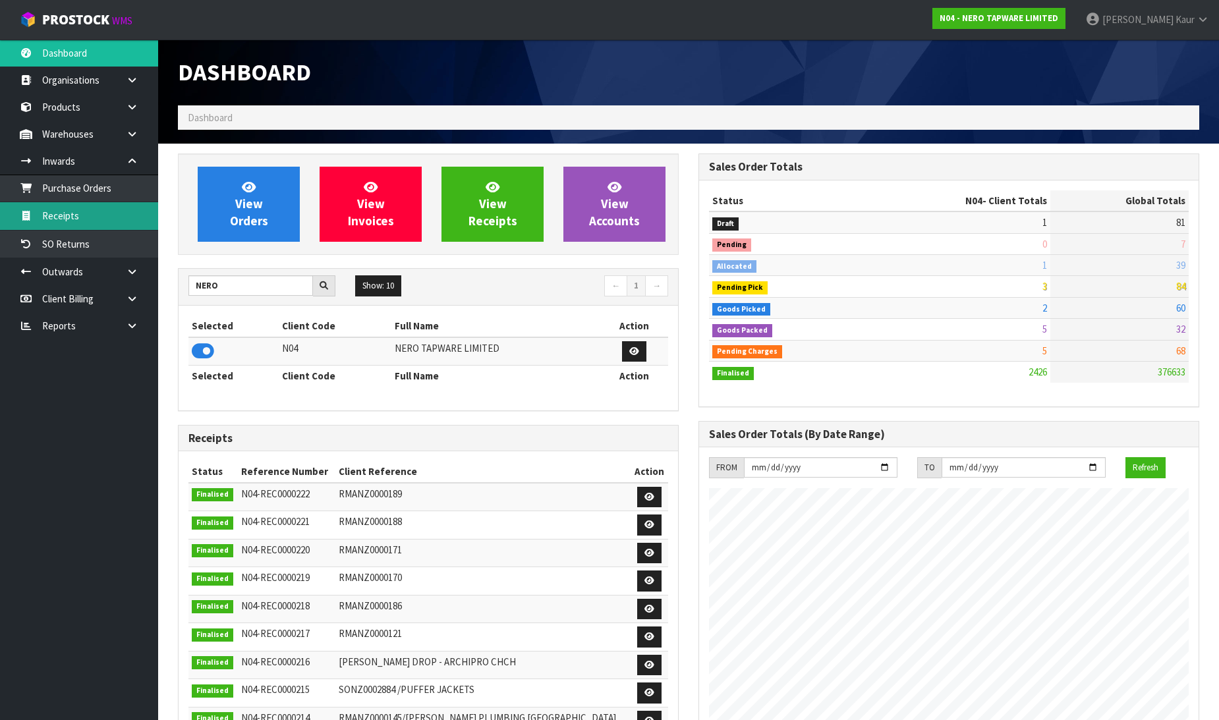
click at [64, 216] on link "Receipts" at bounding box center [79, 215] width 158 height 27
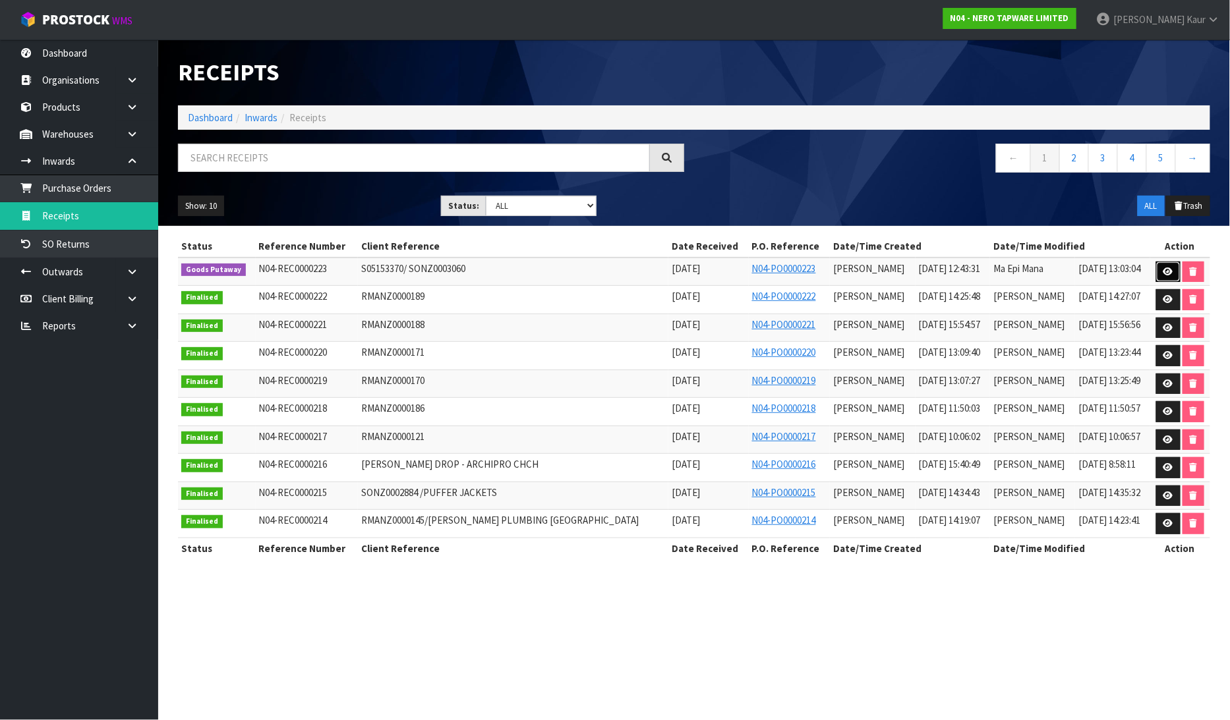
click at [1169, 275] on icon at bounding box center [1168, 272] width 10 height 9
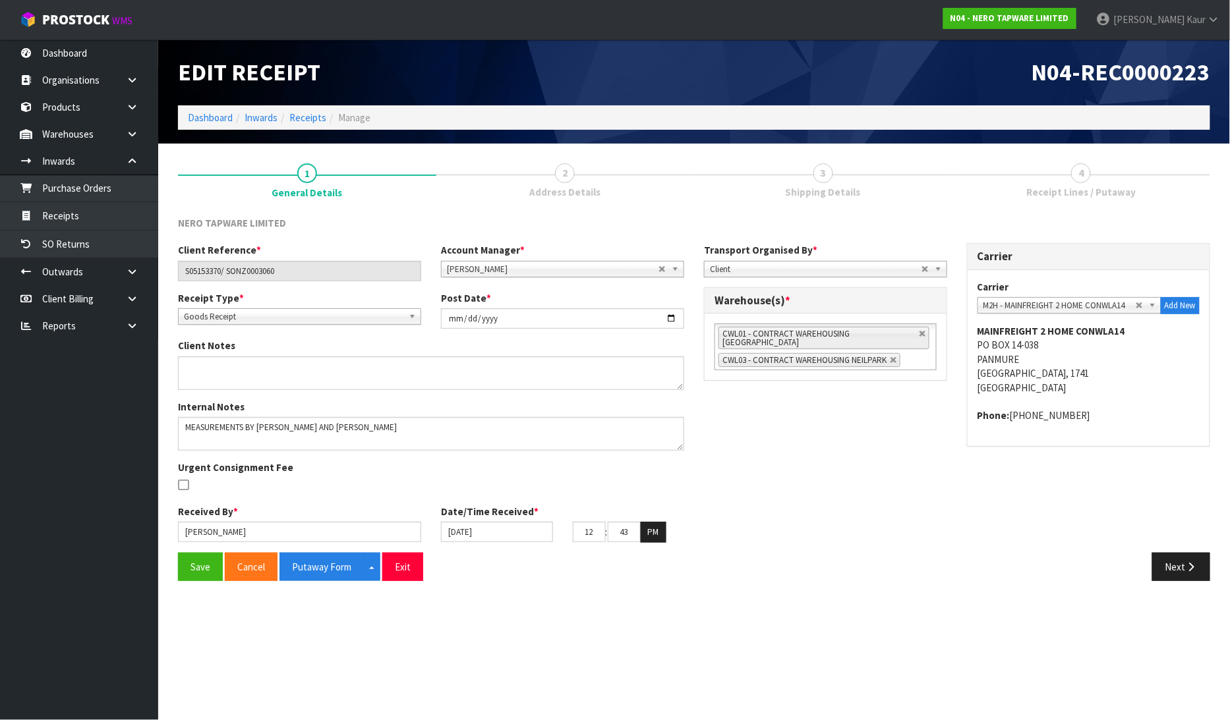
click at [569, 191] on span "Address Details" at bounding box center [564, 192] width 71 height 14
click at [1181, 565] on button "Next" at bounding box center [1181, 567] width 58 height 28
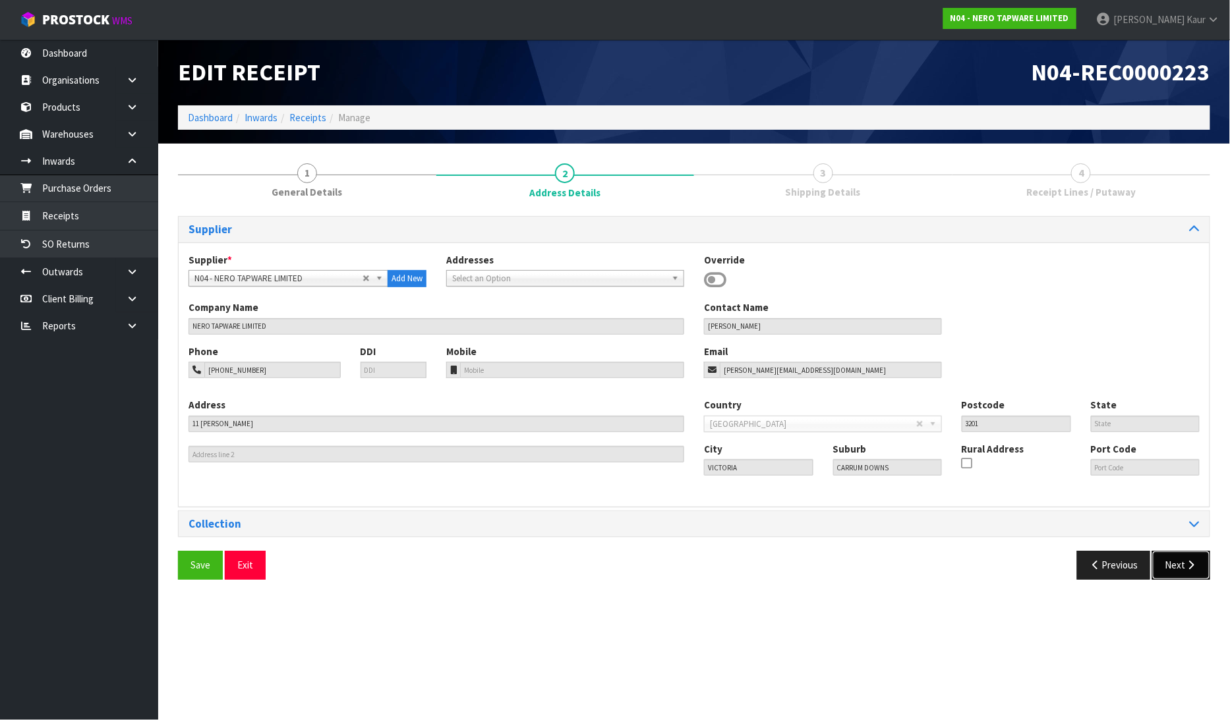
click at [1183, 573] on button "Next" at bounding box center [1181, 565] width 58 height 28
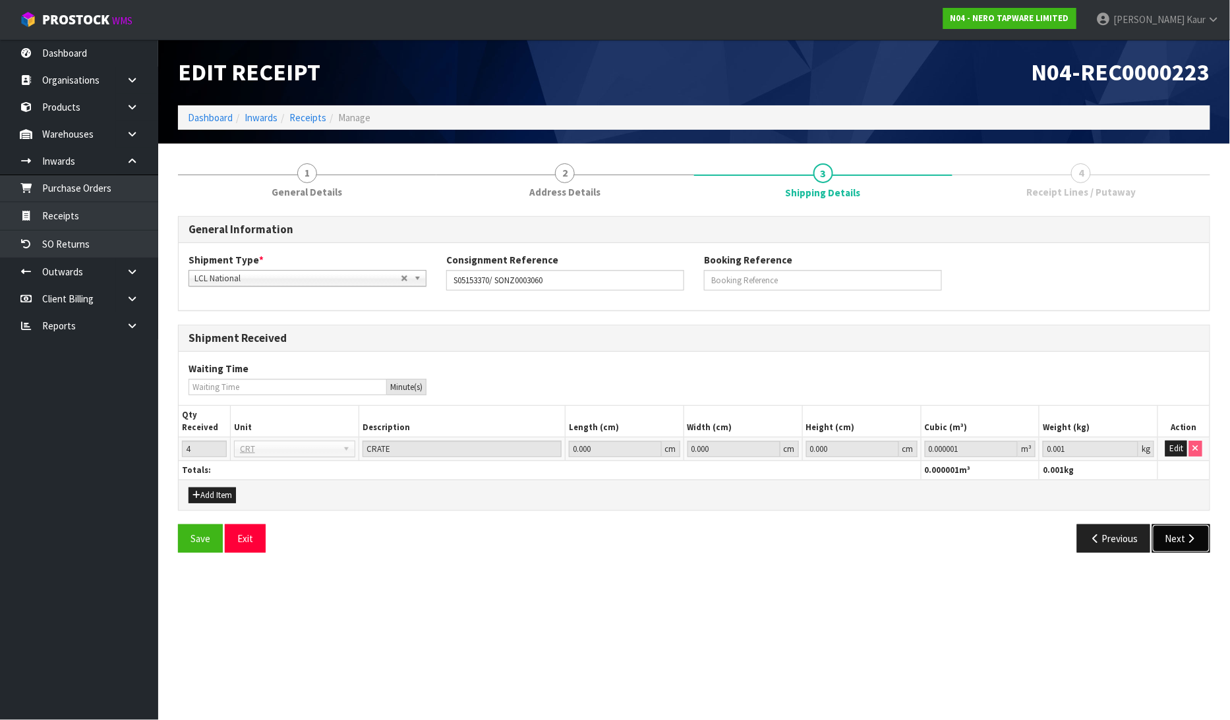
click at [1186, 529] on button "Next" at bounding box center [1181, 539] width 58 height 28
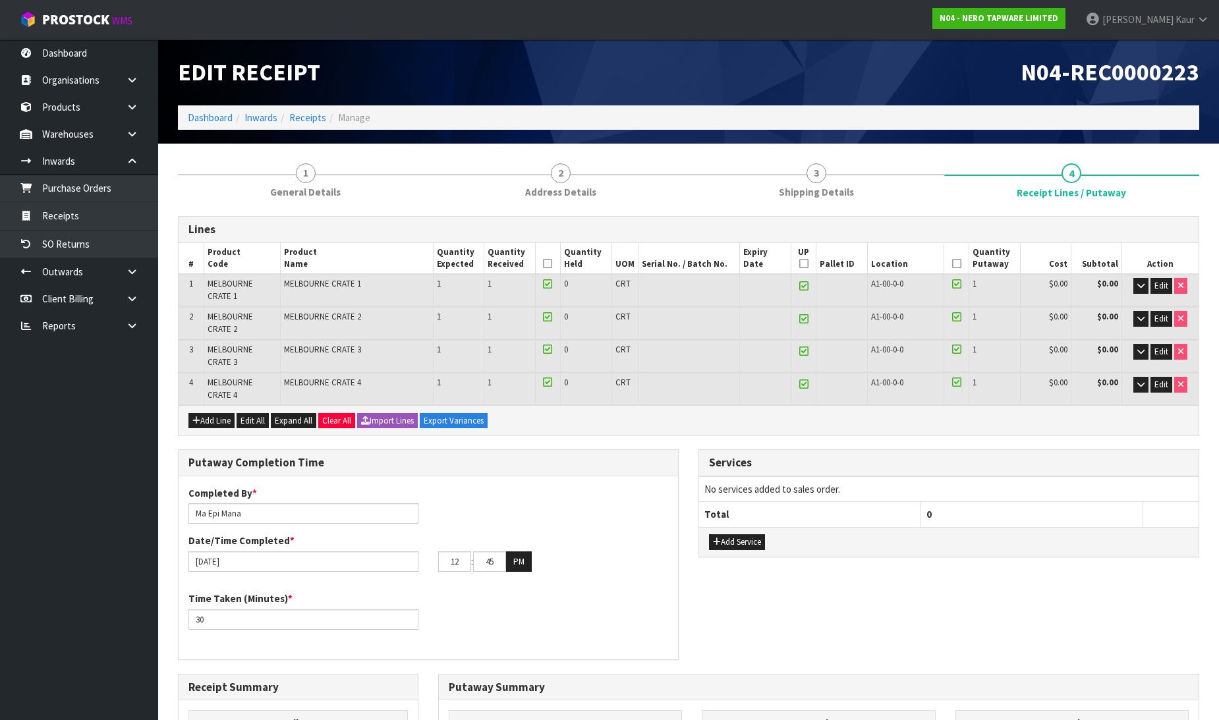
click at [548, 264] on icon at bounding box center [547, 264] width 9 height 1
click at [802, 264] on icon at bounding box center [803, 264] width 9 height 1
click at [958, 264] on icon at bounding box center [956, 264] width 9 height 1
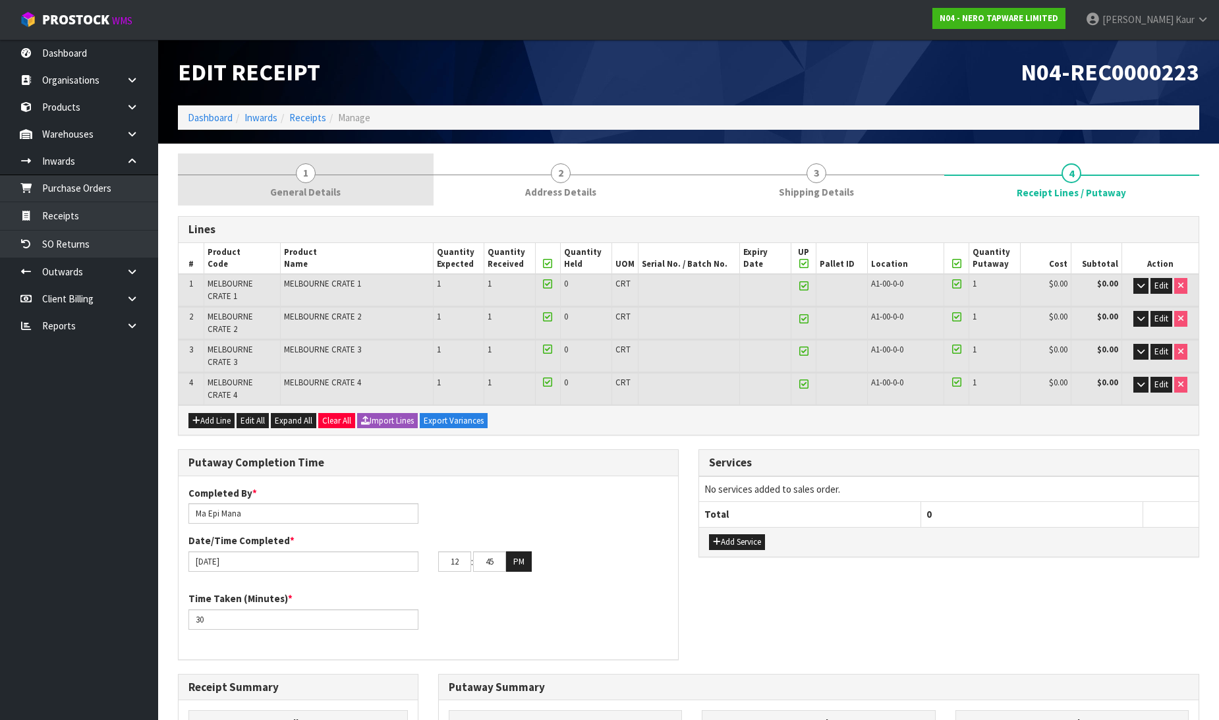
click at [311, 195] on span "General Details" at bounding box center [305, 192] width 71 height 14
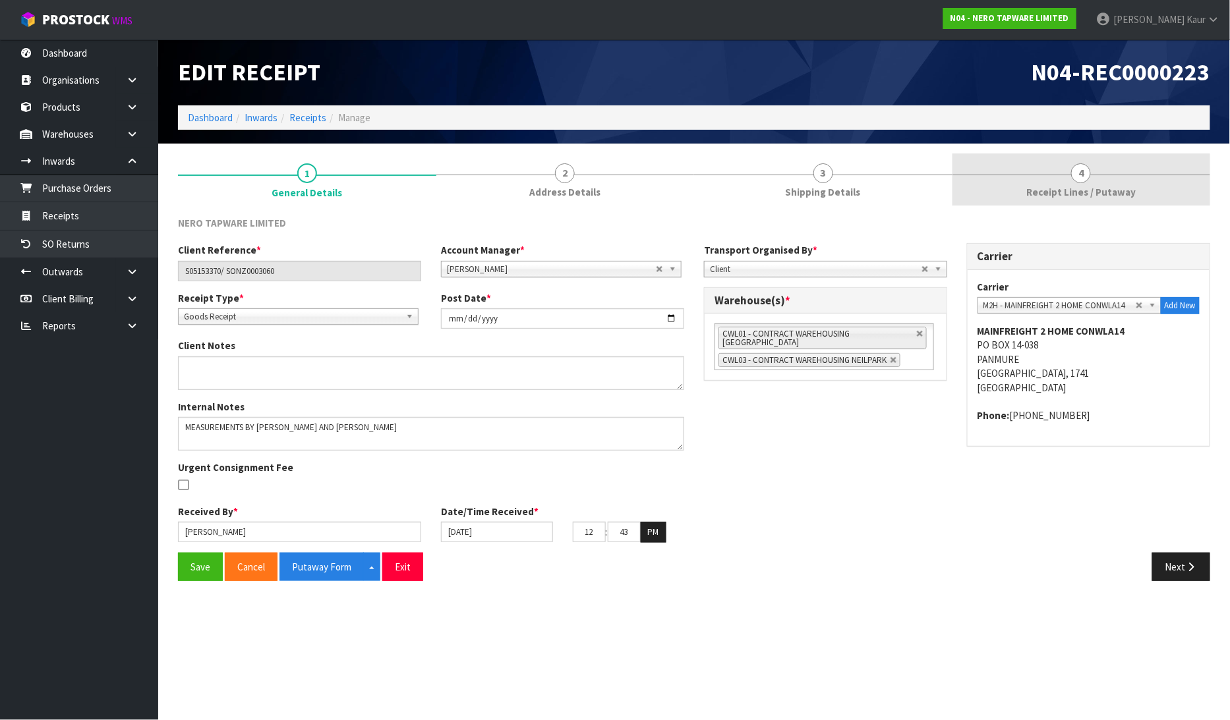
click at [1099, 173] on link "4 Receipt Lines / Putaway" at bounding box center [1081, 180] width 258 height 52
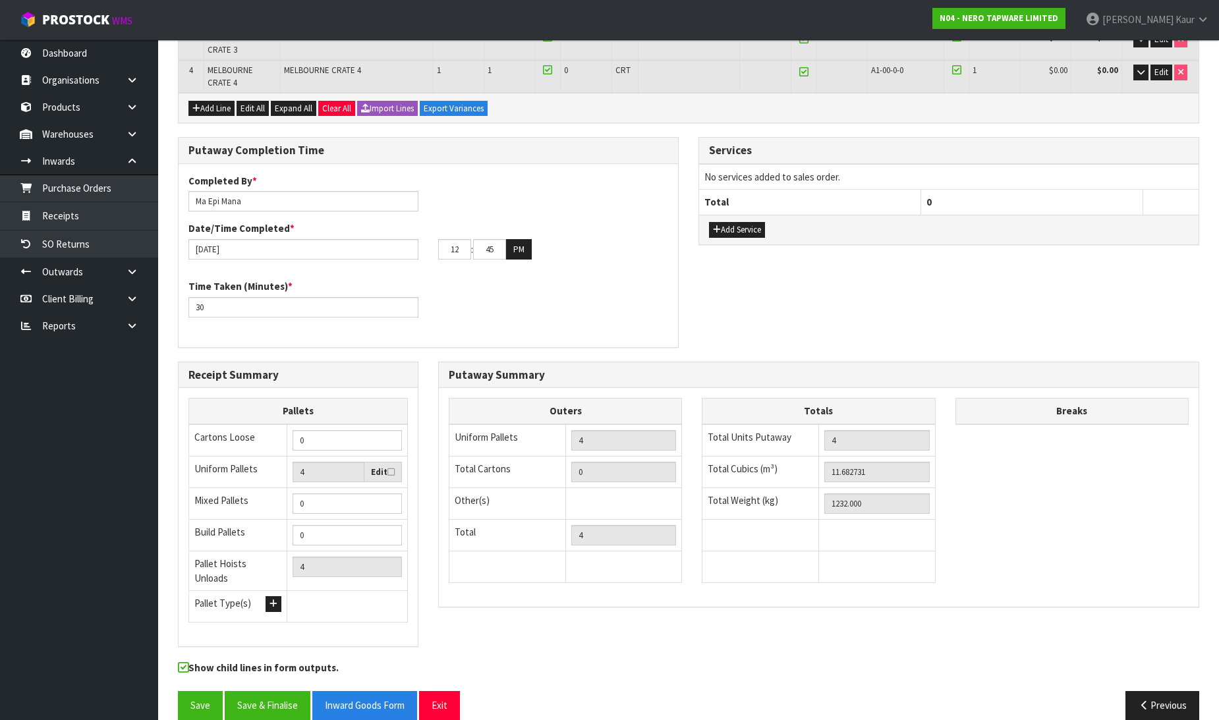
scroll to position [322, 0]
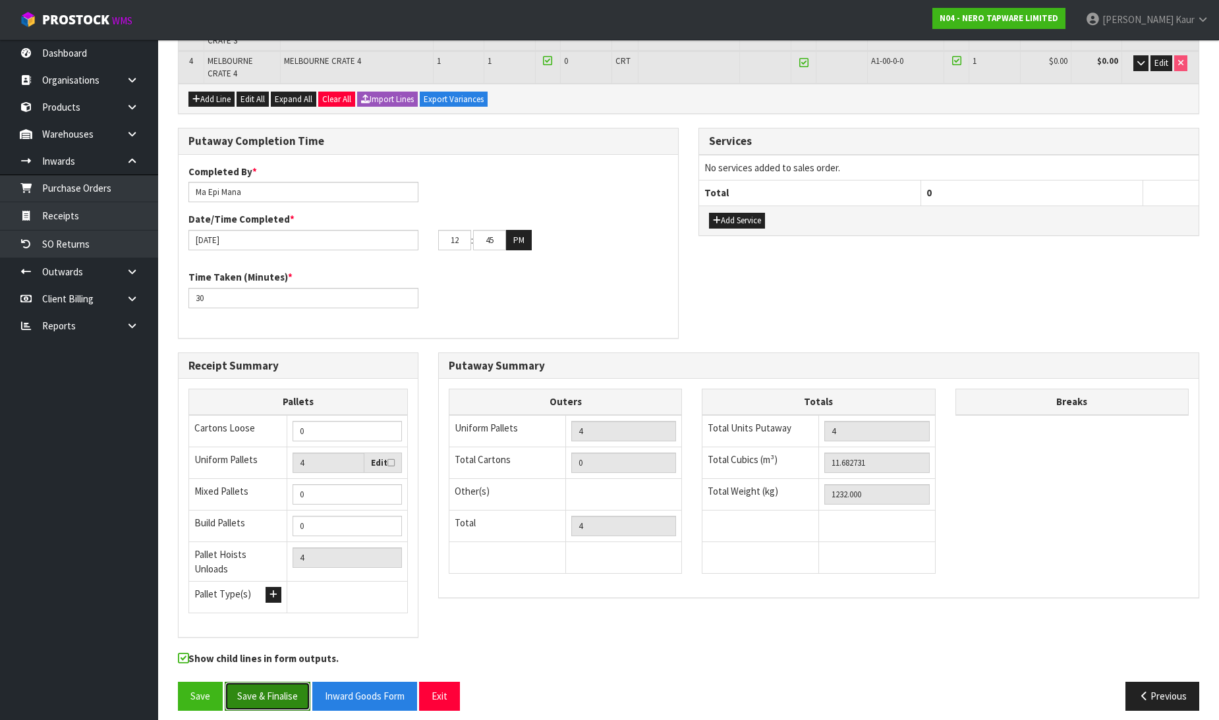
click at [254, 686] on button "Save & Finalise" at bounding box center [268, 696] width 86 height 28
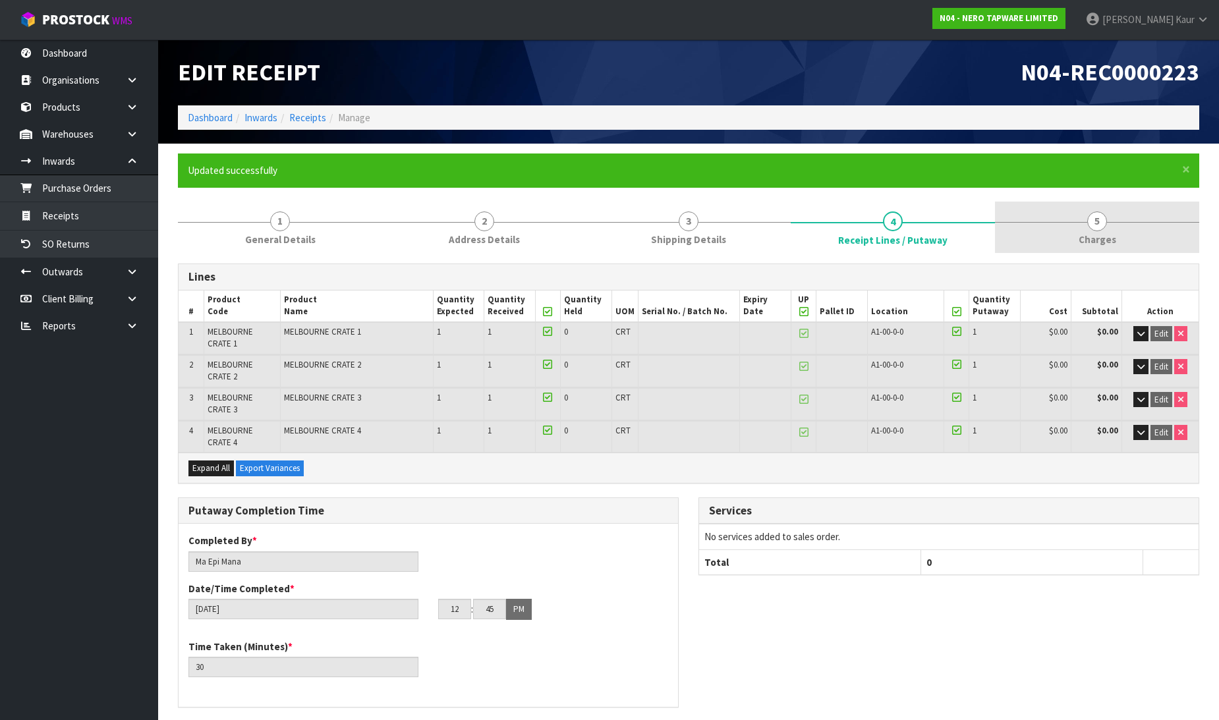
click at [1111, 239] on span "Charges" at bounding box center [1098, 240] width 38 height 14
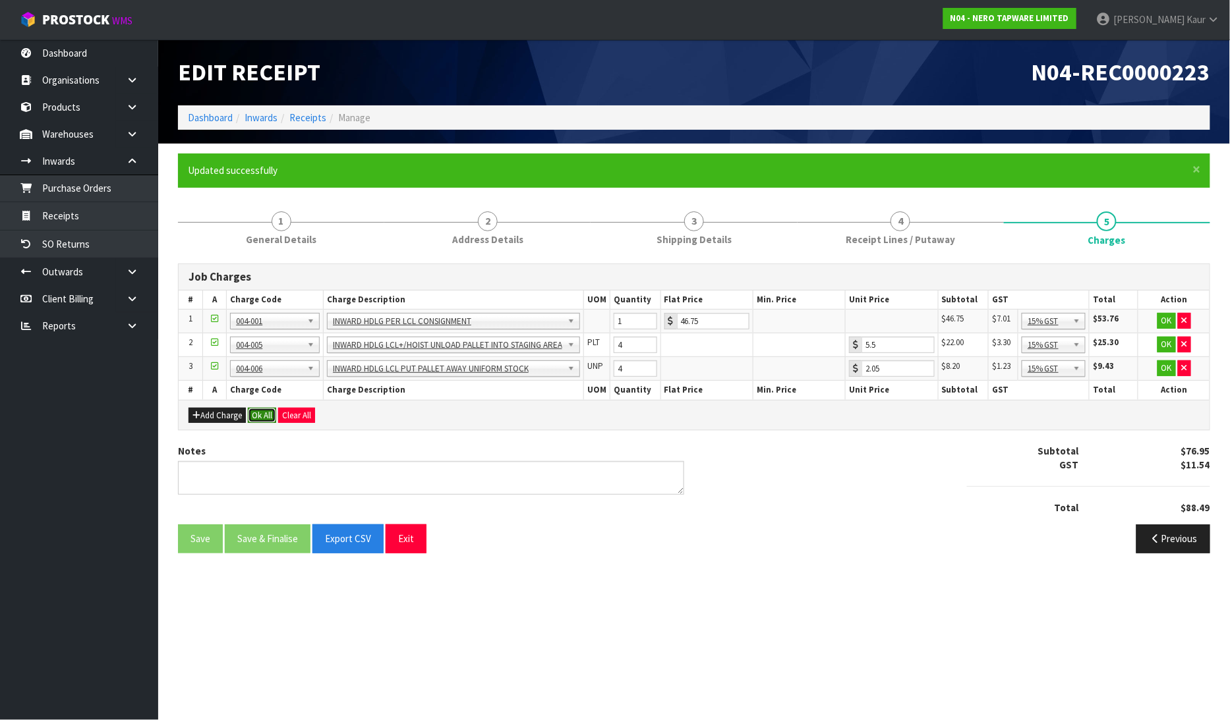
click at [257, 413] on button "Ok All" at bounding box center [262, 416] width 28 height 16
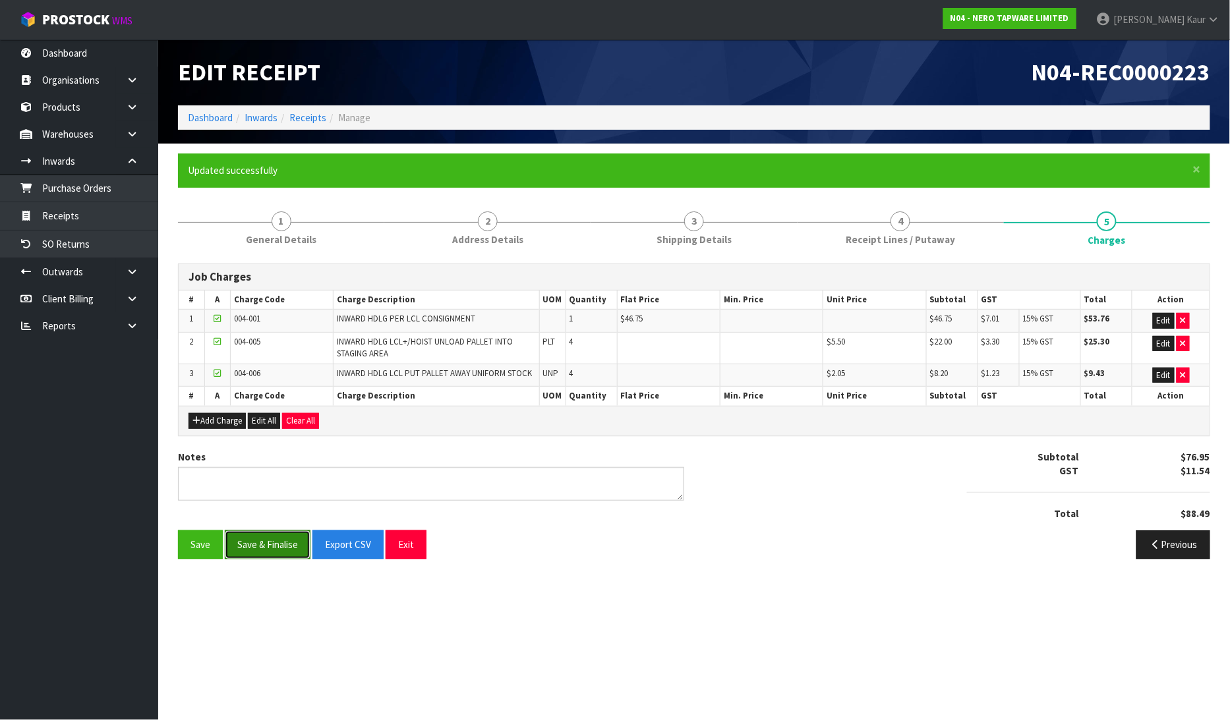
click at [246, 549] on button "Save & Finalise" at bounding box center [268, 545] width 86 height 28
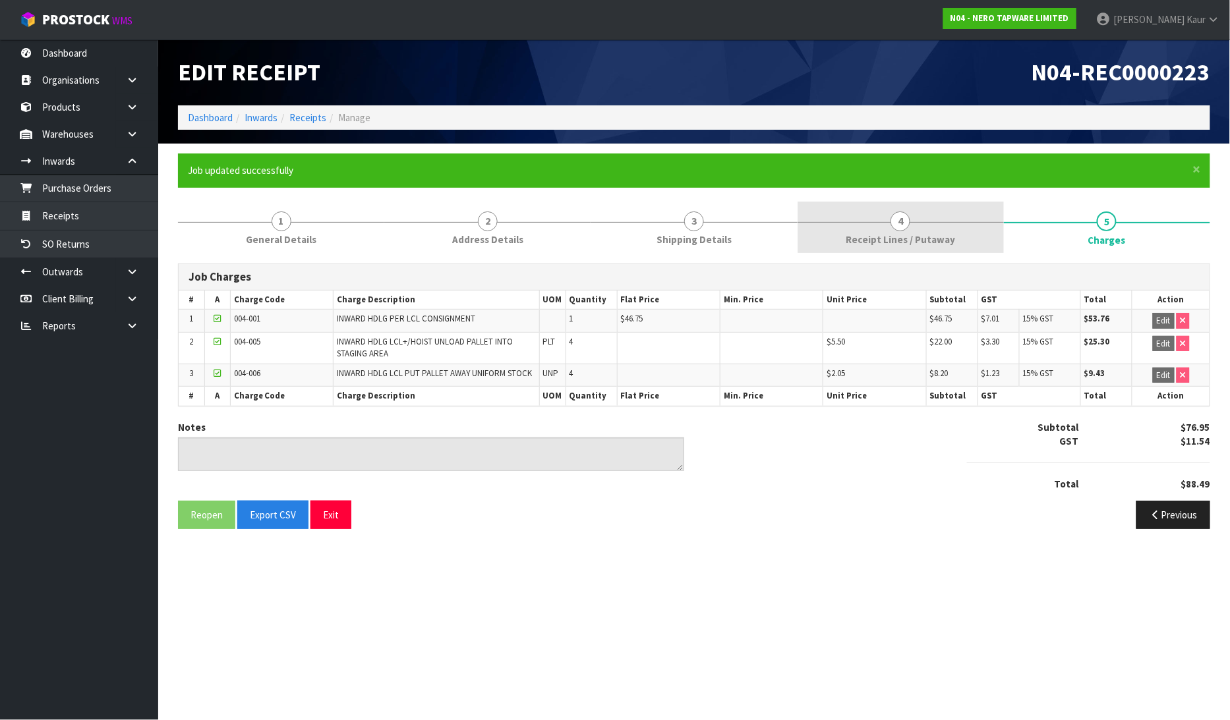
click at [831, 239] on link "4 Receipt Lines / Putaway" at bounding box center [900, 228] width 206 height 52
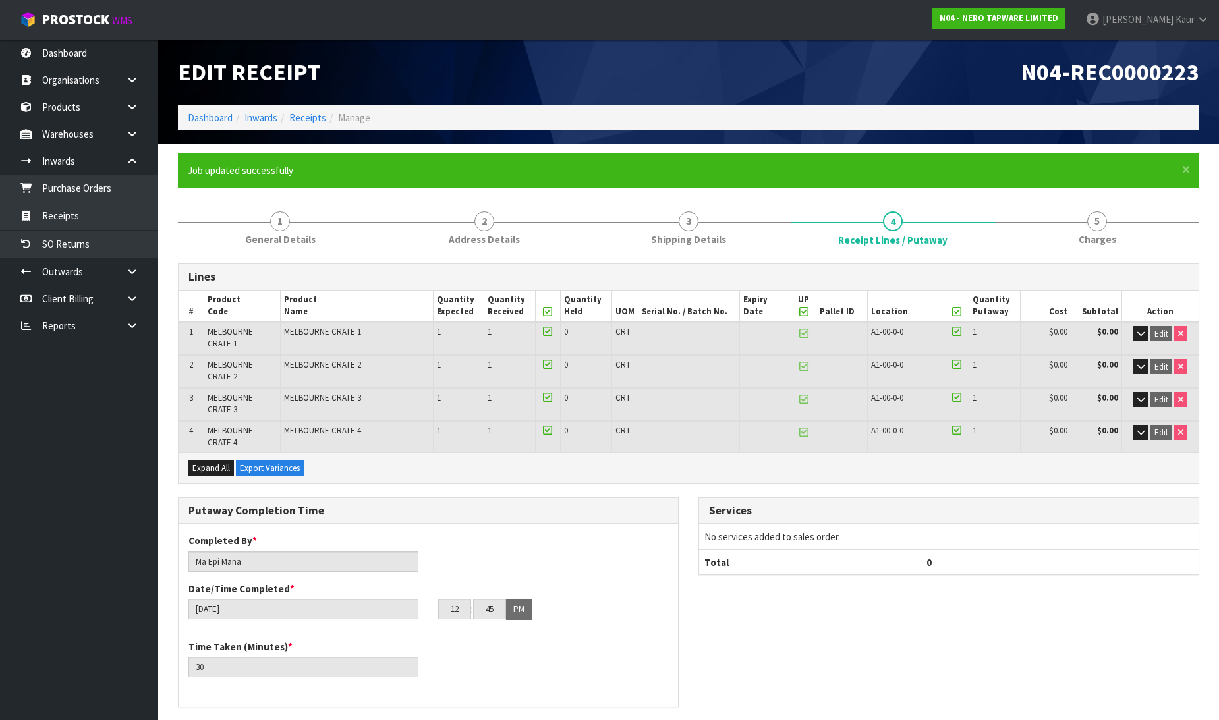
scroll to position [370, 0]
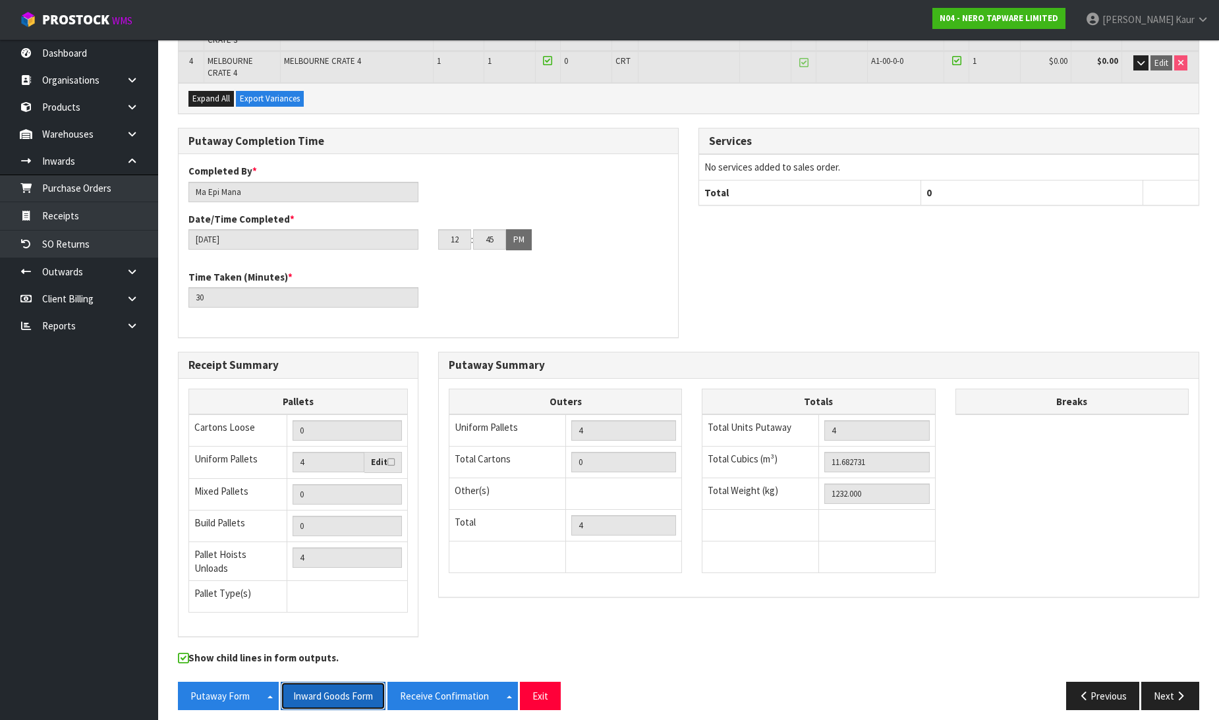
drag, startPoint x: 328, startPoint y: 685, endPoint x: 1229, endPoint y: 7, distance: 1128.6
click at [330, 685] on button "Inward Goods Form" at bounding box center [333, 696] width 105 height 28
click at [140, 328] on link at bounding box center [137, 325] width 42 height 27
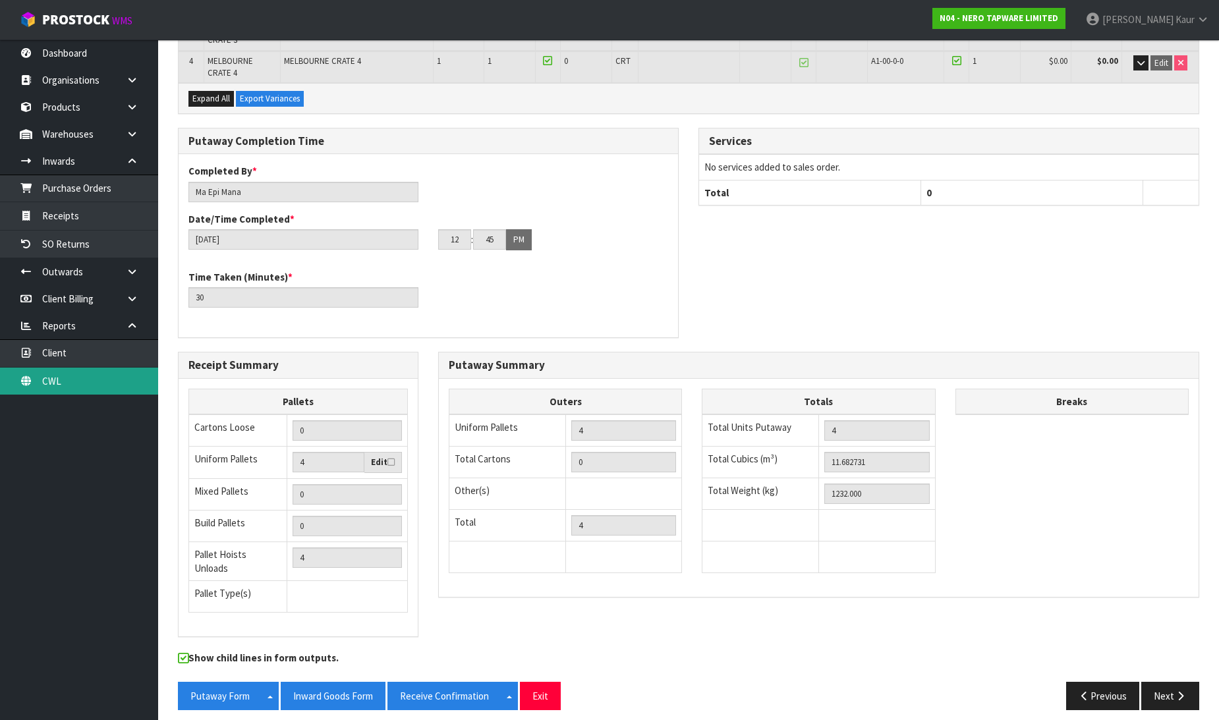
click at [84, 372] on link "CWL" at bounding box center [79, 381] width 158 height 27
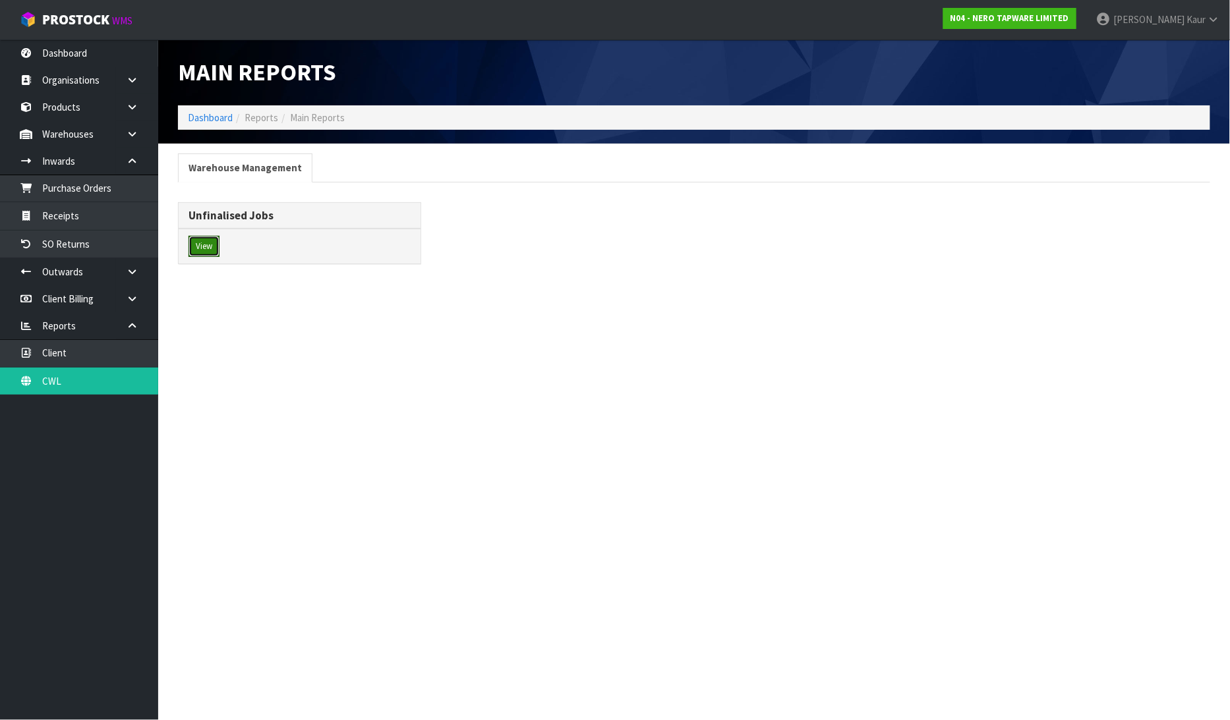
drag, startPoint x: 214, startPoint y: 246, endPoint x: 241, endPoint y: 239, distance: 28.5
click at [221, 245] on div "View" at bounding box center [300, 246] width 242 height 35
click at [204, 238] on button "View" at bounding box center [203, 246] width 31 height 21
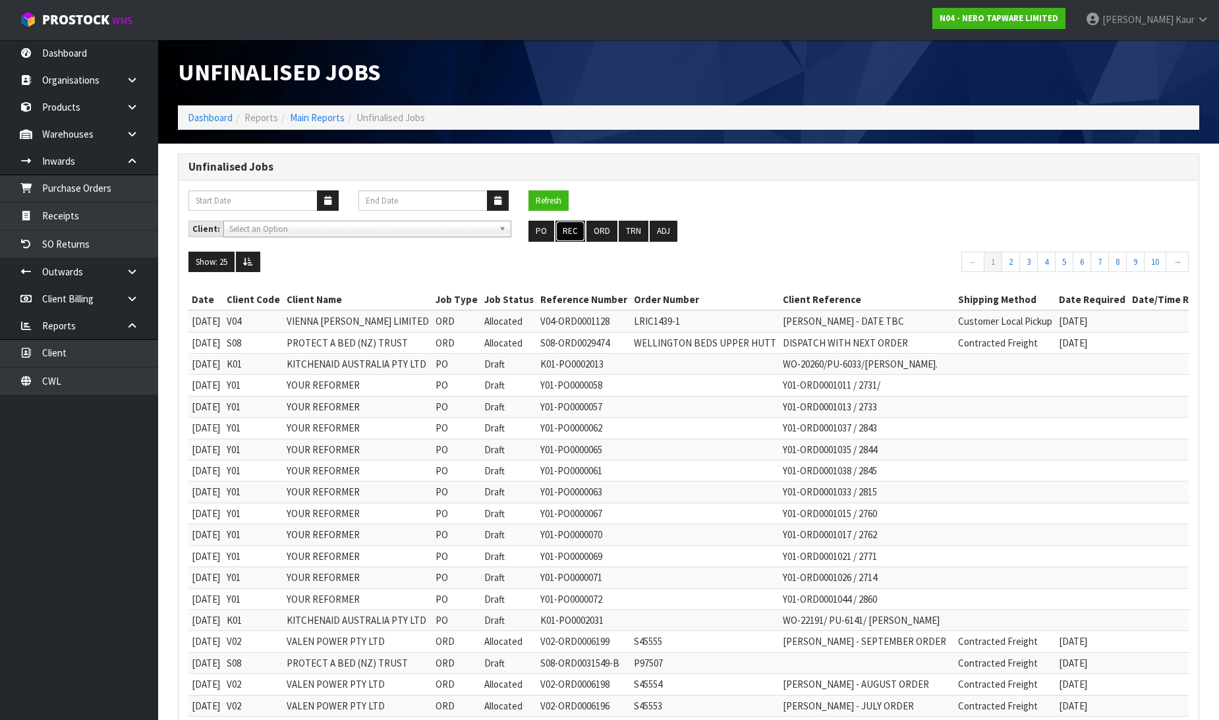
click at [570, 229] on button "REC" at bounding box center [571, 231] width 30 height 21
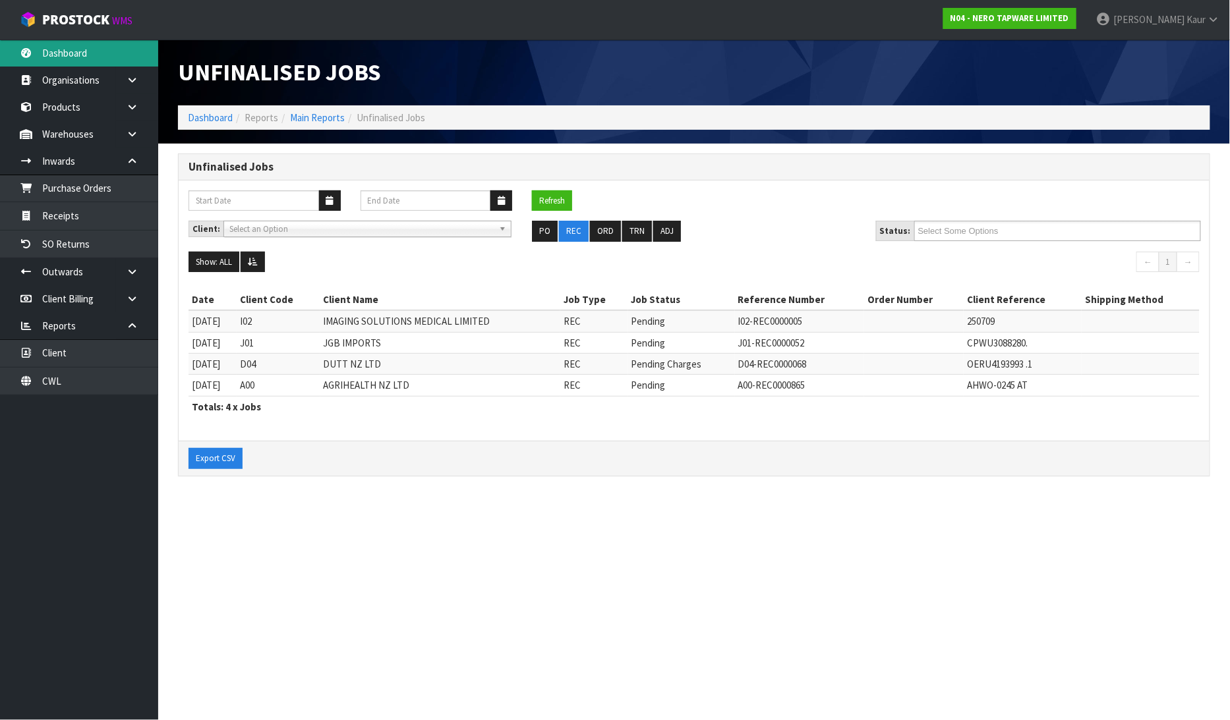
click at [65, 62] on link "Dashboard" at bounding box center [79, 53] width 158 height 27
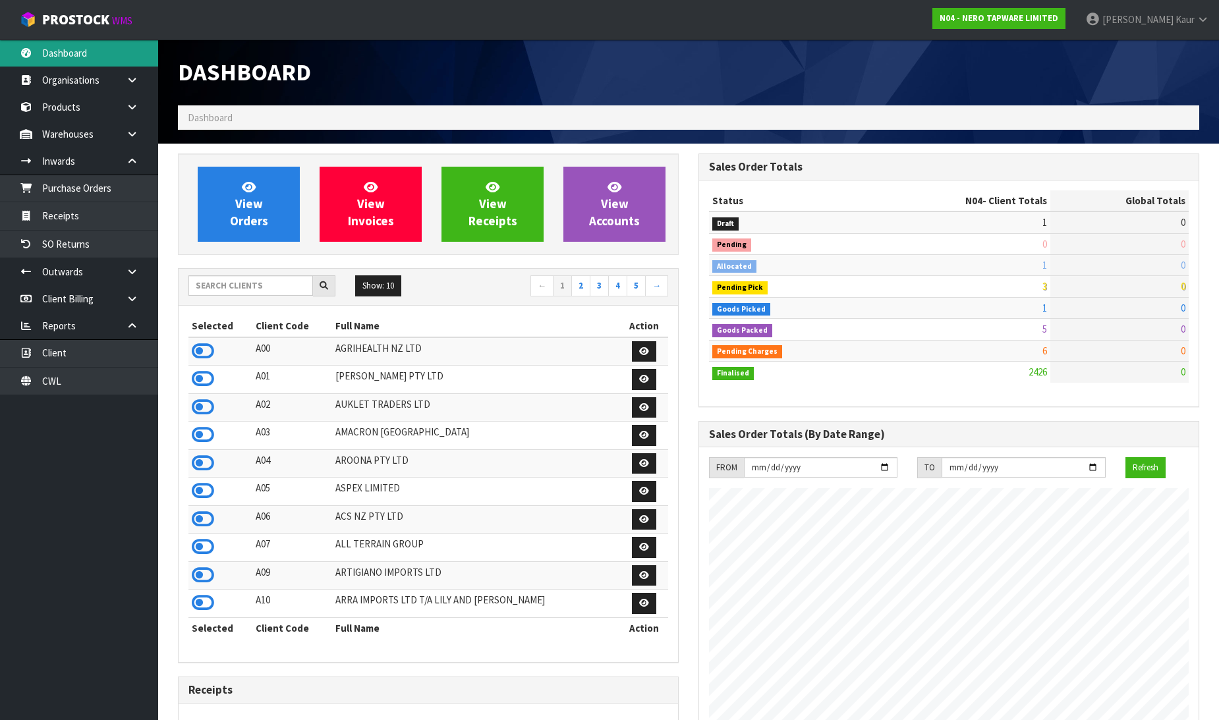
scroll to position [1027, 521]
click at [269, 279] on input "text" at bounding box center [250, 285] width 125 height 20
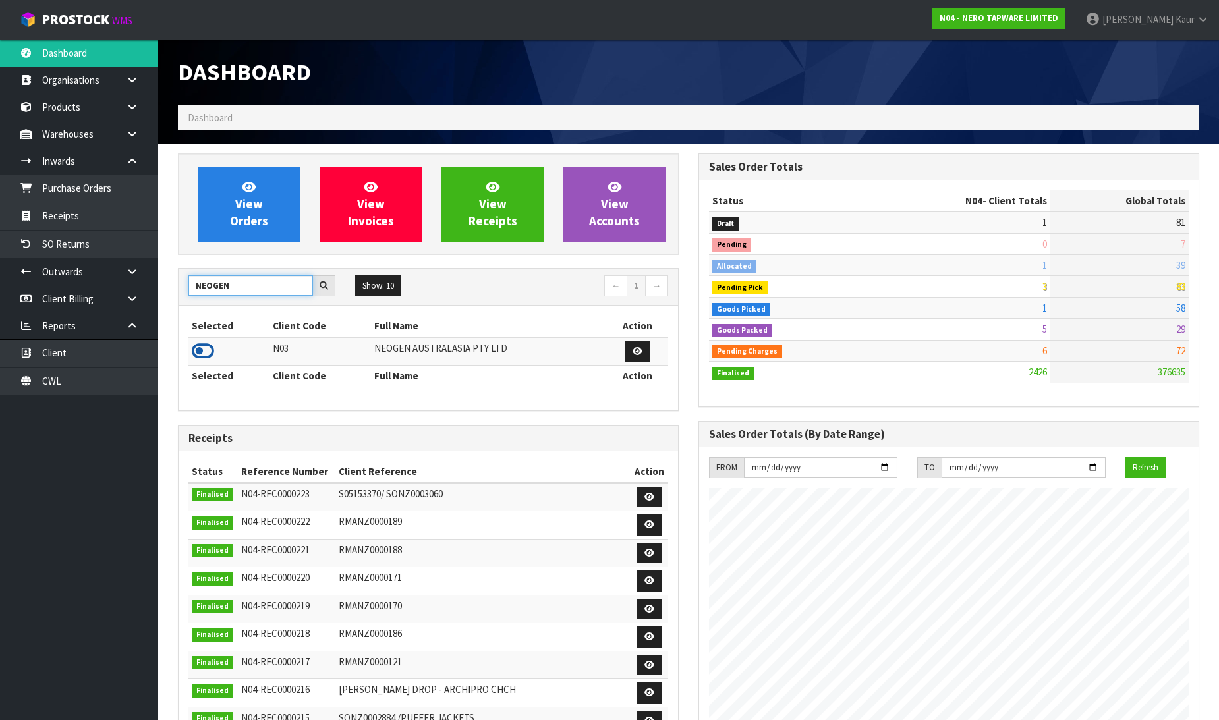
type input "NEOGEN"
click at [209, 349] on icon at bounding box center [203, 351] width 22 height 20
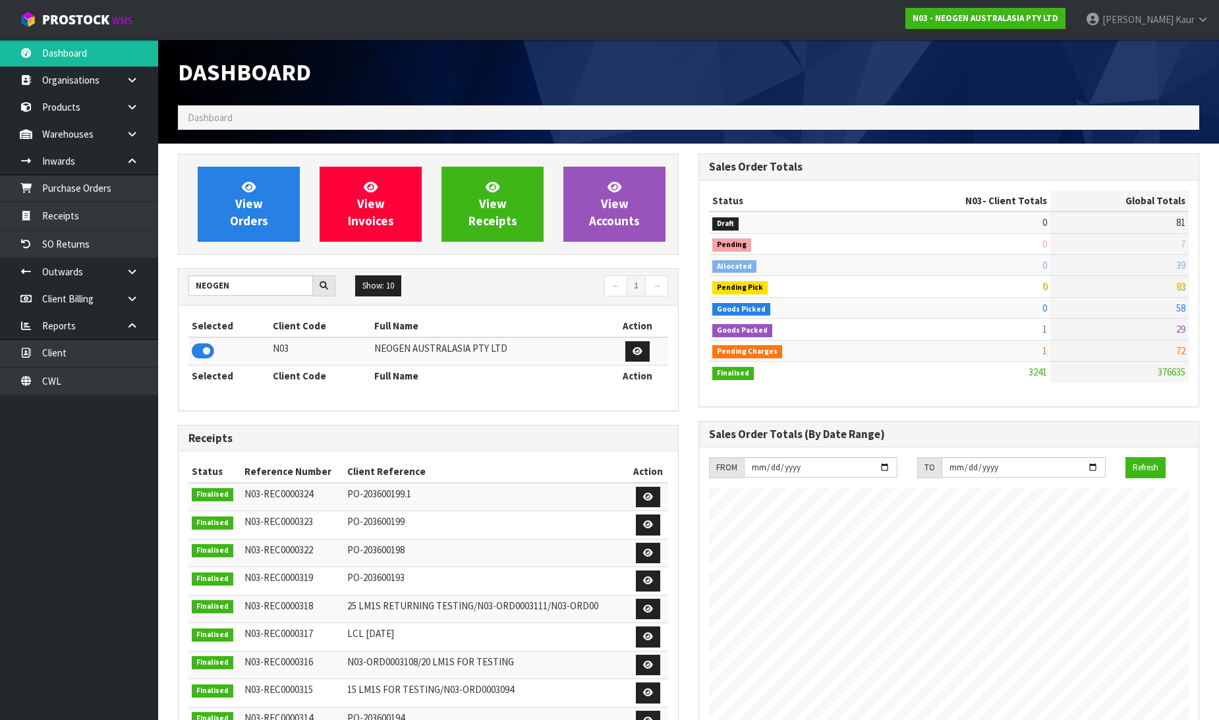
scroll to position [999, 521]
click at [86, 182] on link "Purchase Orders" at bounding box center [79, 188] width 158 height 27
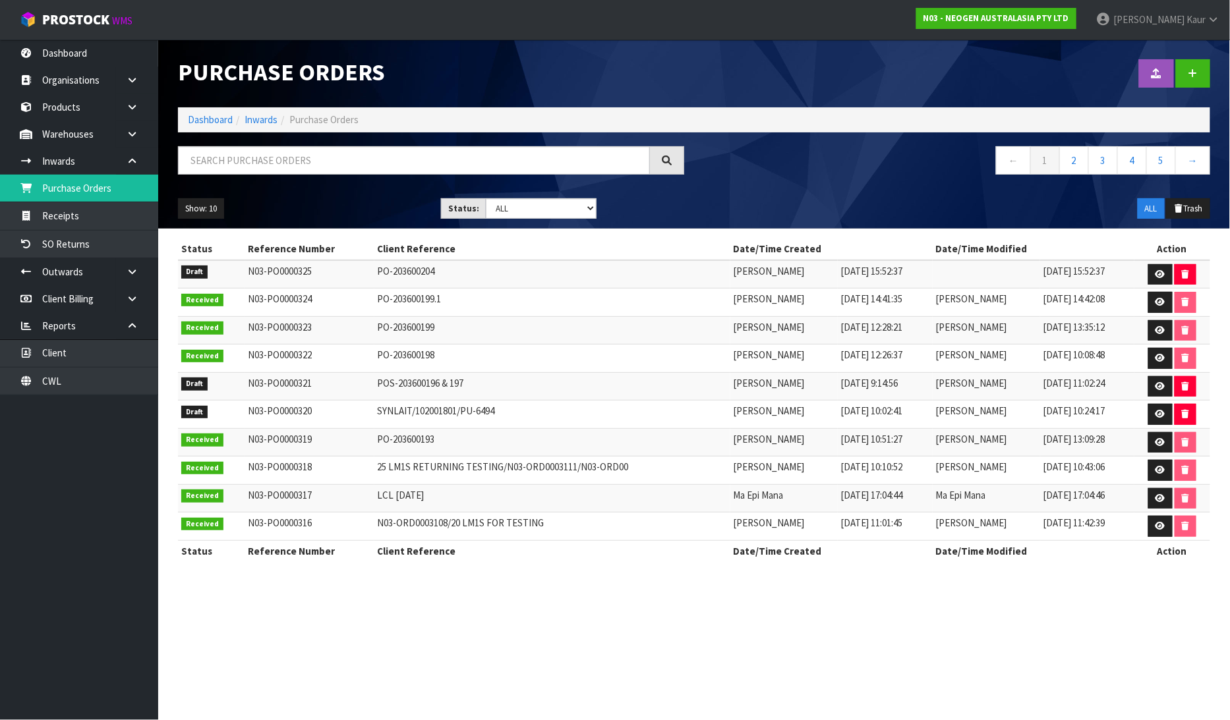
click at [498, 415] on td "SYNLAIT/102001801/PU-6494" at bounding box center [552, 415] width 356 height 28
drag, startPoint x: 498, startPoint y: 415, endPoint x: 348, endPoint y: 414, distance: 149.6
click at [348, 414] on tr "Draft N03-PO0000320 SYNLAIT/102001801/PU-6494 Rocio Lopez 06/08/2025 10:02:41 R…" at bounding box center [694, 415] width 1032 height 28
copy tr "SYNLAIT/102001801/PU-6494"
click at [1161, 418] on icon at bounding box center [1160, 414] width 10 height 9
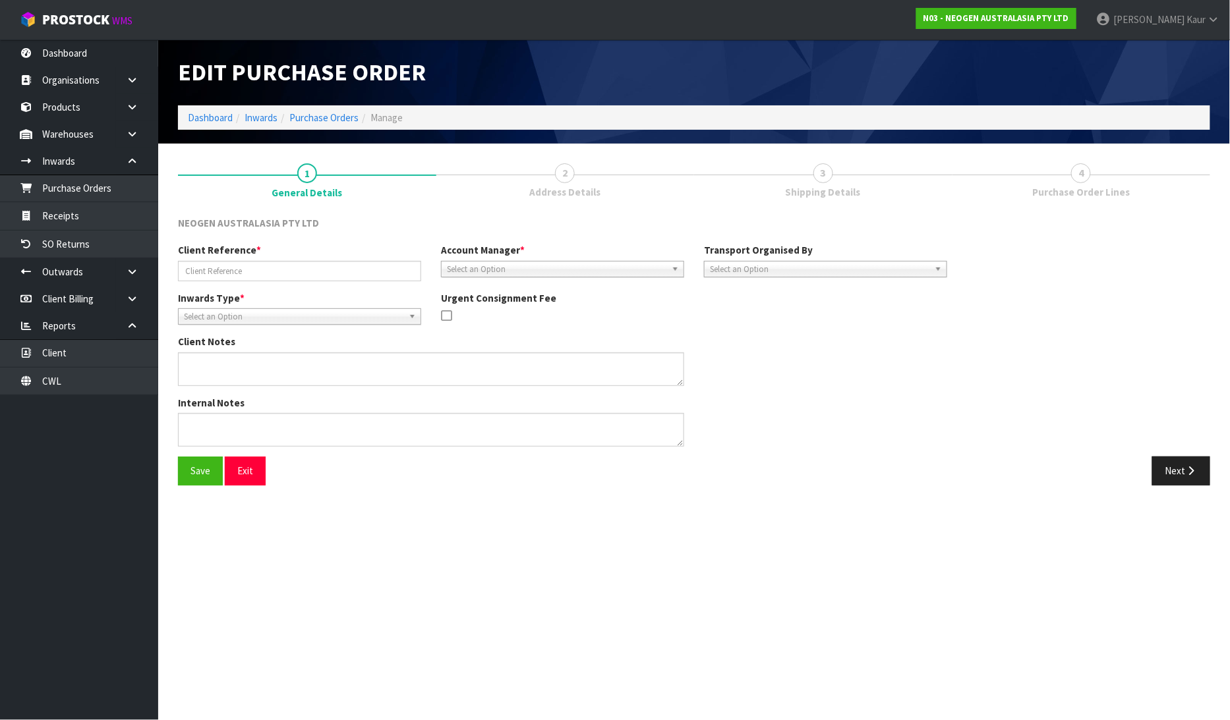
type input "SYNLAIT/102001801/PU-6494"
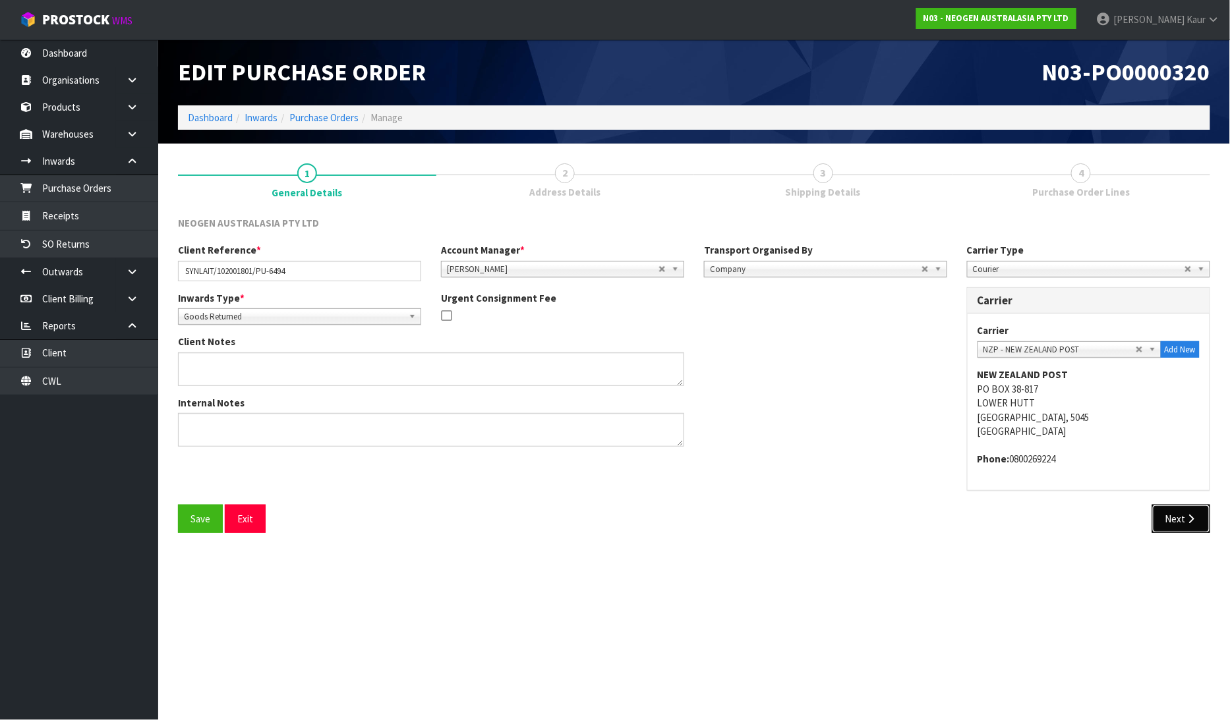
click at [1188, 517] on icon "button" at bounding box center [1191, 519] width 13 height 10
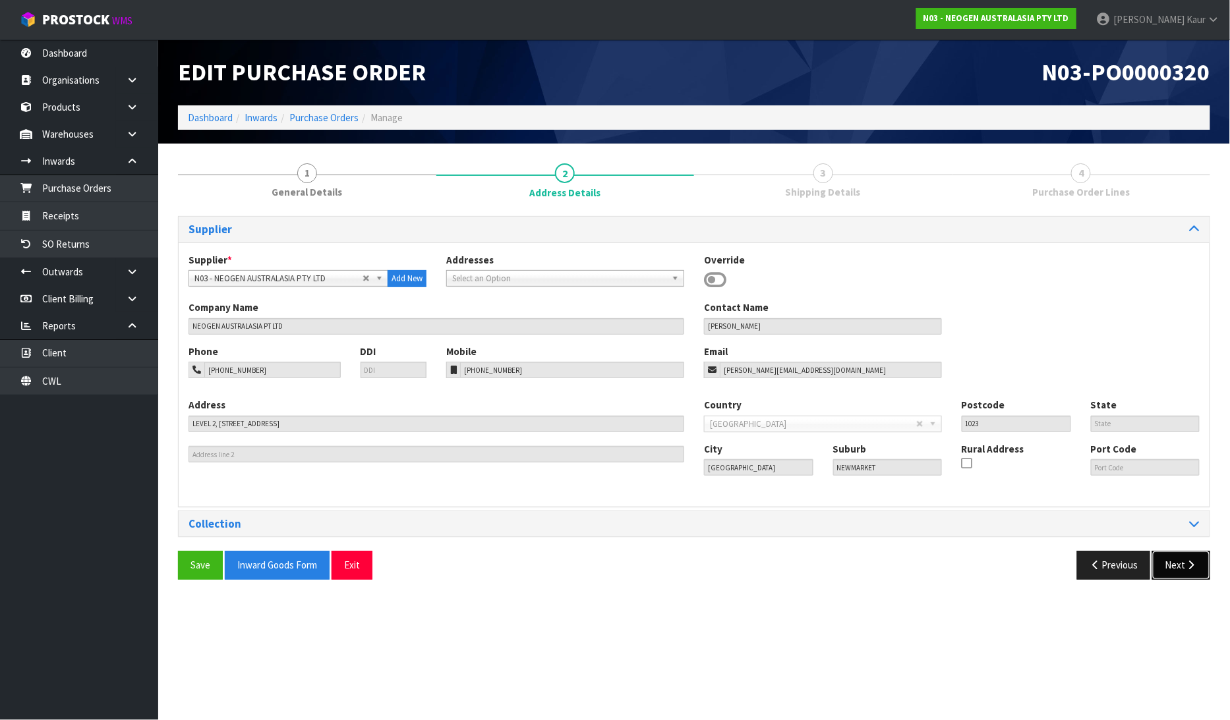
click at [1184, 558] on button "Next" at bounding box center [1181, 565] width 58 height 28
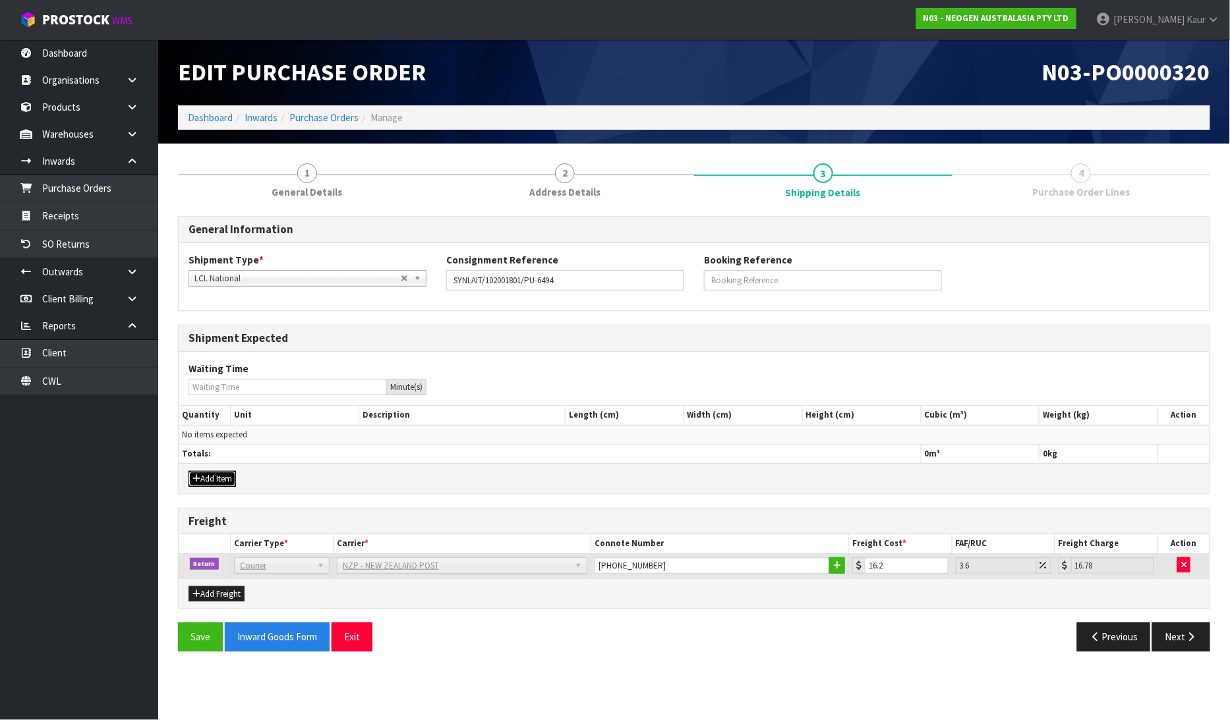
click at [229, 483] on button "Add Item" at bounding box center [211, 479] width 47 height 16
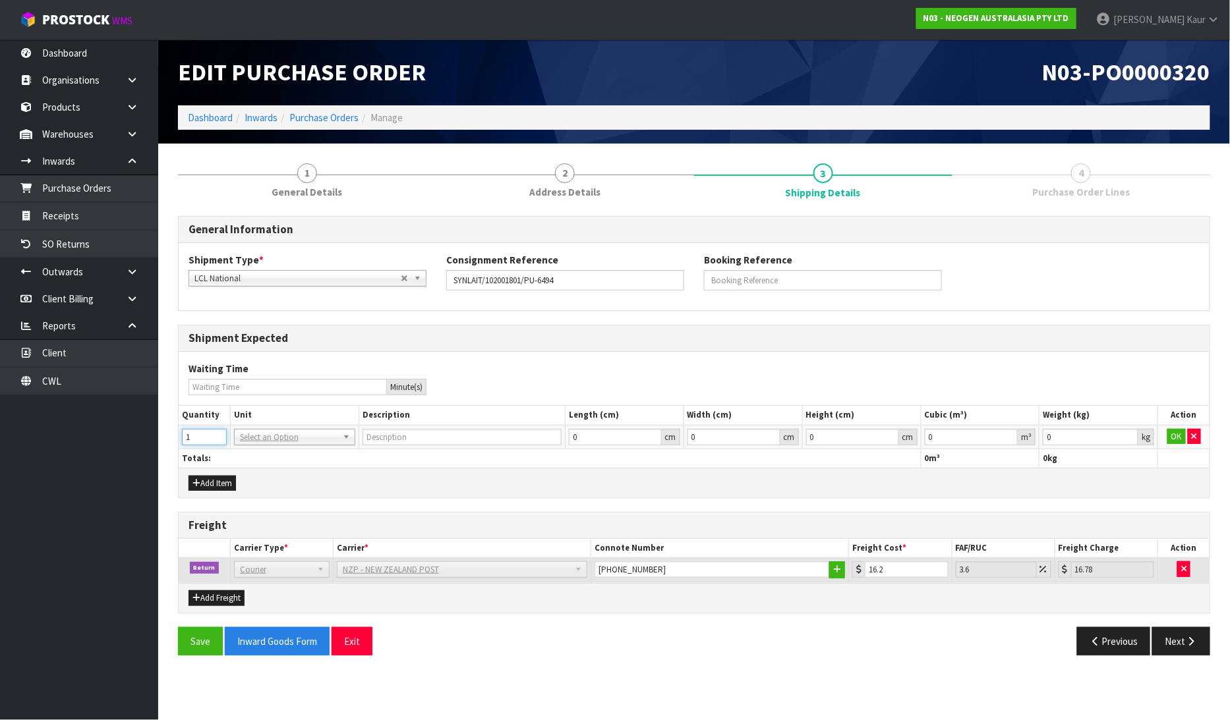
type input "1"
click at [216, 432] on input "1" at bounding box center [204, 437] width 45 height 16
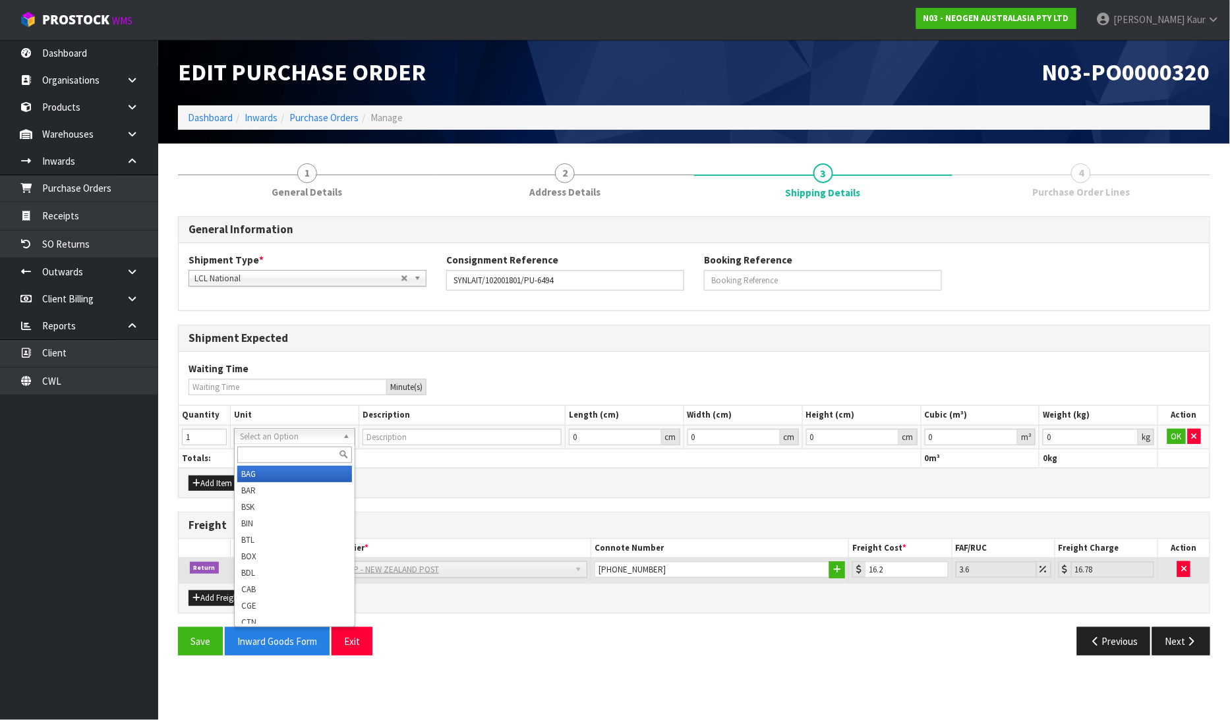
click at [258, 448] on input "text" at bounding box center [294, 455] width 115 height 16
type input "CTN"
type input "CARTON"
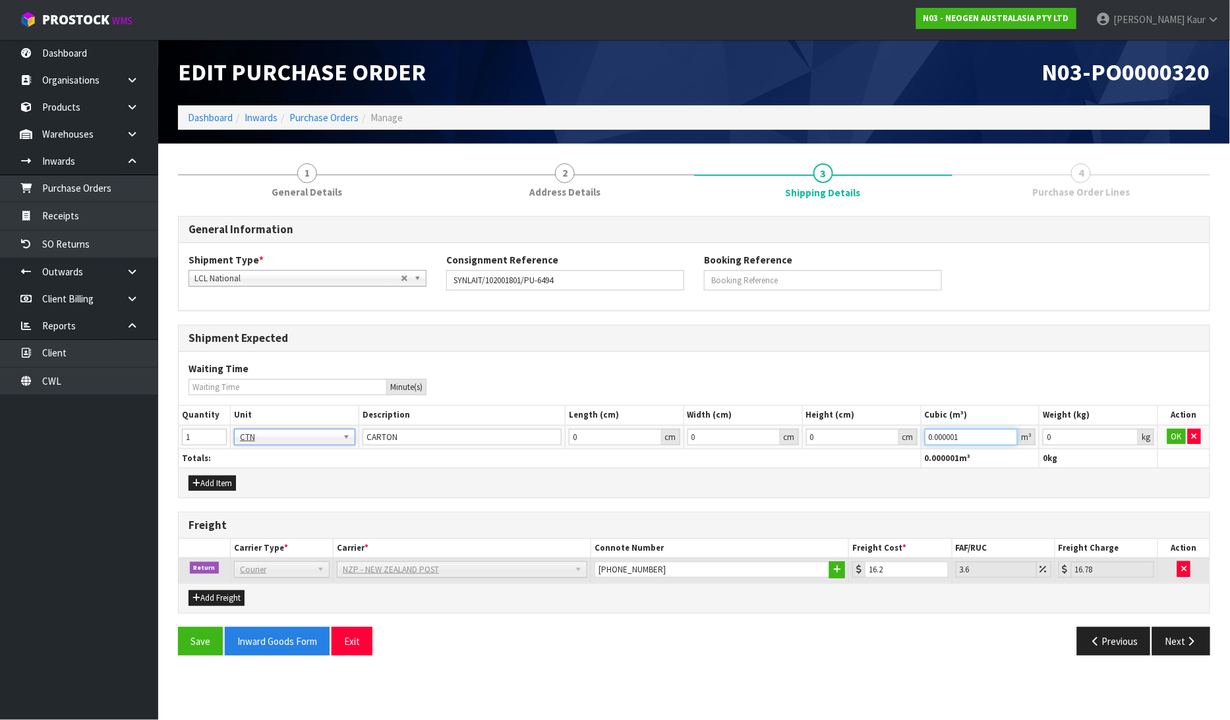
type input "0.000001"
click at [1009, 434] on input "0.000001" at bounding box center [972, 437] width 94 height 16
type input "0.001"
click at [1129, 436] on input "0.001" at bounding box center [1091, 437] width 96 height 16
click at [1178, 430] on button "OK" at bounding box center [1176, 437] width 18 height 16
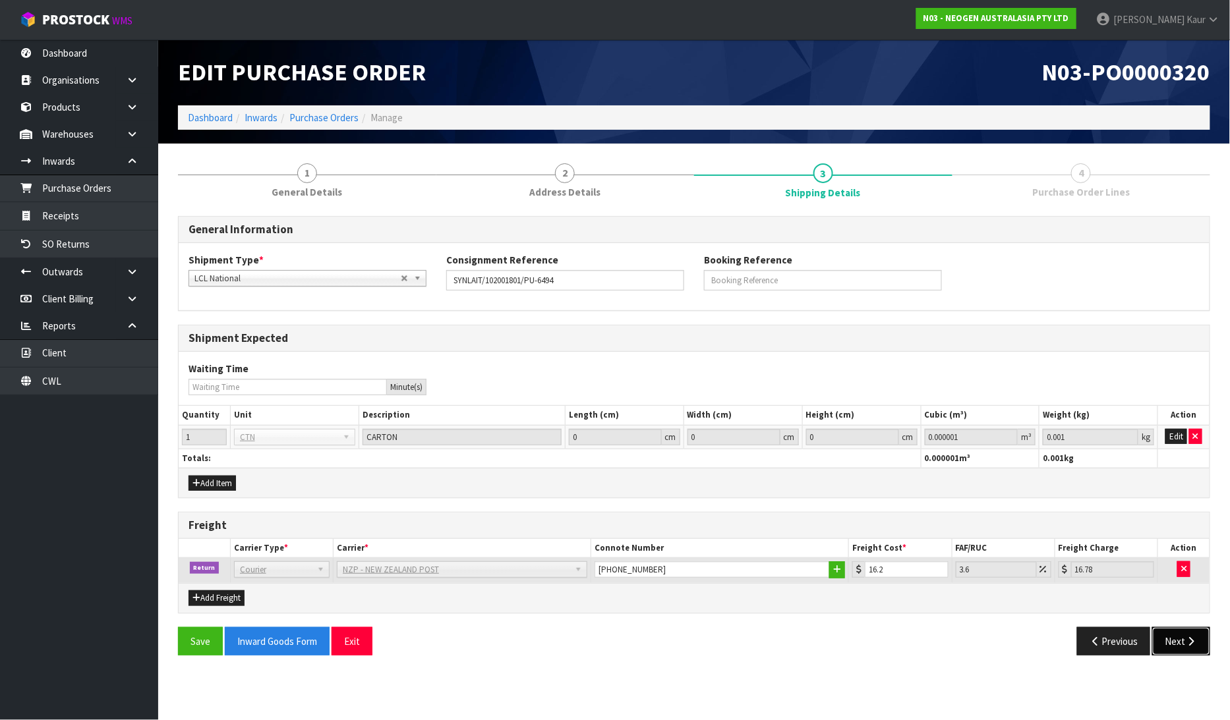
click at [1169, 643] on button "Next" at bounding box center [1181, 641] width 58 height 28
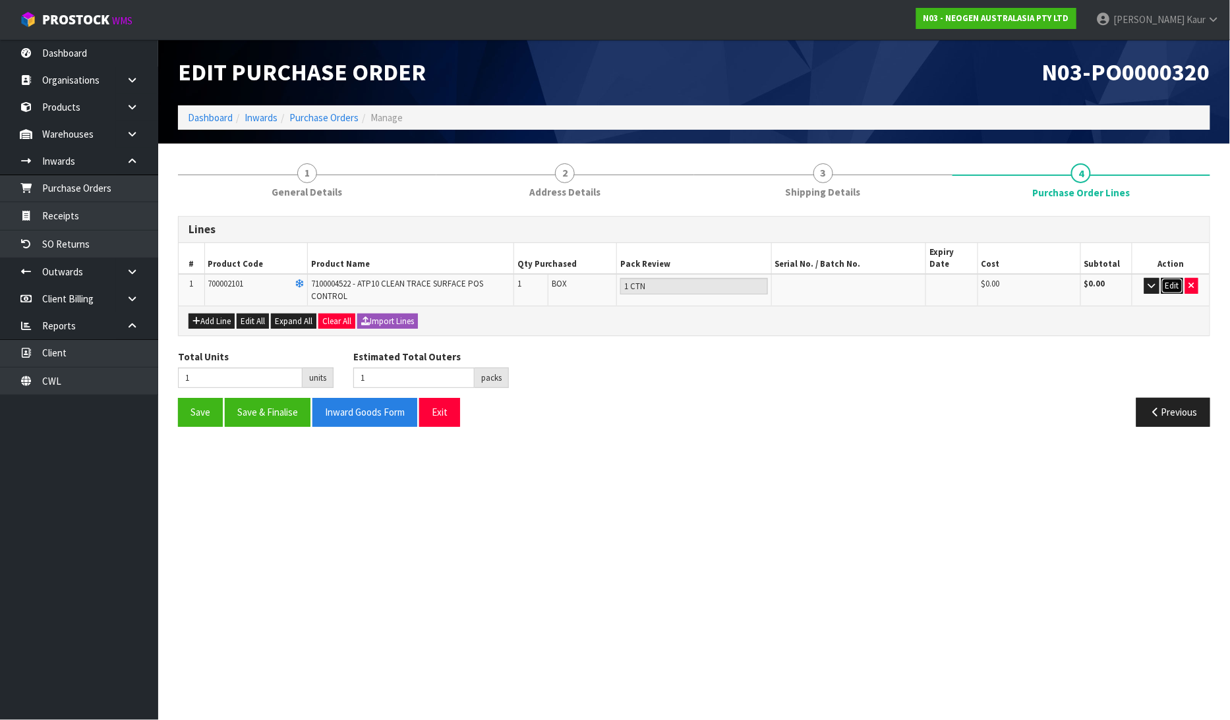
click at [1178, 278] on button "Edit" at bounding box center [1172, 286] width 22 height 16
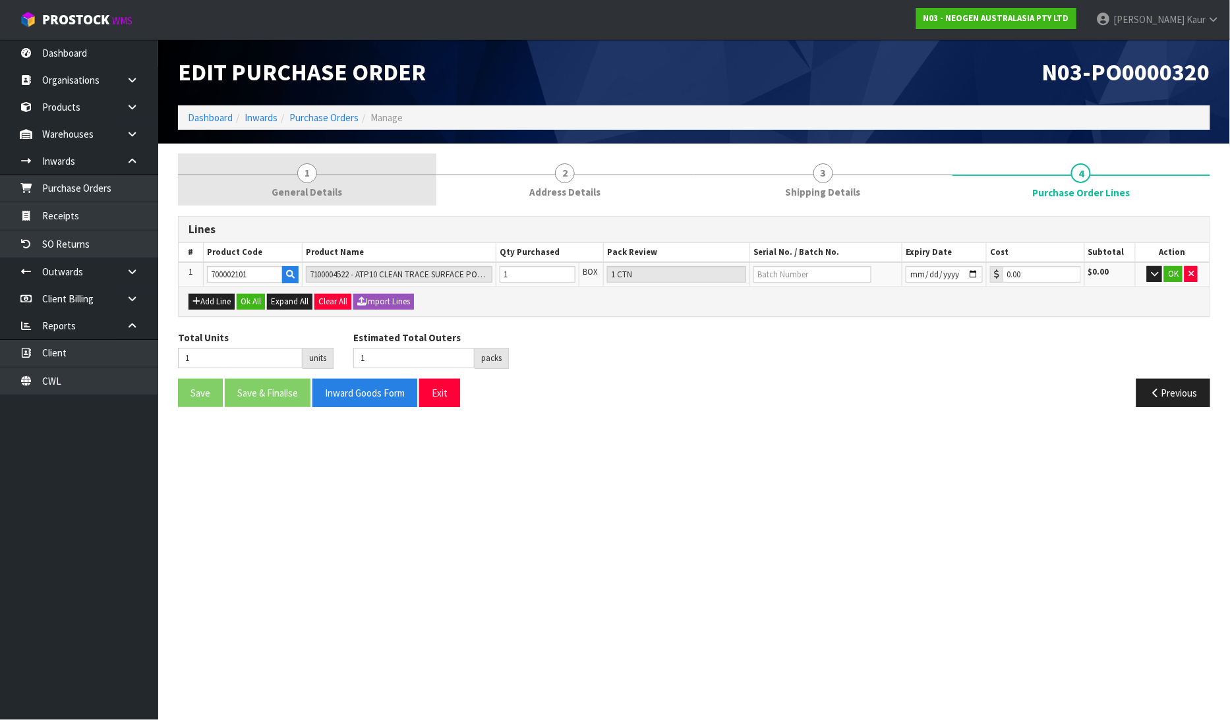
click at [337, 175] on link "1 General Details" at bounding box center [307, 180] width 258 height 52
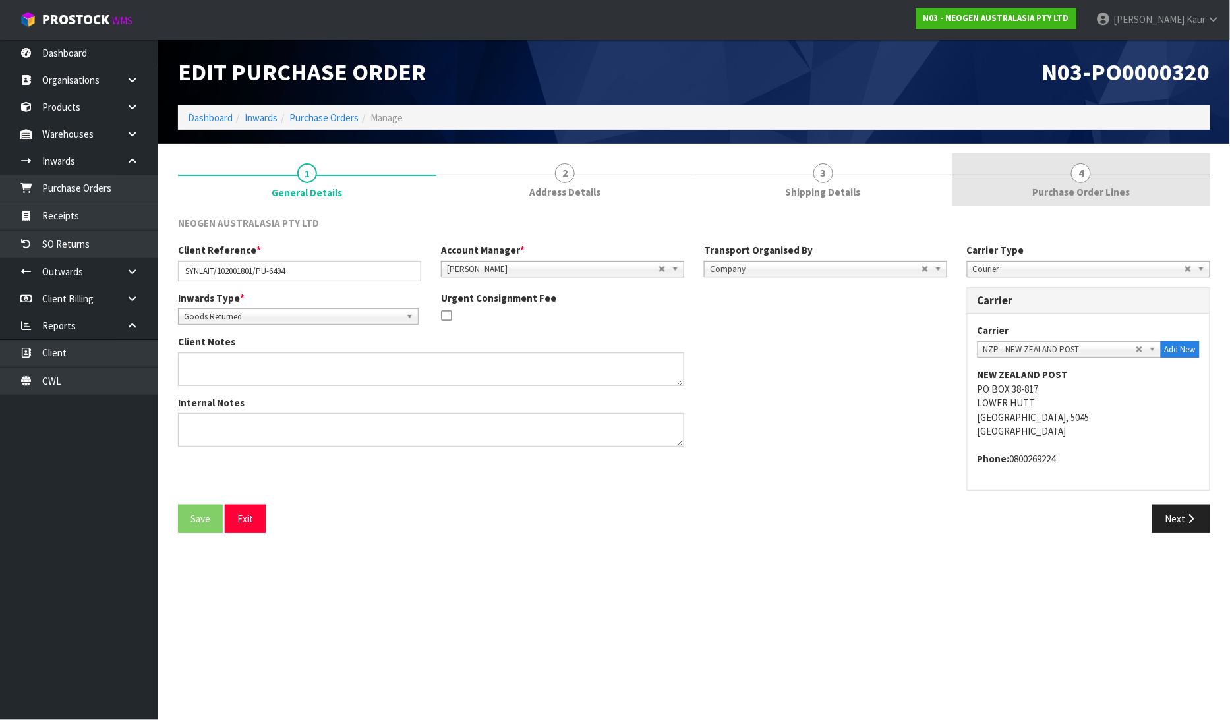
click at [1082, 175] on span "4" at bounding box center [1081, 173] width 20 height 20
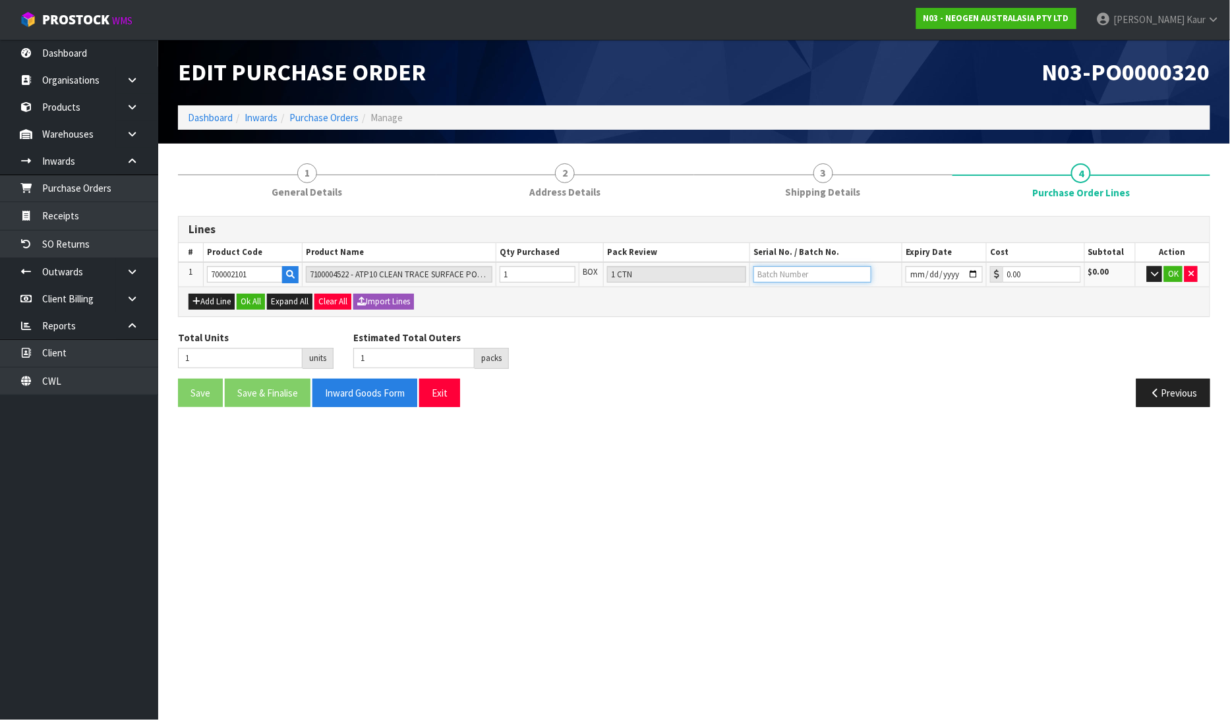
click at [782, 275] on input "text" at bounding box center [812, 274] width 118 height 16
type input "3000022132"
click at [916, 274] on input "date" at bounding box center [944, 274] width 77 height 16
type input "2025-08-28"
click at [1170, 275] on button "OK" at bounding box center [1173, 274] width 18 height 16
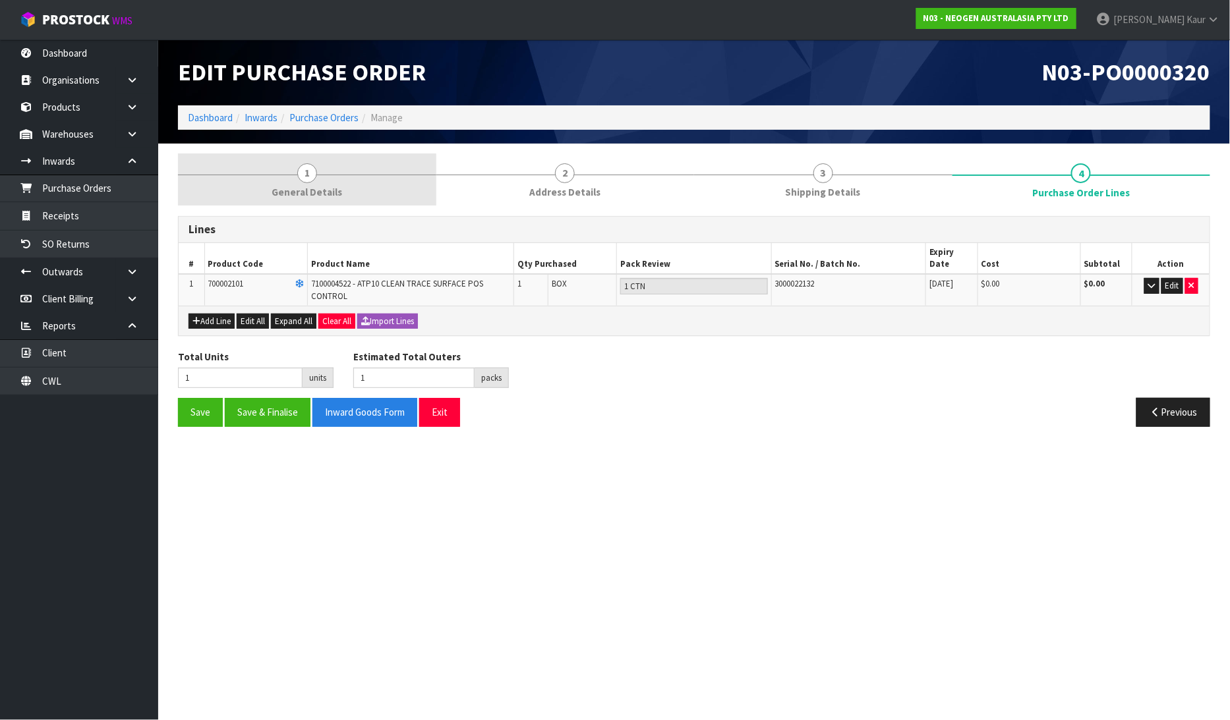
click at [306, 181] on span "1" at bounding box center [307, 173] width 20 height 20
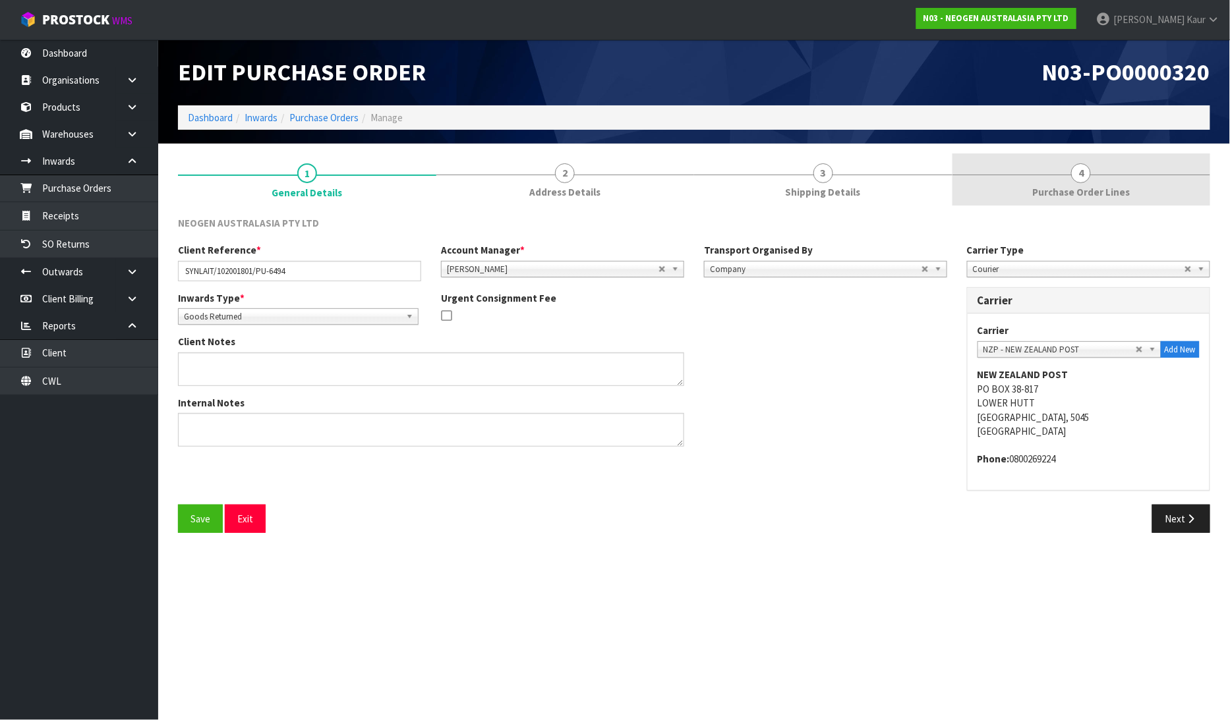
click at [1084, 187] on span "Purchase Order Lines" at bounding box center [1081, 192] width 98 height 14
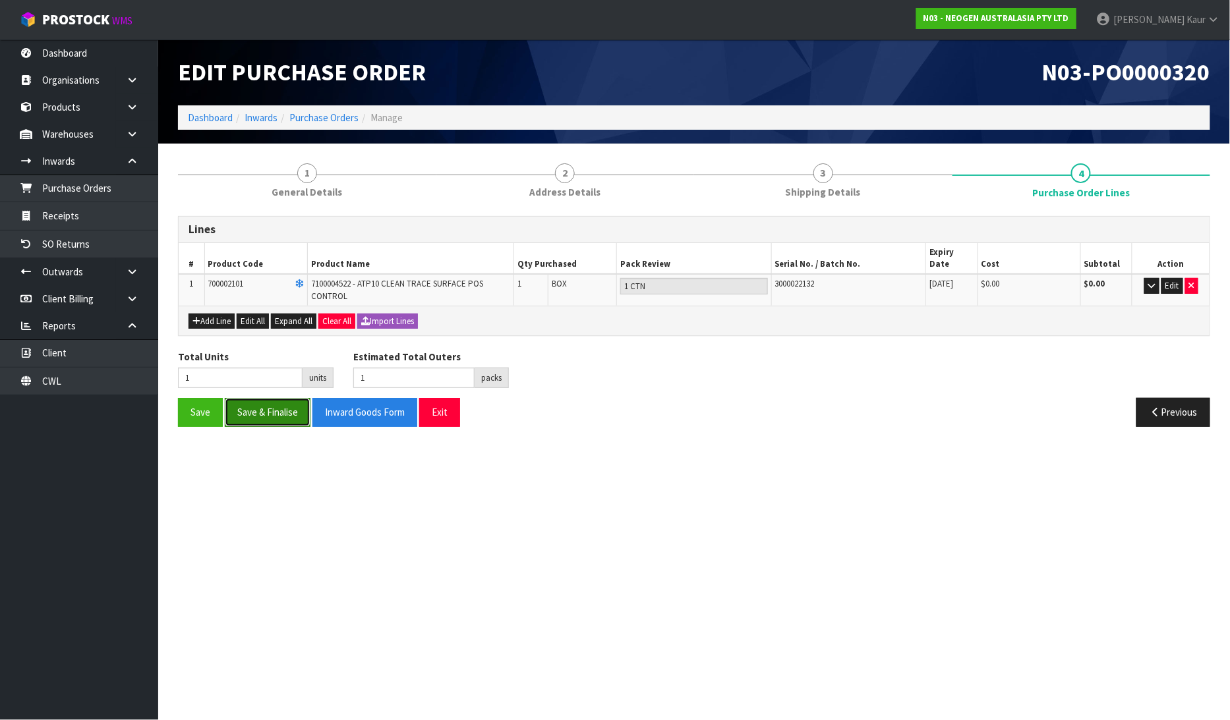
click at [272, 402] on button "Save & Finalise" at bounding box center [268, 412] width 86 height 28
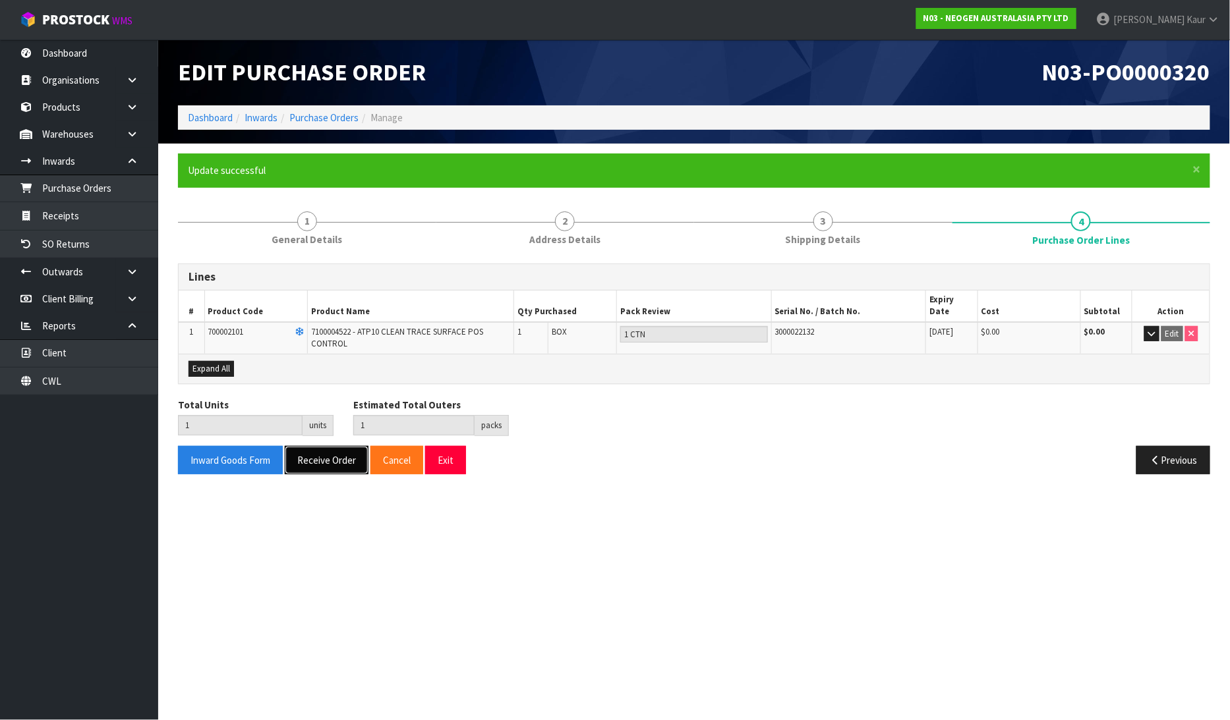
click at [314, 457] on button "Receive Order" at bounding box center [327, 460] width 84 height 28
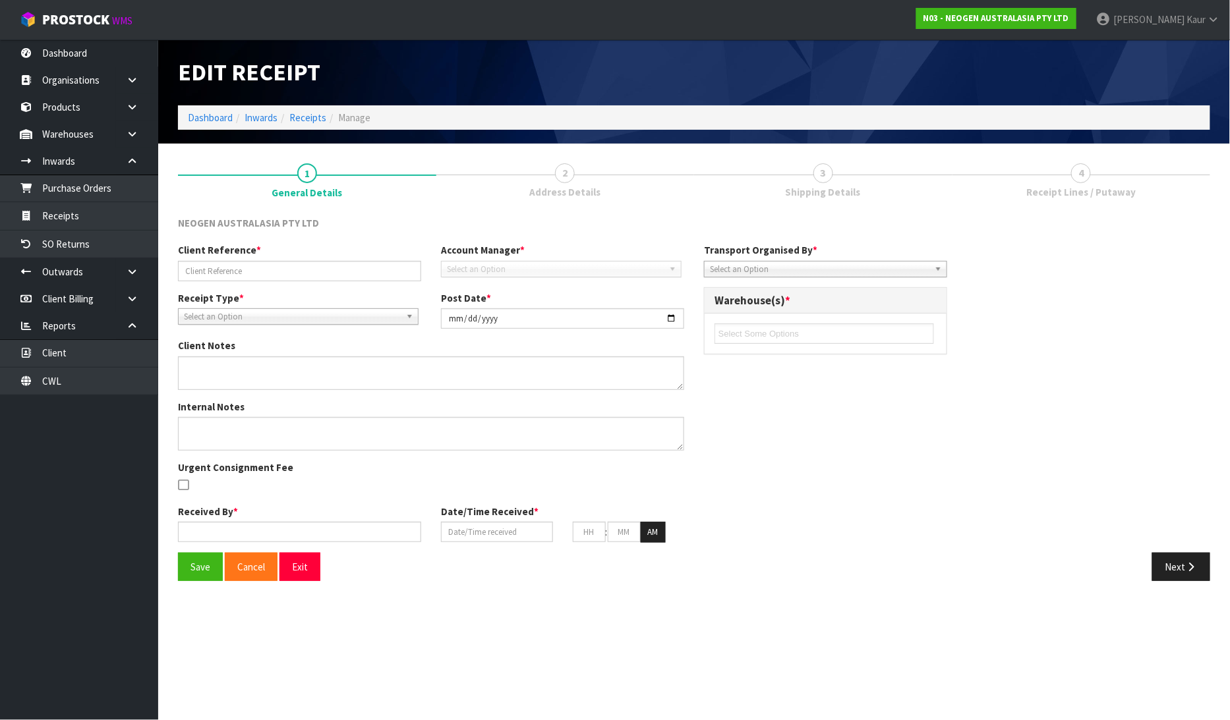
type input "SYNLAIT/102001801/PU-6494"
type input "[DATE]"
type input "[PERSON_NAME]"
type input "[DATE]"
type input "01"
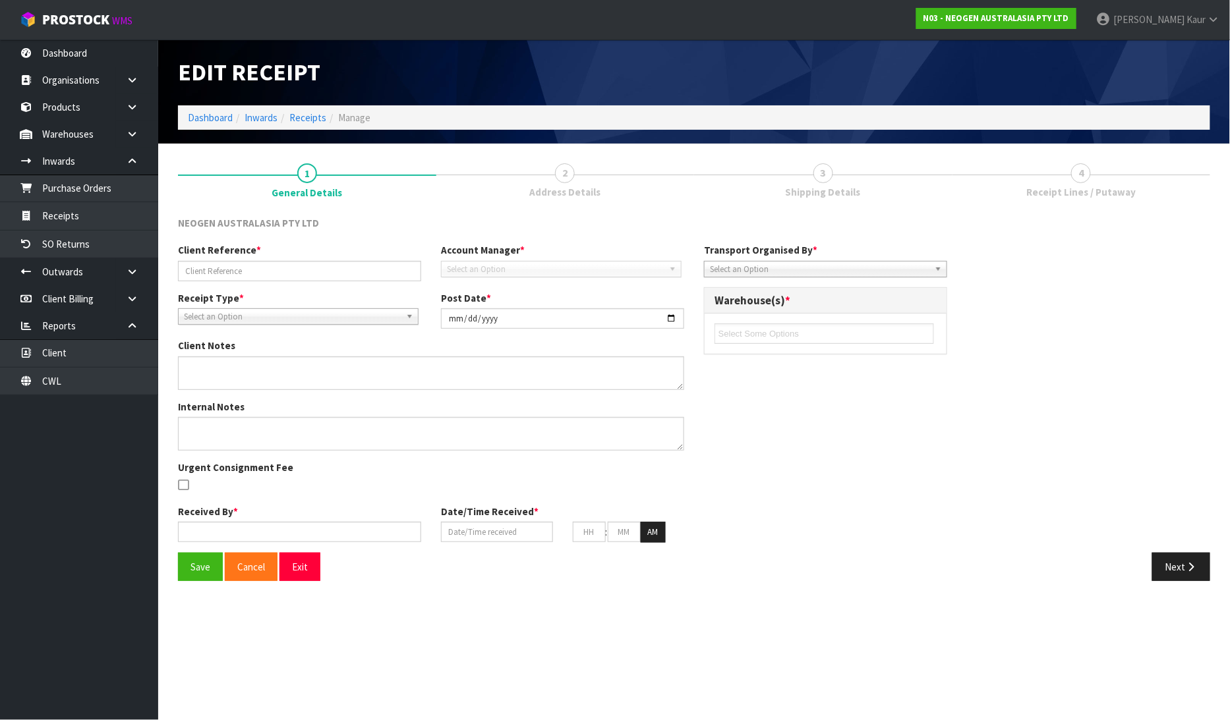
type input "20"
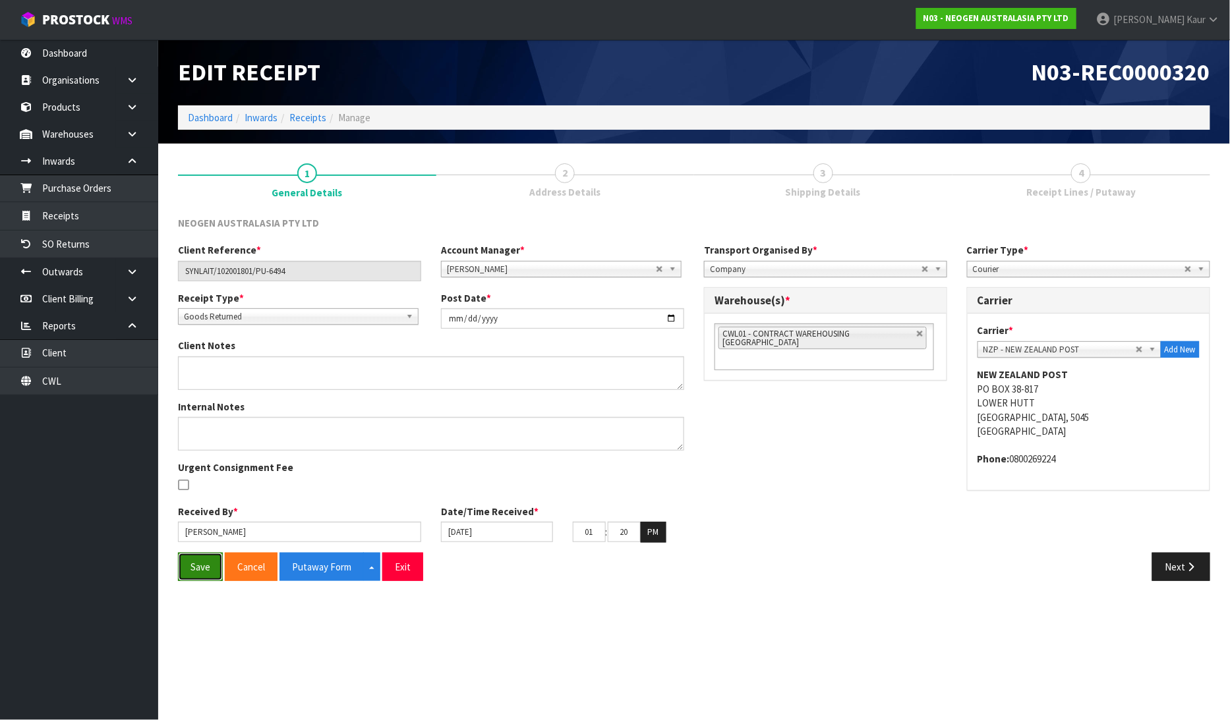
click at [202, 565] on button "Save" at bounding box center [200, 567] width 45 height 28
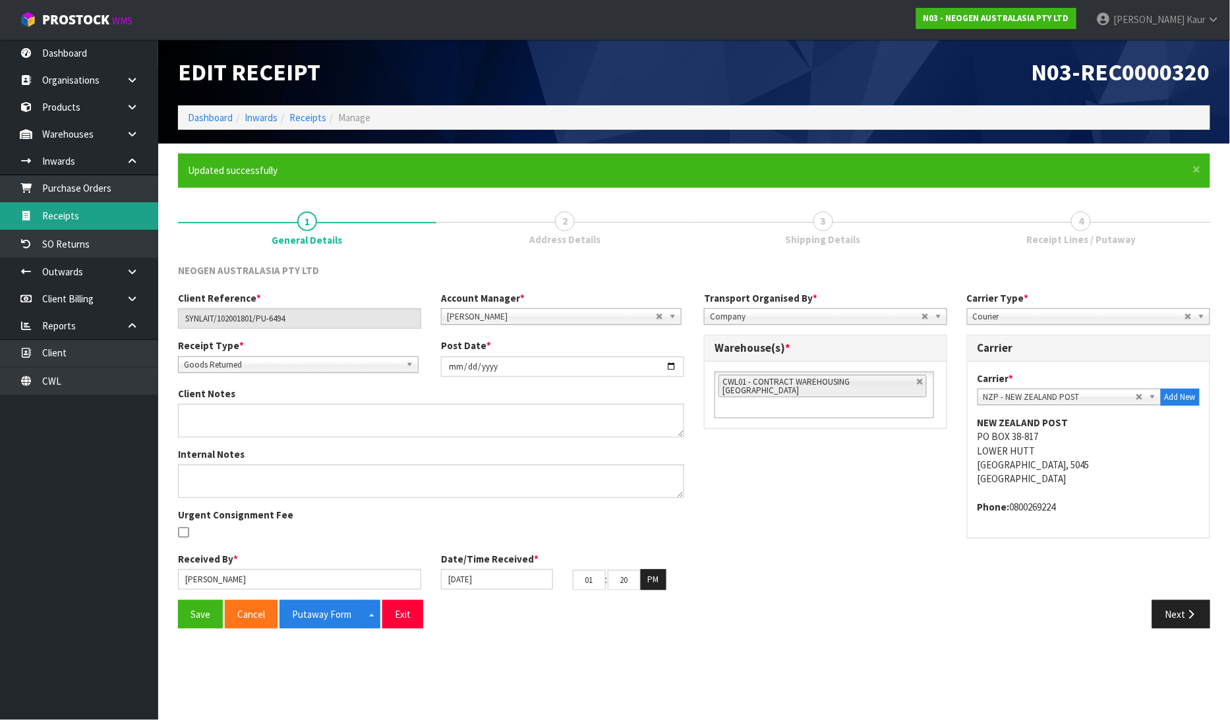
click at [121, 217] on link "Receipts" at bounding box center [79, 215] width 158 height 27
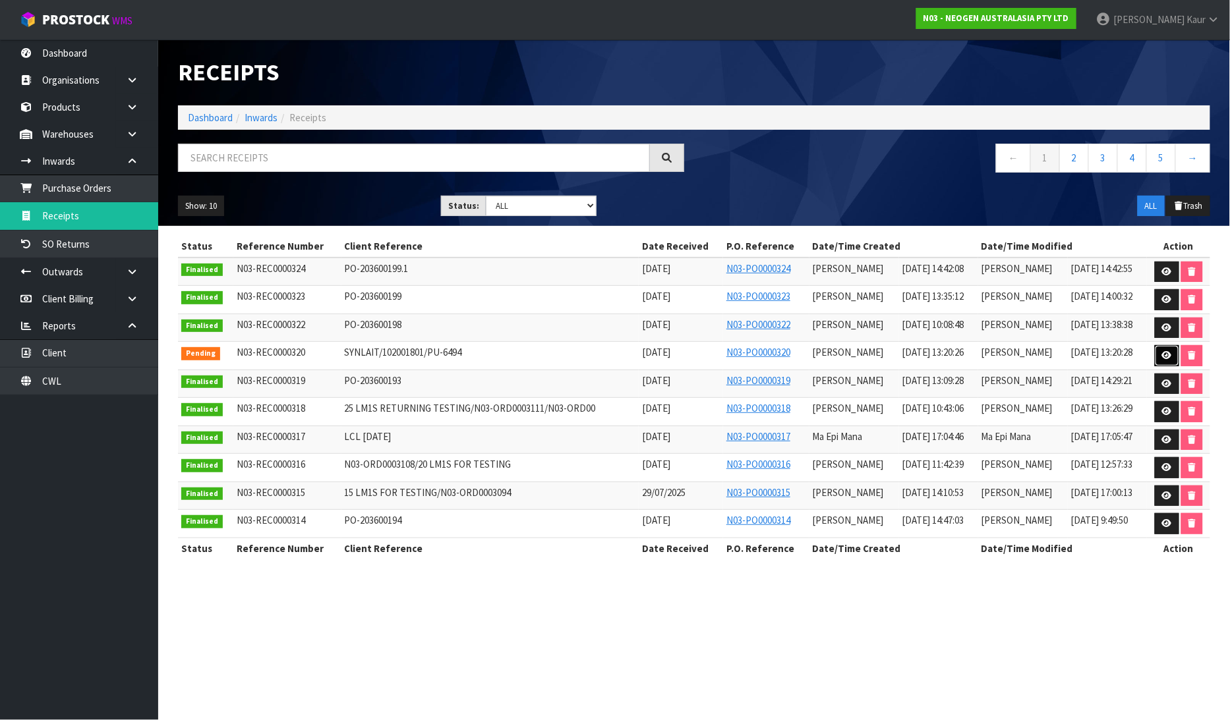
click at [1168, 358] on icon at bounding box center [1167, 355] width 10 height 9
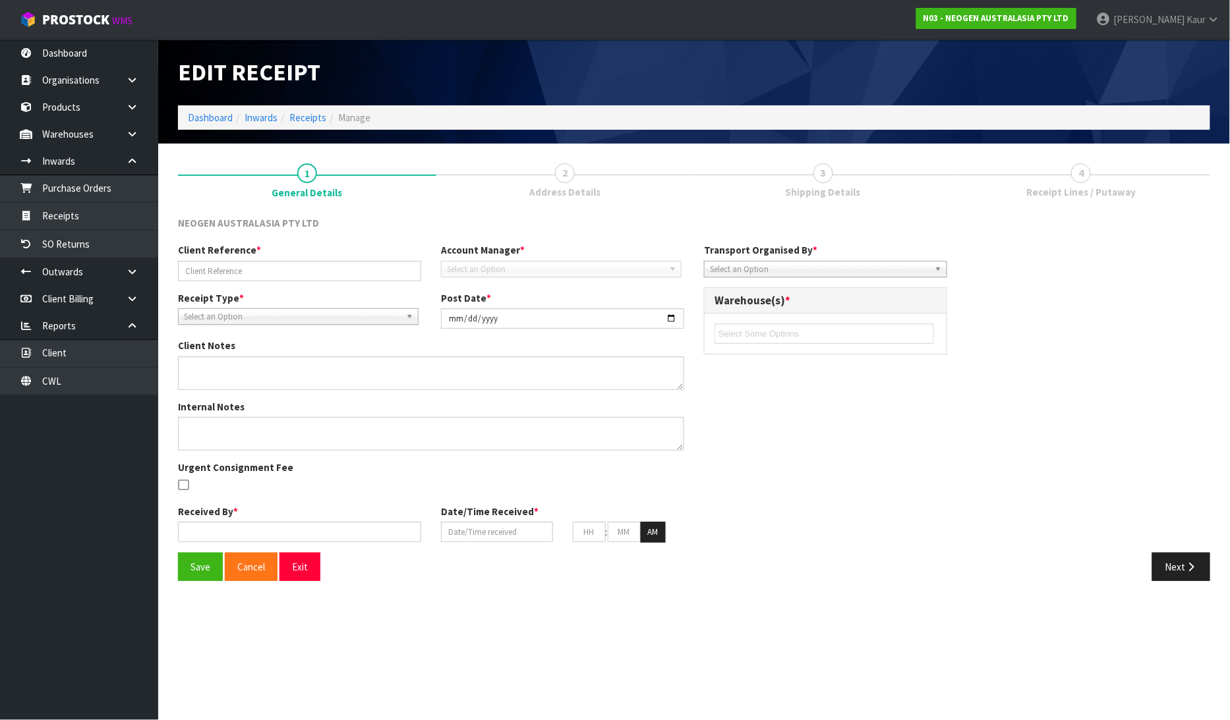
type input "SYNLAIT/102001801/PU-6494"
type input "[DATE]"
type input "[PERSON_NAME]"
type input "[DATE]"
type input "01"
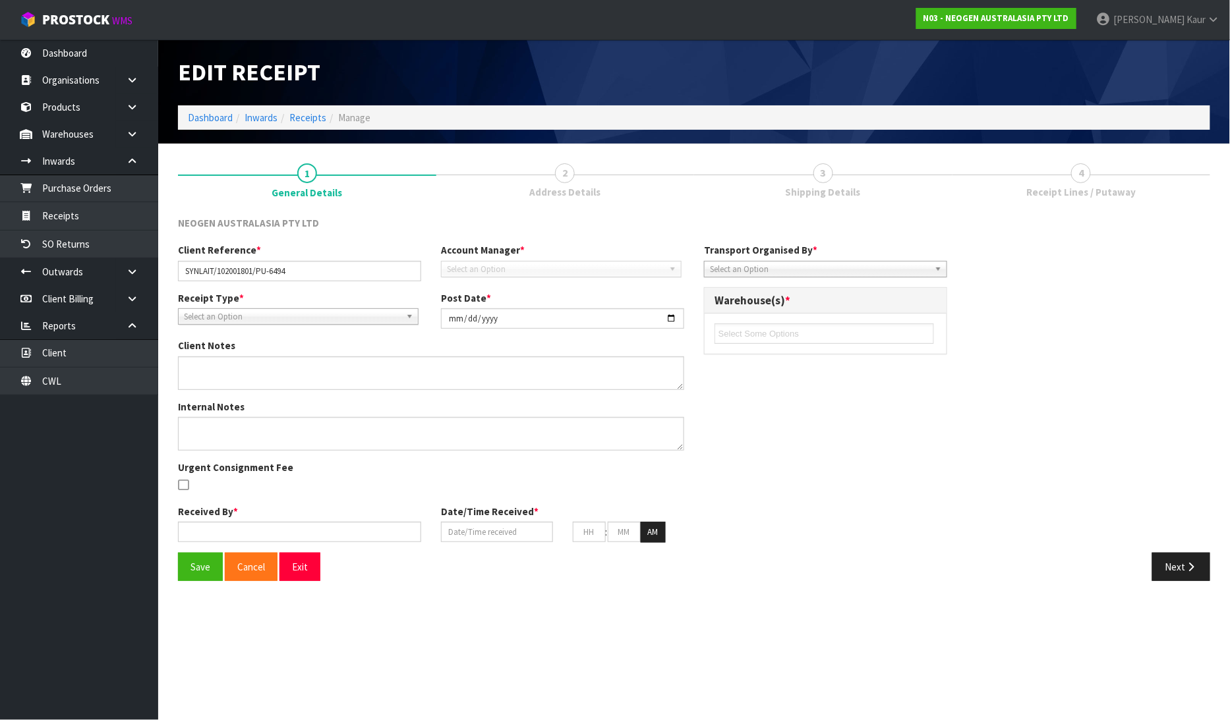
type input "20"
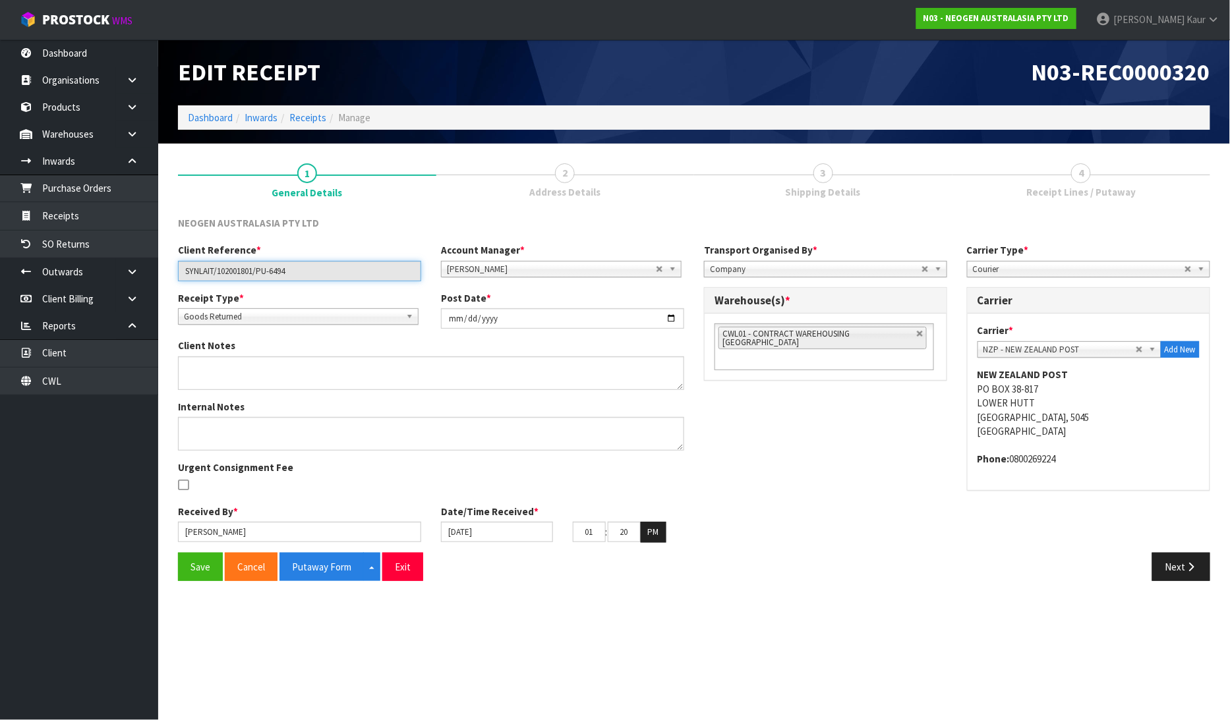
drag, startPoint x: 302, startPoint y: 273, endPoint x: 185, endPoint y: 280, distance: 117.5
click at [185, 280] on input "SYNLAIT/102001801/PU-6494" at bounding box center [299, 271] width 243 height 20
click at [94, 368] on link "CWL" at bounding box center [79, 381] width 158 height 27
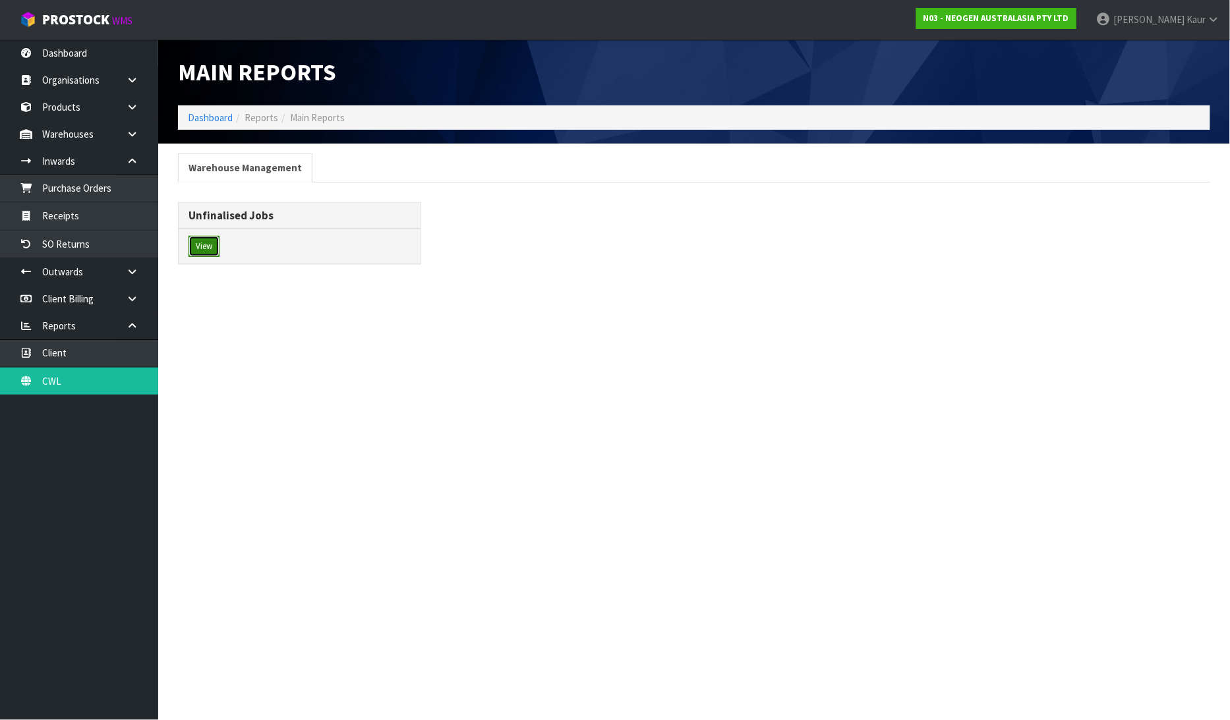
click at [207, 242] on button "View" at bounding box center [203, 246] width 31 height 21
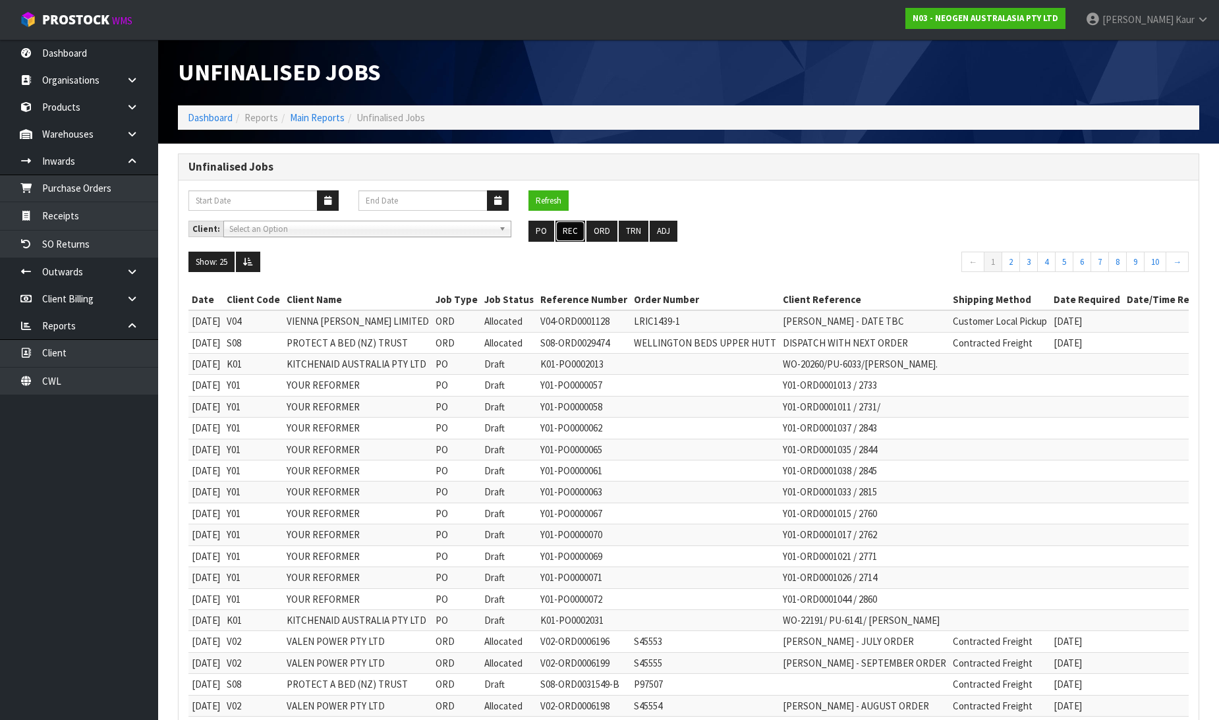
click at [572, 239] on button "REC" at bounding box center [571, 231] width 30 height 21
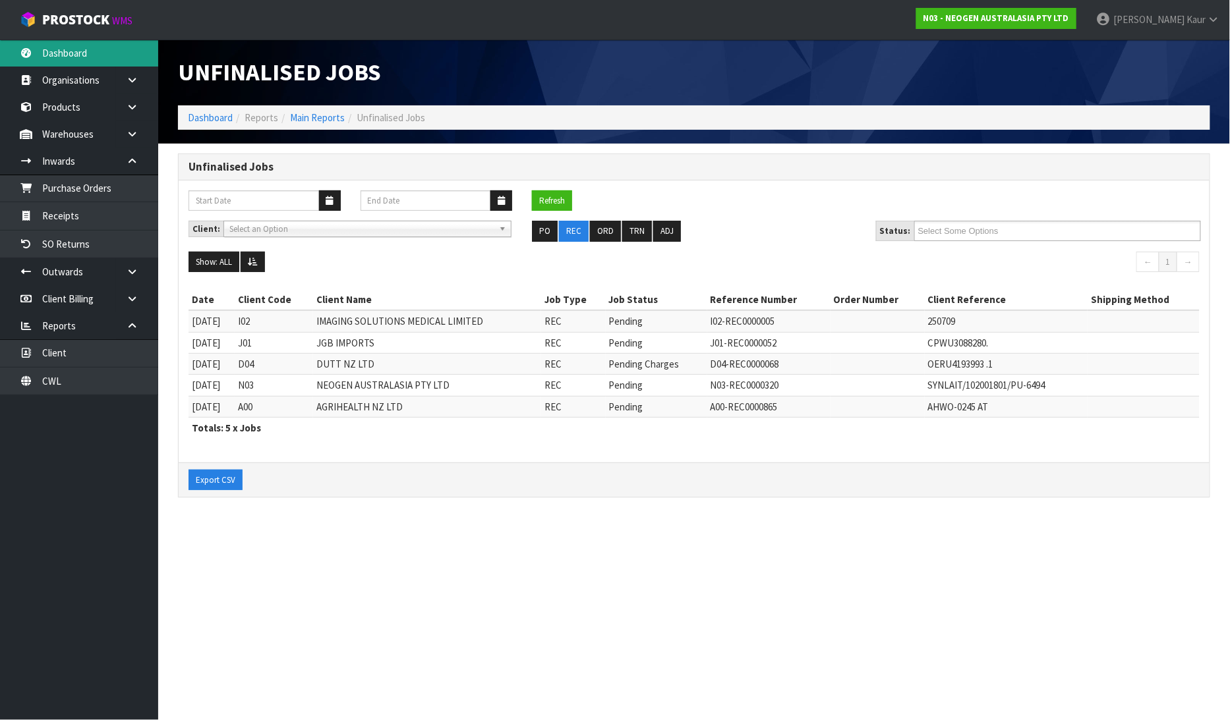
click at [98, 49] on link "Dashboard" at bounding box center [79, 53] width 158 height 27
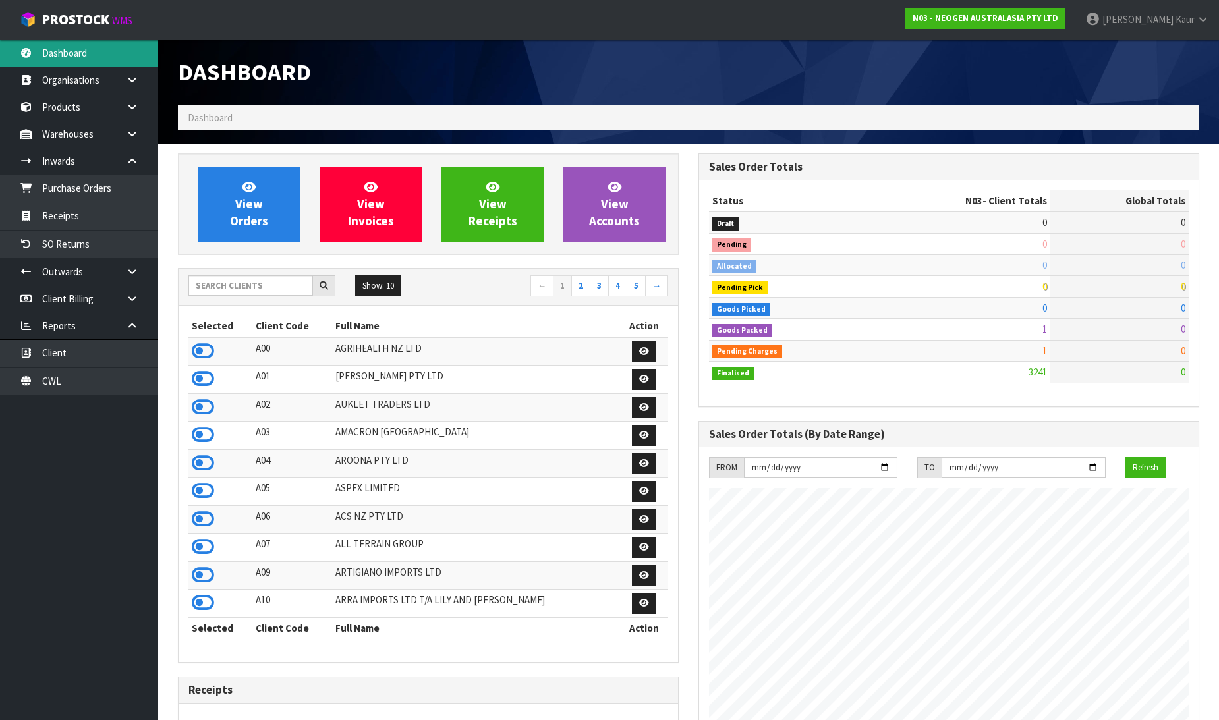
scroll to position [999, 521]
click at [204, 279] on input "text" at bounding box center [250, 285] width 125 height 20
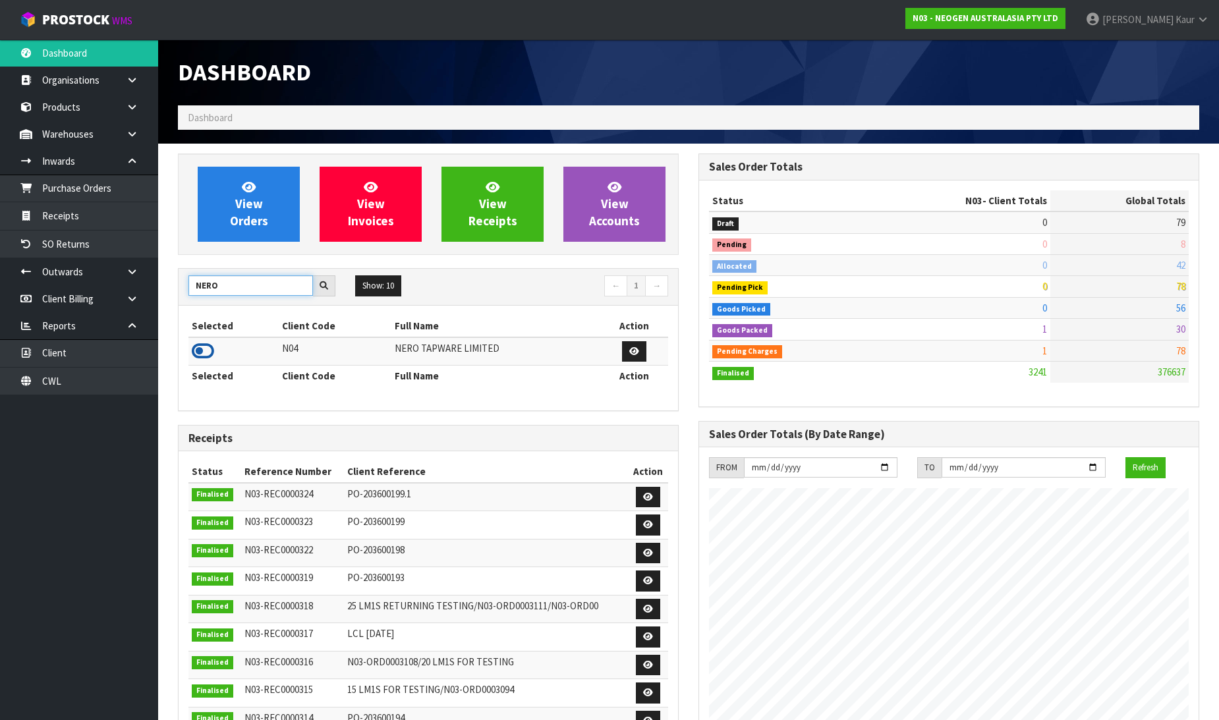
type input "NERO"
click at [198, 347] on icon at bounding box center [203, 351] width 22 height 20
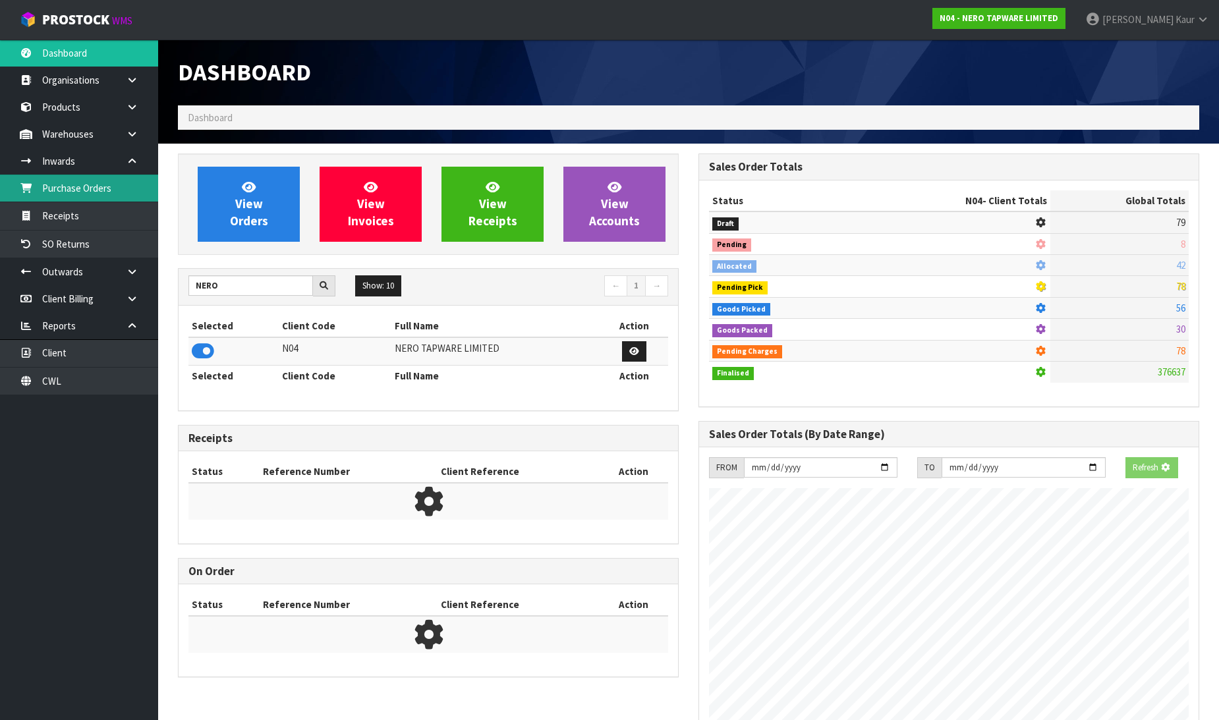
scroll to position [1027, 521]
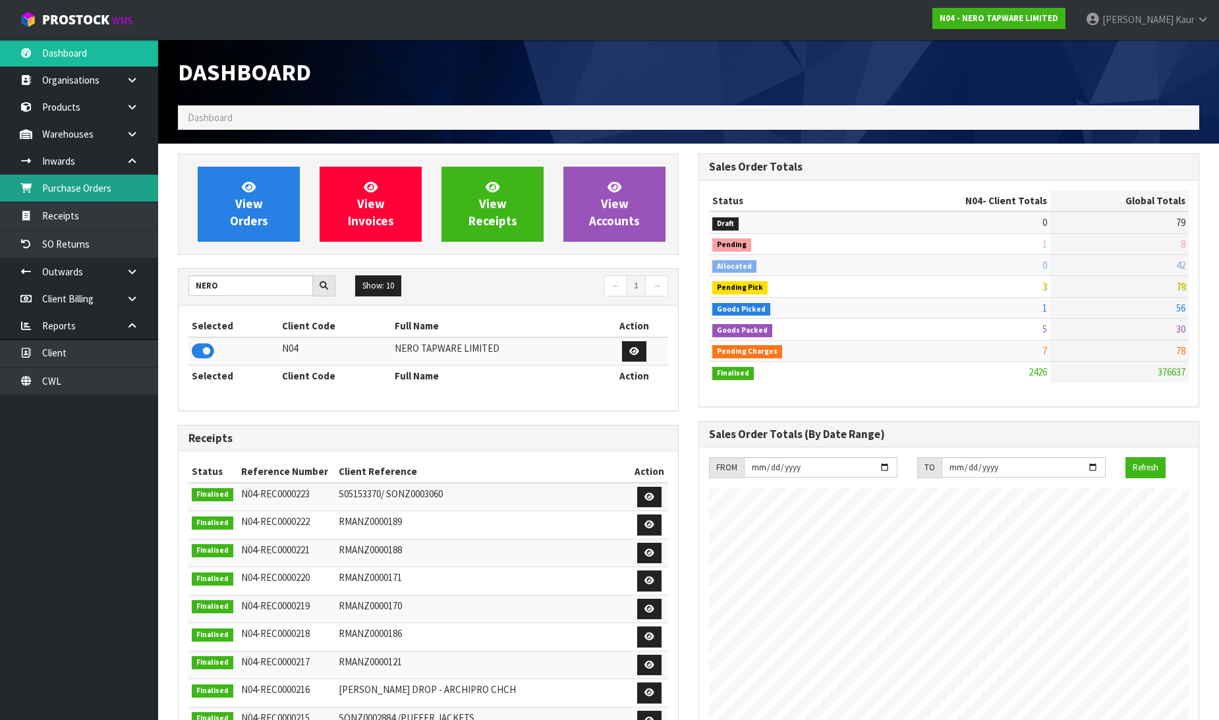
click at [114, 188] on link "Purchase Orders" at bounding box center [79, 188] width 158 height 27
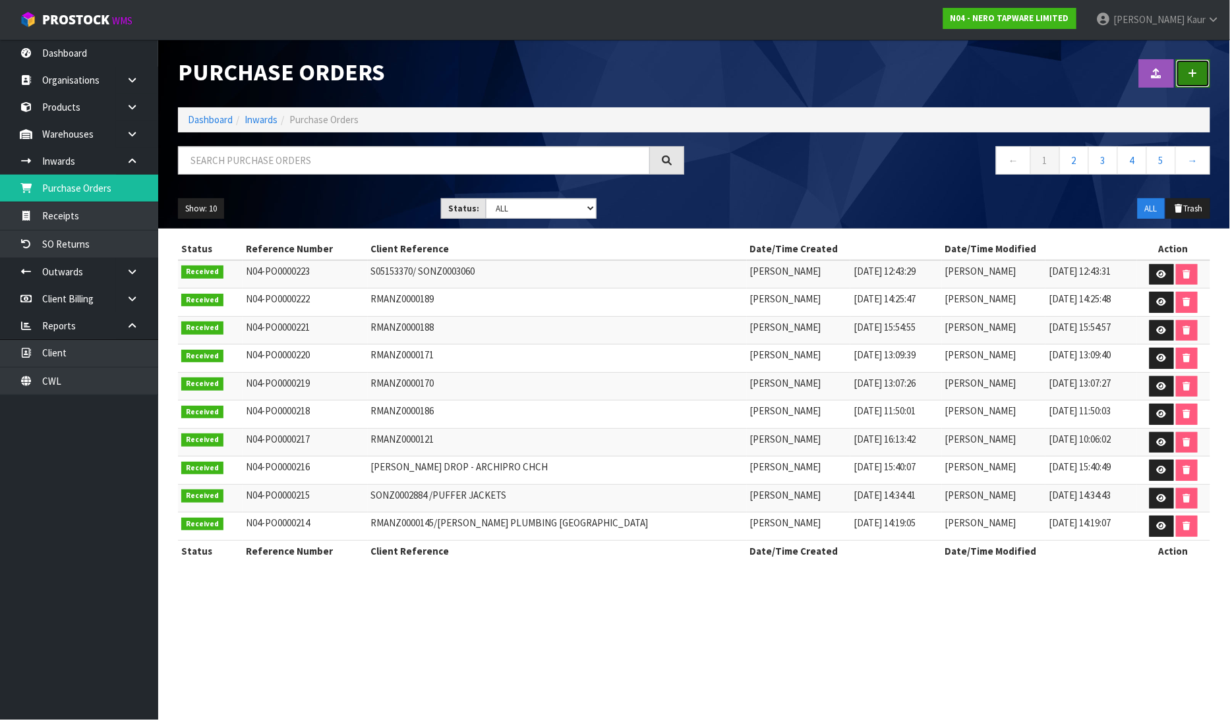
click at [1194, 67] on link at bounding box center [1193, 73] width 34 height 28
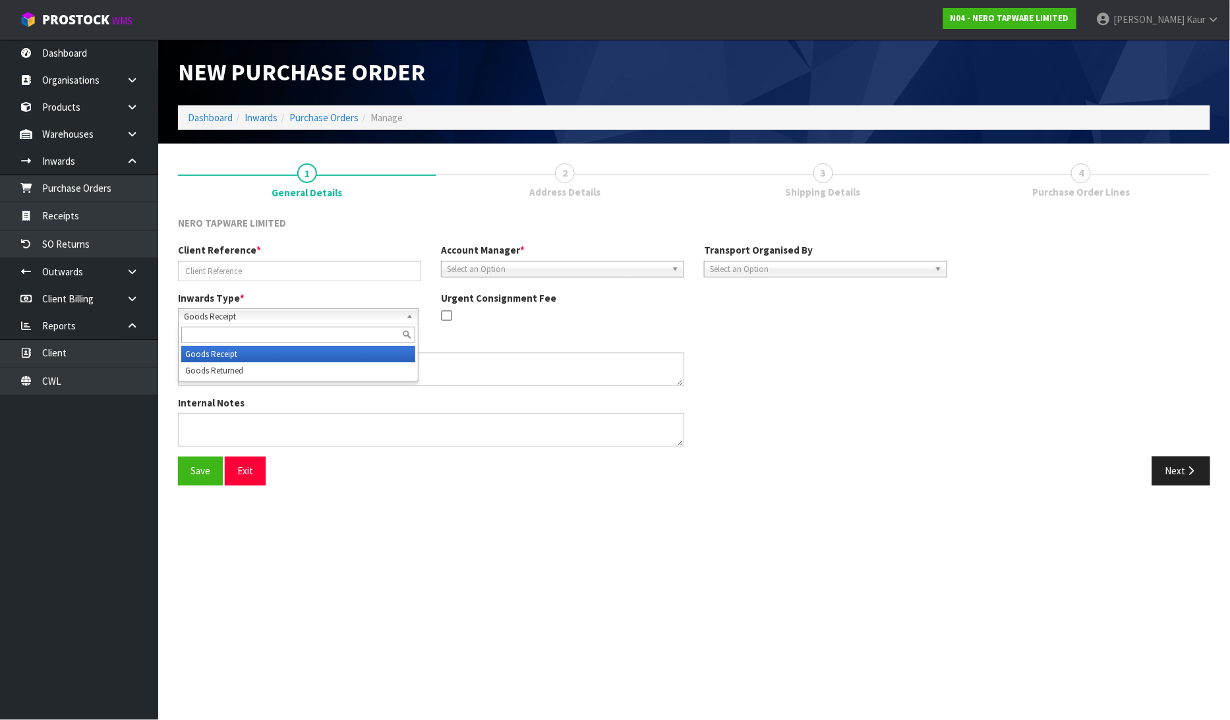
click at [225, 321] on span "Goods Receipt" at bounding box center [292, 317] width 217 height 16
click at [206, 359] on li "Goods Receipt" at bounding box center [298, 354] width 234 height 16
click at [224, 317] on span "Goods Receipt" at bounding box center [292, 317] width 217 height 16
click at [214, 370] on li "Goods Returned" at bounding box center [298, 370] width 234 height 16
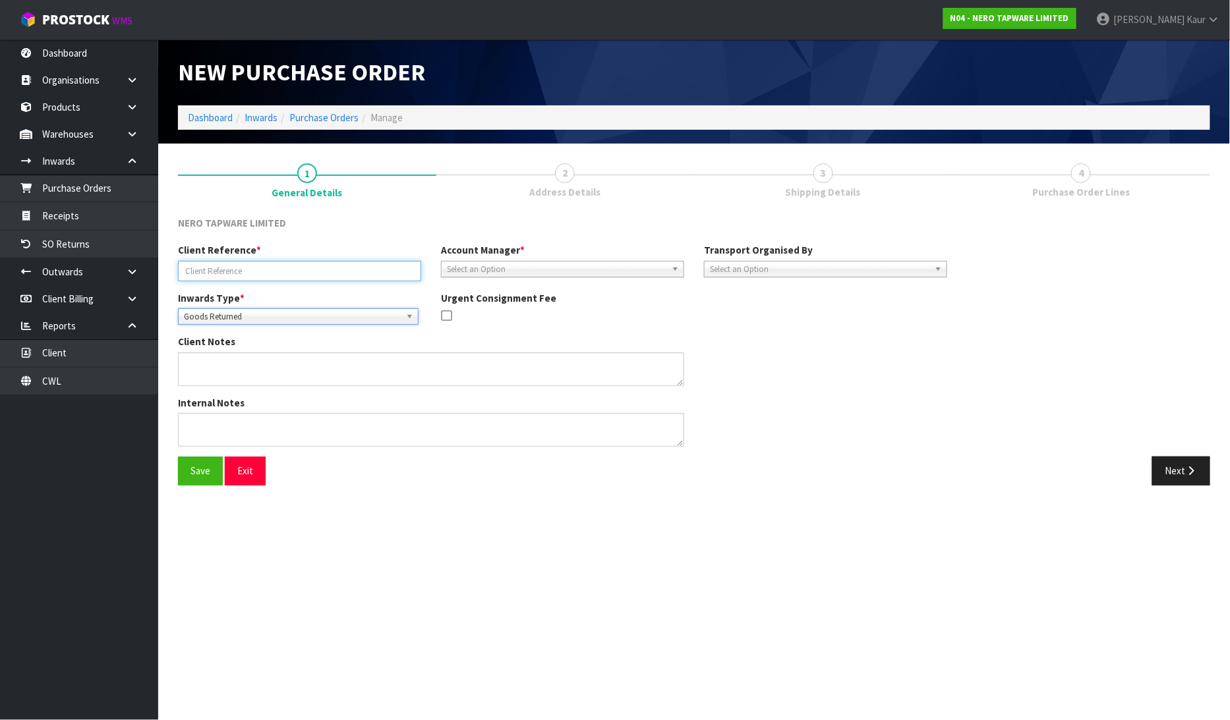
click at [244, 279] on input "text" at bounding box center [299, 271] width 243 height 20
type input "RMANZ0000194"
click at [529, 266] on span "Select an Option" at bounding box center [556, 270] width 219 height 16
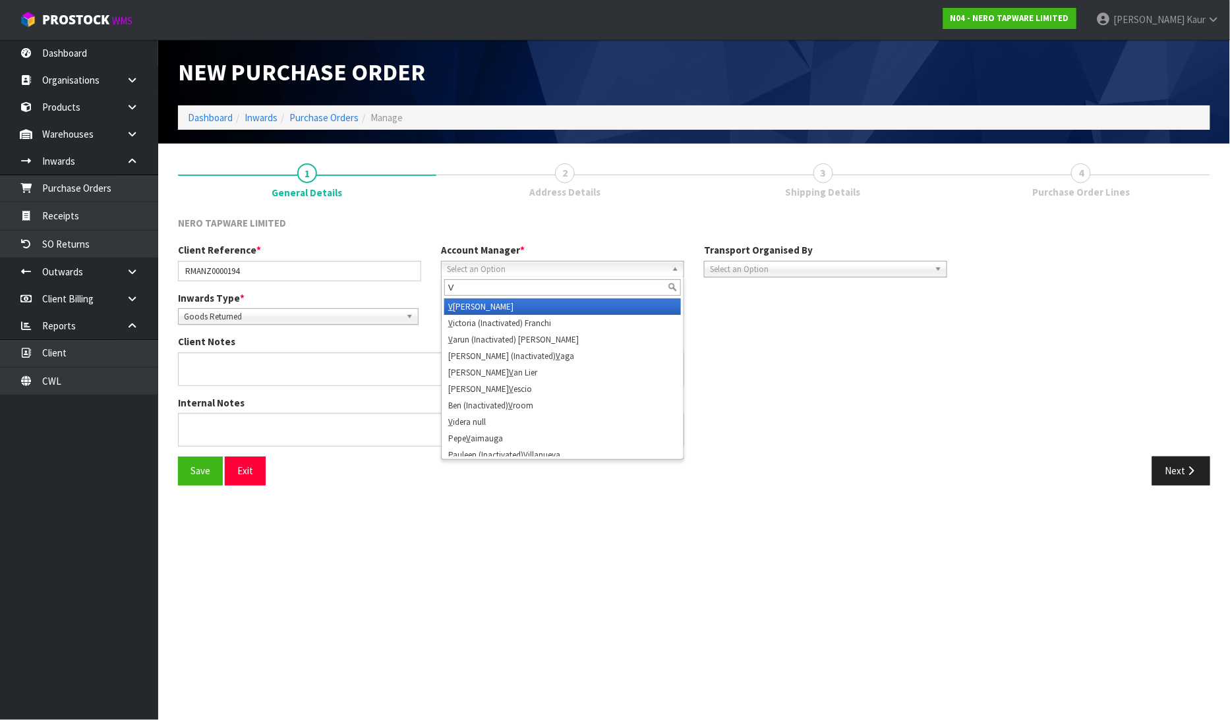
type input "V"
click at [516, 301] on li "V [PERSON_NAME]" at bounding box center [562, 307] width 237 height 16
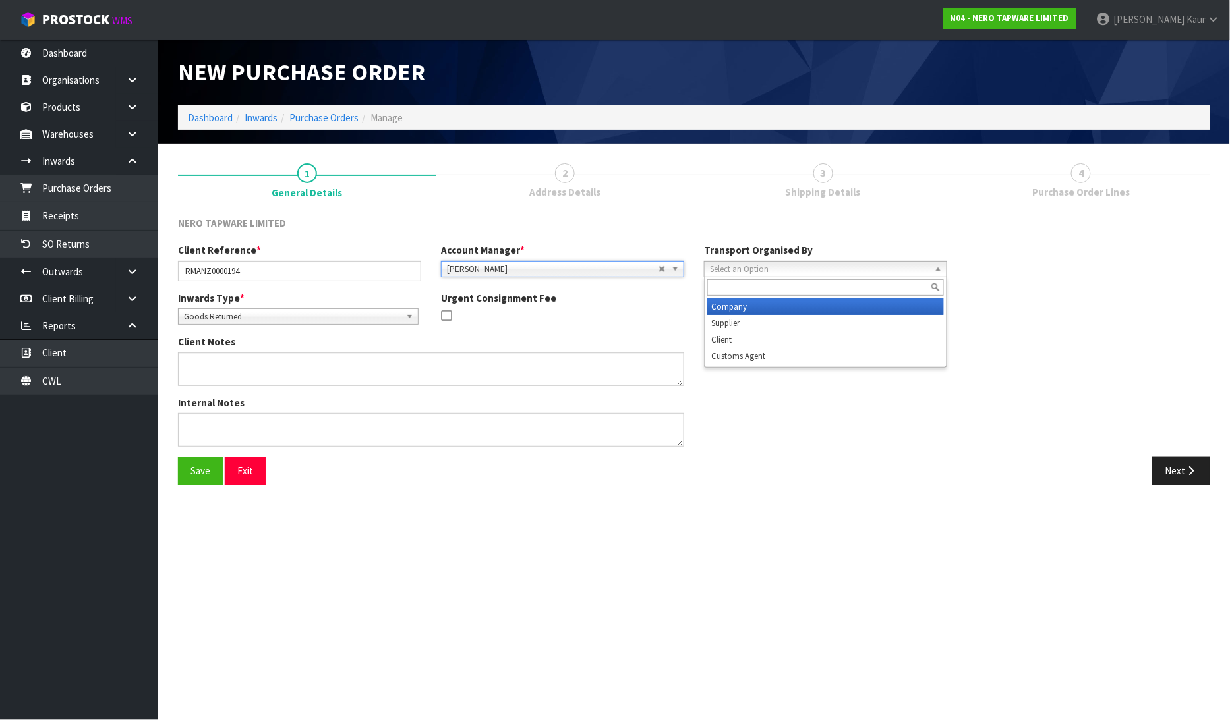
click at [734, 267] on span "Select an Option" at bounding box center [819, 270] width 219 height 16
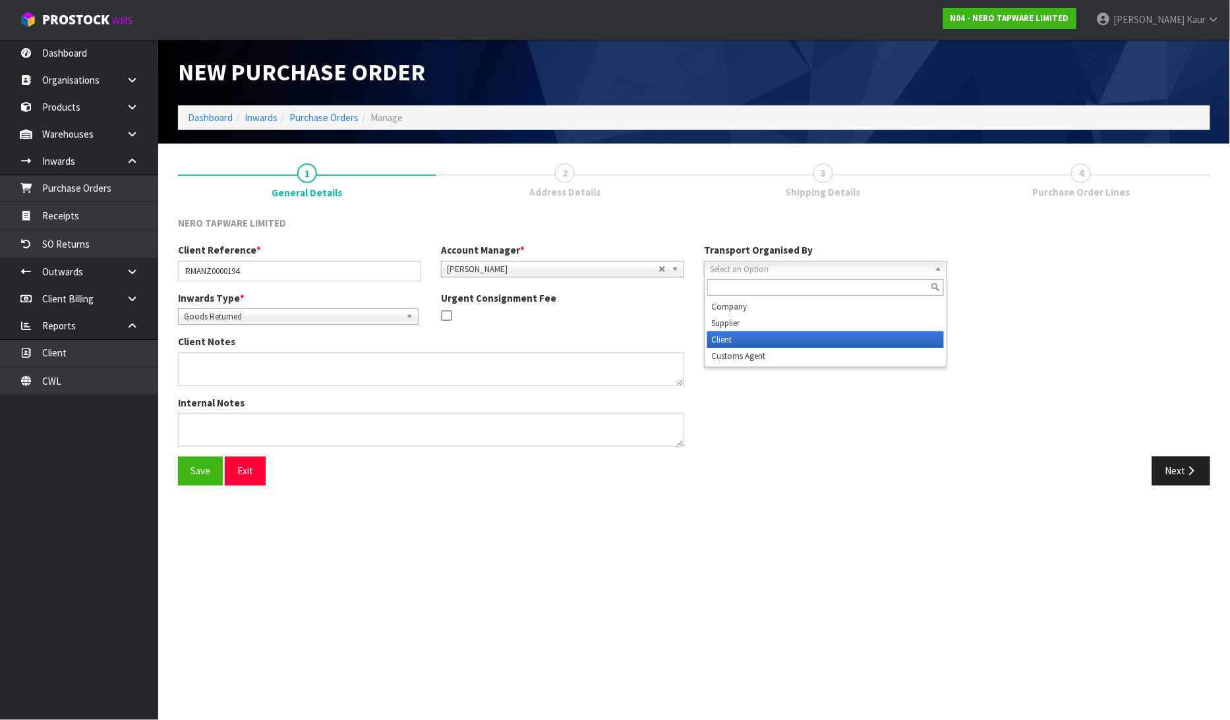
click at [733, 337] on li "Client" at bounding box center [825, 340] width 237 height 16
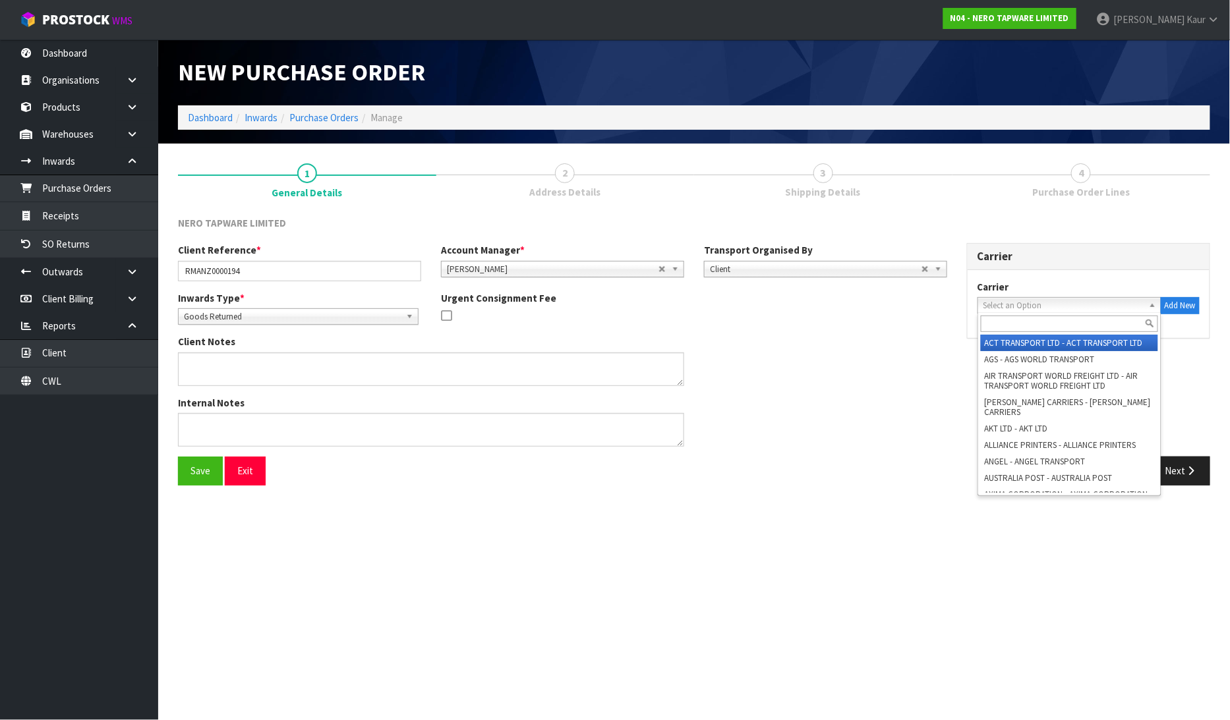
click at [997, 307] on span "Select an Option" at bounding box center [1063, 306] width 160 height 16
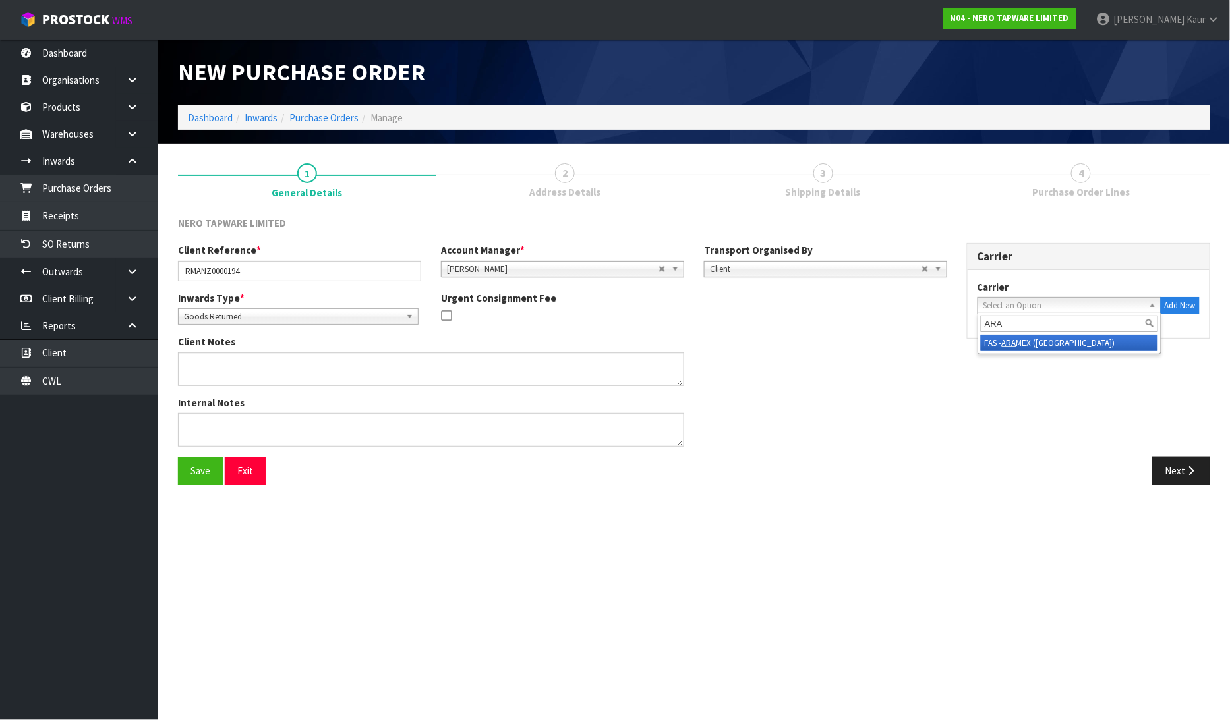
type input "ARA"
click at [991, 338] on li "FAS - ARA MEX (NEW ZEALAND)" at bounding box center [1069, 343] width 177 height 16
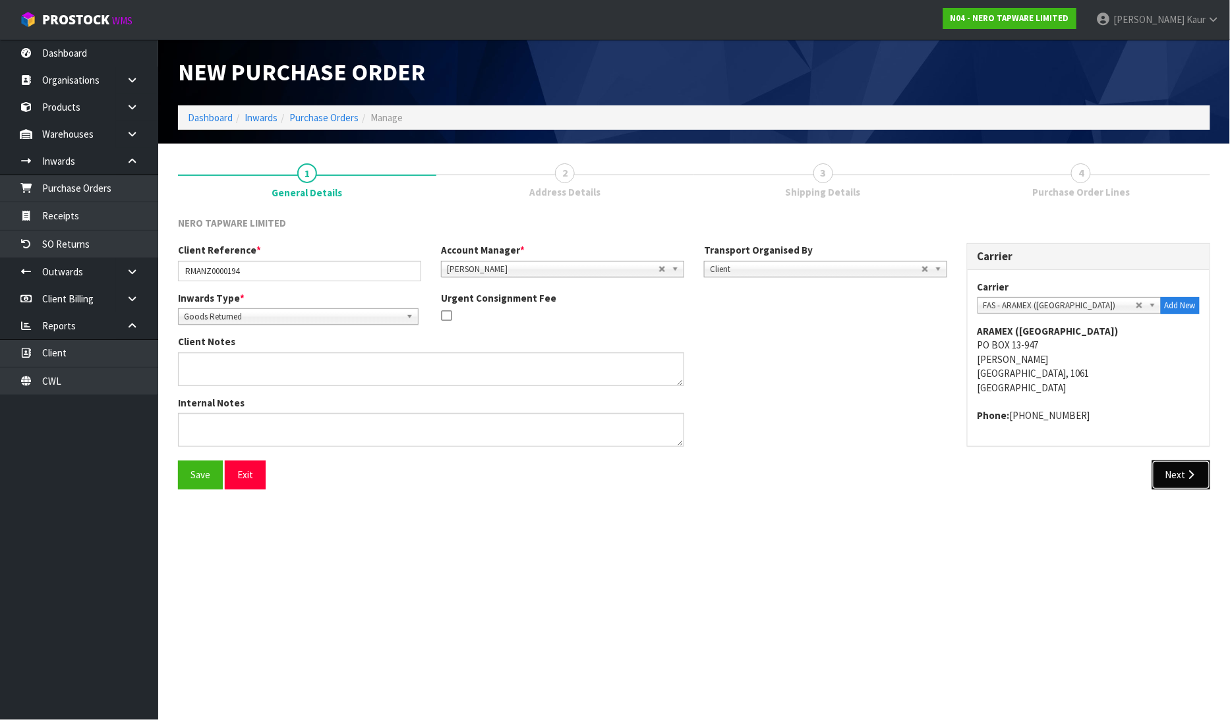
click at [1180, 479] on button "Next" at bounding box center [1181, 475] width 58 height 28
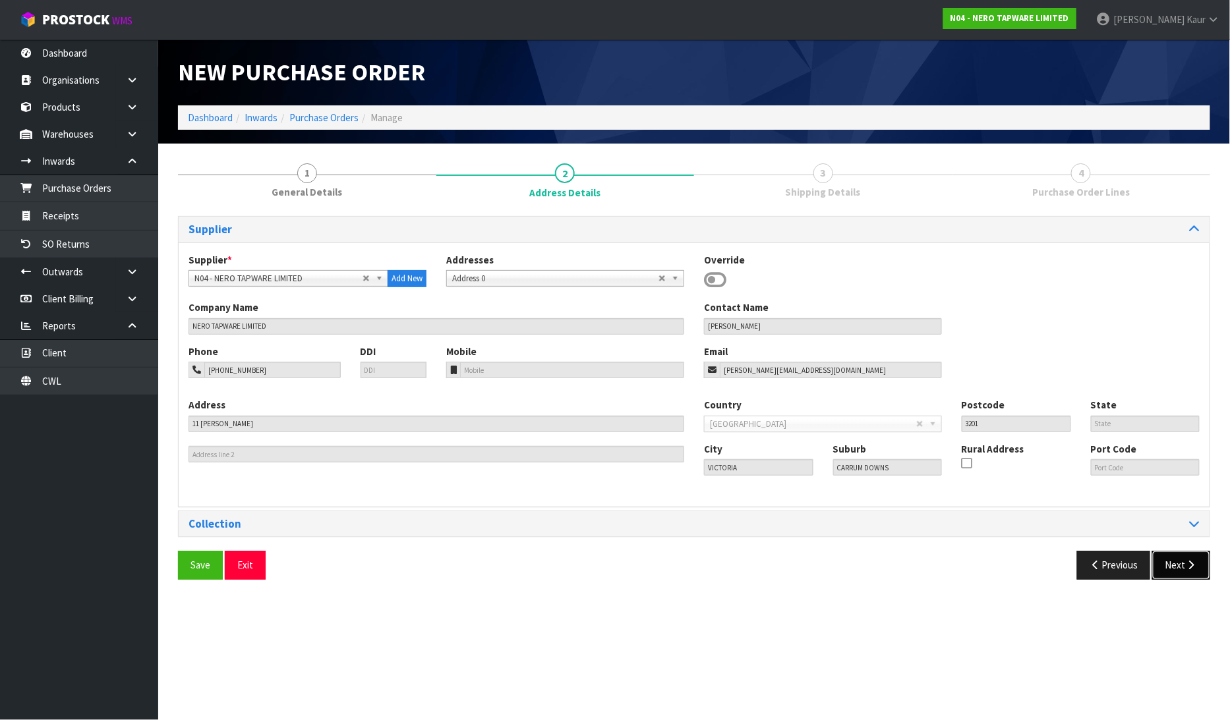
click at [1174, 571] on button "Next" at bounding box center [1181, 565] width 58 height 28
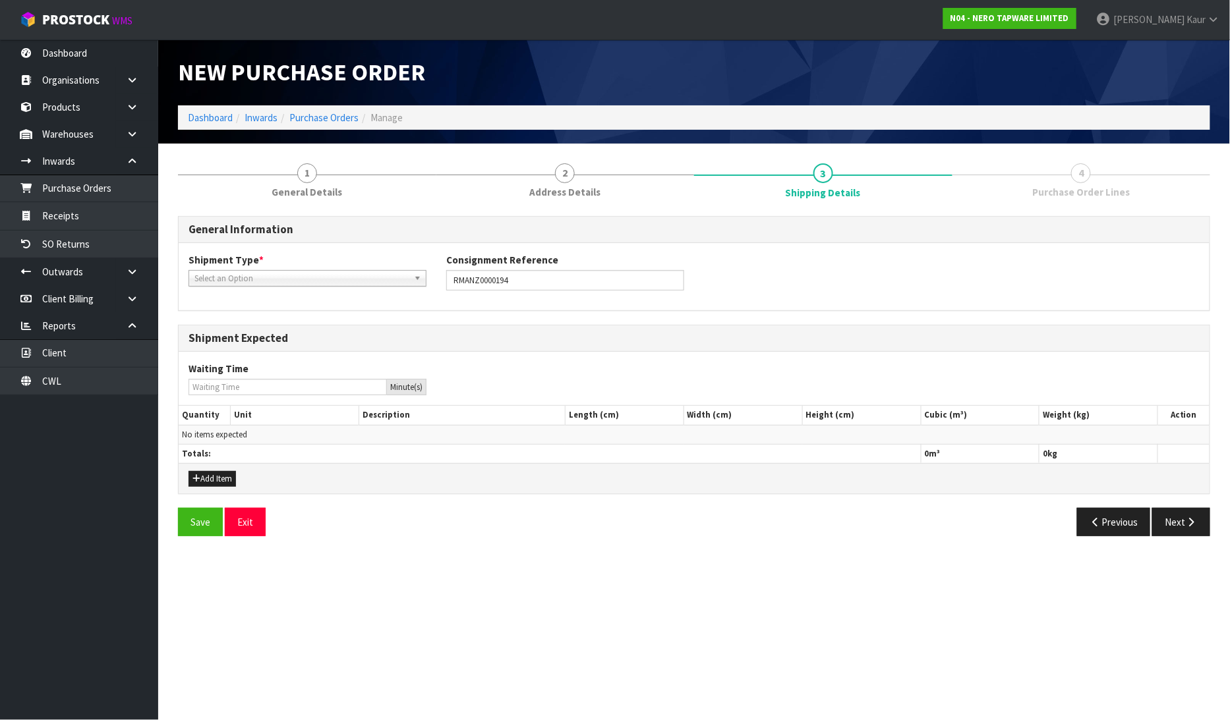
click at [227, 274] on span "Select an Option" at bounding box center [301, 279] width 214 height 16
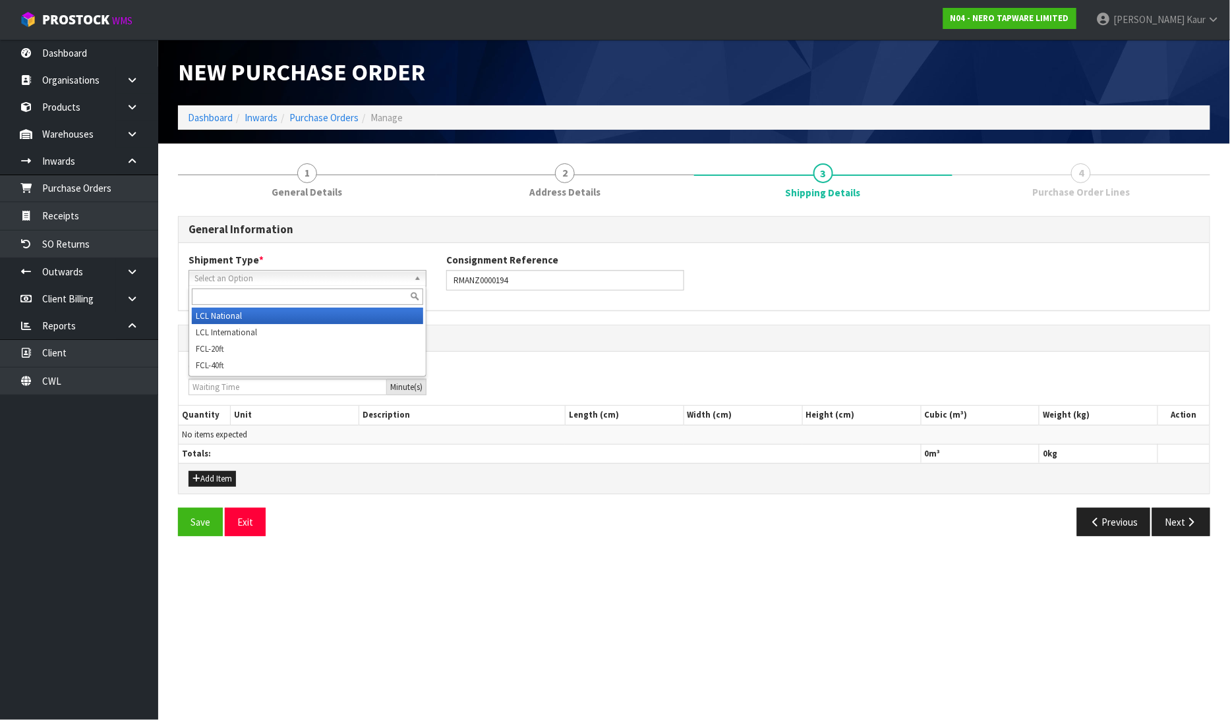
click at [212, 310] on li "LCL National" at bounding box center [307, 316] width 231 height 16
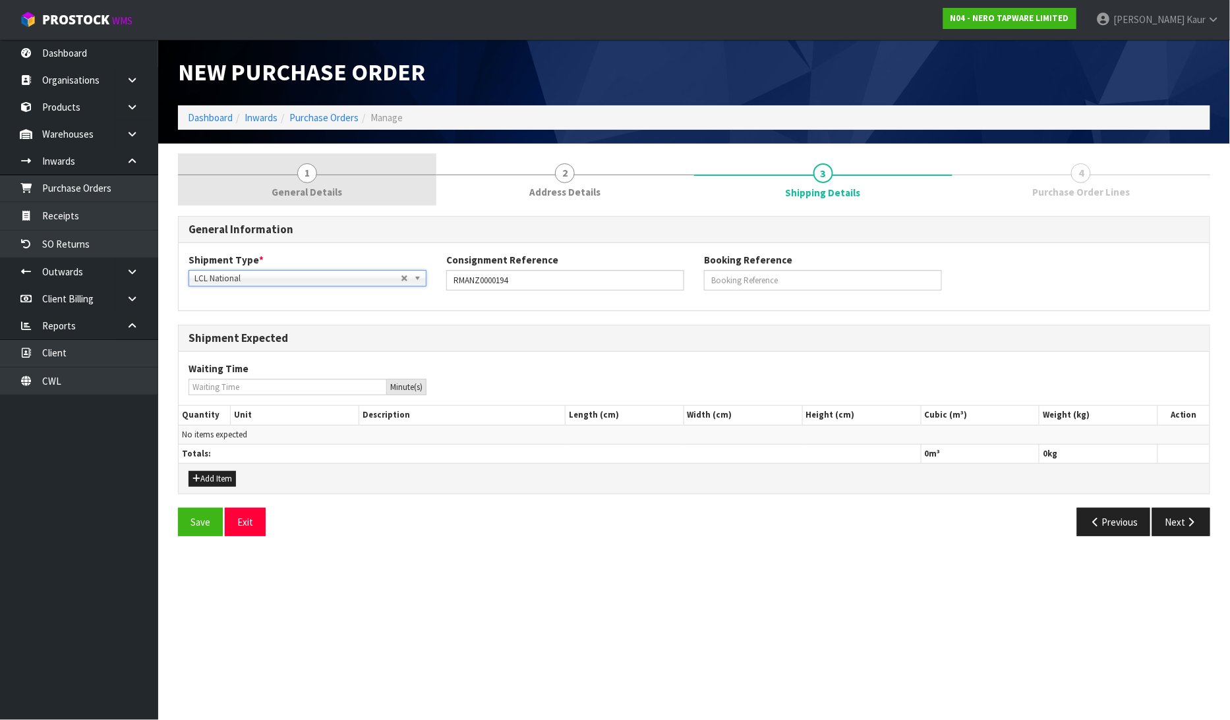
click at [333, 196] on span "General Details" at bounding box center [307, 192] width 71 height 14
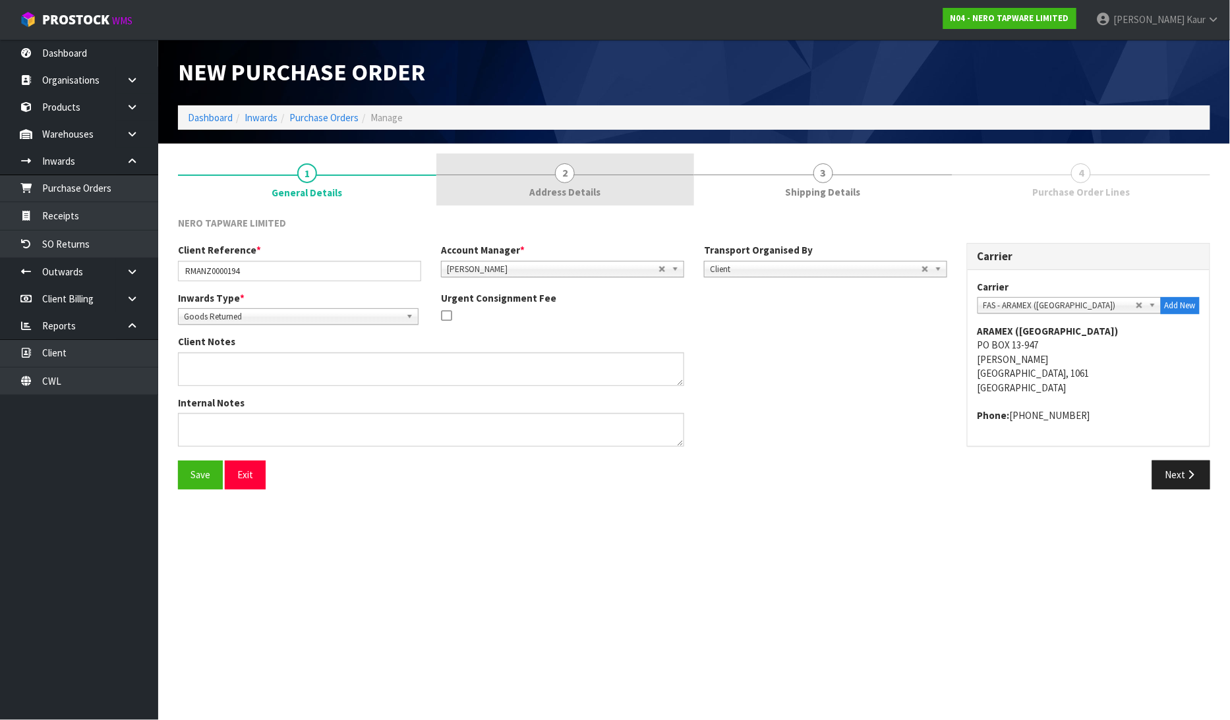
click at [544, 192] on span "Address Details" at bounding box center [564, 192] width 71 height 14
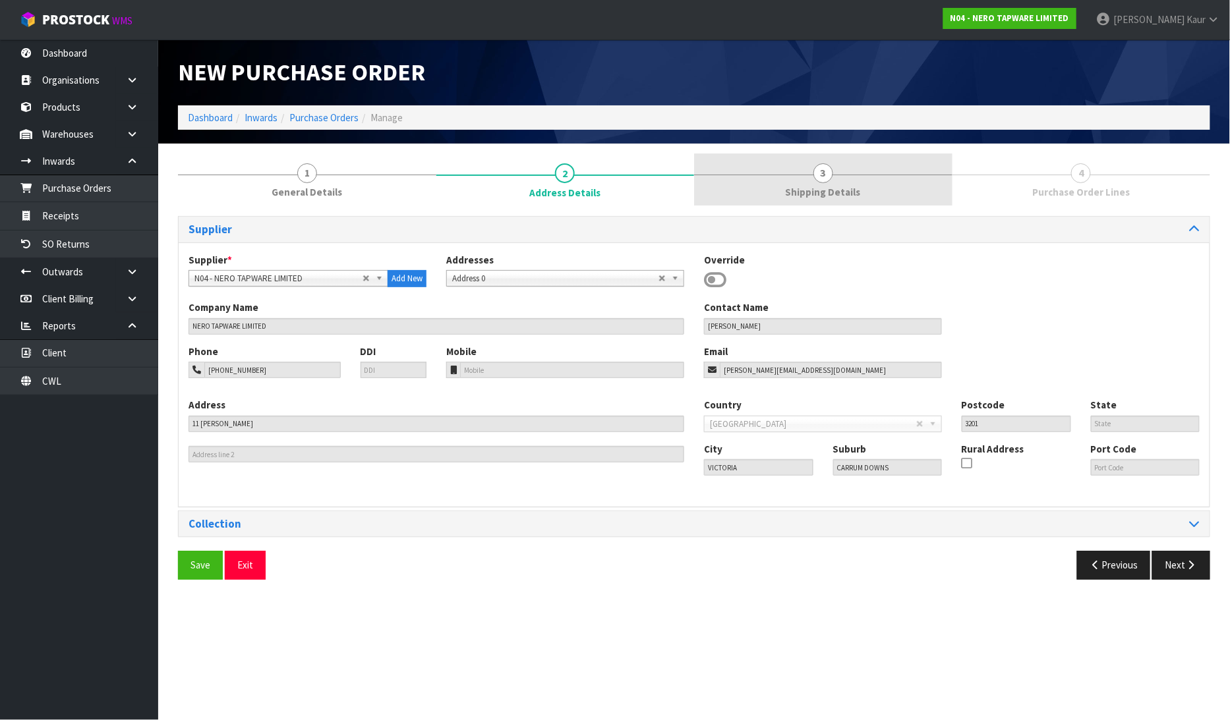
click at [823, 191] on span "Shipping Details" at bounding box center [823, 192] width 75 height 14
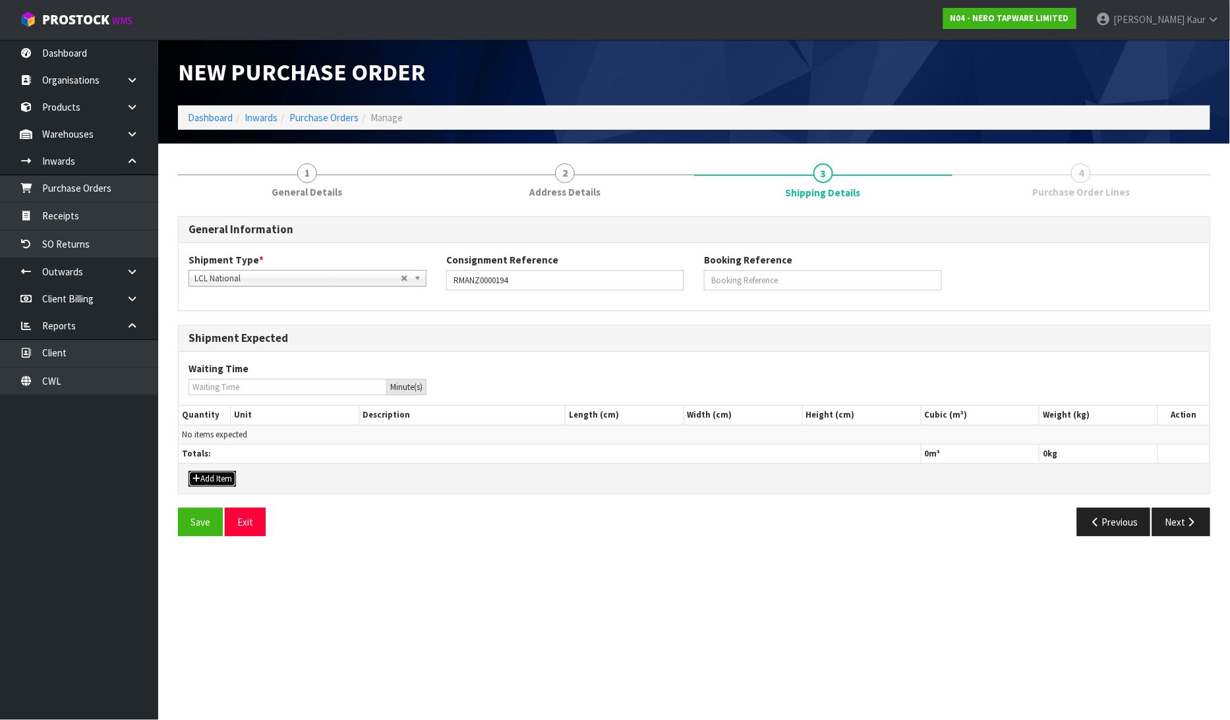
click at [228, 478] on button "Add Item" at bounding box center [211, 479] width 47 height 16
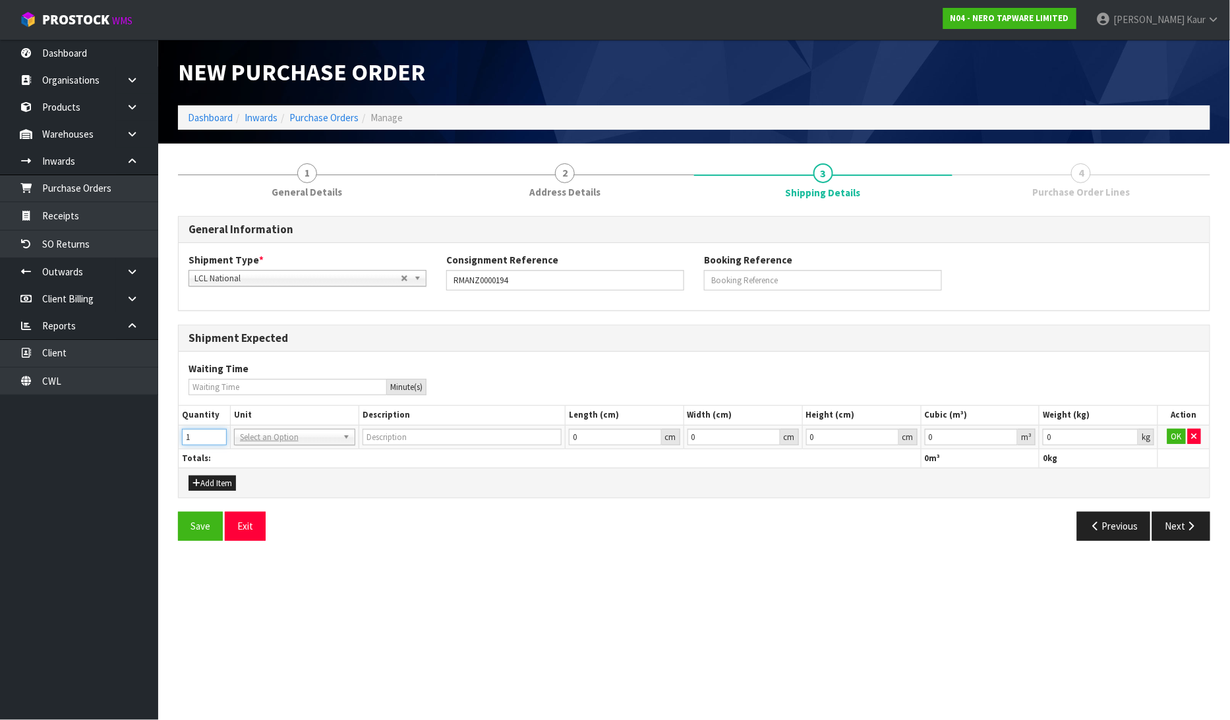
type input "1"
click at [214, 431] on input "1" at bounding box center [204, 437] width 45 height 16
click at [246, 451] on input "text" at bounding box center [294, 455] width 115 height 16
type input "CTN"
click at [346, 484] on div "CTN CTN" at bounding box center [294, 465] width 121 height 42
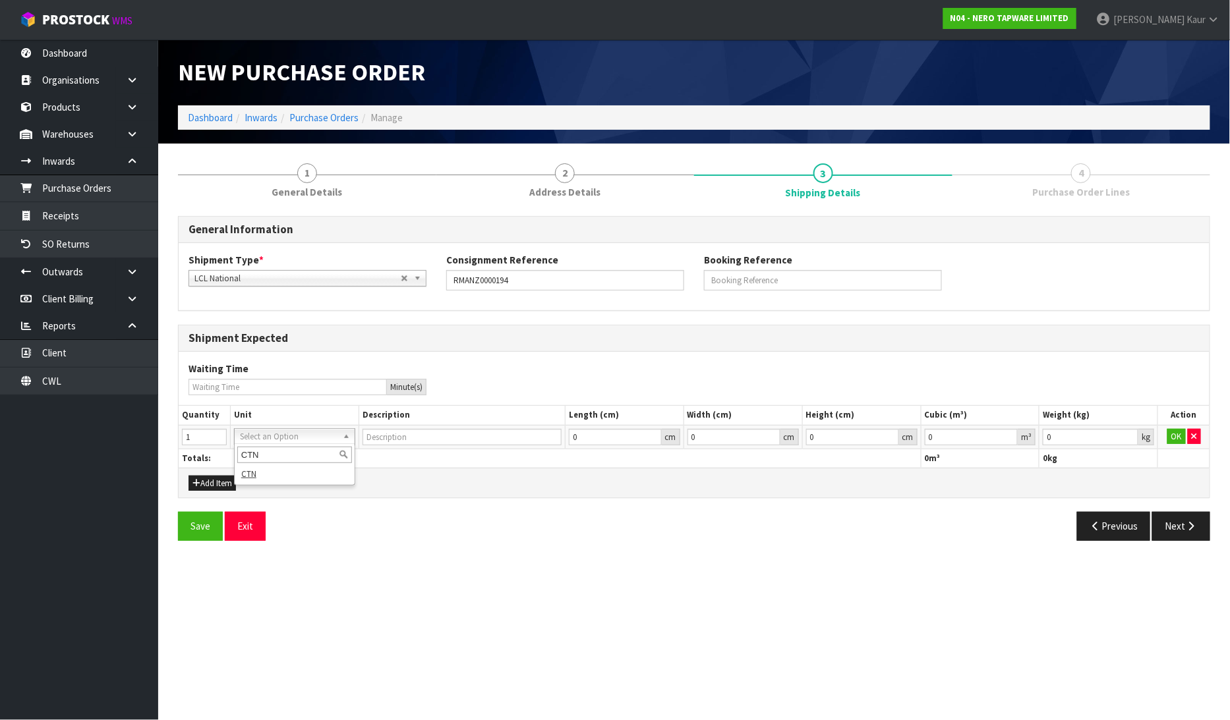
click at [325, 465] on div "CTN" at bounding box center [295, 455] width 120 height 22
type input "CARTON"
type input "0.000001"
click at [1012, 434] on input "0.000001" at bounding box center [972, 437] width 94 height 16
type input "0.001"
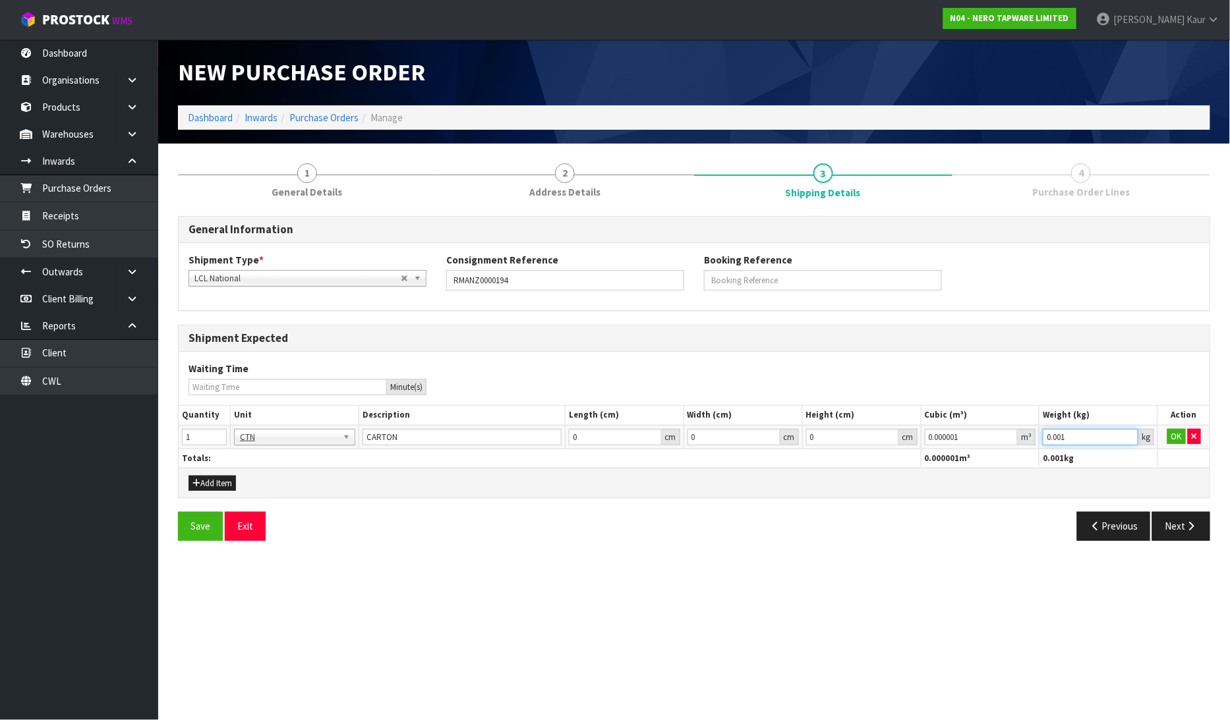
click at [1124, 432] on input "0.001" at bounding box center [1091, 437] width 96 height 16
click at [1171, 442] on button "OK" at bounding box center [1176, 437] width 18 height 16
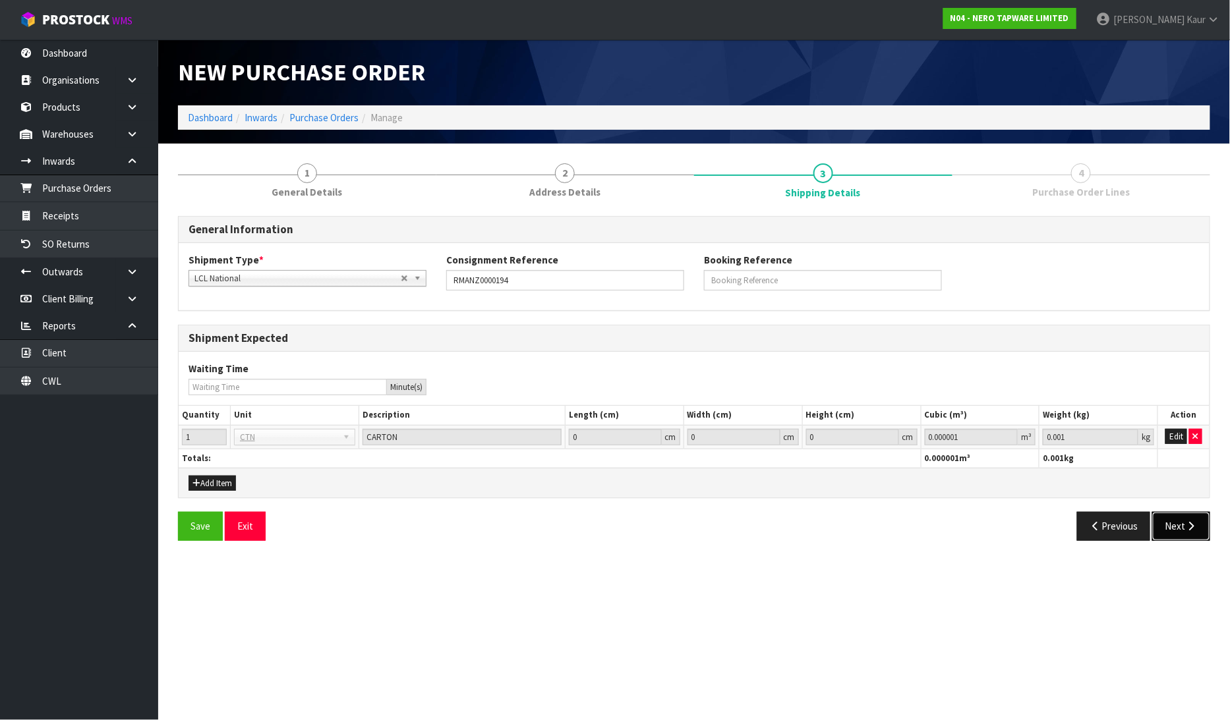
click at [1163, 523] on button "Next" at bounding box center [1181, 526] width 58 height 28
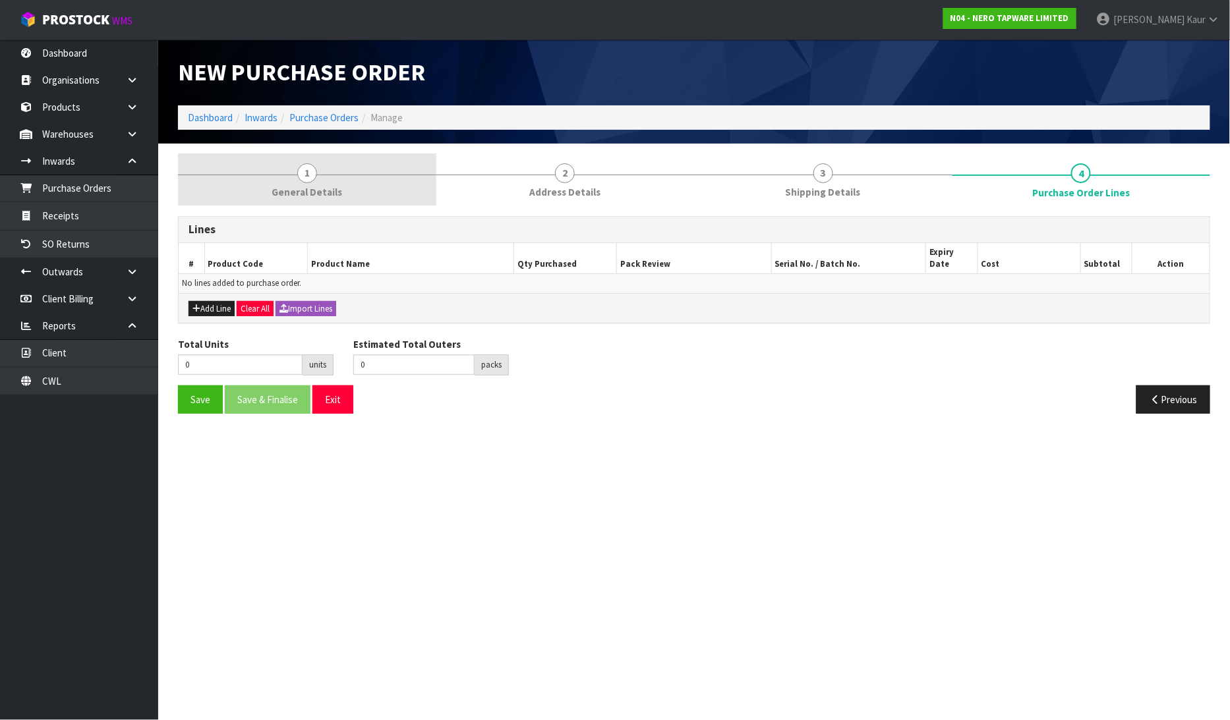
click at [291, 188] on span "General Details" at bounding box center [307, 192] width 71 height 14
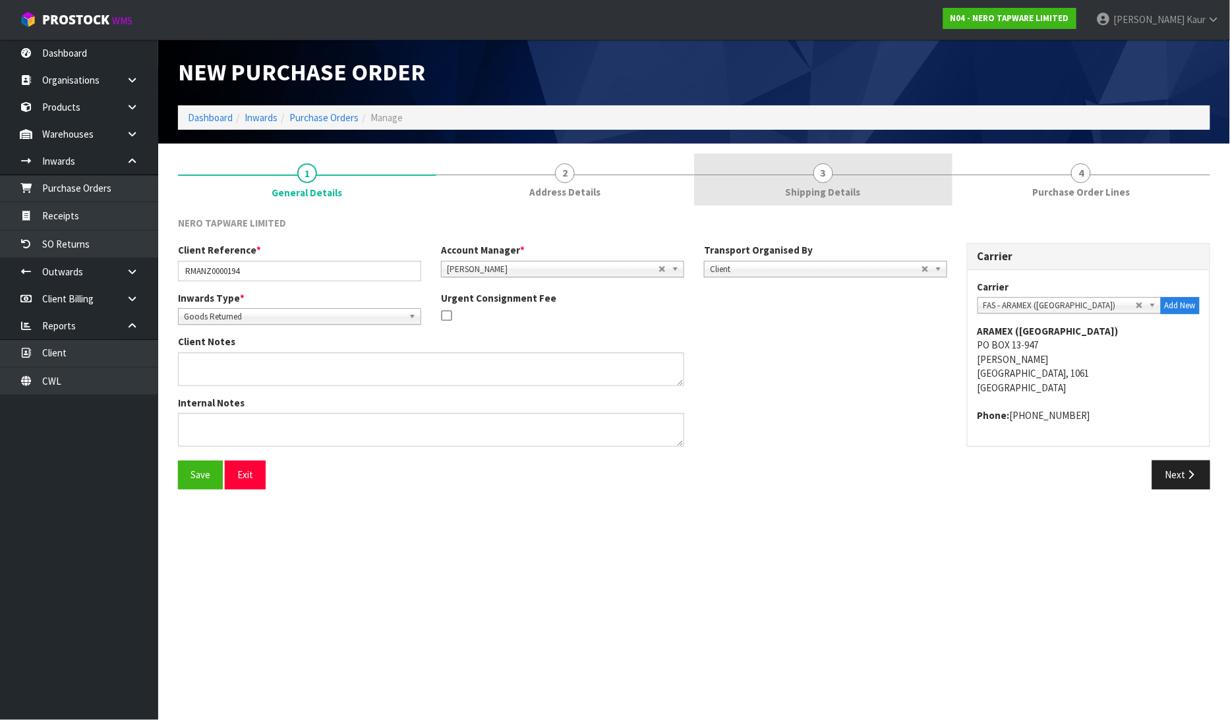
click at [840, 175] on div at bounding box center [823, 175] width 258 height 1
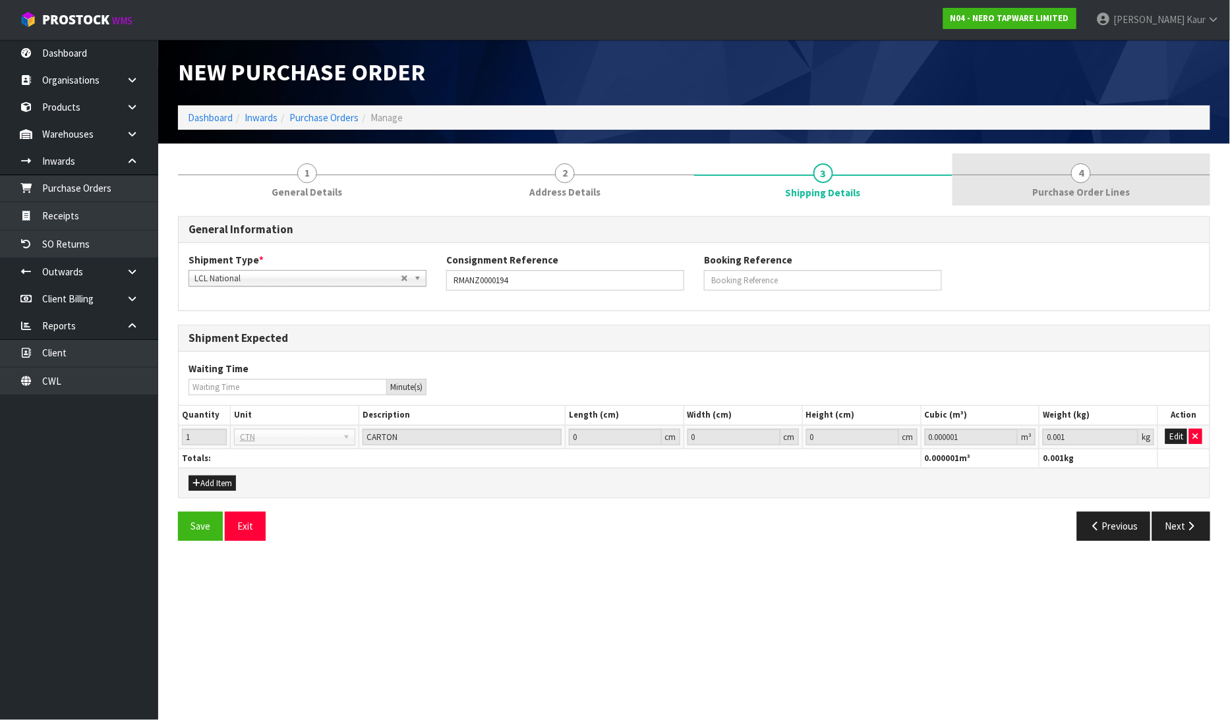
click at [1066, 172] on link "4 Purchase Order Lines" at bounding box center [1081, 180] width 258 height 52
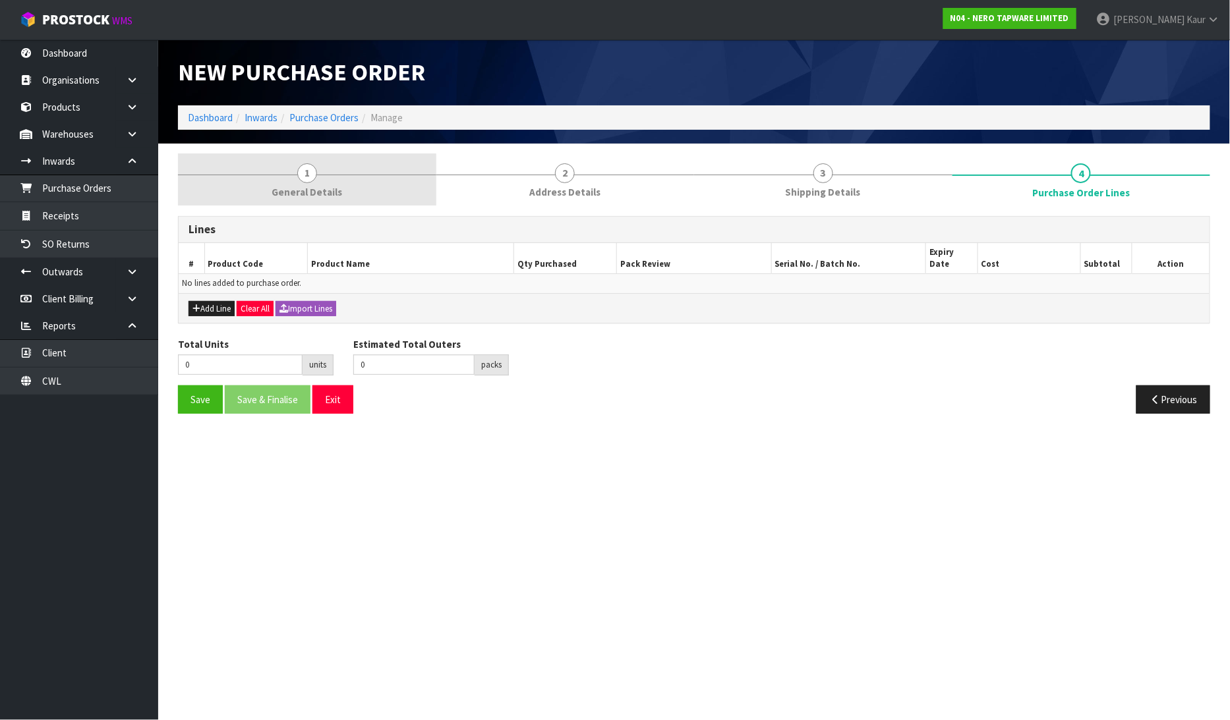
click at [320, 179] on link "1 General Details" at bounding box center [307, 180] width 258 height 52
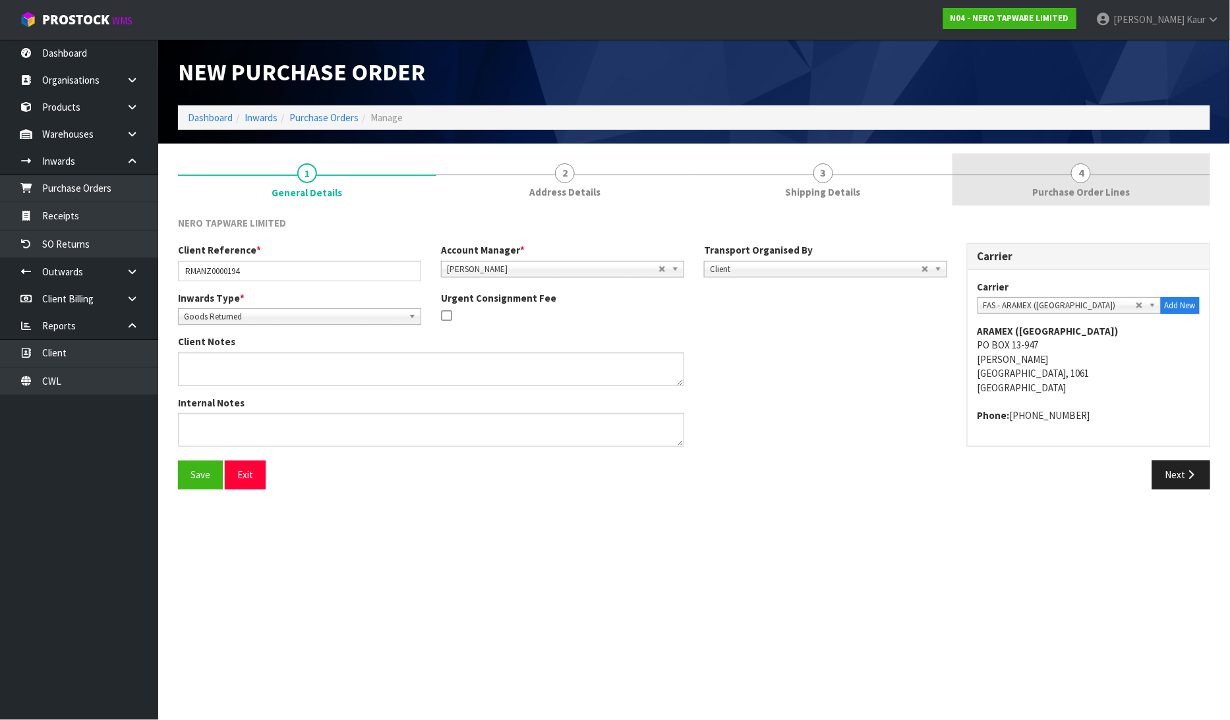
click at [1099, 178] on link "4 Purchase Order Lines" at bounding box center [1081, 180] width 258 height 52
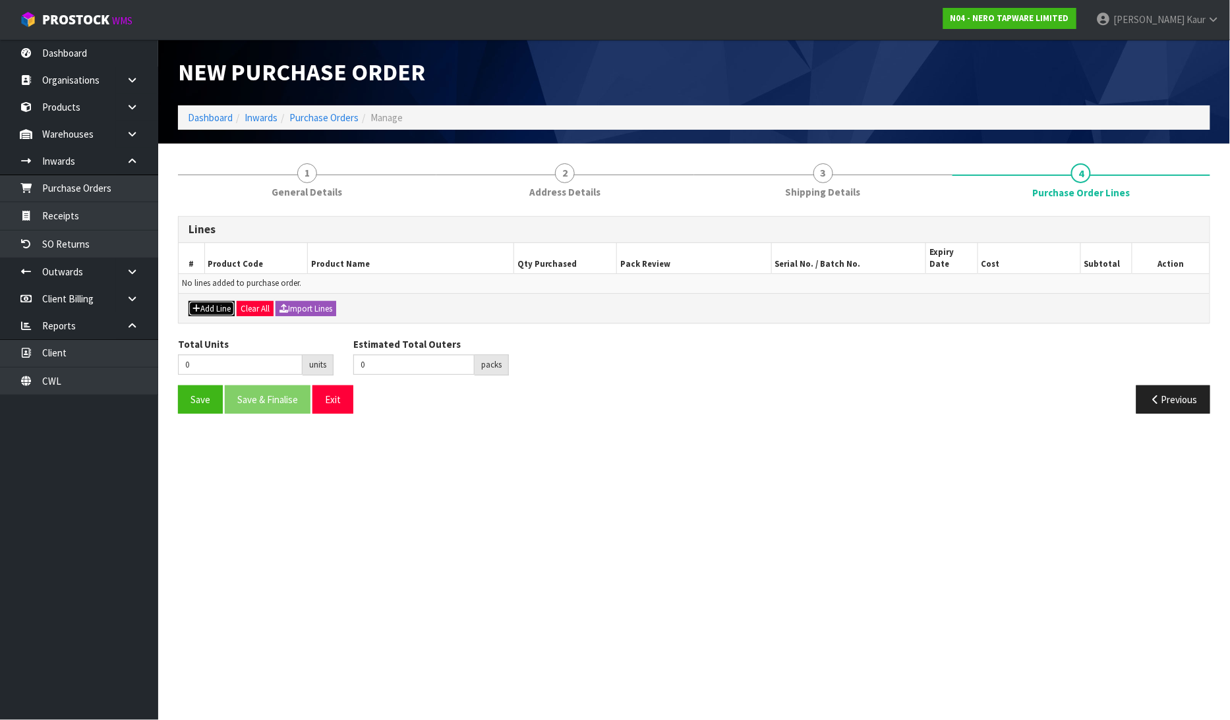
click at [210, 301] on button "Add Line" at bounding box center [211, 309] width 46 height 16
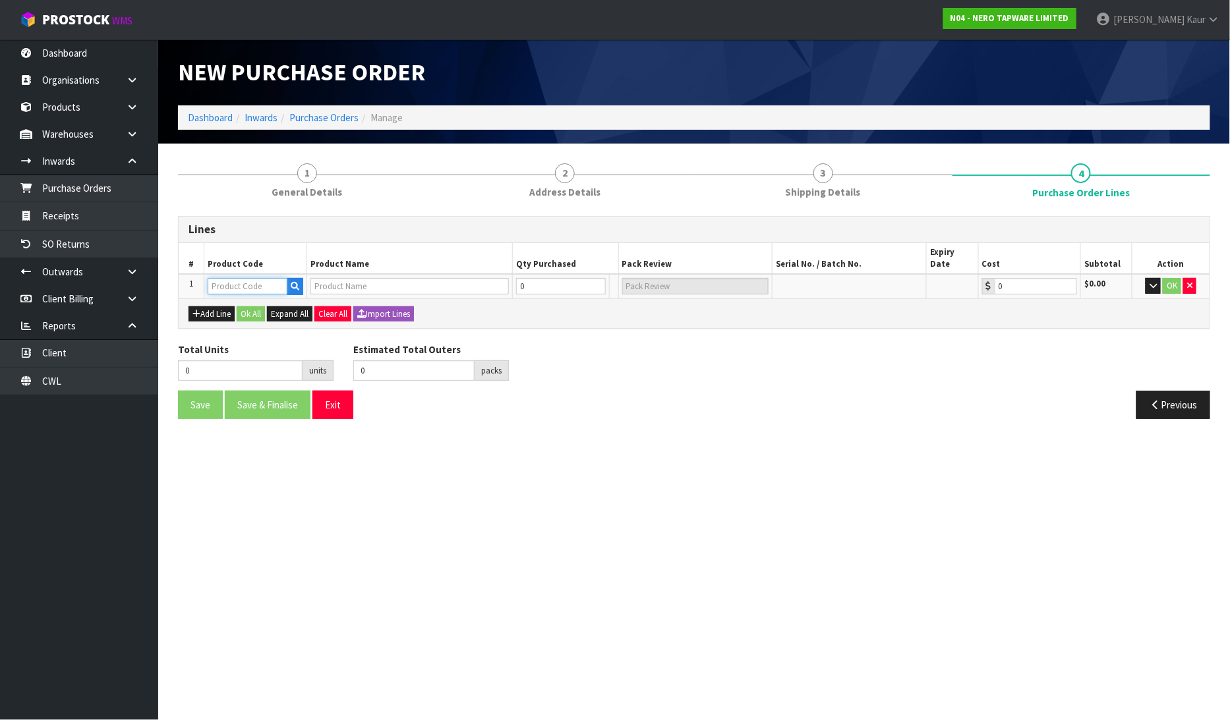
click at [231, 278] on input "text" at bounding box center [248, 286] width 80 height 16
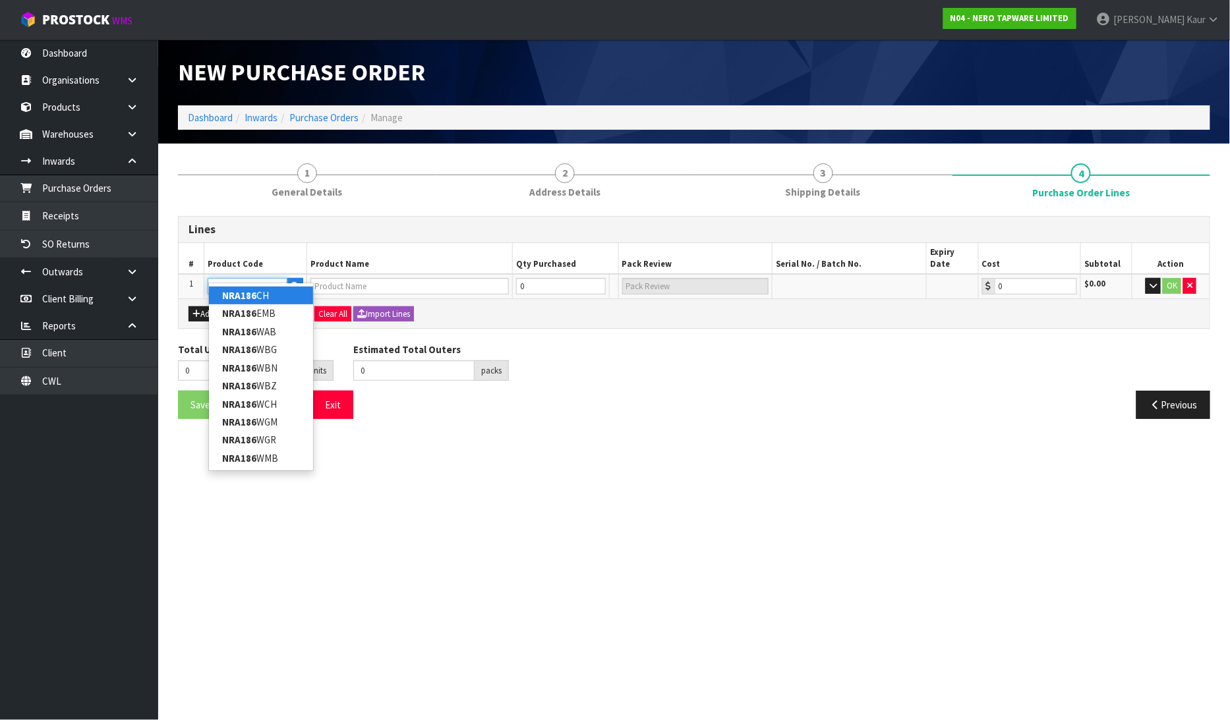
type input "NRA186WAB"
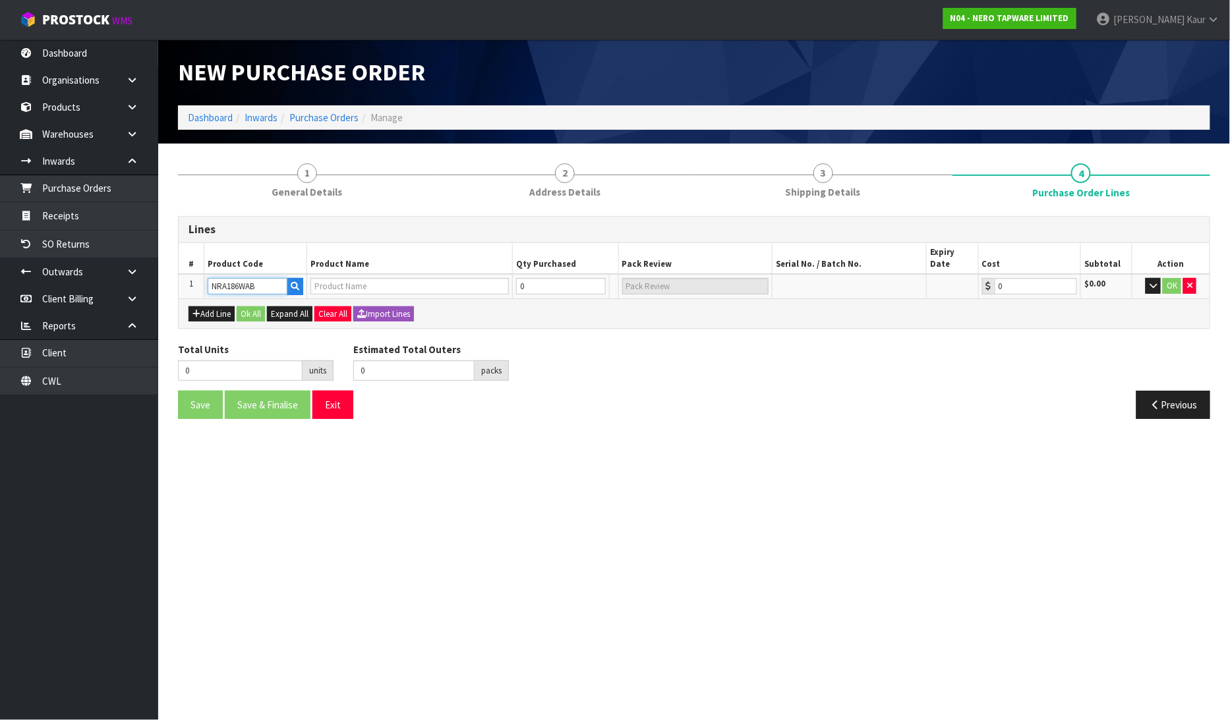
type input "40MM ROUND BOTTLE TRAP AGED BRASS"
type input "0.00"
type input "NRA186WAB"
click at [221, 306] on button "Add Line" at bounding box center [211, 314] width 46 height 16
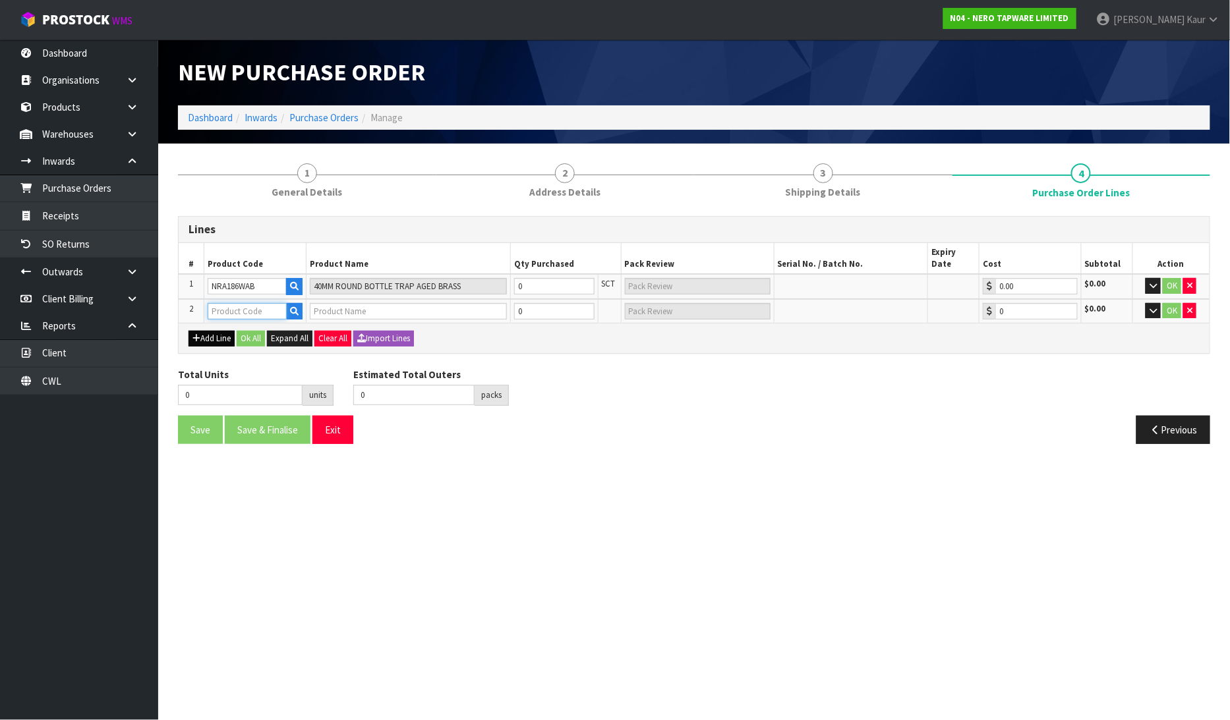
click at [223, 303] on input "text" at bounding box center [247, 311] width 79 height 16
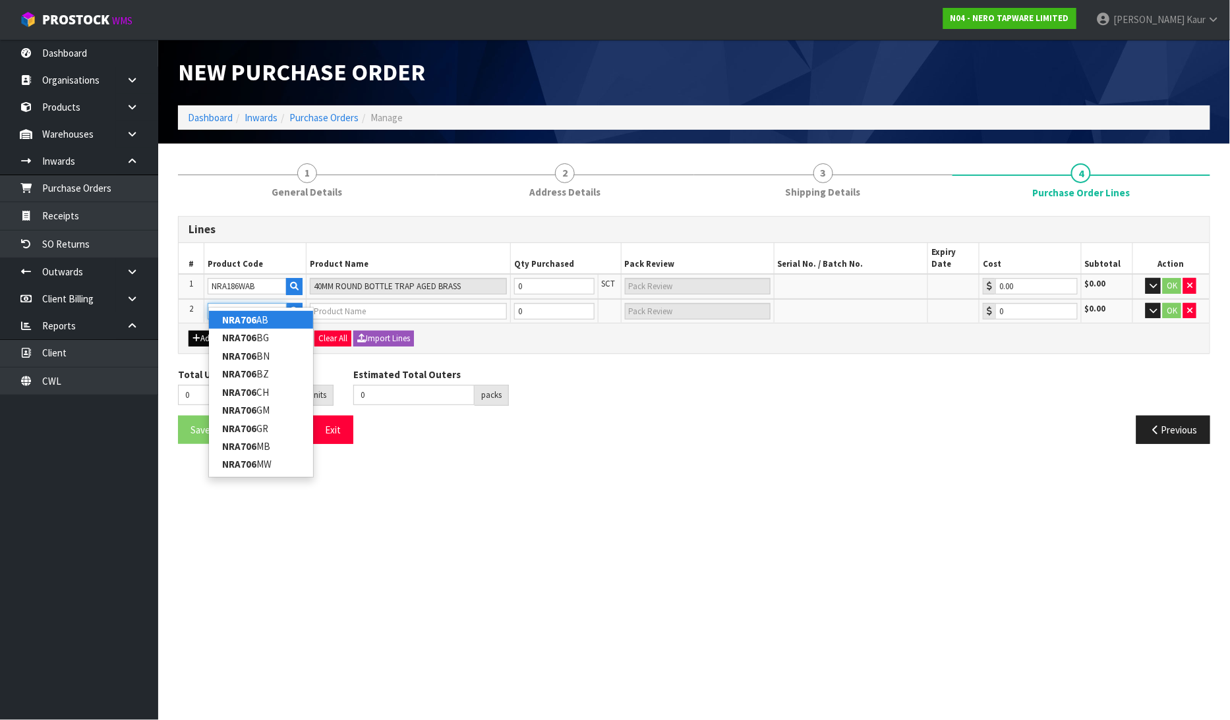
type input "NRA706AB"
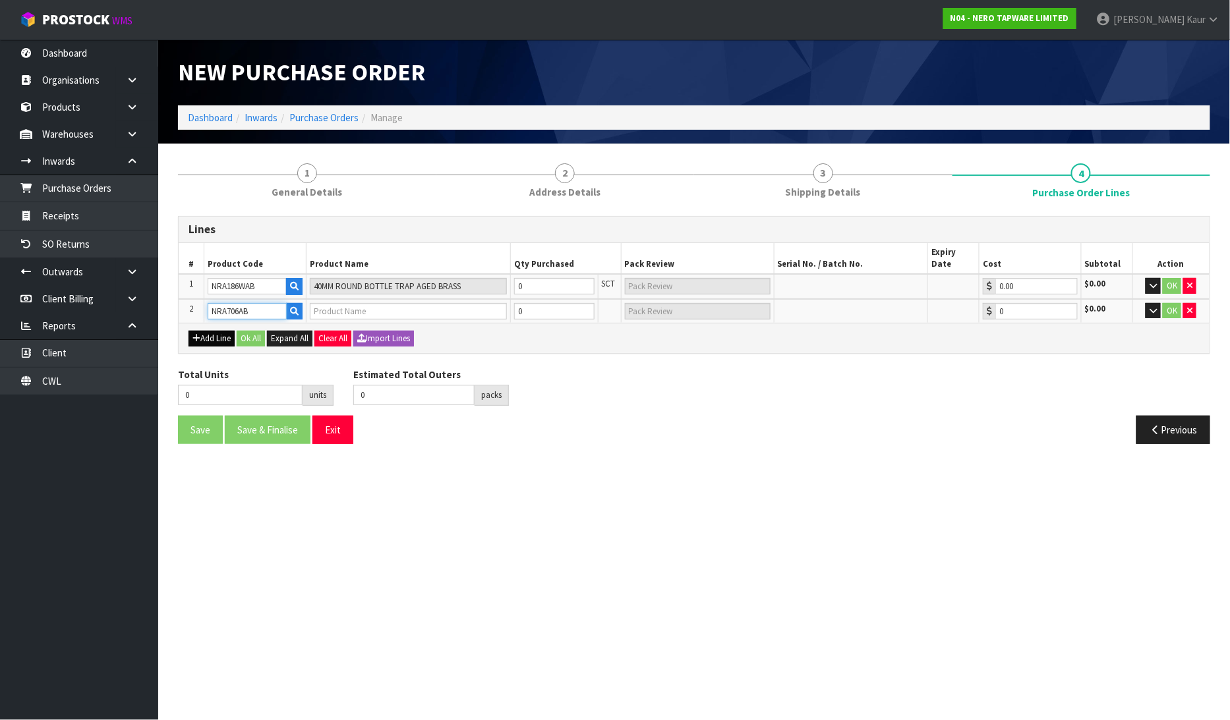
type input "UNIVERSAL POP UP WASTE AGED BRASS"
type input "0.00"
type input "NRA706AB"
click at [536, 274] on td "0" at bounding box center [554, 286] width 88 height 25
click at [536, 278] on input "0" at bounding box center [554, 286] width 80 height 16
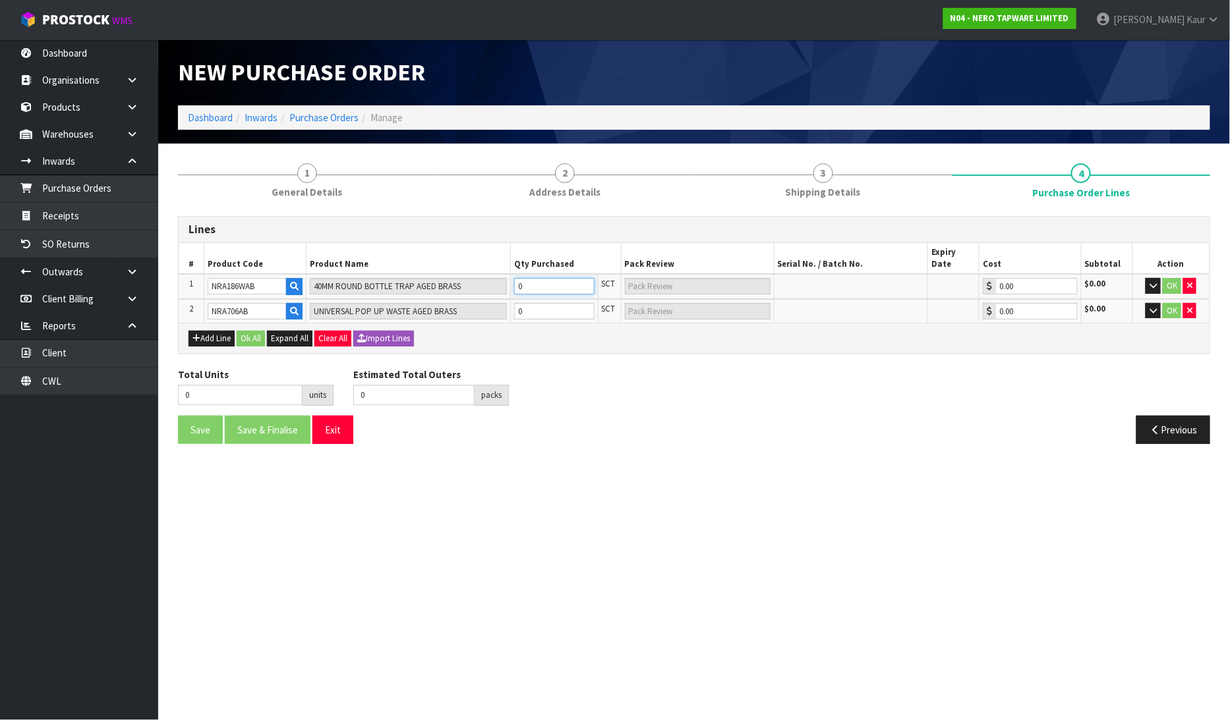
type input "1"
type input "1 SCT"
type input "1"
click at [536, 303] on input "0" at bounding box center [554, 311] width 80 height 16
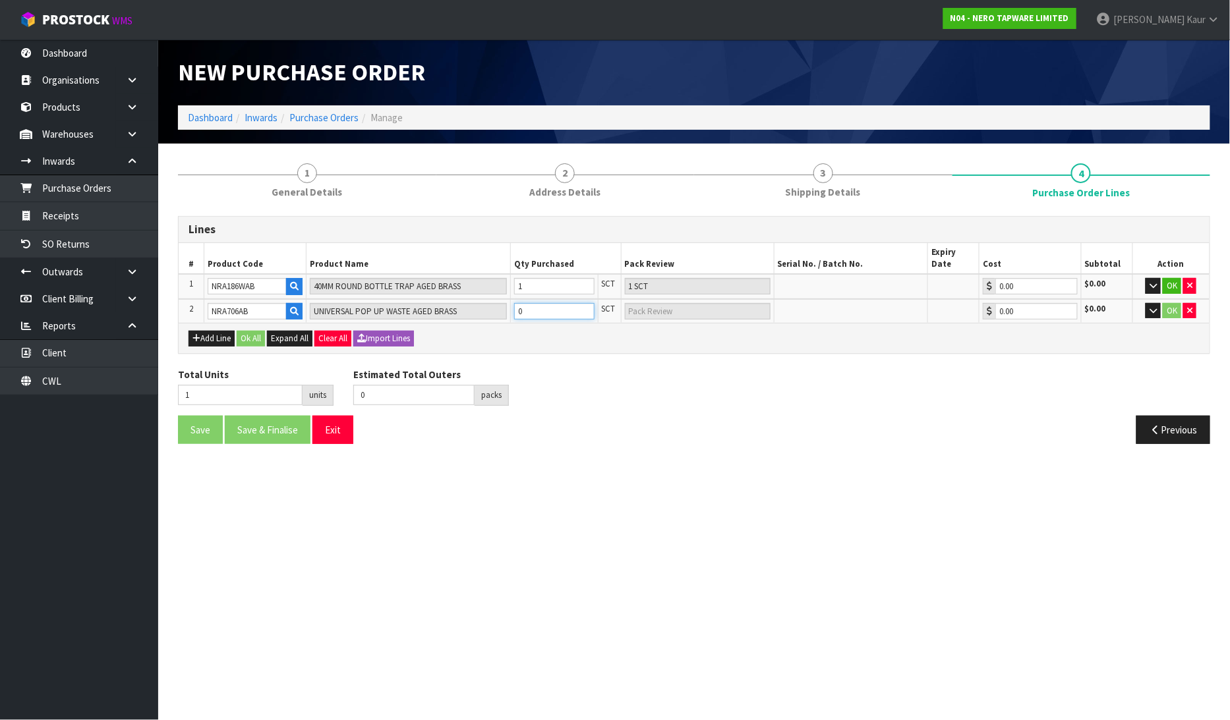
type input "2"
type input "1"
type input "1 SCT"
type input "1"
click at [260, 331] on button "Ok All" at bounding box center [251, 339] width 28 height 16
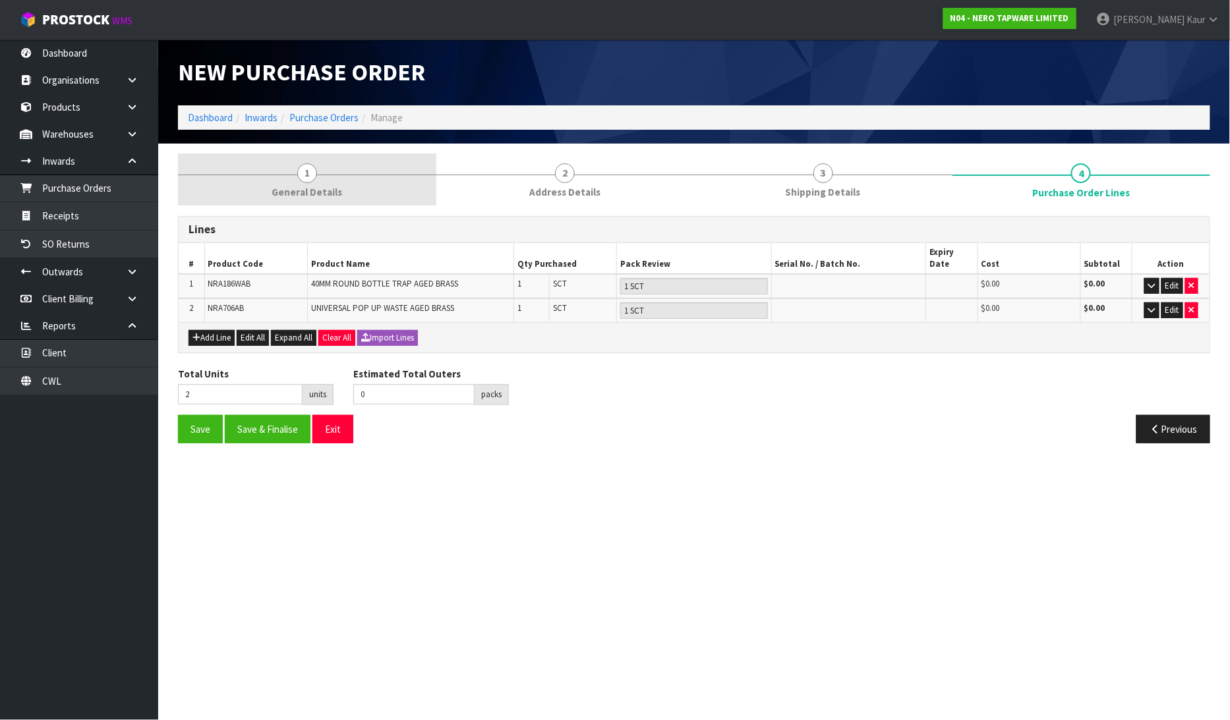
drag, startPoint x: 299, startPoint y: 196, endPoint x: 362, endPoint y: 171, distance: 67.8
click at [299, 196] on span "General Details" at bounding box center [307, 192] width 71 height 14
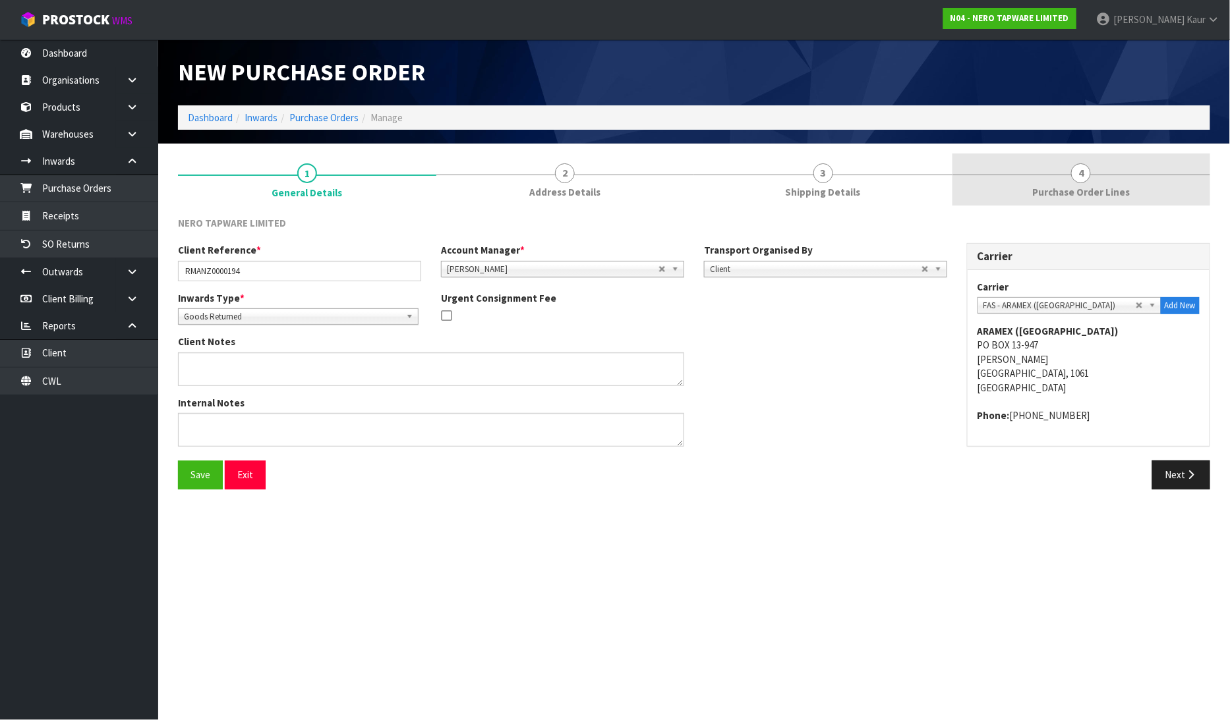
click at [1091, 175] on link "4 Purchase Order Lines" at bounding box center [1081, 180] width 258 height 52
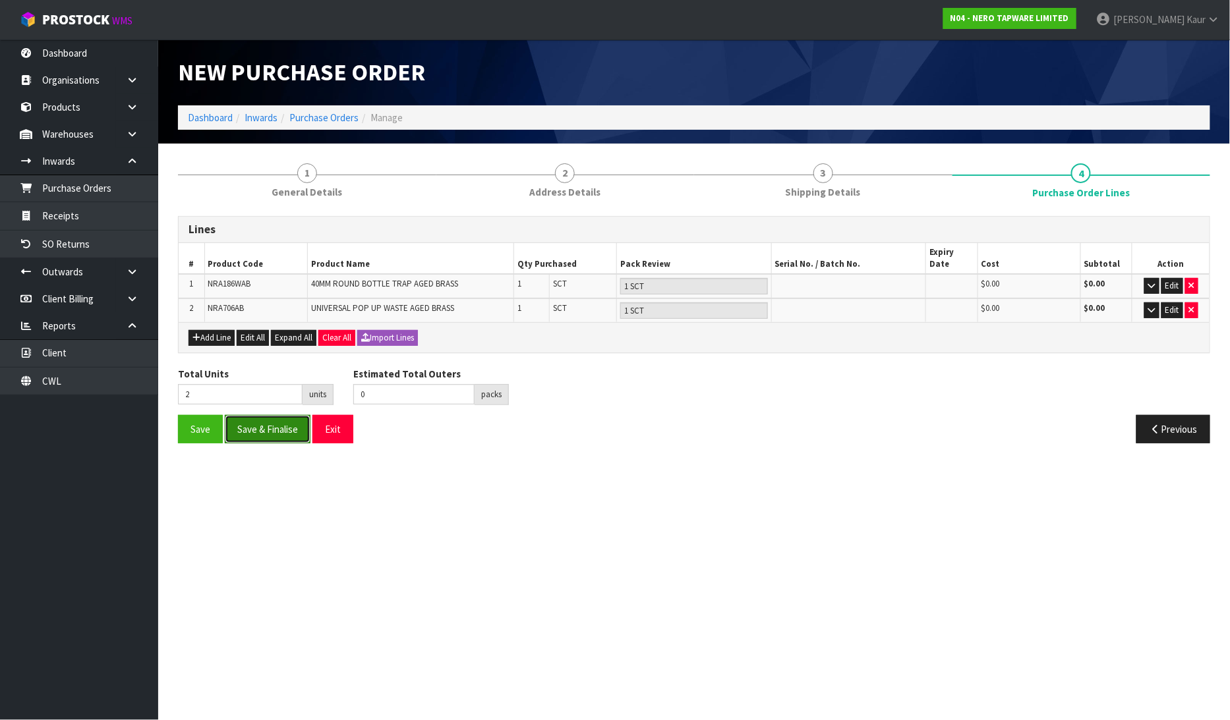
click at [272, 424] on button "Save & Finalise" at bounding box center [268, 429] width 86 height 28
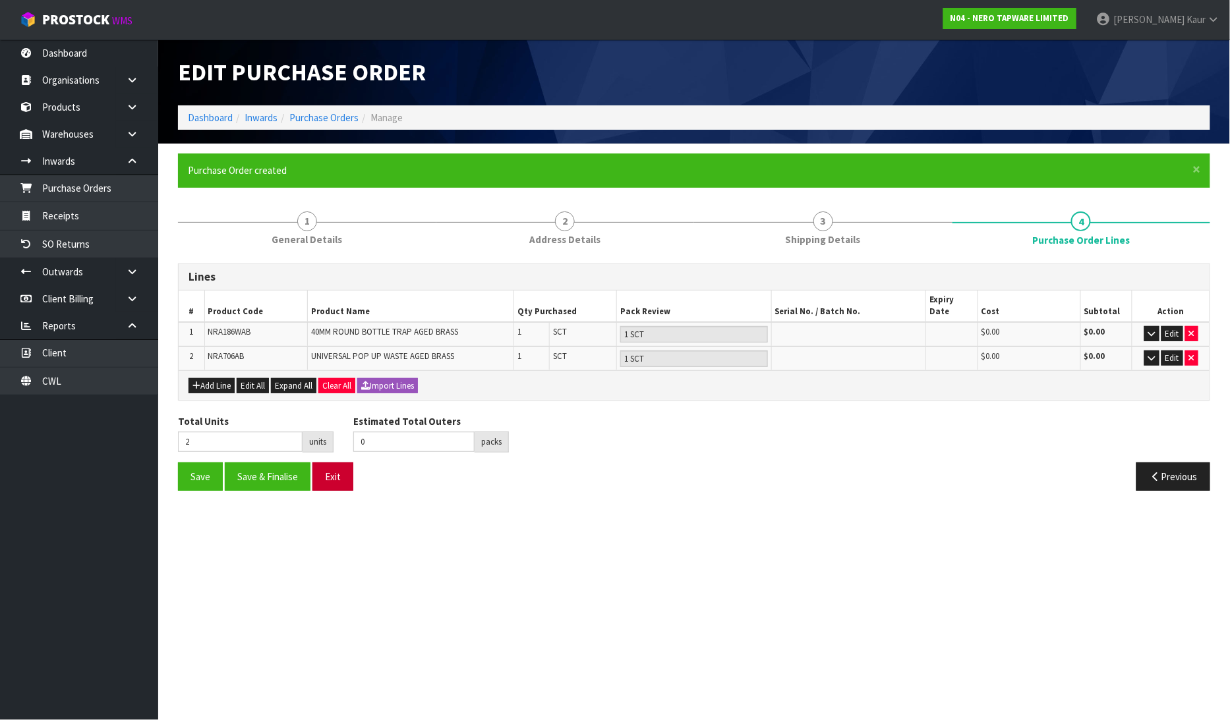
type input "0"
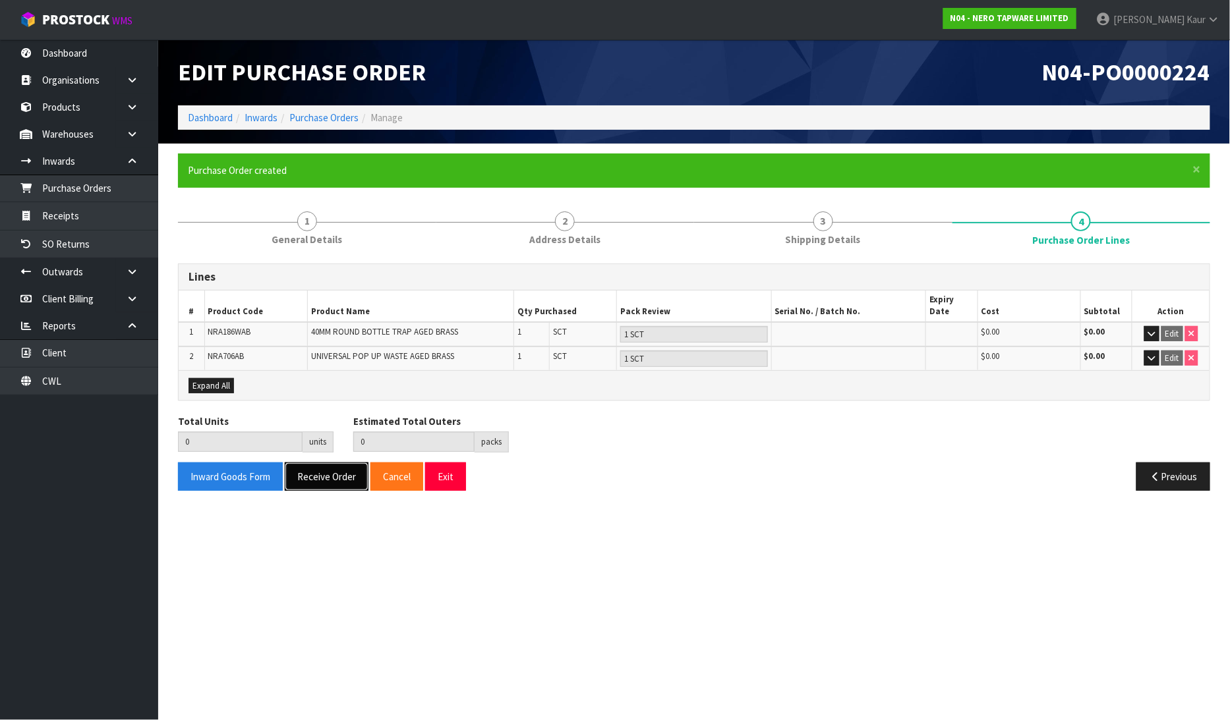
click at [308, 463] on button "Receive Order" at bounding box center [327, 477] width 84 height 28
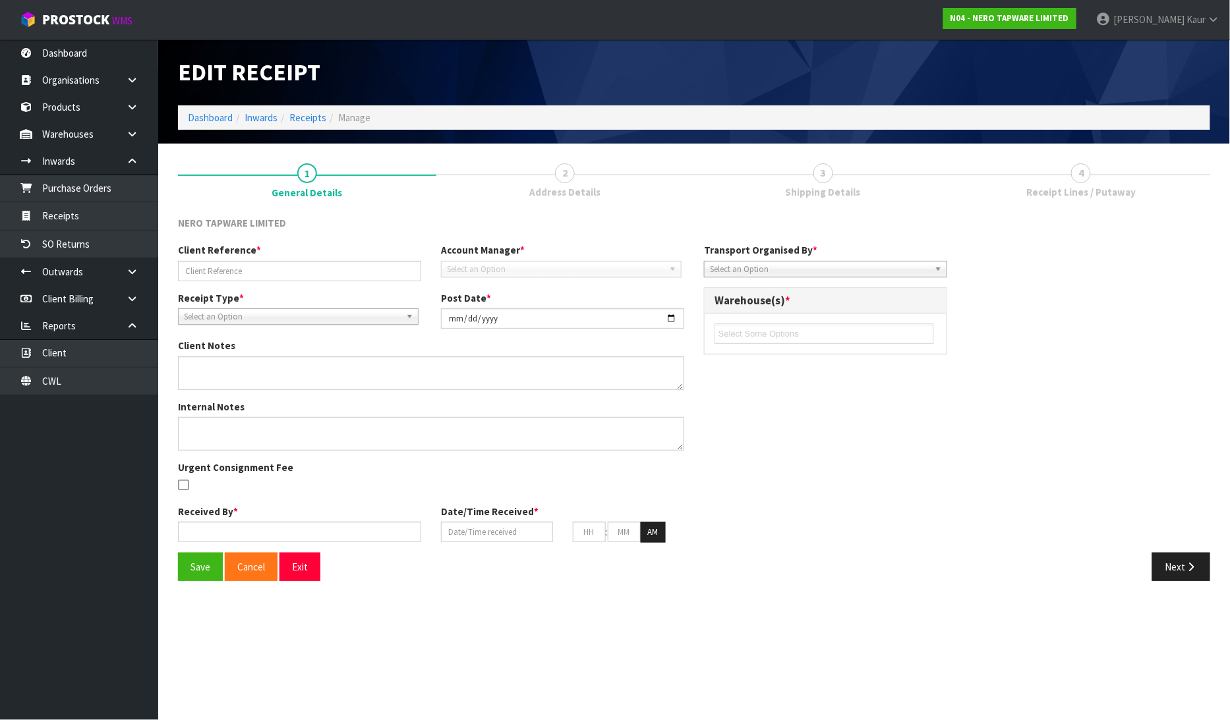
type input "RMANZ0000194"
type input "[DATE]"
type input "[PERSON_NAME]"
type input "[DATE]"
type input "01"
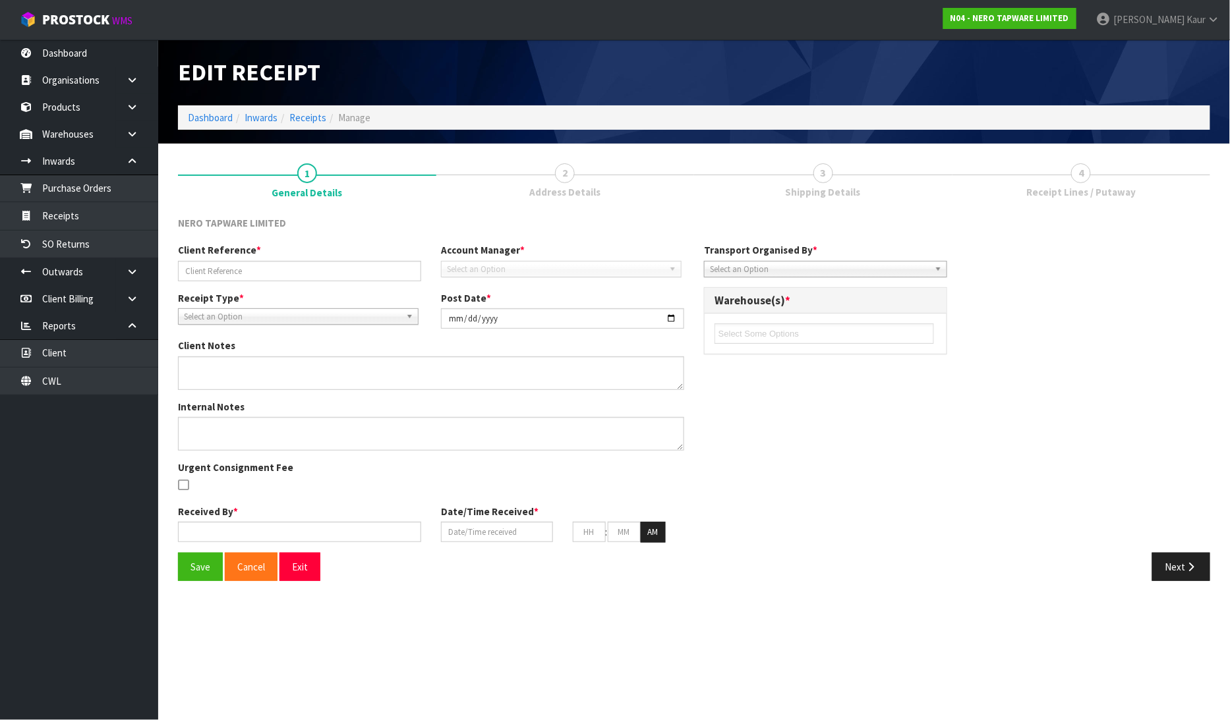
type input "41"
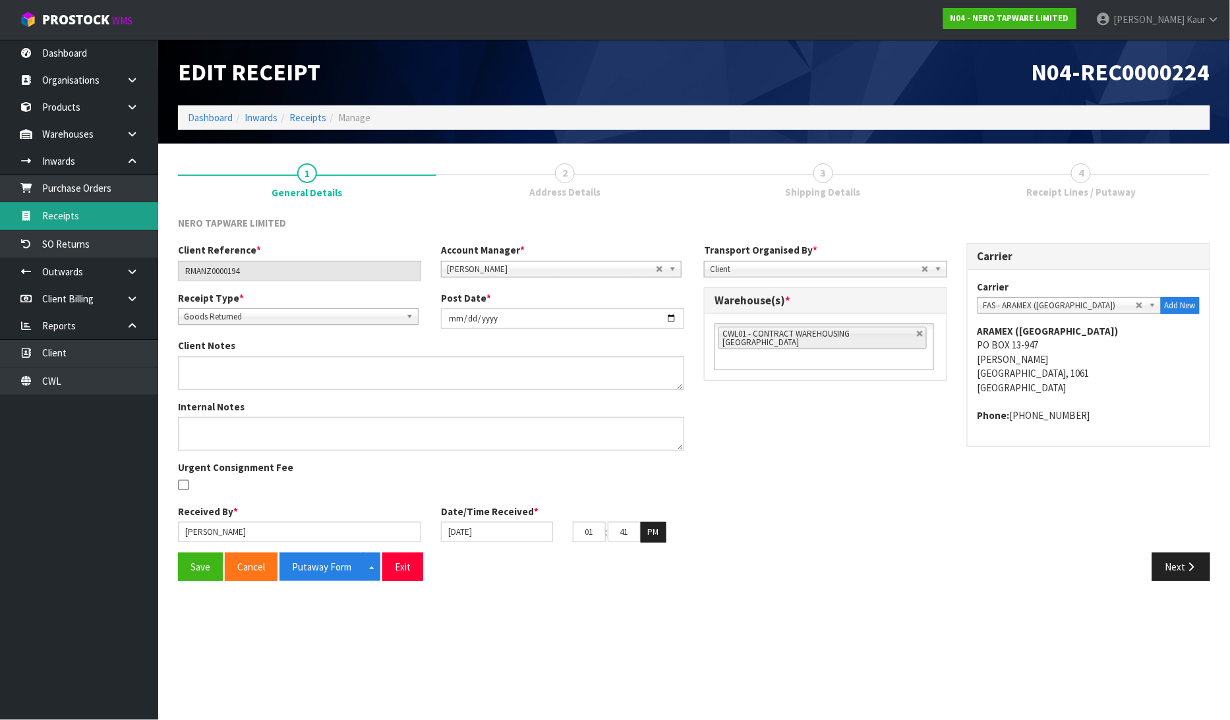
click at [80, 218] on link "Receipts" at bounding box center [79, 215] width 158 height 27
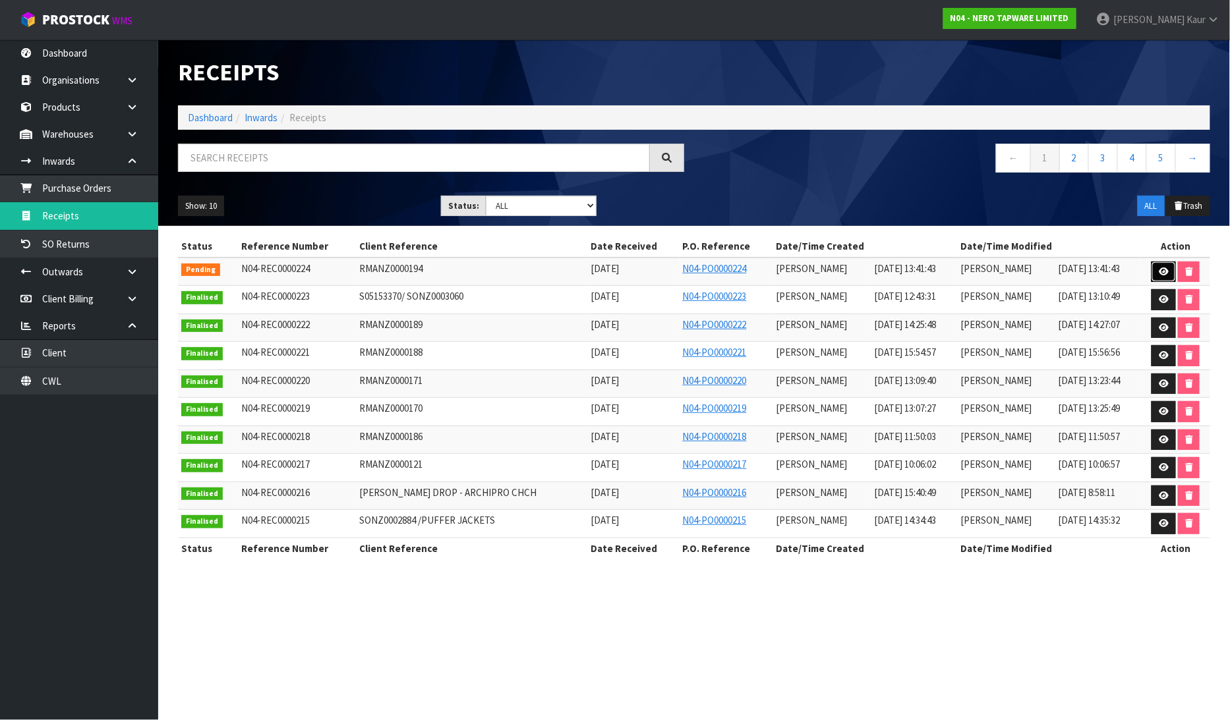
click at [1159, 271] on icon at bounding box center [1164, 272] width 10 height 9
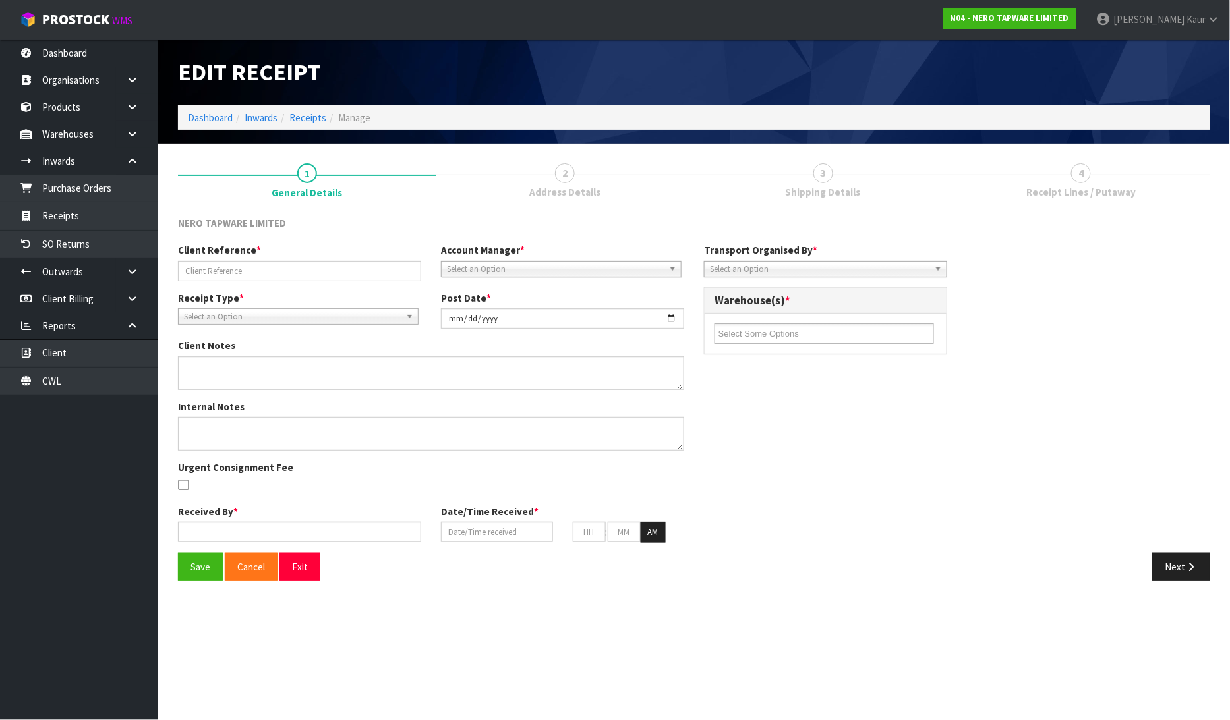
type input "RMANZ0000194"
type input "[DATE]"
type input "[PERSON_NAME]"
type input "[DATE]"
type input "01"
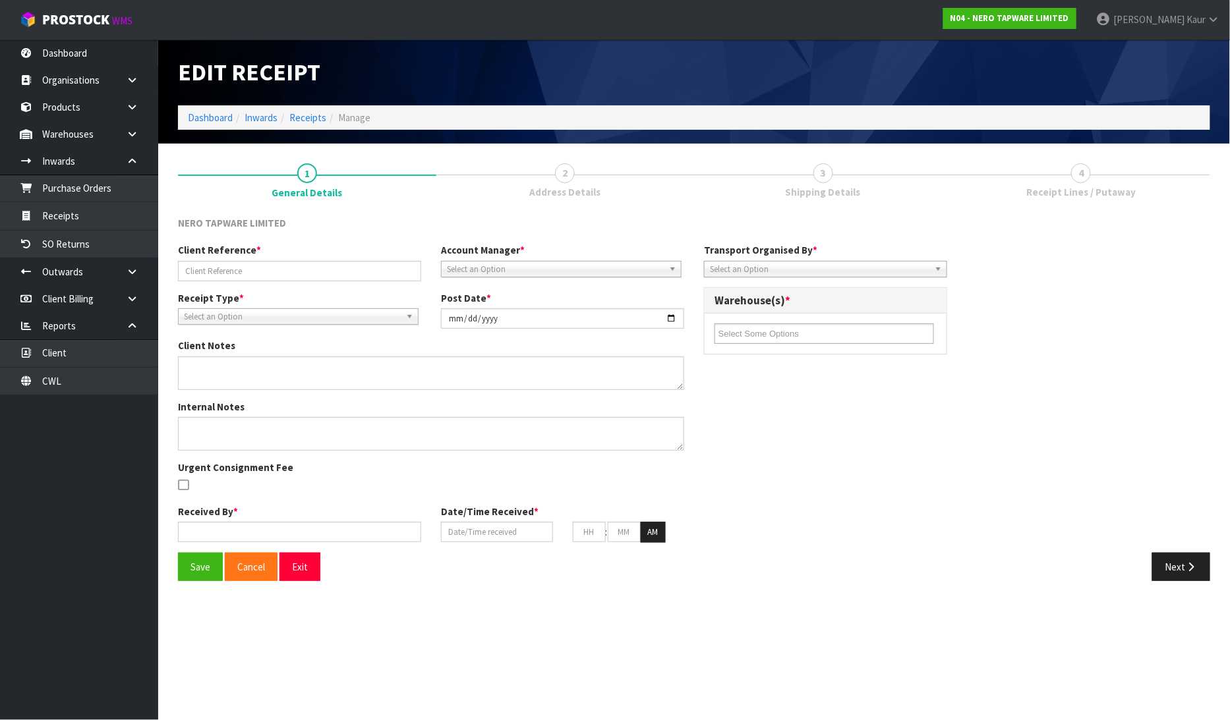
type input "41"
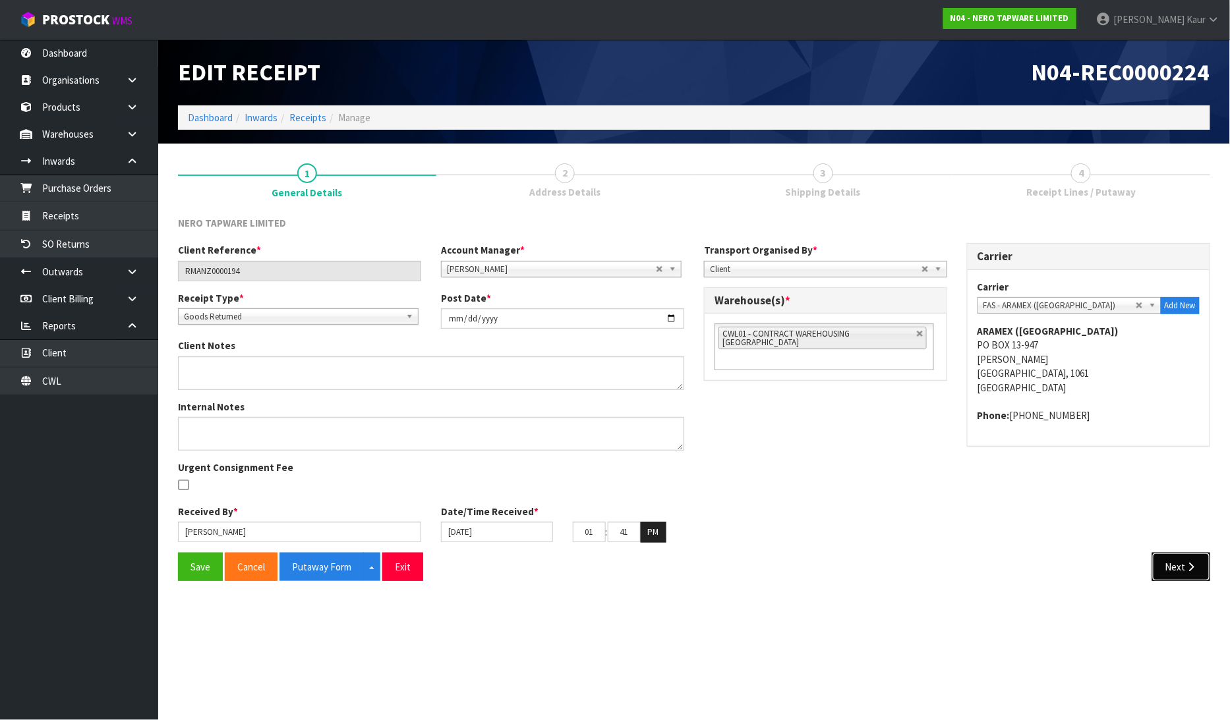
click at [1182, 565] on button "Next" at bounding box center [1181, 567] width 58 height 28
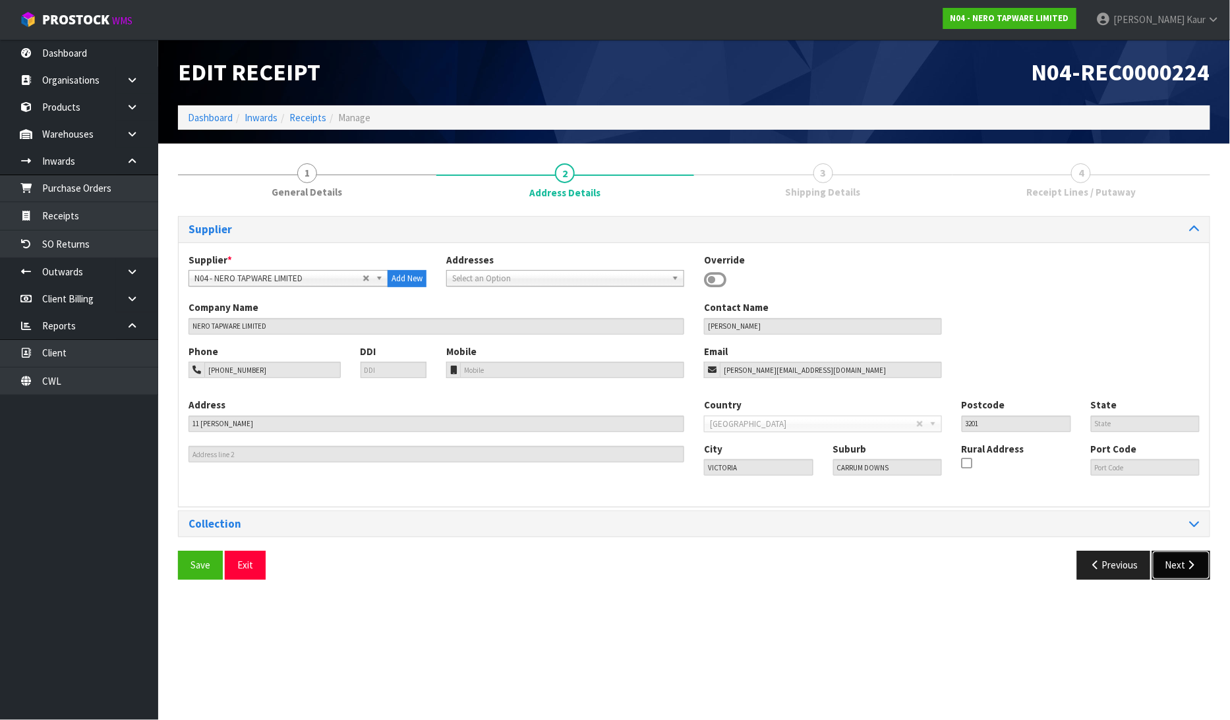
click at [1182, 564] on button "Next" at bounding box center [1181, 565] width 58 height 28
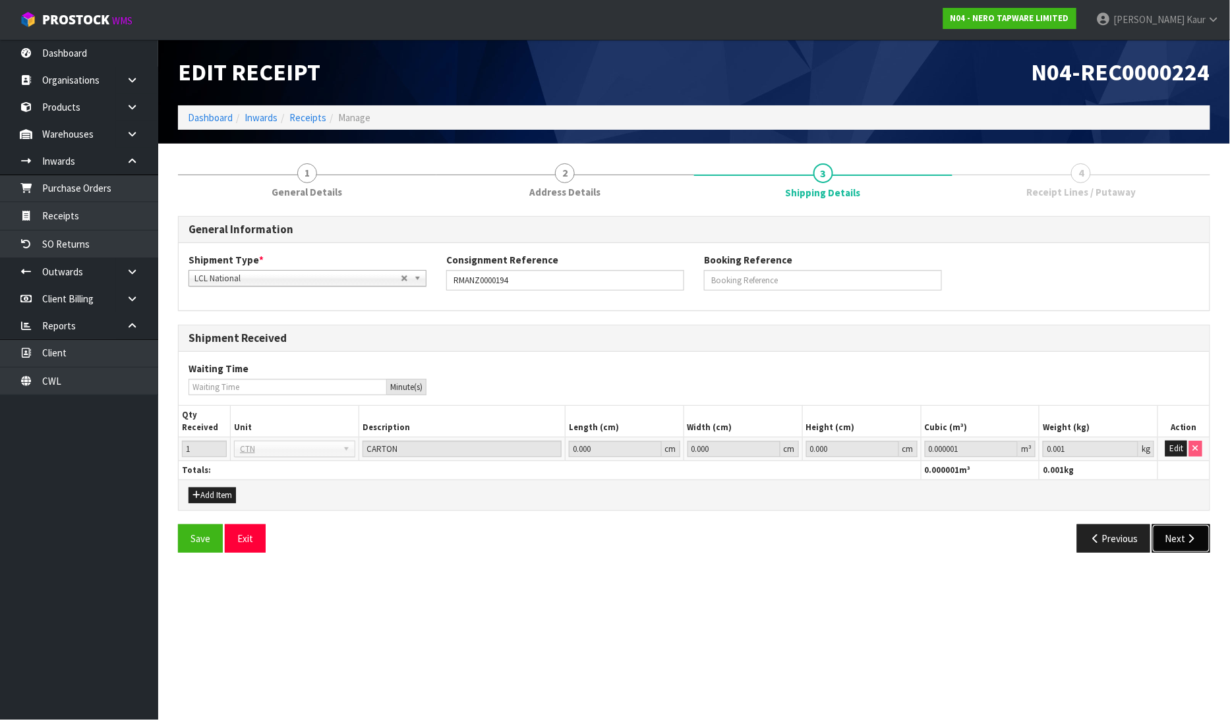
click at [1182, 545] on button "Next" at bounding box center [1181, 539] width 58 height 28
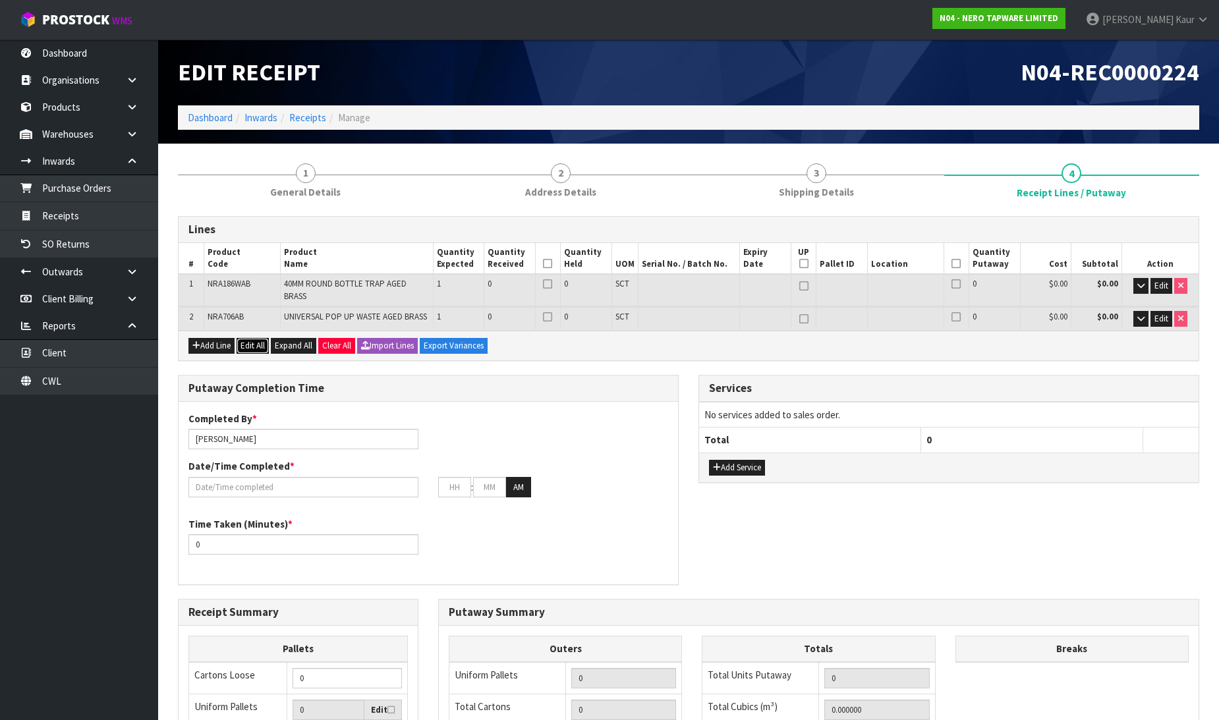
click at [252, 339] on button "Edit All" at bounding box center [253, 346] width 32 height 16
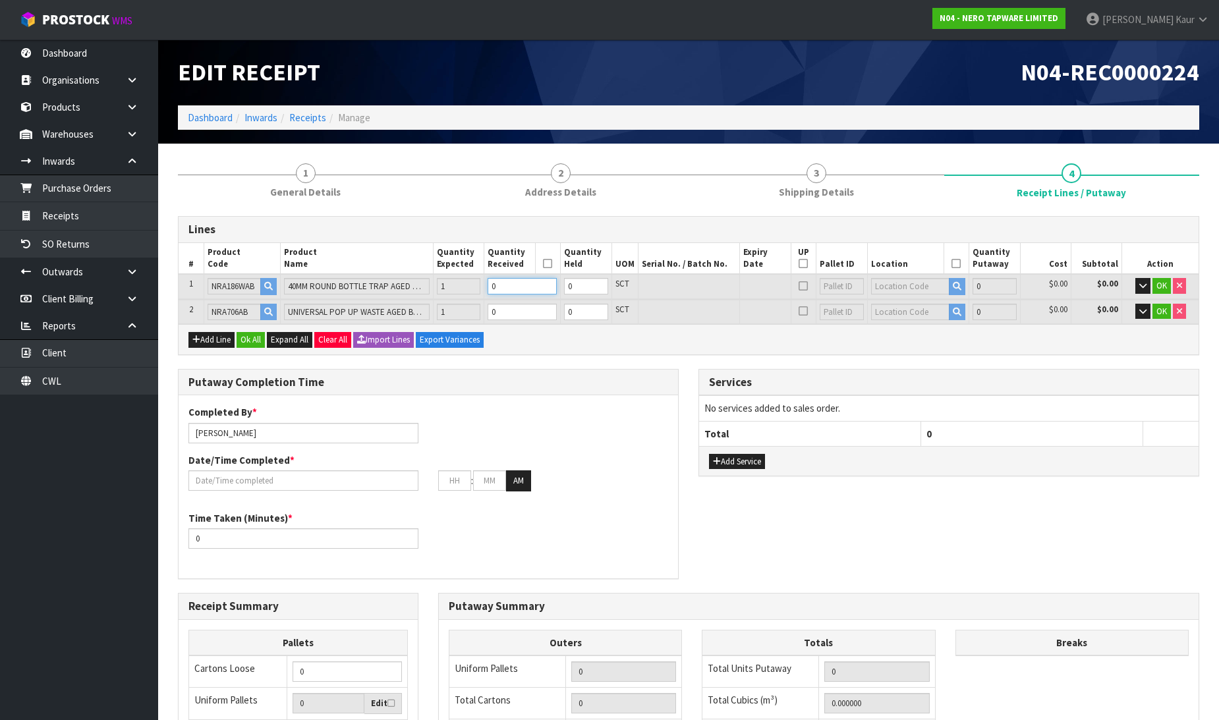
click at [505, 290] on input "0" at bounding box center [522, 286] width 69 height 16
type input "0.004896"
type input "1"
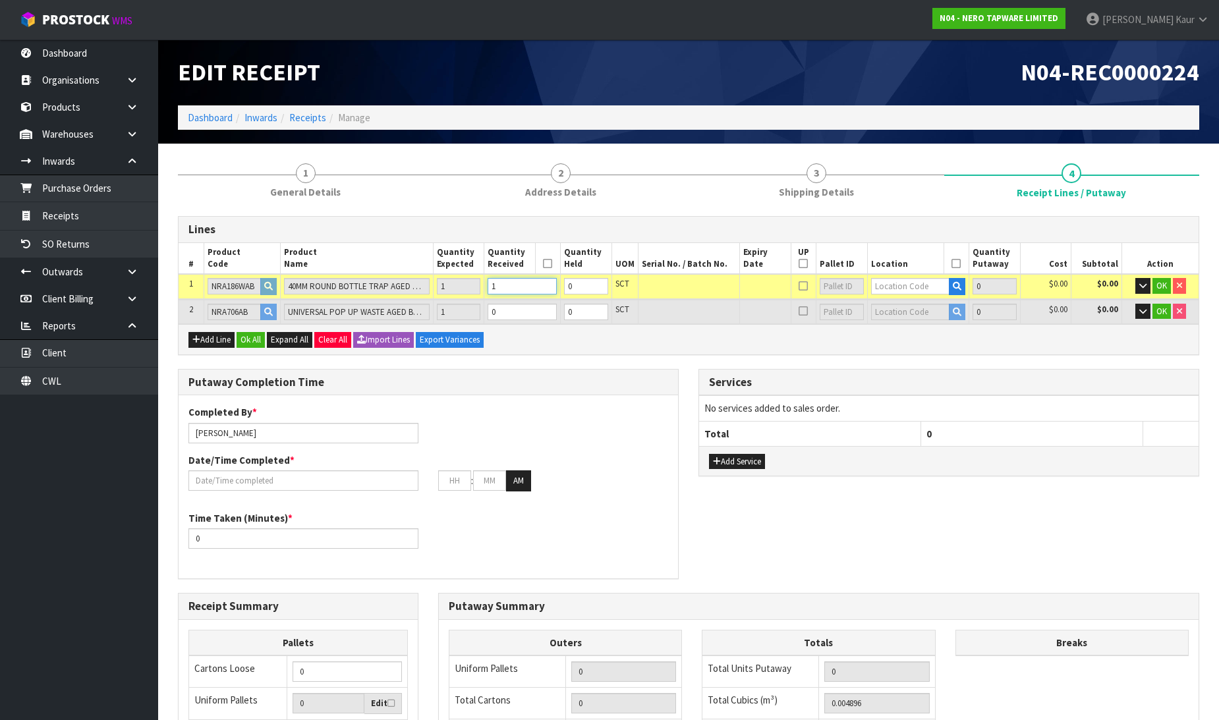
type input "1"
click at [504, 301] on td "0" at bounding box center [522, 312] width 76 height 24
click at [504, 306] on input "0" at bounding box center [522, 312] width 69 height 16
type input "0.005402"
type input "1.32"
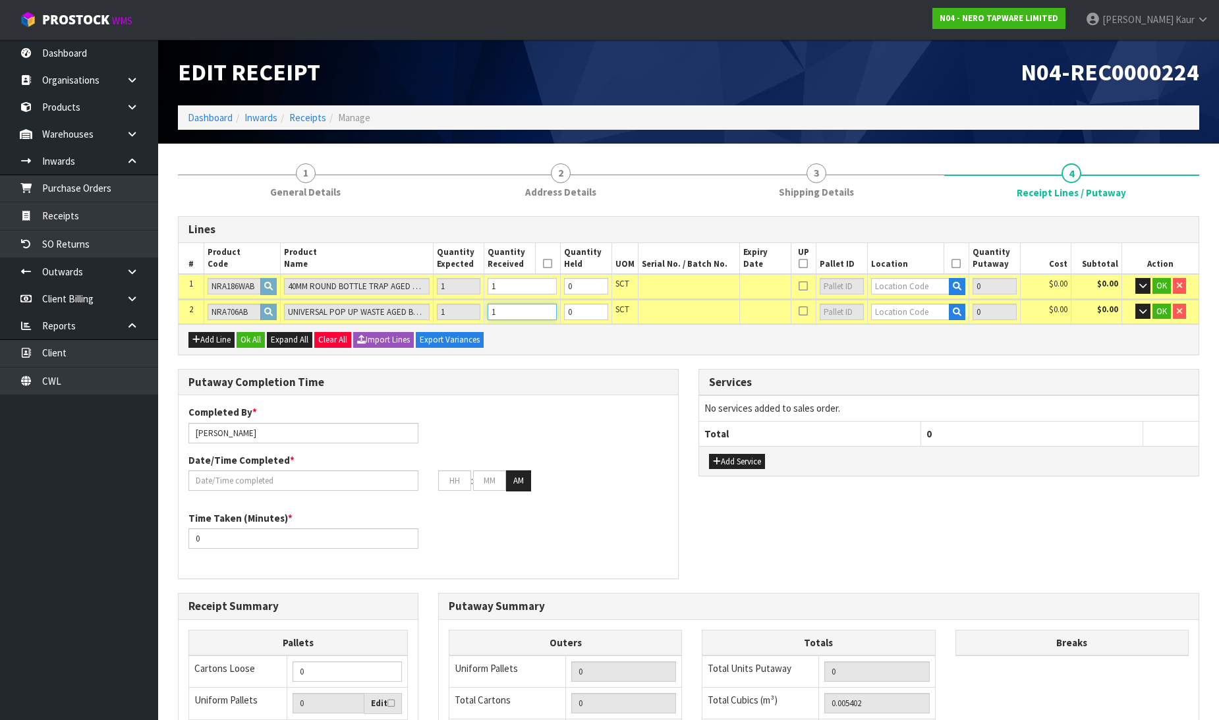
type input "1"
click at [925, 290] on input "text" at bounding box center [910, 286] width 79 height 16
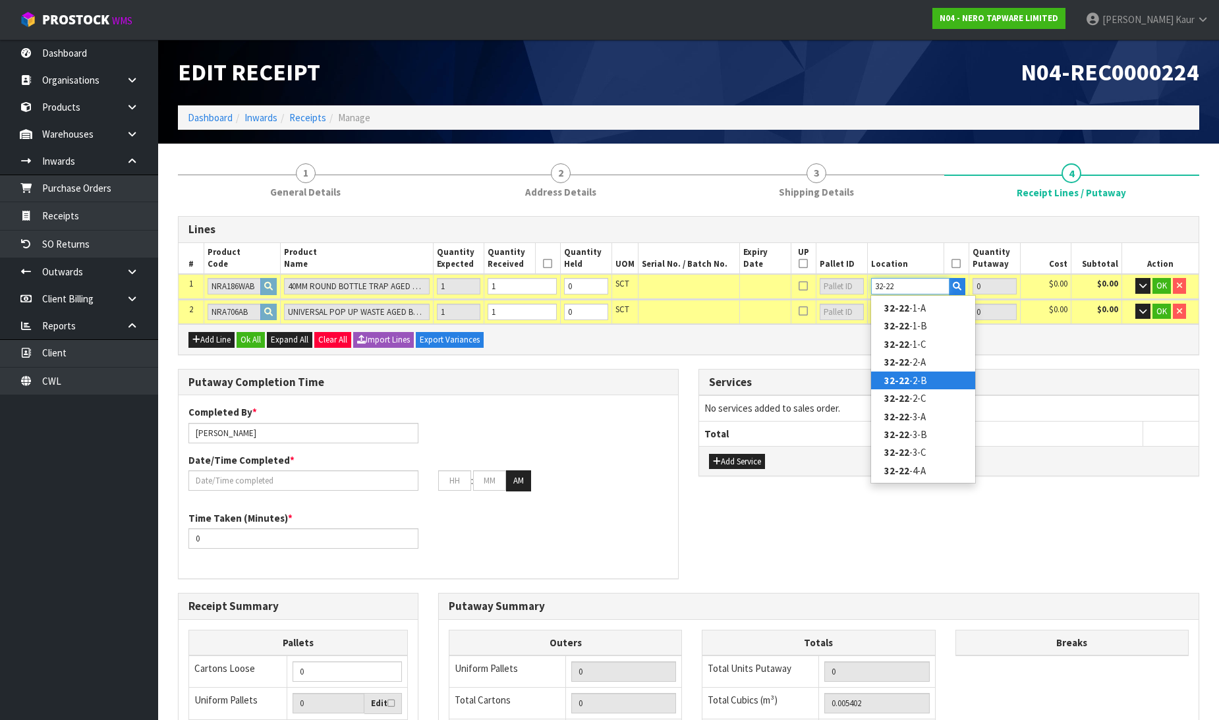
type input "32-22"
click at [906, 379] on strong "32-22" at bounding box center [896, 380] width 25 height 13
type input "1"
type input "32-22-2-B"
type input "1"
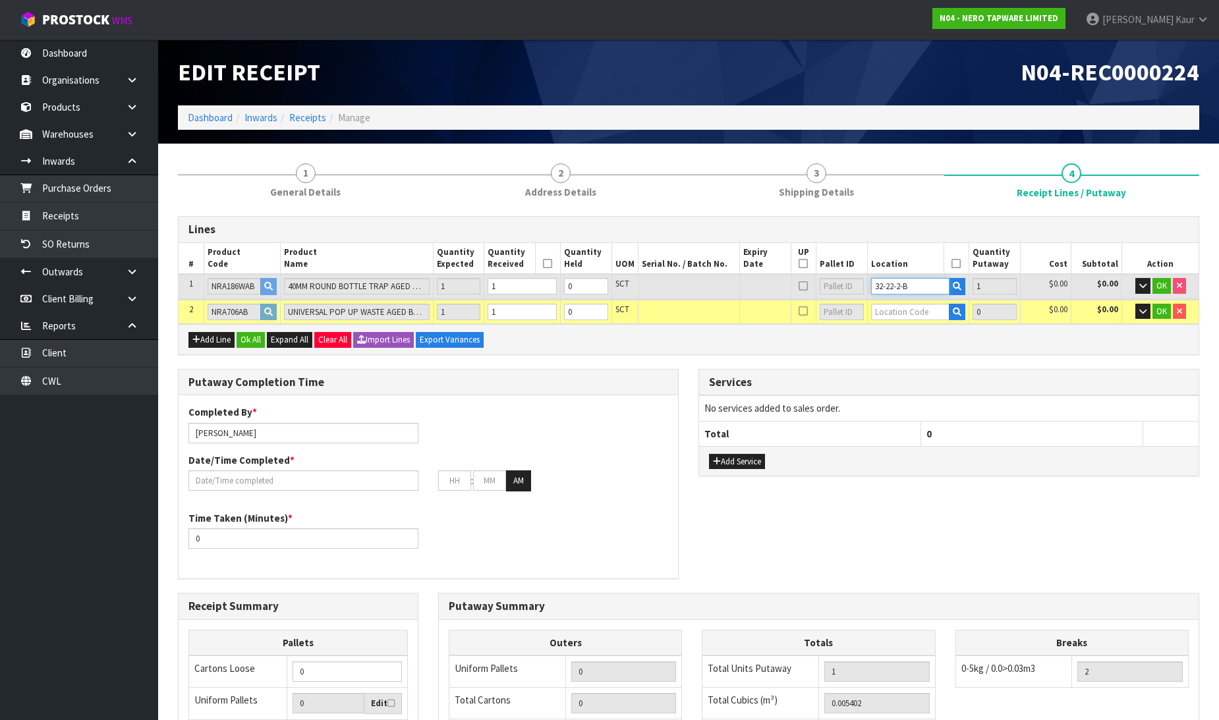
drag, startPoint x: 916, startPoint y: 283, endPoint x: 871, endPoint y: 290, distance: 46.0
click at [871, 290] on input "32-22-2-B" at bounding box center [910, 286] width 79 height 16
click at [884, 314] on input "text" at bounding box center [910, 312] width 79 height 16
paste input "32-22-2-B"
type input "32-22-2-B"
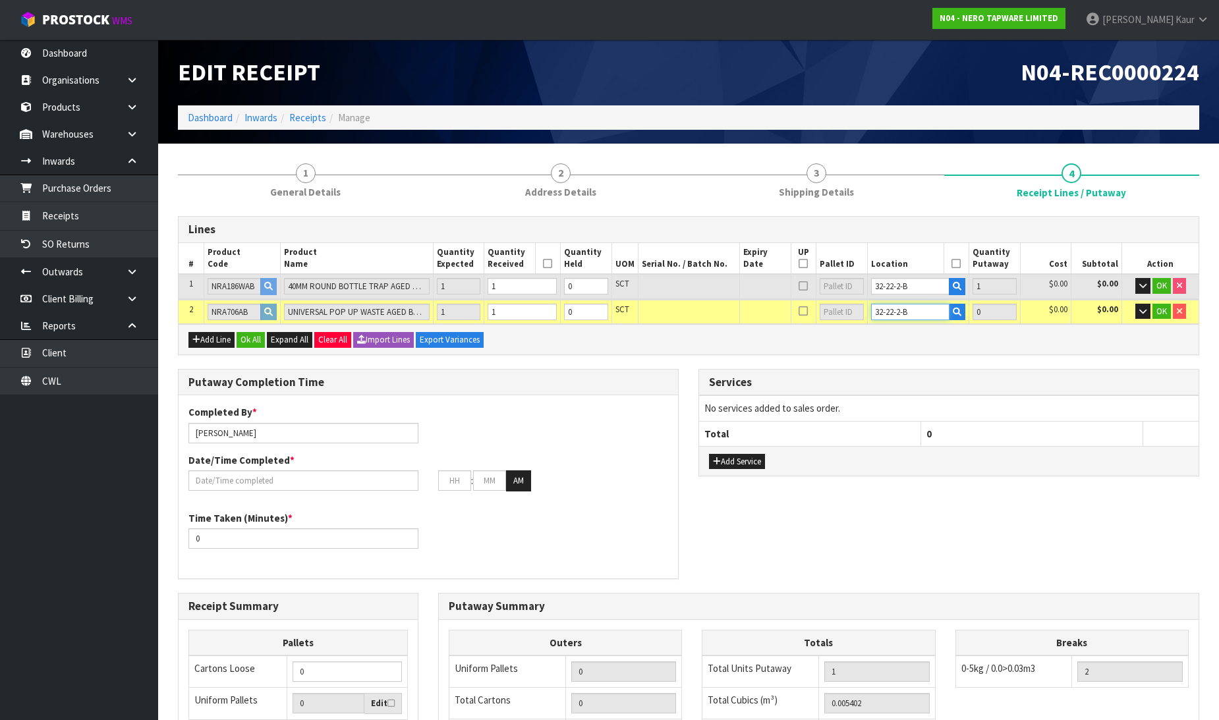
type input "2"
type input "1"
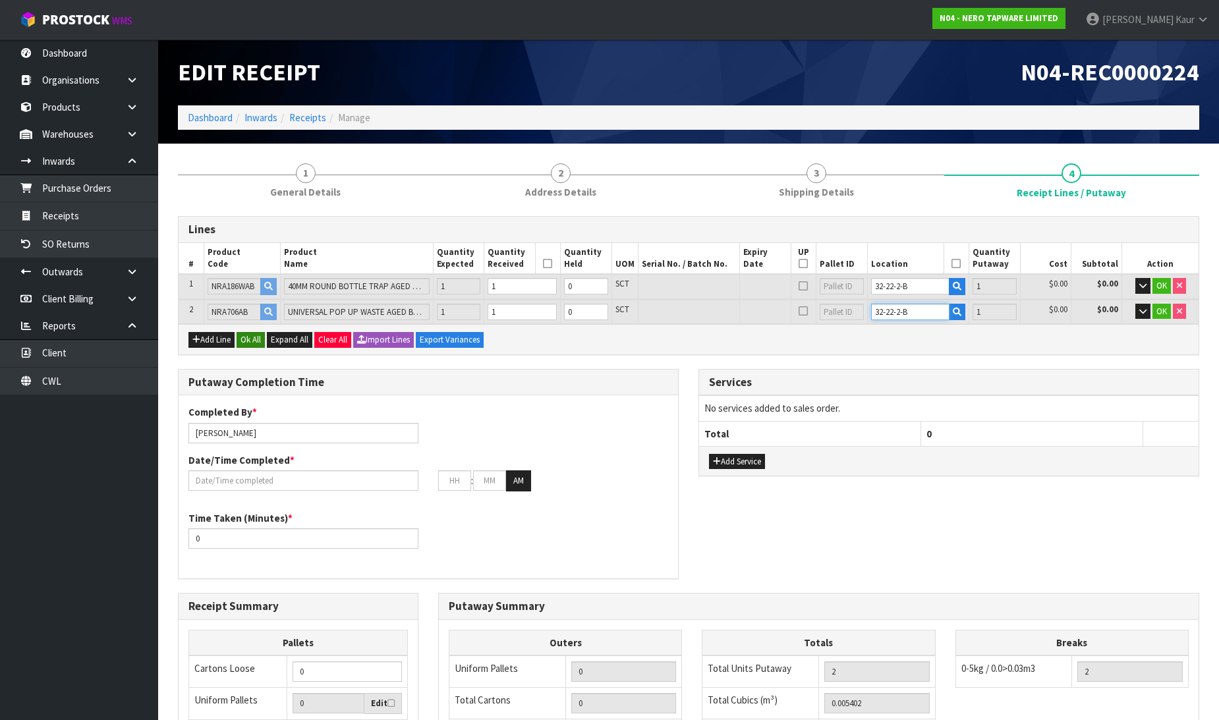
type input "32-22-2-B"
click at [252, 336] on button "Ok All" at bounding box center [251, 340] width 28 height 16
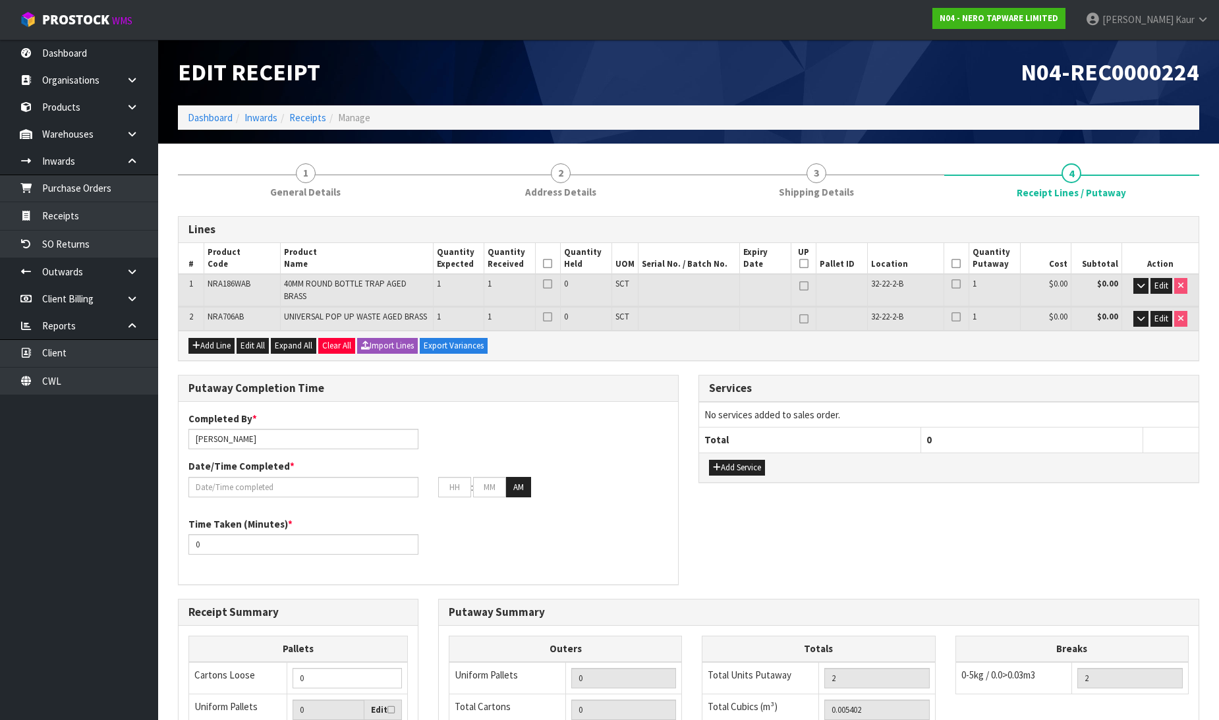
click at [550, 264] on icon at bounding box center [547, 264] width 9 height 1
click at [953, 264] on icon at bounding box center [956, 264] width 9 height 1
click at [264, 484] on input "text" at bounding box center [303, 487] width 230 height 20
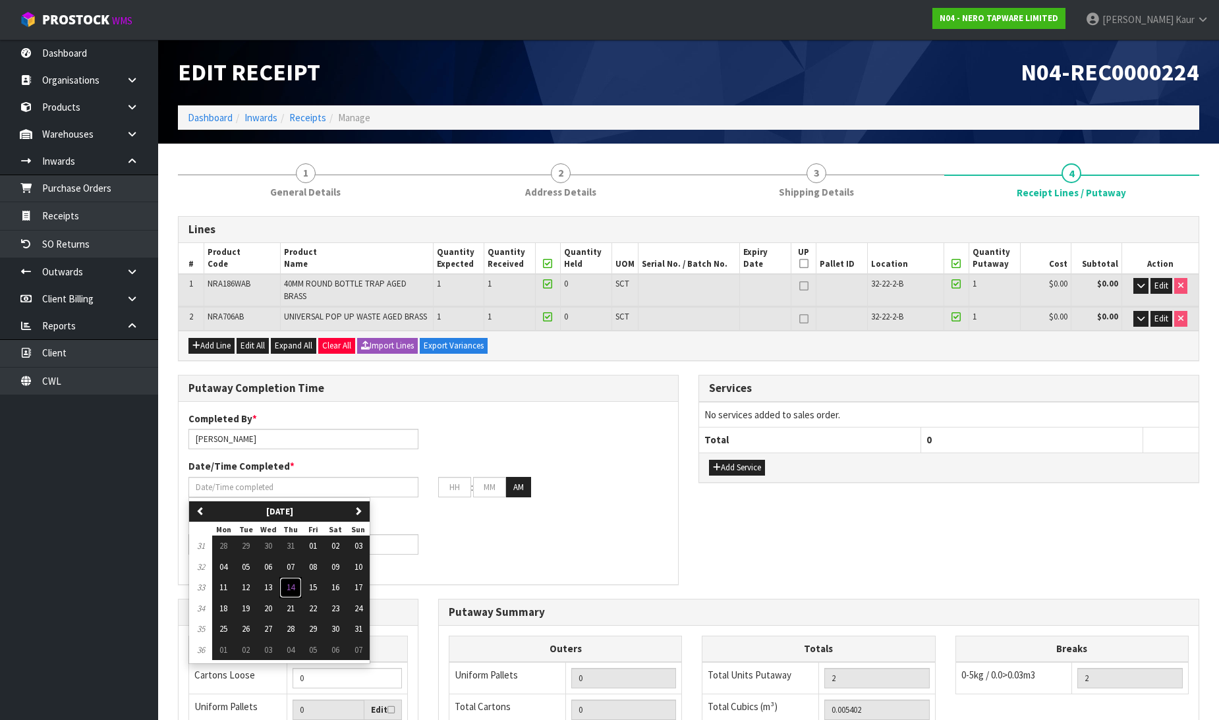
drag, startPoint x: 293, startPoint y: 591, endPoint x: 285, endPoint y: 581, distance: 12.3
click at [291, 590] on span "14" at bounding box center [291, 587] width 8 height 11
type input "[DATE]"
type input "12"
type input "00"
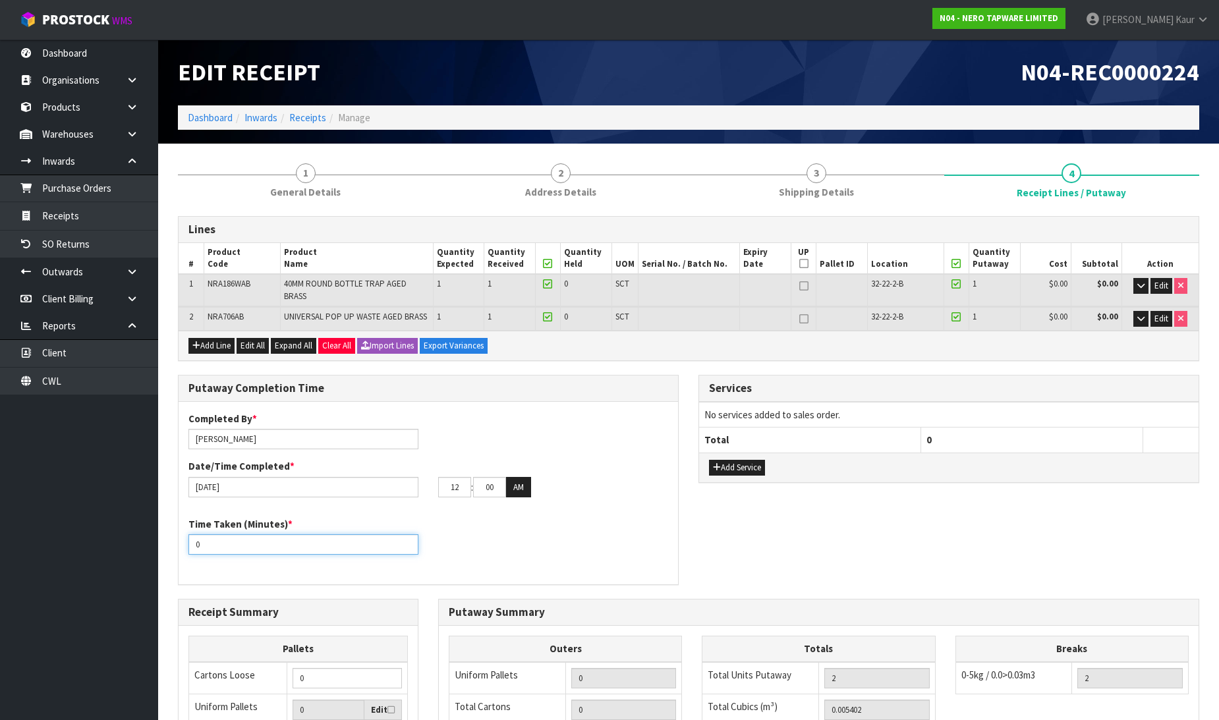
drag, startPoint x: 207, startPoint y: 551, endPoint x: 193, endPoint y: 551, distance: 13.8
click at [193, 551] on input "0" at bounding box center [303, 545] width 230 height 20
type input "10"
drag, startPoint x: 470, startPoint y: 486, endPoint x: 432, endPoint y: 492, distance: 38.7
click at [432, 492] on div "12 : 00 : 00 AM" at bounding box center [553, 487] width 250 height 21
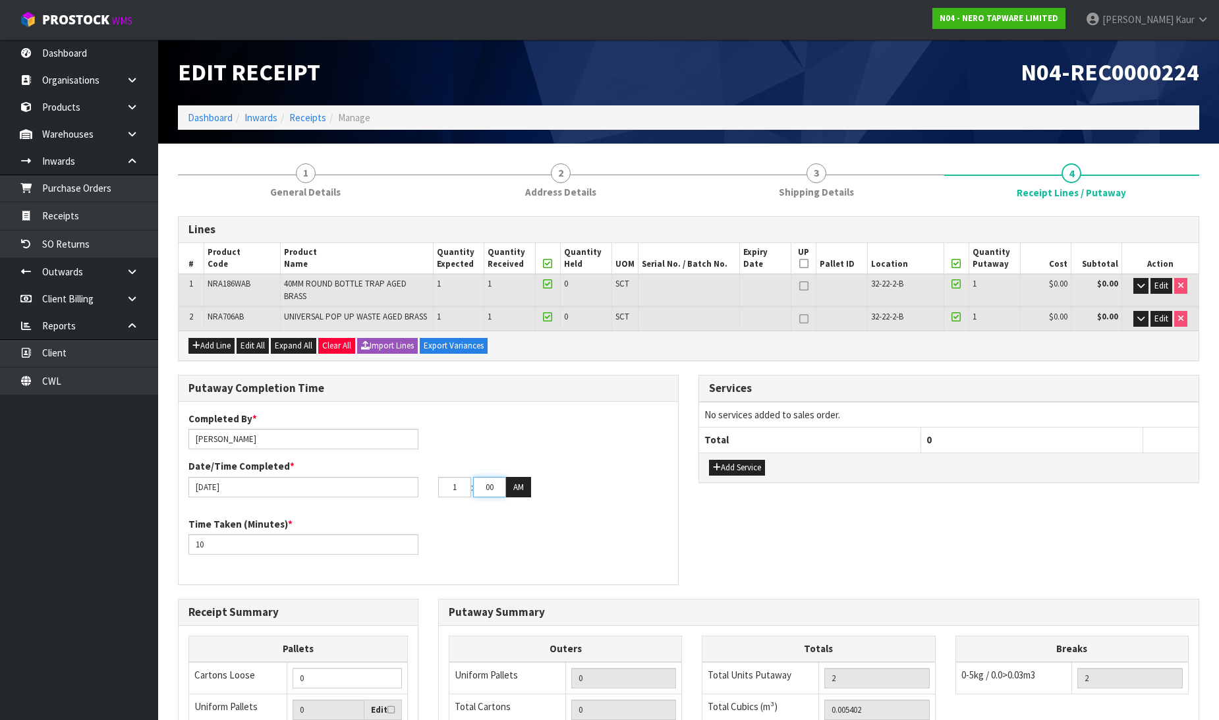
type input "01"
click at [477, 488] on input "00" at bounding box center [489, 487] width 33 height 20
type input "44"
click at [521, 483] on button "AM" at bounding box center [518, 487] width 25 height 21
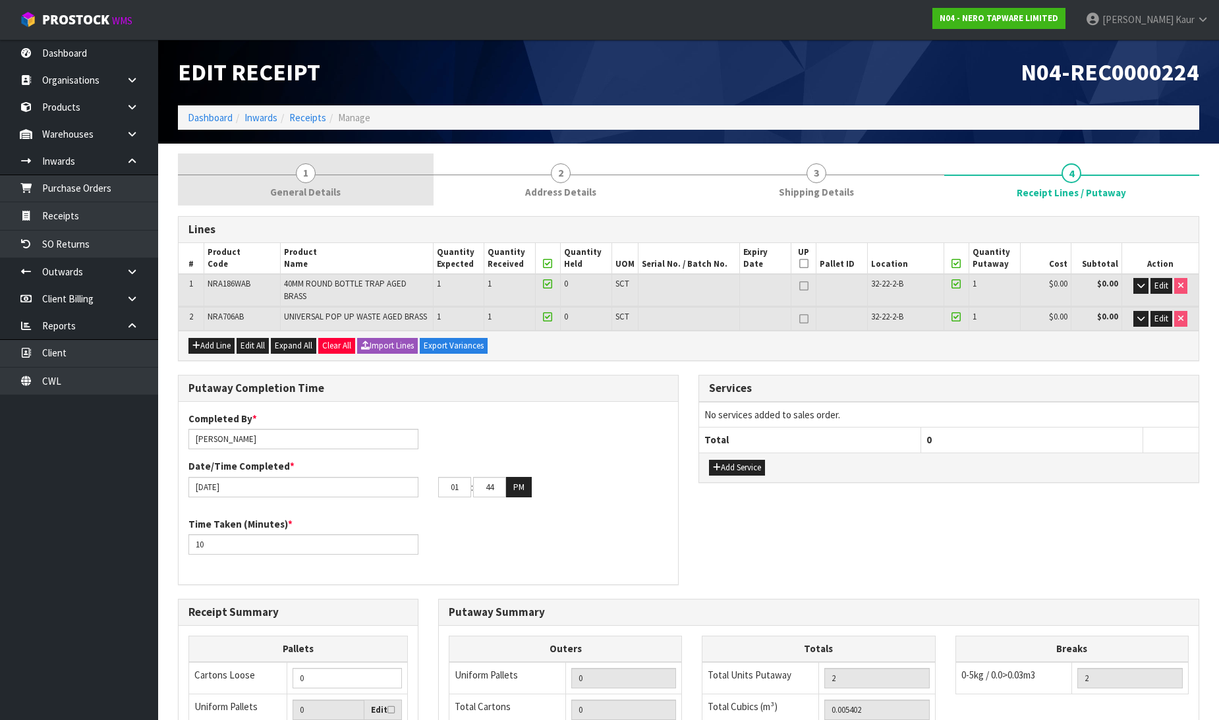
click at [295, 183] on link "1 General Details" at bounding box center [306, 180] width 256 height 52
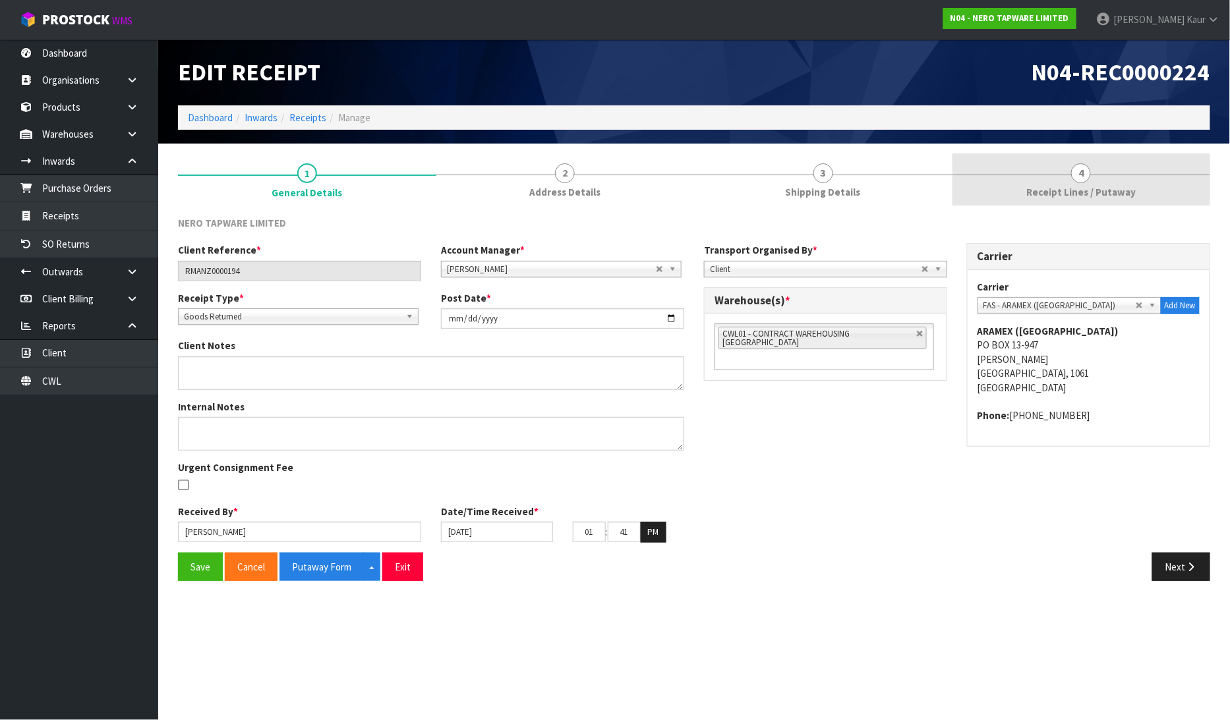
click at [1074, 189] on span "Receipt Lines / Putaway" at bounding box center [1080, 192] width 109 height 14
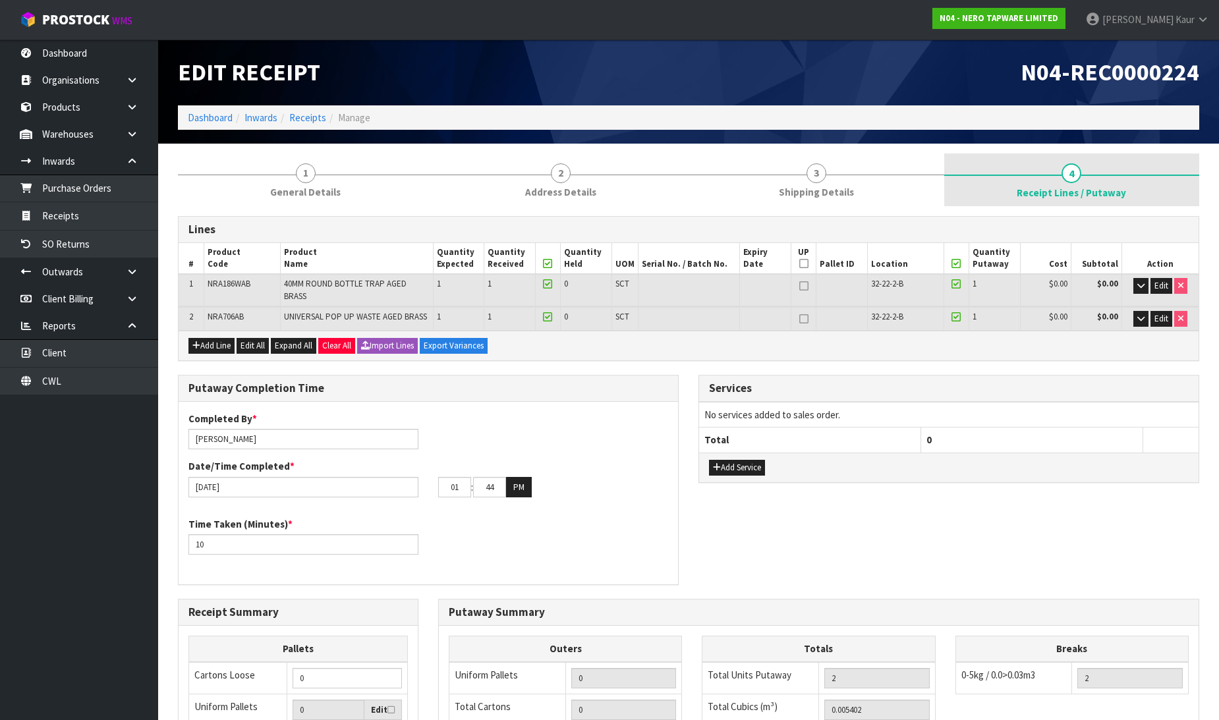
scroll to position [248, 0]
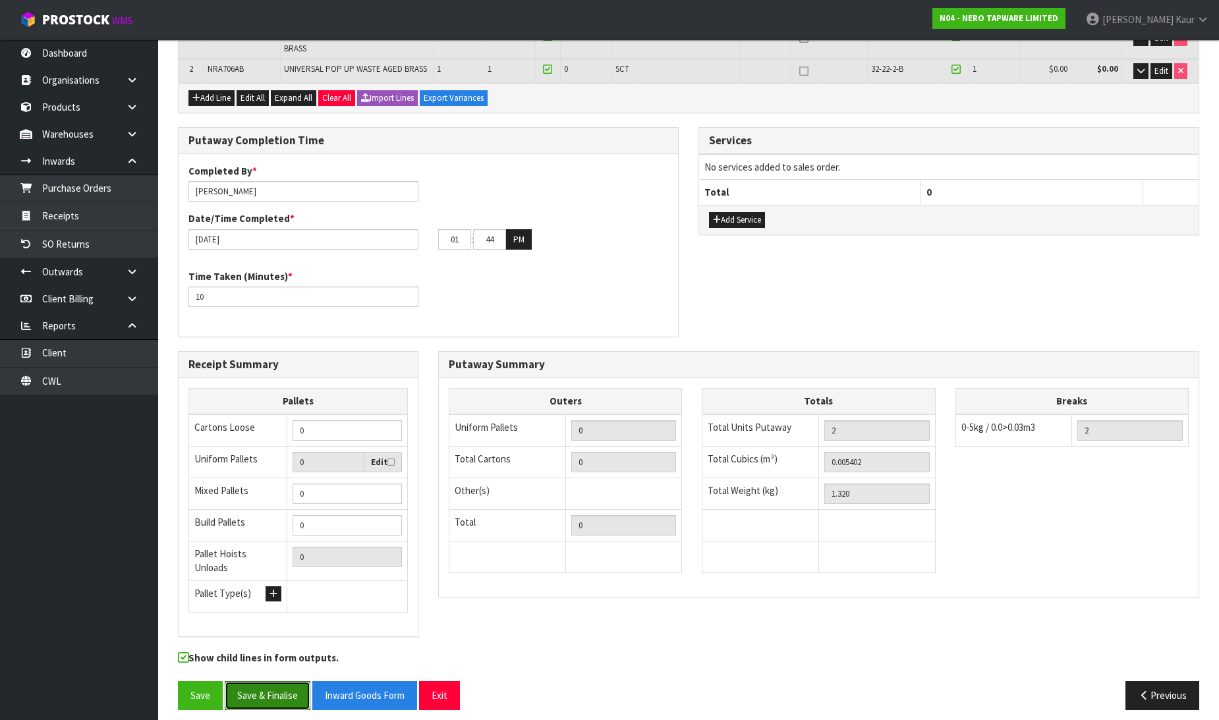
click at [273, 687] on button "Save & Finalise" at bounding box center [268, 695] width 86 height 28
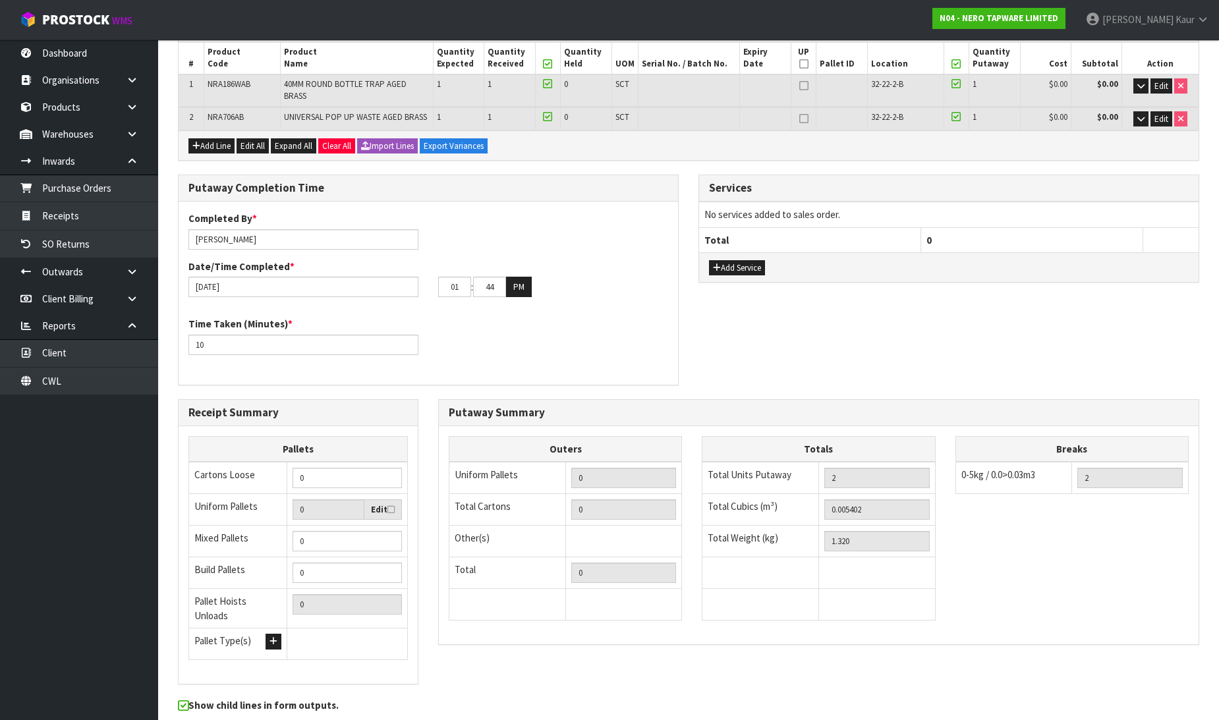
scroll to position [0, 0]
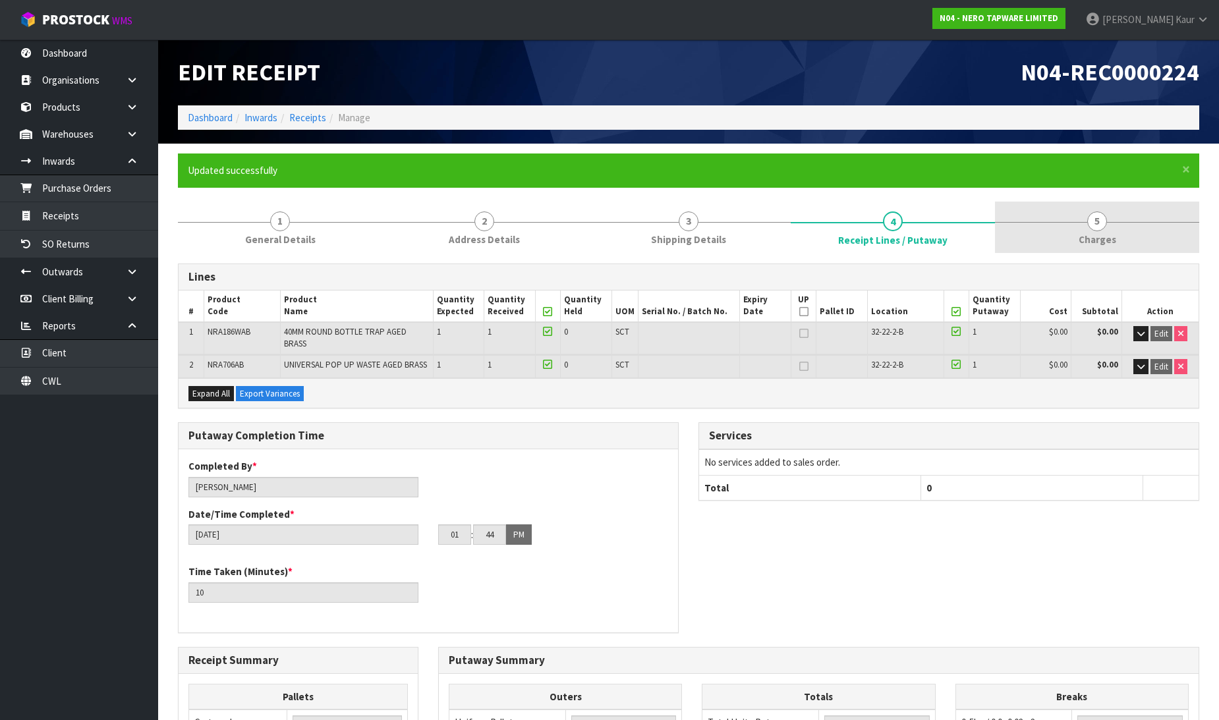
click at [1080, 227] on link "5 [GEOGRAPHIC_DATA]" at bounding box center [1097, 228] width 204 height 52
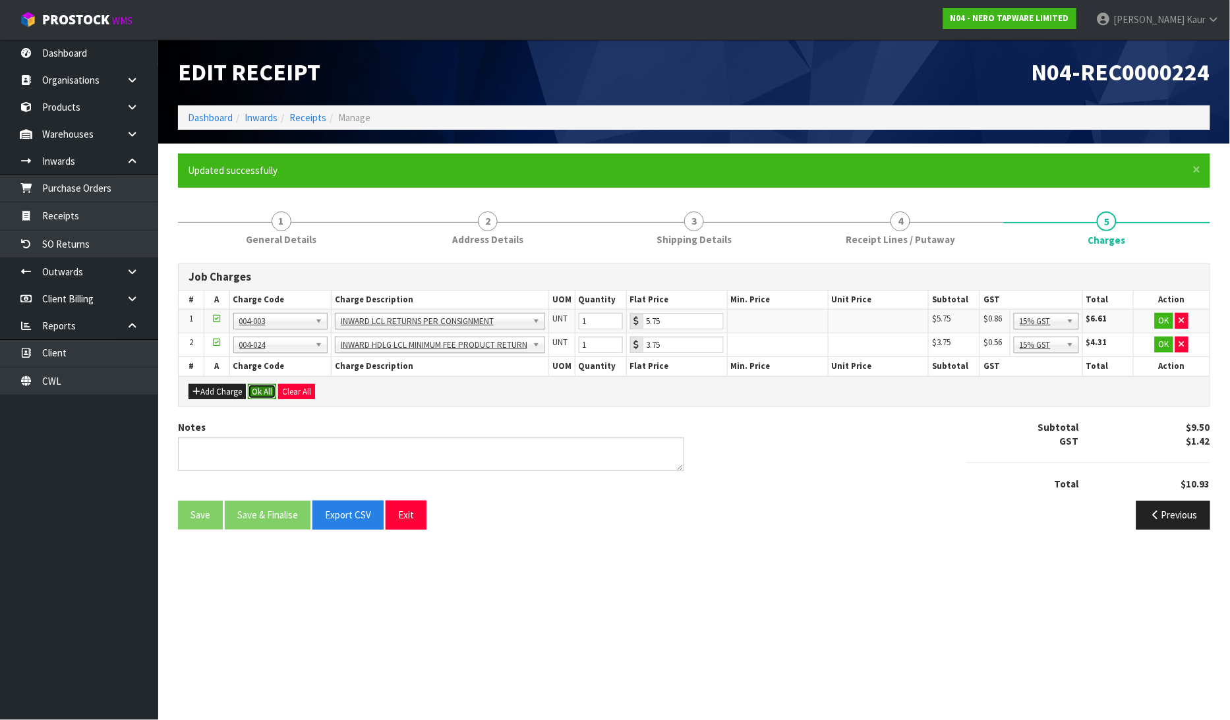
click at [266, 392] on button "Ok All" at bounding box center [262, 392] width 28 height 16
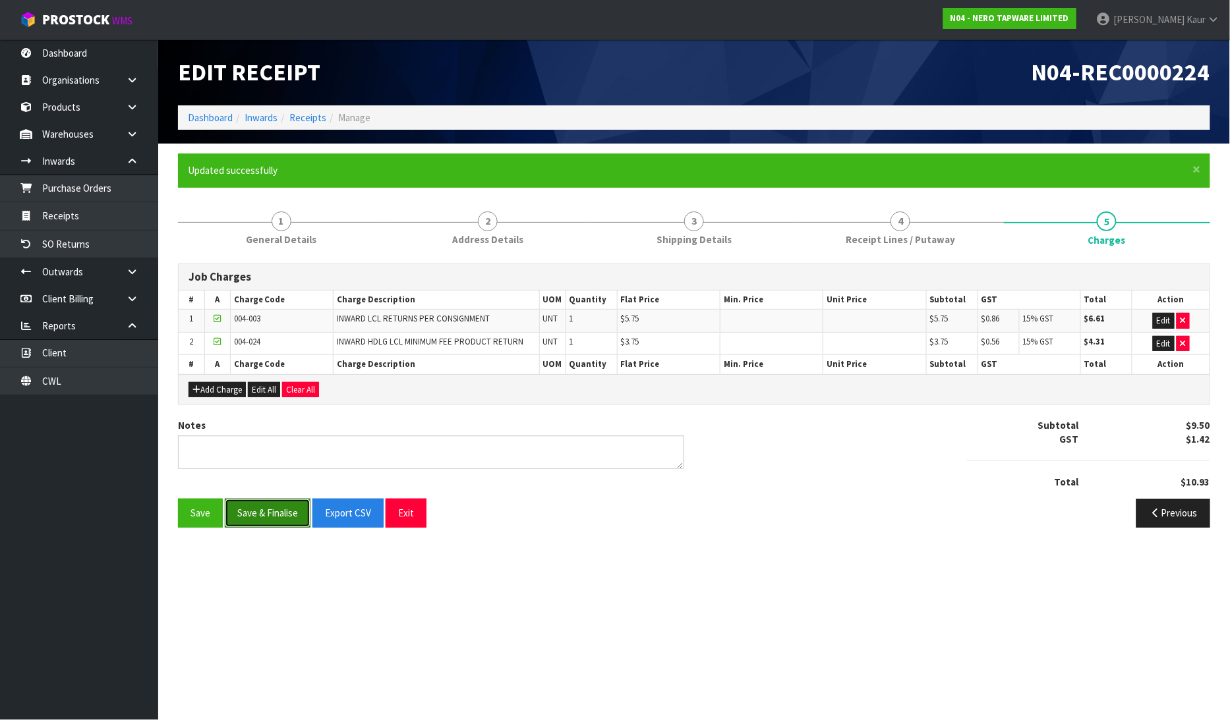
click at [257, 515] on button "Save & Finalise" at bounding box center [268, 513] width 86 height 28
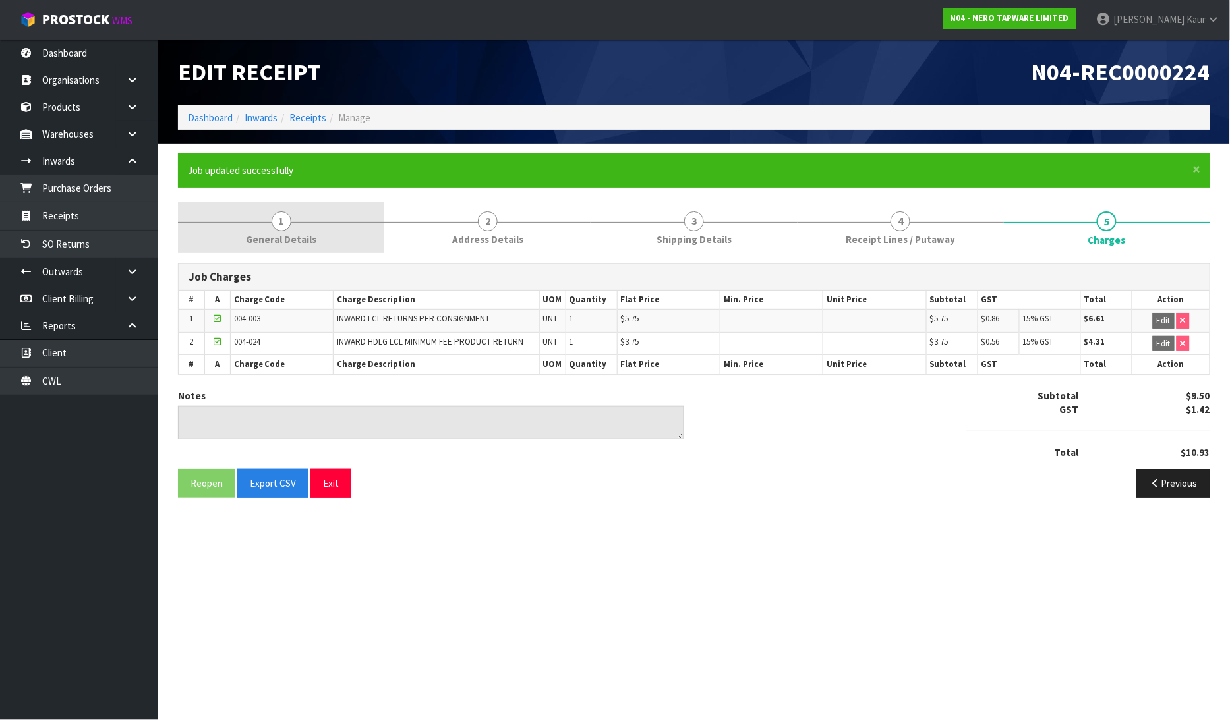
click at [313, 238] on span "General Details" at bounding box center [281, 240] width 71 height 14
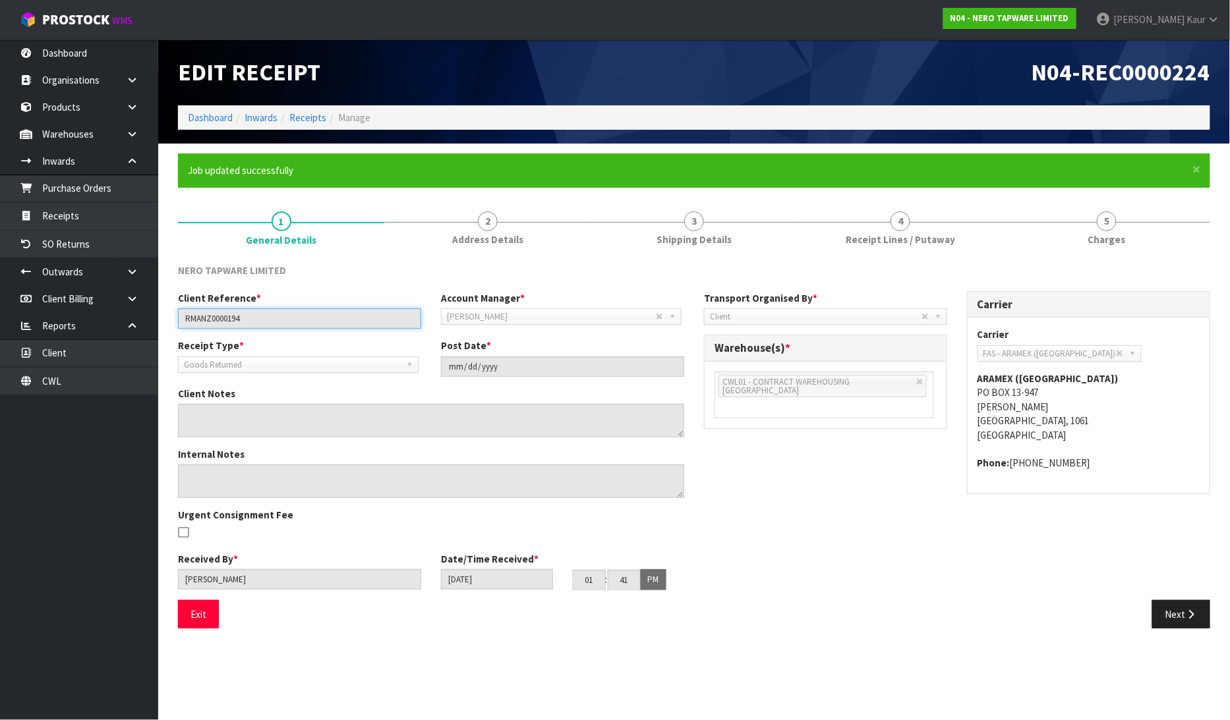
drag, startPoint x: 254, startPoint y: 322, endPoint x: 175, endPoint y: 326, distance: 79.8
click at [175, 326] on div "Client Reference * RMANZ0000194" at bounding box center [299, 310] width 263 height 38
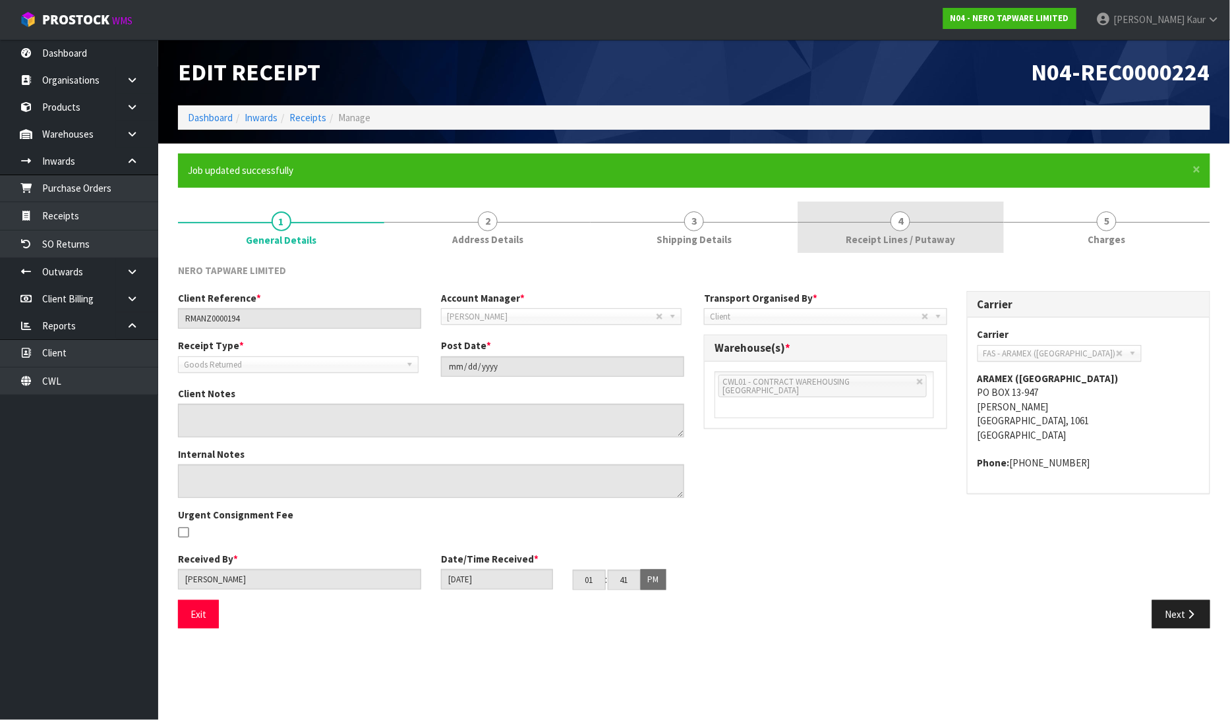
click at [850, 233] on span "Receipt Lines / Putaway" at bounding box center [900, 240] width 109 height 14
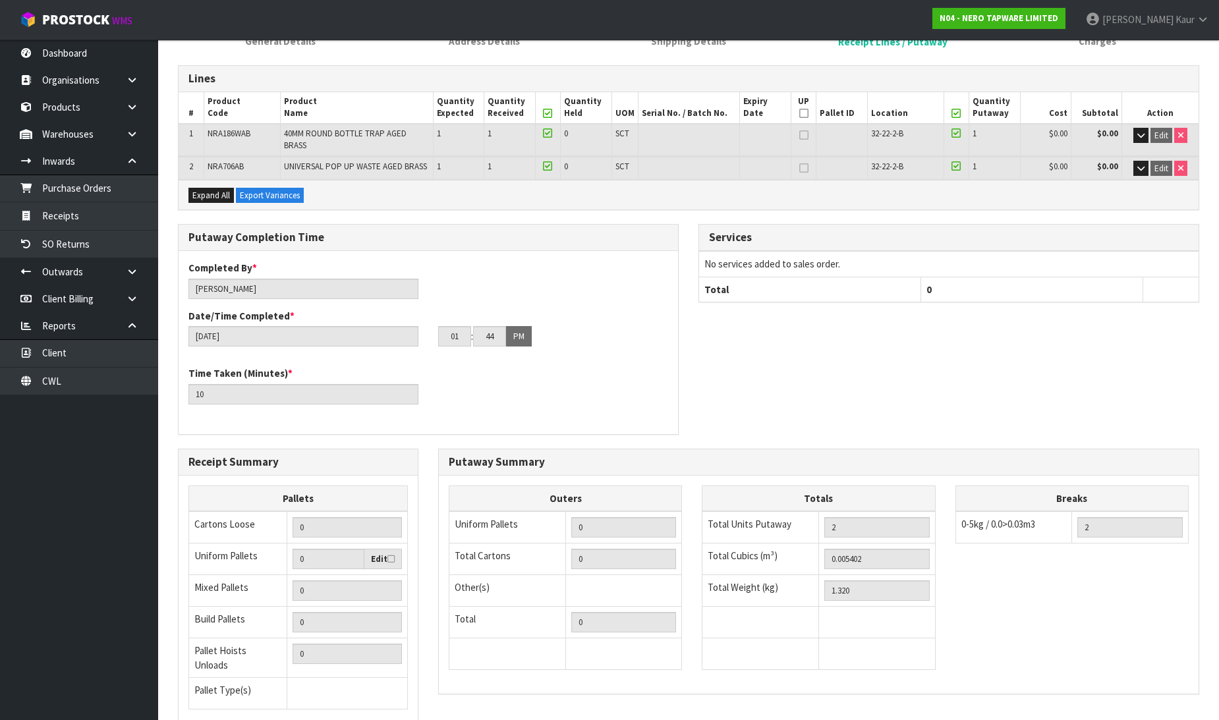
scroll to position [297, 0]
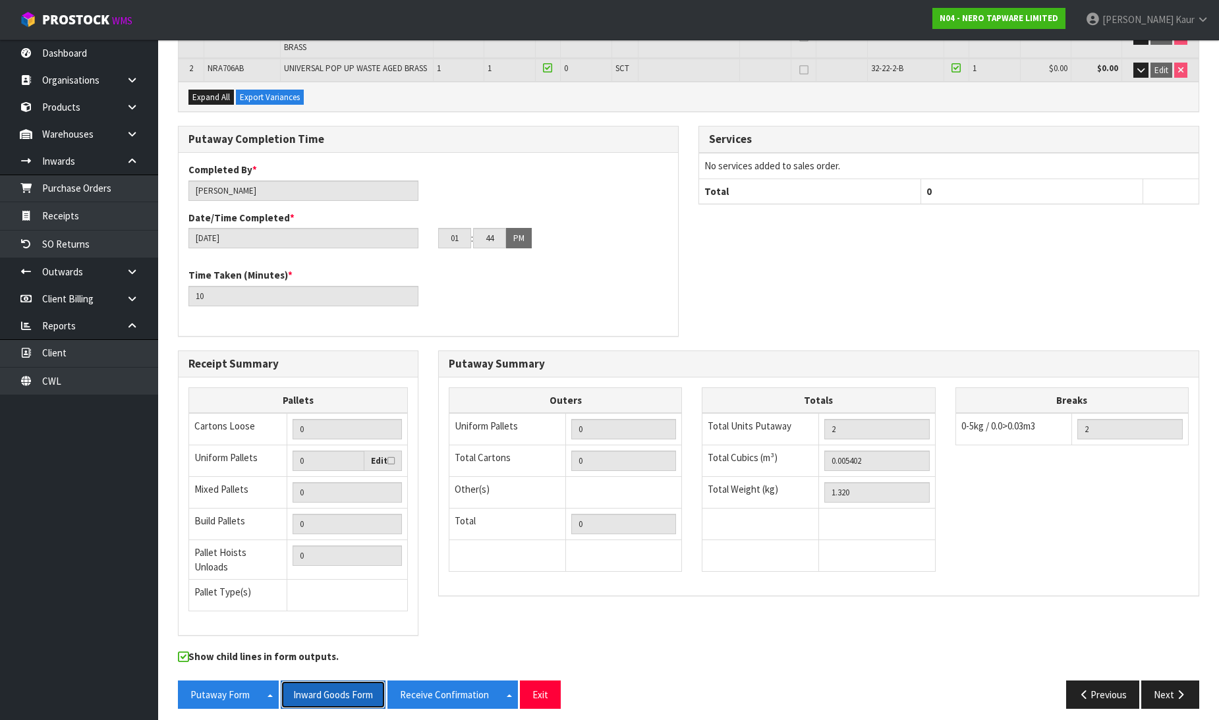
click at [331, 693] on button "Inward Goods Form" at bounding box center [333, 695] width 105 height 28
click at [75, 50] on link "Dashboard" at bounding box center [79, 53] width 158 height 27
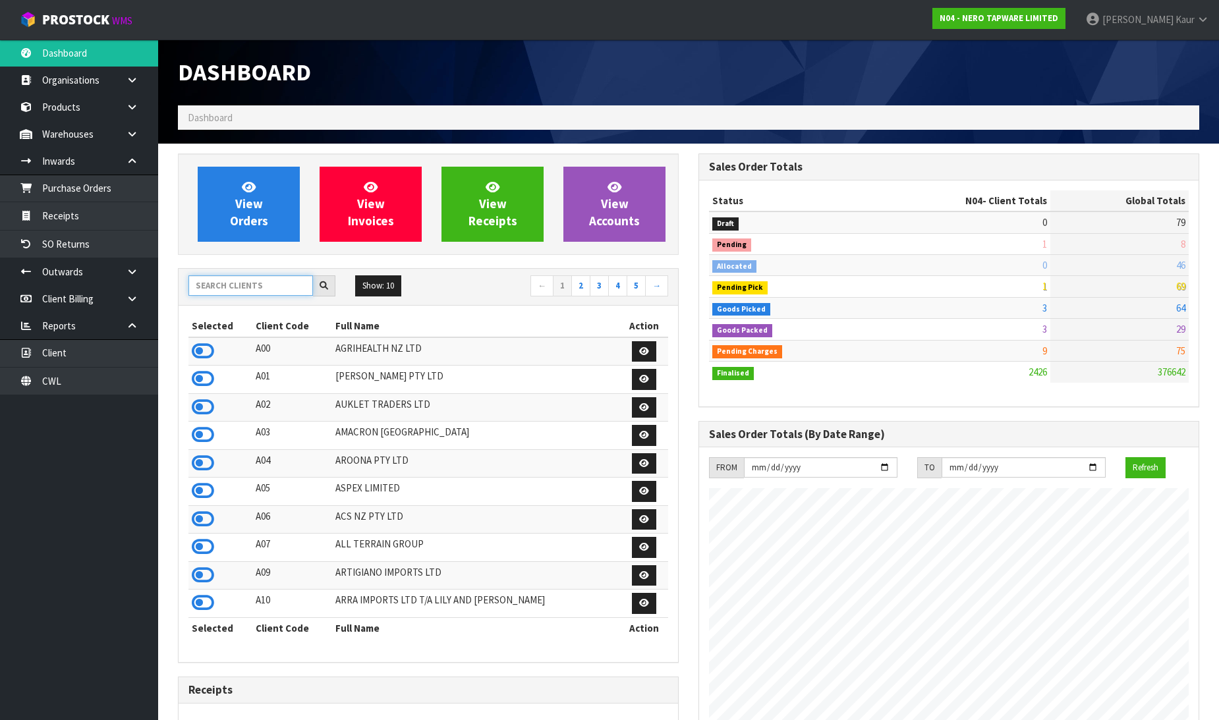
click at [209, 279] on input "text" at bounding box center [250, 285] width 125 height 20
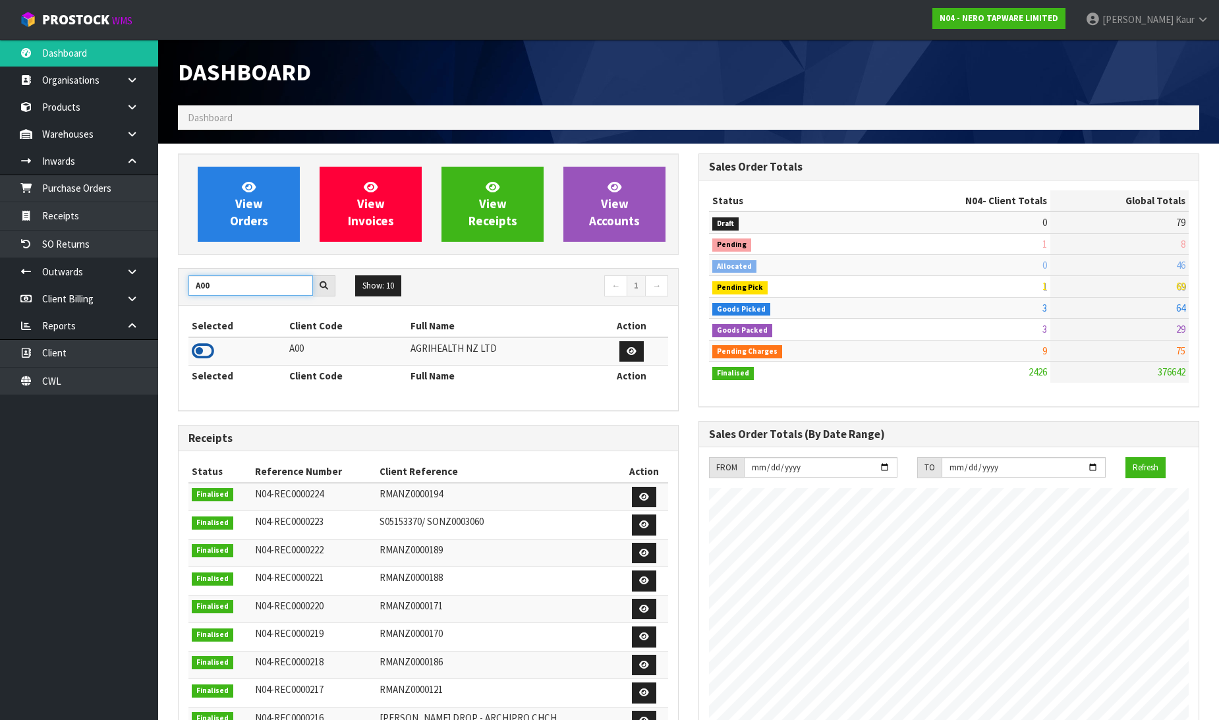
type input "A00"
click at [198, 347] on icon at bounding box center [203, 351] width 22 height 20
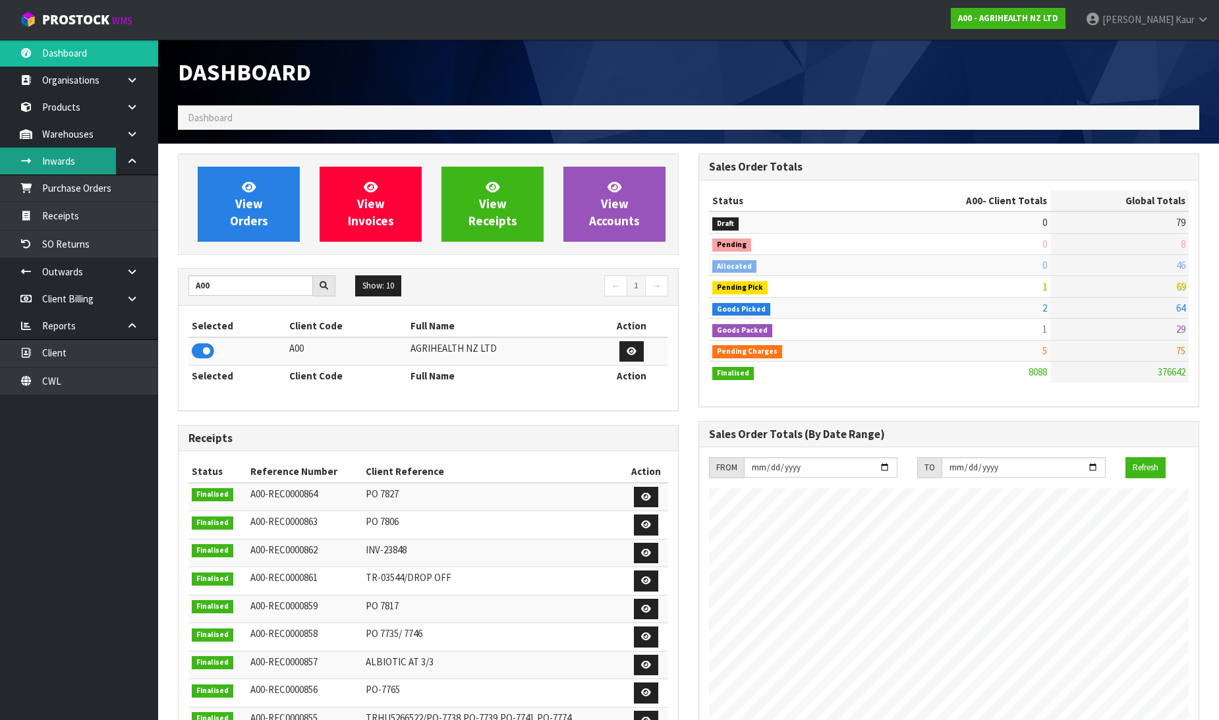
scroll to position [999, 521]
click at [130, 134] on icon at bounding box center [132, 134] width 13 height 10
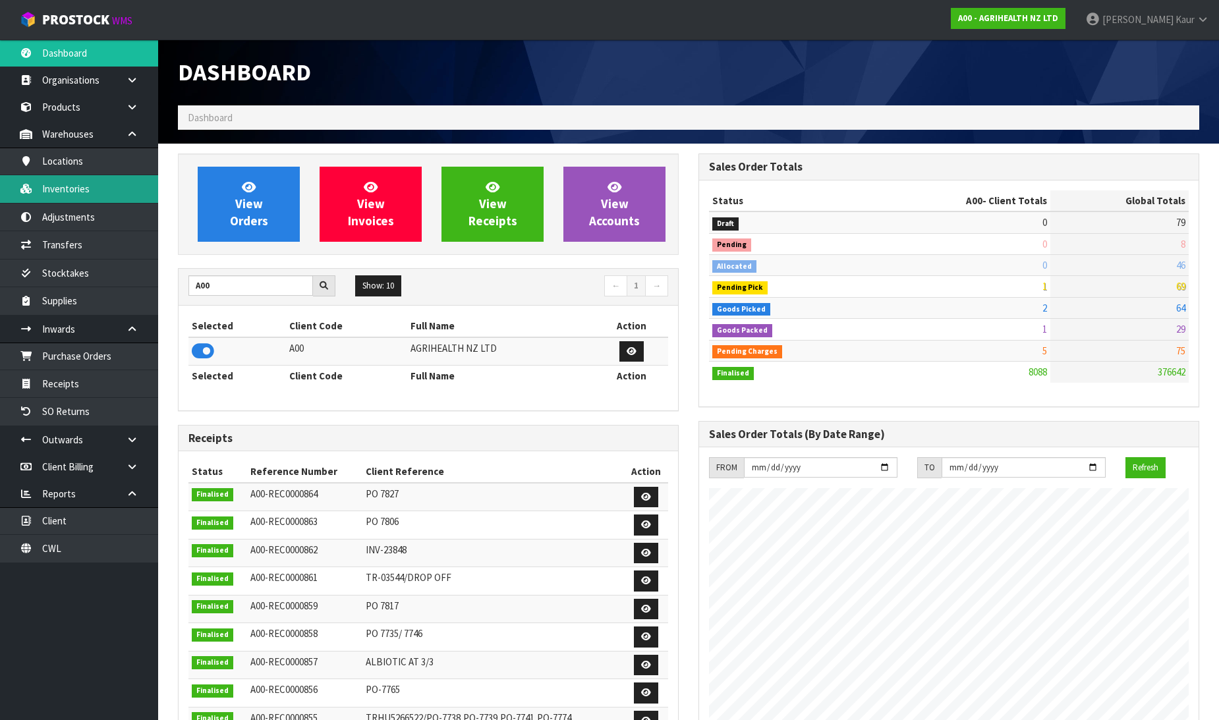
click at [87, 194] on link "Inventories" at bounding box center [79, 188] width 158 height 27
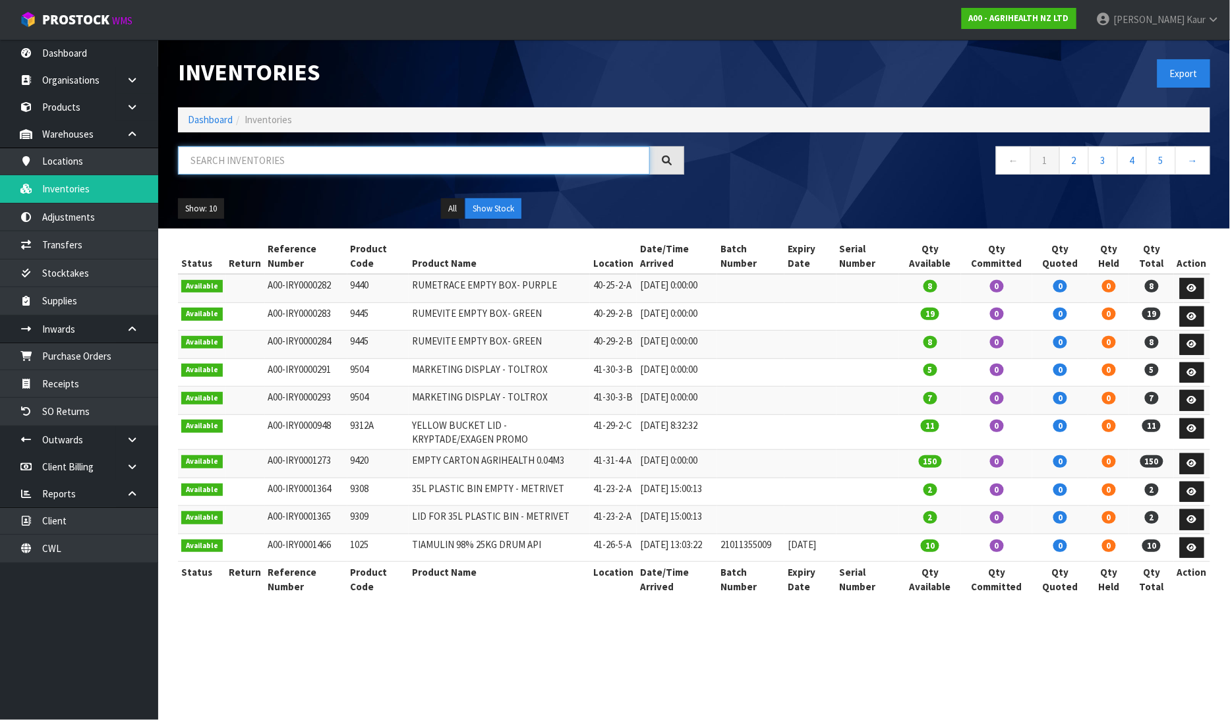
click at [292, 155] on input "text" at bounding box center [414, 160] width 472 height 28
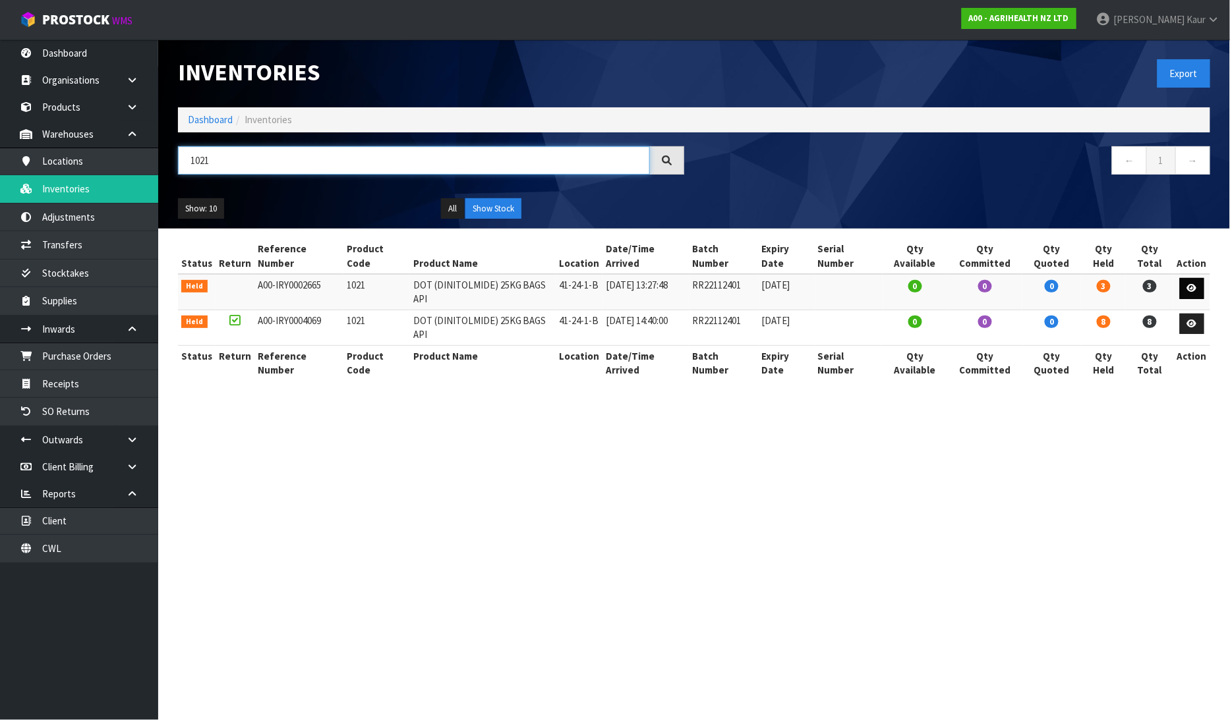
type input "1021"
click at [1192, 284] on icon at bounding box center [1192, 288] width 10 height 9
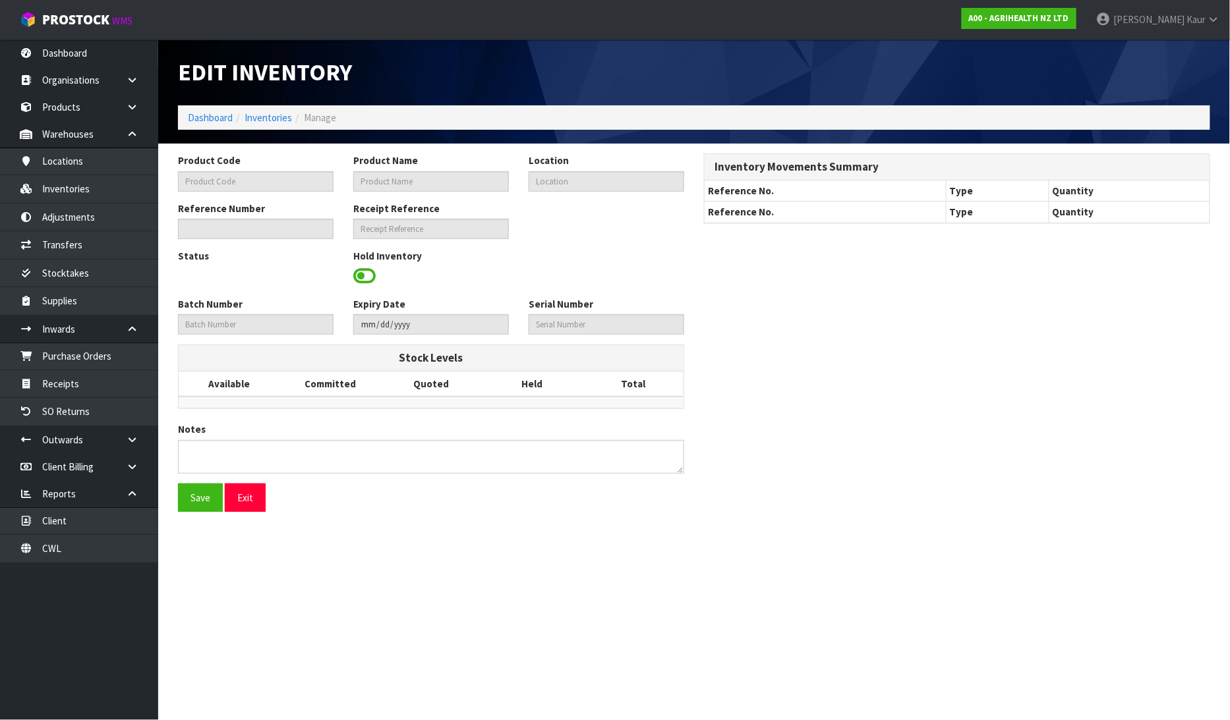
type input "1021"
type input "DOT (DINITOLMIDE) 25KG BAGS API"
type input "41-24-1-B"
type input "A00-IRY0002665"
type input "A00-REC0000491"
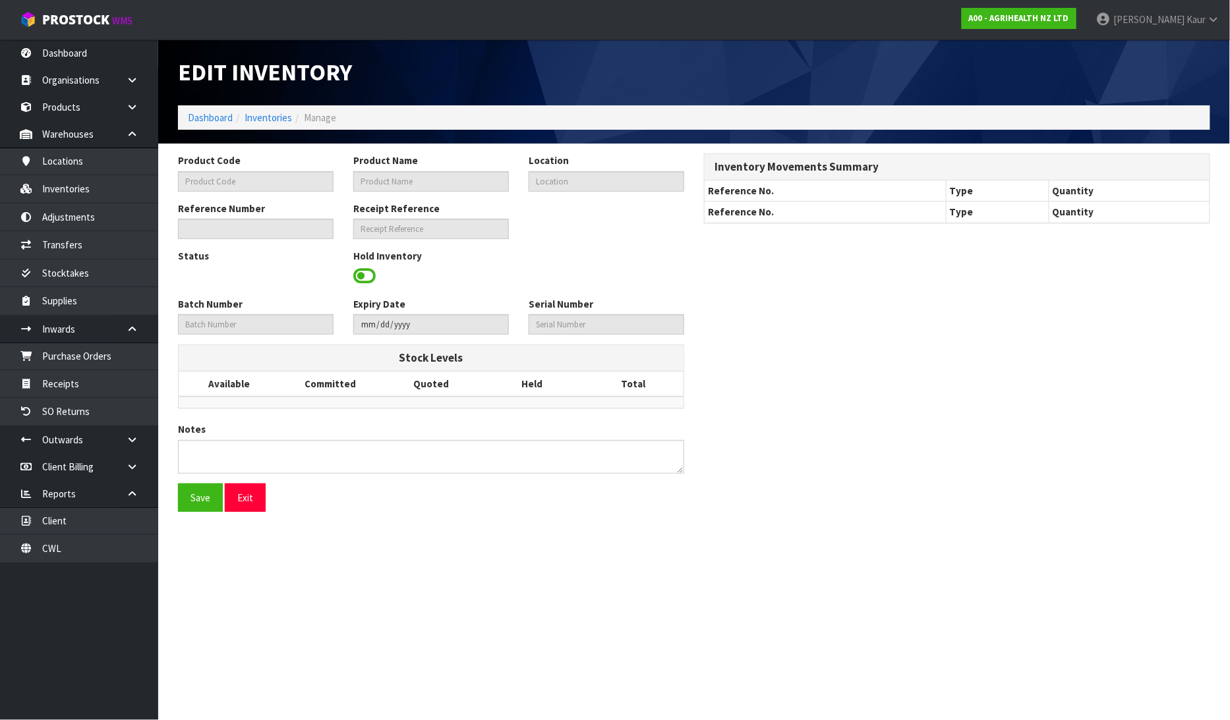
type input "RR22112401"
type input "2024-11-23"
type textarea "PLEASE PUT WITH REMAINDER OF THAT BATCH, AND IF EXPIRED PLEASE PUT ALL STOCK (I…"
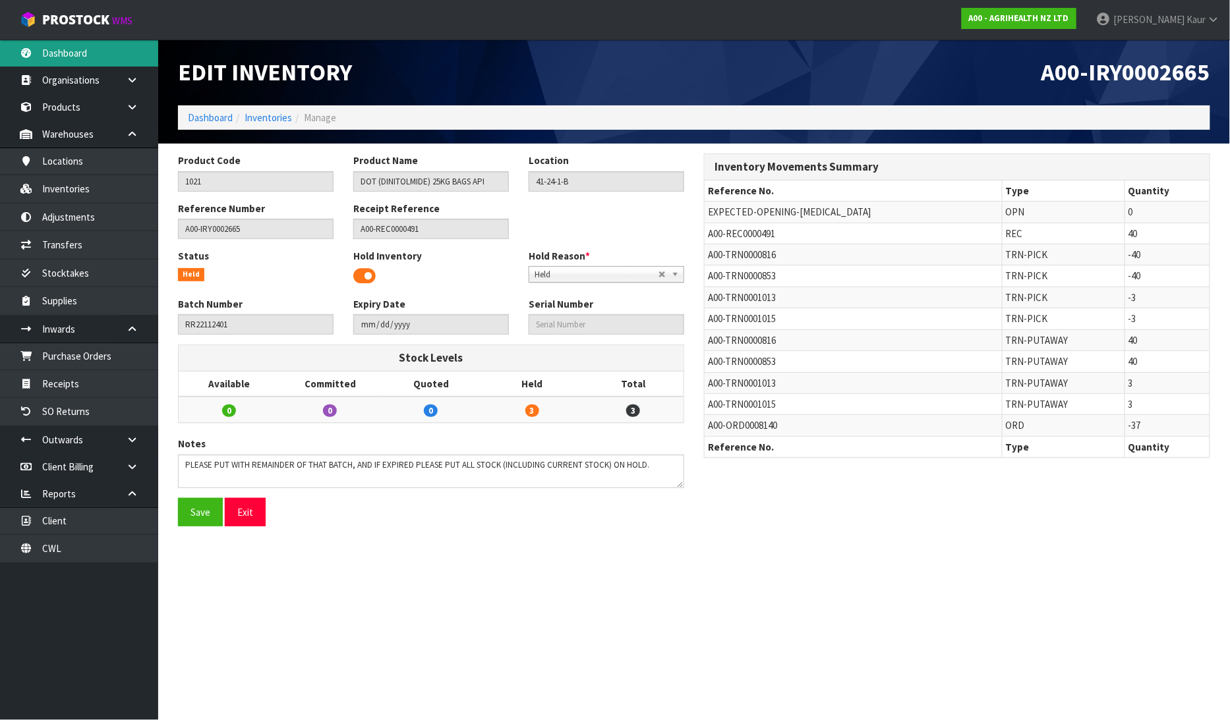
click at [82, 48] on link "Dashboard" at bounding box center [79, 53] width 158 height 27
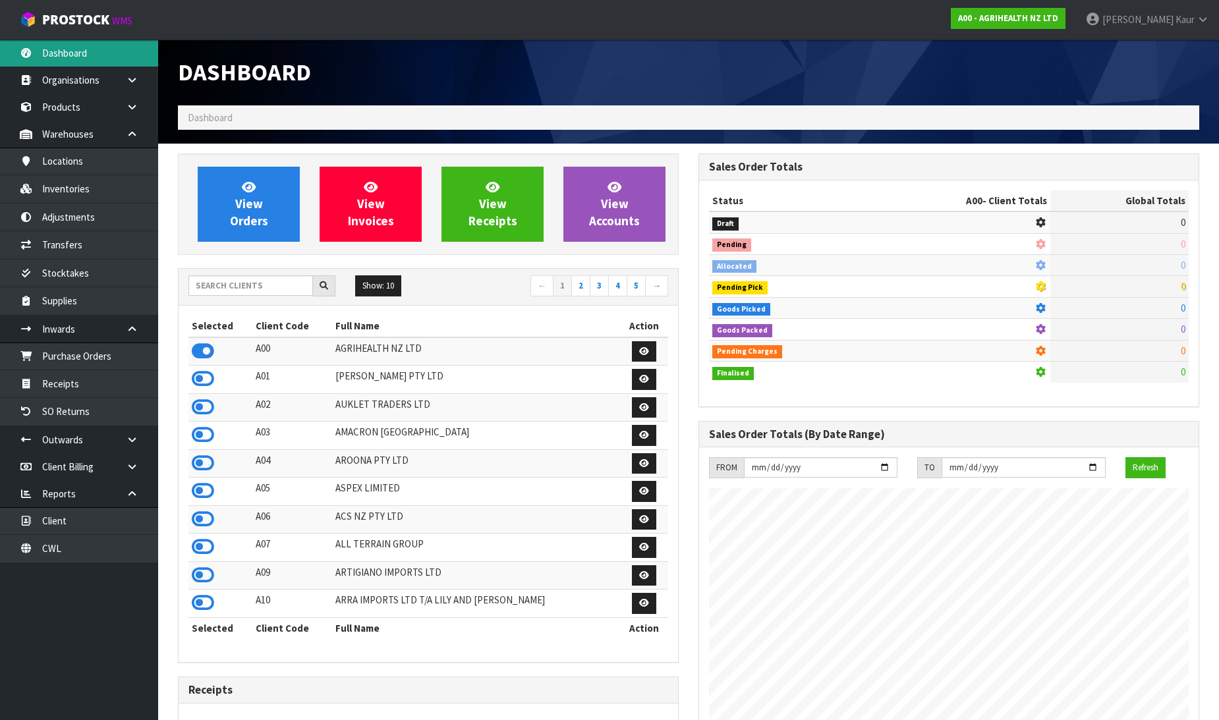
scroll to position [999, 521]
click at [229, 279] on input "text" at bounding box center [250, 285] width 125 height 20
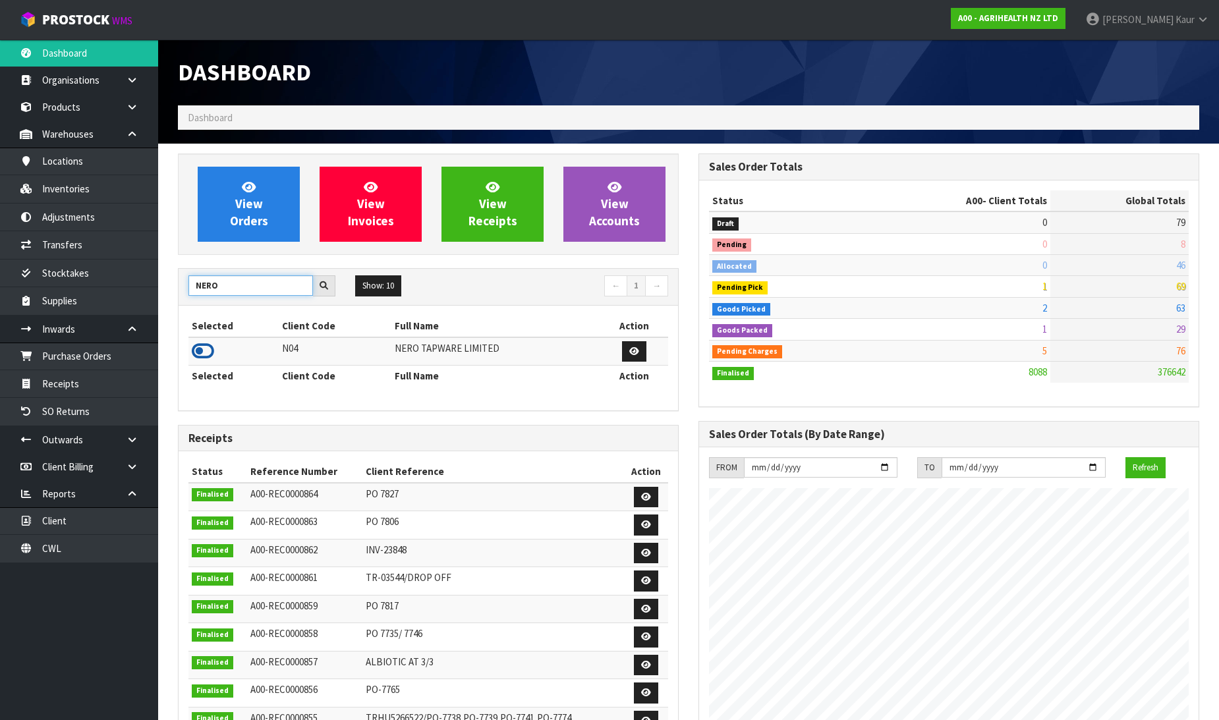
type input "NERO"
click at [203, 349] on icon at bounding box center [203, 351] width 22 height 20
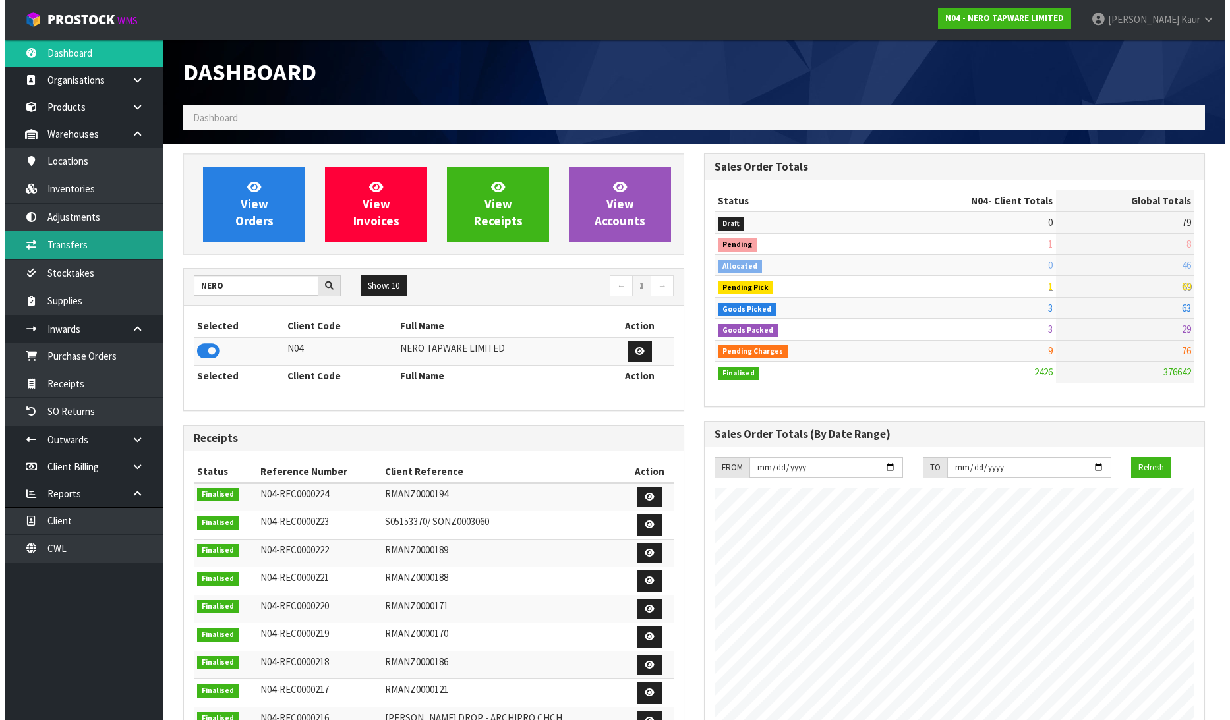
scroll to position [1027, 521]
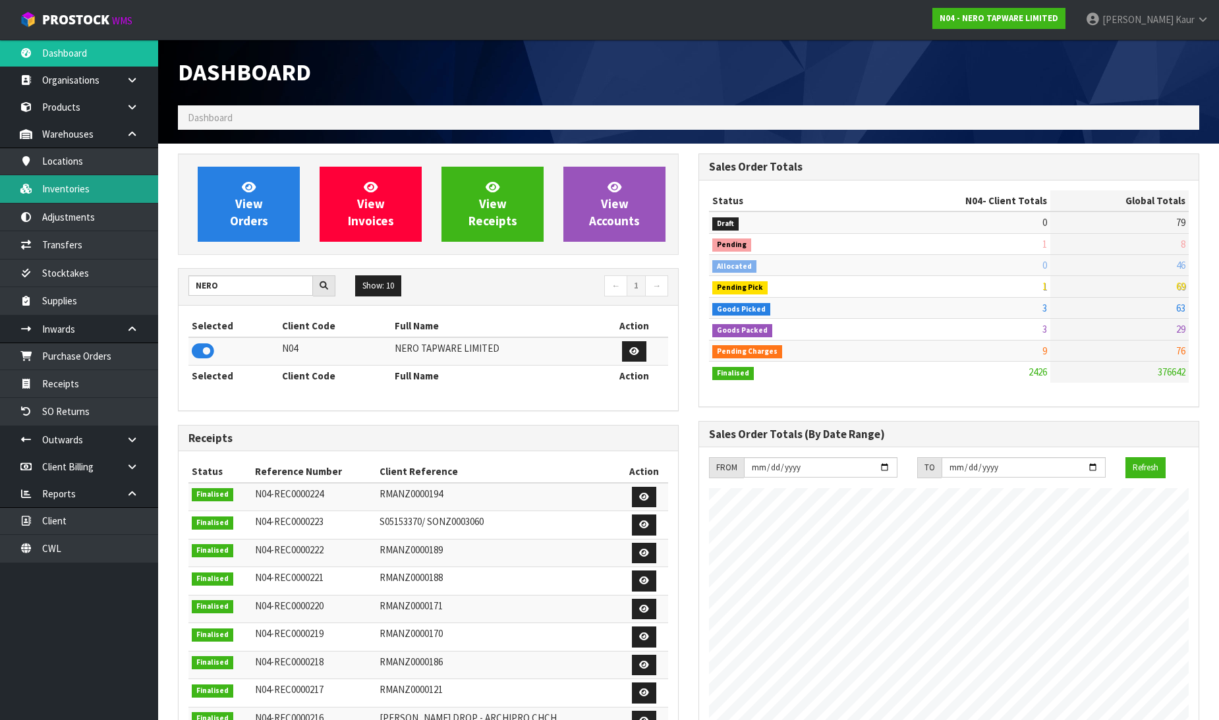
click at [88, 187] on link "Inventories" at bounding box center [79, 188] width 158 height 27
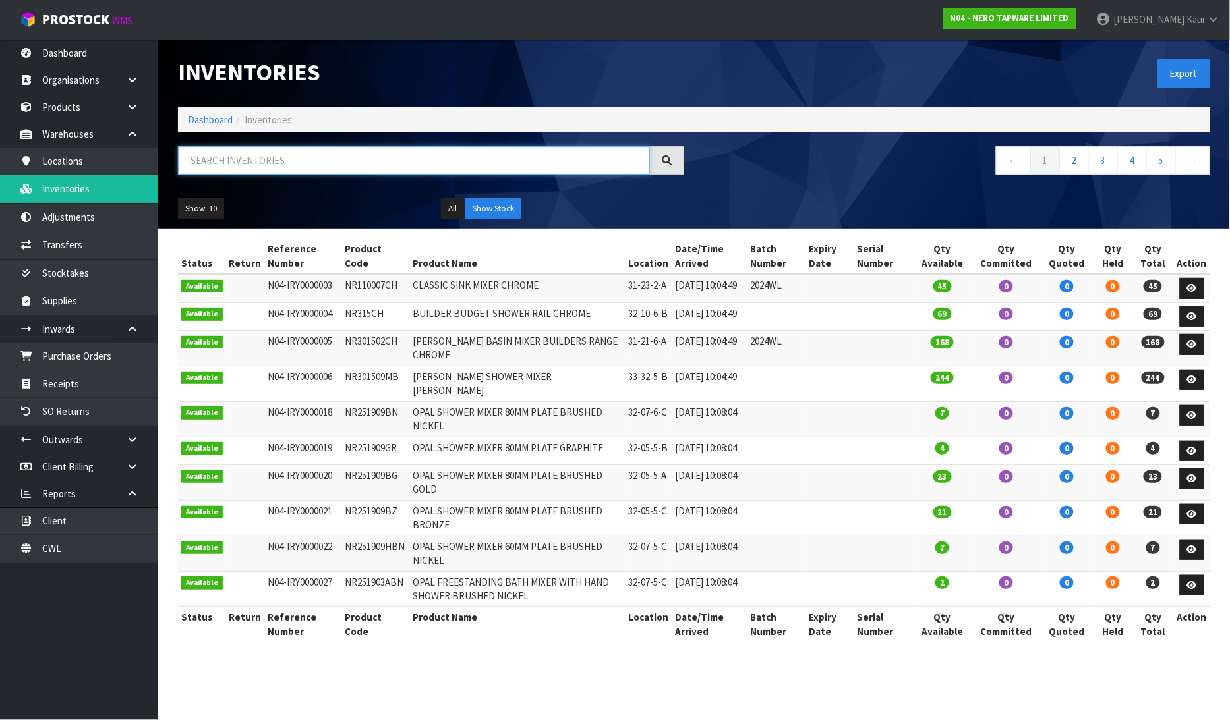
click at [281, 168] on input "text" at bounding box center [414, 160] width 472 height 28
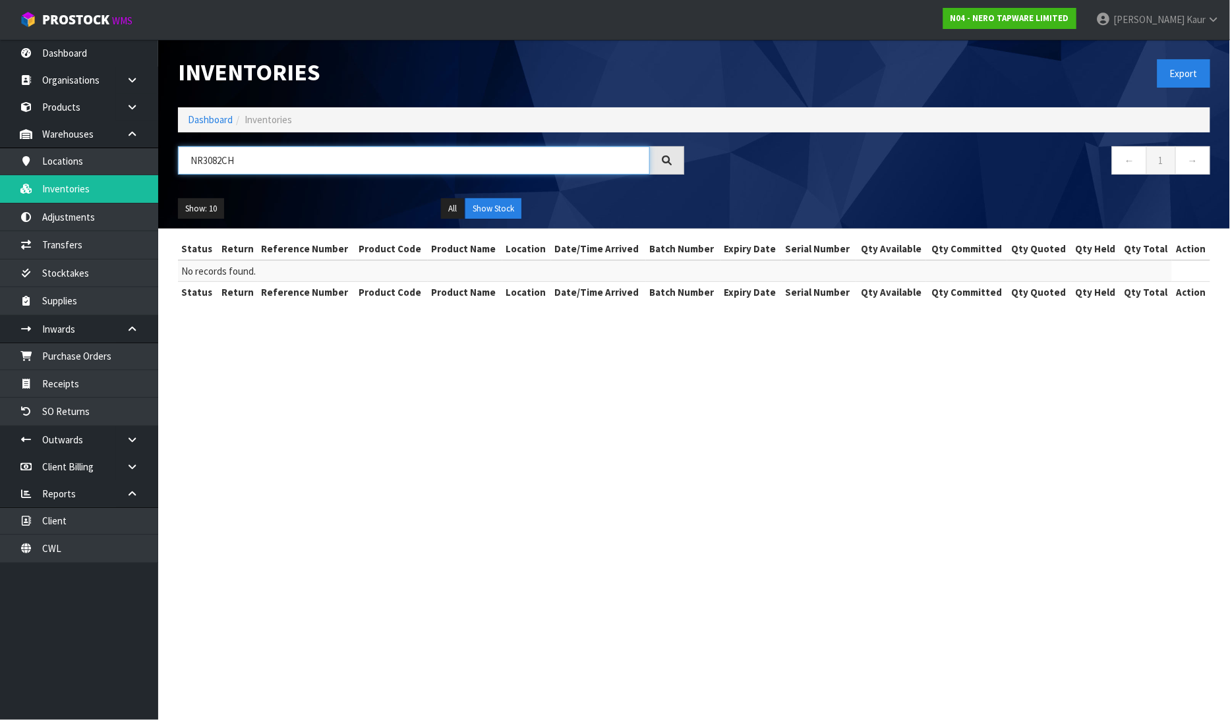
click at [220, 159] on input "NR3082CH" at bounding box center [414, 160] width 472 height 28
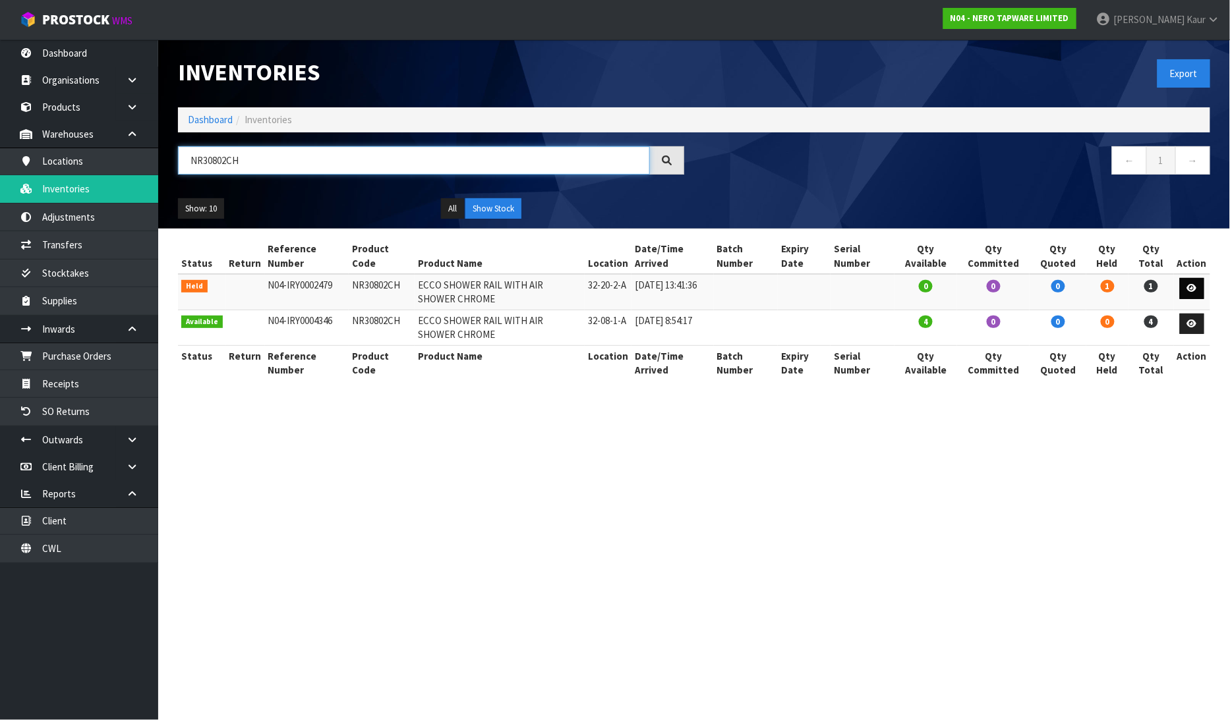
type input "NR30802CH"
click at [1196, 287] on icon at bounding box center [1192, 288] width 10 height 9
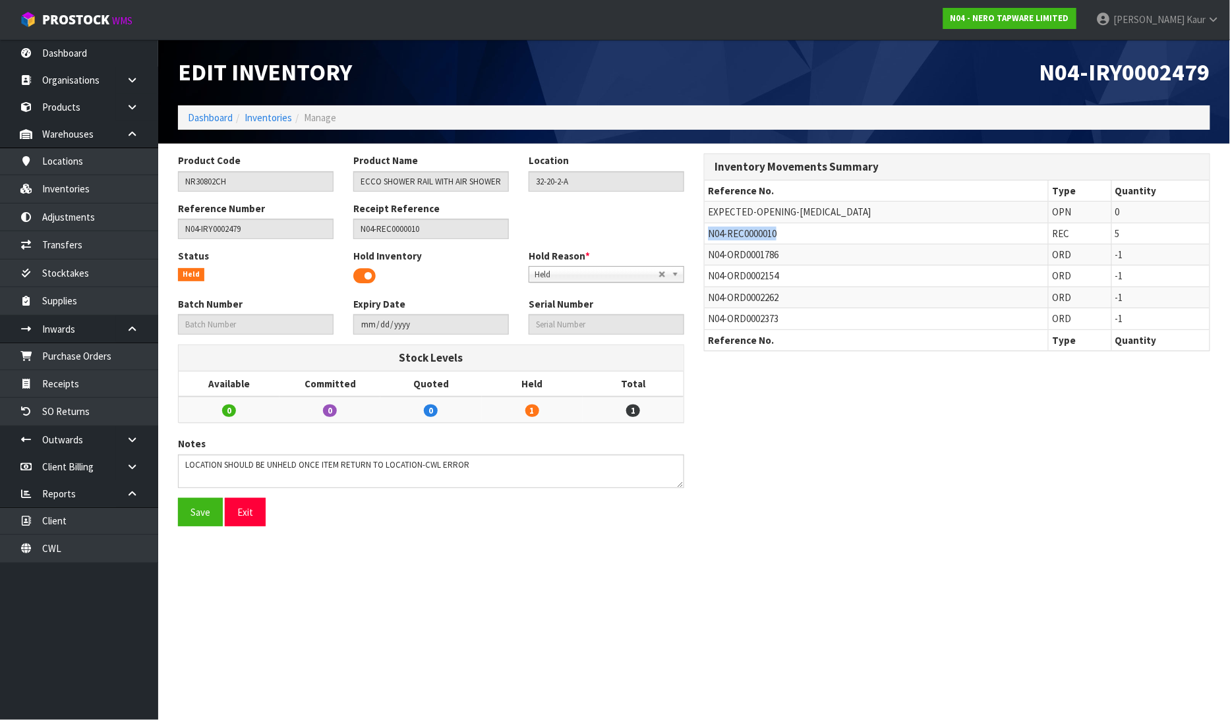
drag, startPoint x: 786, startPoint y: 227, endPoint x: 710, endPoint y: 235, distance: 76.9
click at [710, 235] on td "N04-REC0000010" at bounding box center [877, 233] width 344 height 21
copy span "N04-REC0000010"
click at [92, 361] on link "Purchase Orders" at bounding box center [79, 356] width 158 height 27
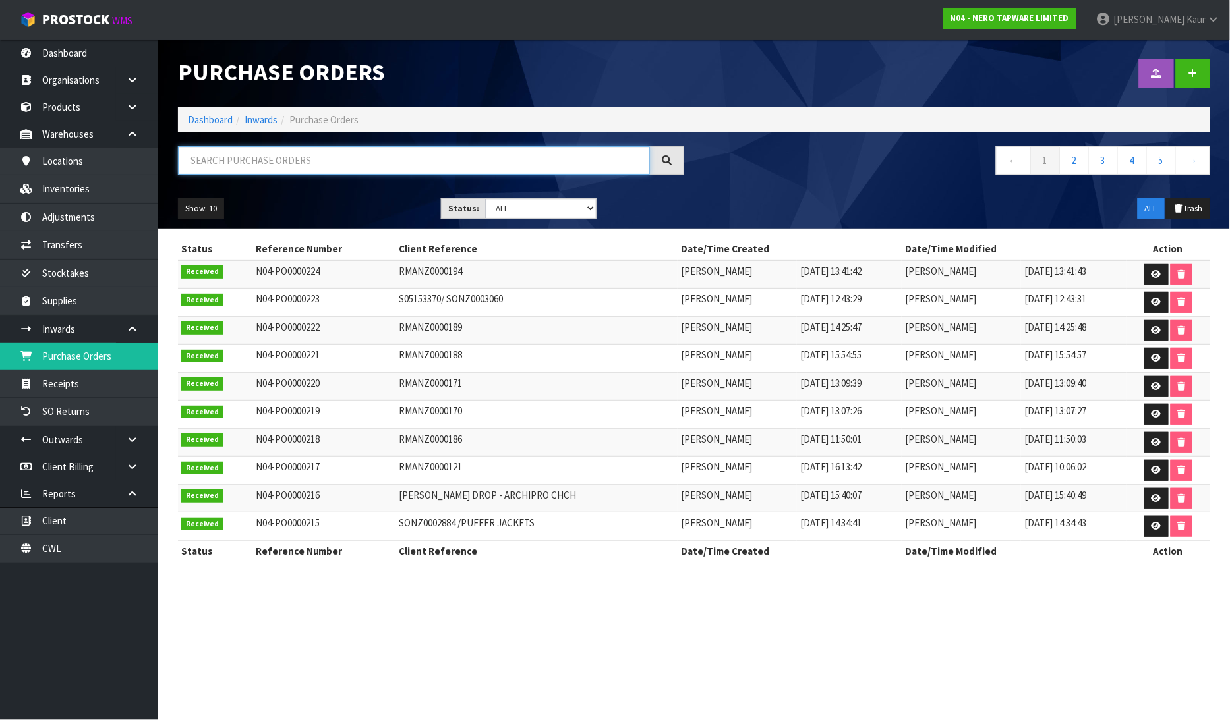
click at [227, 161] on input "text" at bounding box center [414, 160] width 472 height 28
paste input "N04-REC0000010"
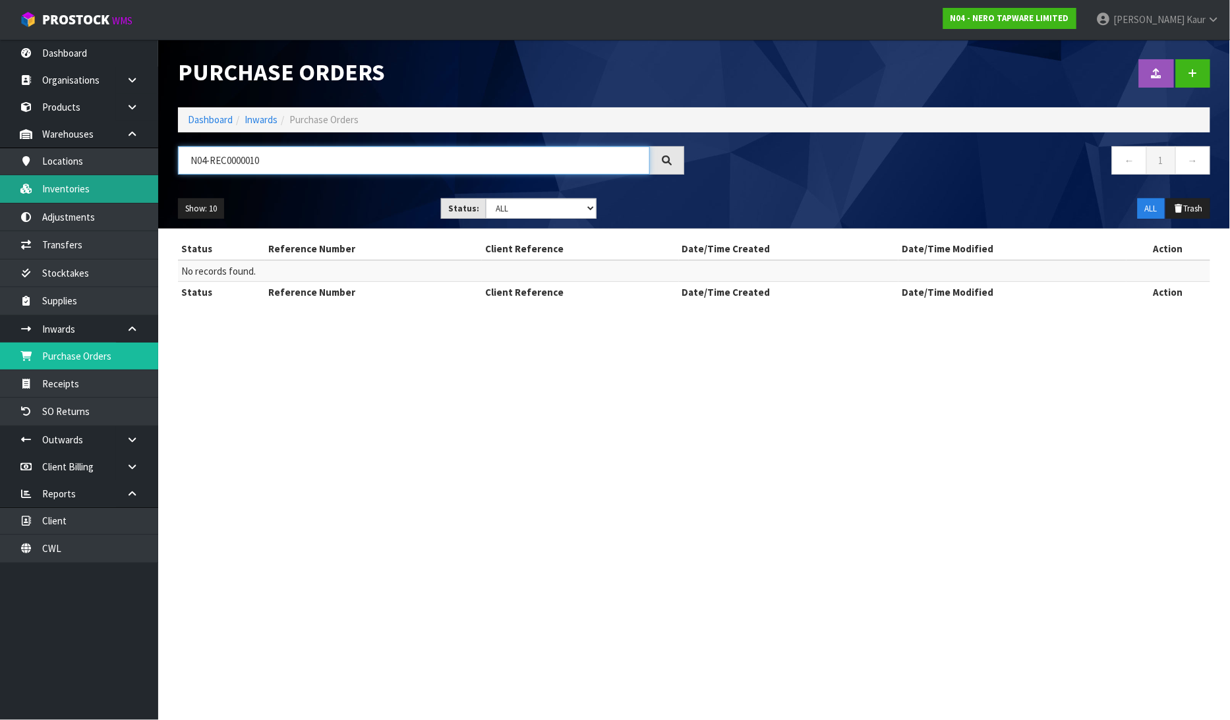
type input "N04-REC0000010"
click at [66, 185] on link "Inventories" at bounding box center [79, 188] width 158 height 27
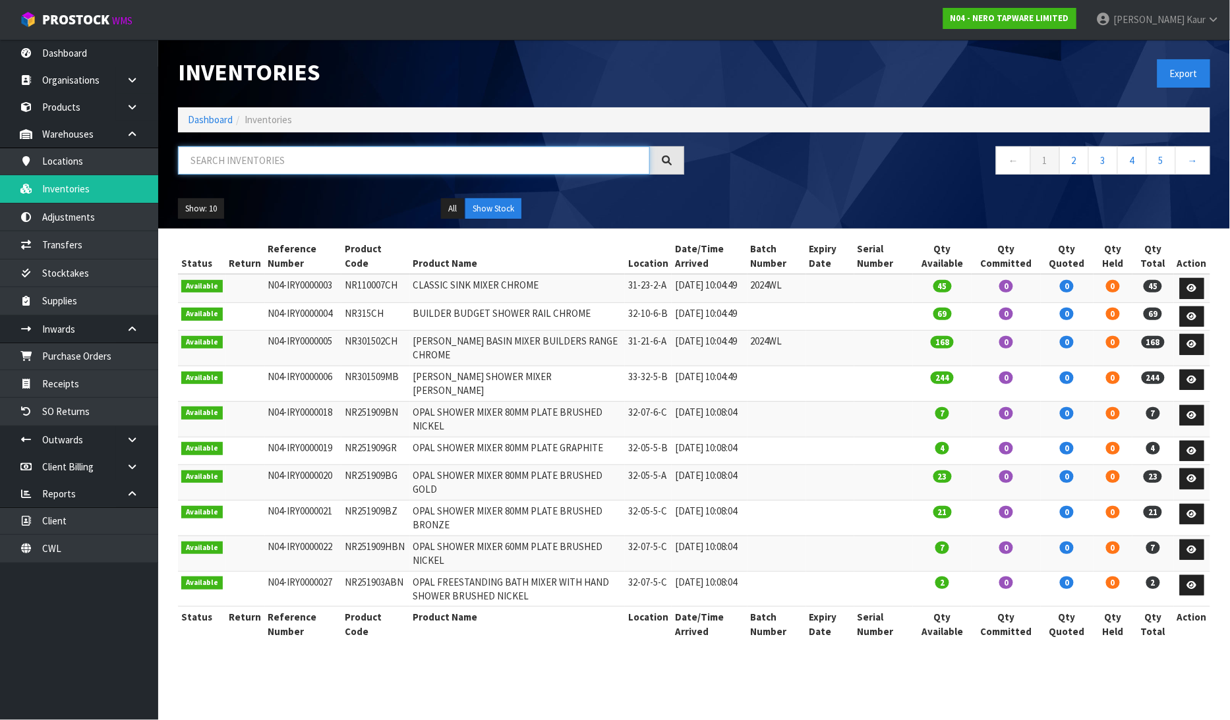
click at [221, 165] on input "text" at bounding box center [414, 160] width 472 height 28
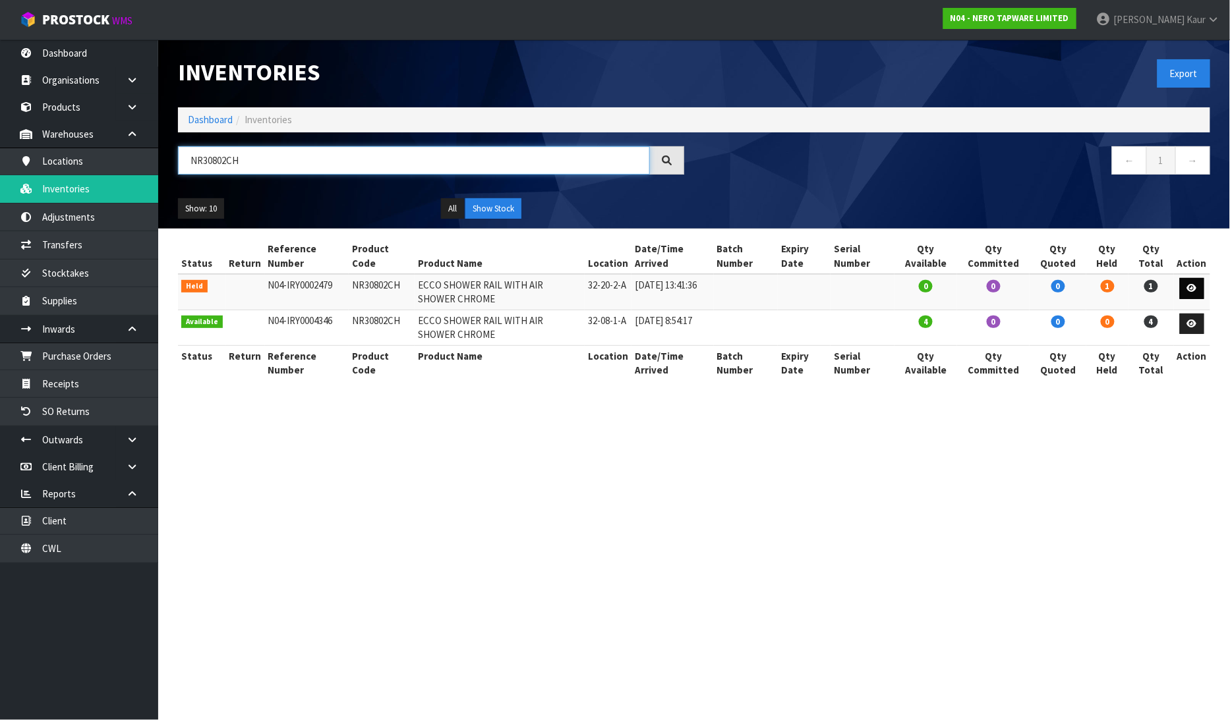
type input "NR30802CH"
click at [1196, 287] on icon at bounding box center [1192, 288] width 10 height 9
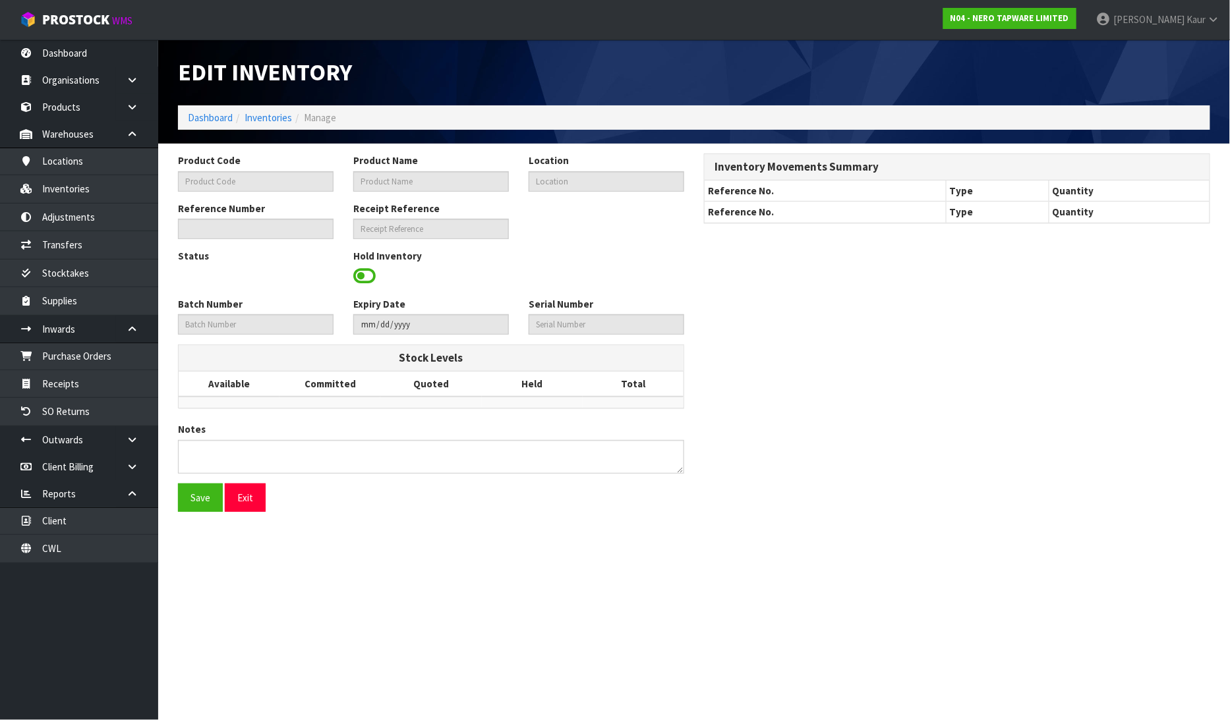
type input "NR30802CH"
type input "ECCO SHOWER RAIL WITH AIR SHOWER CHROME"
type input "32-20-2-A"
type input "N04-IRY0002479"
type input "N04-REC0000010"
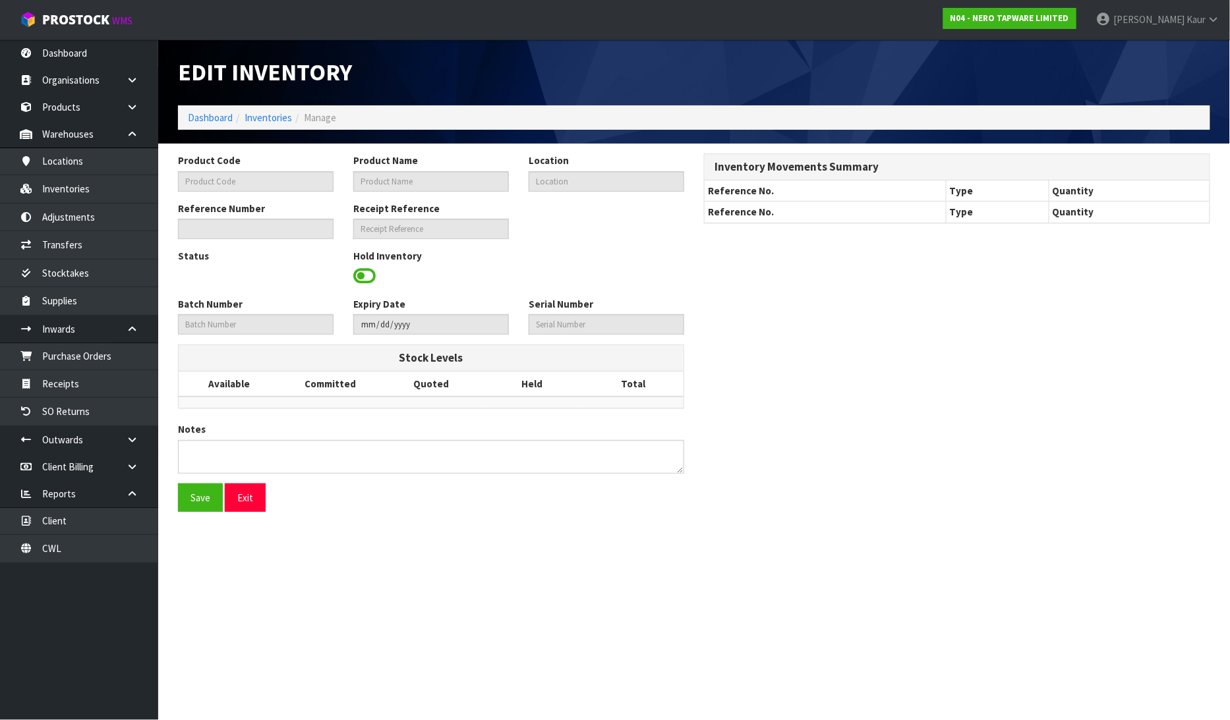
type textarea "LOCATION SHOULD BE UNHELD ONCE ITEM RETURN TO LOCATION-CWL ERROR"
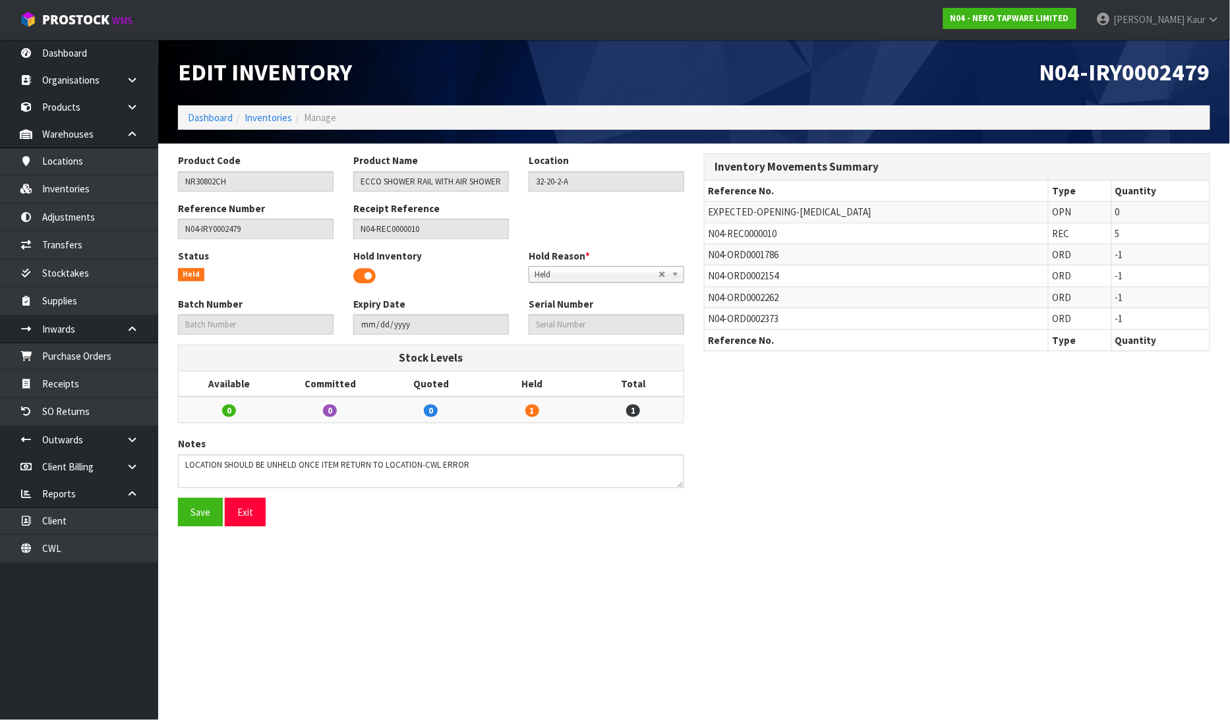
click at [788, 232] on td "N04-REC0000010" at bounding box center [877, 233] width 344 height 21
drag, startPoint x: 778, startPoint y: 233, endPoint x: 710, endPoint y: 240, distance: 67.6
click at [710, 240] on td "N04-REC0000010" at bounding box center [877, 233] width 344 height 21
copy span "N04-REC0000010"
click at [87, 392] on link "Receipts" at bounding box center [79, 383] width 158 height 27
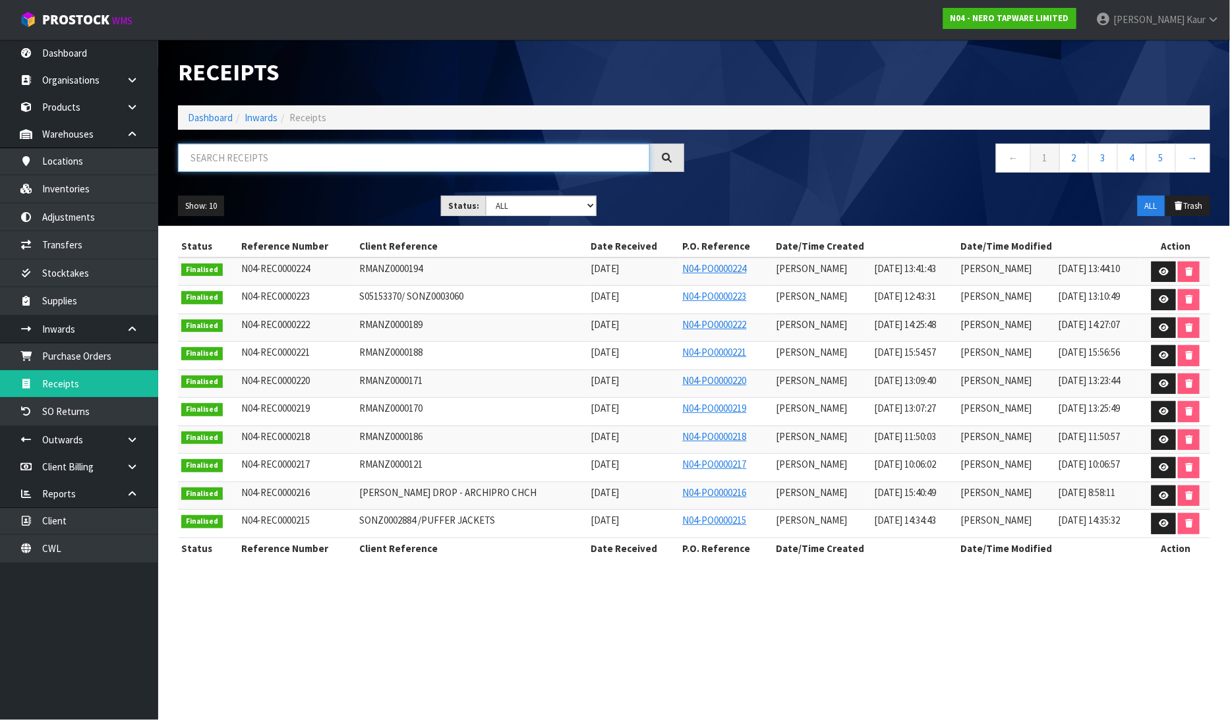
click at [218, 162] on input "text" at bounding box center [414, 158] width 472 height 28
paste input "N04-REC0000010"
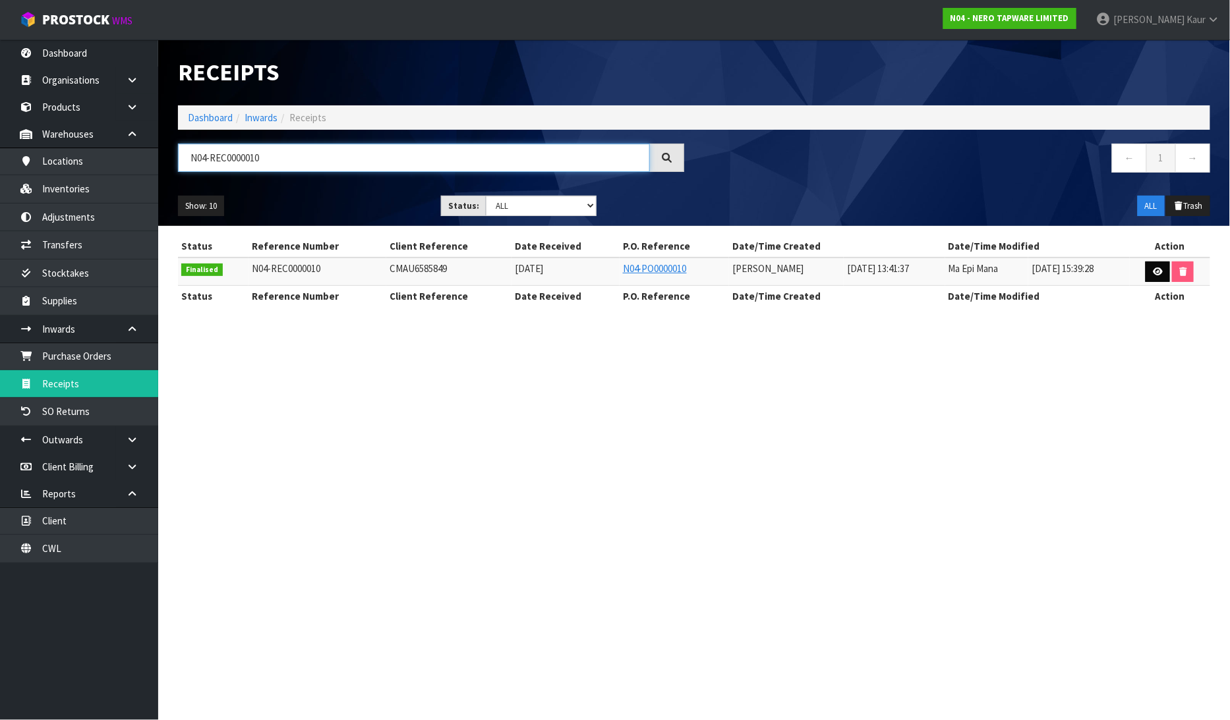
type input "N04-REC0000010"
click at [1161, 277] on link at bounding box center [1157, 272] width 24 height 21
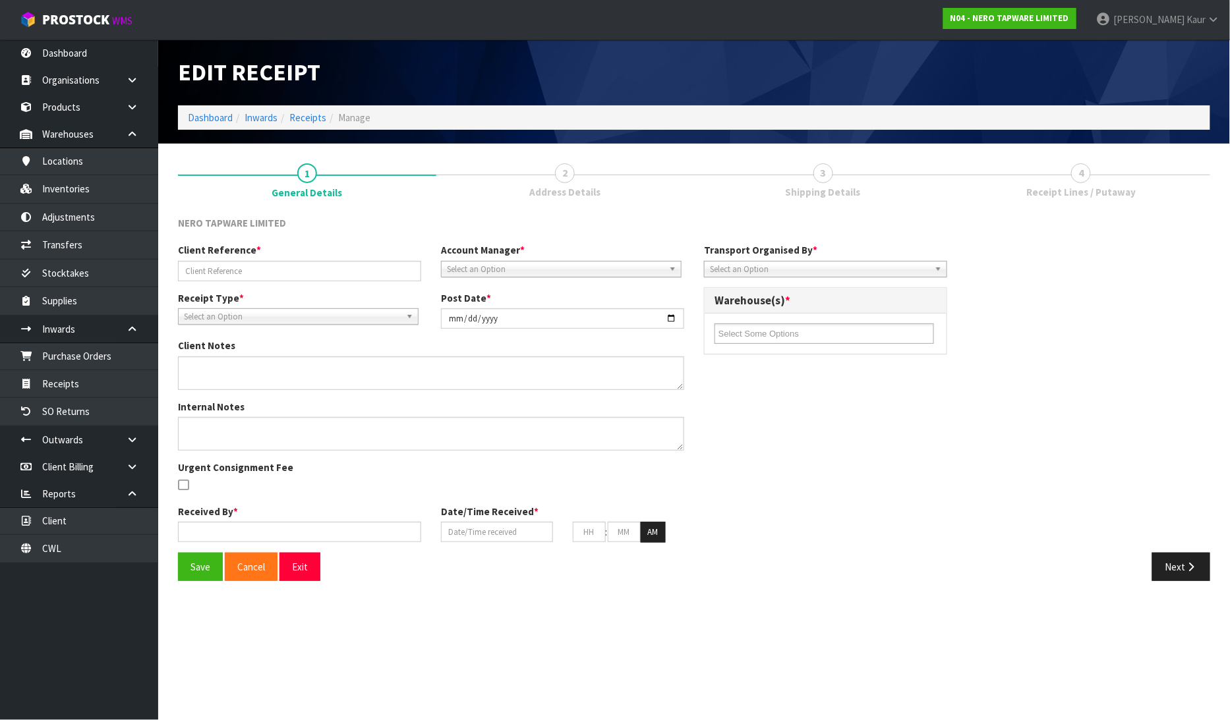
type input "CMAU6585849"
type input "2024-06-18"
type textarea "VARIANCES BELOW NR251909AGR, EXPECTED QTY: 6, RECEIVED QTY: 4, VARIANCE: -2 NR2…"
type input "[PERSON_NAME]"
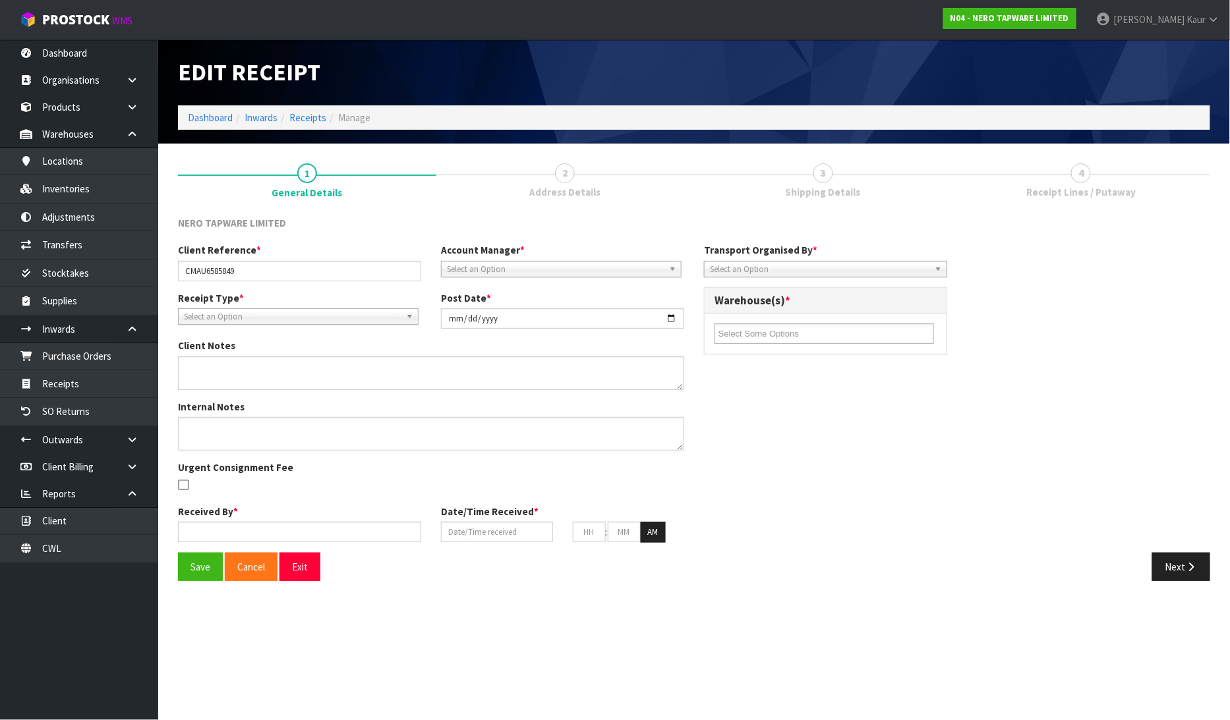
type input "01/07/2024"
type input "01"
type input "41"
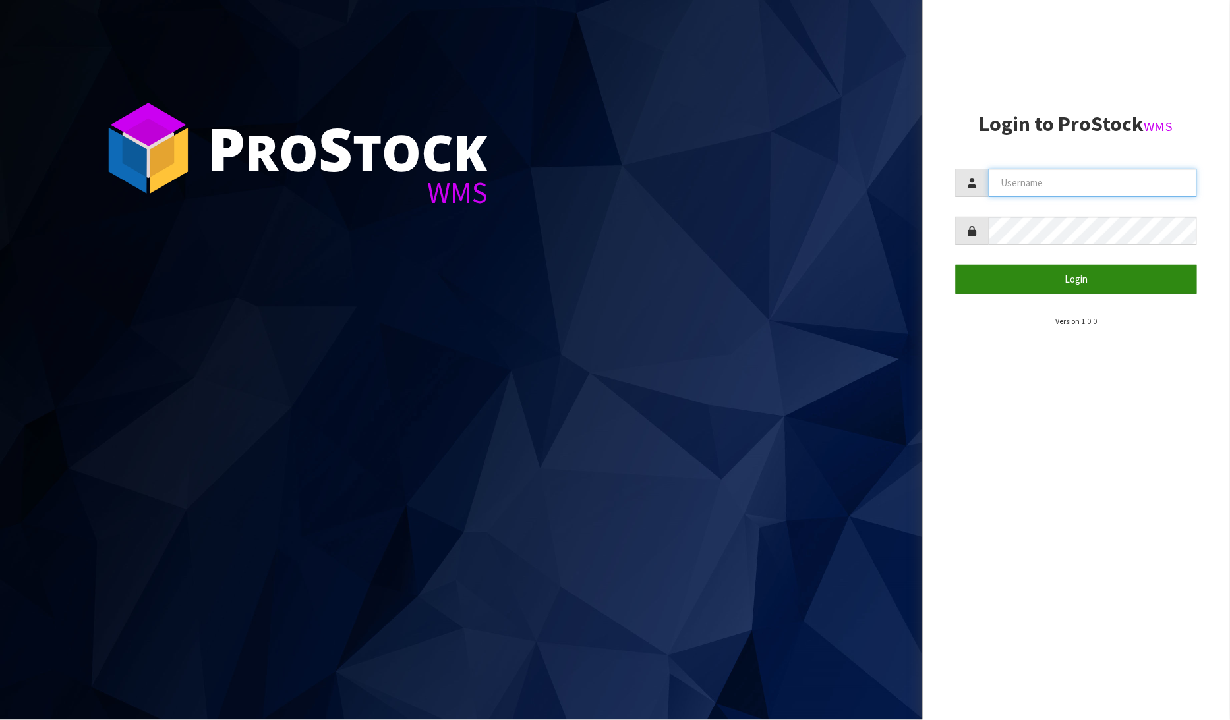
type input "[PERSON_NAME]"
click at [1058, 279] on button "Login" at bounding box center [1077, 279] width 242 height 28
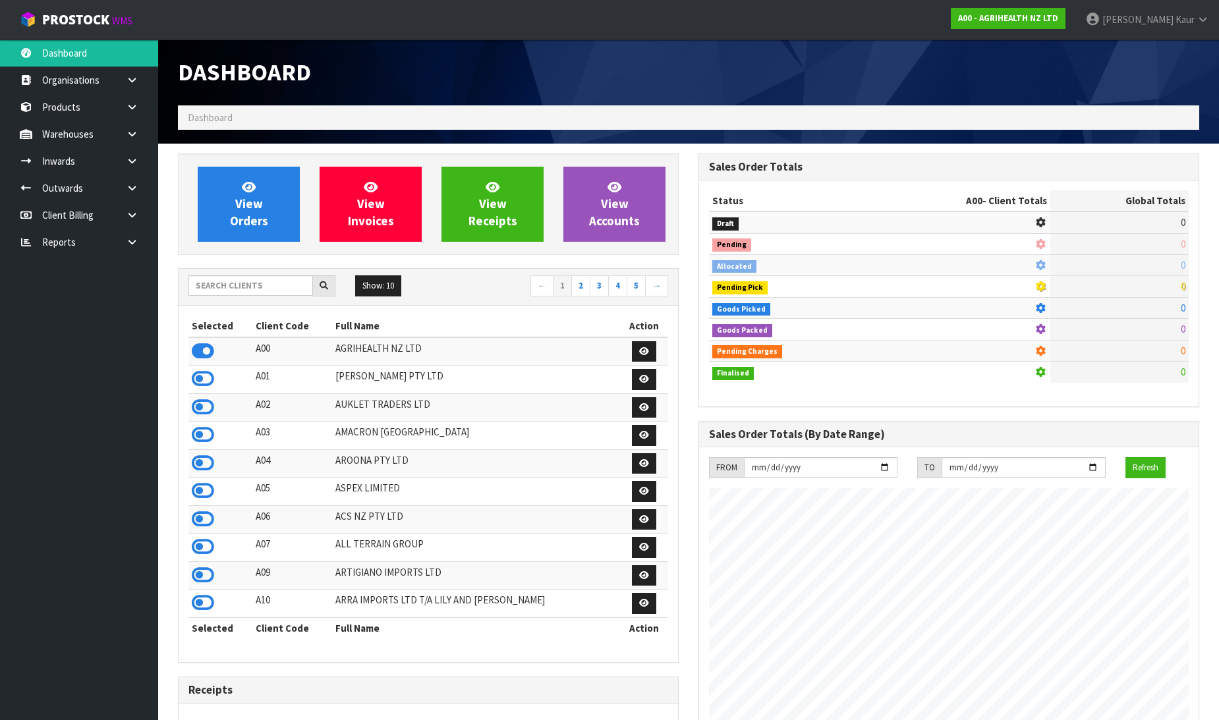
scroll to position [999, 521]
